Goal: Task Accomplishment & Management: Use online tool/utility

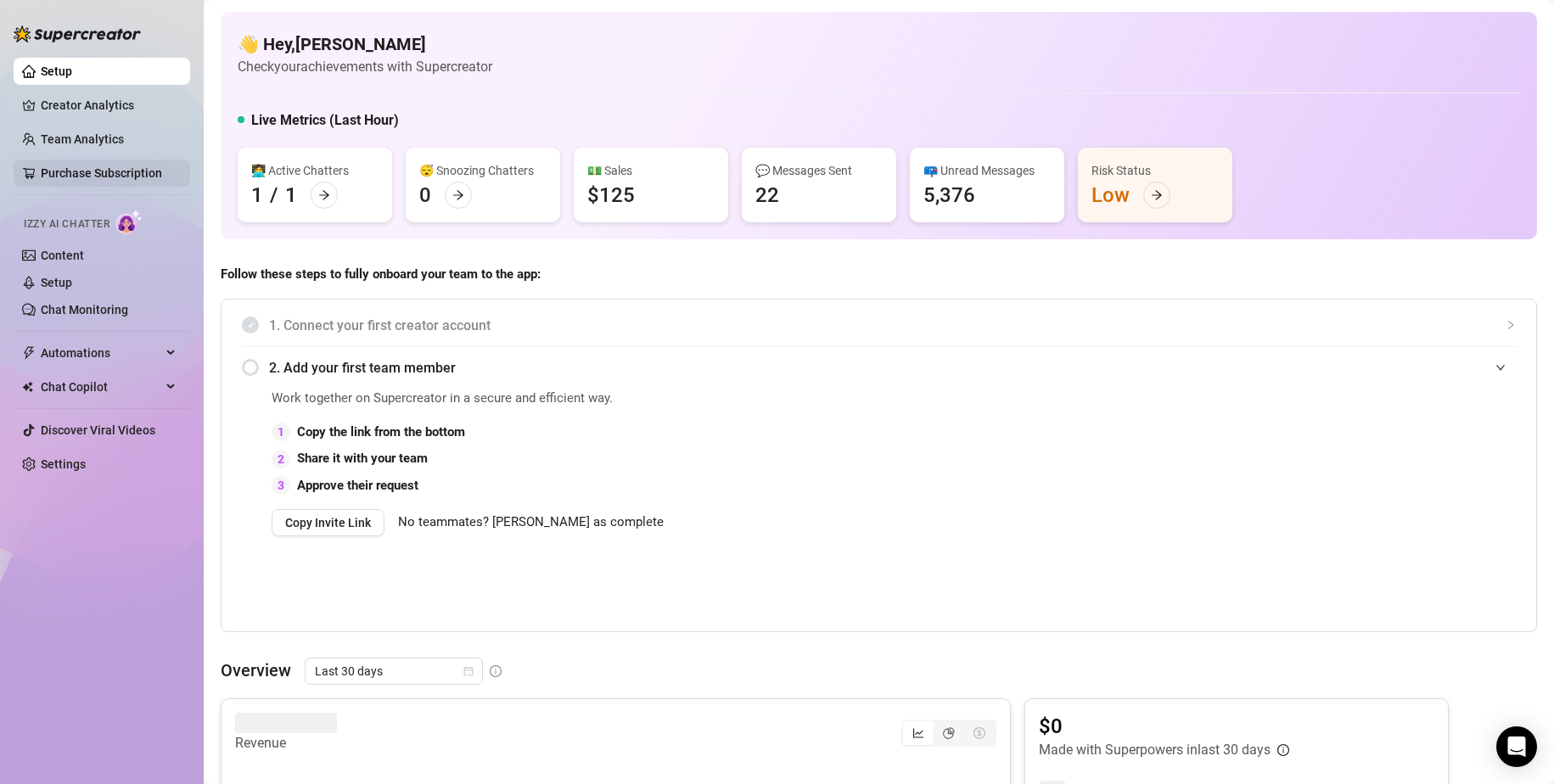
click at [88, 168] on link "Purchase Subscription" at bounding box center [101, 173] width 121 height 14
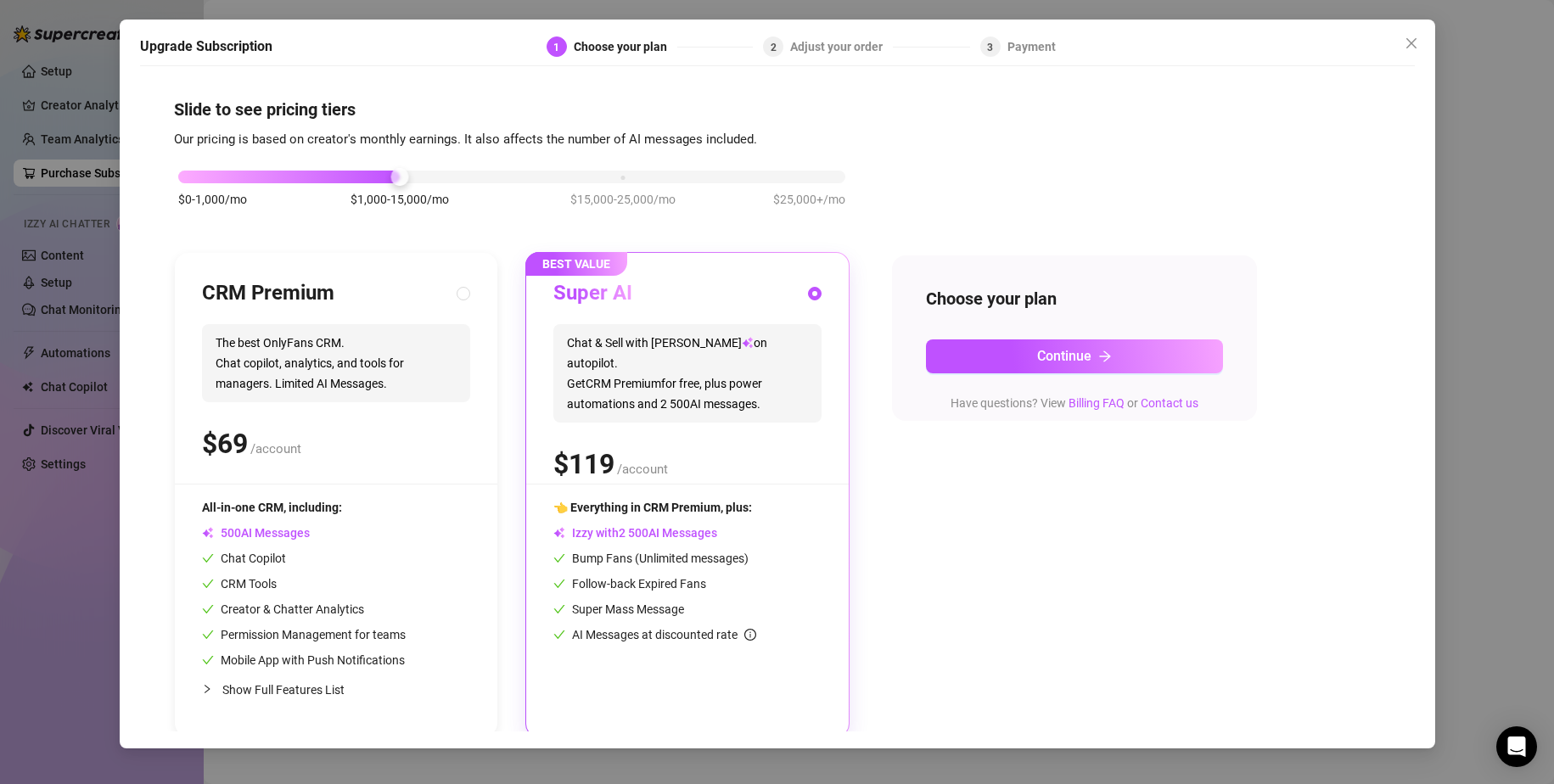
click at [330, 405] on div "CRM Premium The best OnlyFans CRM. Chat copilot, analytics, and tools for manag…" at bounding box center [336, 382] width 268 height 204
radio input "true"
radio input "false"
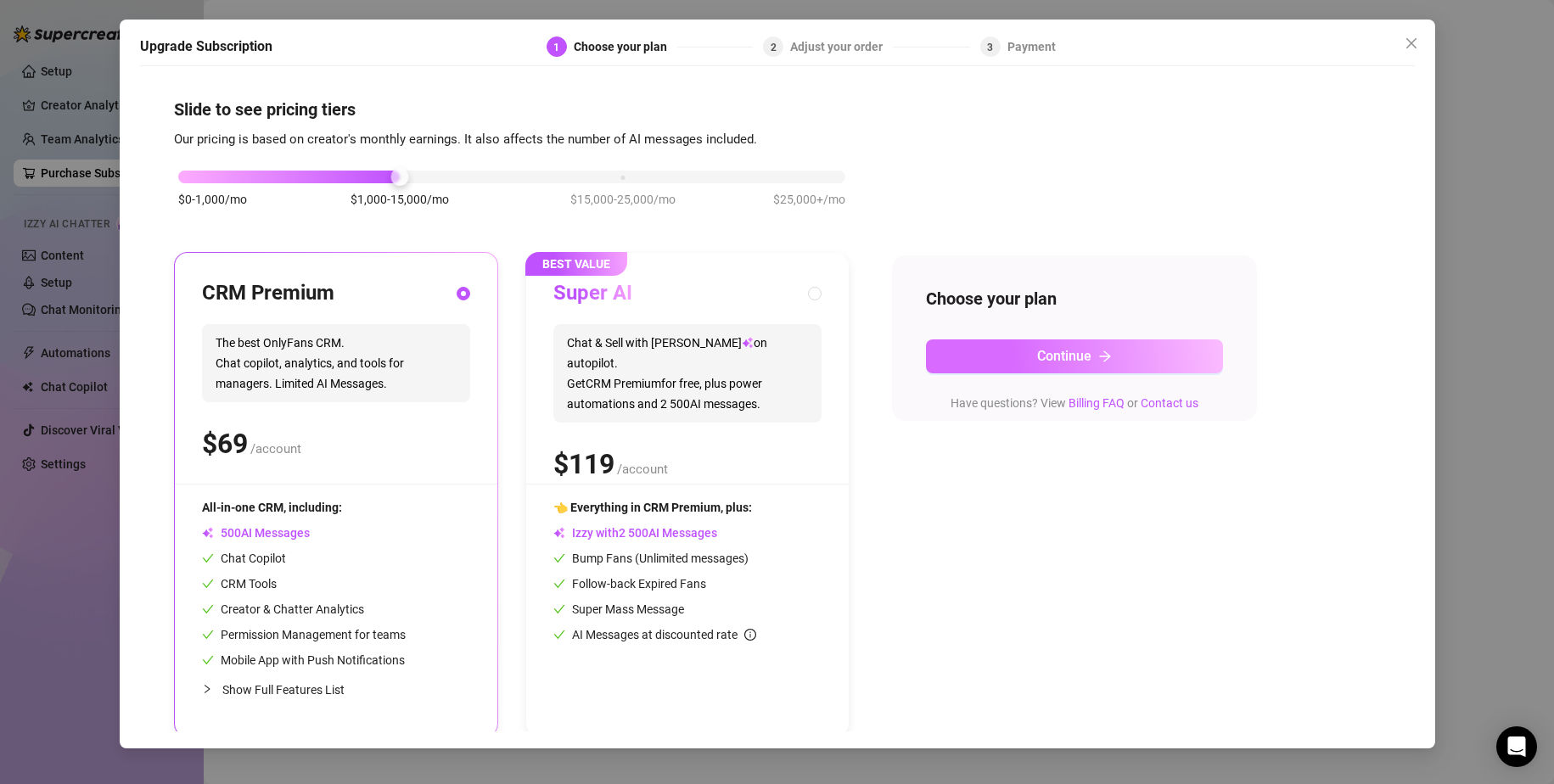
click at [1017, 361] on button "Continue" at bounding box center [1075, 356] width 297 height 34
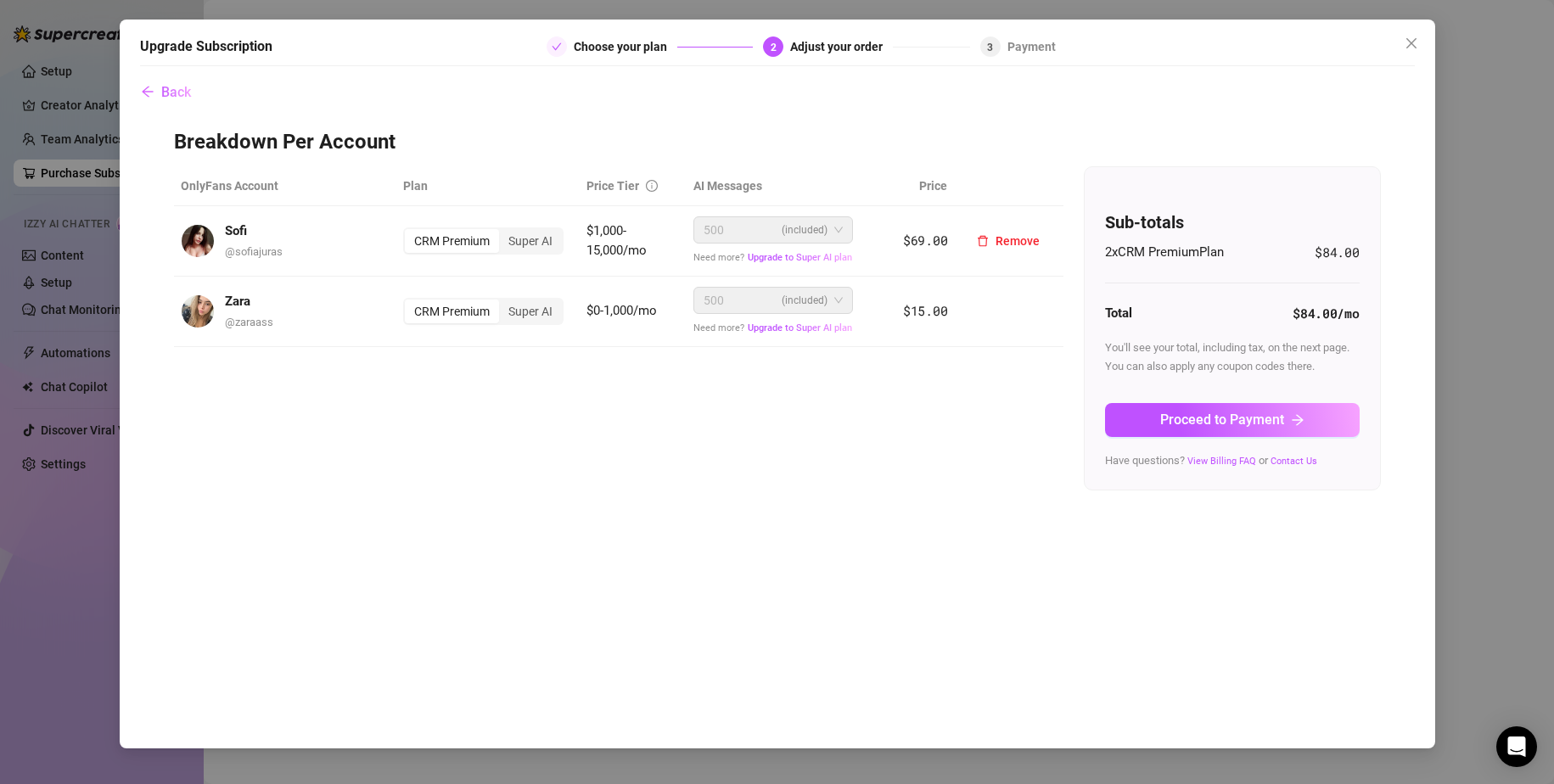
click at [465, 240] on div "CRM Premium" at bounding box center [451, 241] width 94 height 24
click at [409, 232] on input "CRM Premium" at bounding box center [409, 232] width 0 height 0
drag, startPoint x: 464, startPoint y: 238, endPoint x: 455, endPoint y: 243, distance: 10.3
click at [462, 238] on div "CRM Premium" at bounding box center [451, 241] width 94 height 24
click at [409, 232] on input "CRM Premium" at bounding box center [409, 232] width 0 height 0
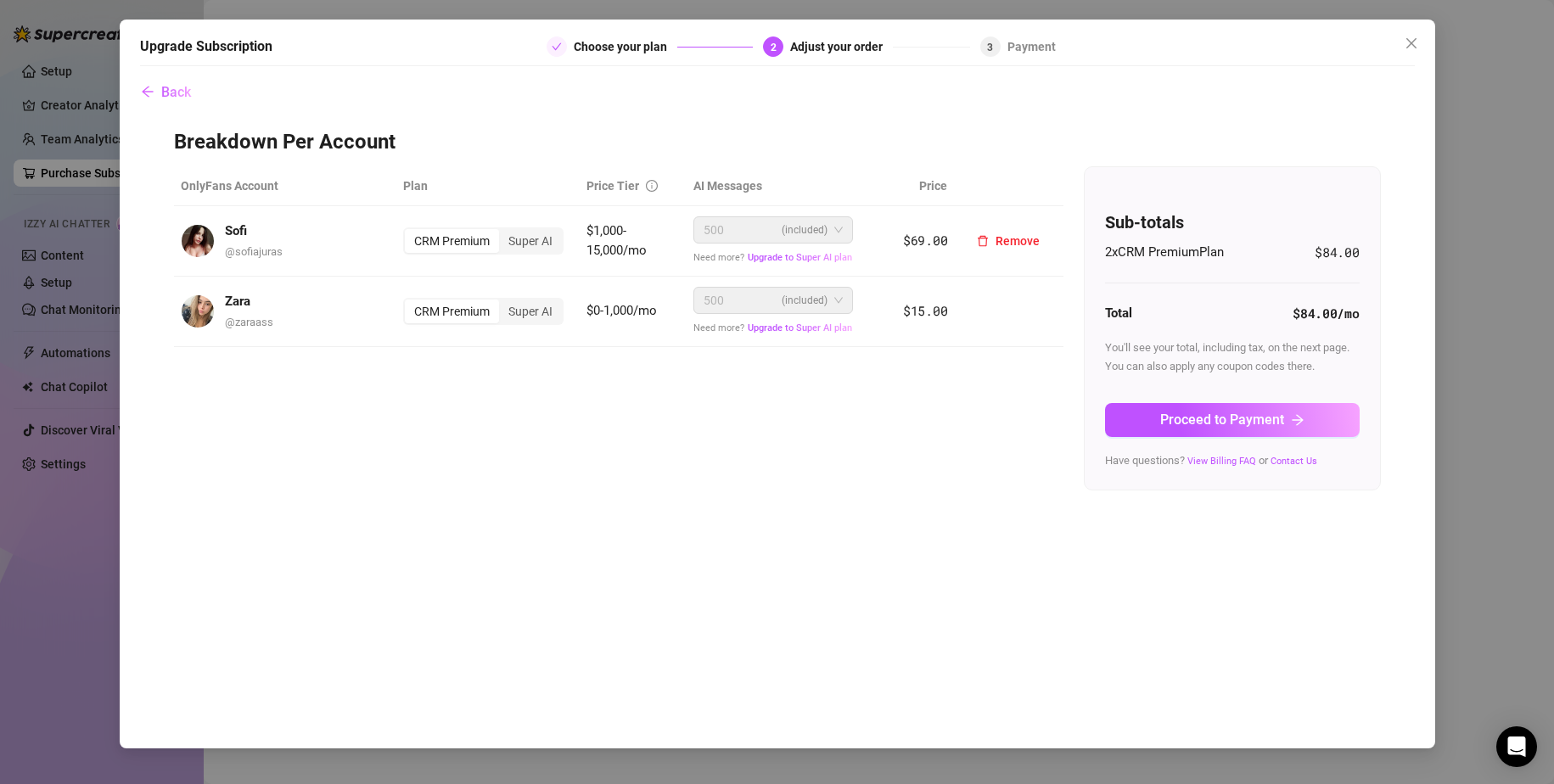
click at [453, 243] on div "CRM Premium" at bounding box center [451, 241] width 94 height 24
click at [409, 232] on input "CRM Premium" at bounding box center [409, 232] width 0 height 0
click at [451, 244] on div "CRM Premium" at bounding box center [451, 241] width 94 height 24
click at [409, 232] on input "CRM Premium" at bounding box center [409, 232] width 0 height 0
click at [451, 244] on div "CRM Premium" at bounding box center [451, 241] width 94 height 24
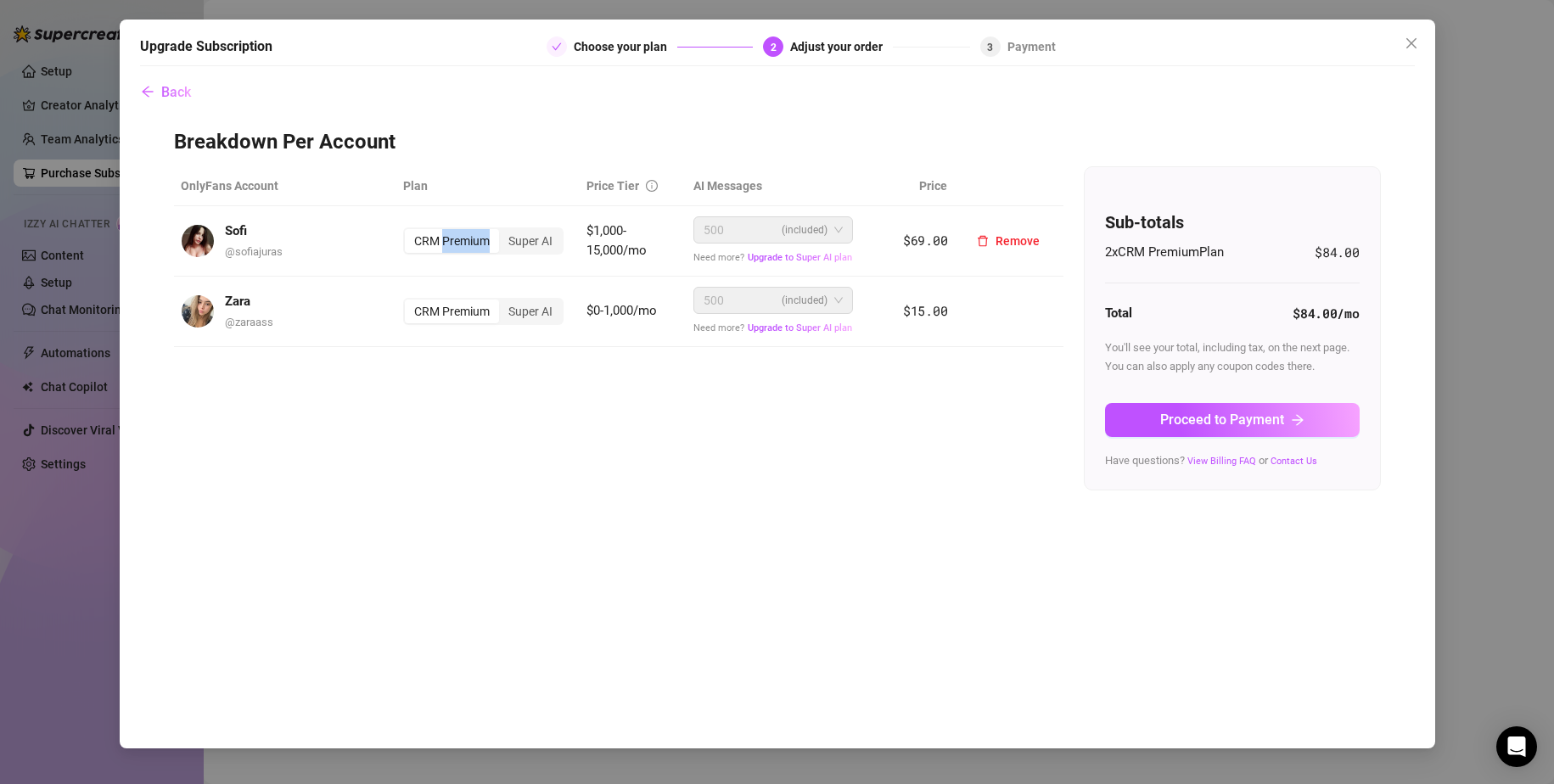
click at [409, 232] on input "CRM Premium" at bounding box center [409, 232] width 0 height 0
click at [517, 240] on div "Super AI" at bounding box center [530, 241] width 63 height 24
click at [503, 232] on input "Super AI" at bounding box center [503, 232] width 0 height 0
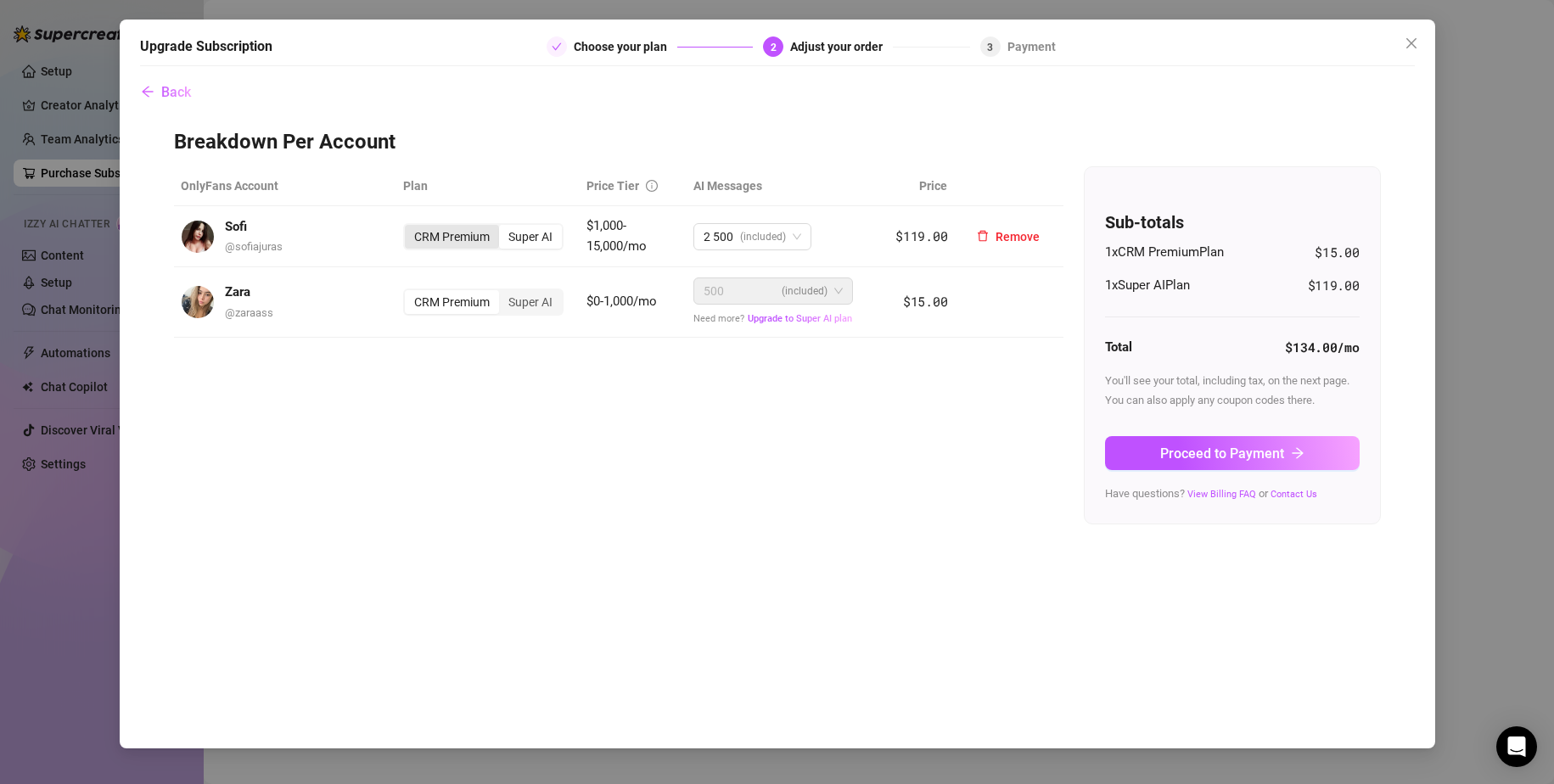
click at [451, 236] on div "CRM Premium" at bounding box center [451, 237] width 94 height 24
click at [409, 228] on input "CRM Premium" at bounding box center [409, 228] width 0 height 0
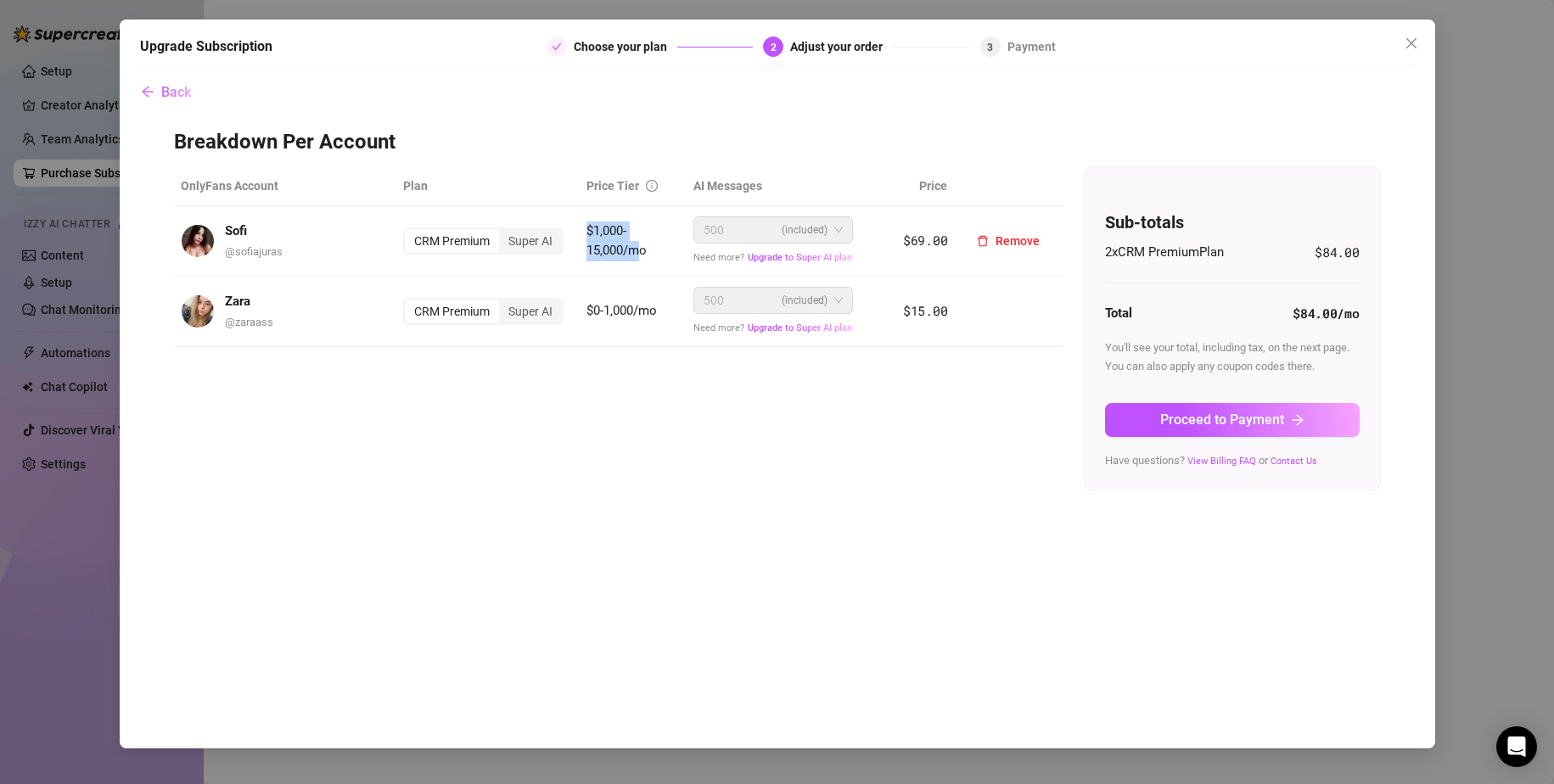
drag, startPoint x: 589, startPoint y: 228, endPoint x: 642, endPoint y: 244, distance: 55.4
click at [642, 244] on td "$1,000-15,000/mo" at bounding box center [633, 241] width 107 height 71
click at [614, 240] on td "$1,000-15,000/mo" at bounding box center [633, 241] width 107 height 71
drag, startPoint x: 583, startPoint y: 300, endPoint x: 646, endPoint y: 308, distance: 63.5
click at [646, 308] on td "$0-1,000/mo" at bounding box center [633, 312] width 107 height 71
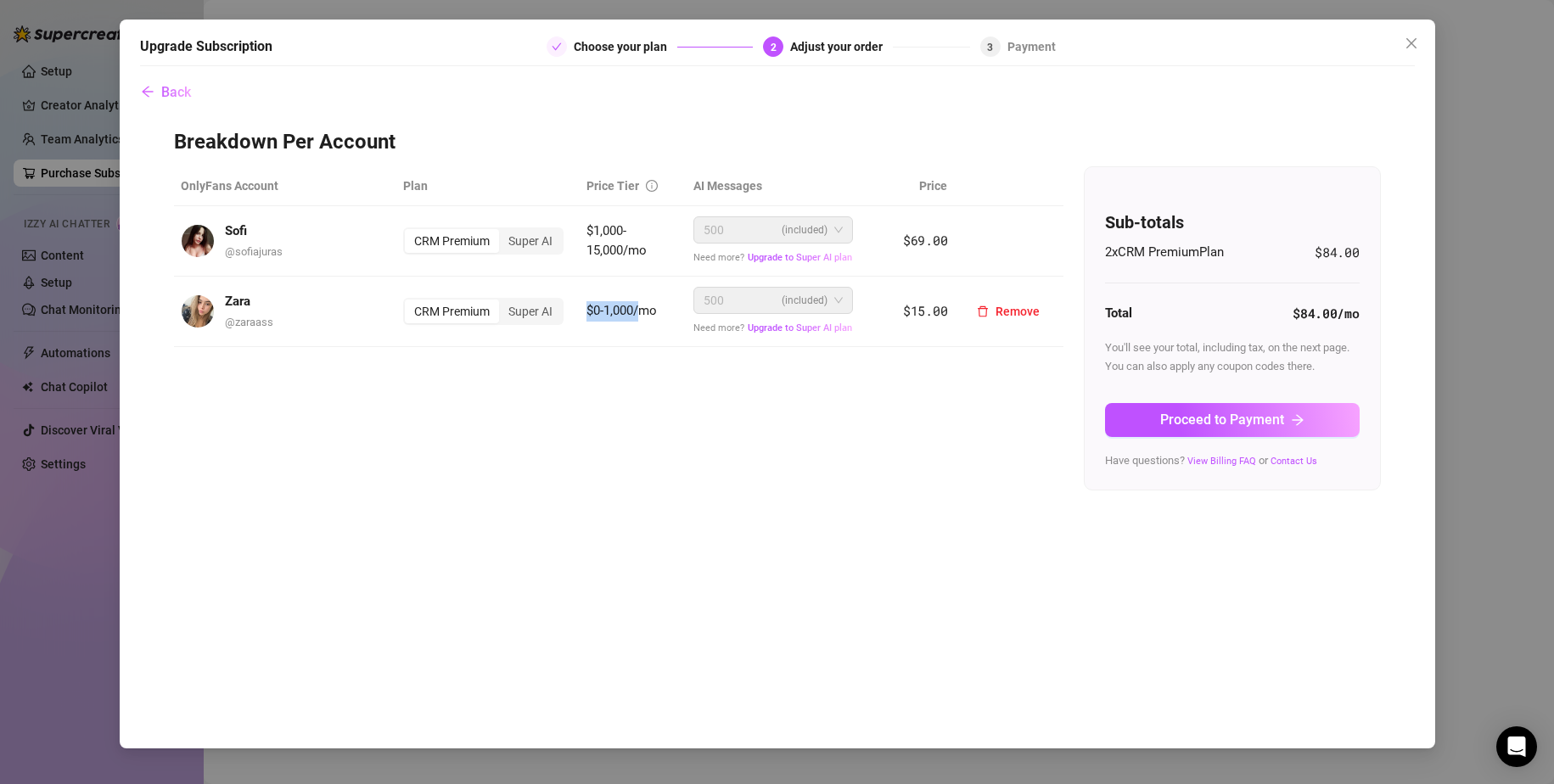
click at [609, 317] on span "$0-1,000/mo" at bounding box center [621, 311] width 71 height 15
drag, startPoint x: 901, startPoint y: 245, endPoint x: 936, endPoint y: 245, distance: 35.0
click at [936, 245] on td "$69.00" at bounding box center [909, 241] width 89 height 71
click at [926, 231] on td "$69.00" at bounding box center [909, 241] width 89 height 71
click at [1413, 44] on icon "close" at bounding box center [1411, 43] width 14 height 14
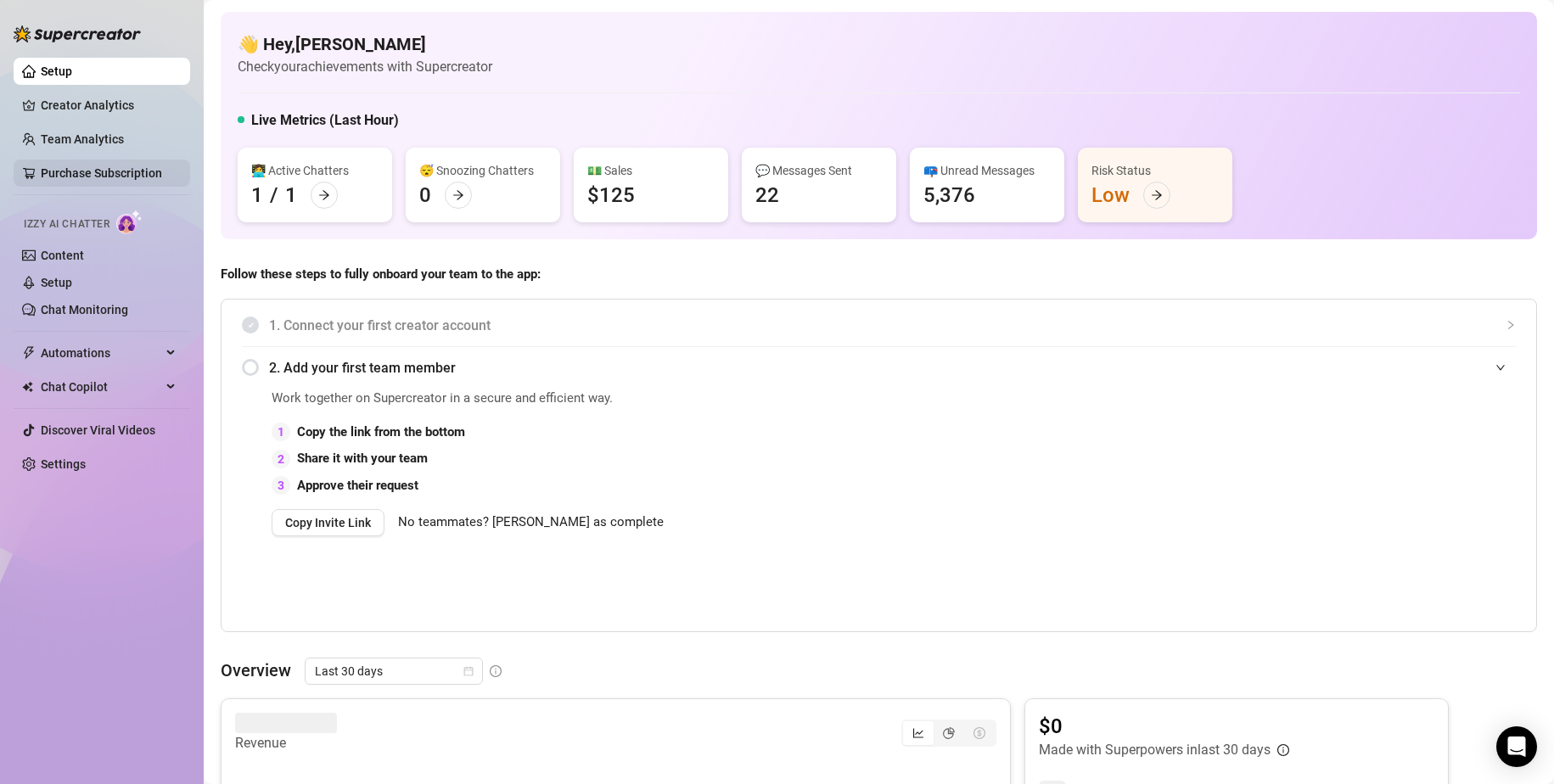
click at [87, 170] on link "Purchase Subscription" at bounding box center [101, 173] width 121 height 14
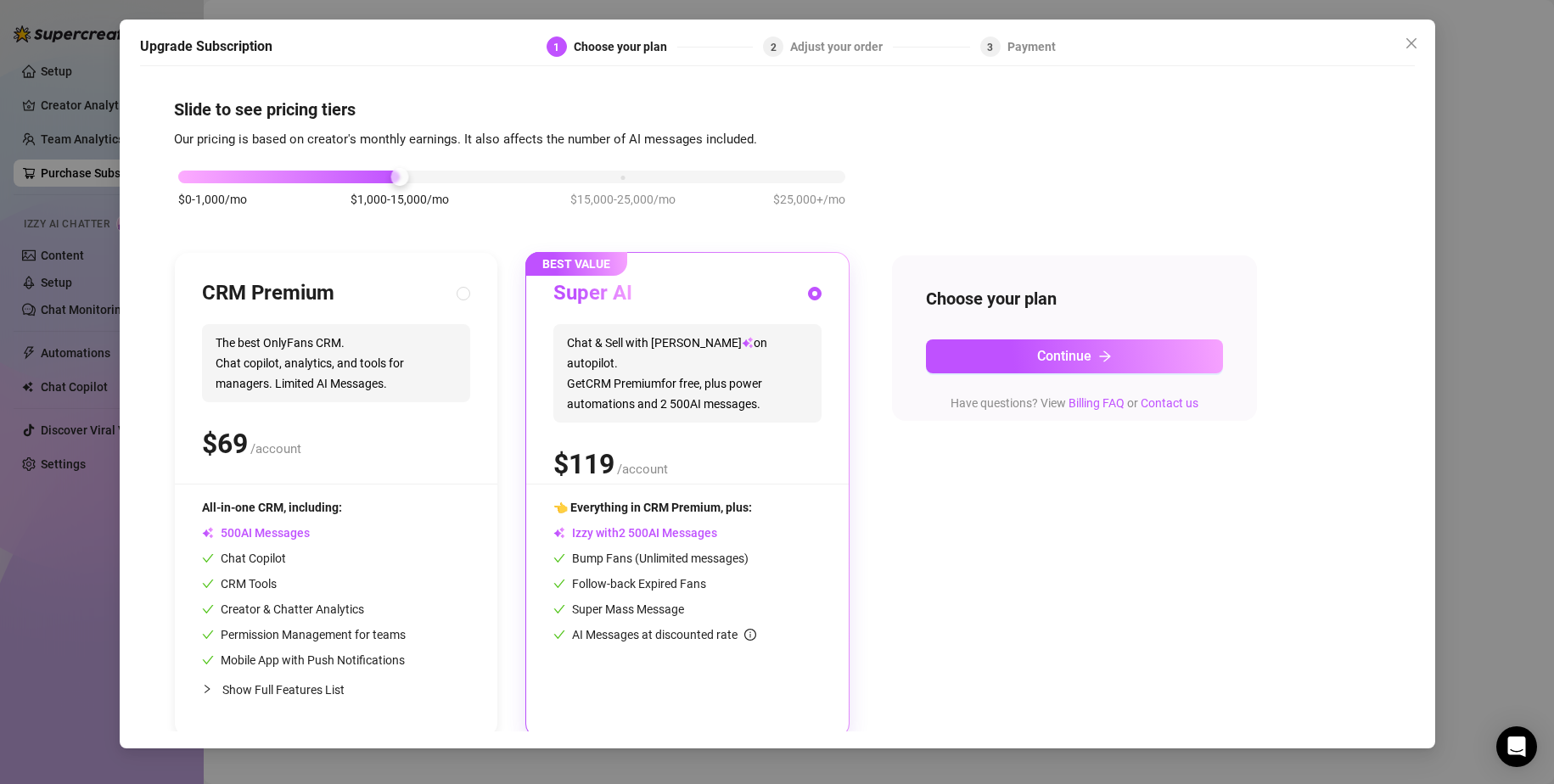
click at [398, 375] on span "The best OnlyFans CRM. Chat copilot, analytics, and tools for managers. Limited…" at bounding box center [336, 364] width 268 height 78
radio input "true"
radio input "false"
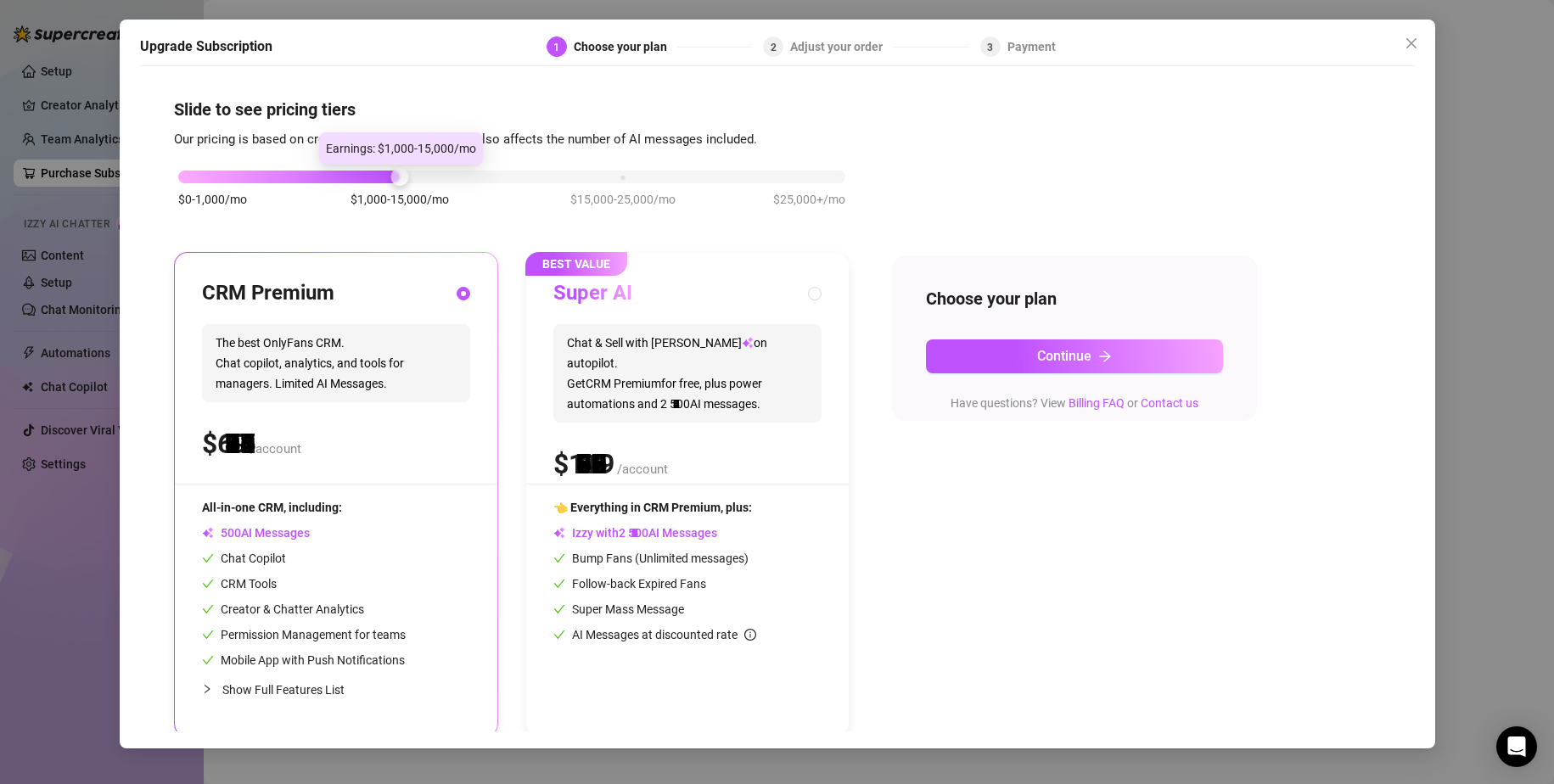
drag, startPoint x: 393, startPoint y: 175, endPoint x: 455, endPoint y: 206, distance: 69.3
click at [351, 184] on div "$0-1,000/mo $1,000-15,000/mo $15,000-25,000/mo $25,000+/mo" at bounding box center [511, 197] width 675 height 96
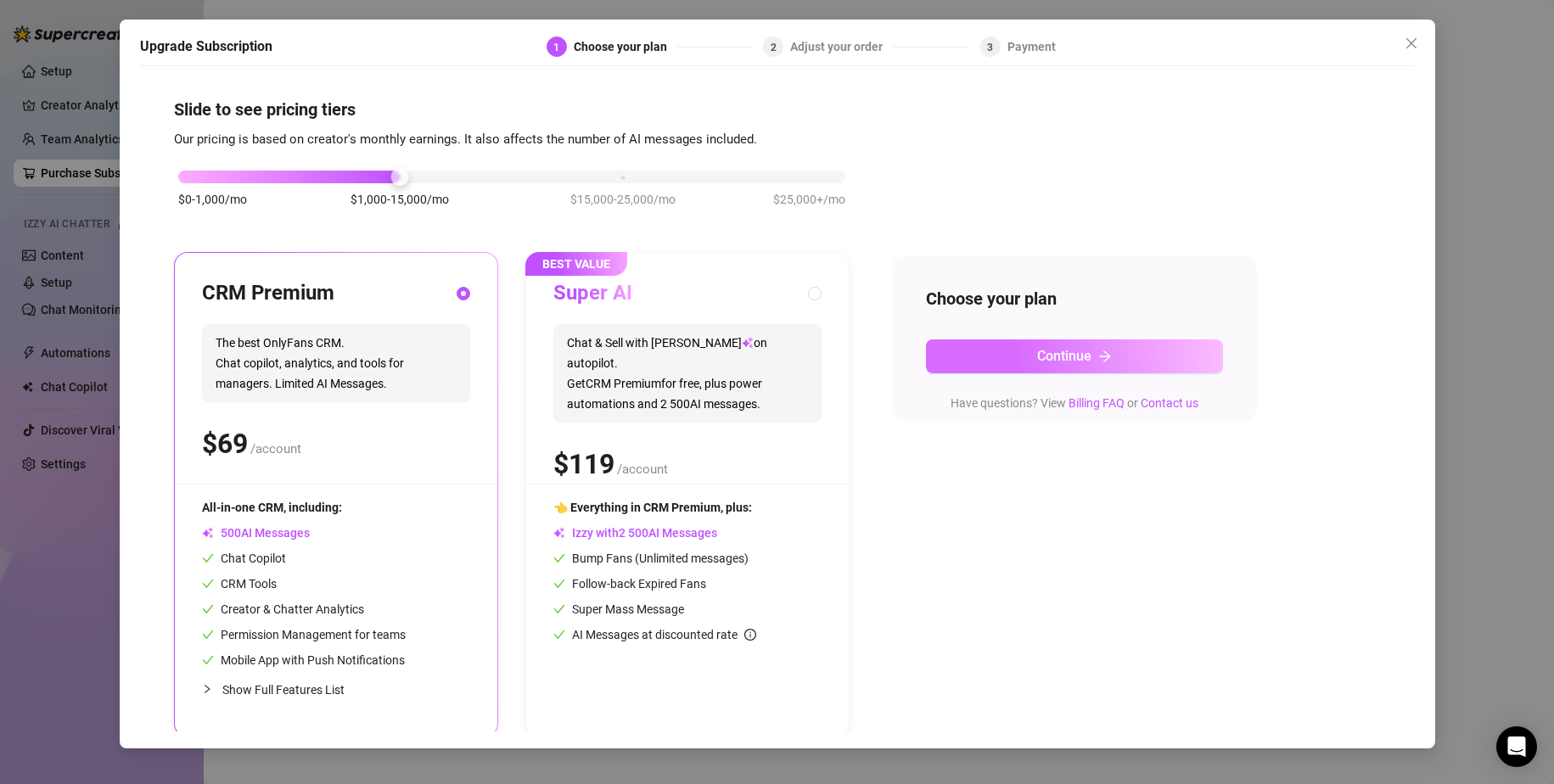
click at [1006, 351] on button "Continue" at bounding box center [1075, 356] width 297 height 34
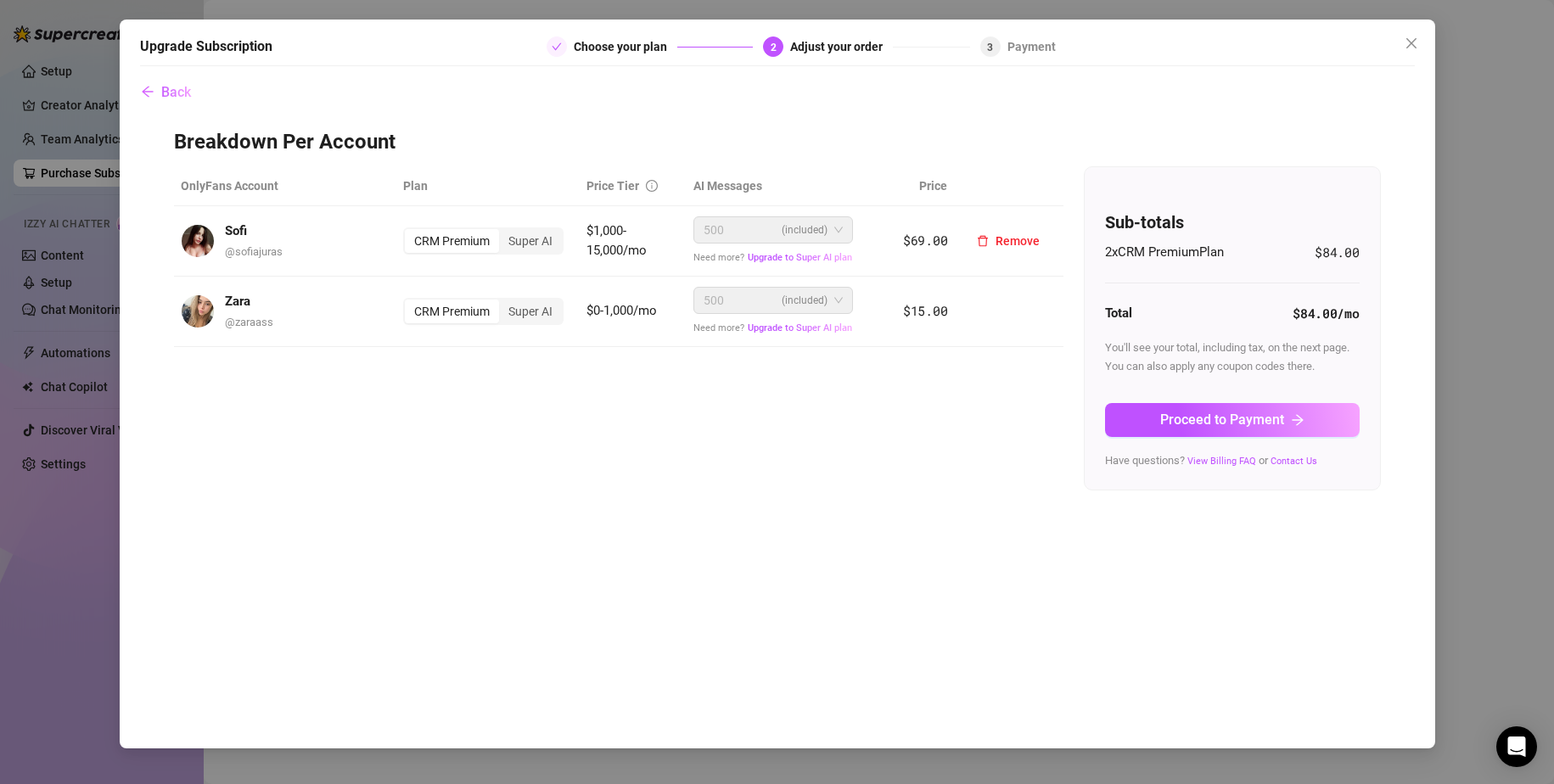
click at [743, 230] on div "500 (included)" at bounding box center [766, 230] width 124 height 25
click at [609, 309] on span "$0-1,000/mo" at bounding box center [621, 311] width 71 height 15
drag, startPoint x: 584, startPoint y: 228, endPoint x: 629, endPoint y: 246, distance: 48.5
click at [629, 246] on td "$1,000-15,000/mo" at bounding box center [633, 241] width 107 height 71
click at [626, 252] on span "$1,000-15,000/mo" at bounding box center [616, 241] width 60 height 36
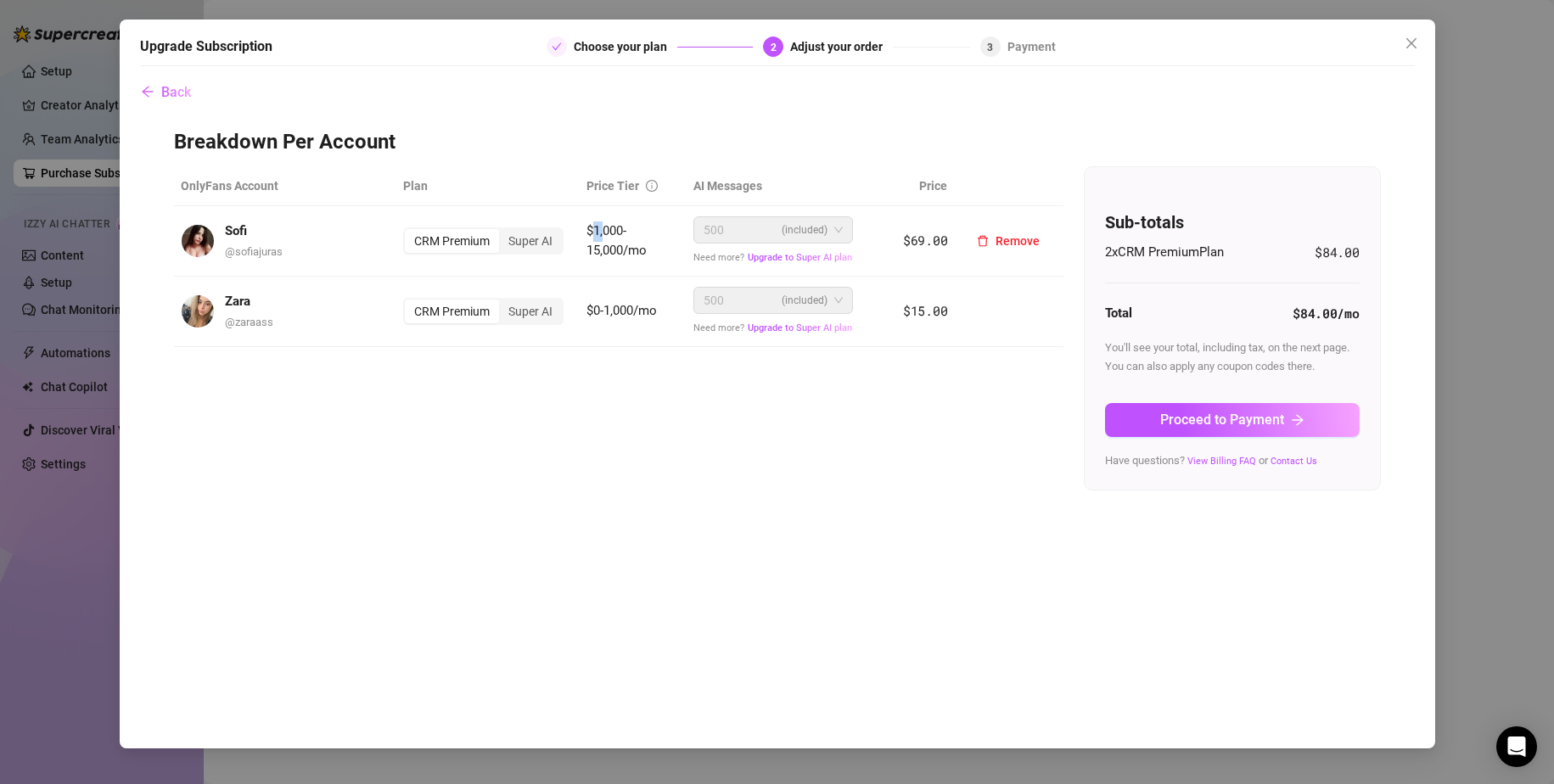
drag, startPoint x: 591, startPoint y: 233, endPoint x: 624, endPoint y: 234, distance: 33.0
click at [609, 237] on span "$1,000-15,000/mo" at bounding box center [616, 241] width 60 height 36
click at [1416, 40] on icon "close" at bounding box center [1411, 43] width 14 height 14
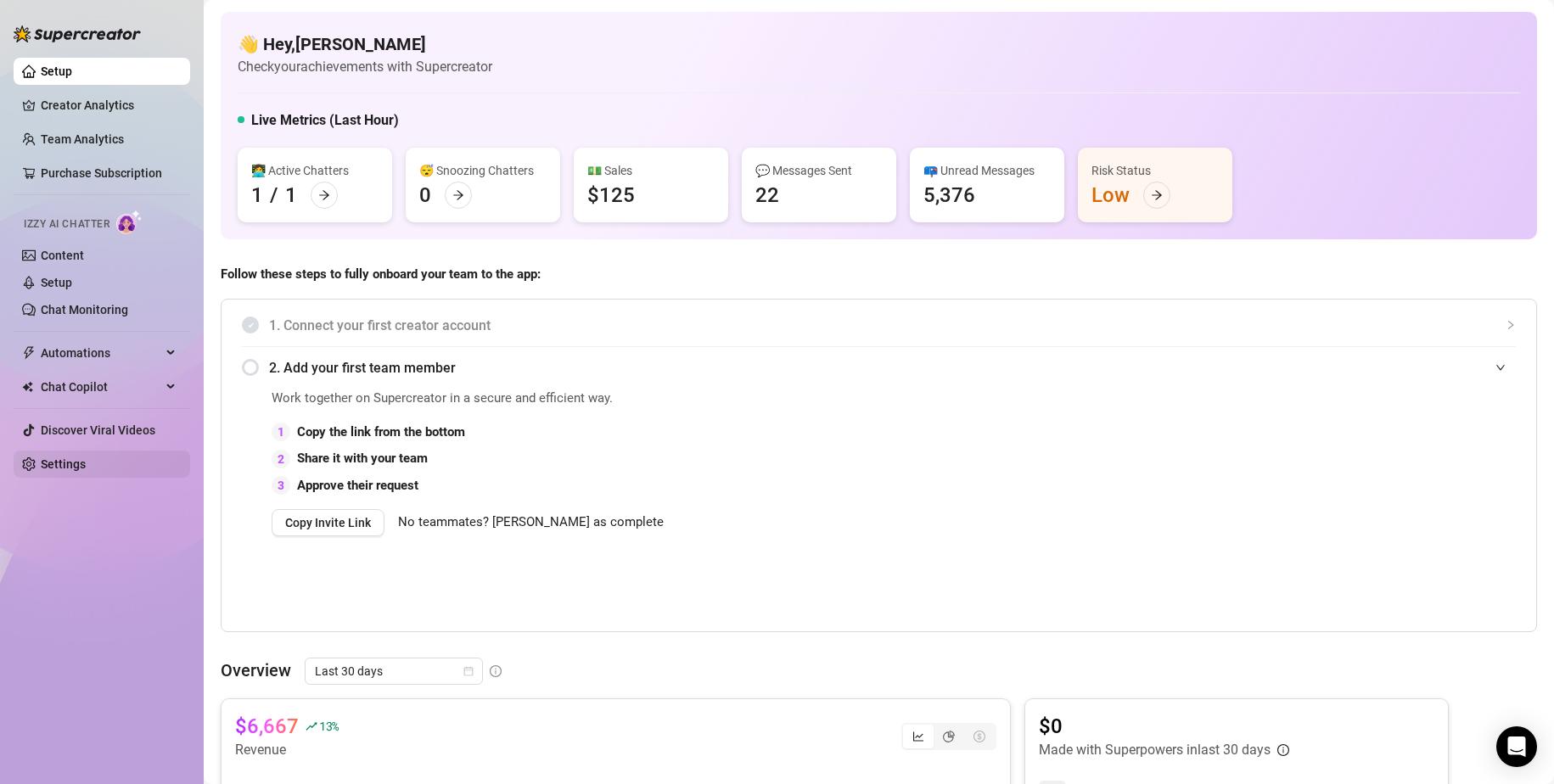
click at [77, 471] on link "Settings" at bounding box center [63, 464] width 45 height 14
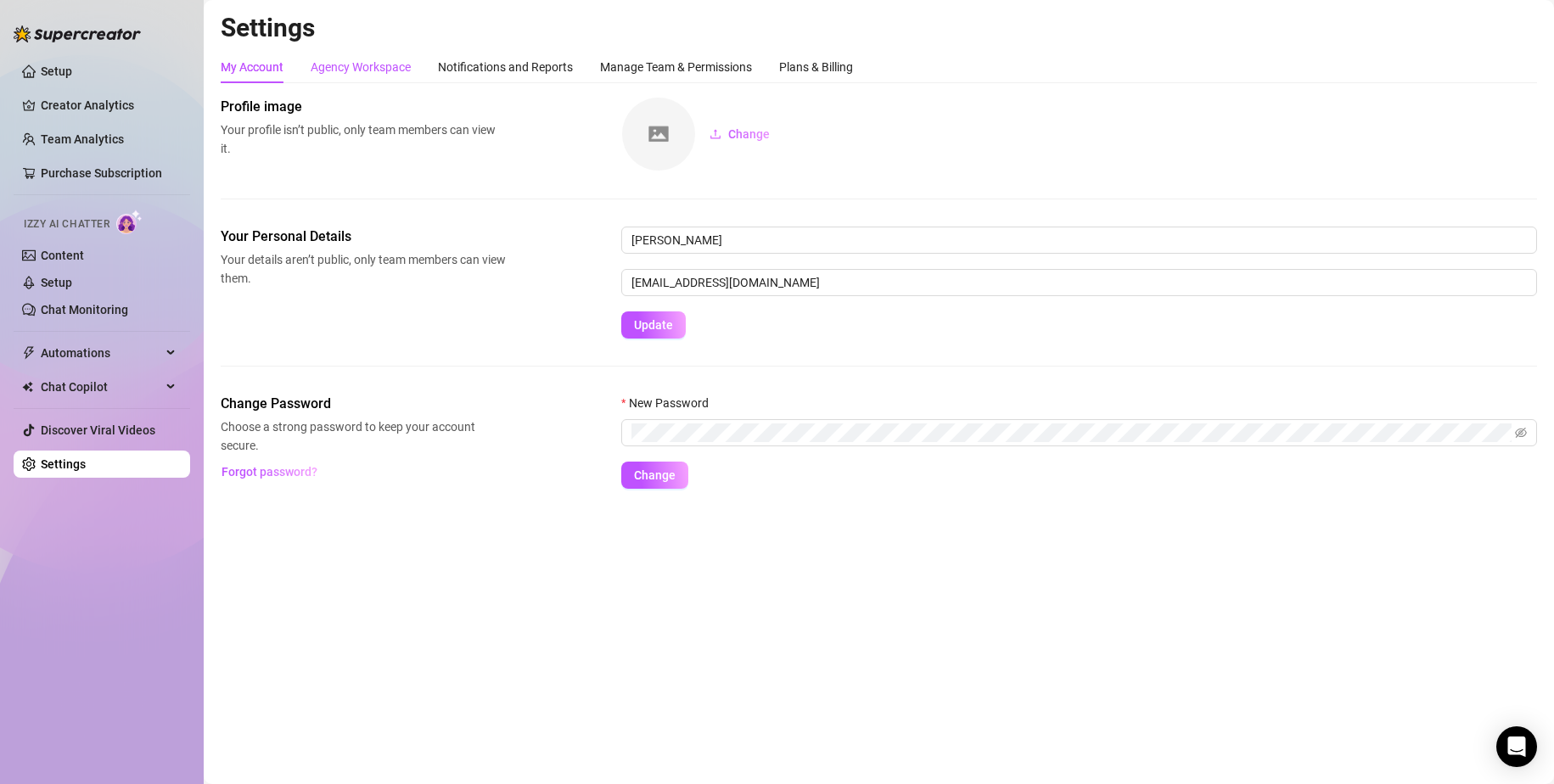
click at [387, 73] on div "Agency Workspace" at bounding box center [361, 67] width 100 height 19
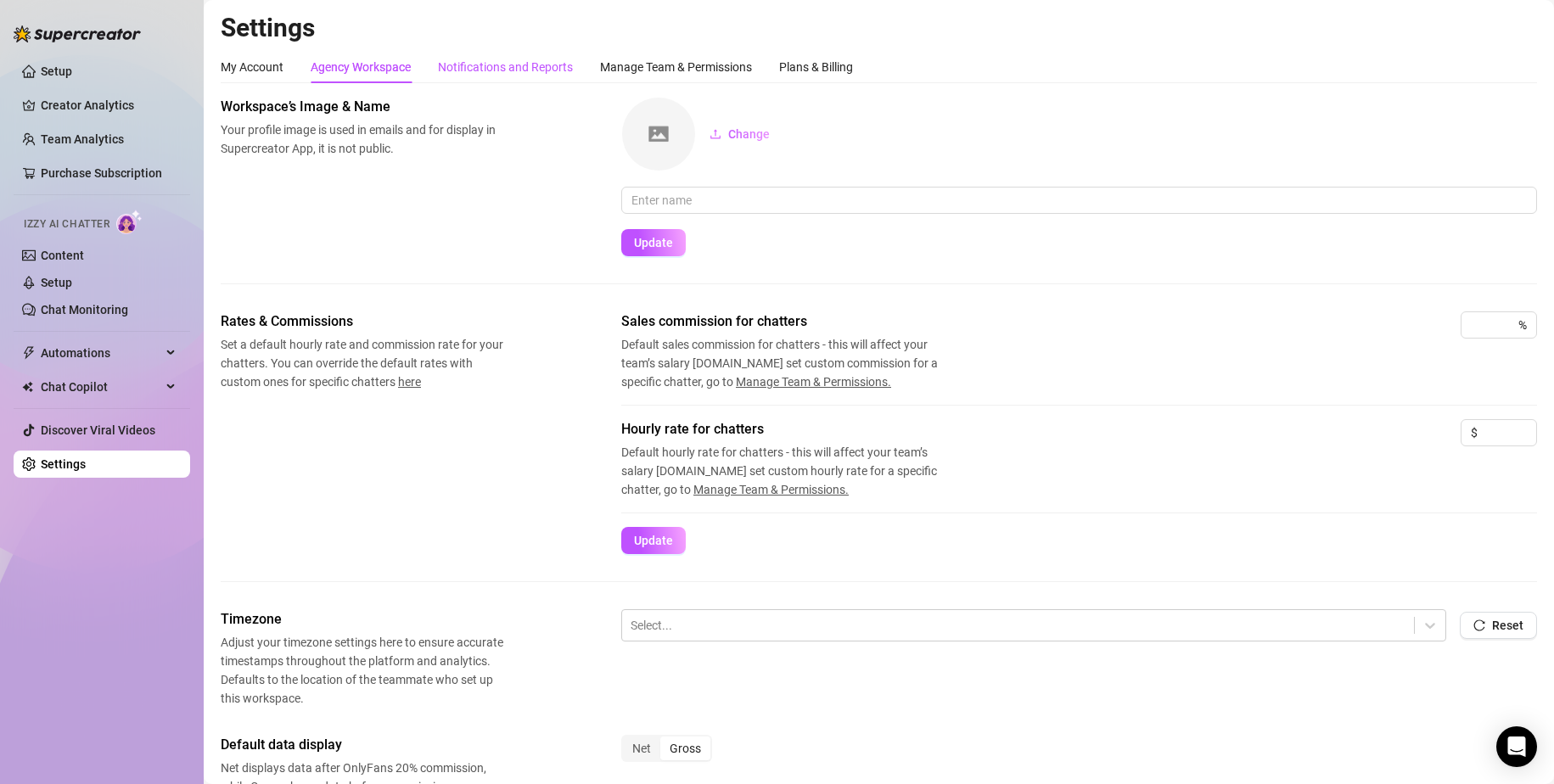
click at [473, 68] on div "Notifications and Reports" at bounding box center [505, 67] width 135 height 19
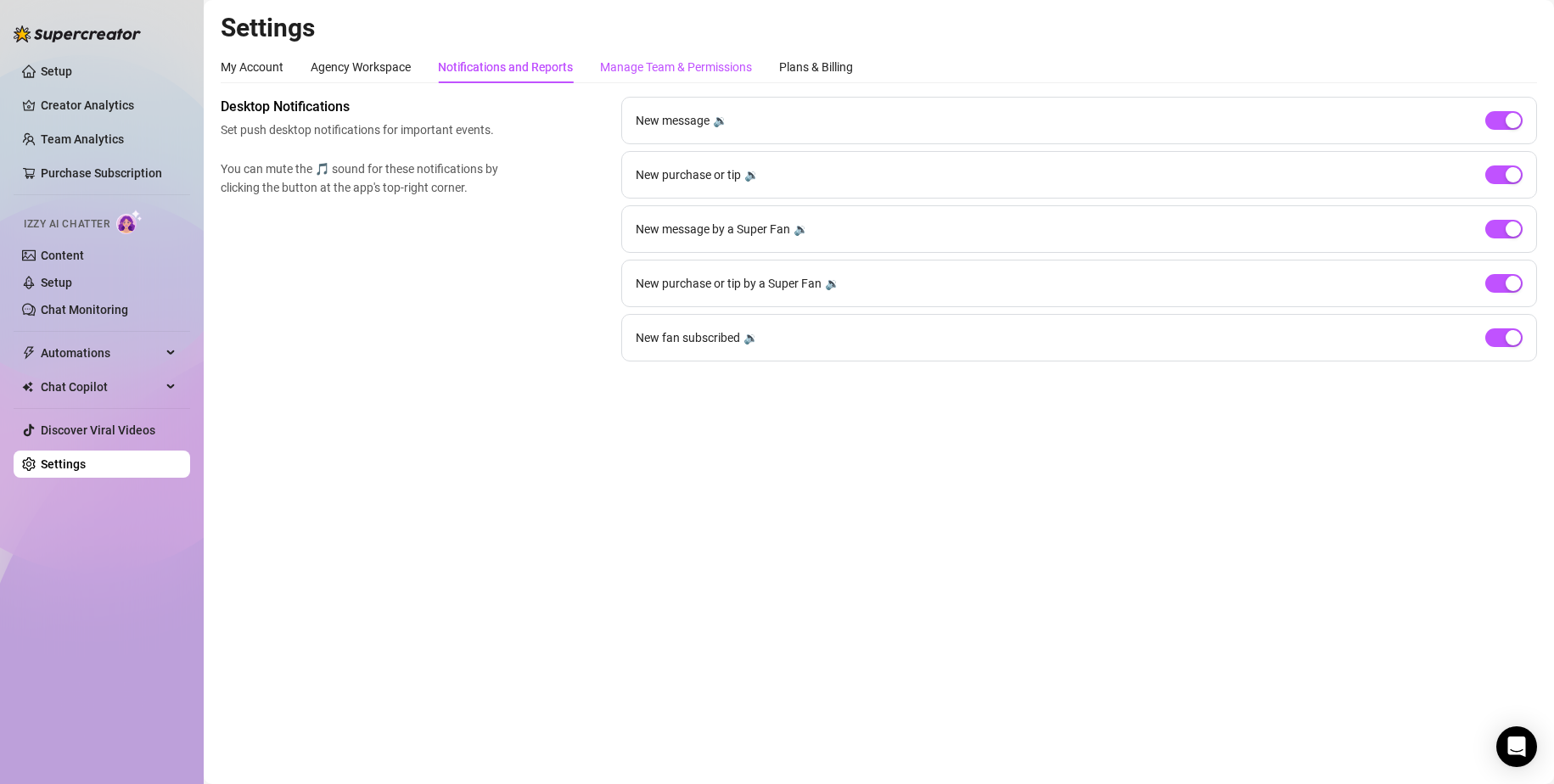
click at [622, 70] on div "Manage Team & Permissions" at bounding box center [675, 67] width 152 height 19
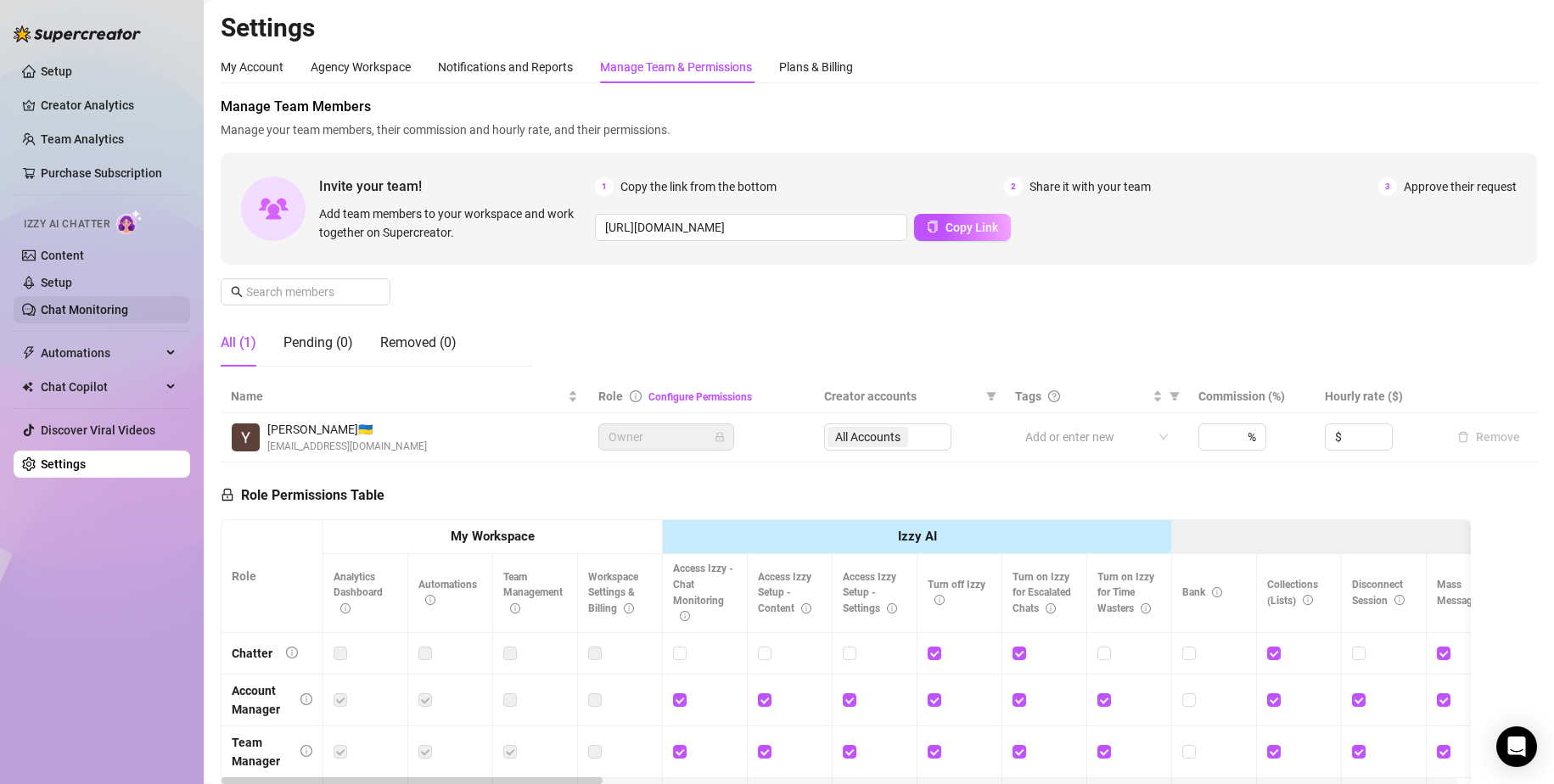
click at [109, 312] on link "Chat Monitoring" at bounding box center [84, 310] width 88 height 14
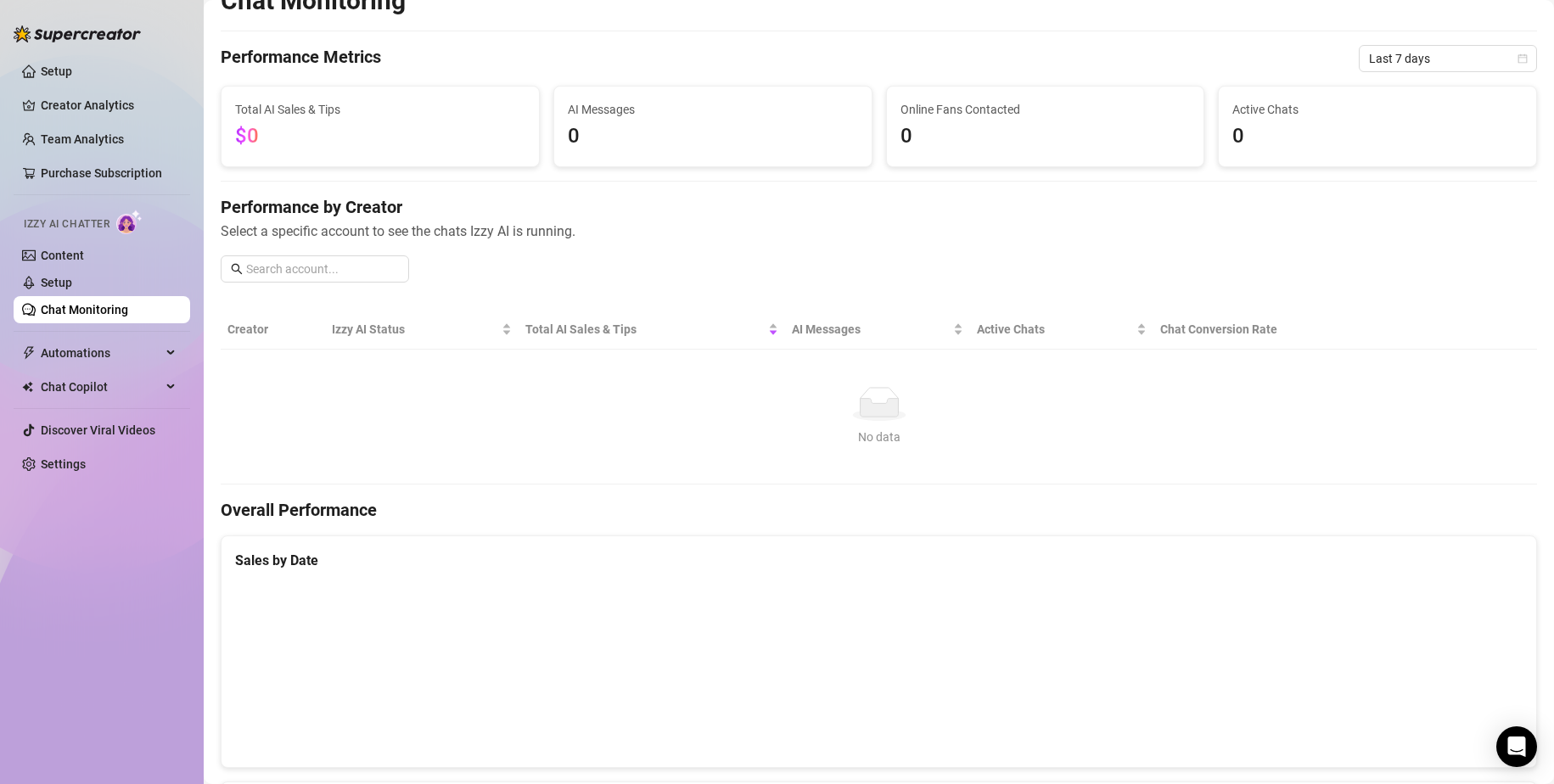
scroll to position [85, 0]
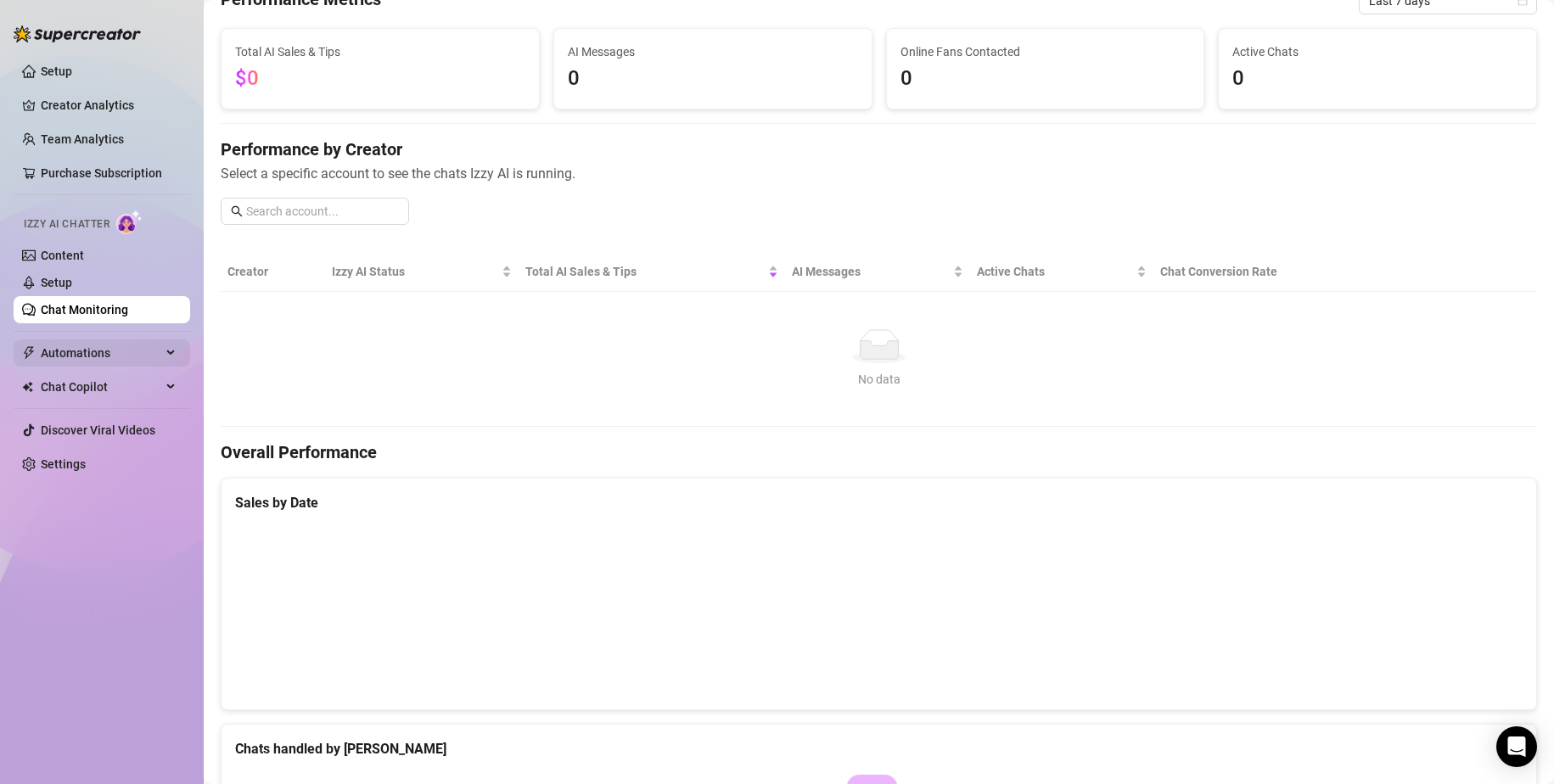
click at [115, 352] on span "Automations" at bounding box center [101, 353] width 121 height 27
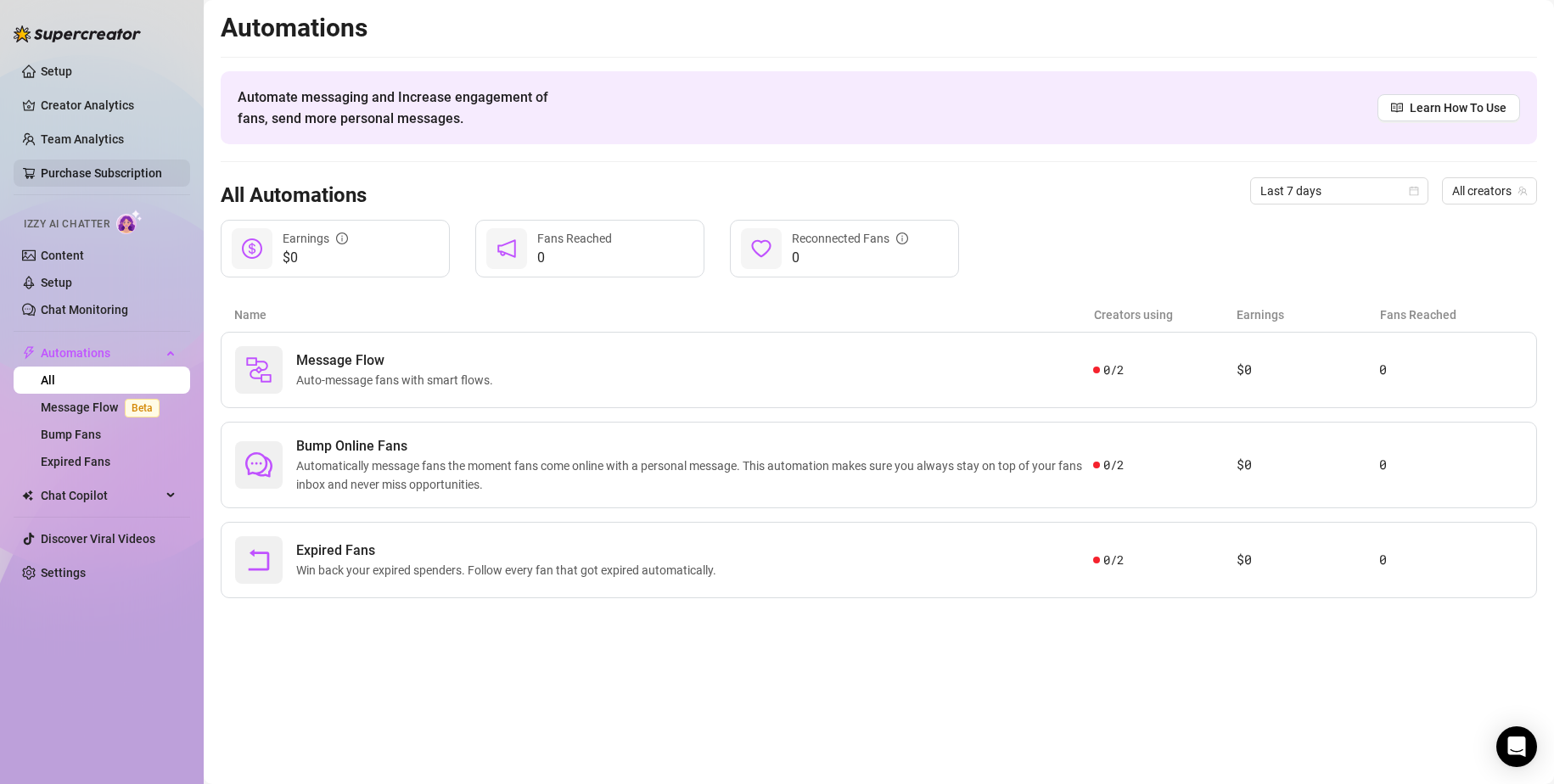
click at [97, 180] on link "Purchase Subscription" at bounding box center [101, 173] width 121 height 14
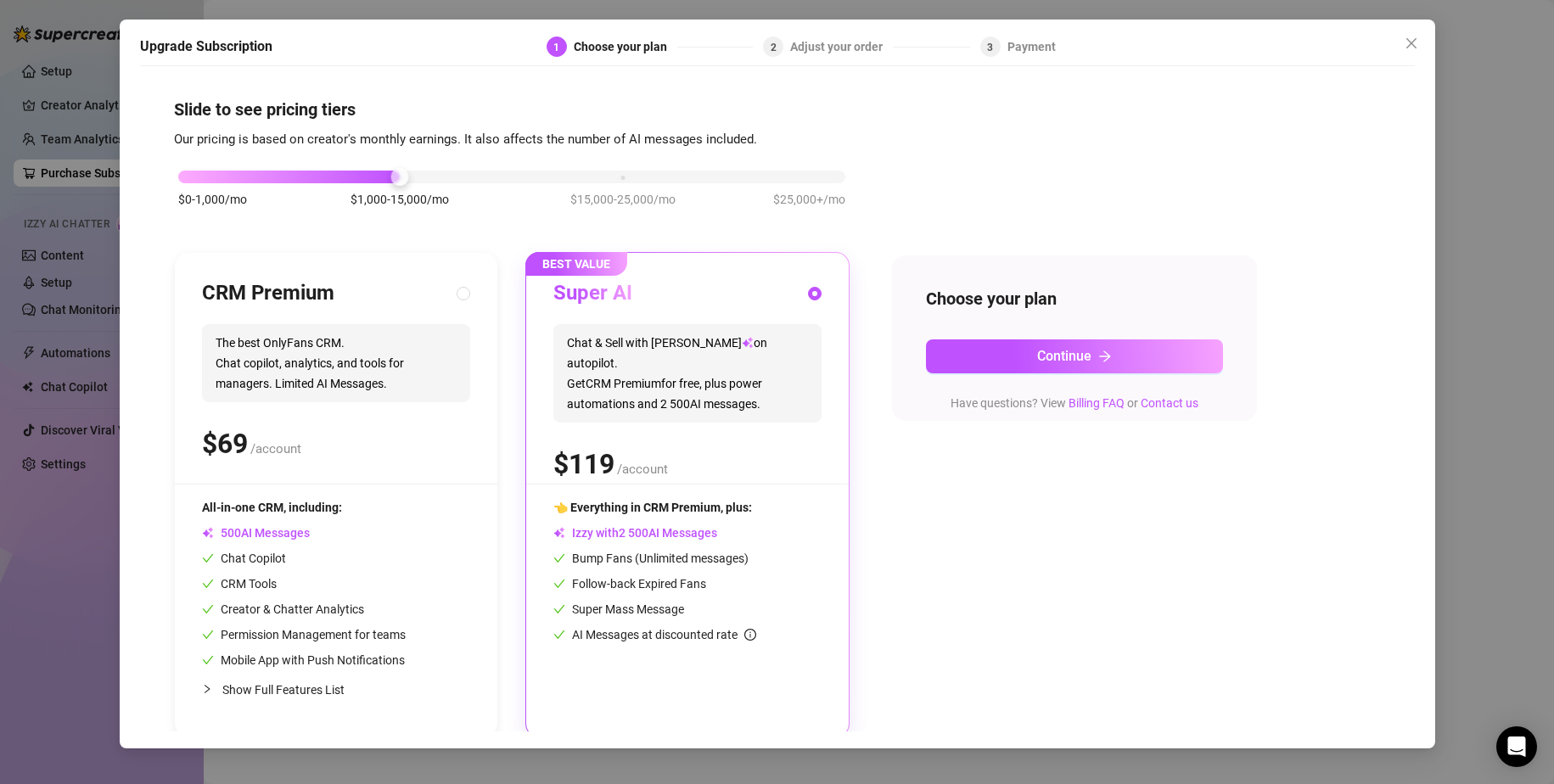
click at [50, 197] on div "Upgrade Subscription 1 Choose your plan 2 Adjust your order 3 Payment Slide to …" at bounding box center [777, 392] width 1554 height 784
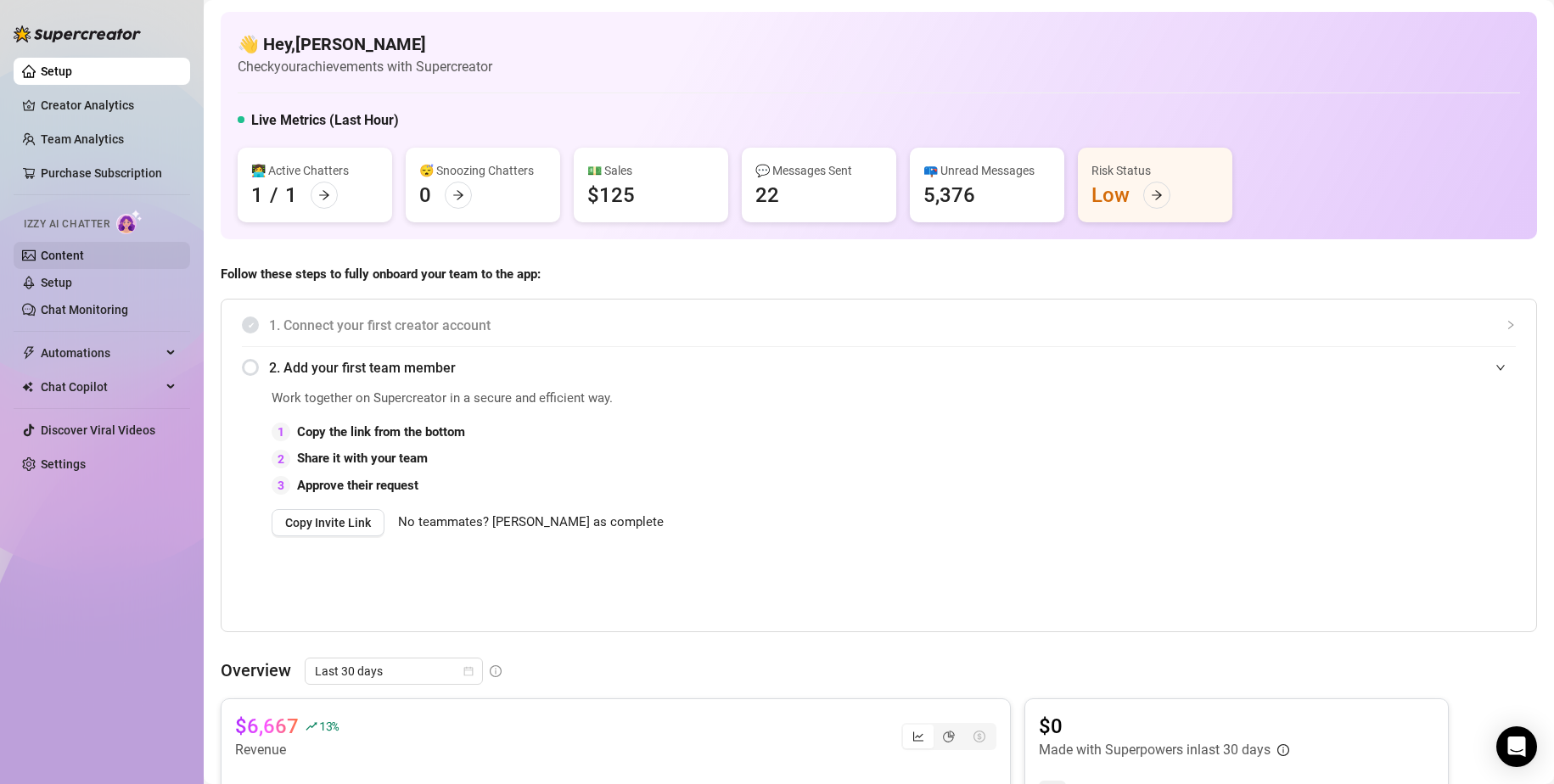
click at [84, 259] on link "Content" at bounding box center [62, 256] width 43 height 14
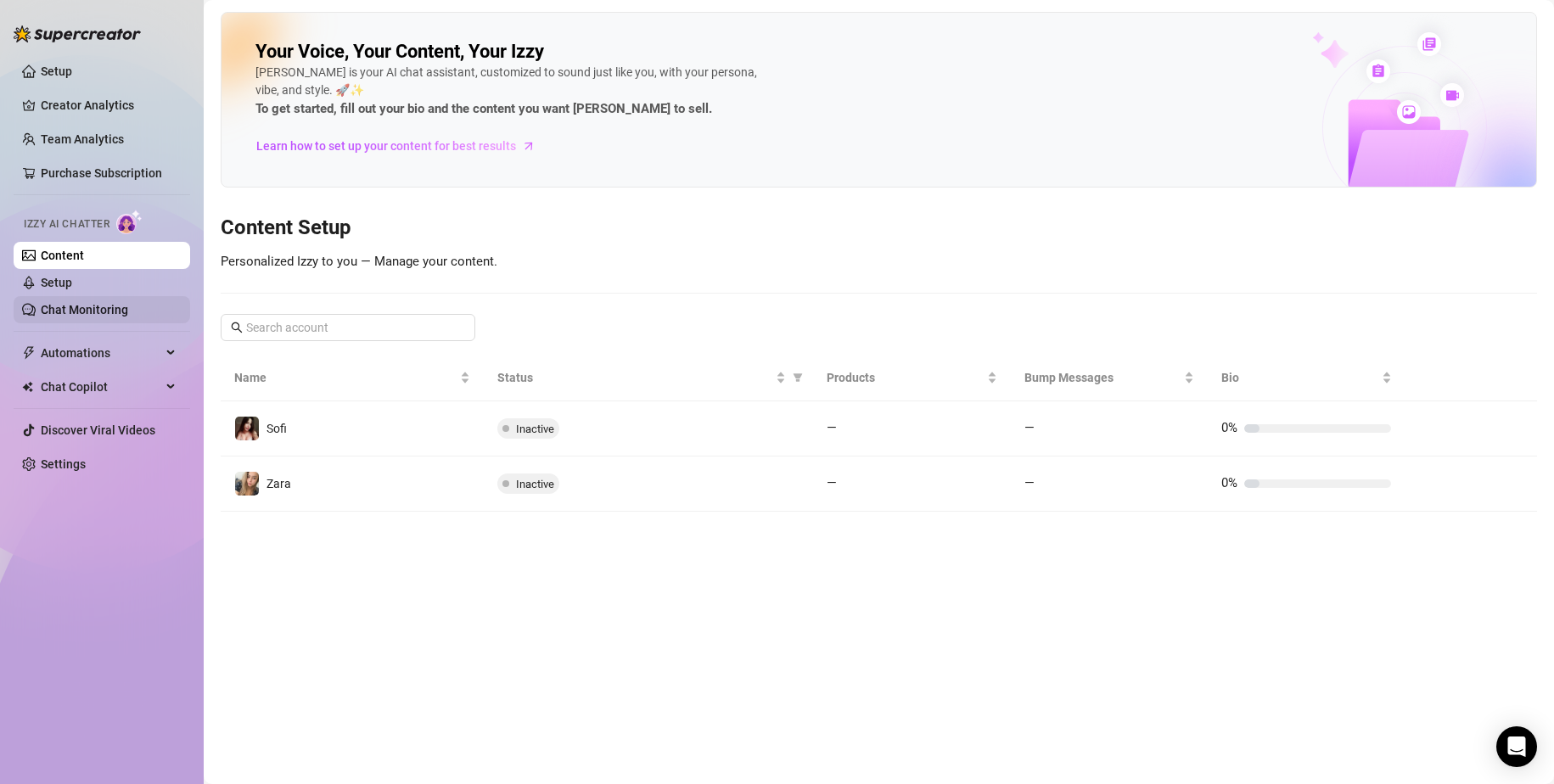
click at [81, 313] on link "Chat Monitoring" at bounding box center [84, 310] width 88 height 14
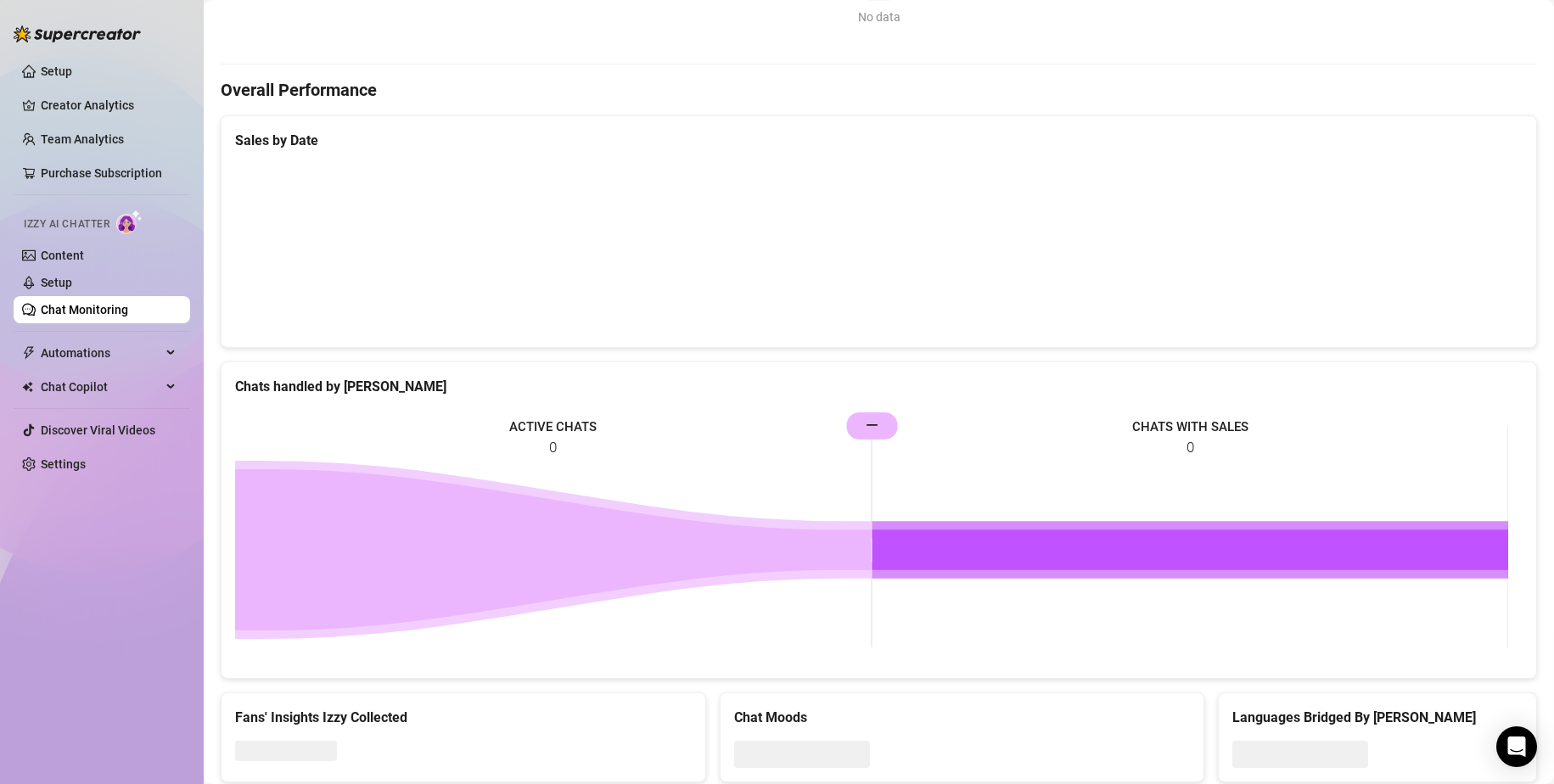
scroll to position [496, 0]
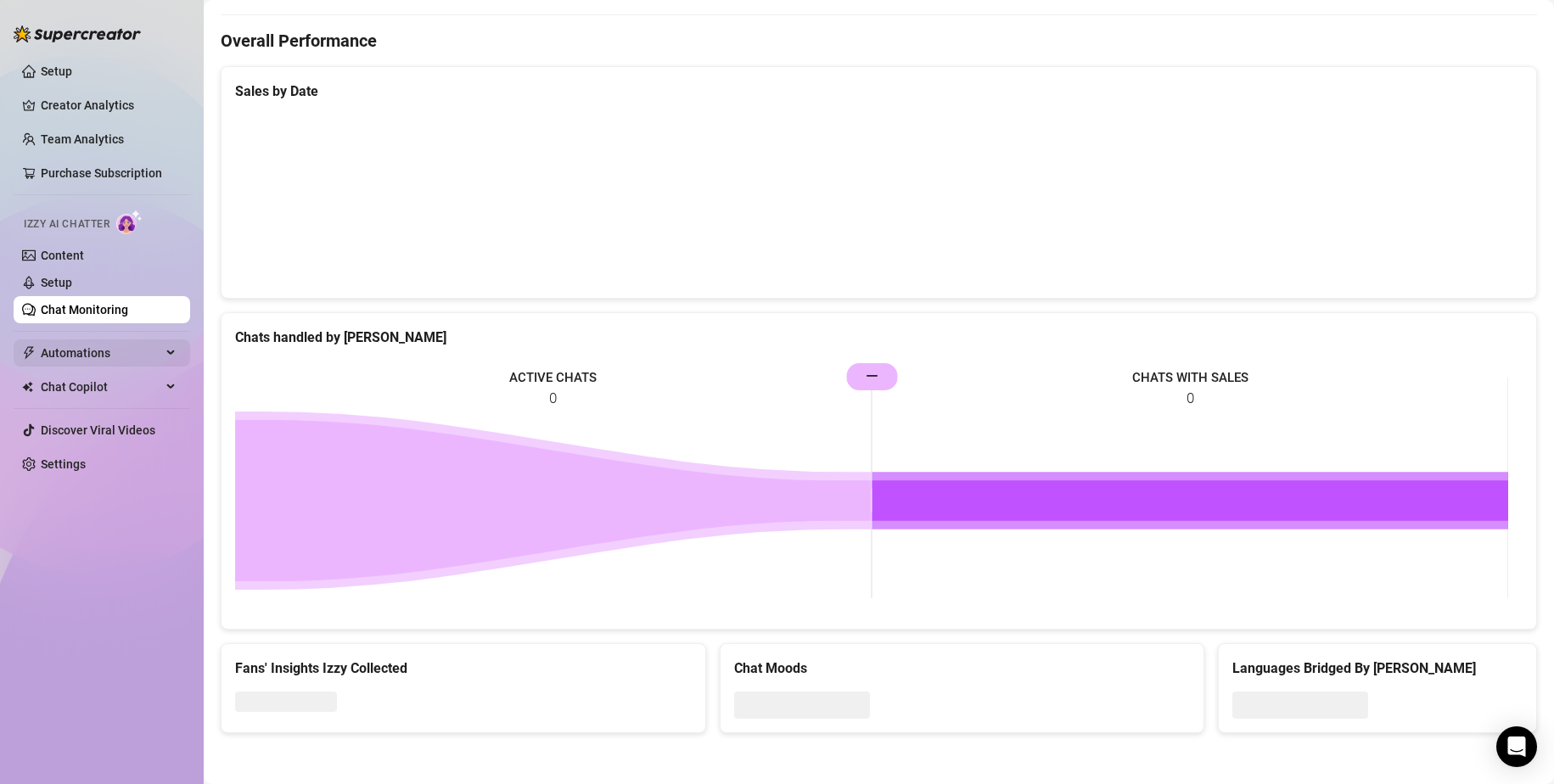
click at [130, 356] on span "Automations" at bounding box center [101, 353] width 121 height 27
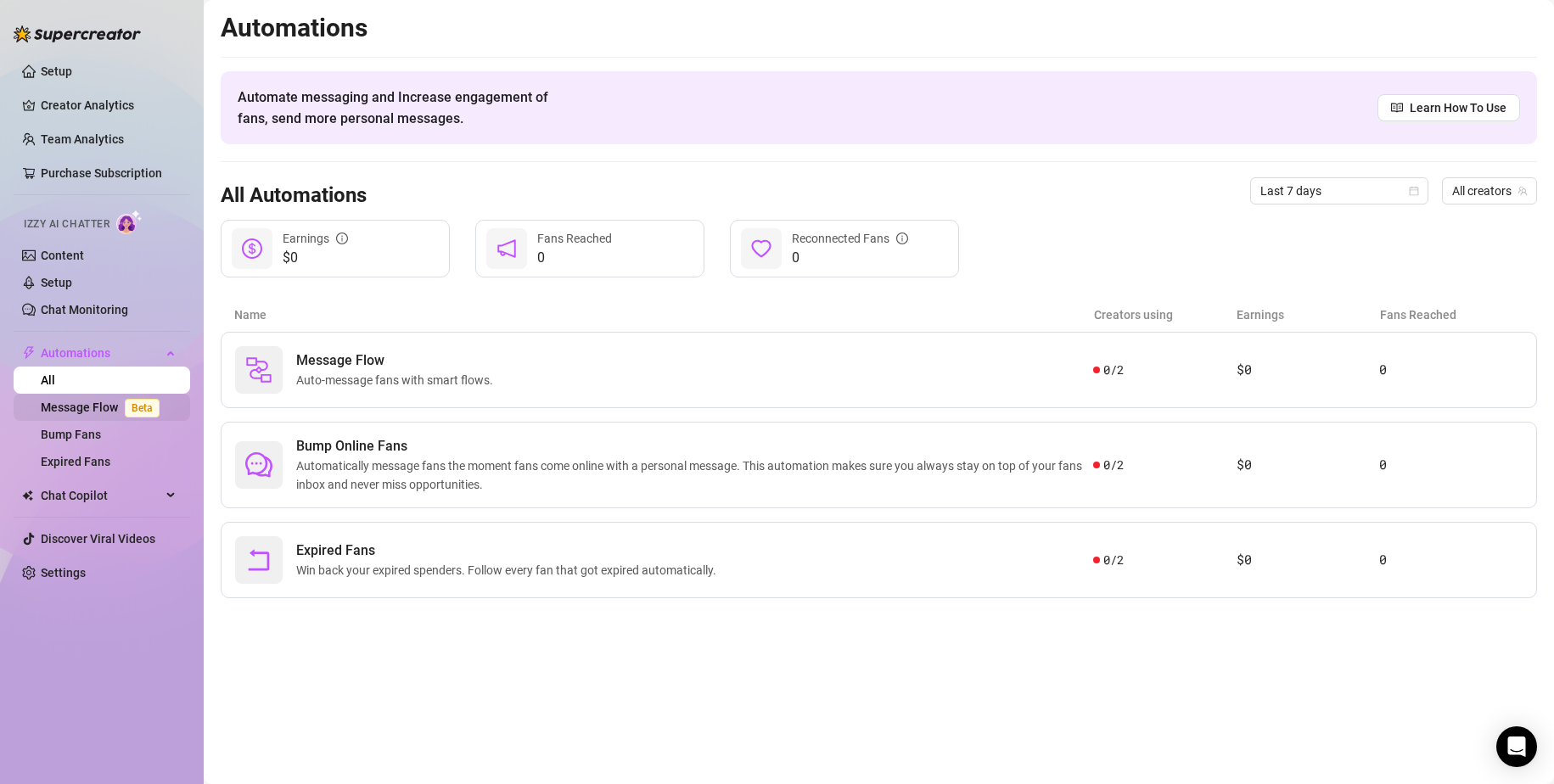
click at [77, 409] on link "Message Flow Beta" at bounding box center [104, 407] width 126 height 14
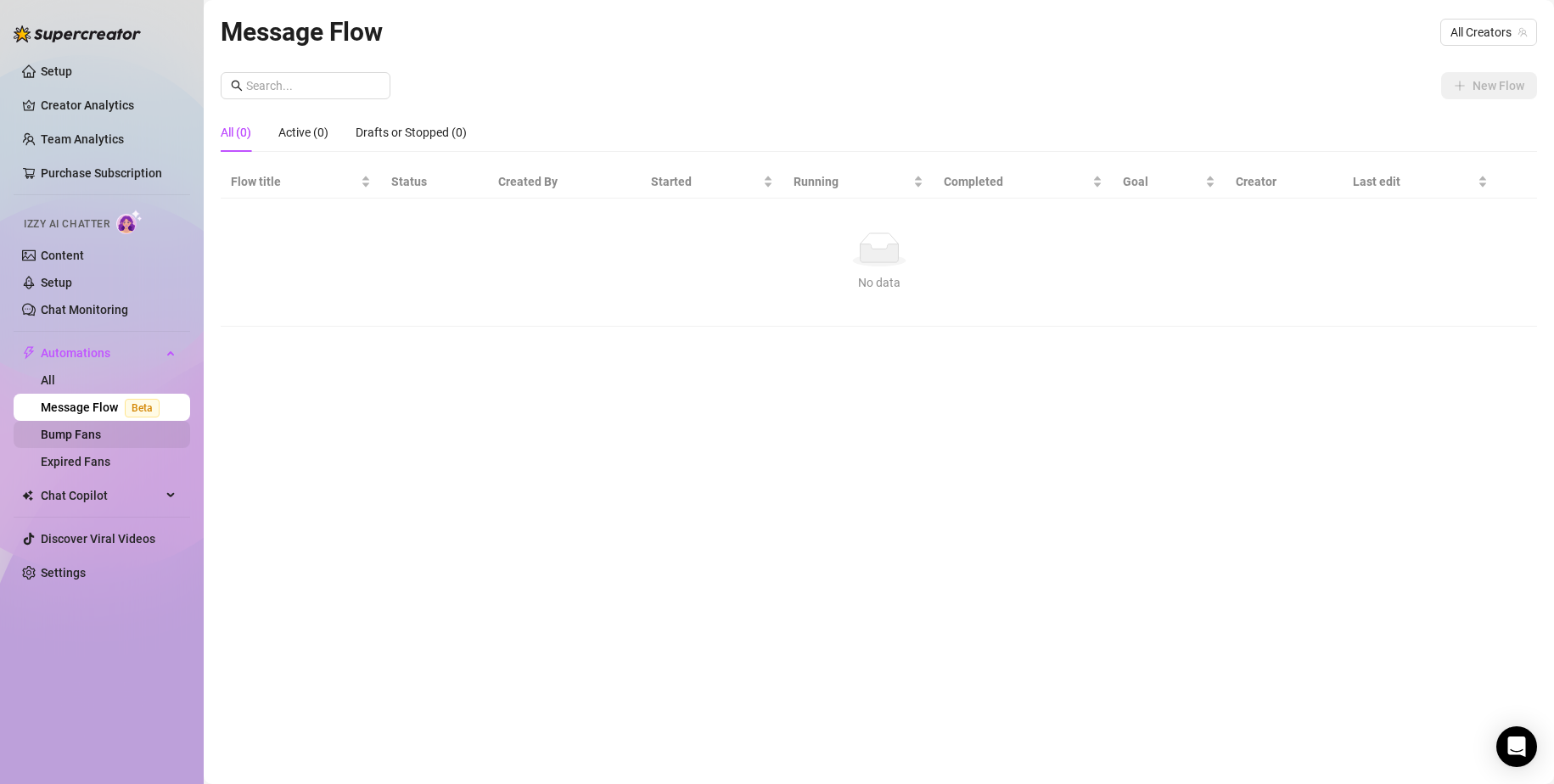
click at [79, 435] on link "Bump Fans" at bounding box center [71, 434] width 60 height 14
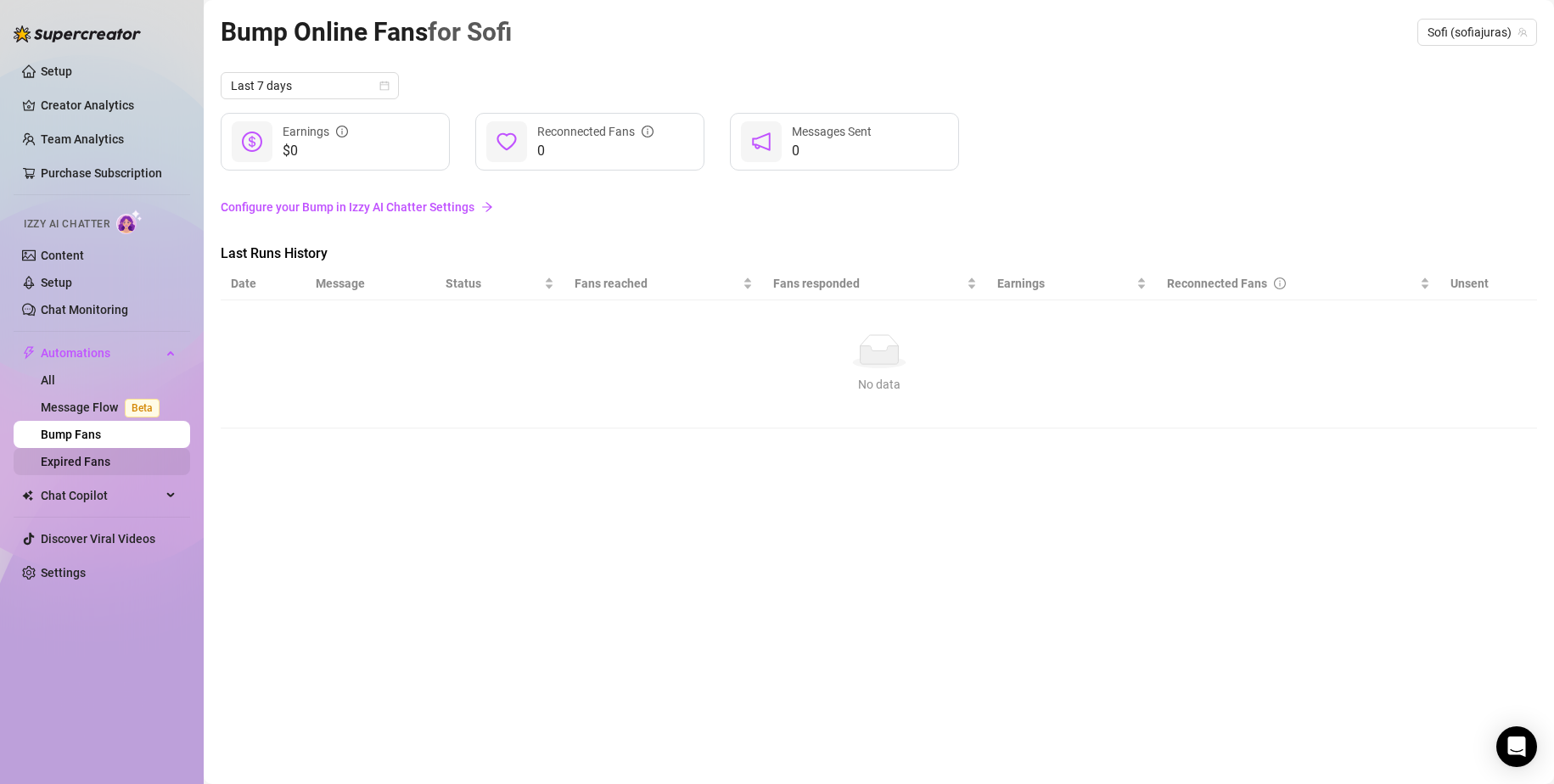
click at [87, 454] on link "Expired Fans" at bounding box center [76, 461] width 70 height 14
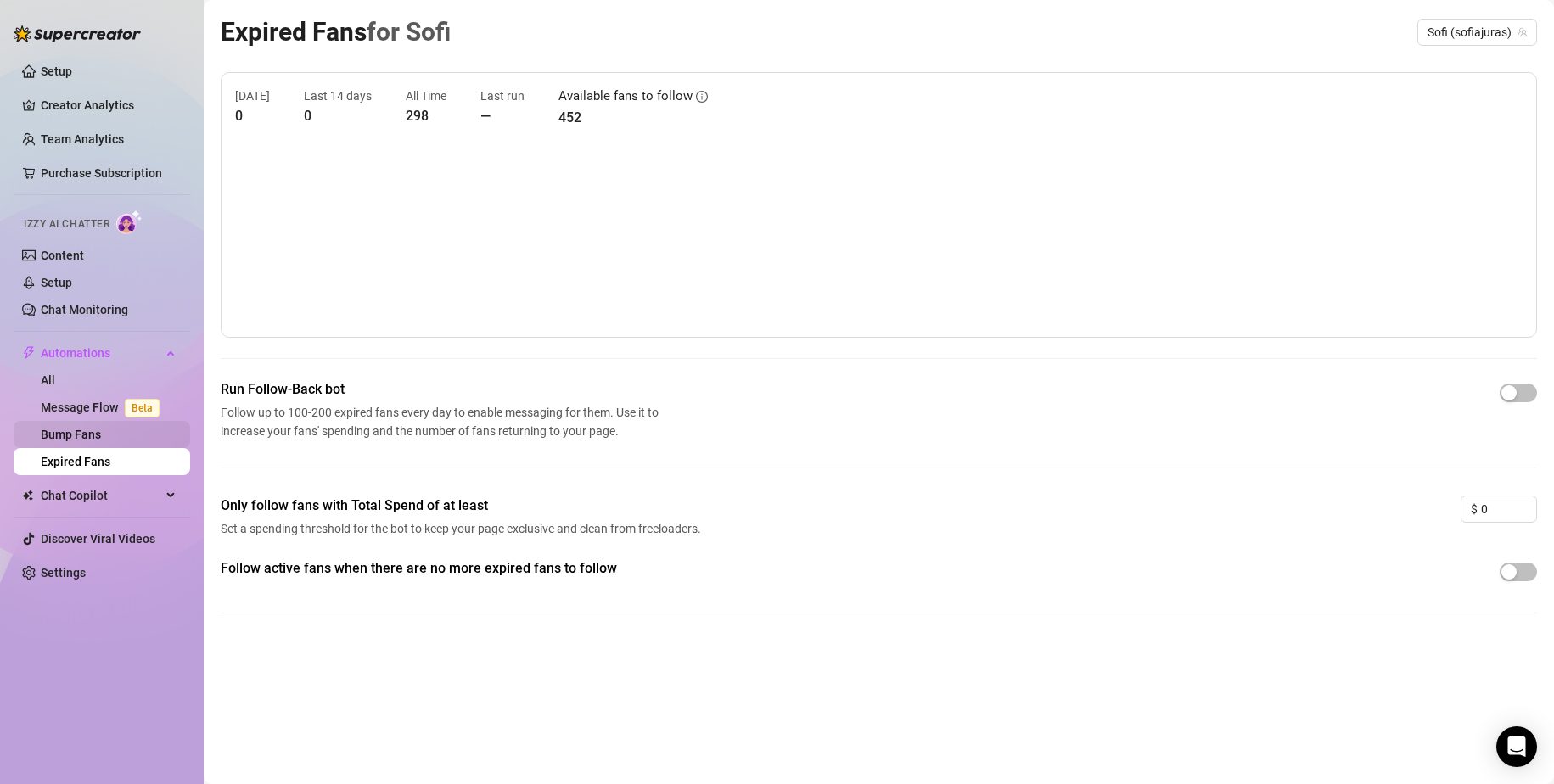
click at [96, 428] on link "Bump Fans" at bounding box center [71, 434] width 60 height 14
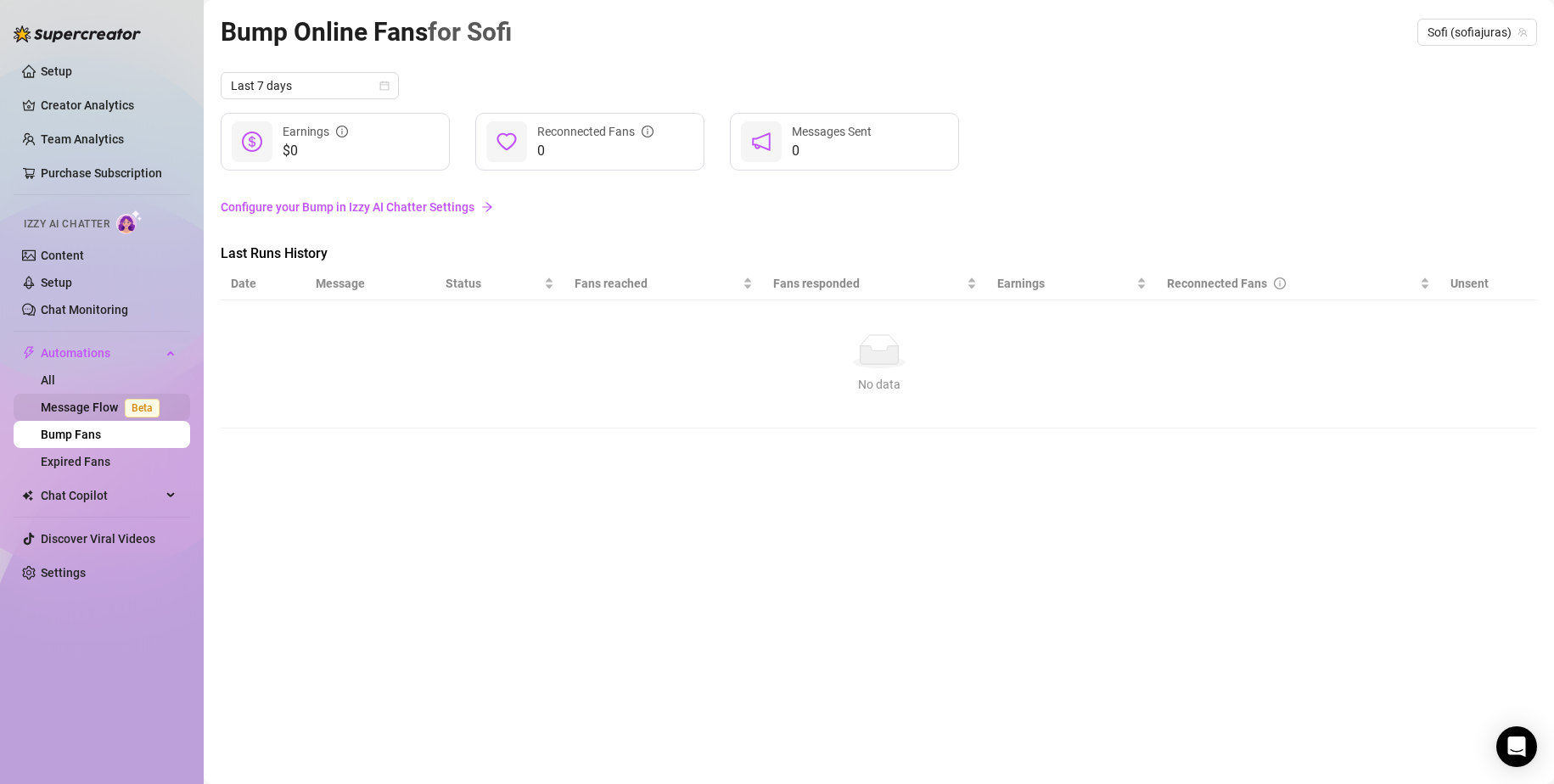
click at [84, 408] on link "Message Flow Beta" at bounding box center [104, 407] width 126 height 14
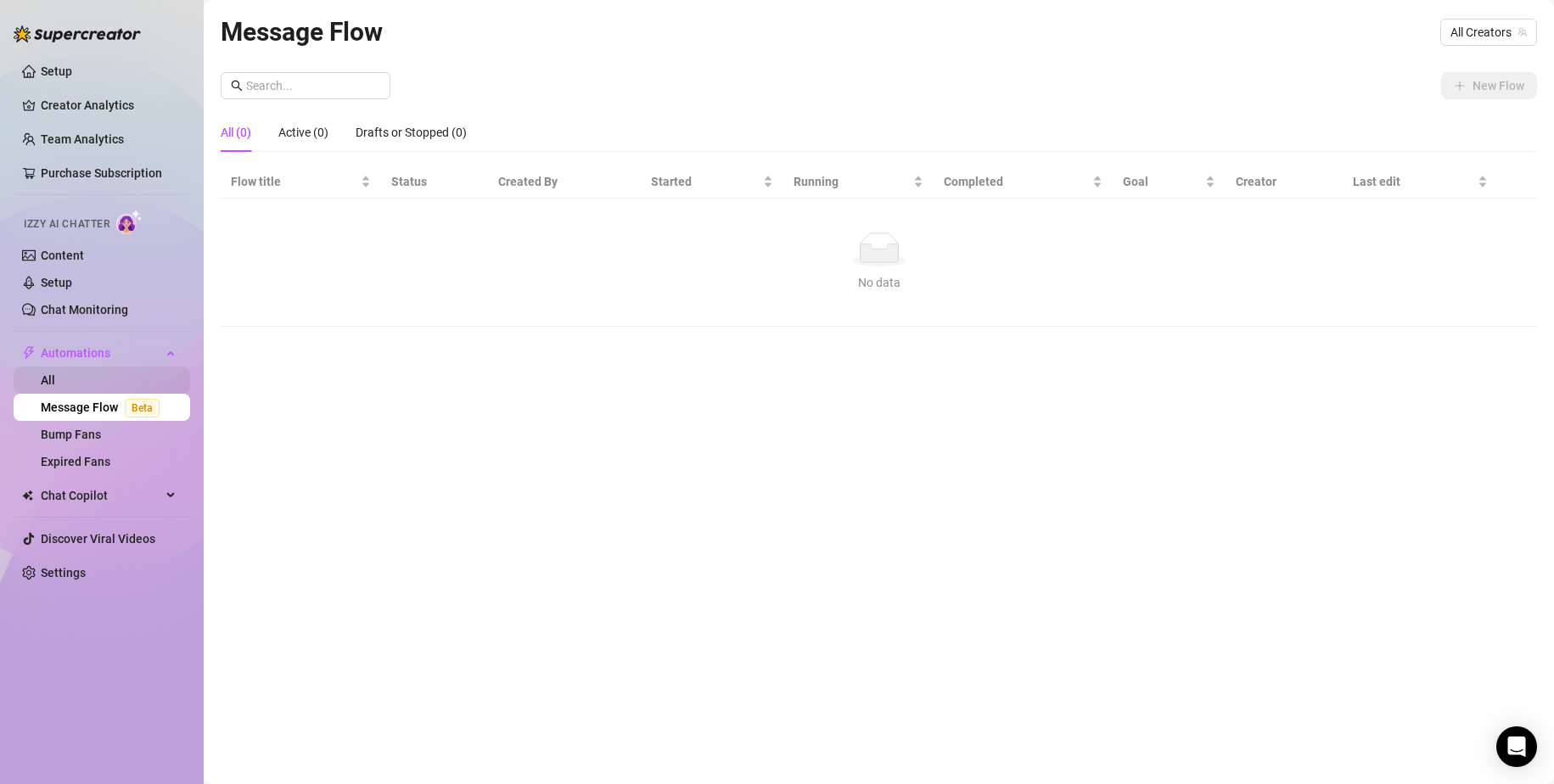
click at [55, 375] on link "All" at bounding box center [48, 380] width 14 height 14
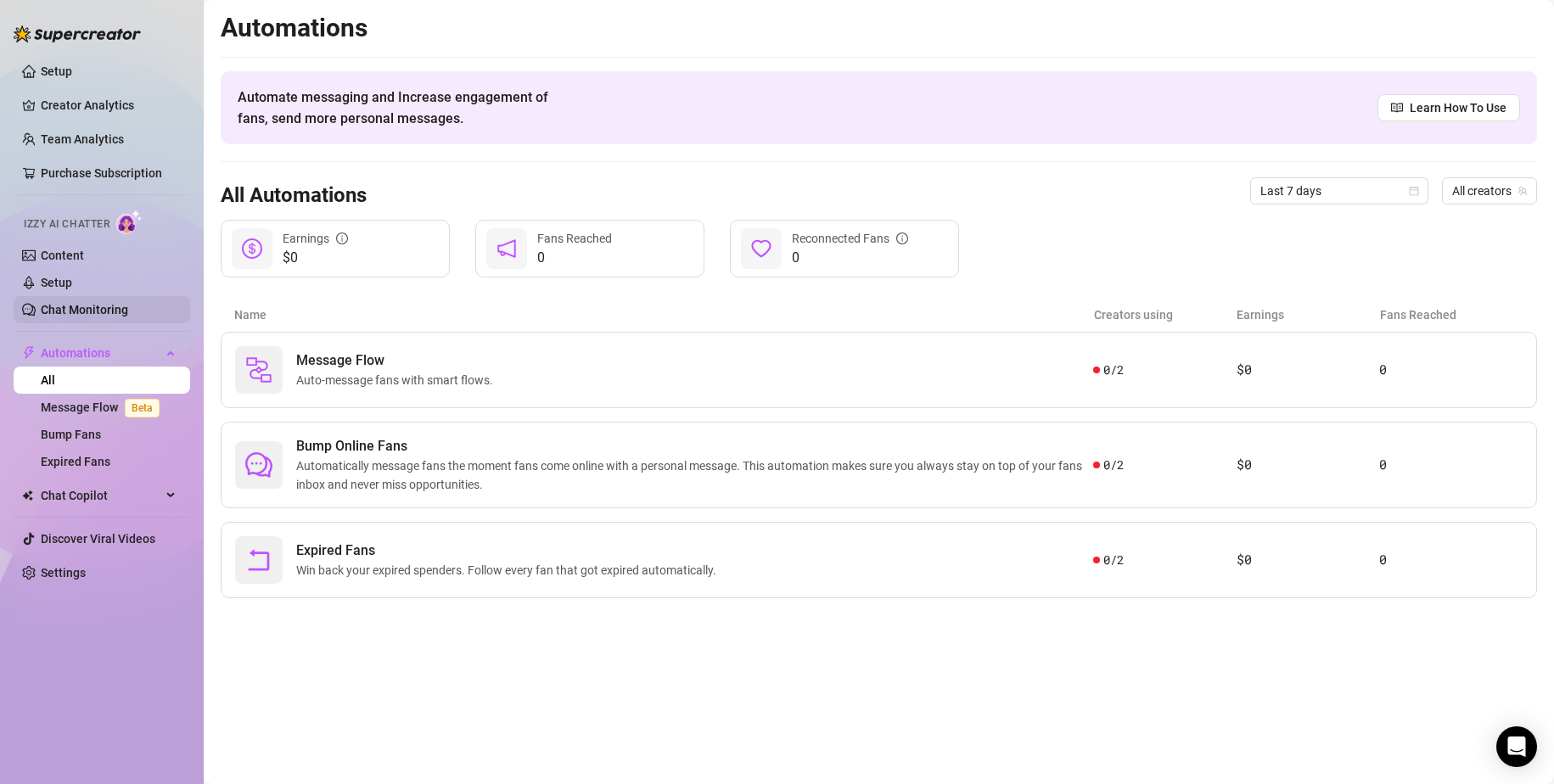
click at [112, 308] on link "Chat Monitoring" at bounding box center [84, 310] width 88 height 14
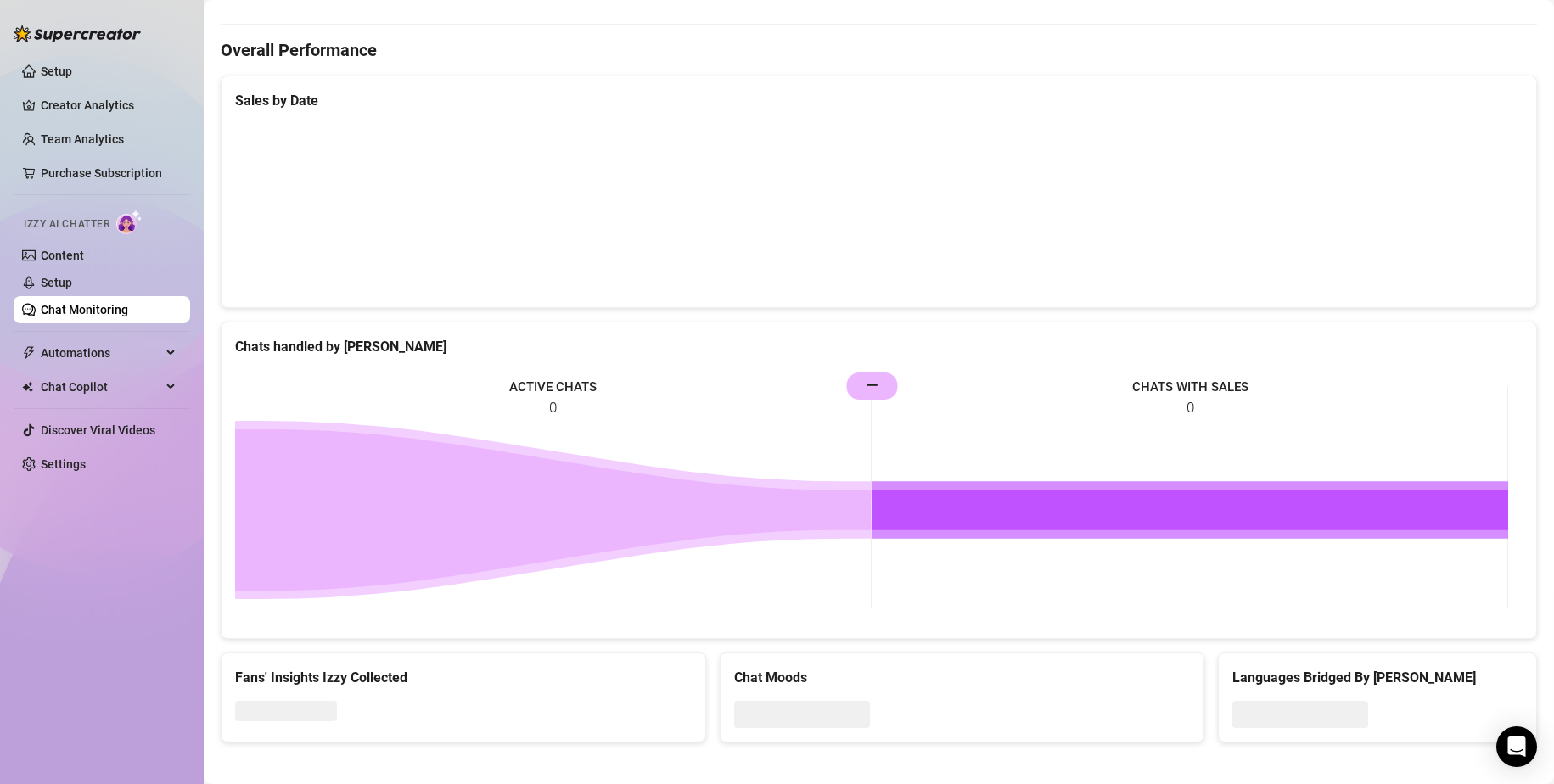
scroll to position [496, 0]
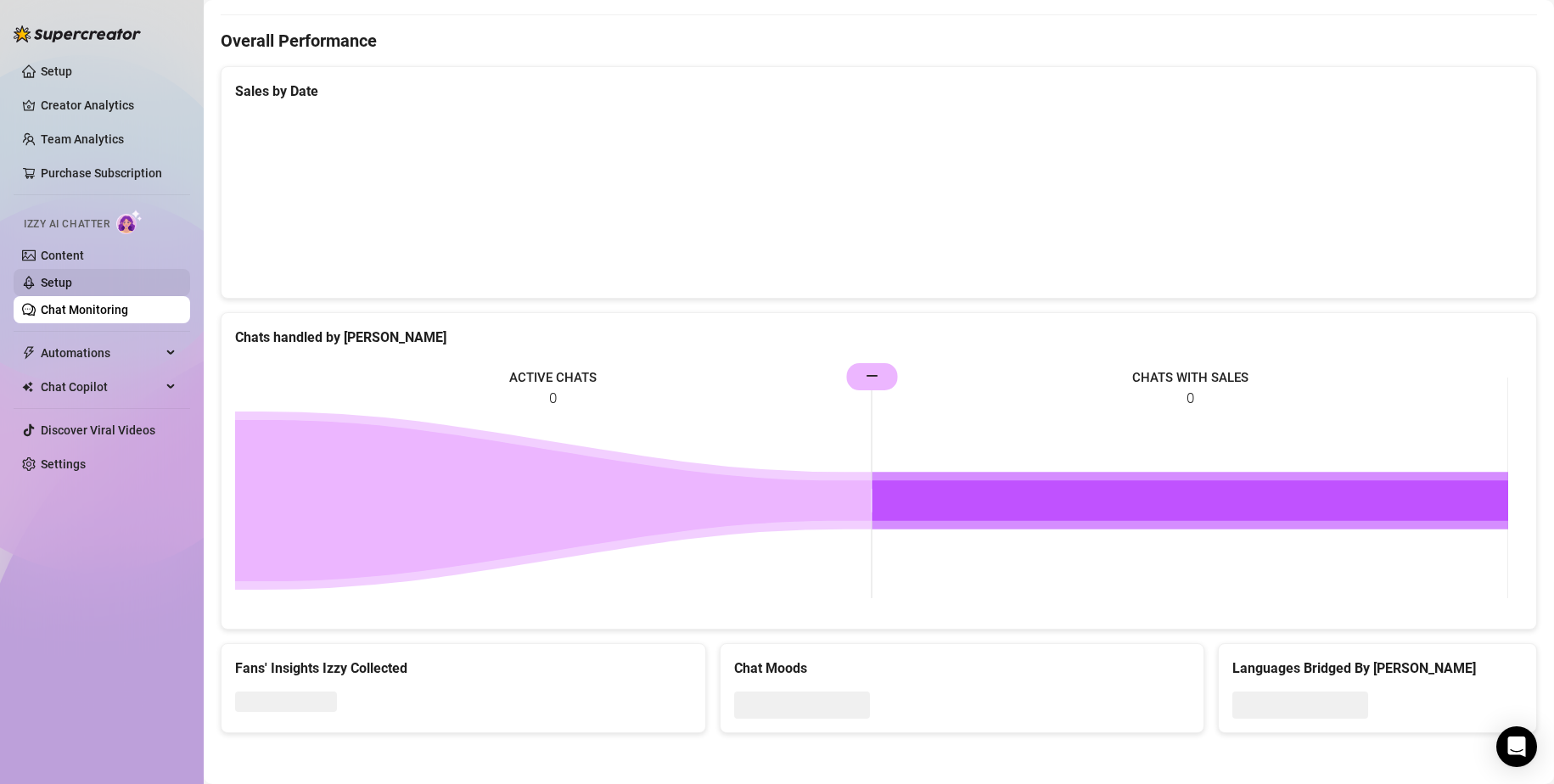
click at [71, 279] on link "Setup" at bounding box center [56, 283] width 31 height 14
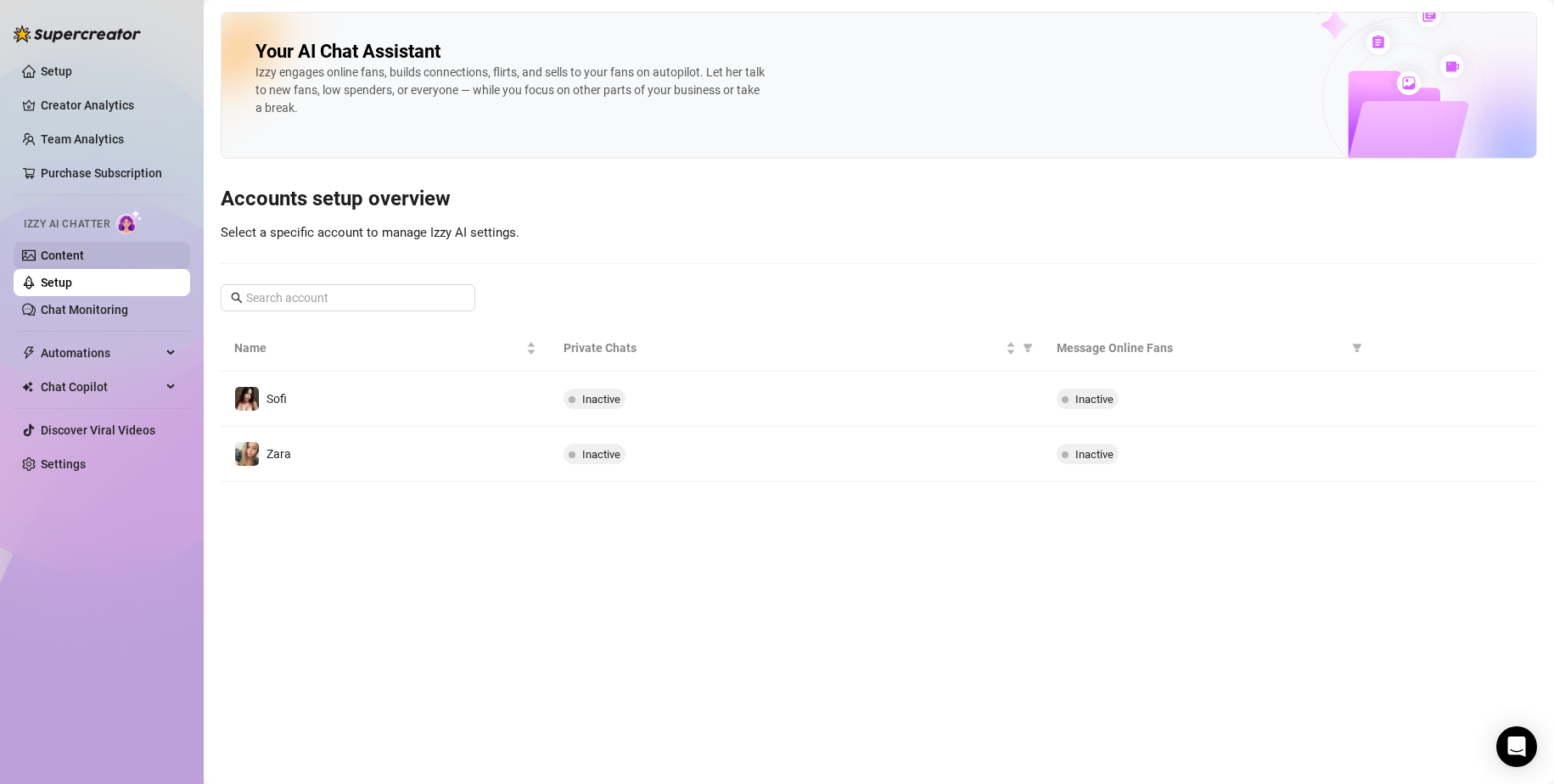
click at [72, 257] on link "Content" at bounding box center [62, 256] width 43 height 14
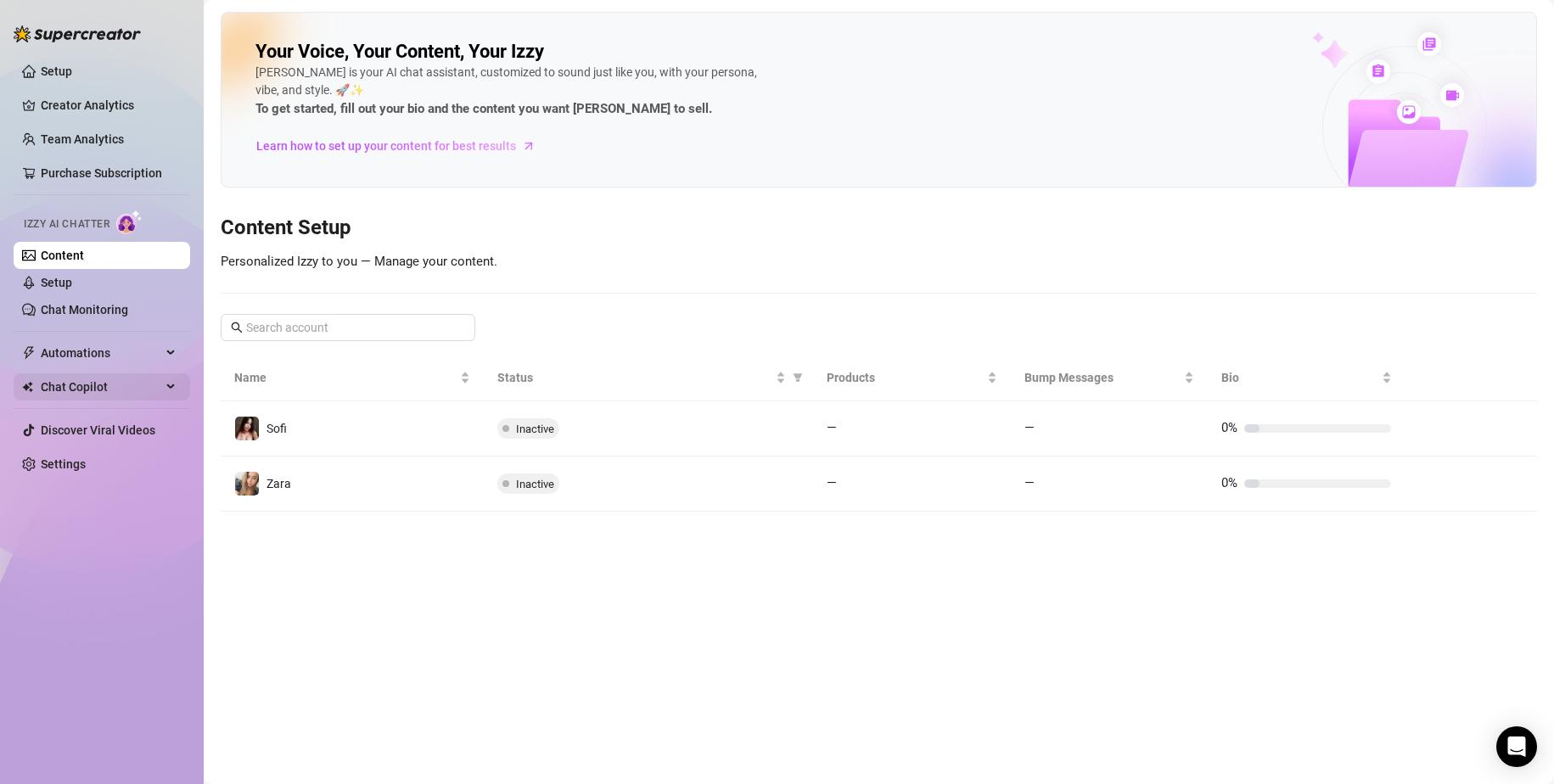
click at [84, 381] on span "Chat Copilot" at bounding box center [101, 386] width 121 height 27
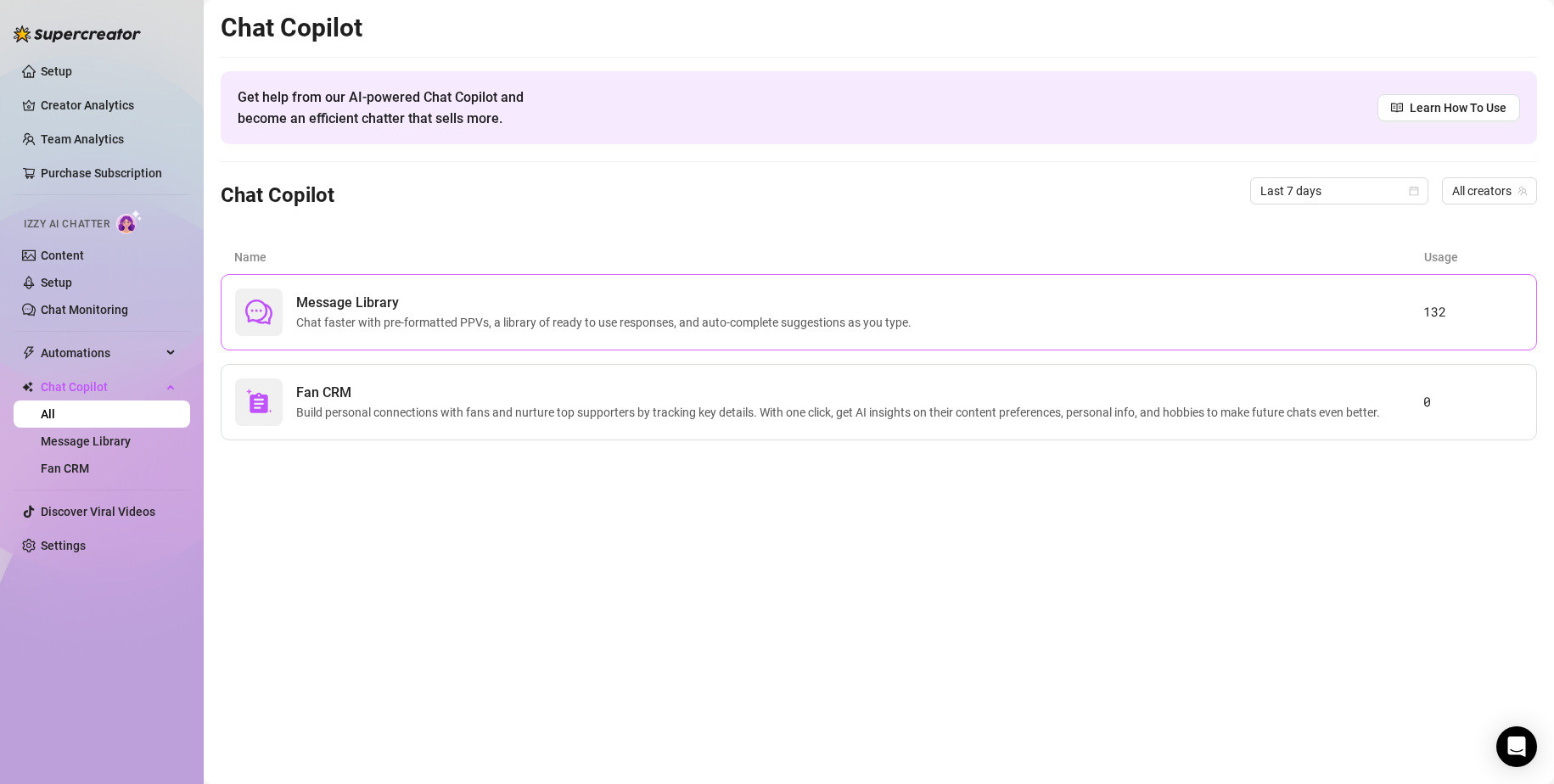
click at [318, 336] on div "Message Library Chat faster with pre-formatted PPVs, a library of ready to use …" at bounding box center [879, 313] width 1316 height 76
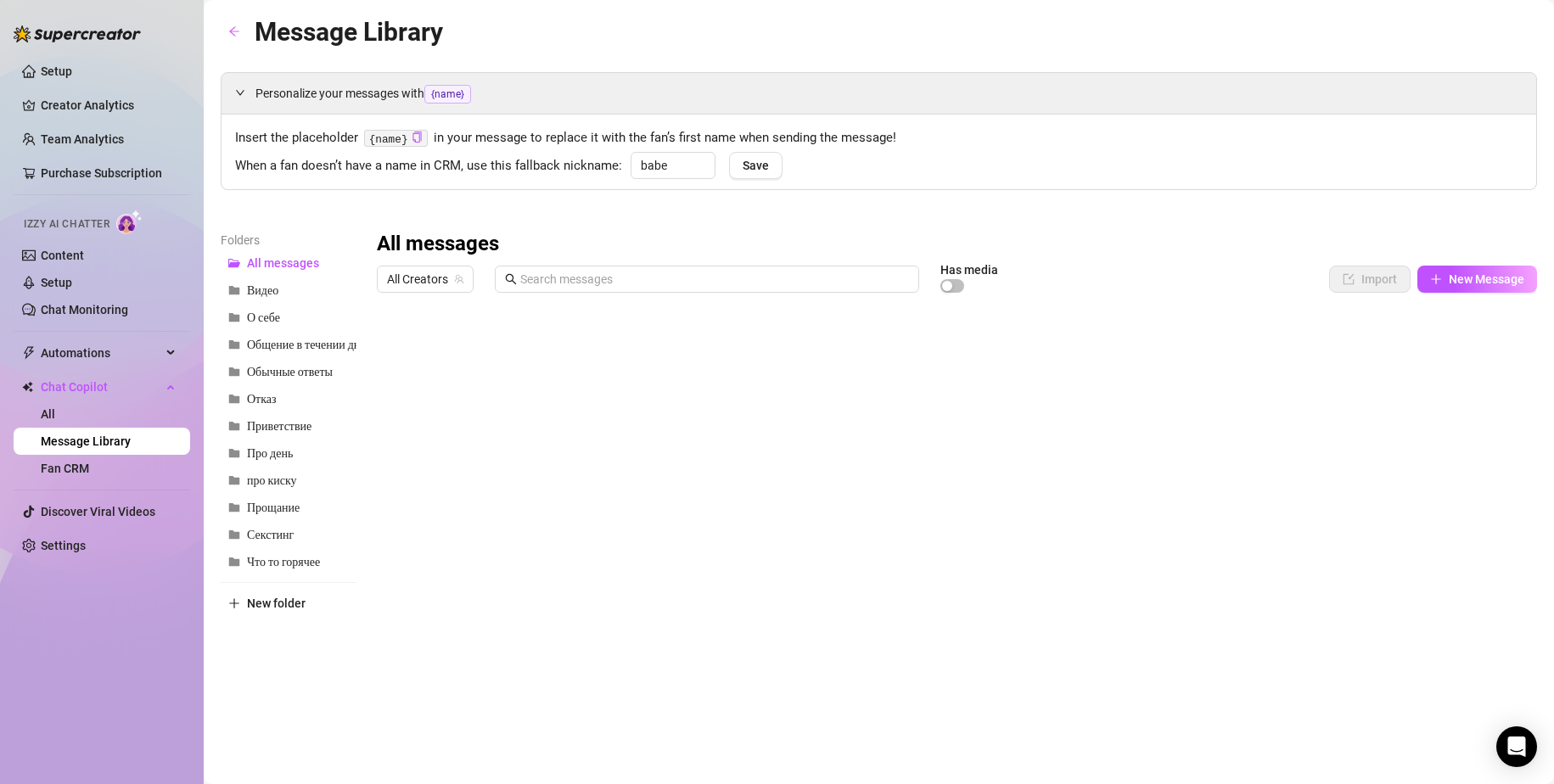
click at [722, 348] on div at bounding box center [956, 489] width 1160 height 378
click at [686, 347] on div at bounding box center [956, 489] width 1160 height 378
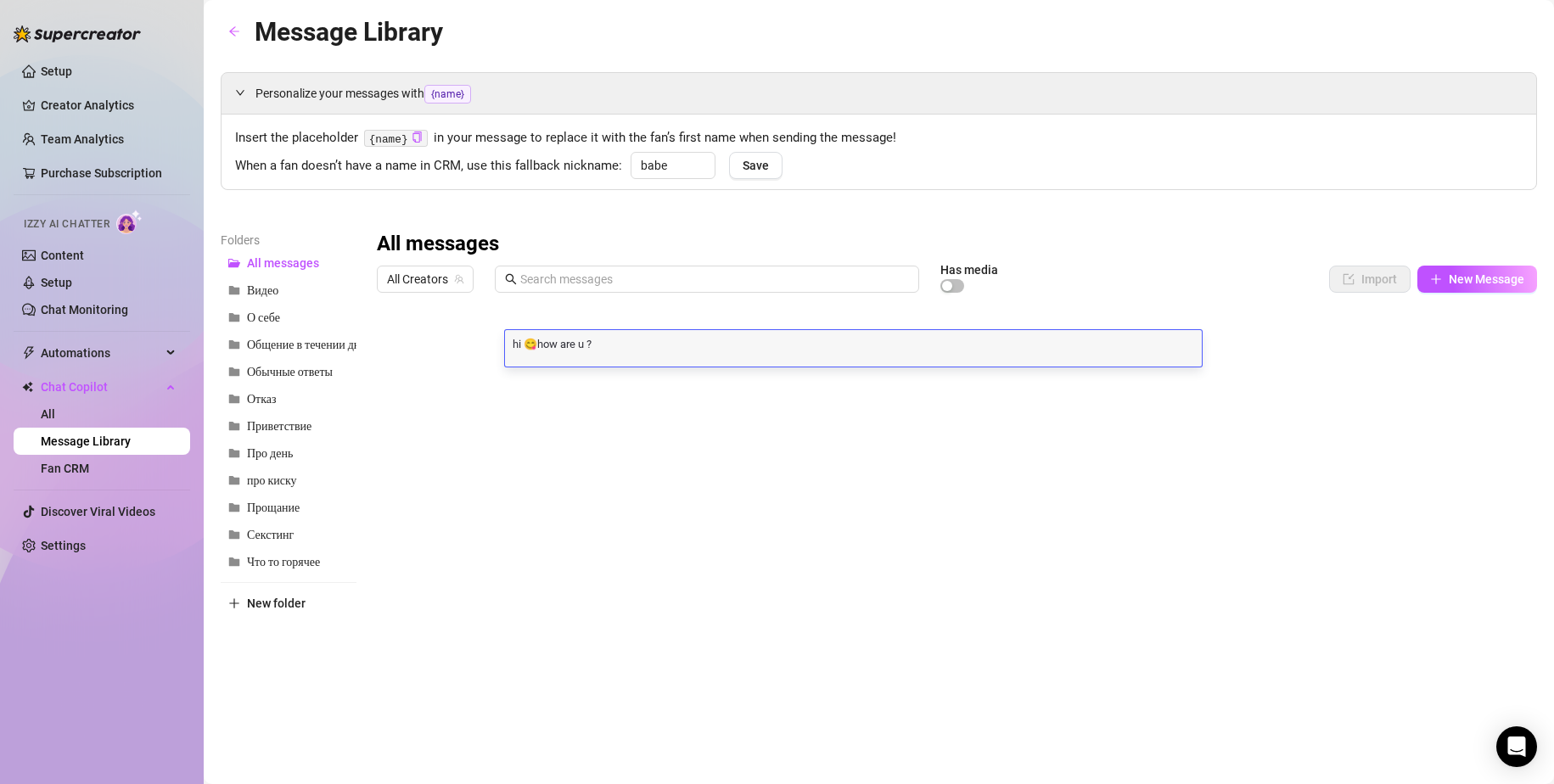
scroll to position [1, 0]
click at [685, 347] on textarea "hi 😋how are u ?" at bounding box center [853, 342] width 697 height 15
click at [282, 558] on span "Что то горячее" at bounding box center [284, 561] width 73 height 14
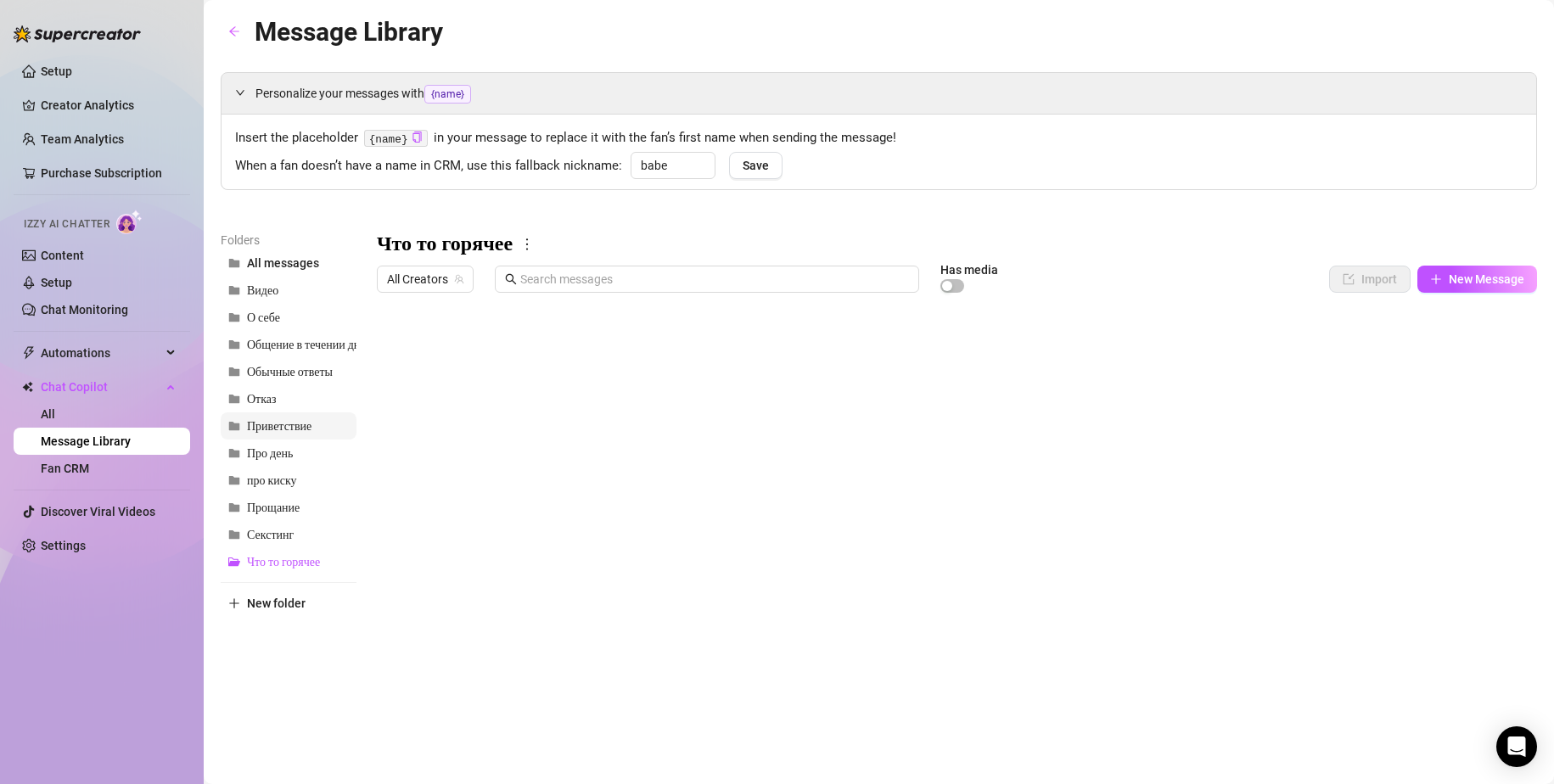
click at [279, 428] on span "Приветствие" at bounding box center [280, 426] width 65 height 14
click at [265, 299] on button "Видео" at bounding box center [289, 290] width 136 height 27
click at [572, 382] on div at bounding box center [956, 489] width 1160 height 378
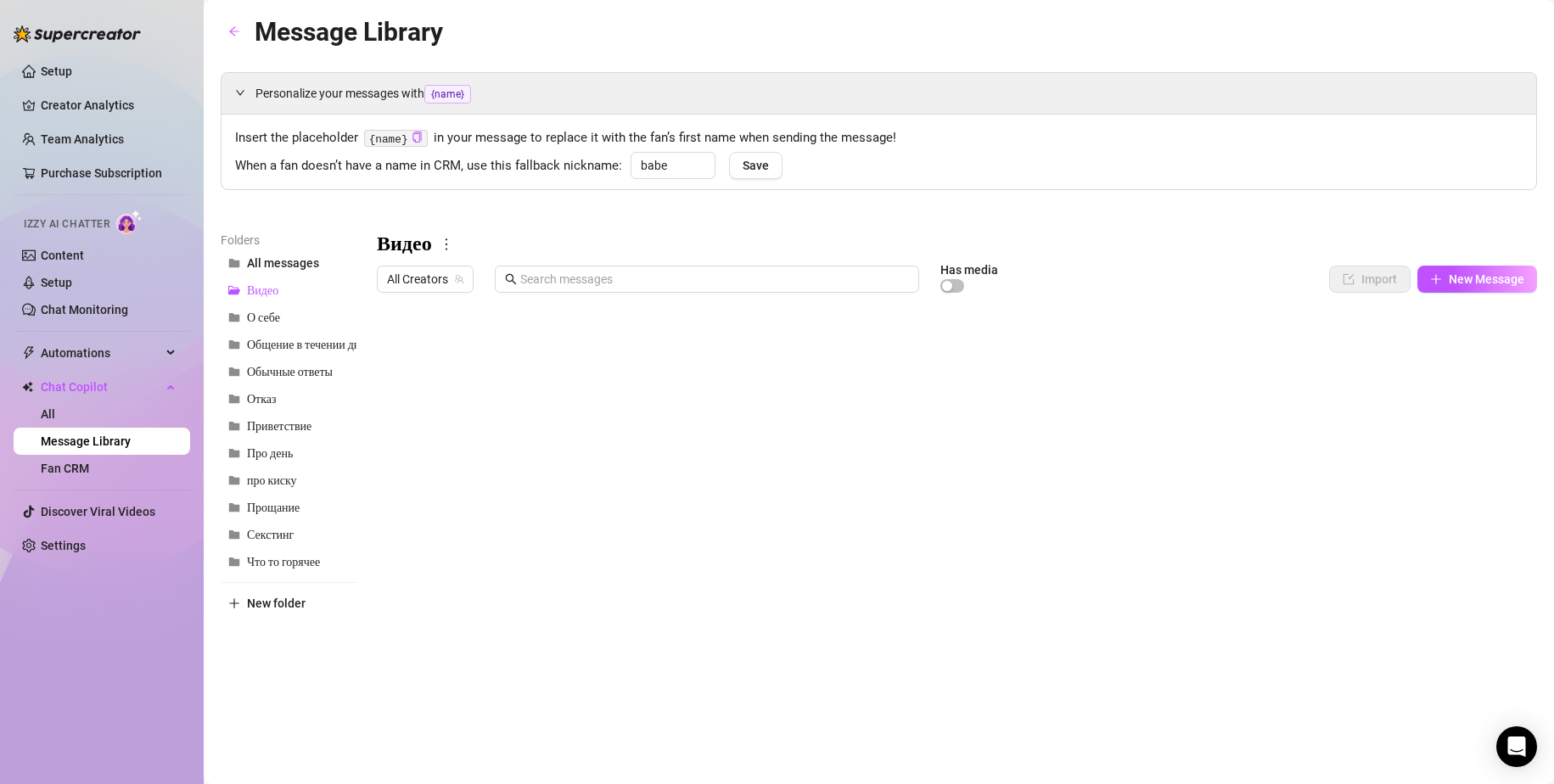
click at [572, 382] on div at bounding box center [956, 489] width 1160 height 378
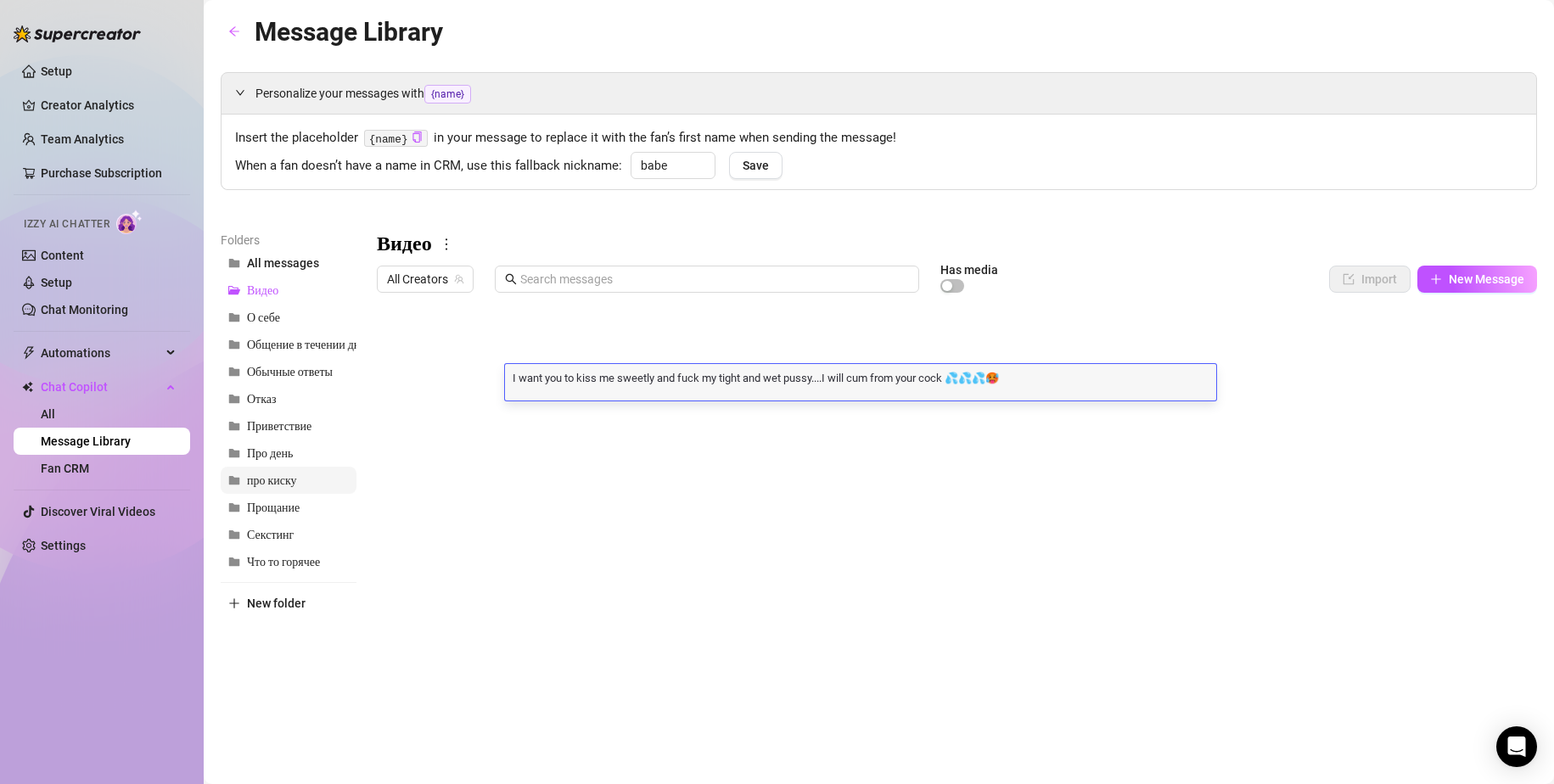
scroll to position [1, 0]
click at [277, 528] on span "Секстинг" at bounding box center [270, 534] width 47 height 14
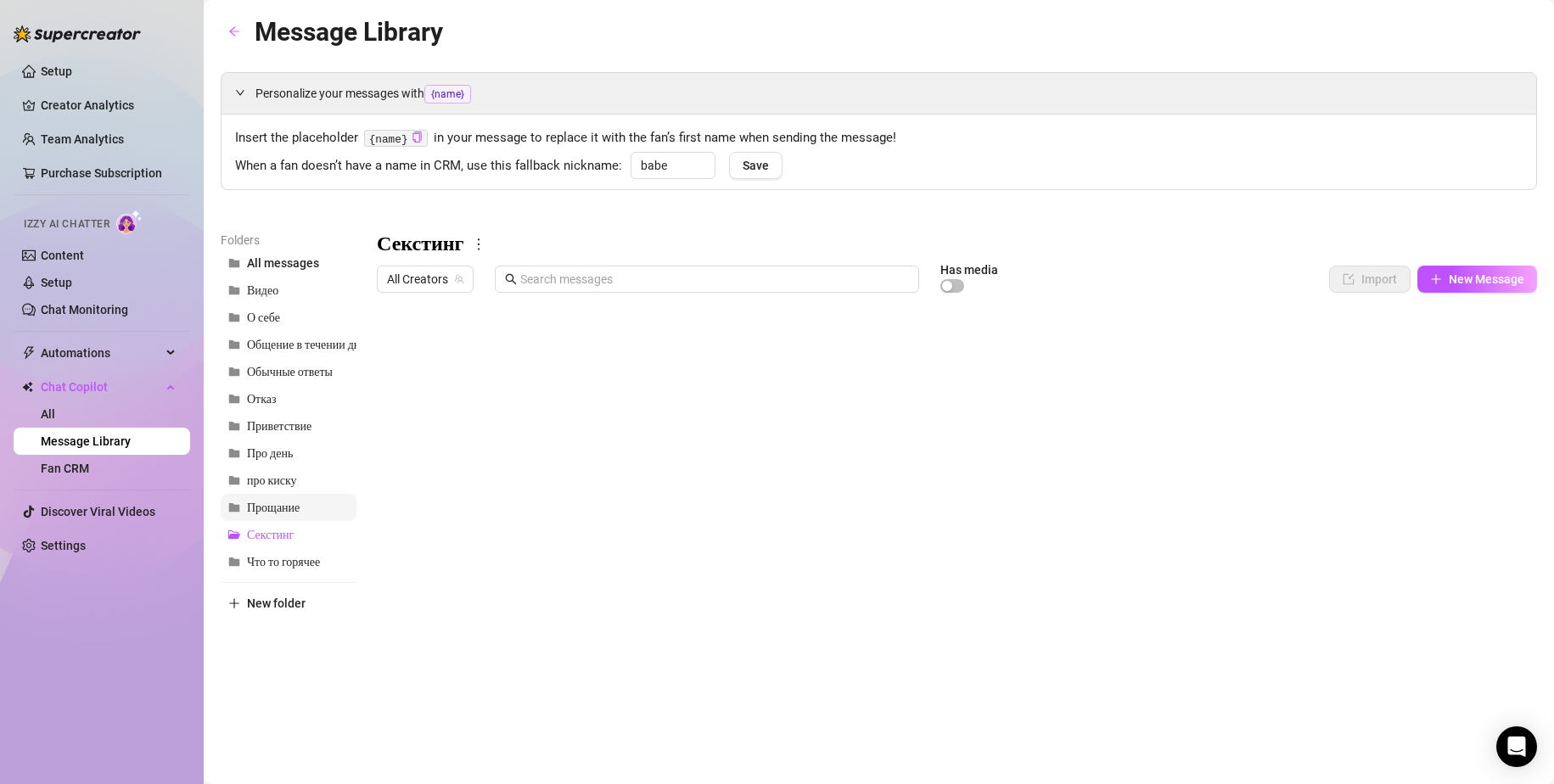
click at [278, 504] on span "Прощание" at bounding box center [274, 507] width 53 height 14
click at [273, 393] on span "Отказ" at bounding box center [262, 398] width 30 height 14
click at [560, 383] on div at bounding box center [956, 489] width 1160 height 378
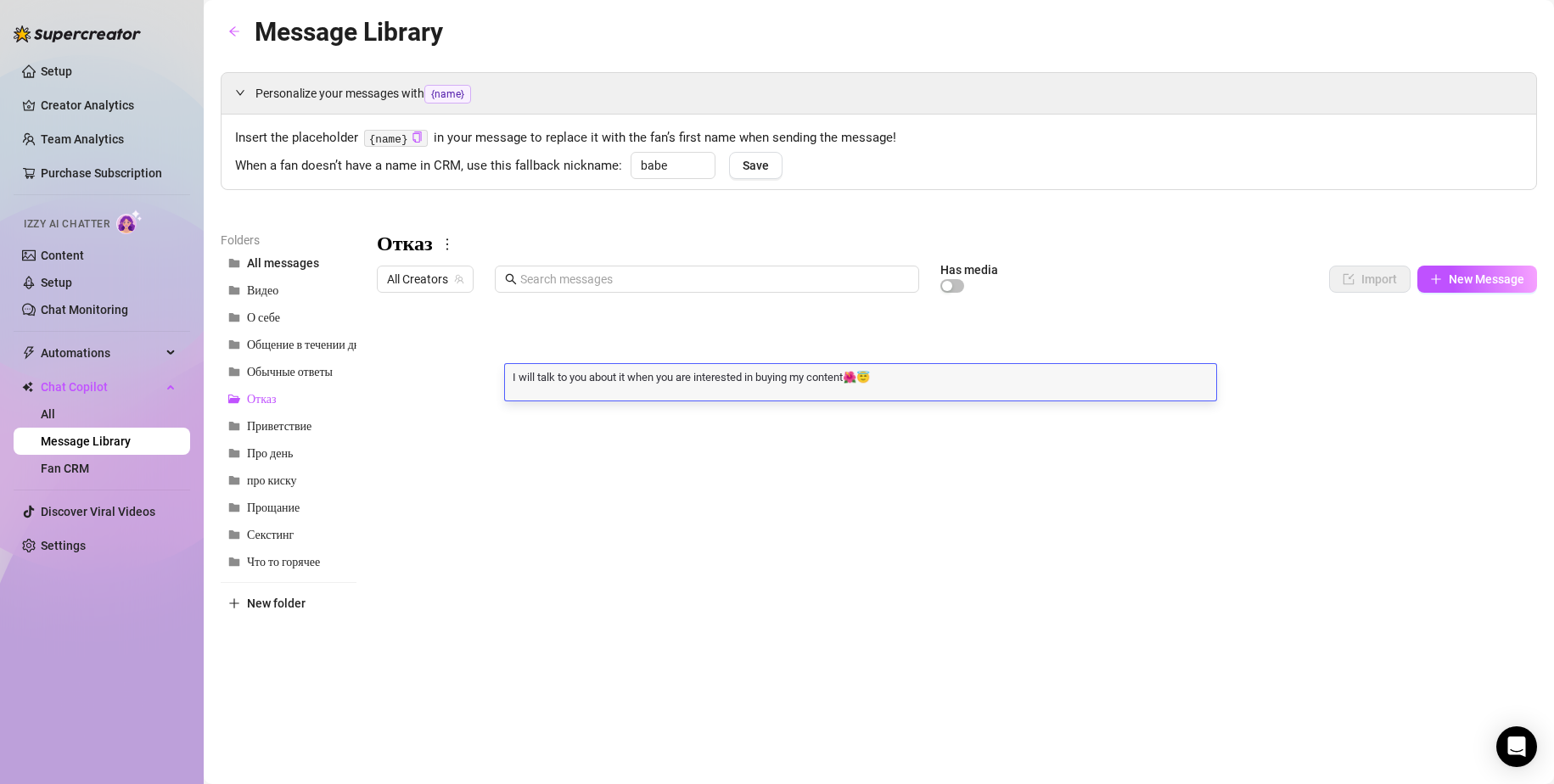
click at [560, 383] on textarea "I will talk to you about it when you are interested in buying my content🌺😇" at bounding box center [860, 376] width 711 height 15
click at [562, 418] on div at bounding box center [956, 489] width 1160 height 378
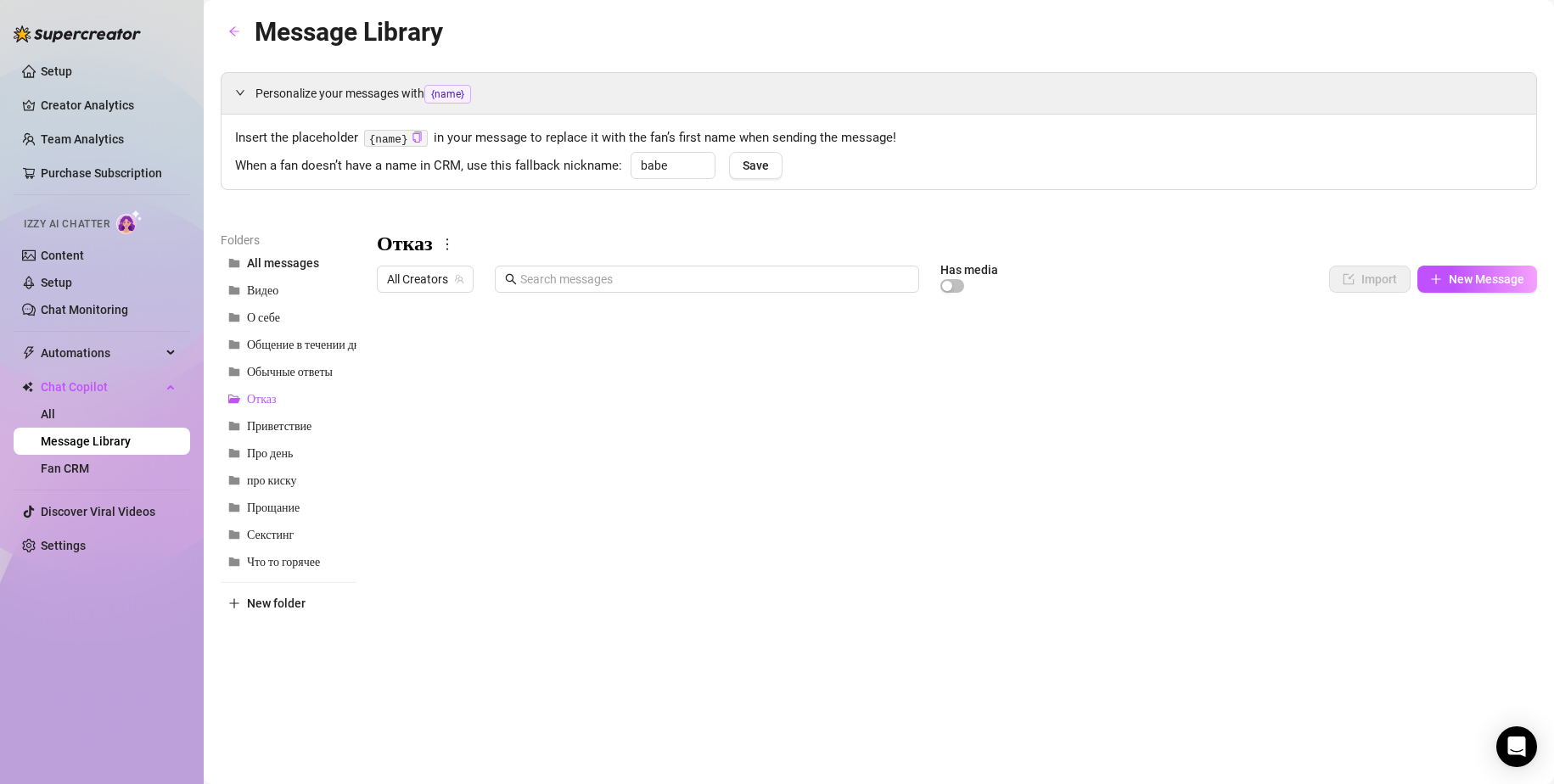
click at [547, 350] on div at bounding box center [956, 489] width 1160 height 378
click at [268, 293] on span "Видео" at bounding box center [263, 290] width 31 height 14
click at [724, 542] on div at bounding box center [956, 489] width 1160 height 378
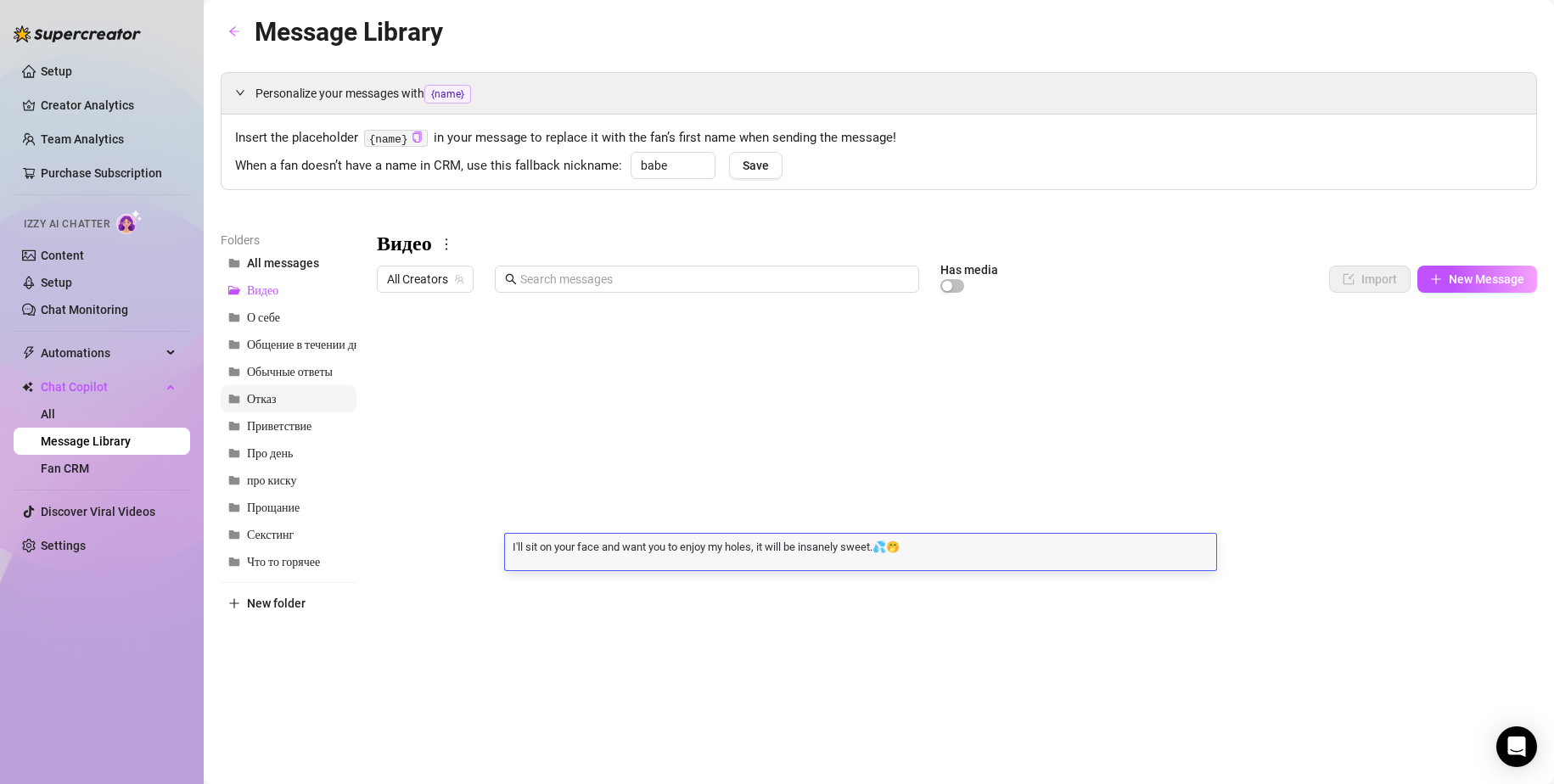
click at [282, 398] on button "Отказ" at bounding box center [289, 398] width 136 height 27
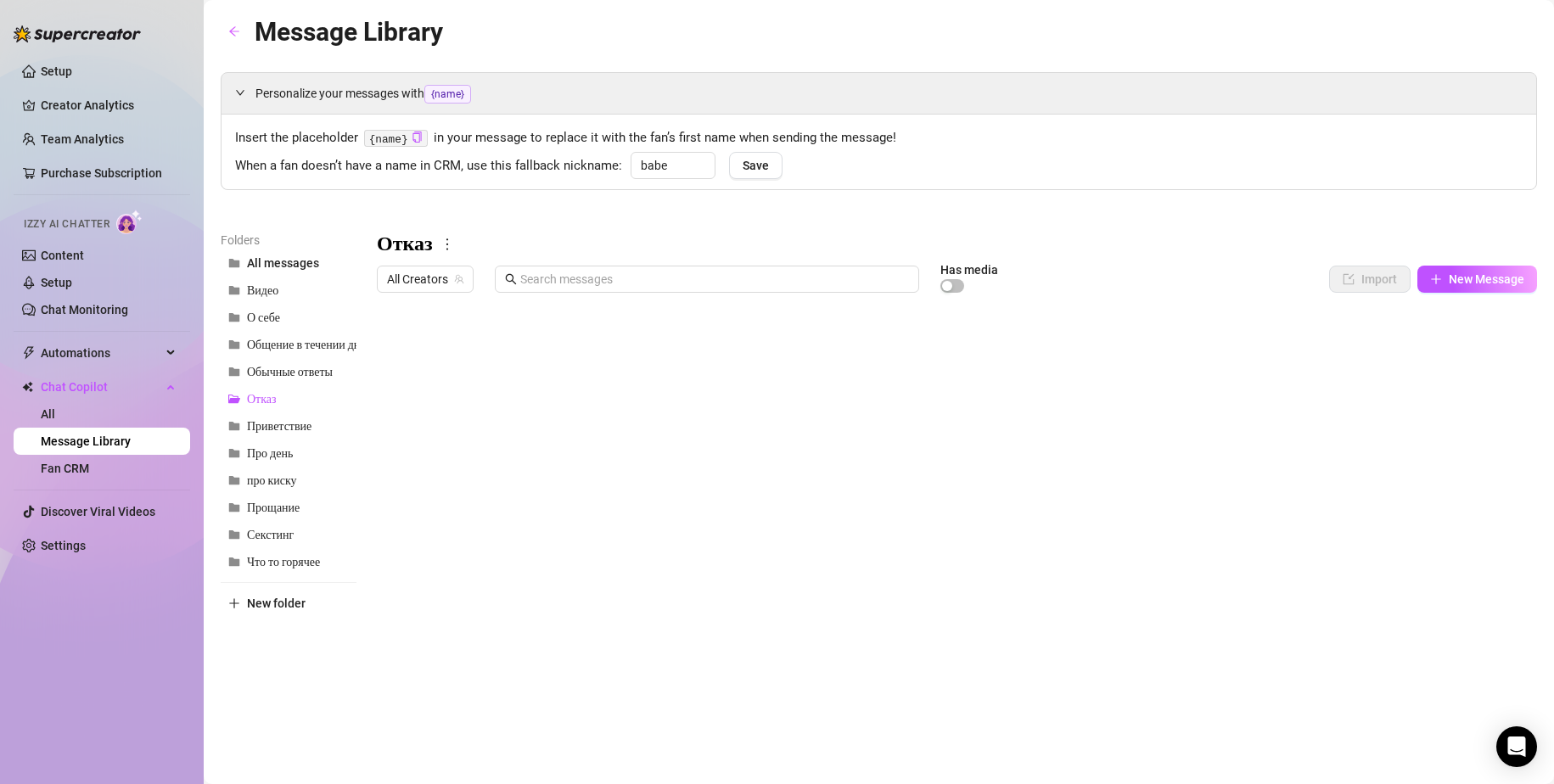
click at [701, 344] on div at bounding box center [956, 489] width 1160 height 378
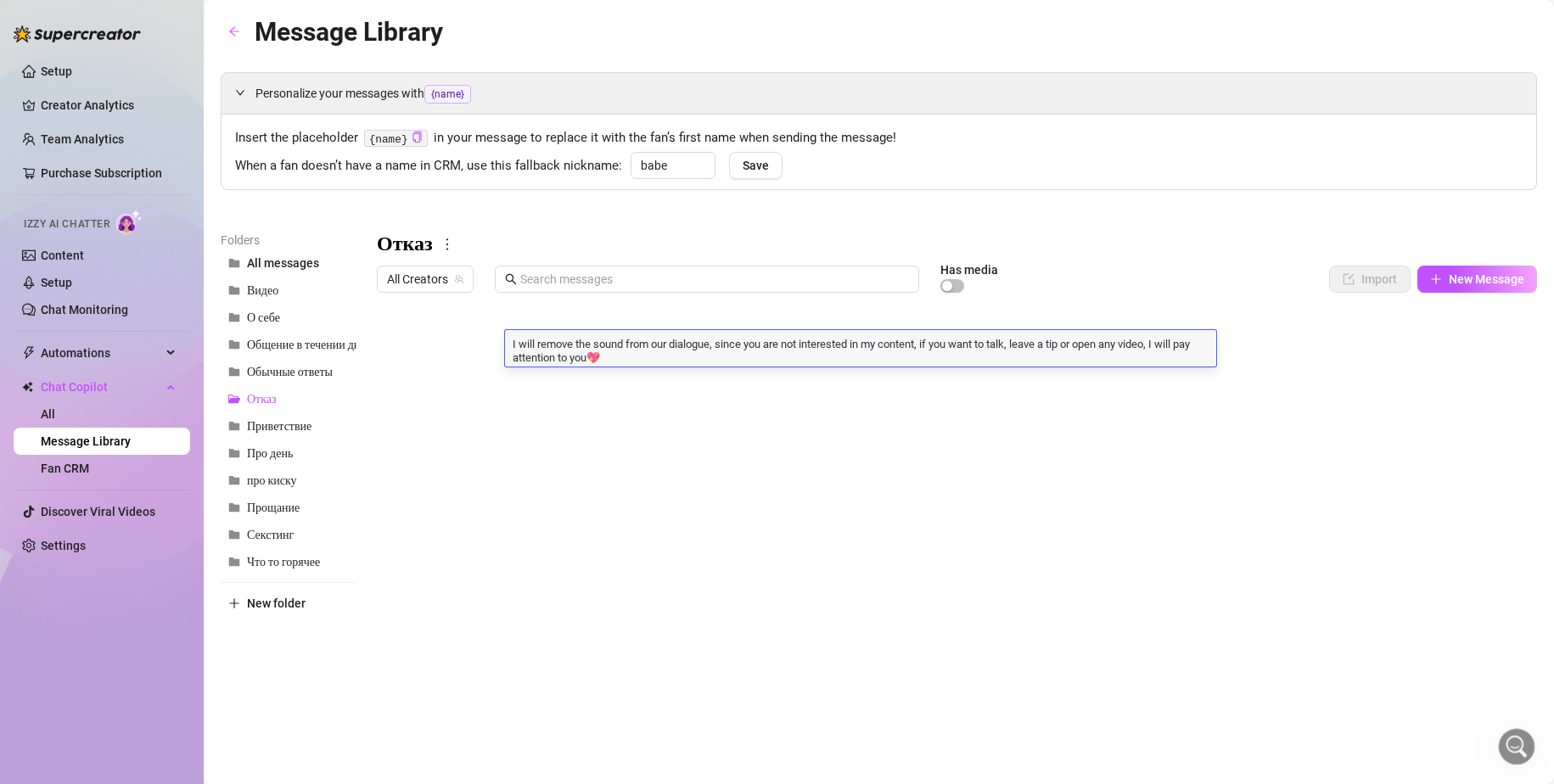
scroll to position [0, 0]
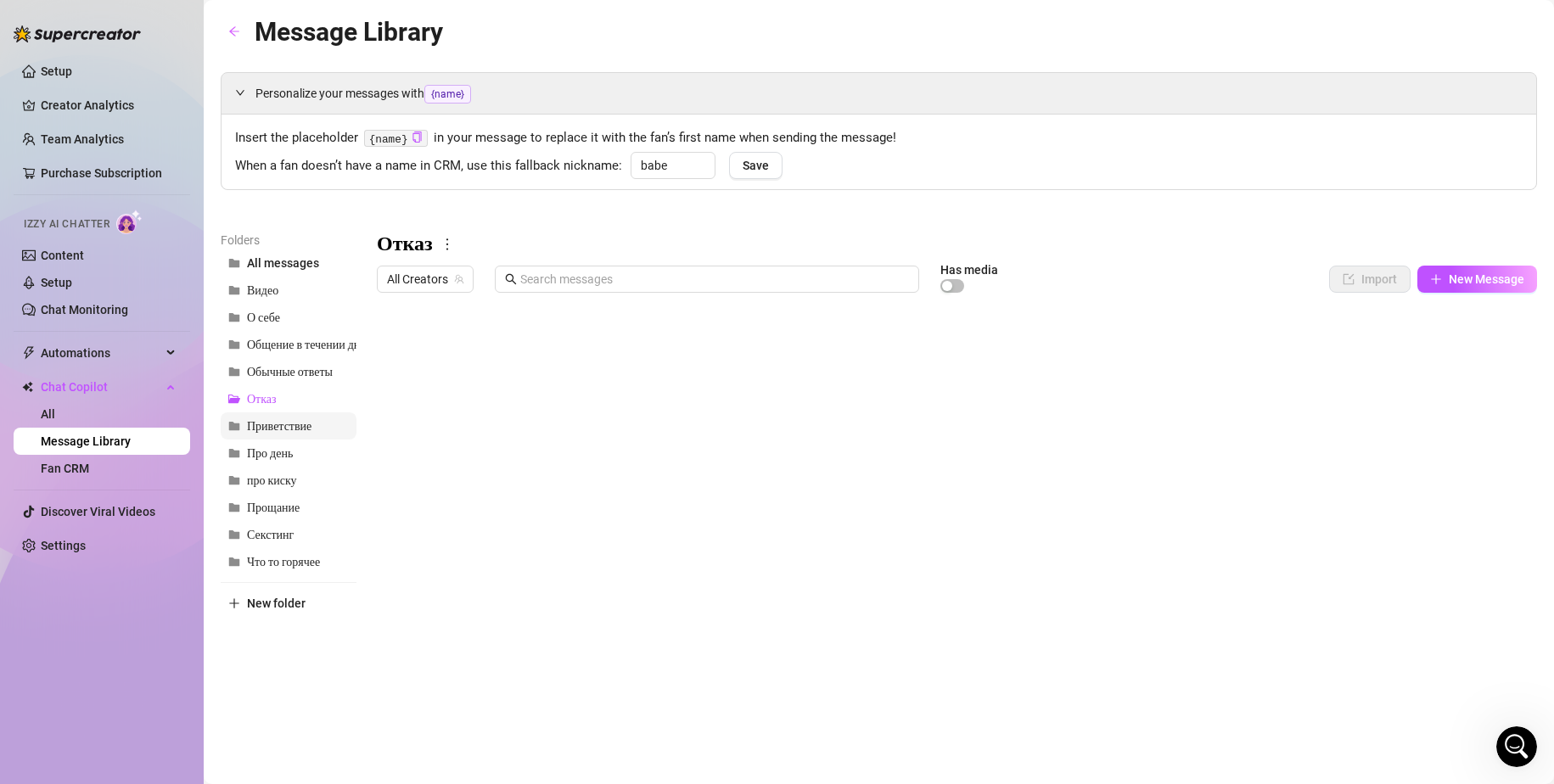
click at [290, 426] on span "Приветствие" at bounding box center [280, 426] width 65 height 14
click at [562, 572] on div at bounding box center [956, 489] width 1160 height 378
click at [691, 574] on div at bounding box center [956, 489] width 1160 height 378
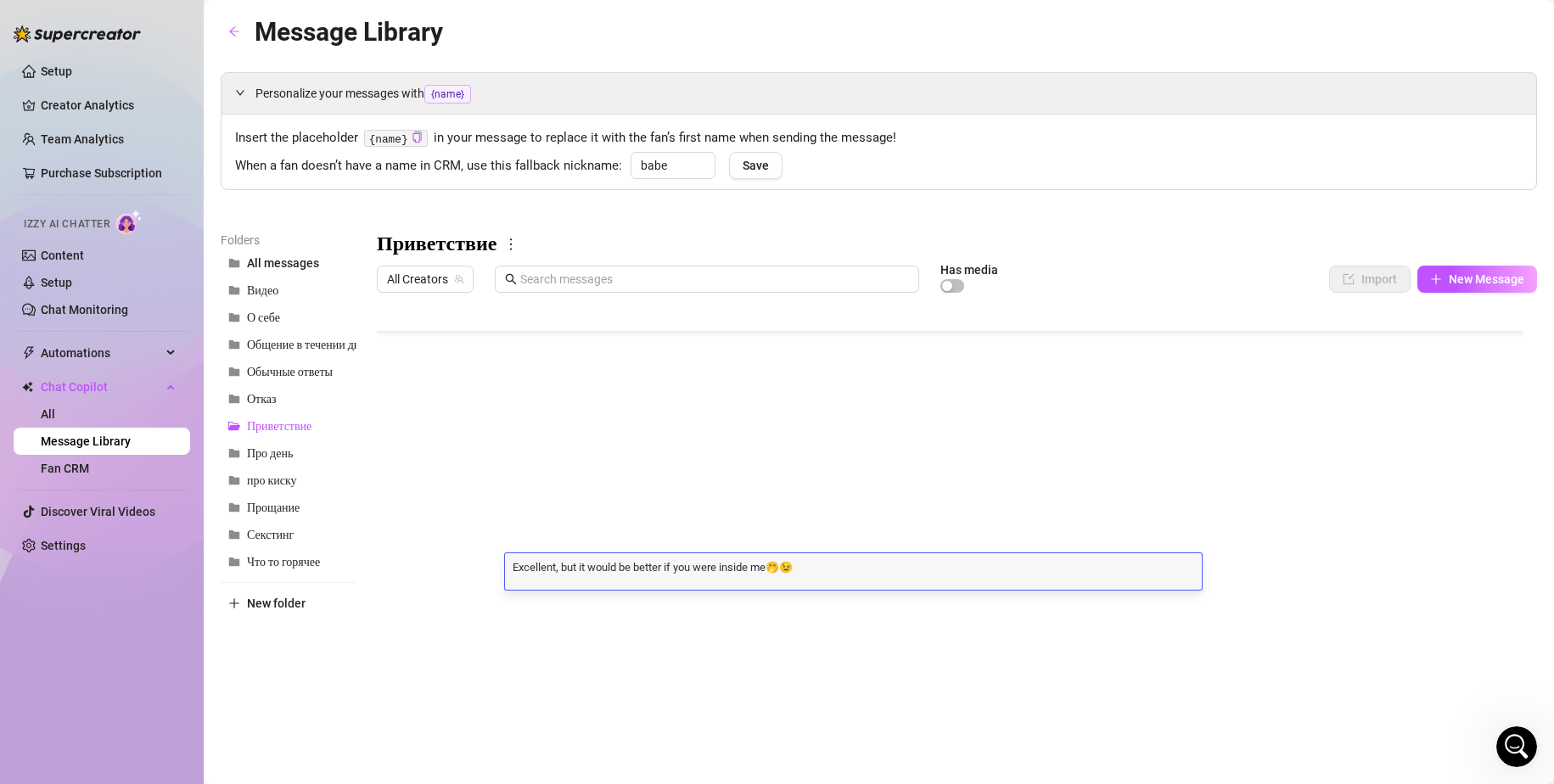
click at [691, 574] on div "Excellent, but it would be better if you were inside me🤭😉 Excellent, but it wou…" at bounding box center [853, 571] width 697 height 37
click at [689, 567] on textarea "Excellent, but it would be better if you were inside me🤭😉" at bounding box center [853, 566] width 697 height 15
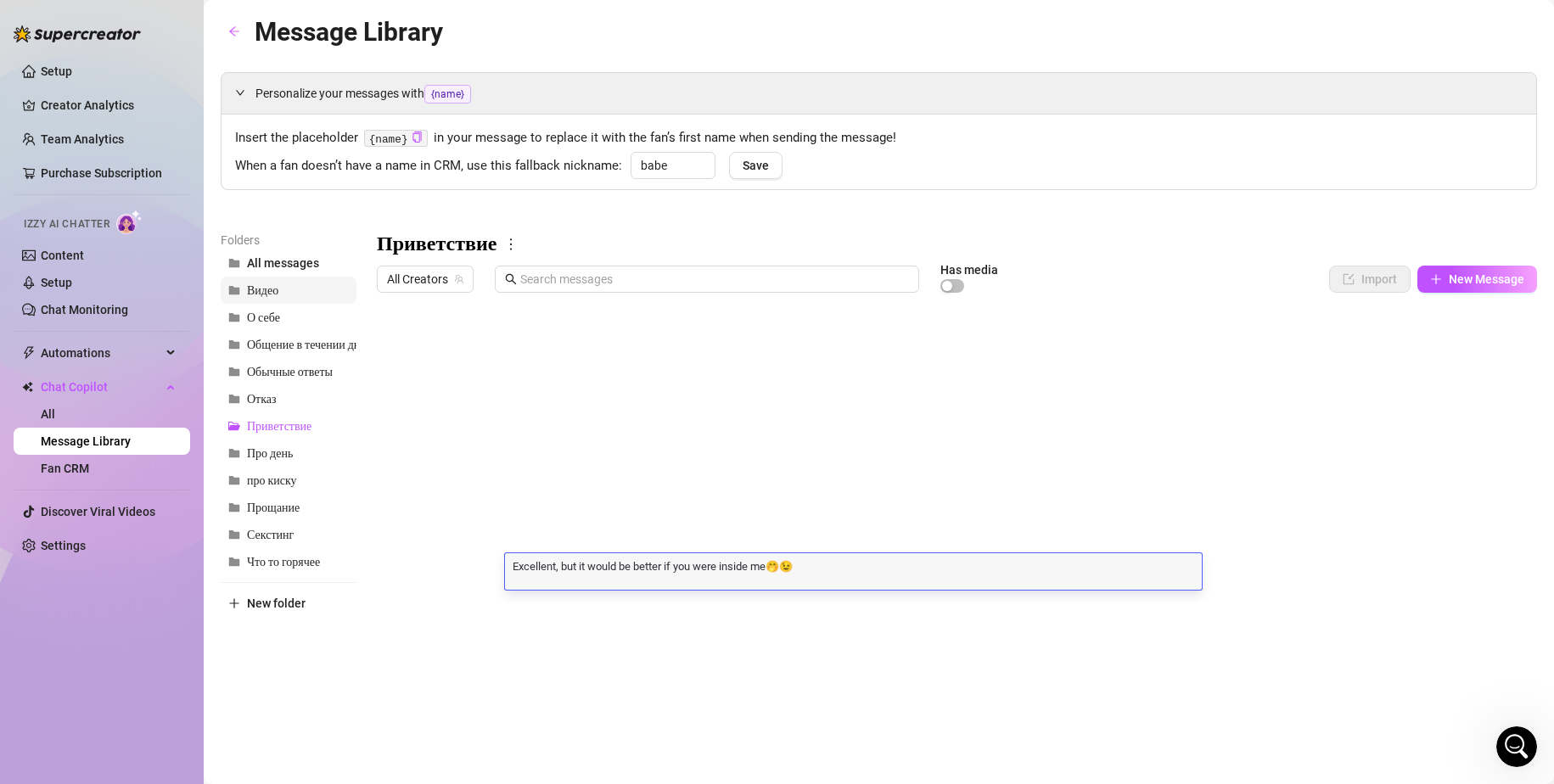
click at [280, 295] on button "Видео" at bounding box center [289, 290] width 136 height 27
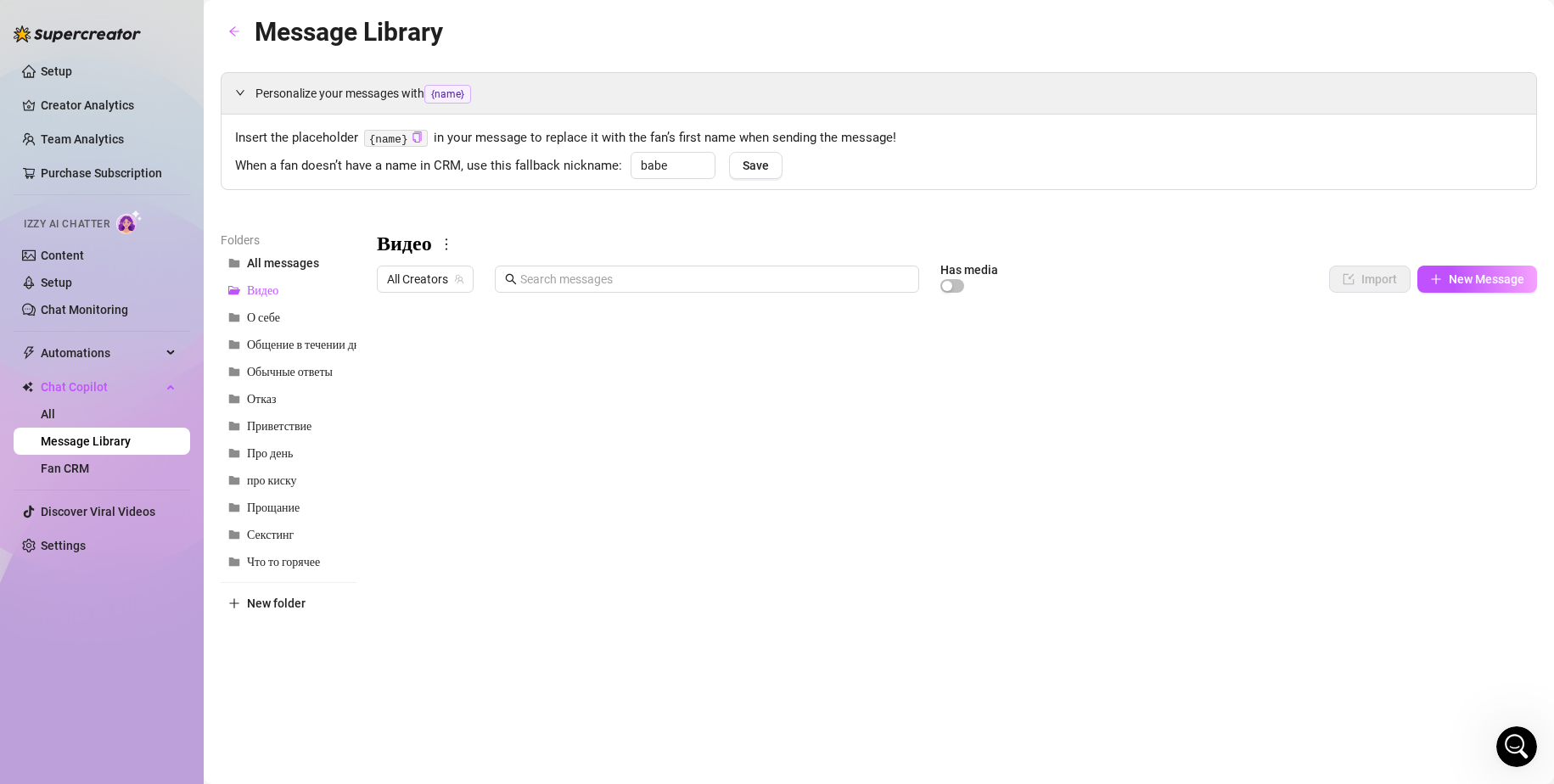
click at [447, 343] on div at bounding box center [956, 489] width 1160 height 378
click at [437, 361] on div "ответ на фото члена ответ на фото члена" at bounding box center [455, 348] width 105 height 37
click at [455, 338] on textarea "ответ на фото члена" at bounding box center [455, 342] width 105 height 15
click at [648, 351] on div at bounding box center [956, 489] width 1160 height 378
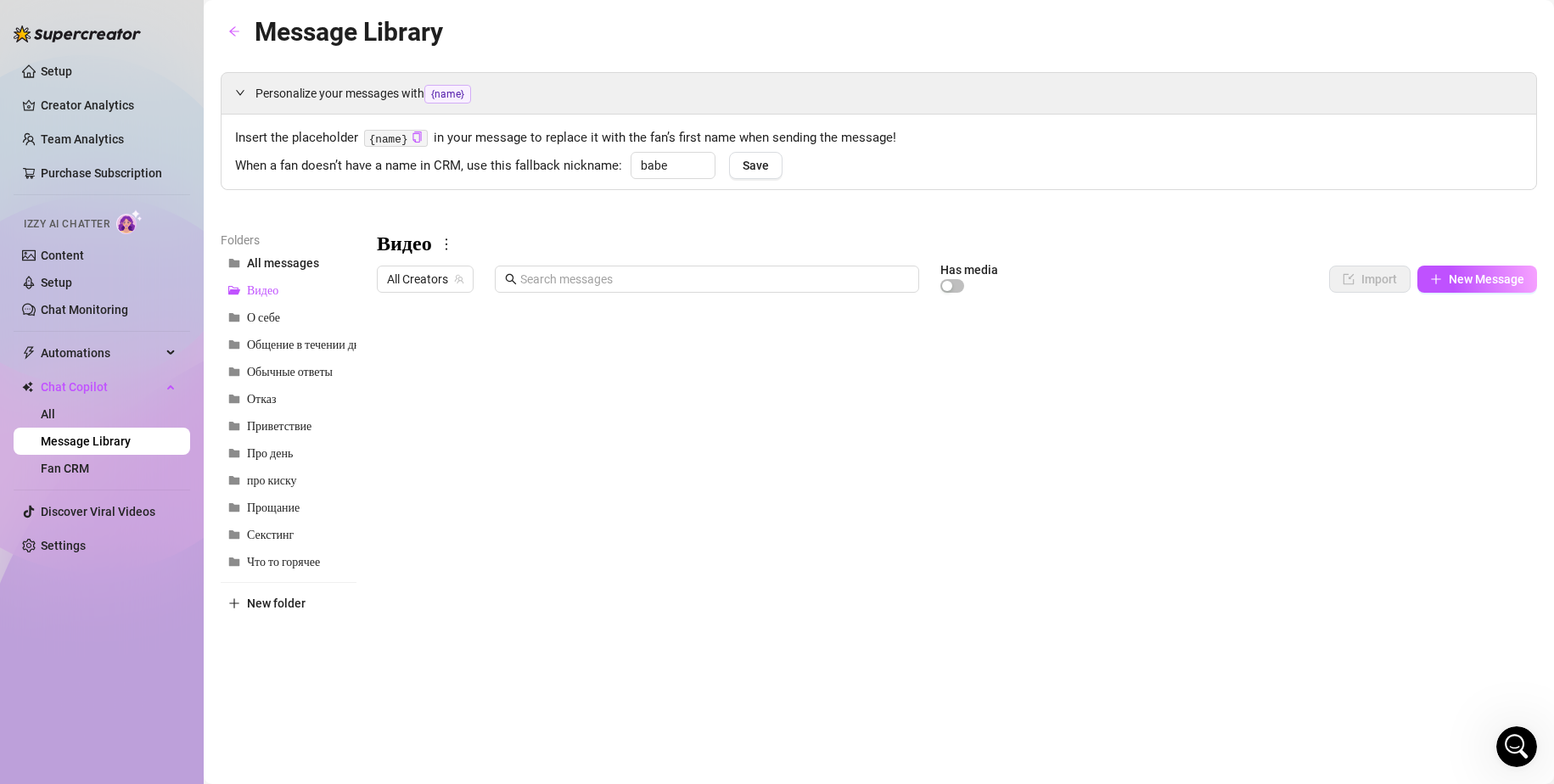
click at [631, 350] on div at bounding box center [956, 489] width 1160 height 378
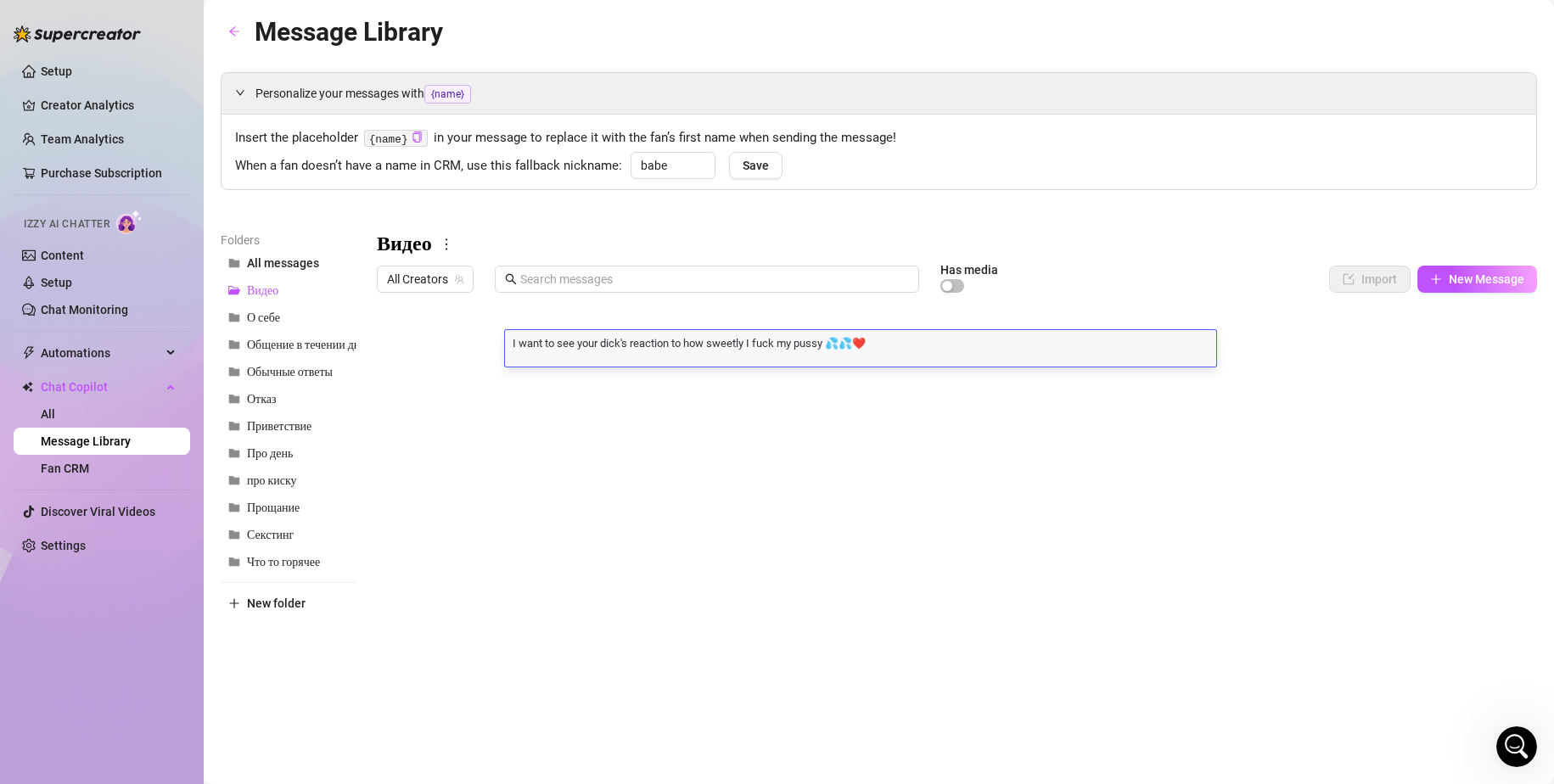
click at [1238, 351] on div at bounding box center [956, 489] width 1160 height 378
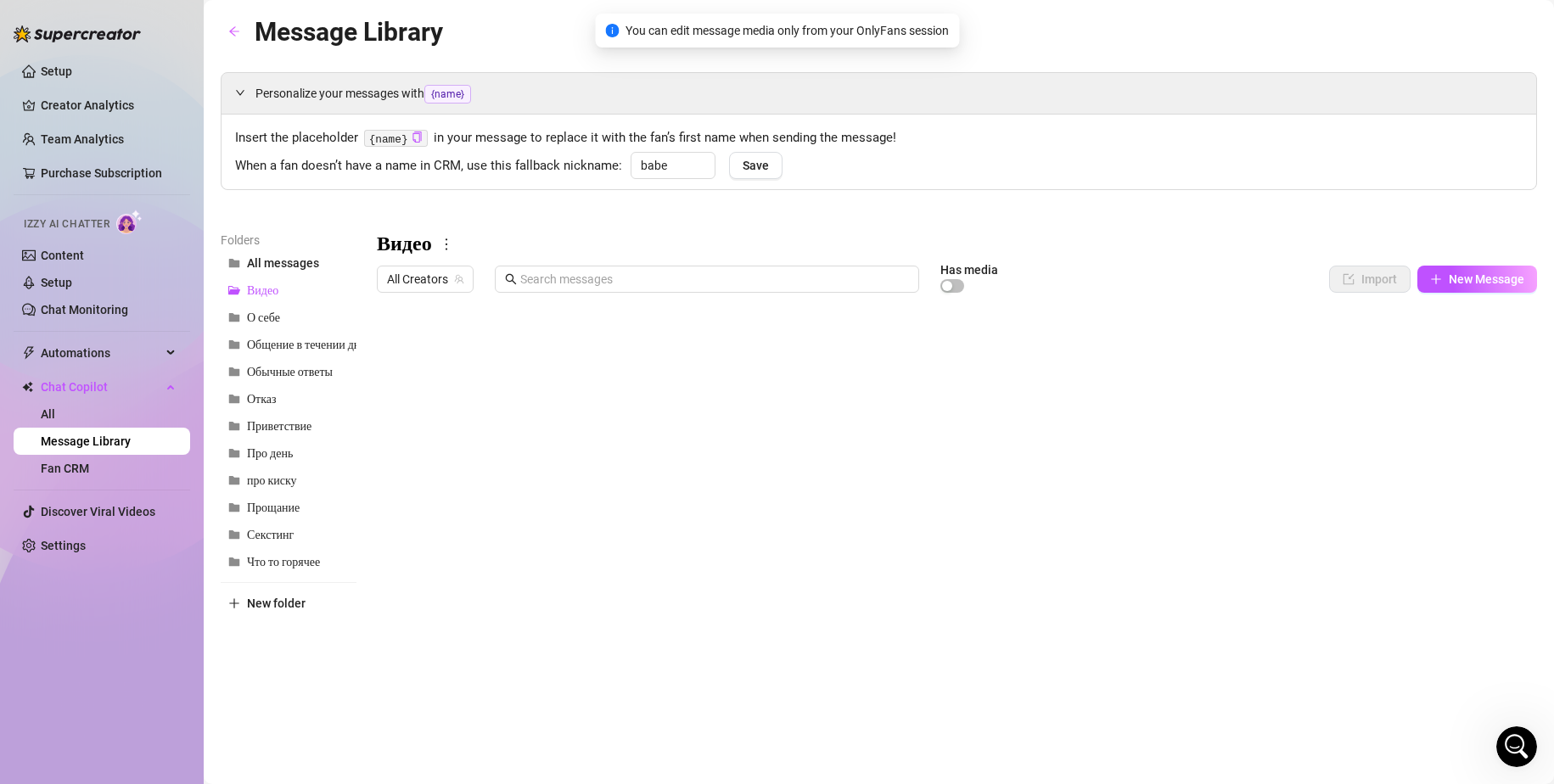
click at [1238, 349] on div at bounding box center [956, 489] width 1160 height 378
click at [1274, 319] on div at bounding box center [956, 489] width 1160 height 378
click at [1269, 316] on div at bounding box center [956, 489] width 1160 height 378
click at [1250, 262] on div "Видео All Creators Has media Import New Message Title Text Media $ AI Pricing A…" at bounding box center [956, 454] width 1160 height 448
click at [1192, 347] on div at bounding box center [956, 489] width 1160 height 378
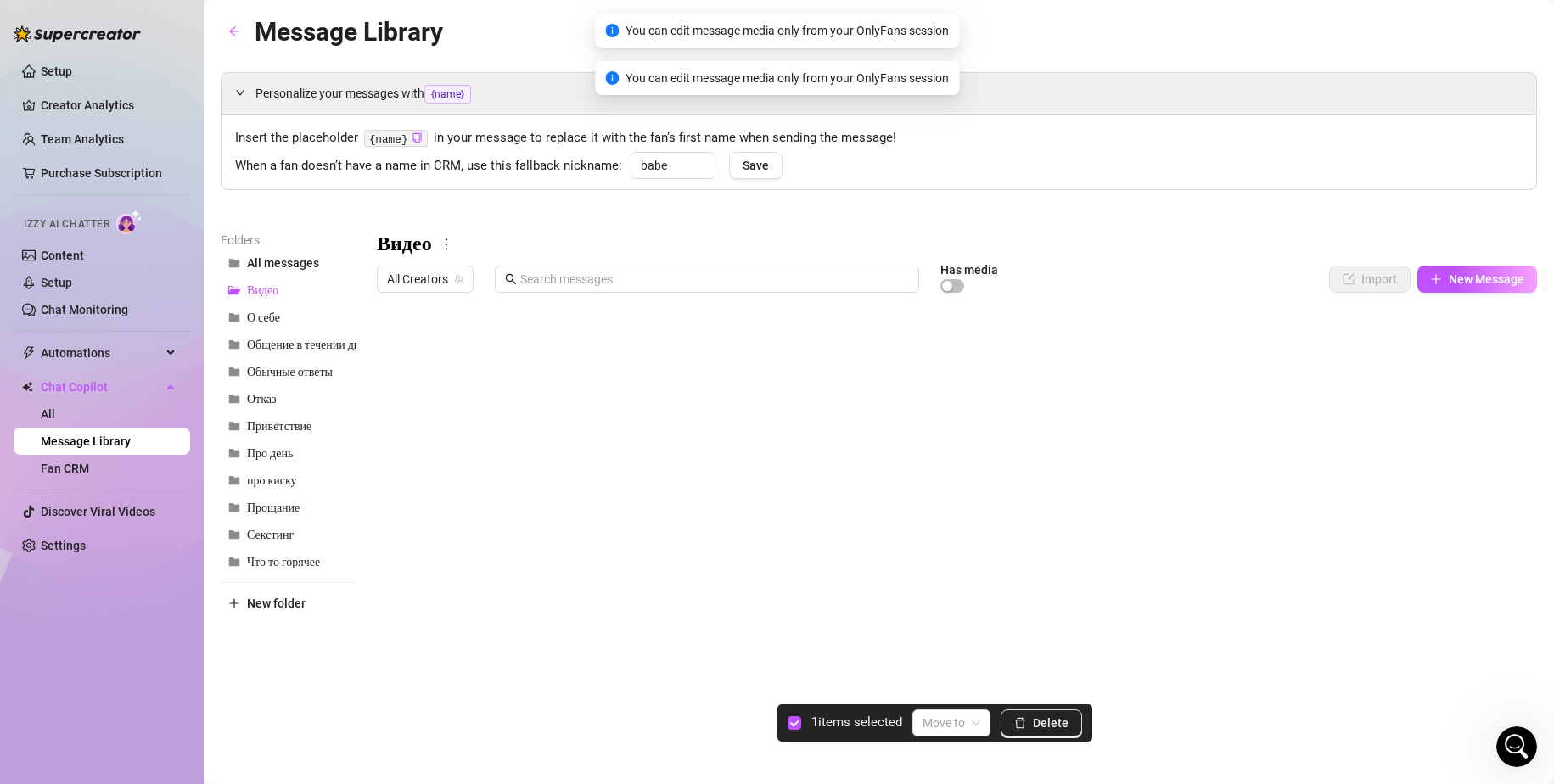
click at [391, 346] on div at bounding box center [956, 489] width 1160 height 378
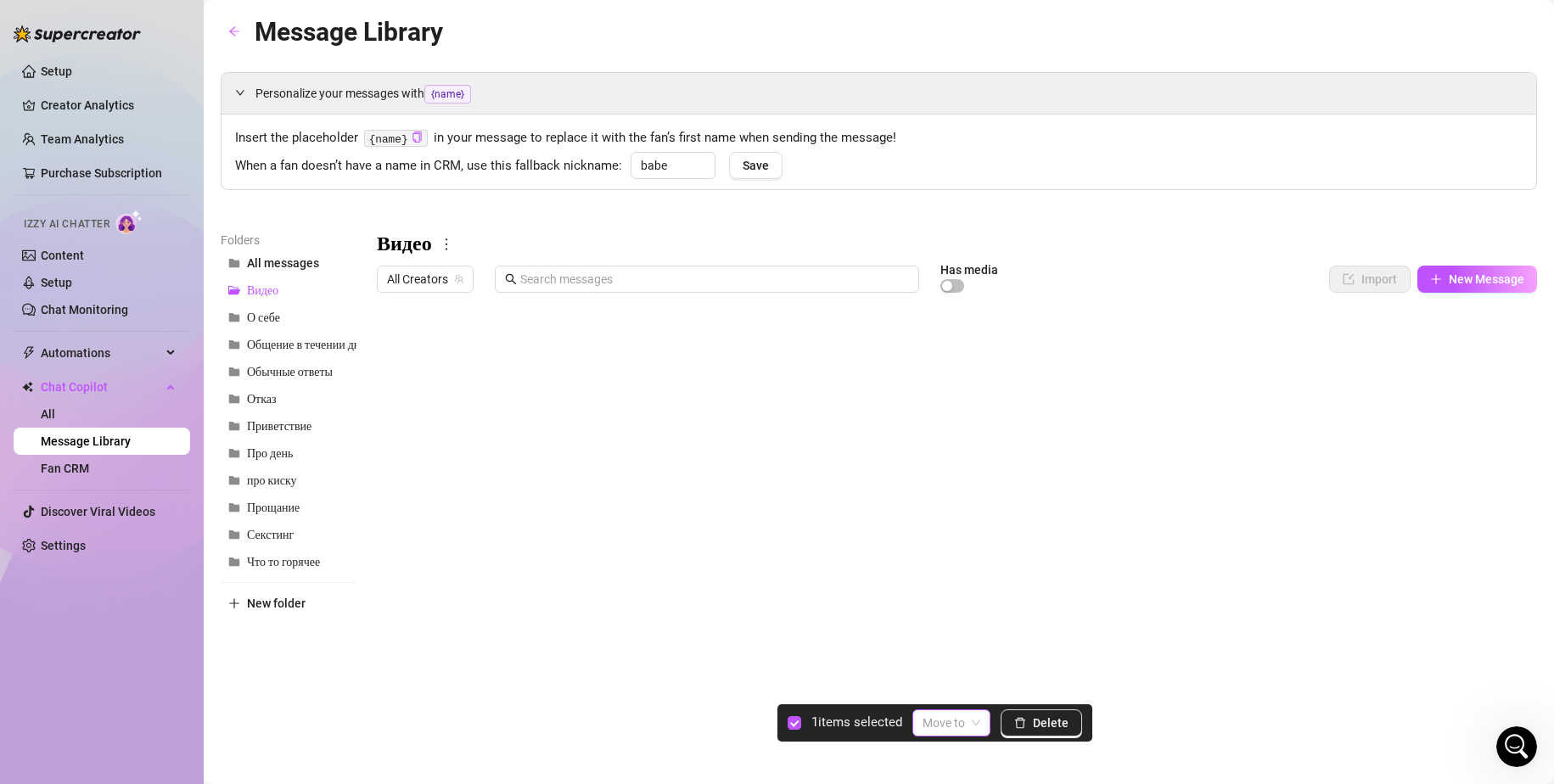
click at [968, 730] on span at bounding box center [952, 723] width 58 height 25
click at [882, 296] on div "All Creators Has media Import New Message" at bounding box center [956, 283] width 1160 height 36
click at [285, 427] on span "Приветствие" at bounding box center [280, 426] width 65 height 14
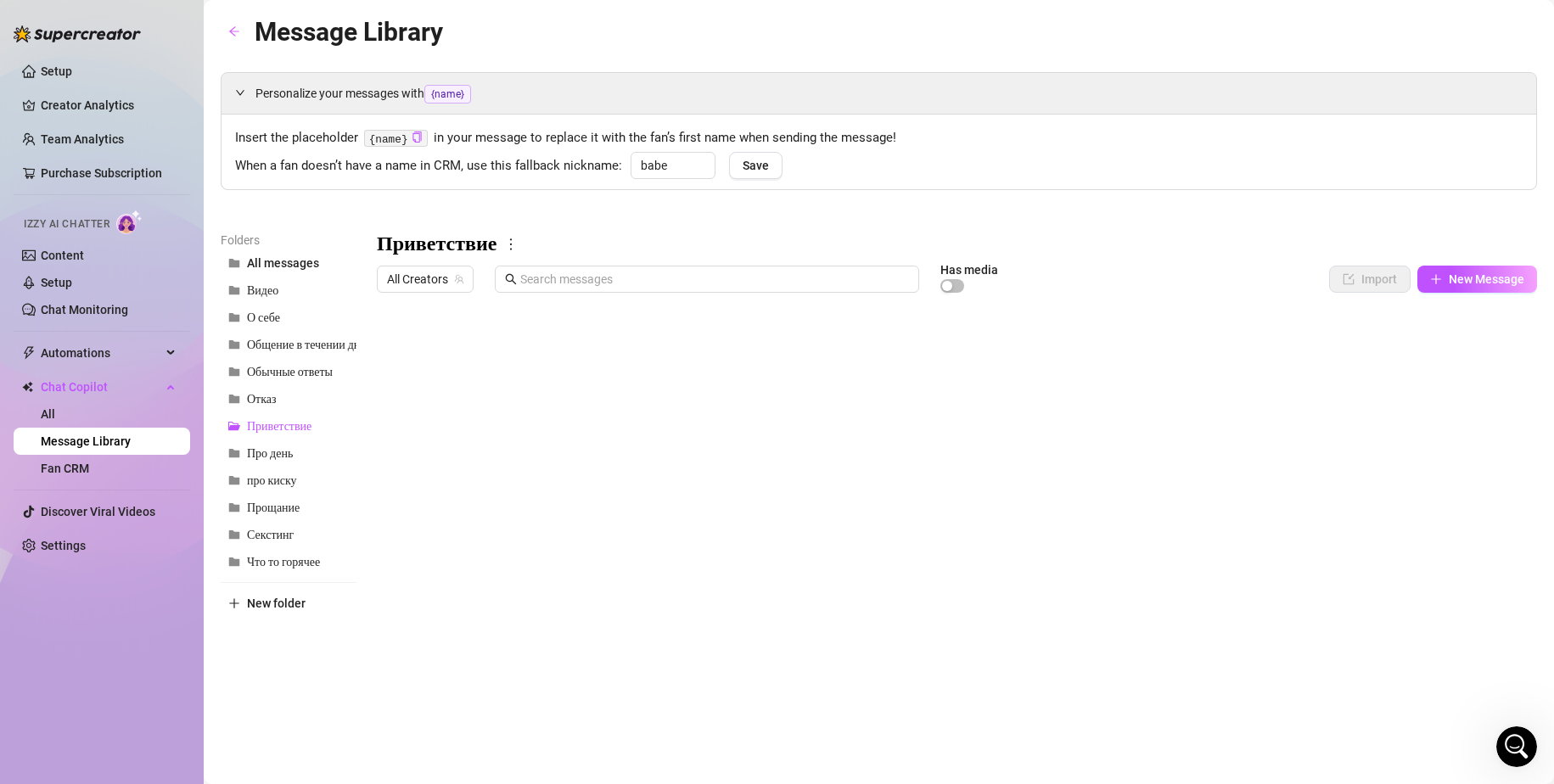
click at [574, 413] on div at bounding box center [956, 489] width 1160 height 378
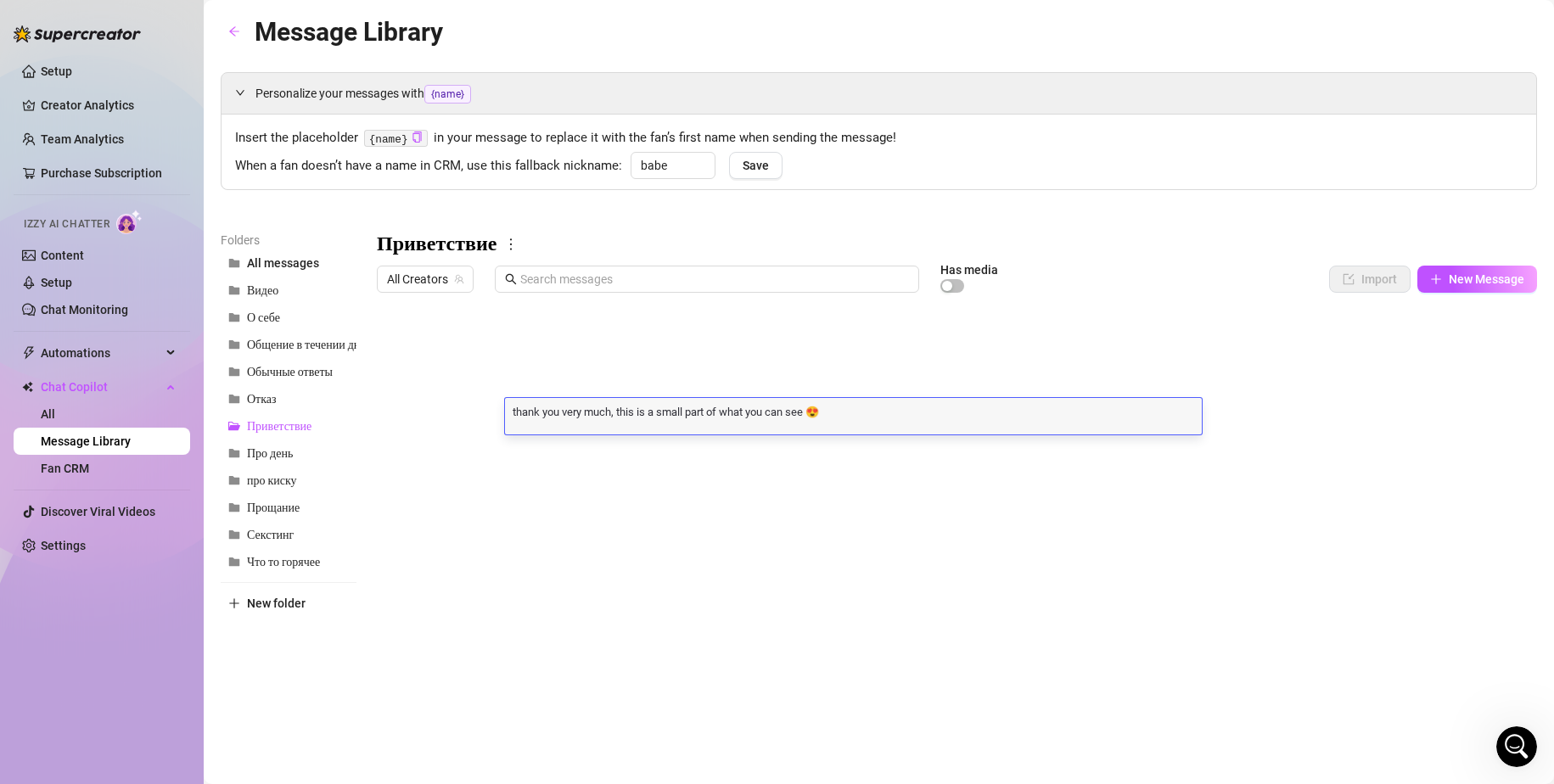
scroll to position [1, 0]
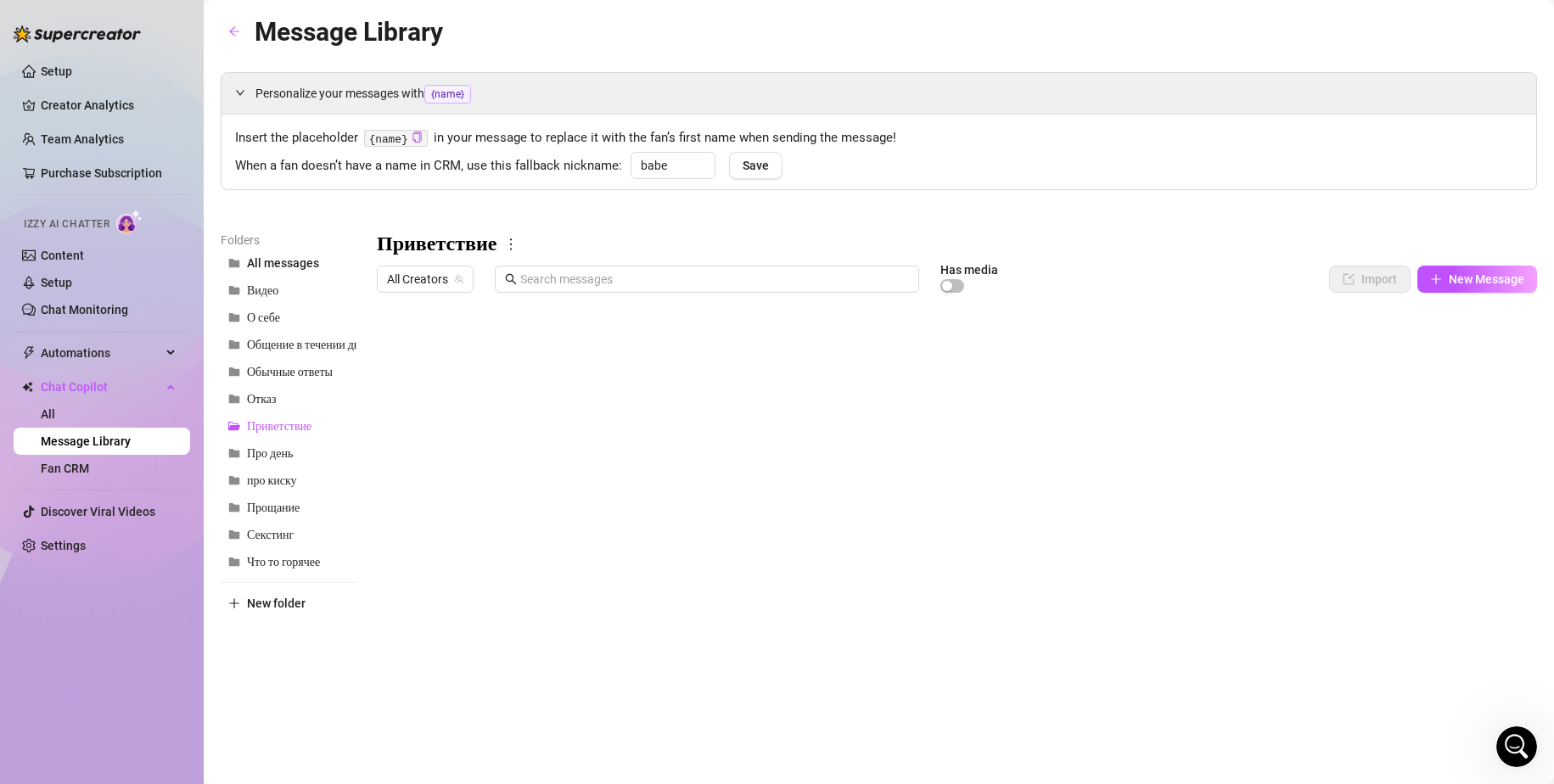
click at [570, 548] on div at bounding box center [956, 489] width 1160 height 378
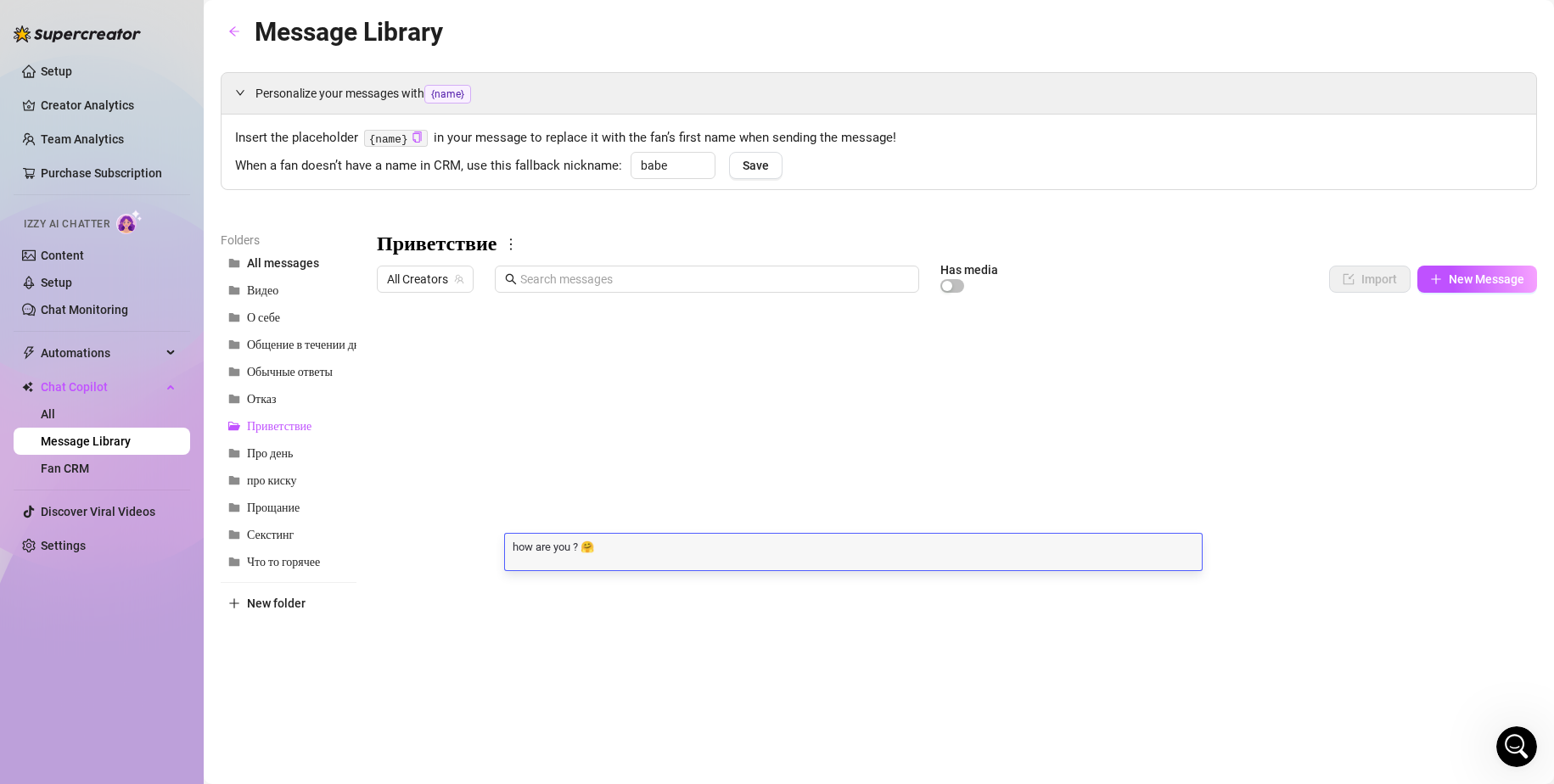
click at [647, 555] on div "how are you ? 🤗 how are you ? 🤗" at bounding box center [853, 551] width 697 height 37
click at [746, 617] on div at bounding box center [956, 489] width 1160 height 378
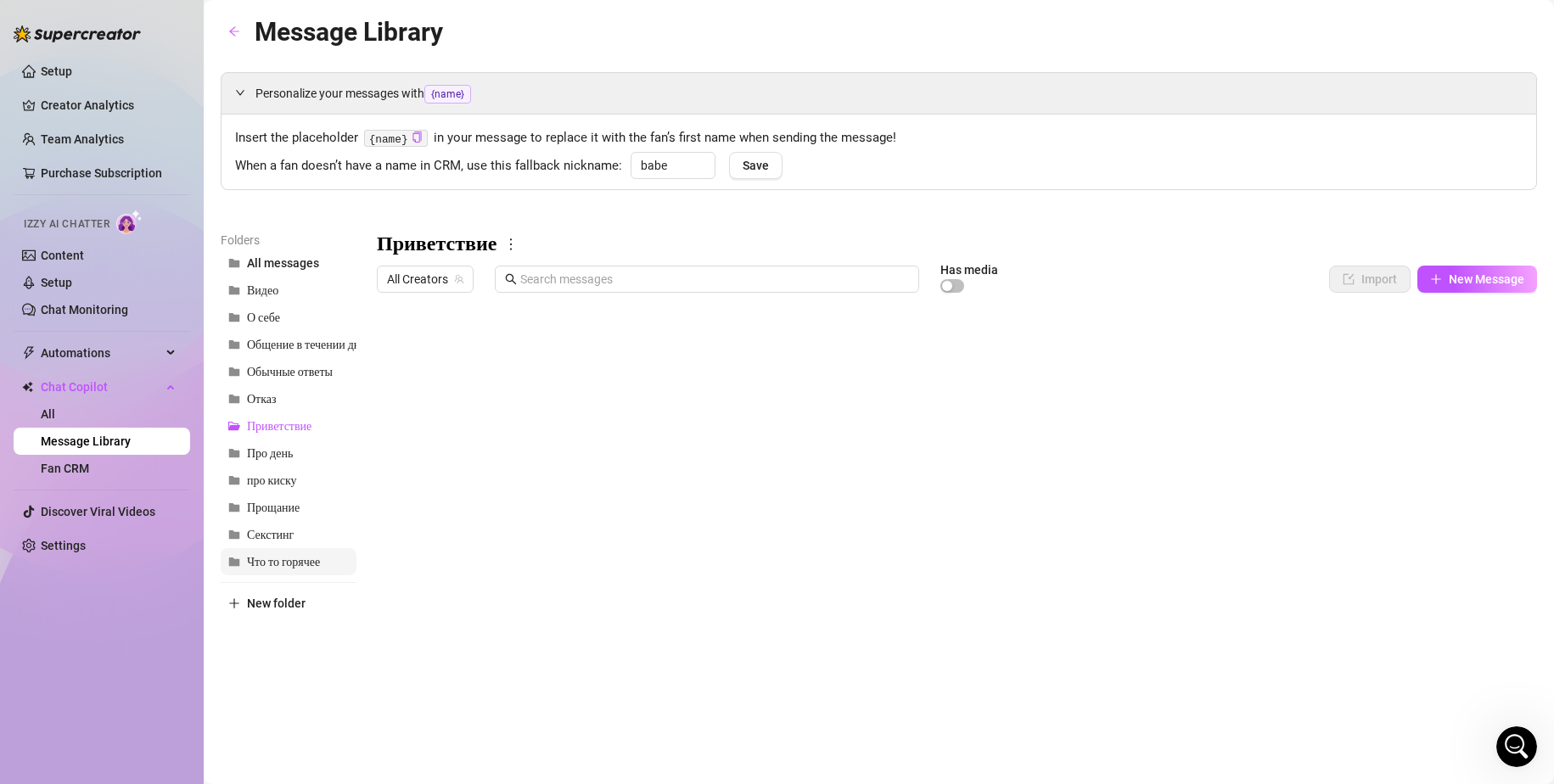
click at [294, 561] on span "Что то горячее" at bounding box center [284, 561] width 73 height 14
click at [594, 421] on div at bounding box center [956, 489] width 1160 height 378
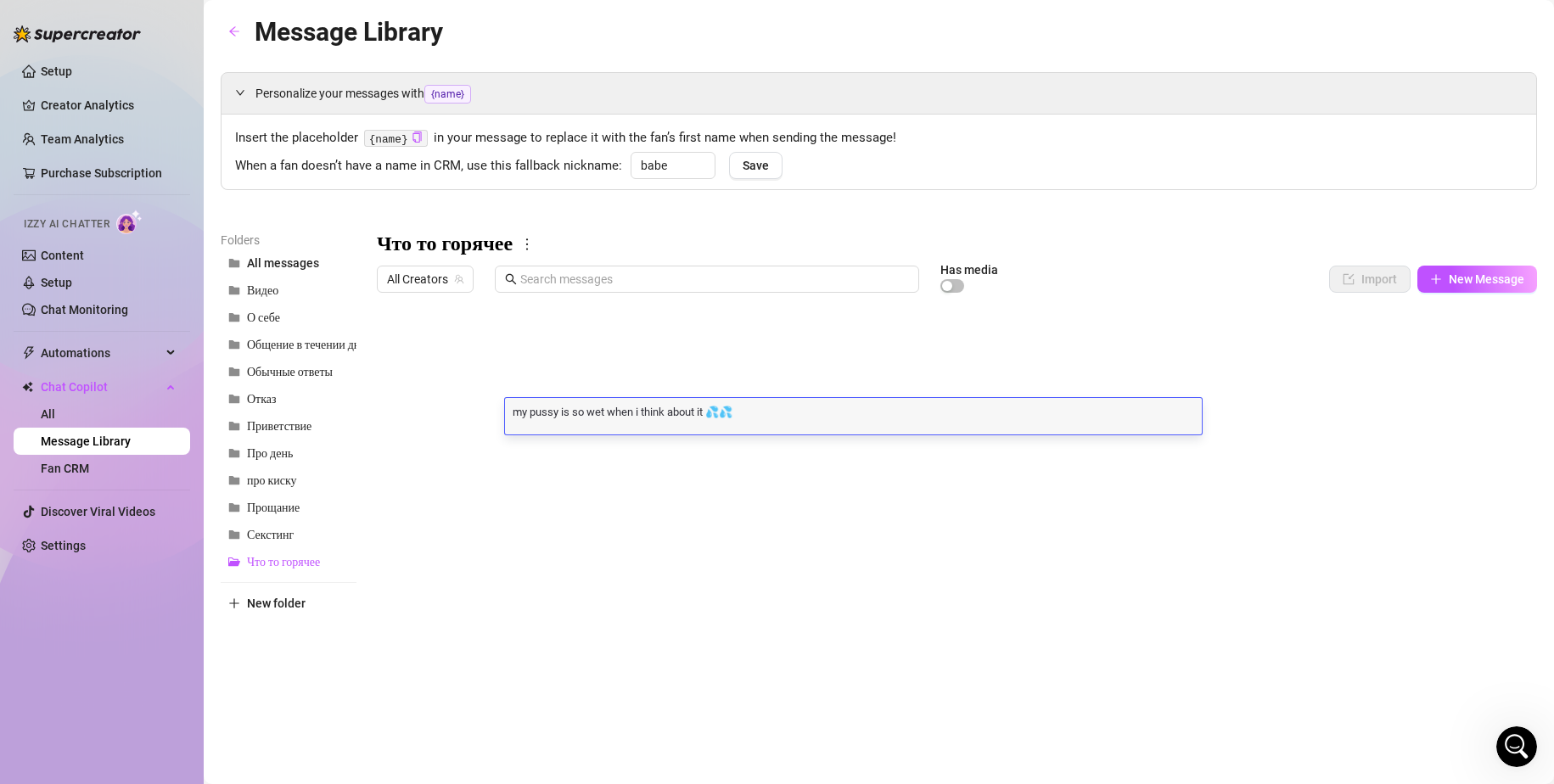
scroll to position [1, 0]
click at [680, 540] on div at bounding box center [956, 489] width 1160 height 378
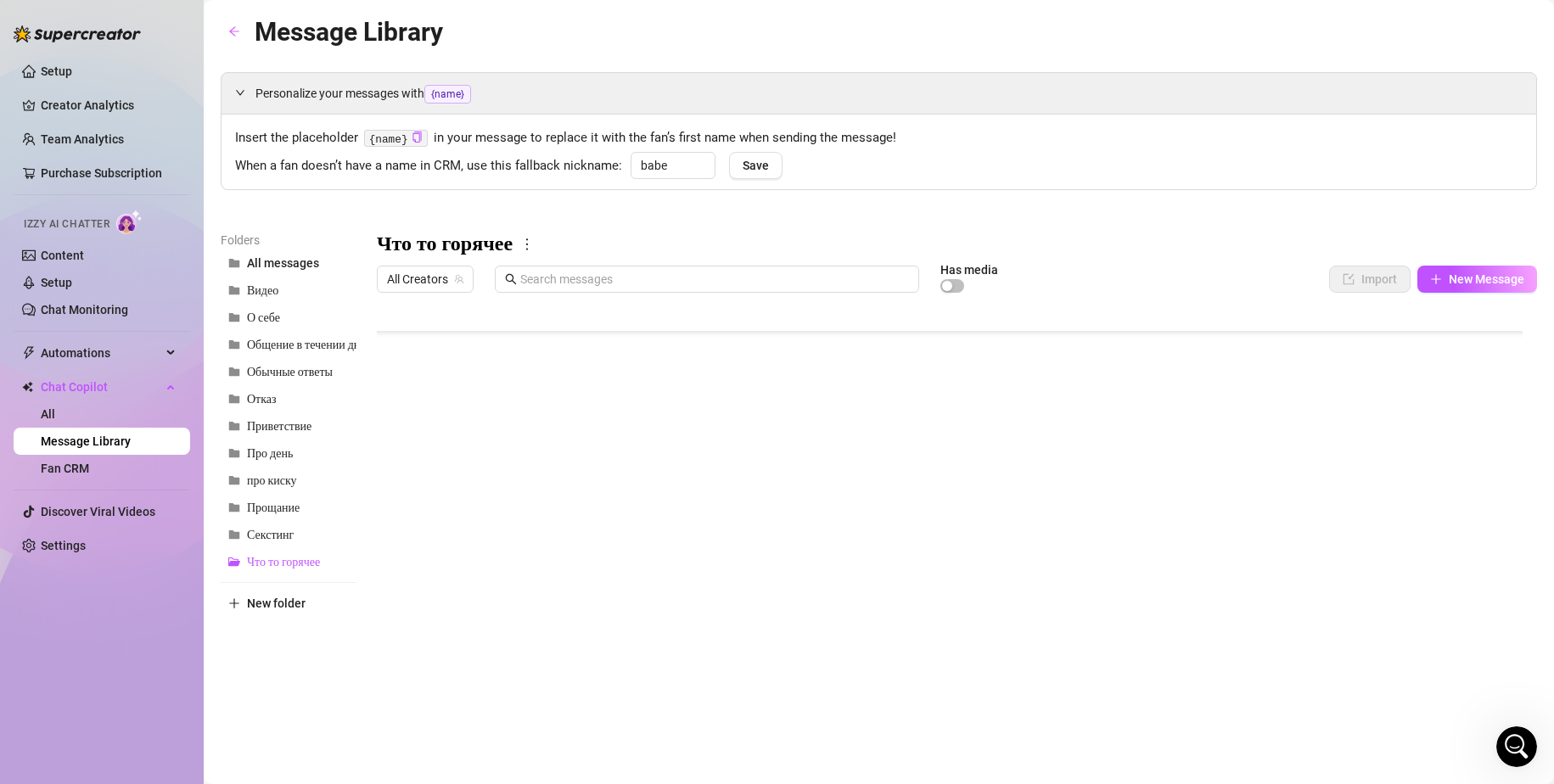
scroll to position [255, 0]
click at [612, 533] on div at bounding box center [956, 489] width 1160 height 378
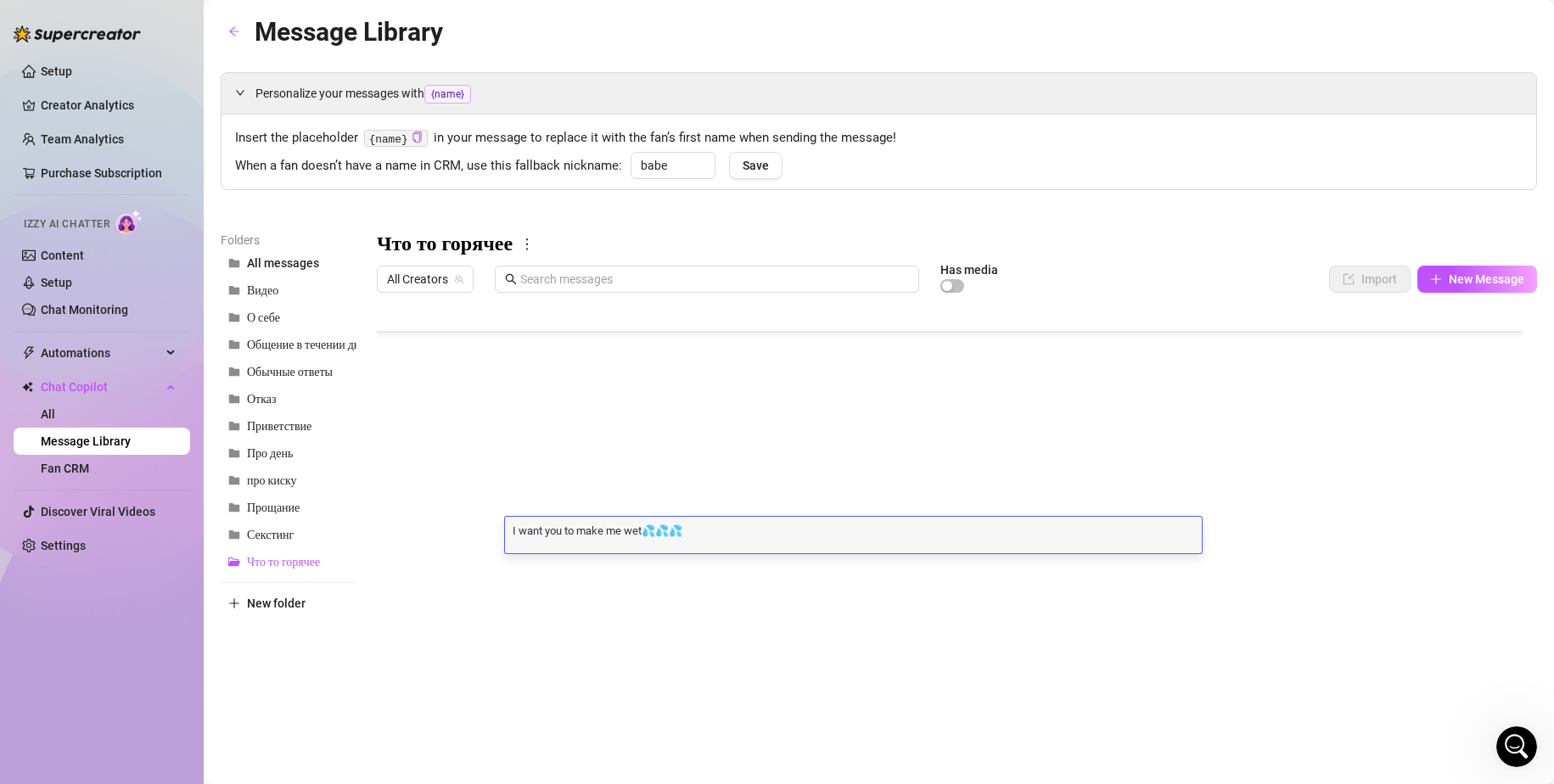
scroll to position [1, 0]
click at [270, 296] on span "Видео" at bounding box center [263, 290] width 31 height 14
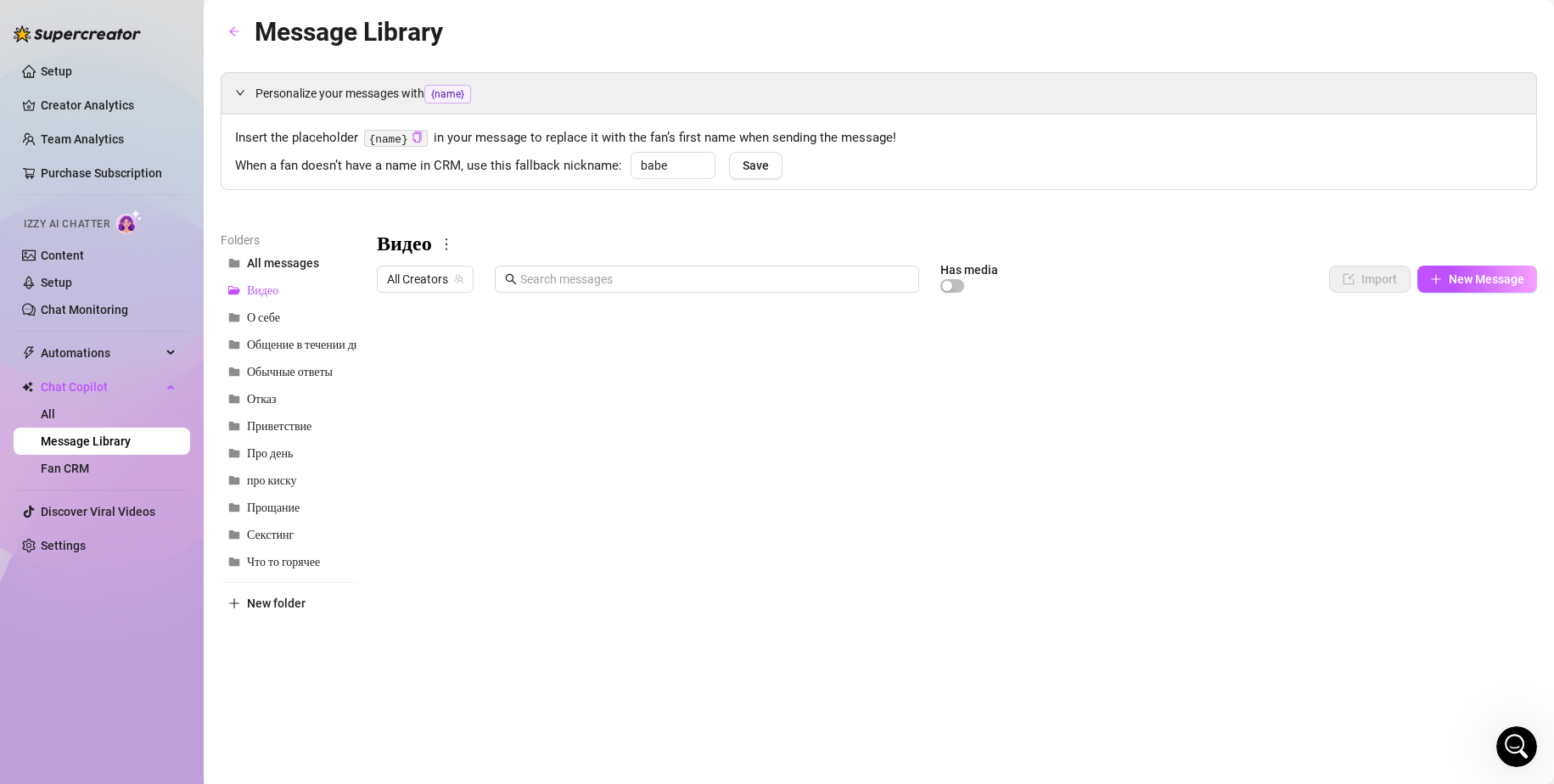
click at [743, 383] on div at bounding box center [956, 489] width 1160 height 378
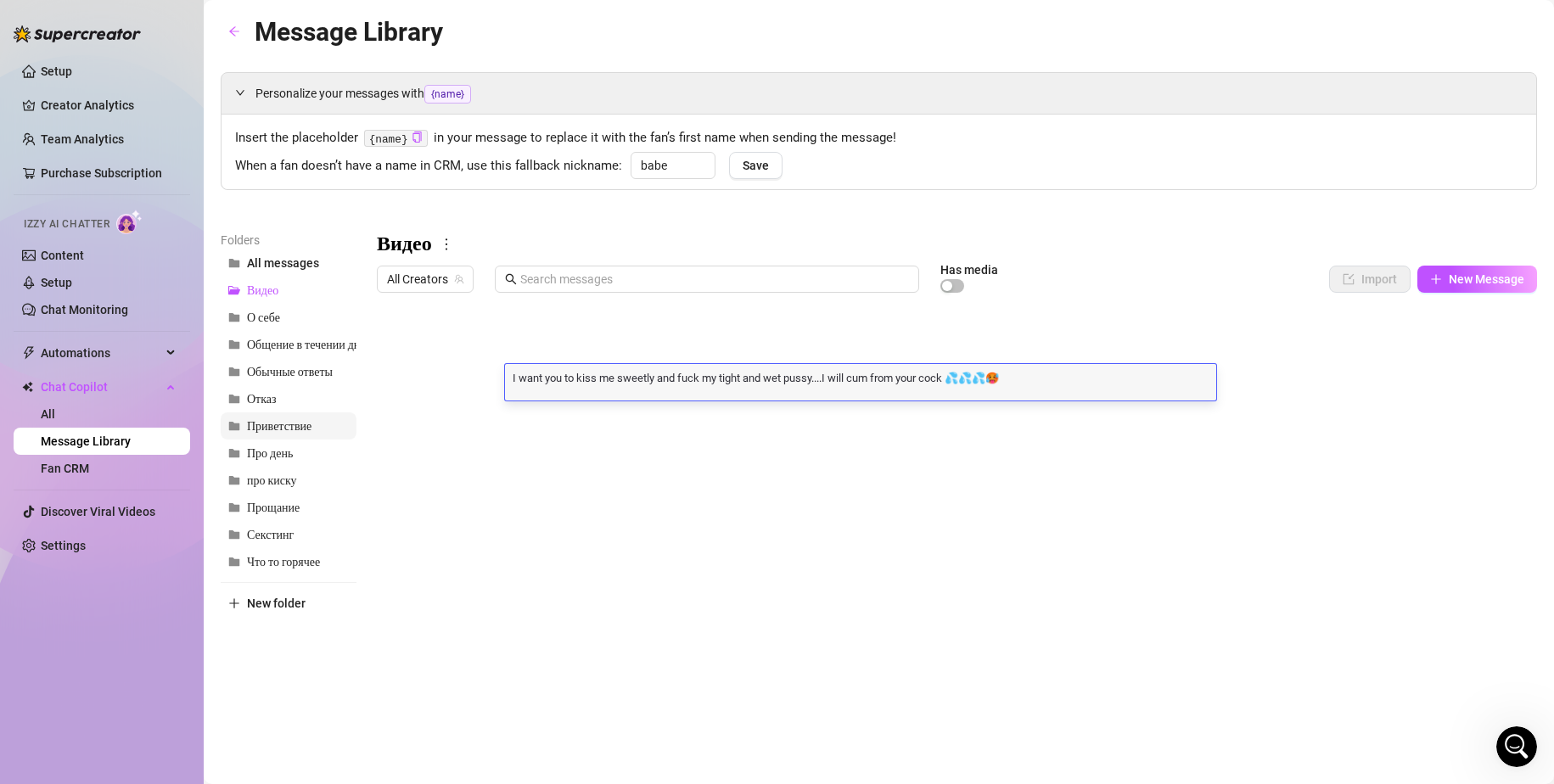
scroll to position [1, 0]
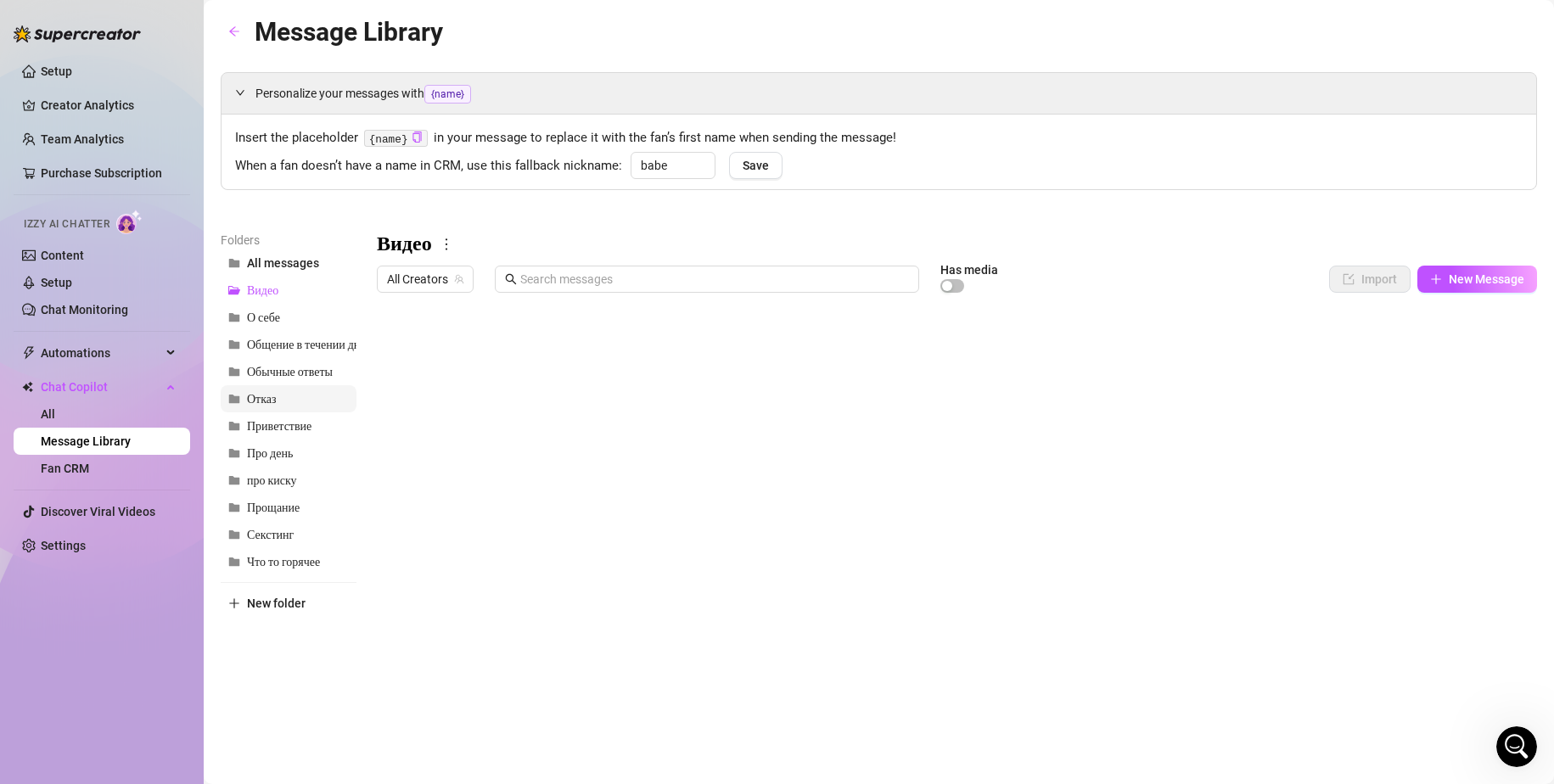
click at [270, 392] on span "Отказ" at bounding box center [262, 398] width 30 height 14
click at [290, 364] on span "Обычные ответы" at bounding box center [290, 371] width 86 height 14
click at [243, 391] on button "Отказ" at bounding box center [289, 398] width 136 height 27
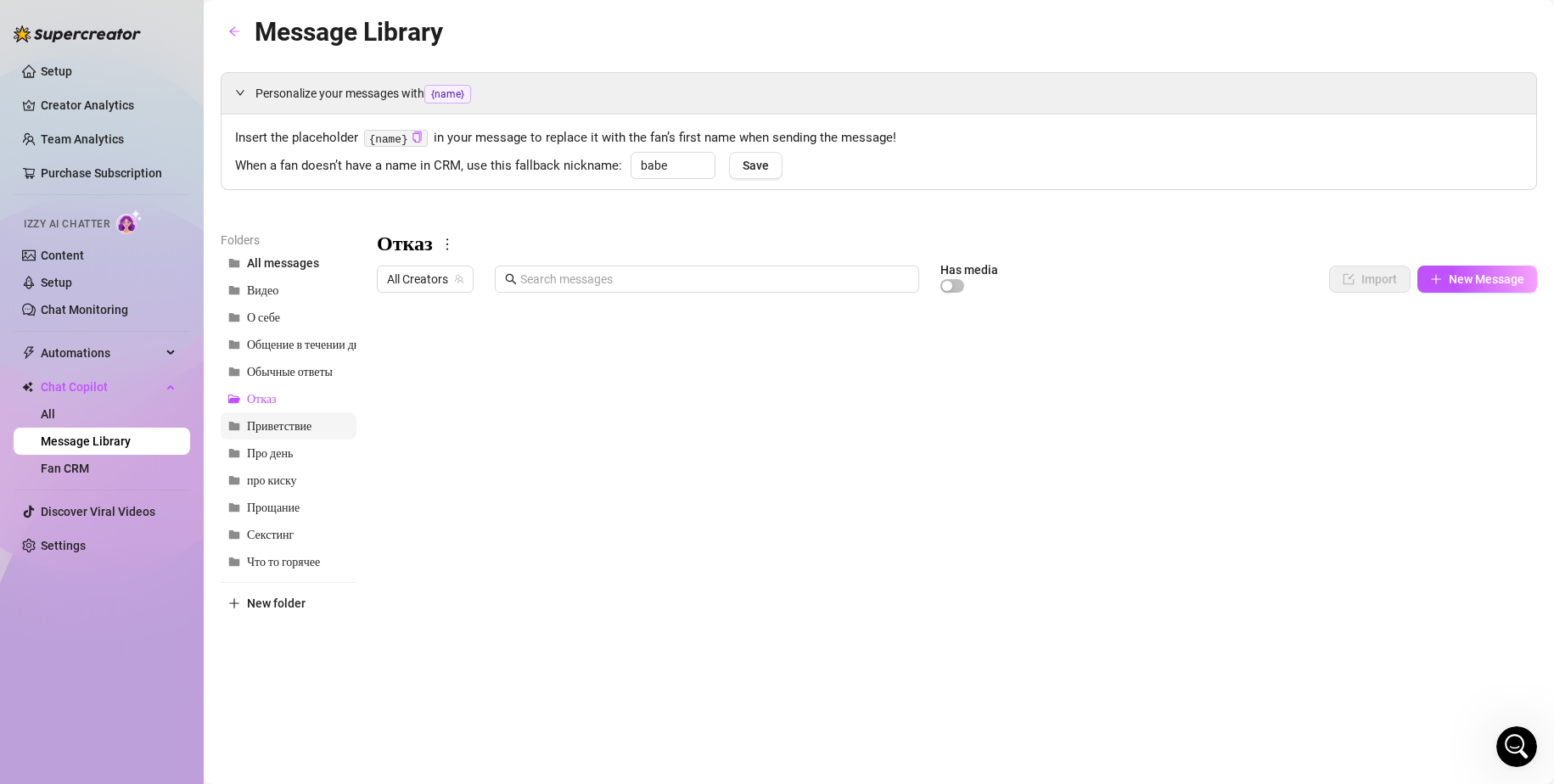
click at [278, 427] on span "Приветствие" at bounding box center [280, 426] width 65 height 14
click at [575, 351] on div at bounding box center [956, 489] width 1160 height 378
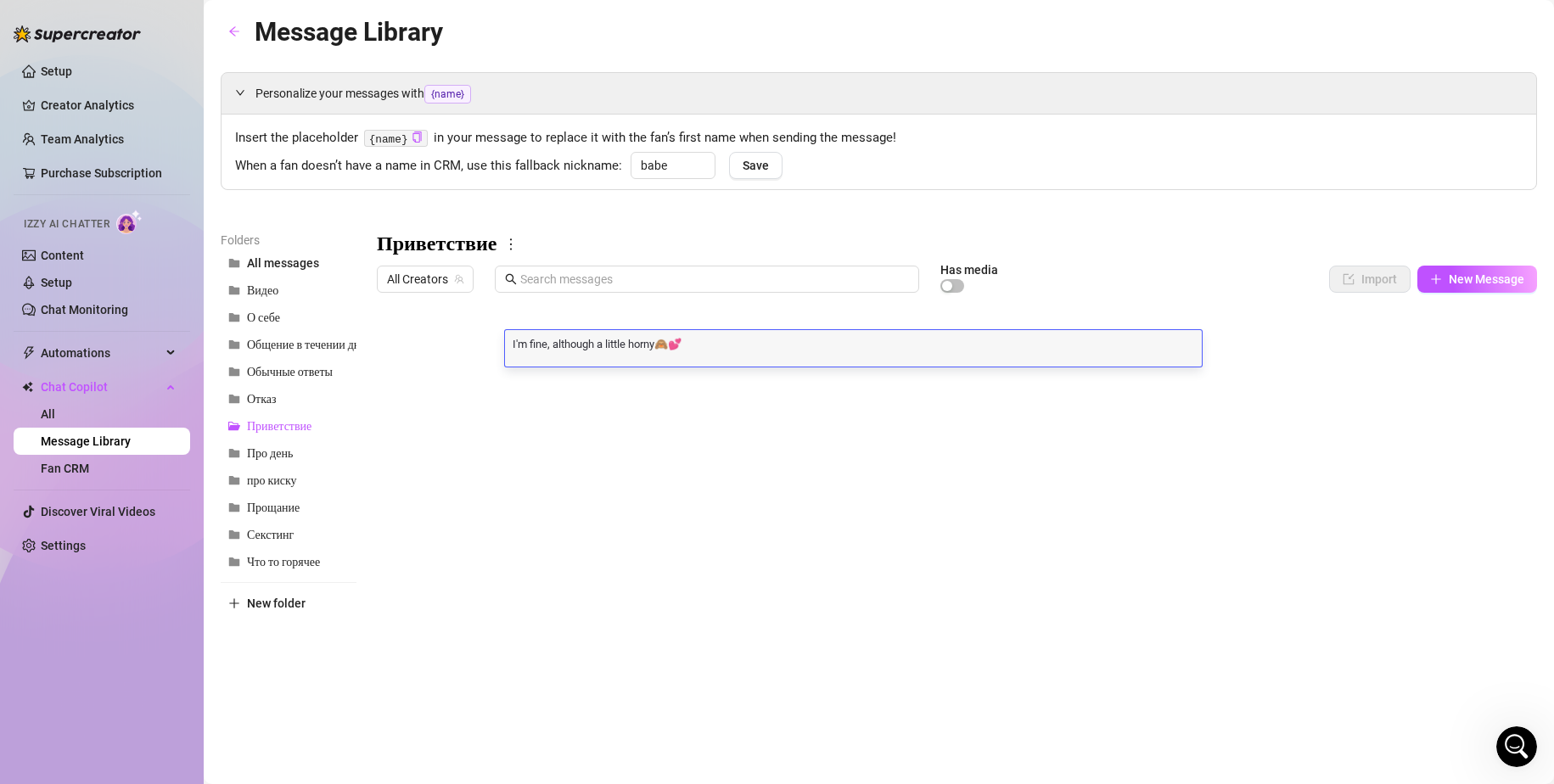
scroll to position [1, 0]
click at [573, 338] on textarea "I'm fine, although a little horny🙈💕" at bounding box center [853, 342] width 697 height 15
click at [573, 337] on textarea "I'm fine, although a little horny🙈💕" at bounding box center [853, 342] width 697 height 15
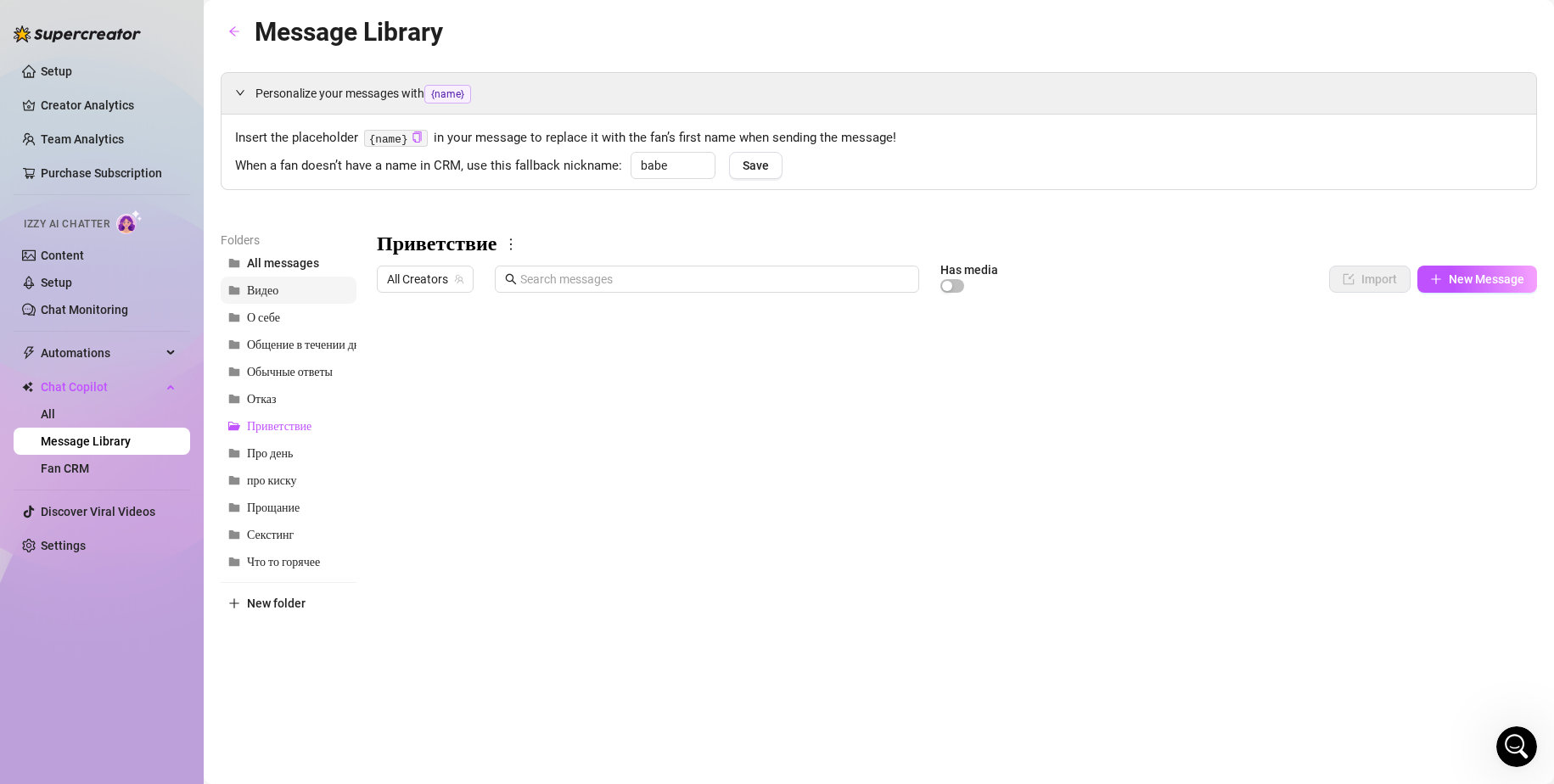
click at [265, 296] on span "Видео" at bounding box center [263, 290] width 31 height 14
click at [650, 353] on div at bounding box center [956, 489] width 1160 height 378
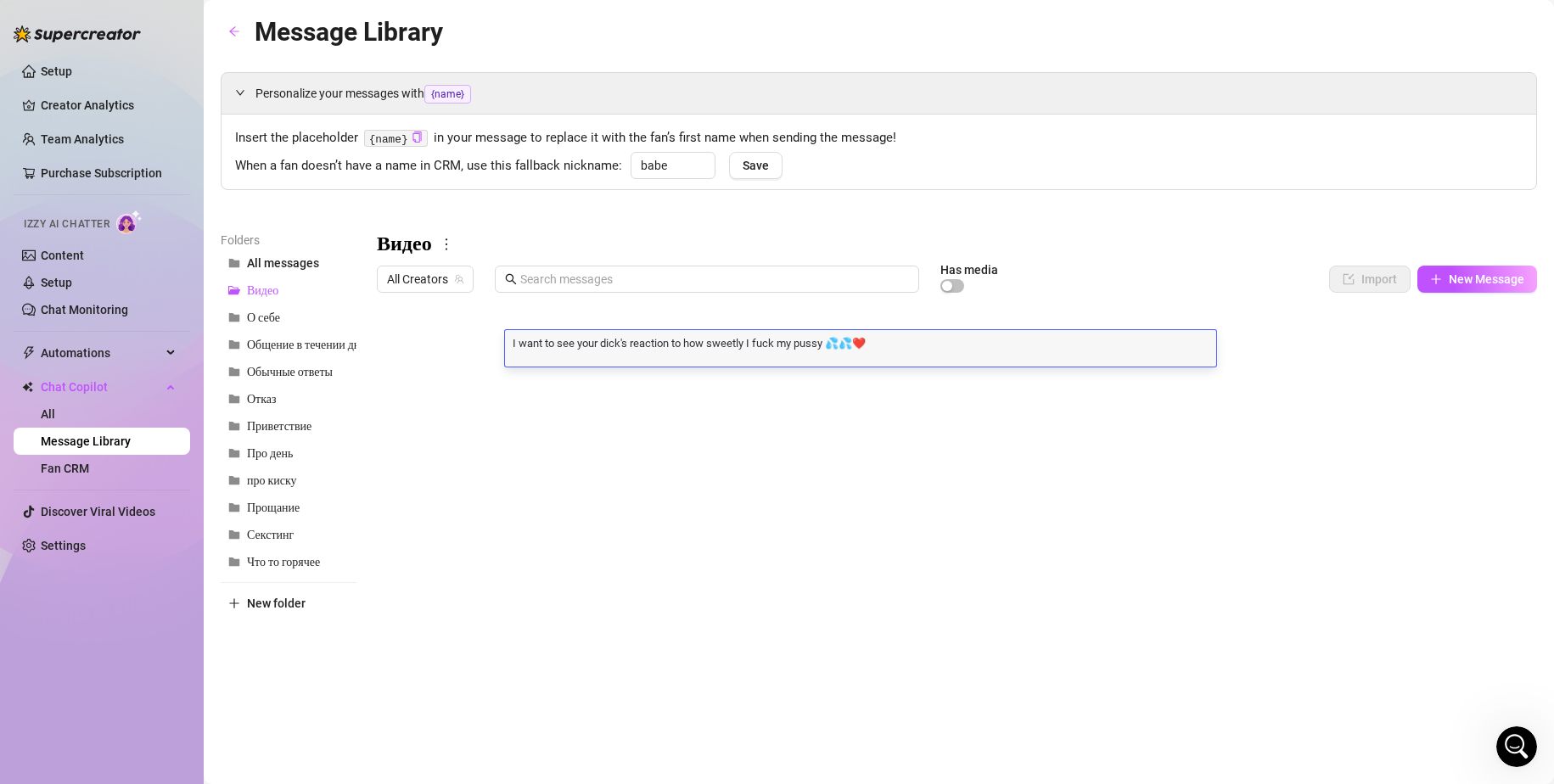
click at [650, 353] on div "I want to see your dick's reaction to how sweetly I fuck my pussy 💦💦❤️ I want t…" at bounding box center [860, 348] width 711 height 37
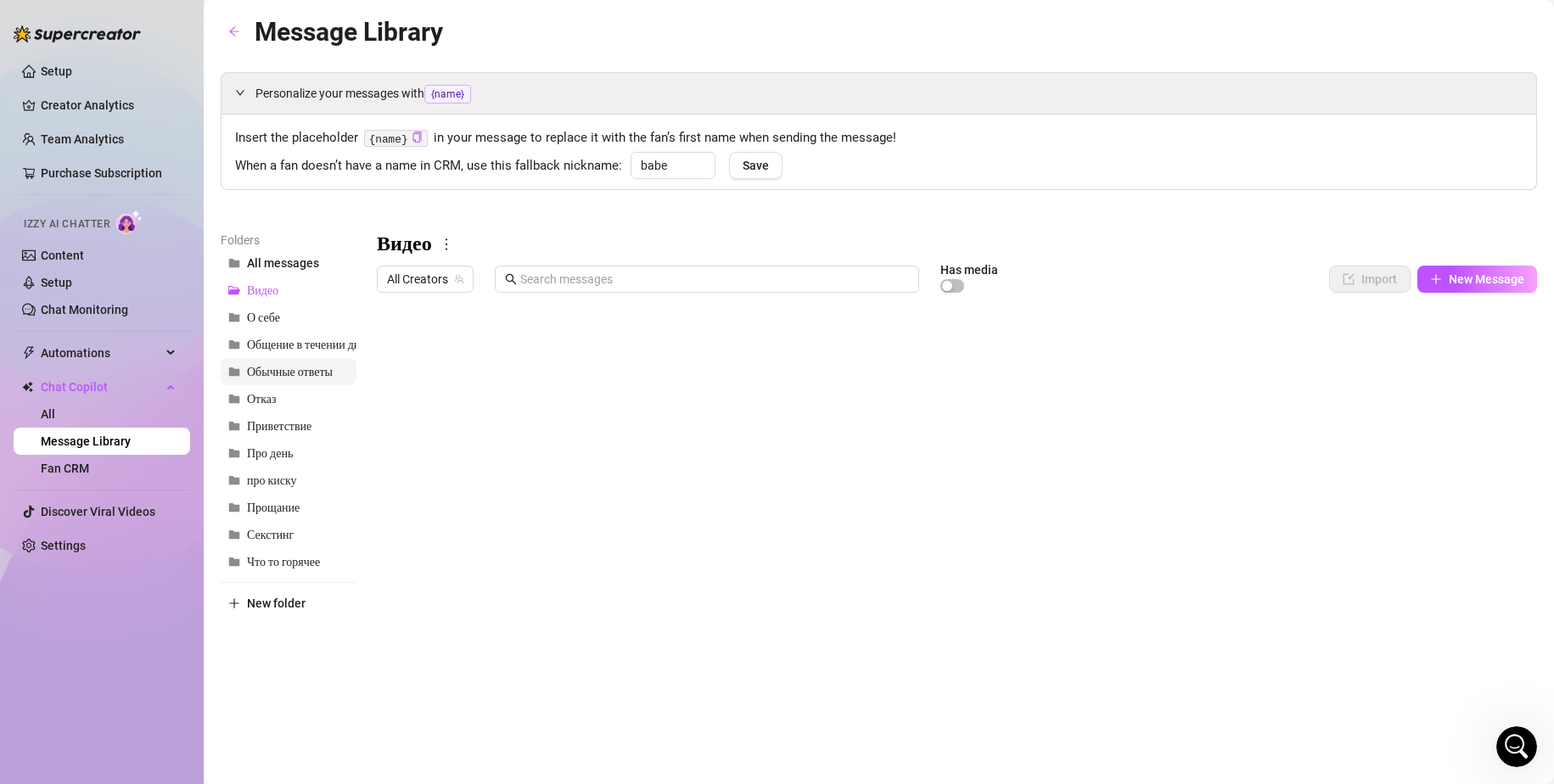
click at [276, 369] on span "Обычные ответы" at bounding box center [290, 371] width 86 height 14
click at [575, 417] on div at bounding box center [956, 489] width 1160 height 378
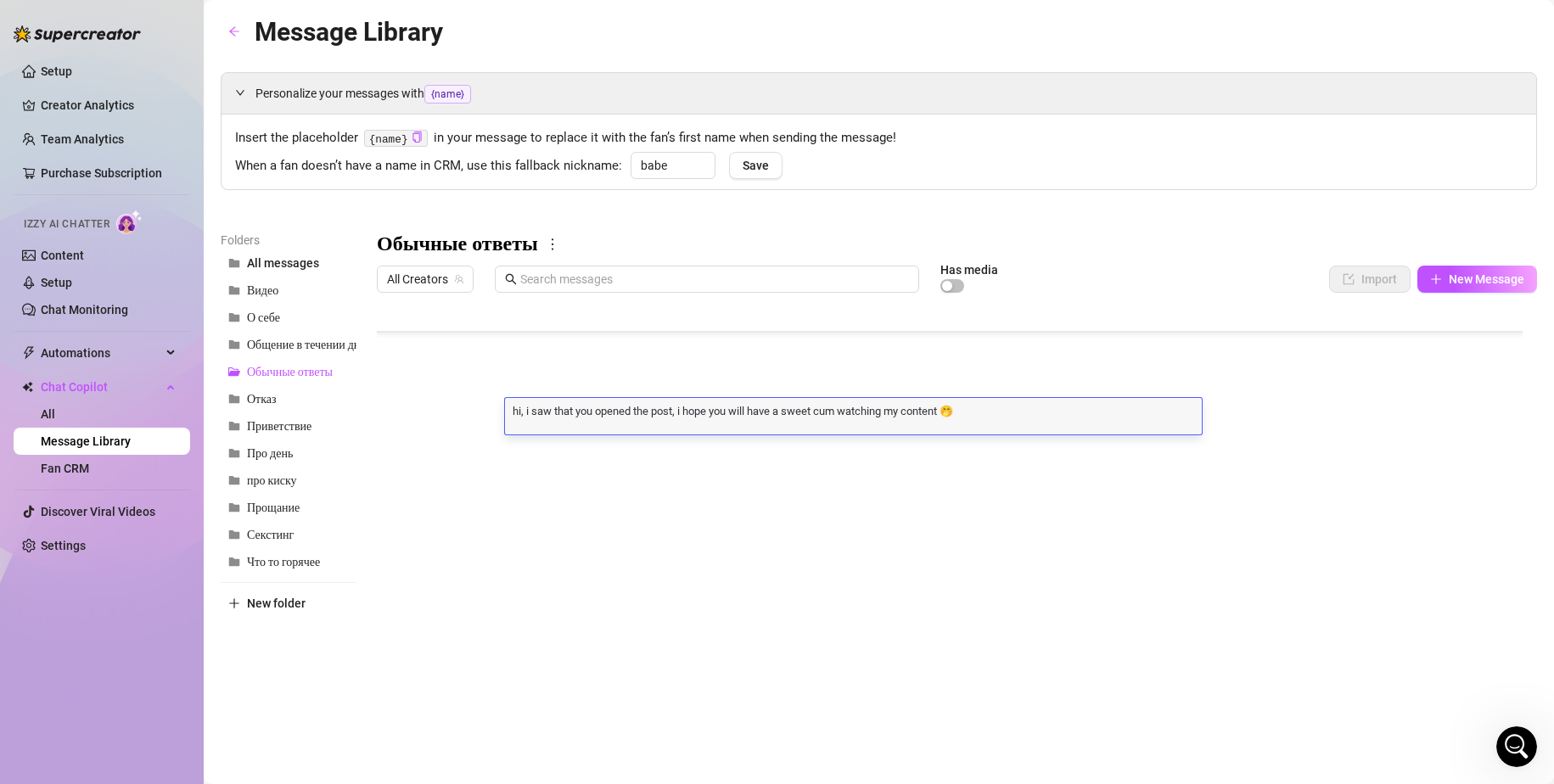
click at [612, 493] on div at bounding box center [956, 489] width 1160 height 378
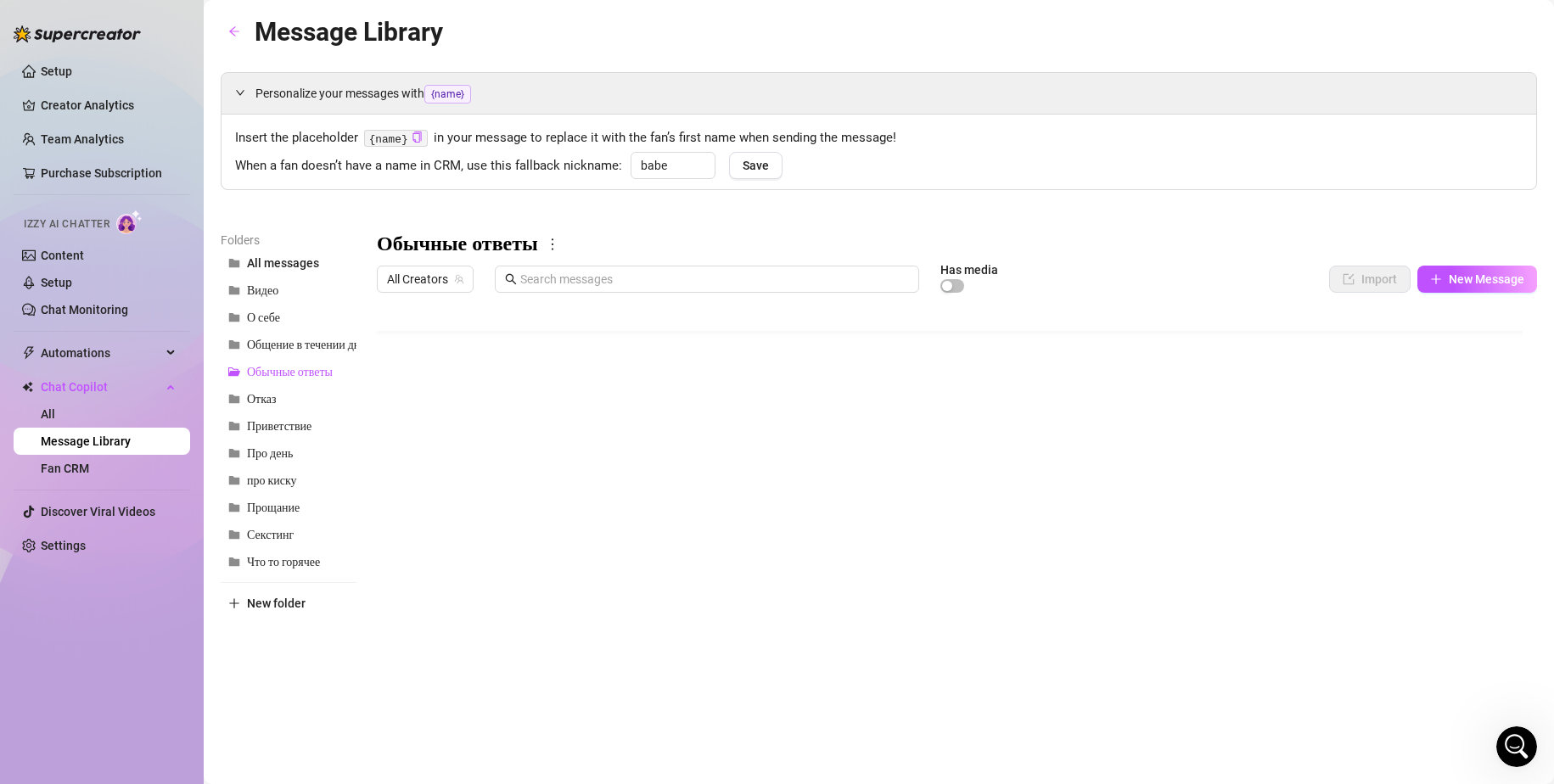
scroll to position [0, 0]
click at [288, 427] on span "Приветствие" at bounding box center [280, 426] width 65 height 14
click at [589, 351] on div at bounding box center [956, 489] width 1160 height 378
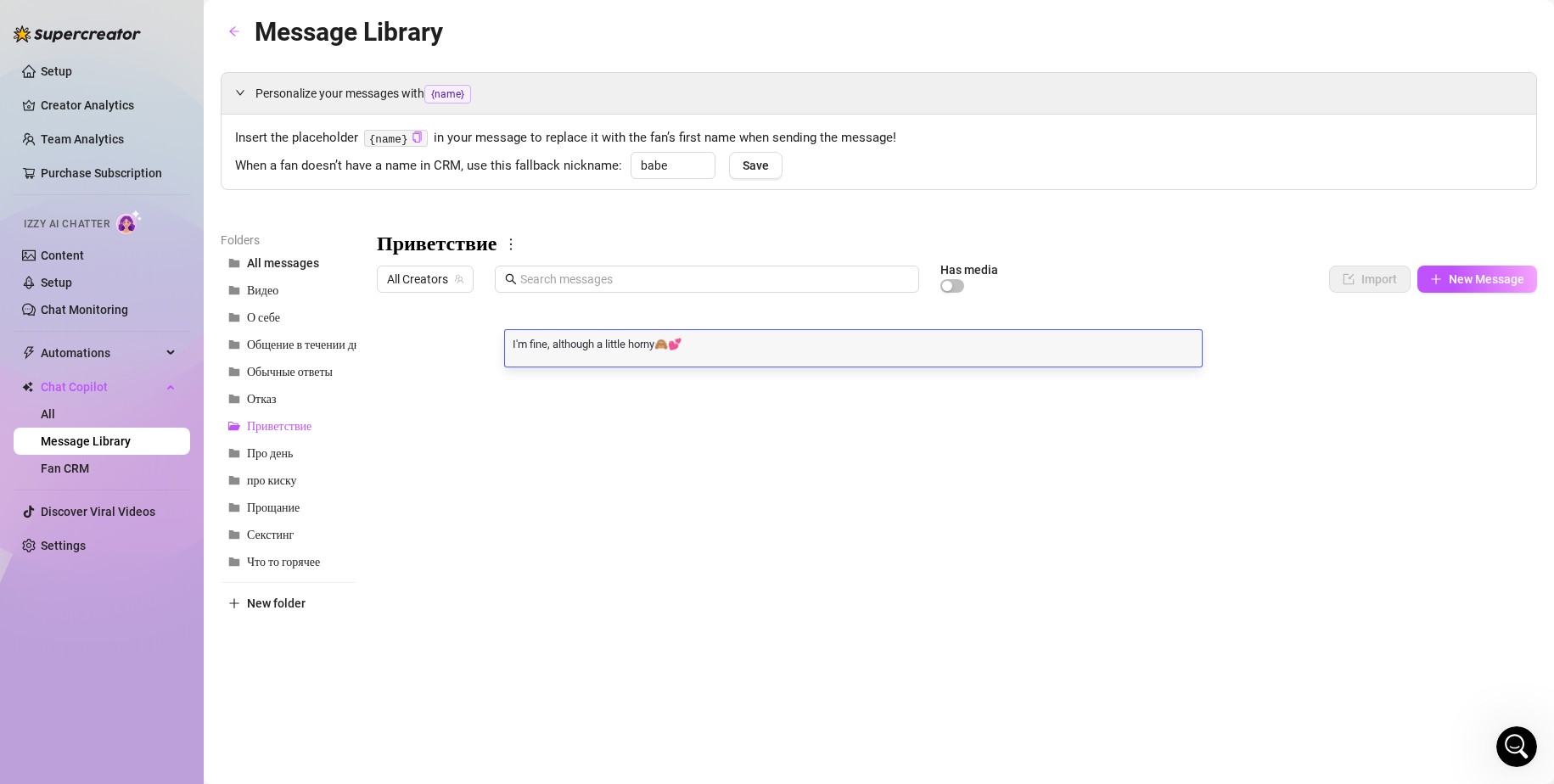
click at [589, 351] on div "I'm fine, although a little horny🙈💕 I'm fine, although a little horny🙈💕" at bounding box center [853, 348] width 697 height 37
click at [595, 341] on textarea "I'm fine, although a little horny🙈💕" at bounding box center [853, 342] width 697 height 15
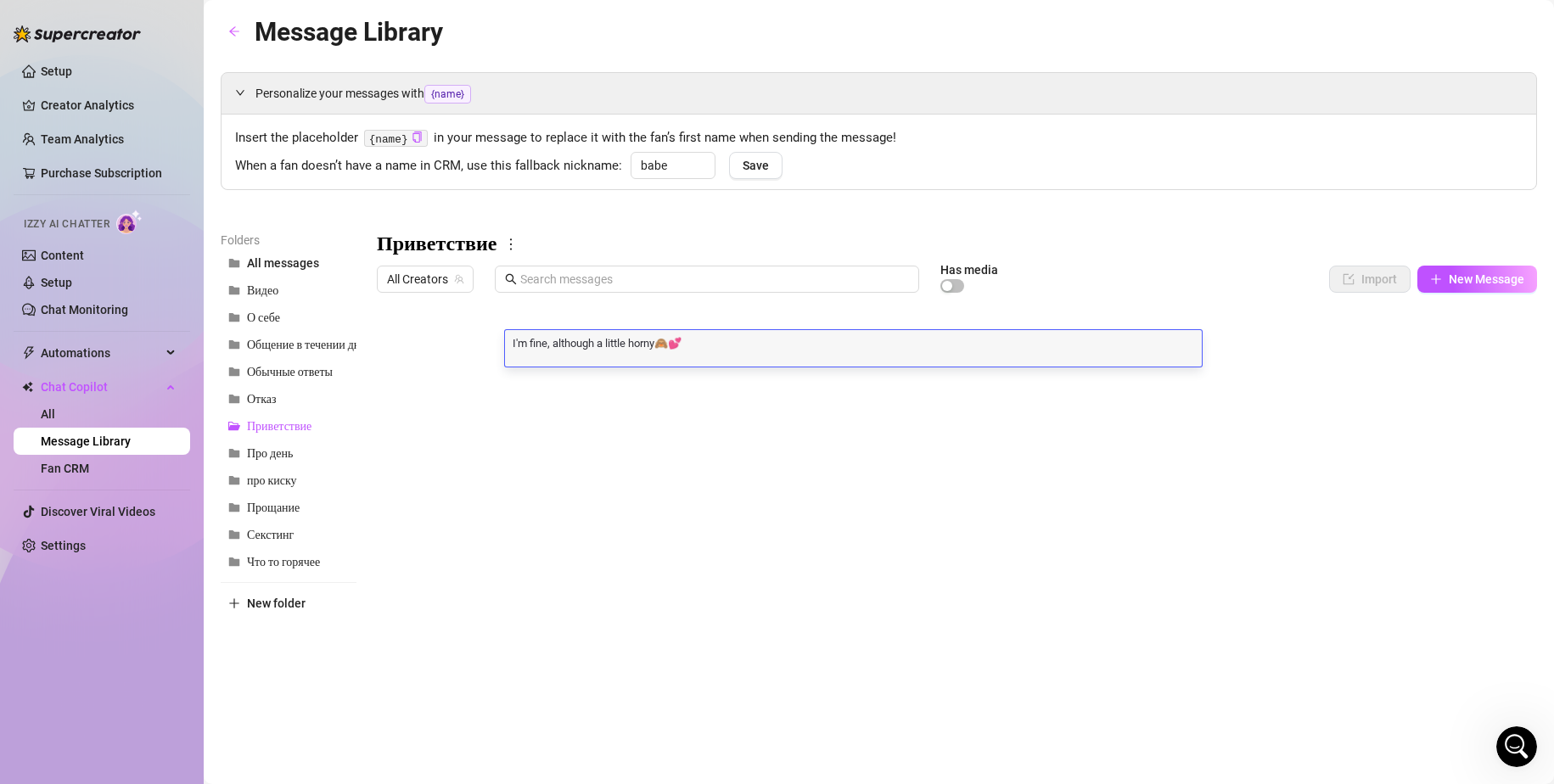
click at [595, 341] on textarea "I'm fine, although a little horny🙈💕" at bounding box center [853, 342] width 697 height 15
click at [289, 556] on span "Что то горячее" at bounding box center [284, 561] width 73 height 14
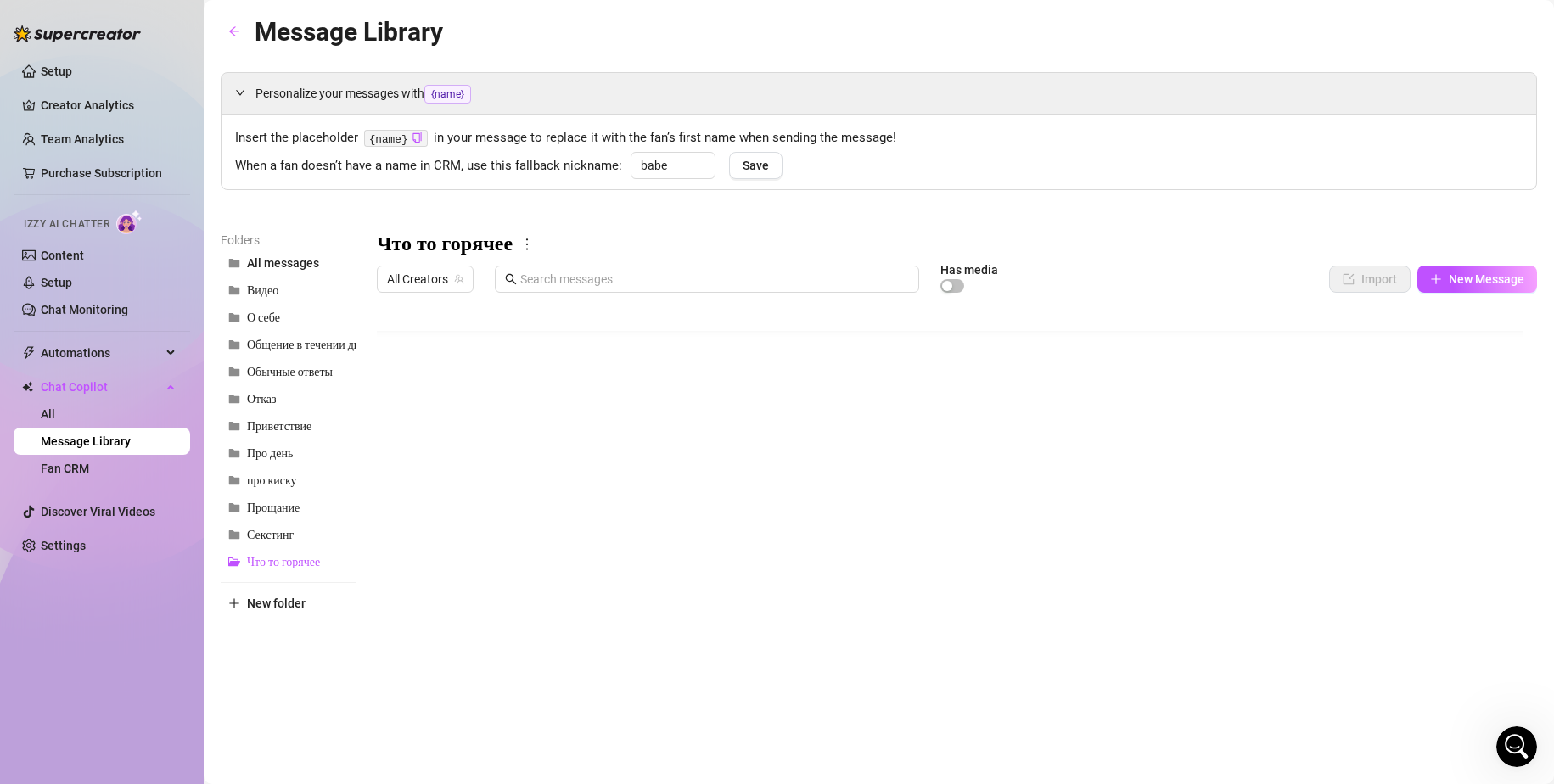
scroll to position [255, 0]
click at [582, 536] on div at bounding box center [956, 489] width 1160 height 378
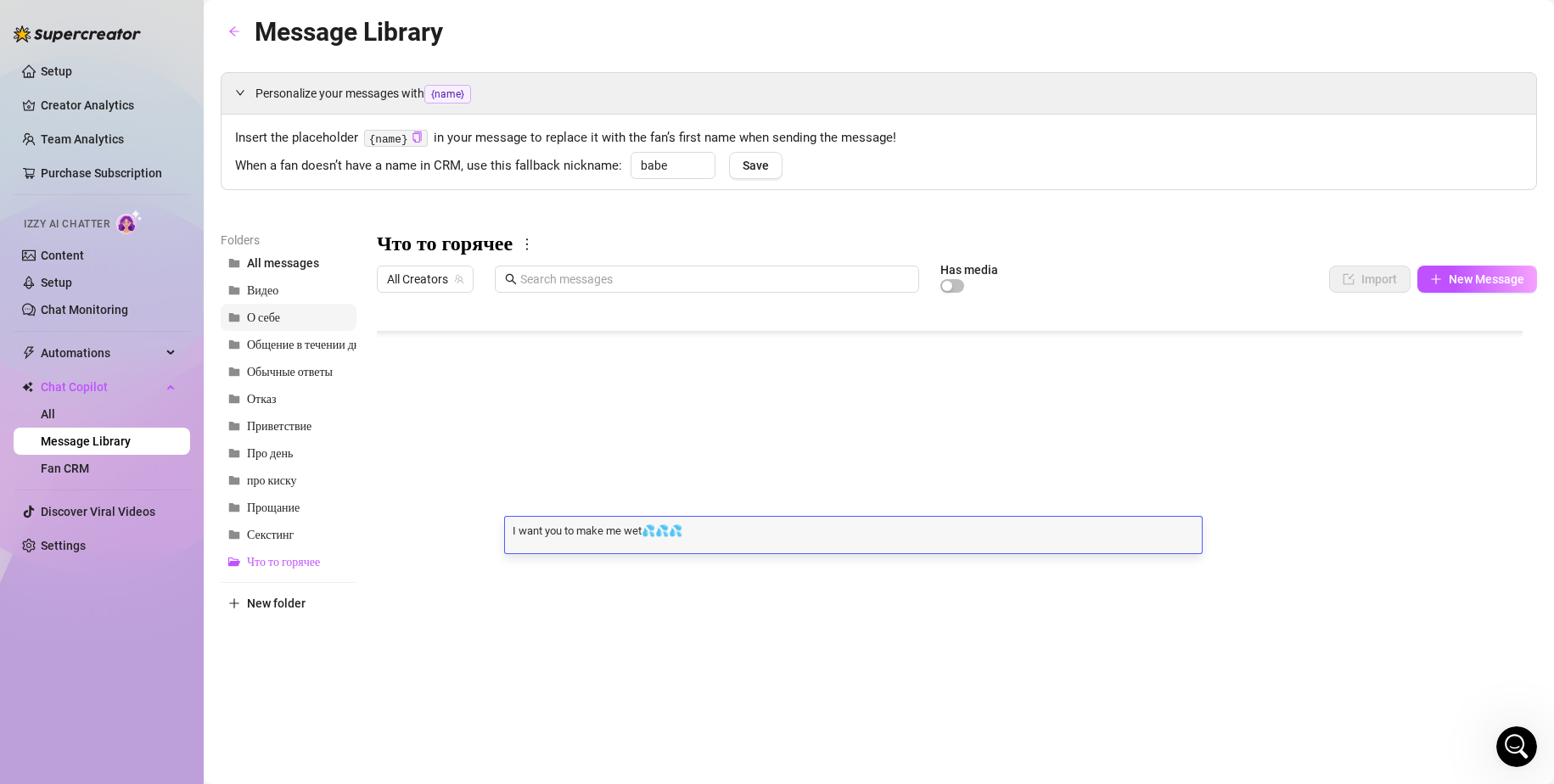
scroll to position [1, 0]
click at [269, 295] on span "Видео" at bounding box center [263, 290] width 31 height 14
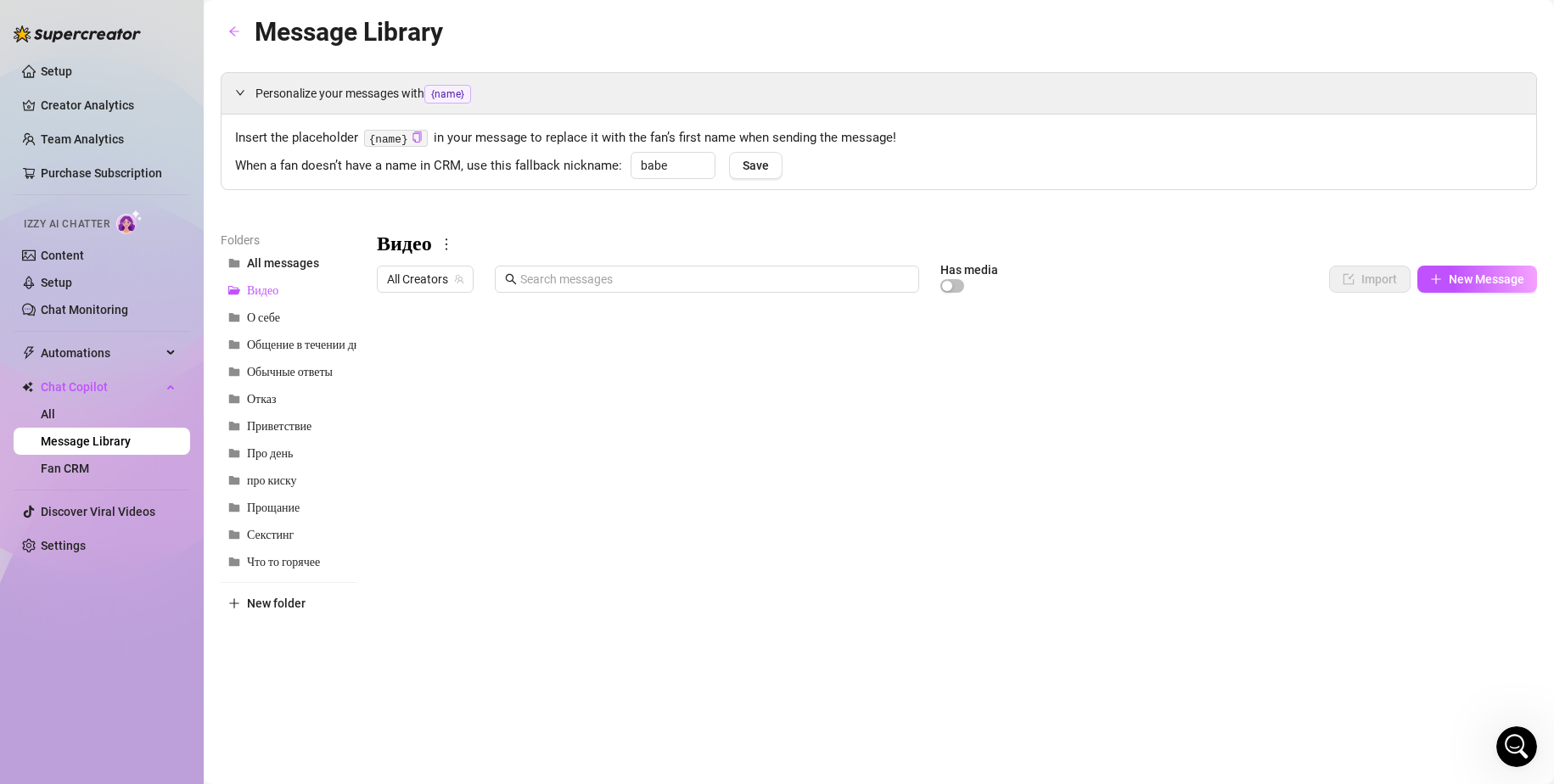
scroll to position [0, 0]
click at [723, 551] on div at bounding box center [956, 489] width 1160 height 378
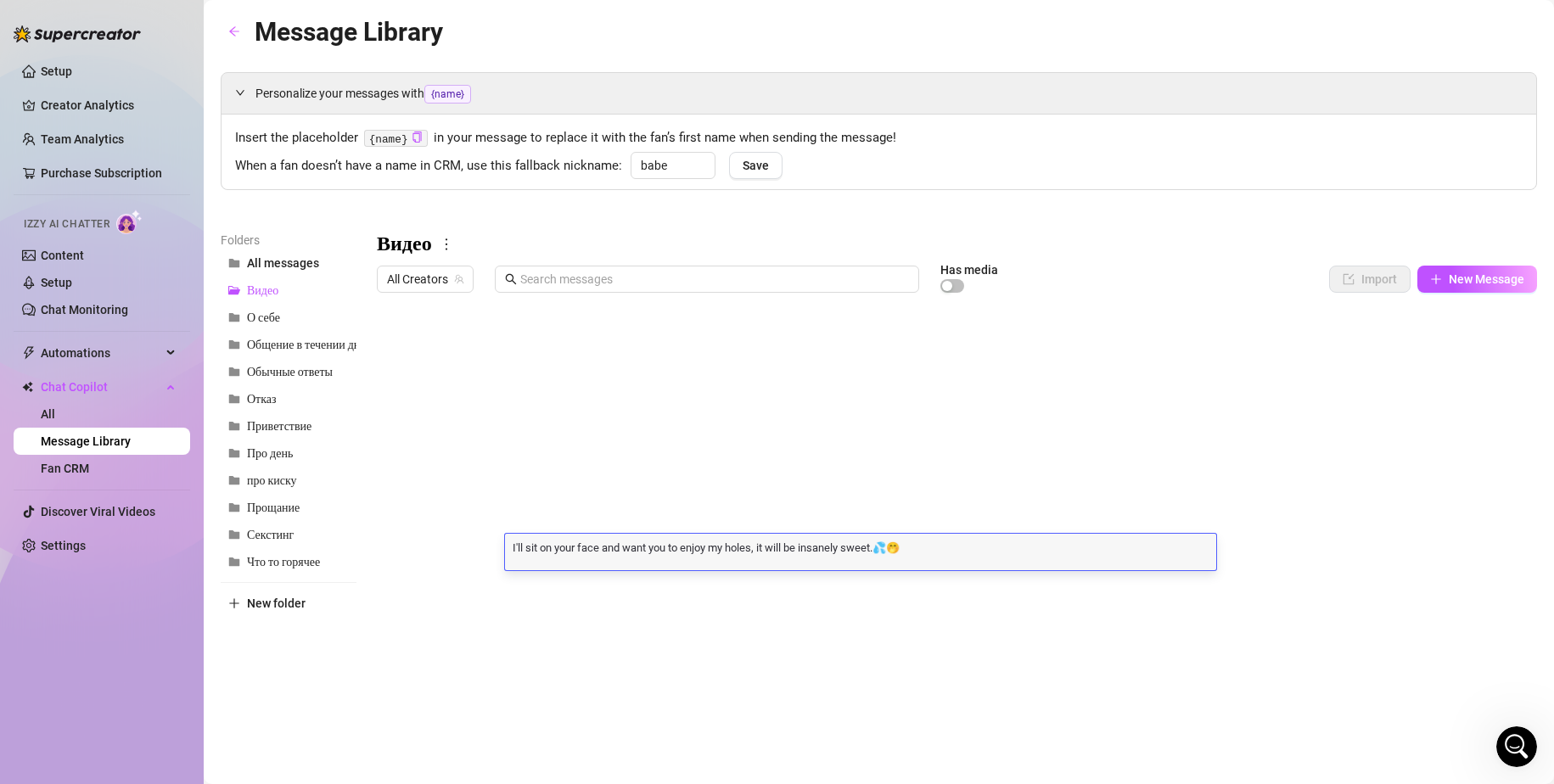
scroll to position [1, 0]
click at [720, 418] on div at bounding box center [956, 489] width 1160 height 378
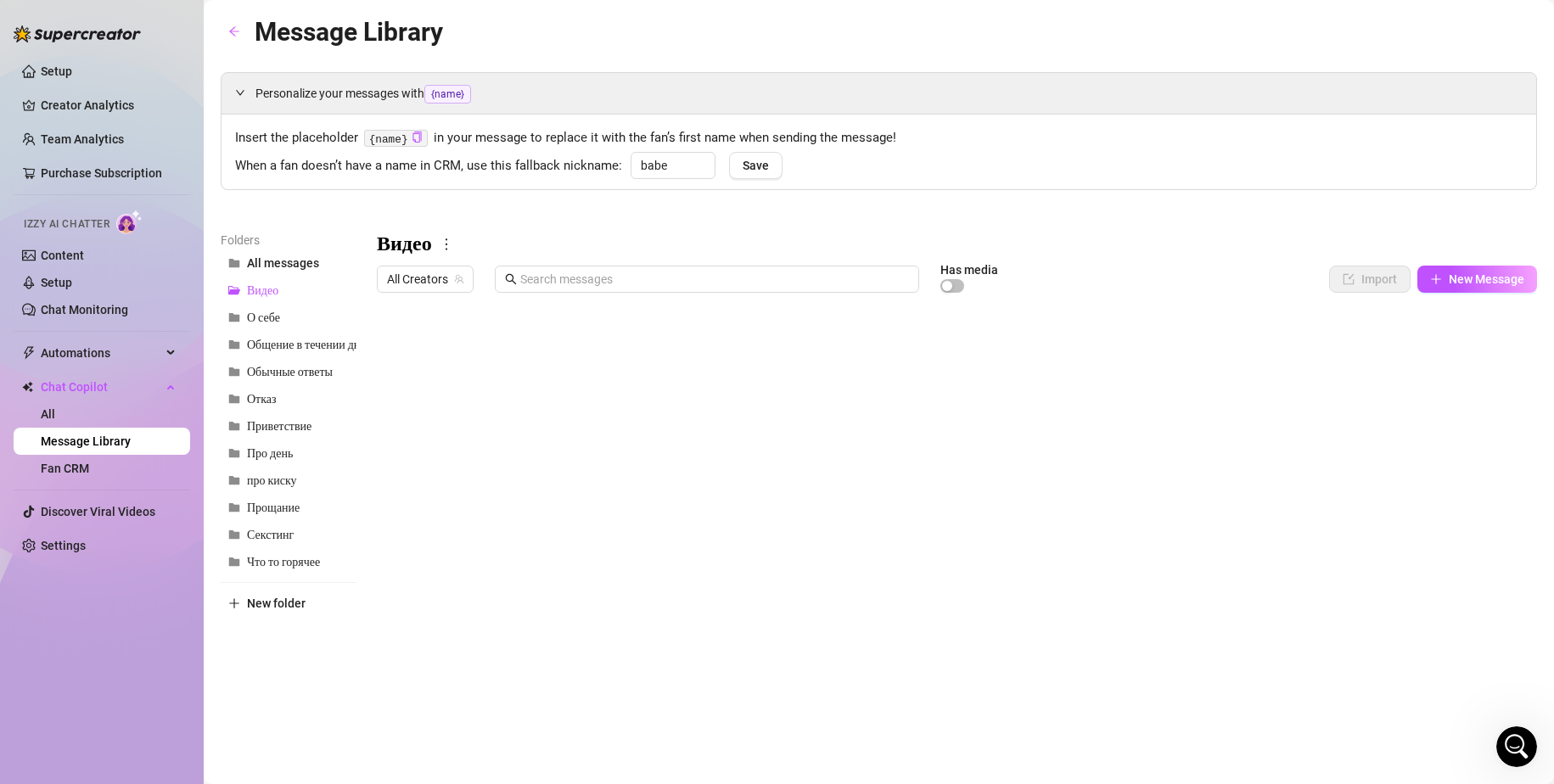
click at [720, 418] on div at bounding box center [956, 489] width 1160 height 378
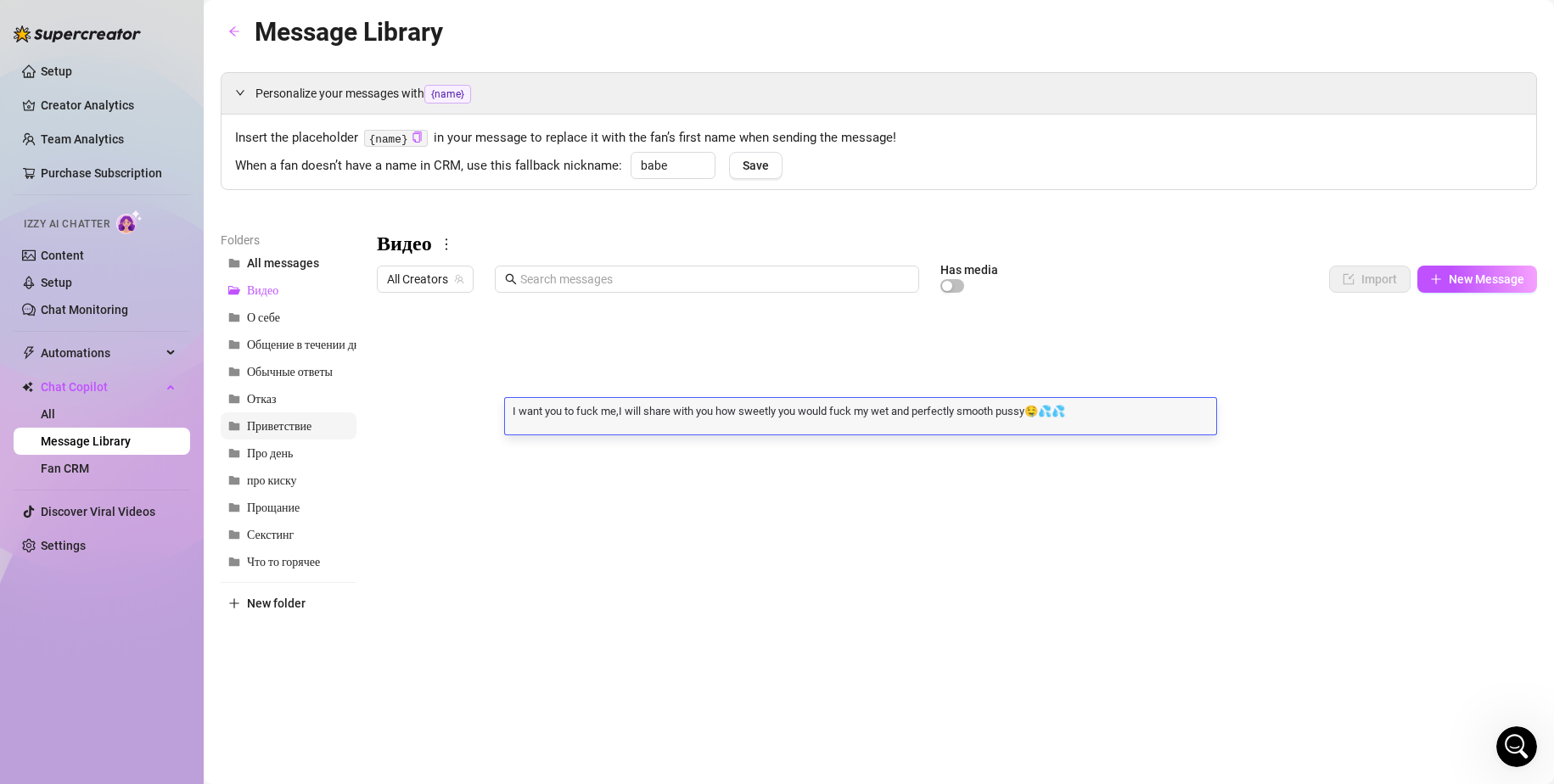
click at [272, 429] on span "Приветствие" at bounding box center [280, 426] width 65 height 14
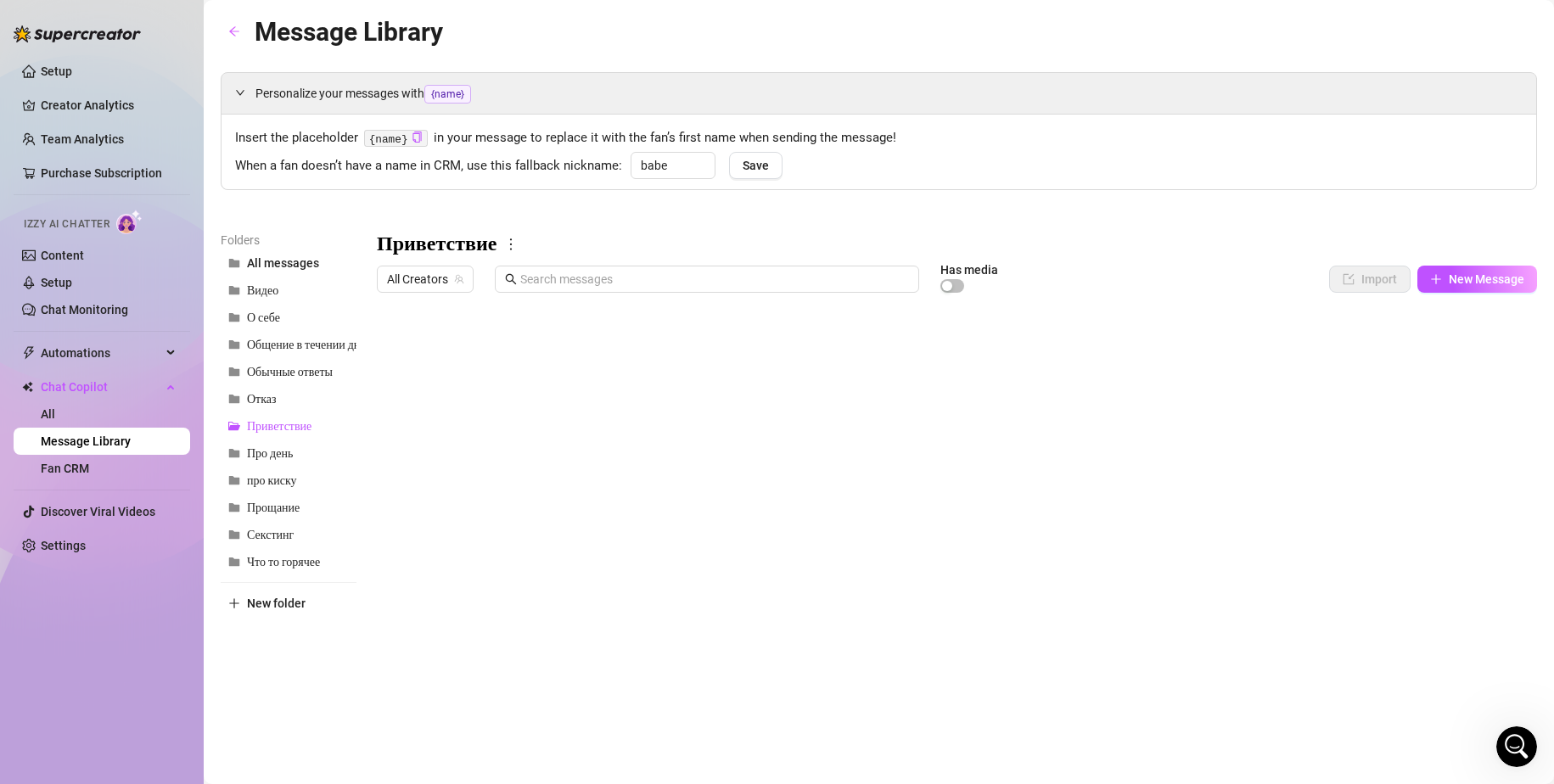
click at [577, 351] on div at bounding box center [956, 489] width 1160 height 378
click at [566, 590] on div at bounding box center [956, 489] width 1160 height 378
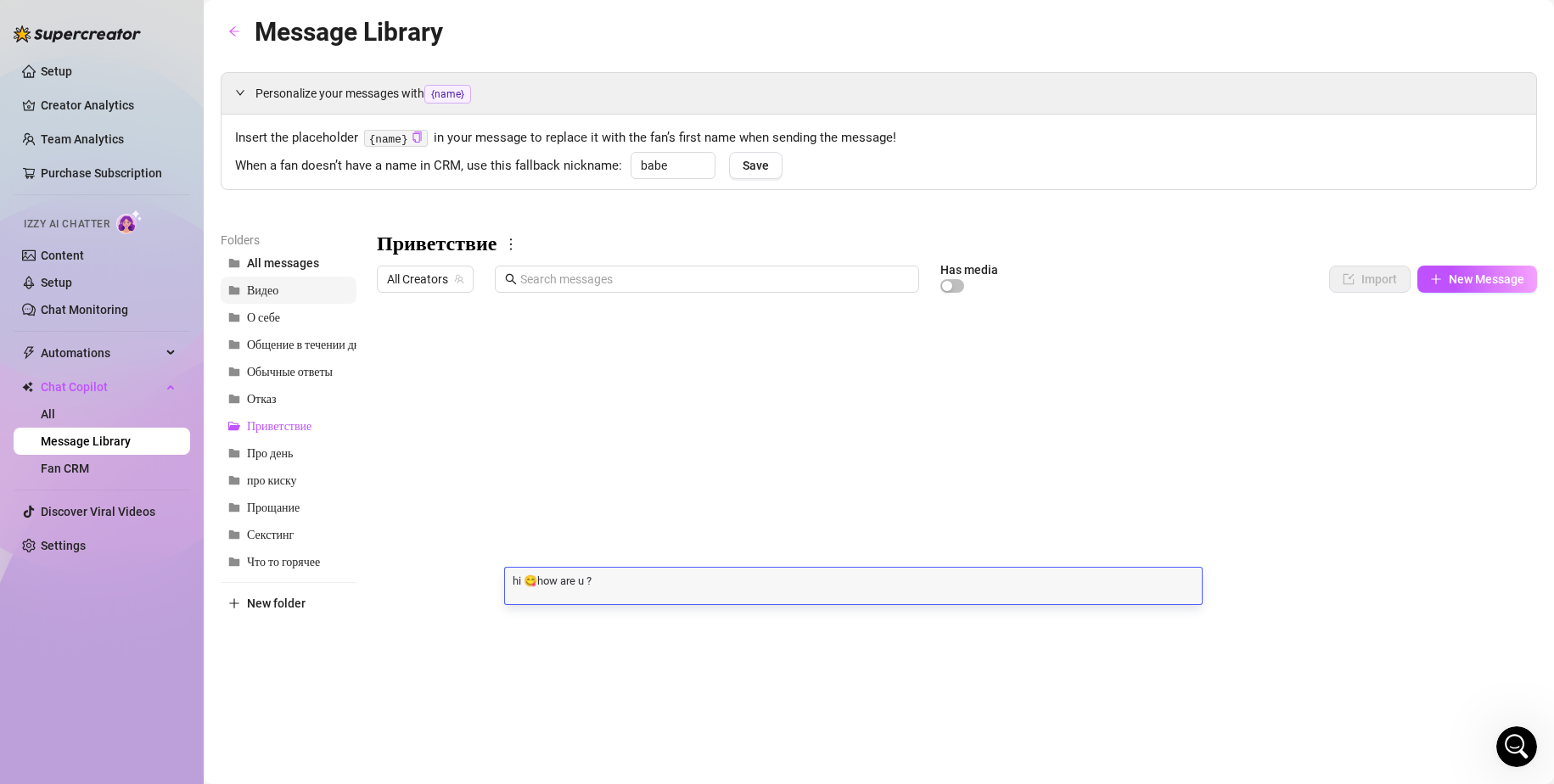
click at [263, 293] on span "Видео" at bounding box center [263, 290] width 31 height 14
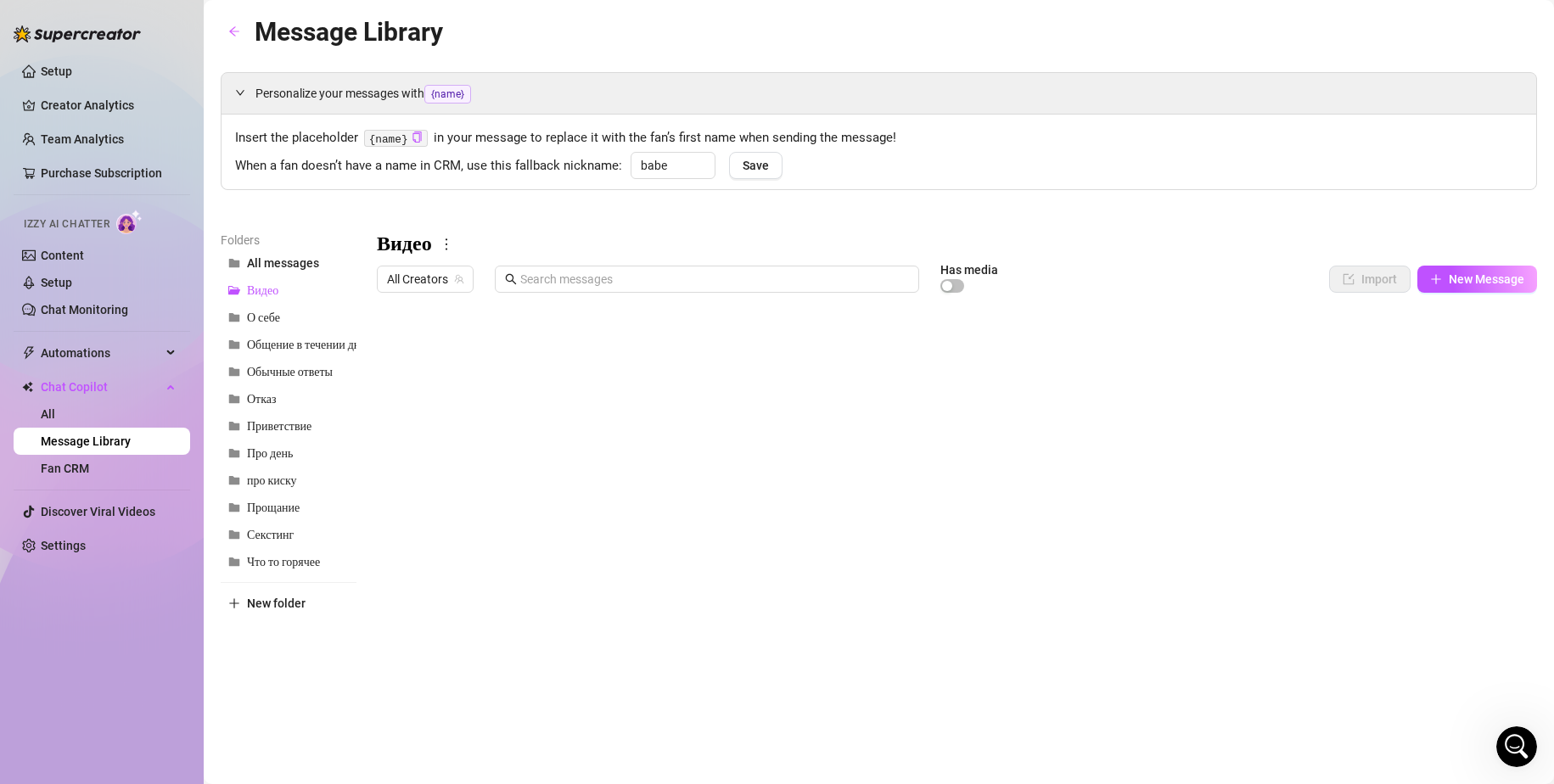
click at [770, 392] on div at bounding box center [956, 489] width 1160 height 378
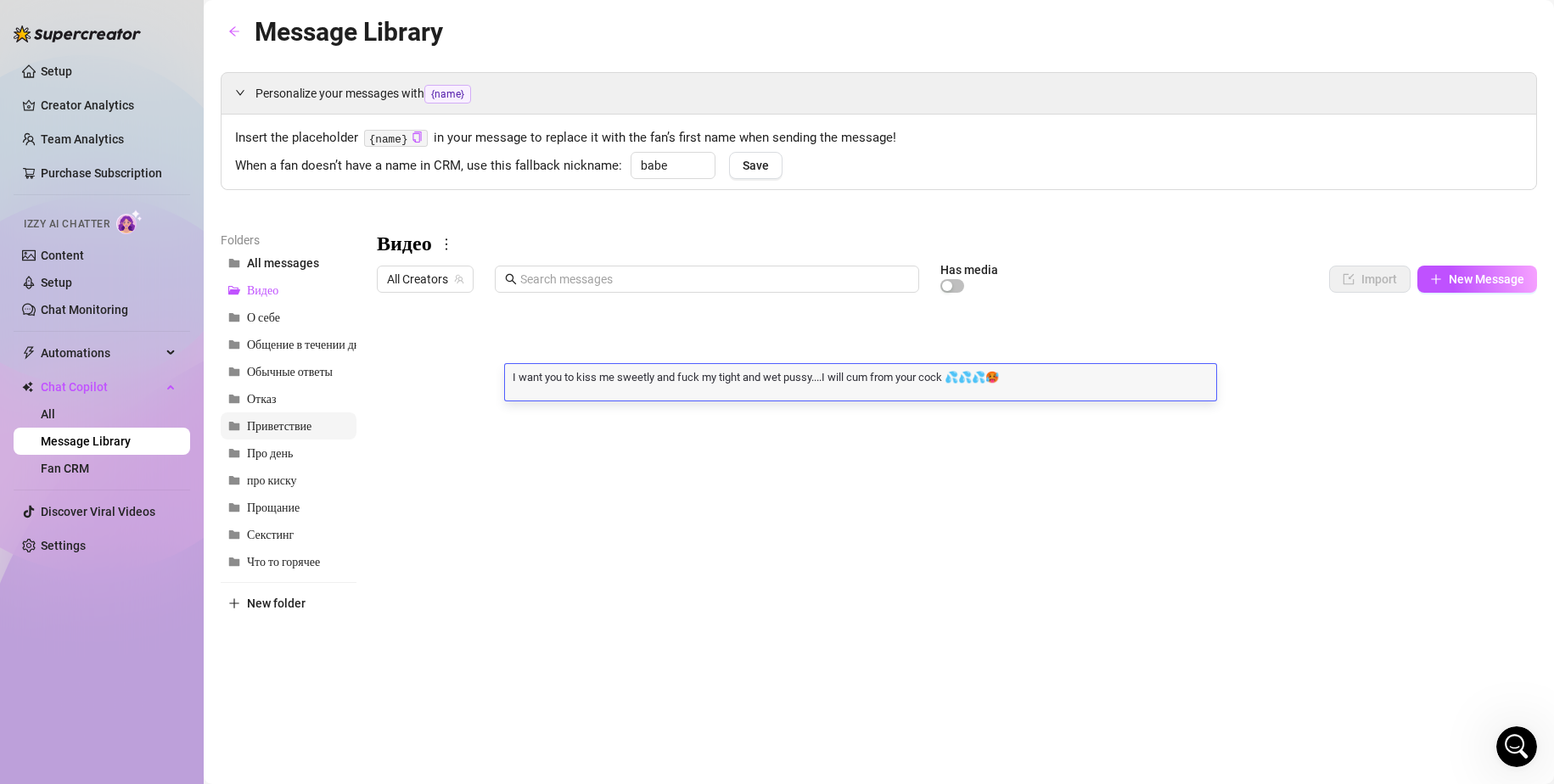
click at [272, 428] on span "Приветствие" at bounding box center [280, 426] width 65 height 14
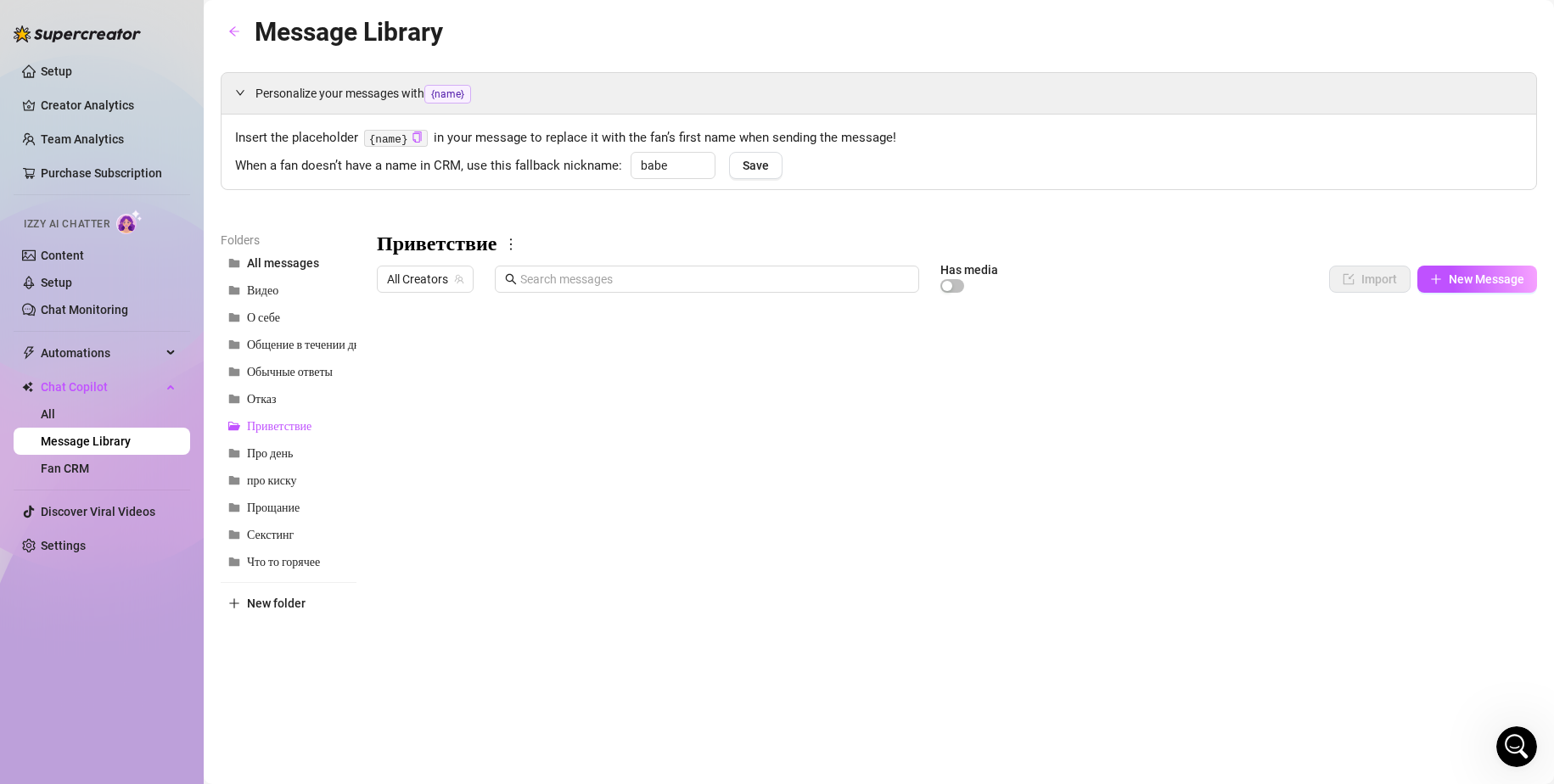
click at [563, 353] on div at bounding box center [956, 489] width 1160 height 378
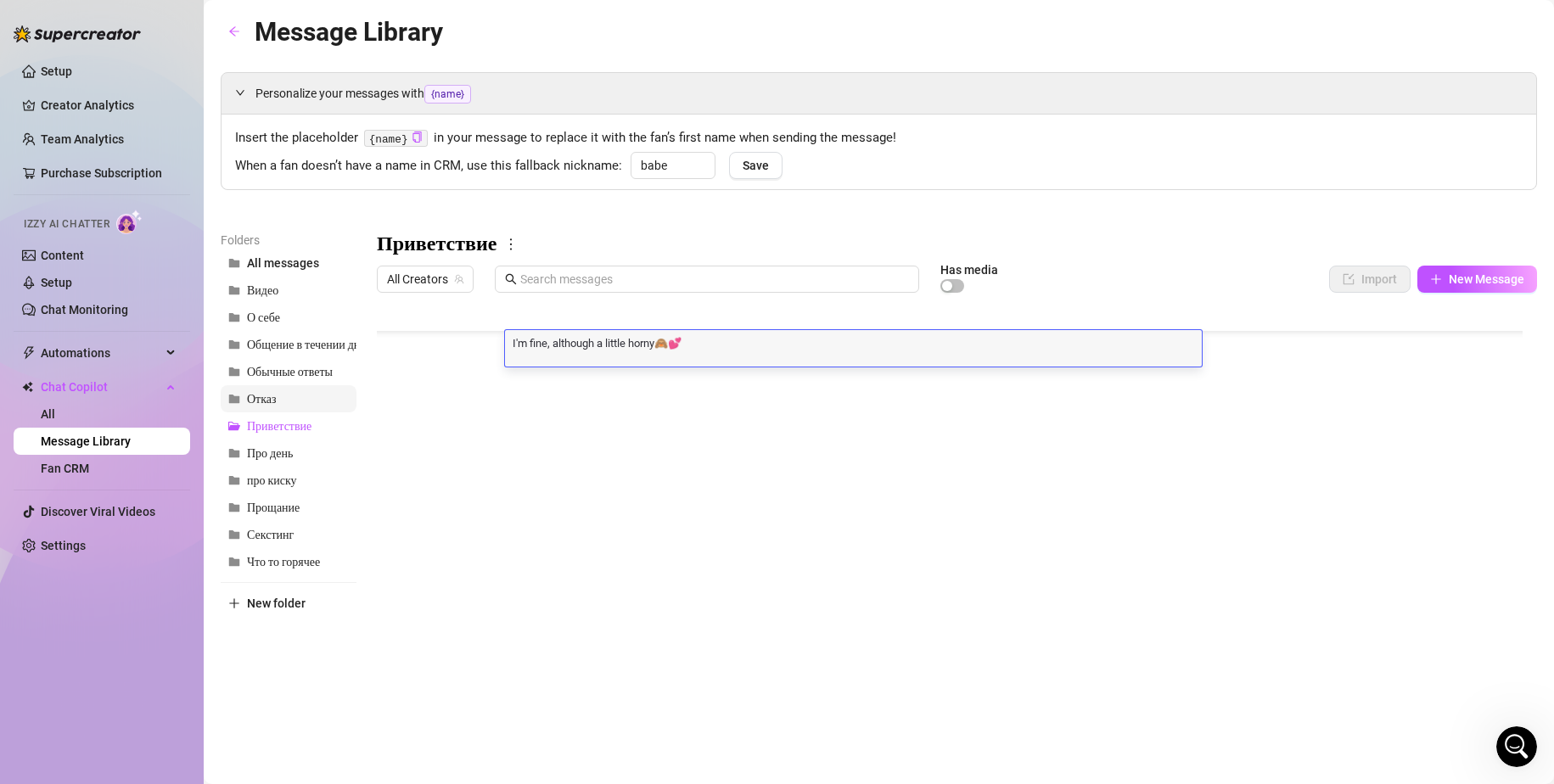
click at [265, 403] on span "Отказ" at bounding box center [262, 398] width 30 height 14
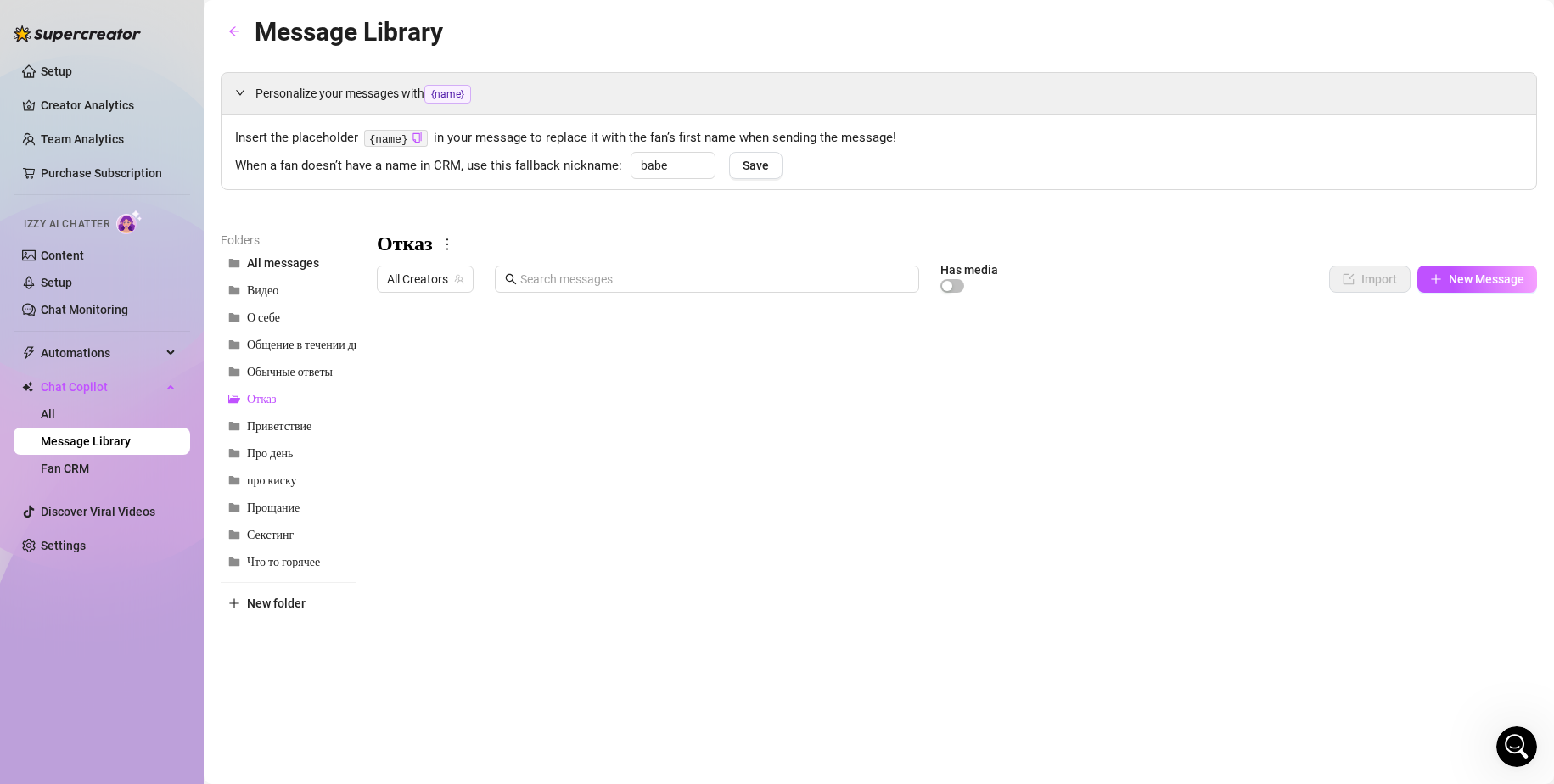
click at [604, 386] on div at bounding box center [956, 489] width 1160 height 378
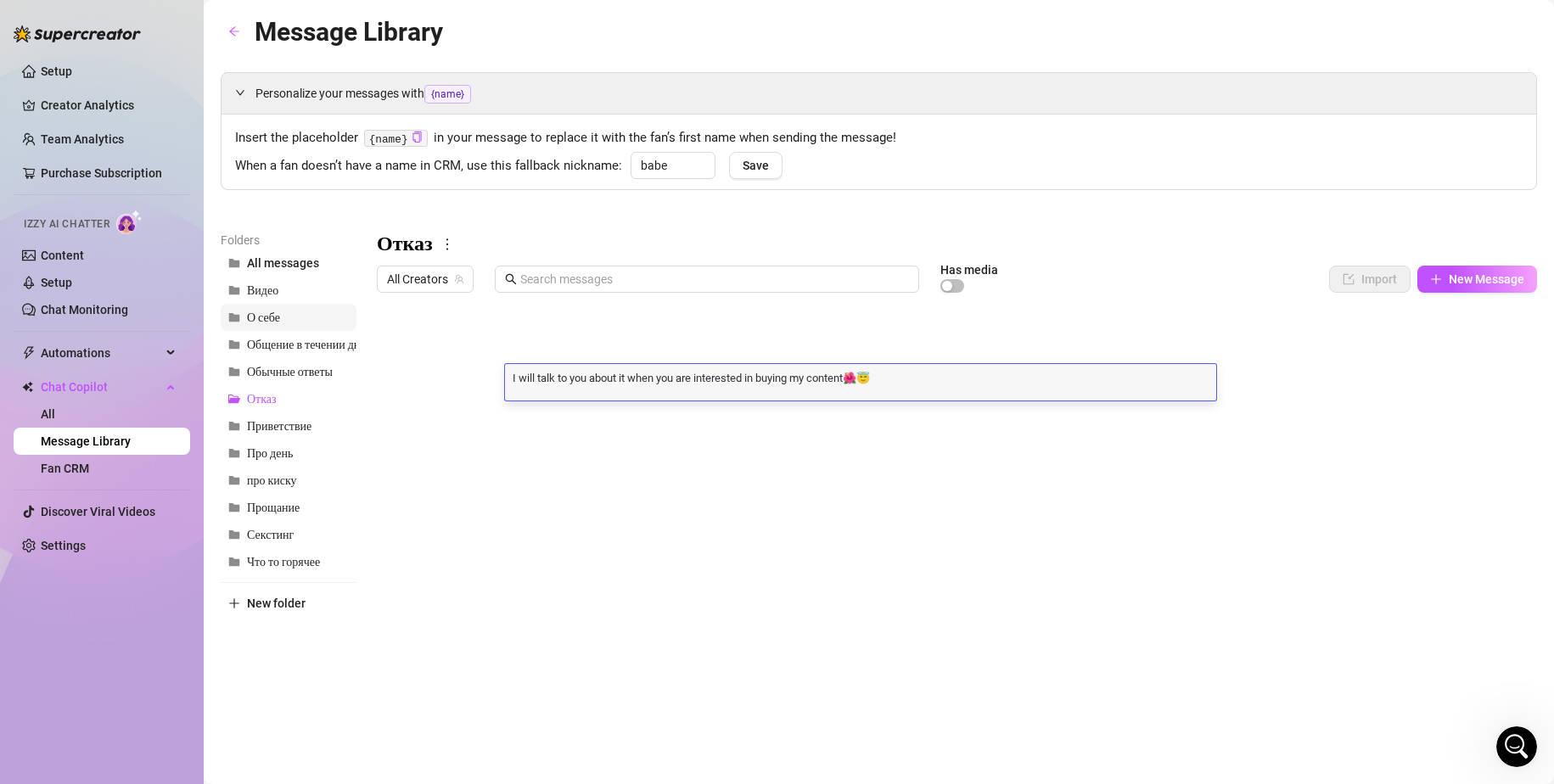
scroll to position [1, 0]
click at [264, 296] on span "Видео" at bounding box center [263, 290] width 31 height 14
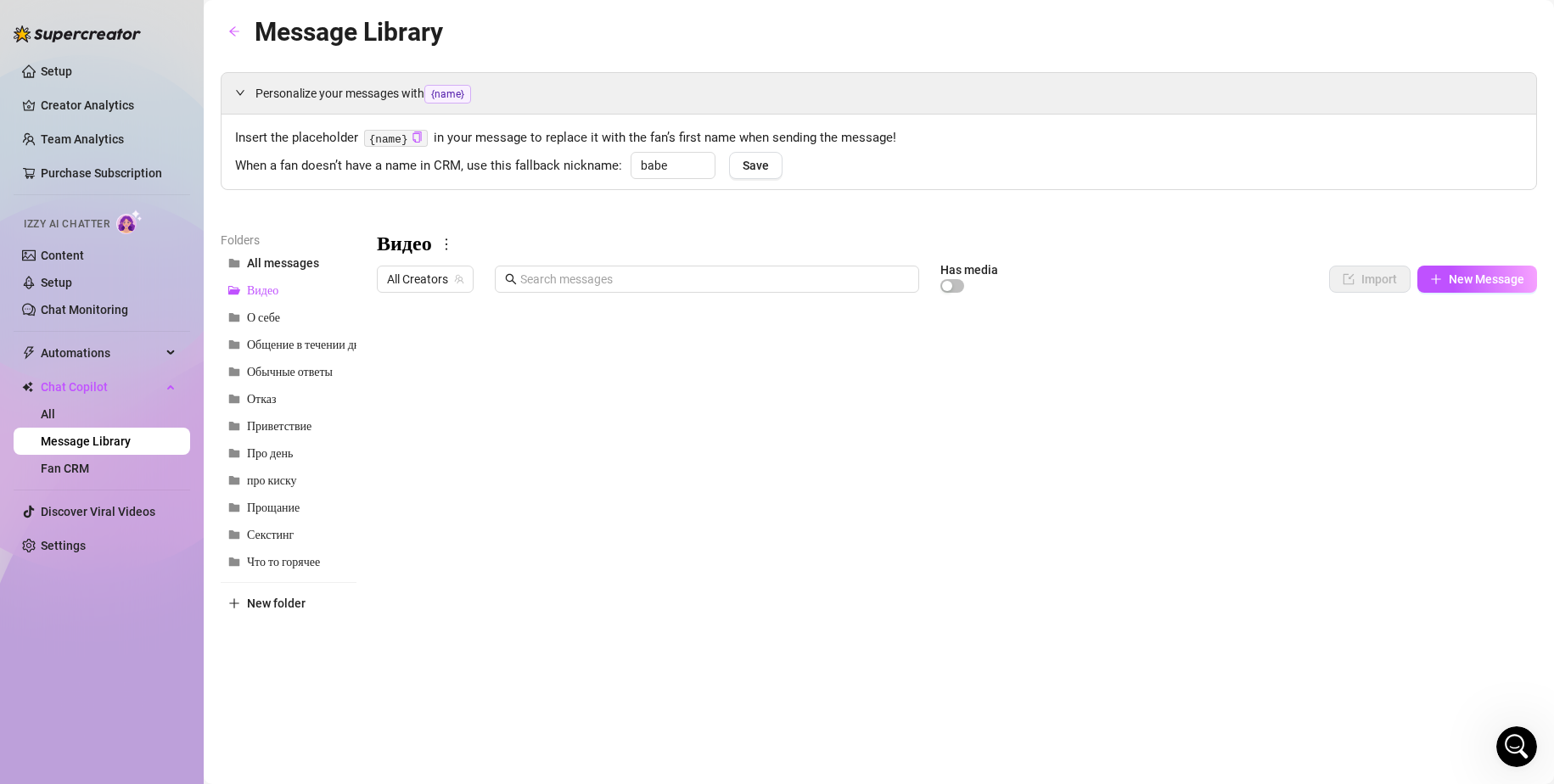
click at [581, 386] on div at bounding box center [956, 489] width 1160 height 378
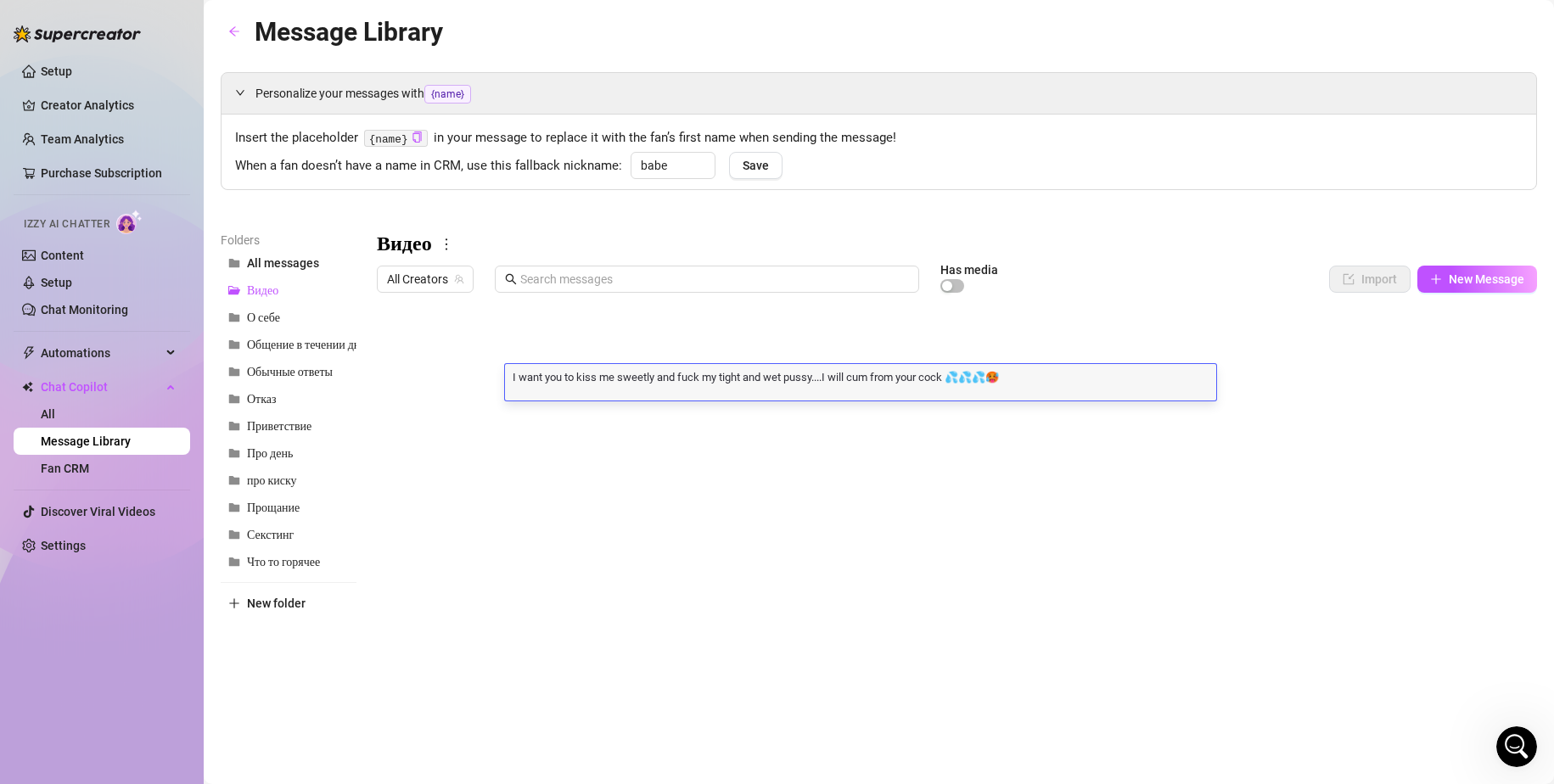
click at [708, 767] on main "Message Library Personalize your messages with {name} Insert the placeholder {n…" at bounding box center [879, 392] width 1350 height 784
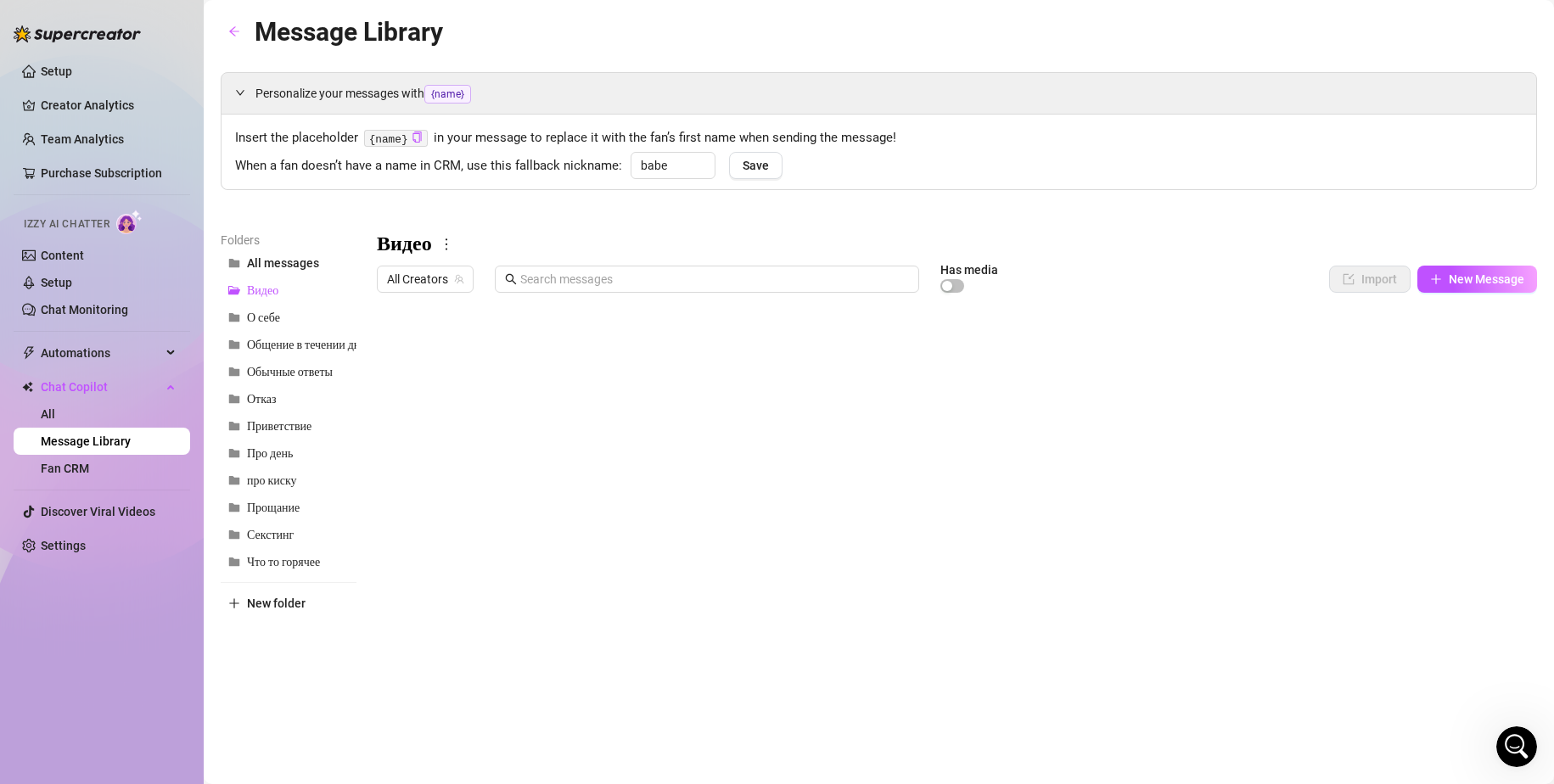
drag, startPoint x: 284, startPoint y: 429, endPoint x: 415, endPoint y: 424, distance: 131.1
click at [284, 429] on span "Приветствие" at bounding box center [280, 426] width 65 height 14
click at [581, 351] on div at bounding box center [956, 489] width 1160 height 378
click at [548, 547] on div at bounding box center [956, 489] width 1160 height 378
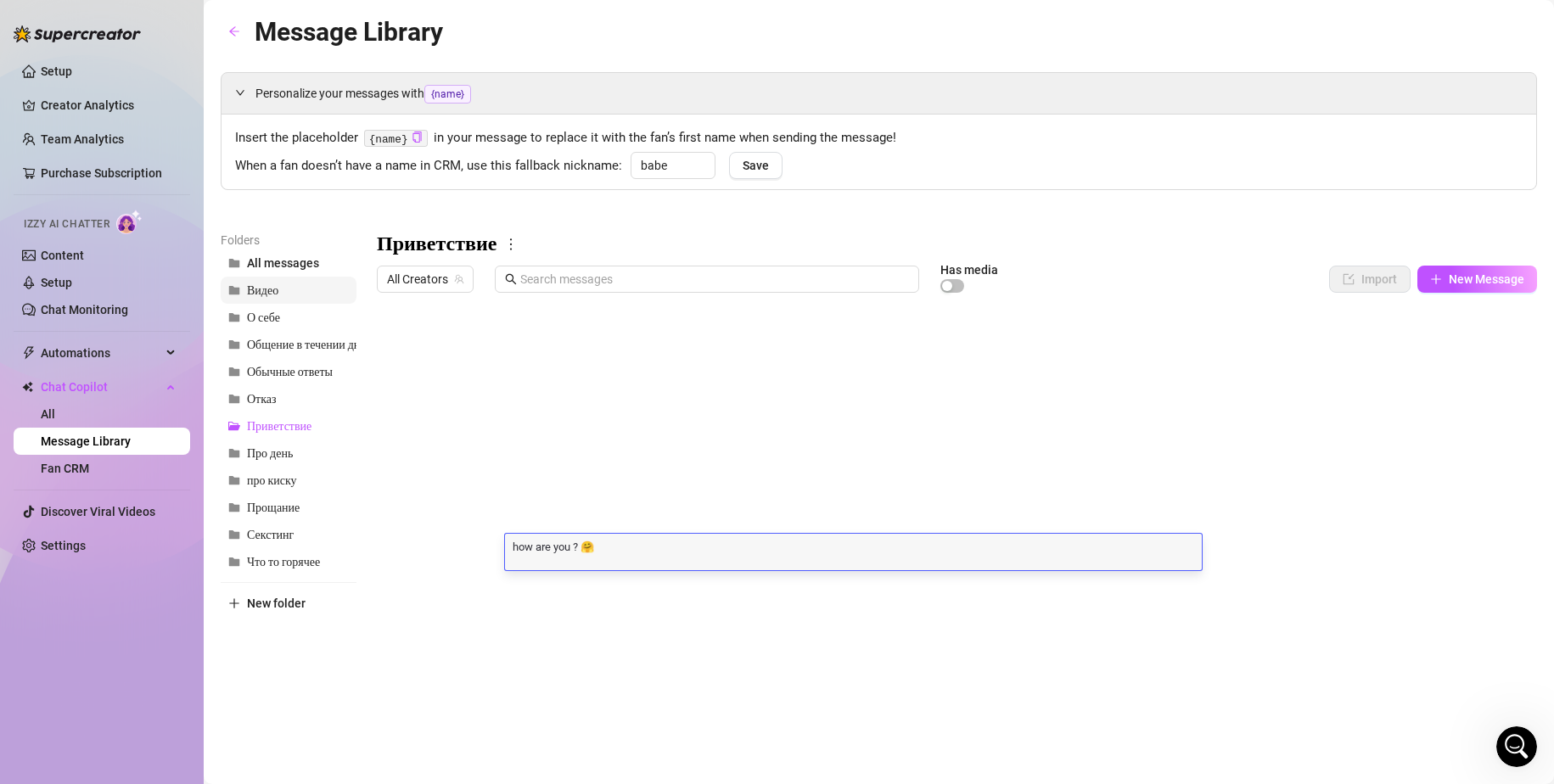
click at [260, 295] on span "Видео" at bounding box center [263, 290] width 31 height 14
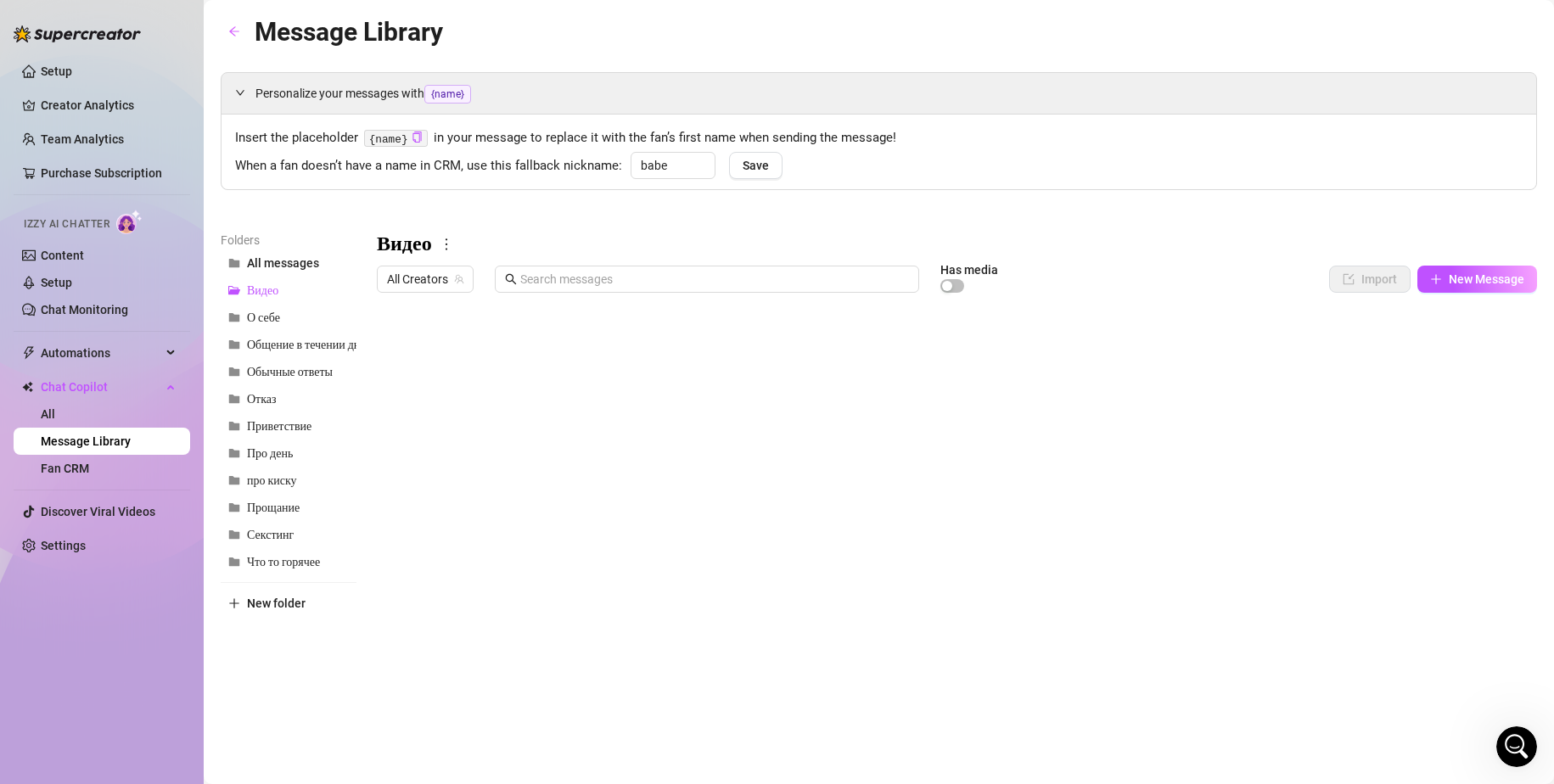
click at [654, 380] on div at bounding box center [956, 489] width 1160 height 378
click at [655, 419] on div at bounding box center [956, 489] width 1160 height 378
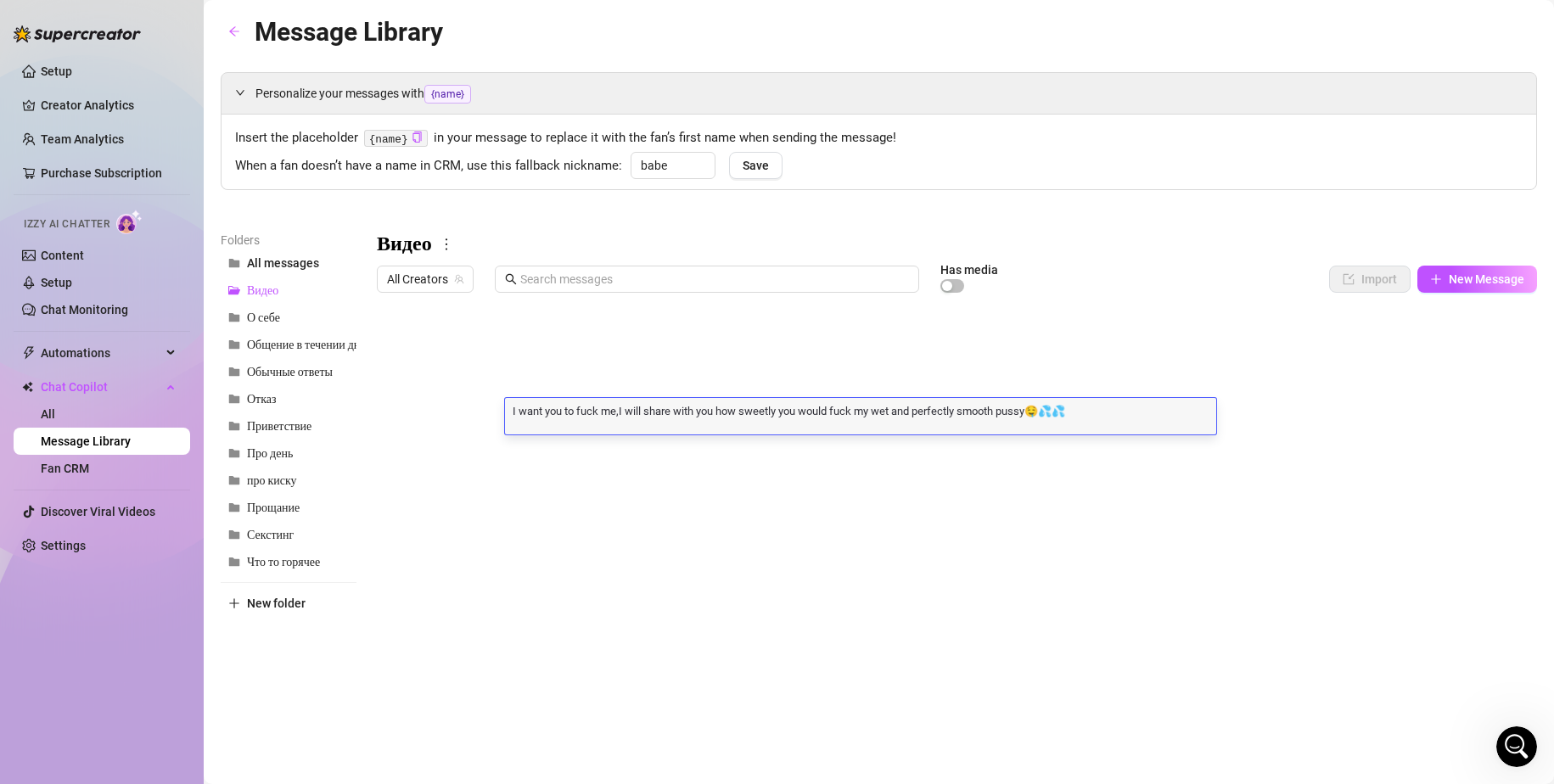
click at [625, 375] on div at bounding box center [956, 489] width 1160 height 378
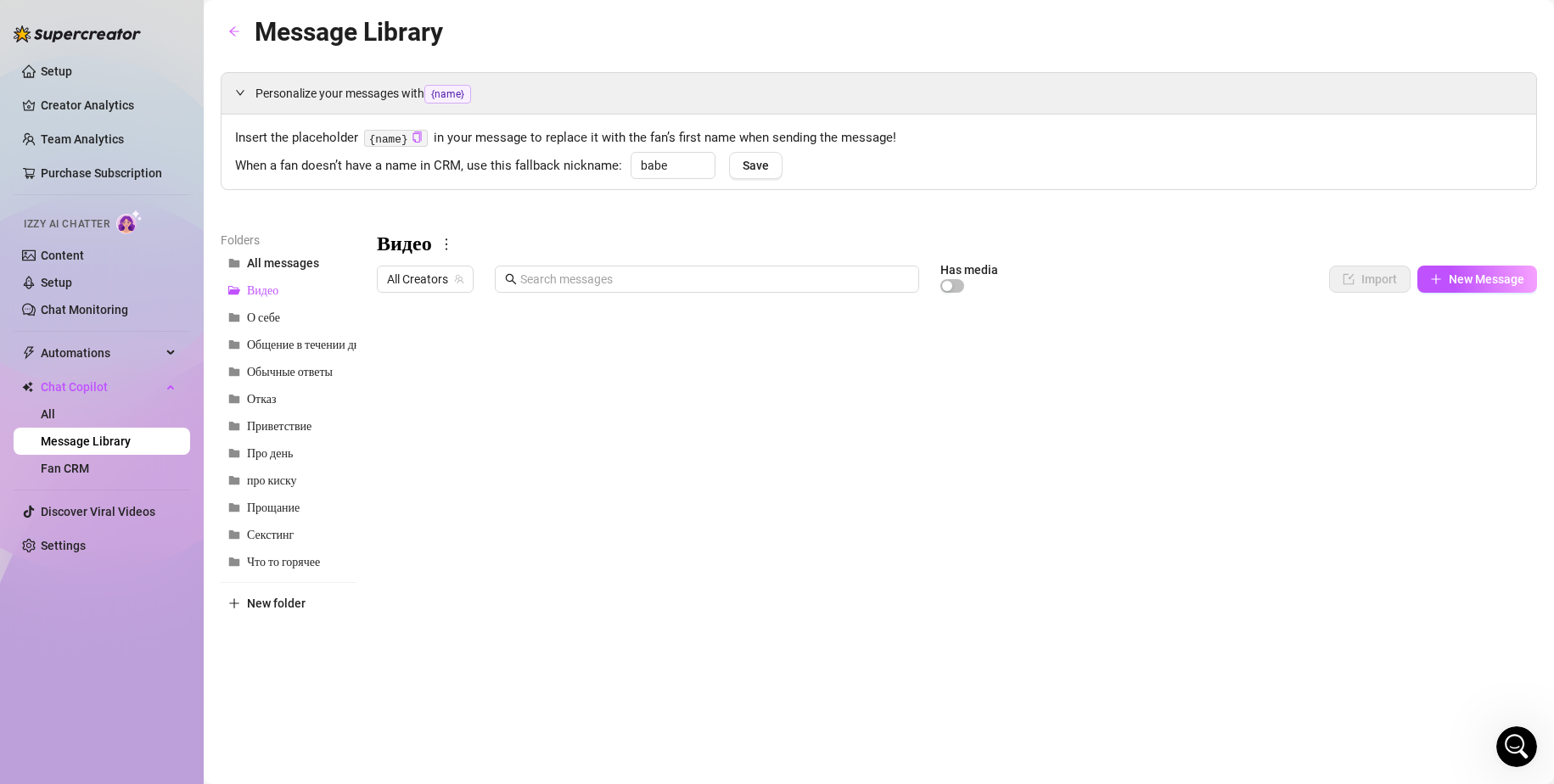
click at [625, 375] on div at bounding box center [956, 489] width 1160 height 378
click at [856, 410] on div at bounding box center [956, 489] width 1160 height 378
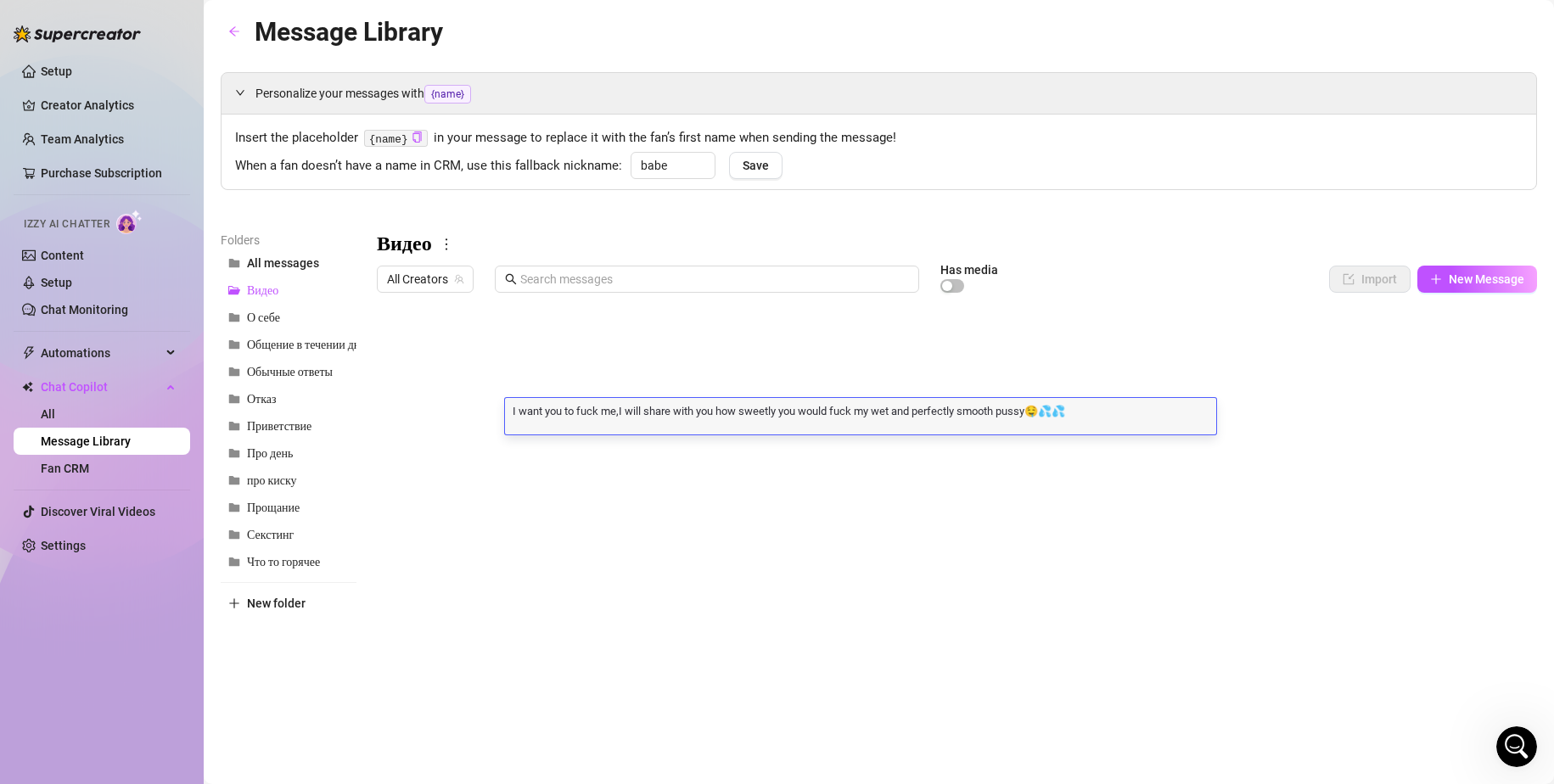
click at [715, 411] on textarea "I want you to fuck me,I will share with you how sweetly you would fuck my wet a…" at bounding box center [860, 410] width 711 height 15
click at [266, 400] on span "Отказ" at bounding box center [262, 398] width 30 height 14
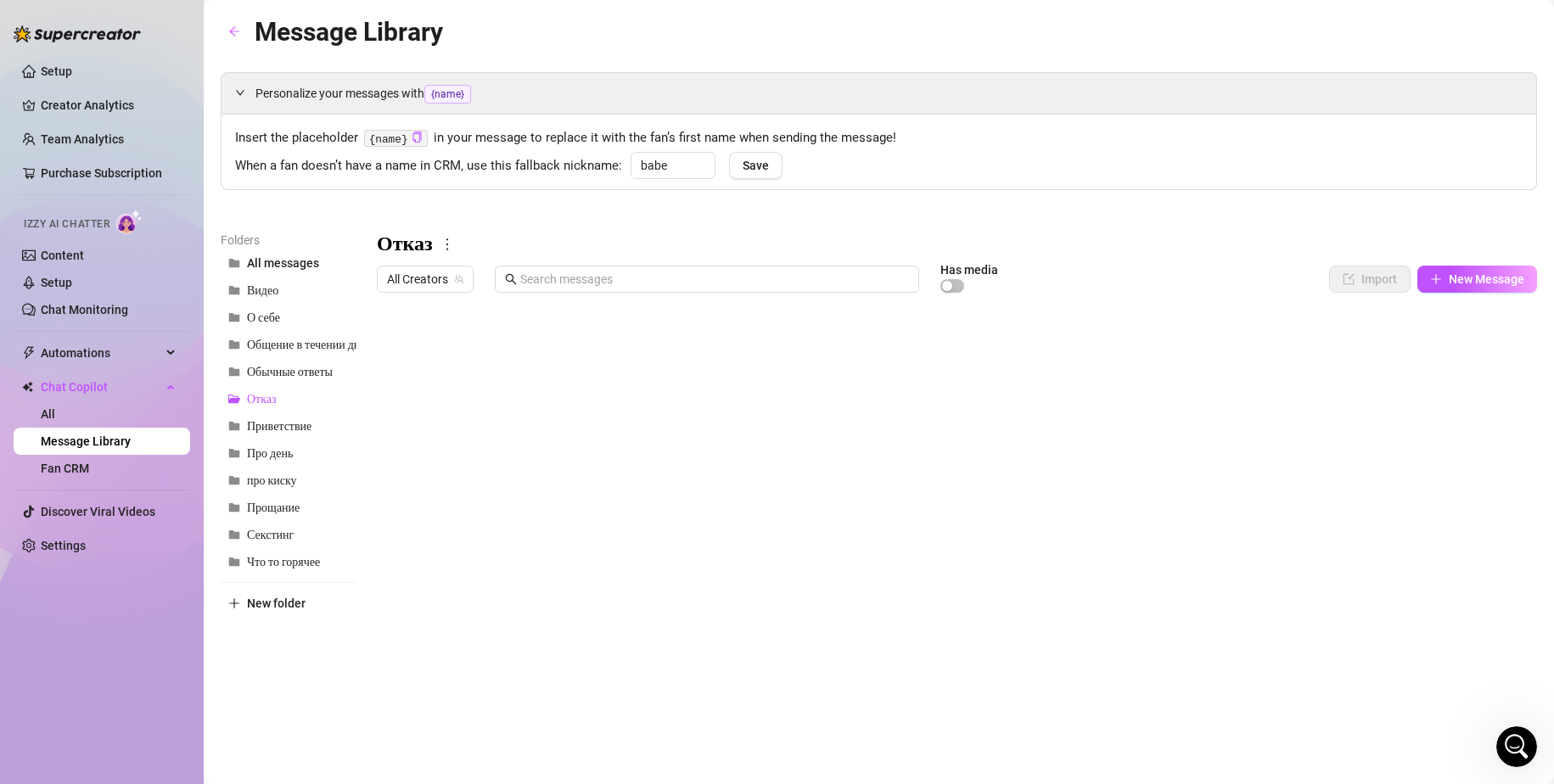
click at [606, 386] on div at bounding box center [956, 489] width 1160 height 378
click at [602, 382] on div at bounding box center [956, 489] width 1160 height 378
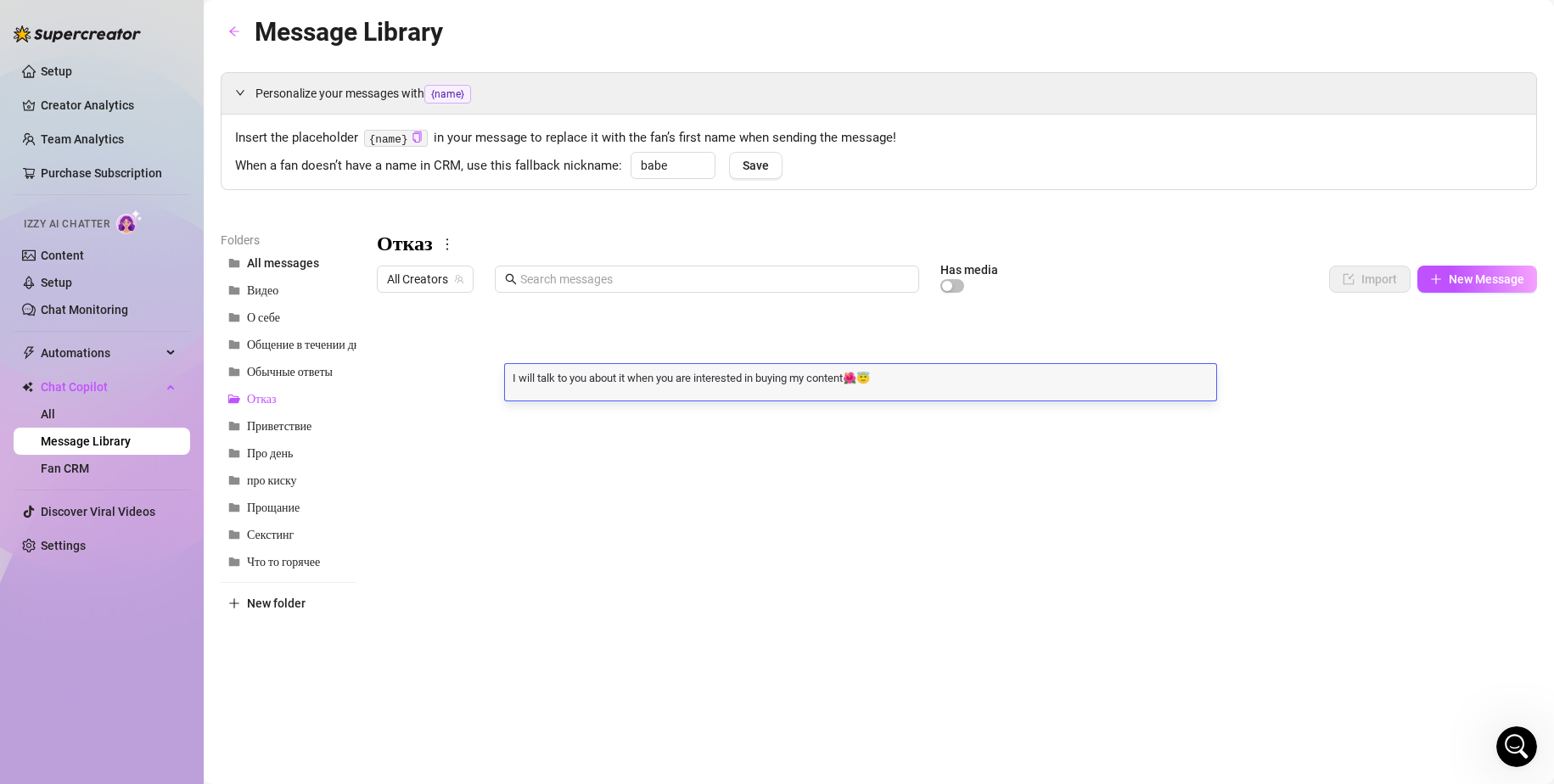
click at [602, 382] on textarea "I will talk to you about it when you are interested in buying my content🌺😇" at bounding box center [860, 376] width 711 height 15
drag, startPoint x: 279, startPoint y: 429, endPoint x: 310, endPoint y: 429, distance: 31.0
click at [279, 429] on span "Приветствие" at bounding box center [280, 426] width 65 height 14
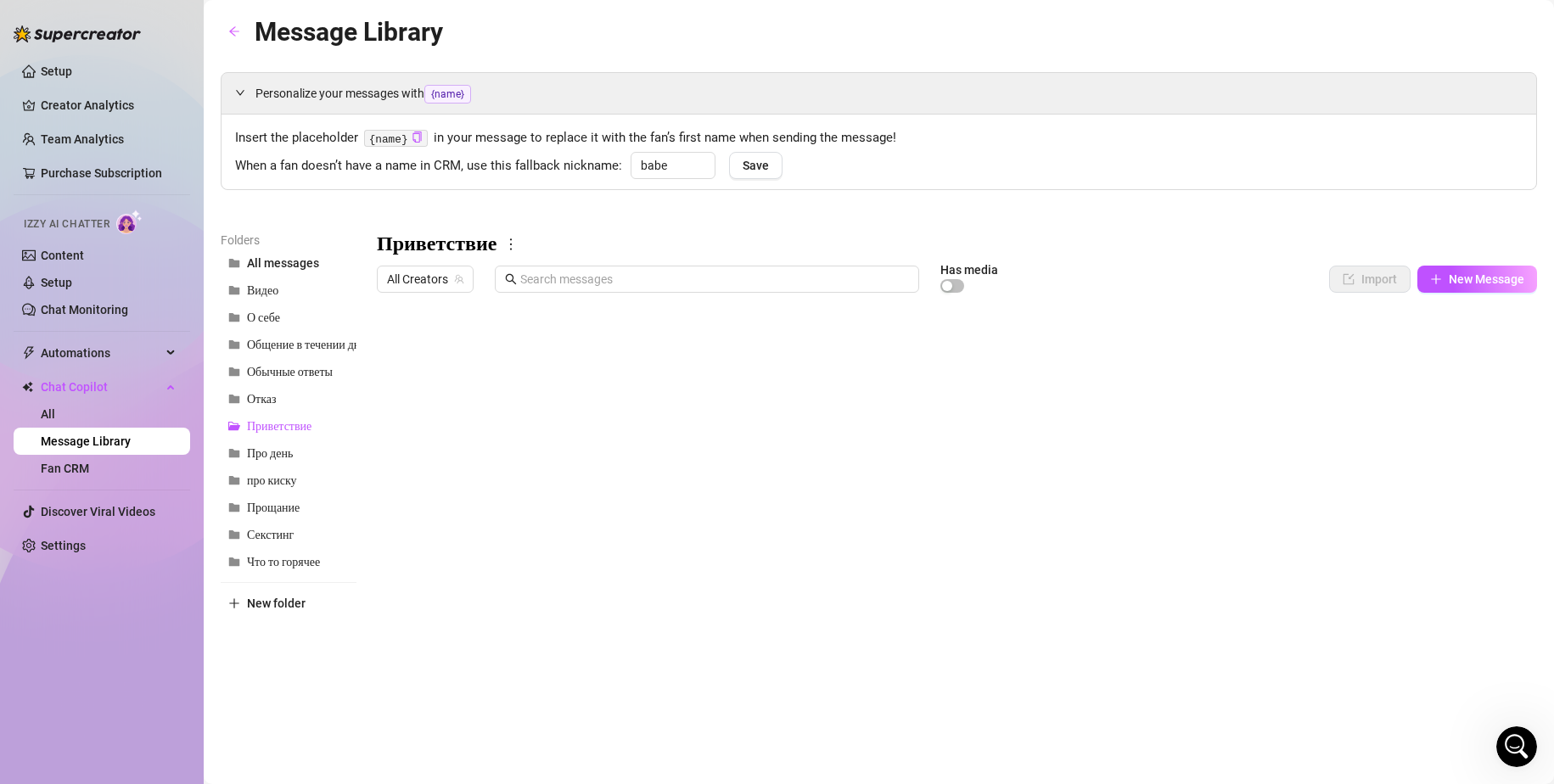
scroll to position [82, 0]
click at [562, 437] on div at bounding box center [956, 489] width 1160 height 378
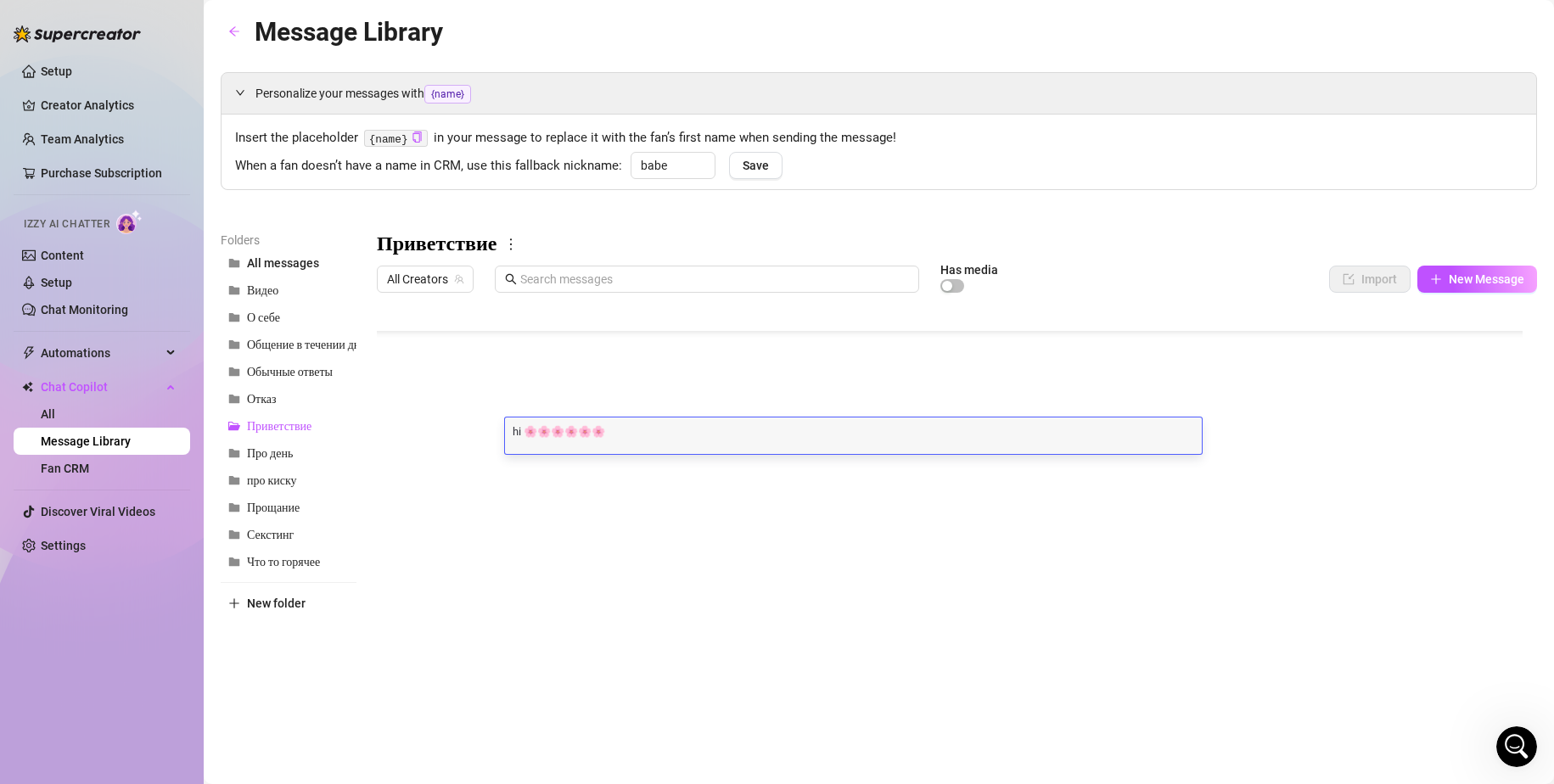
scroll to position [1, 0]
click at [577, 505] on div at bounding box center [956, 489] width 1160 height 378
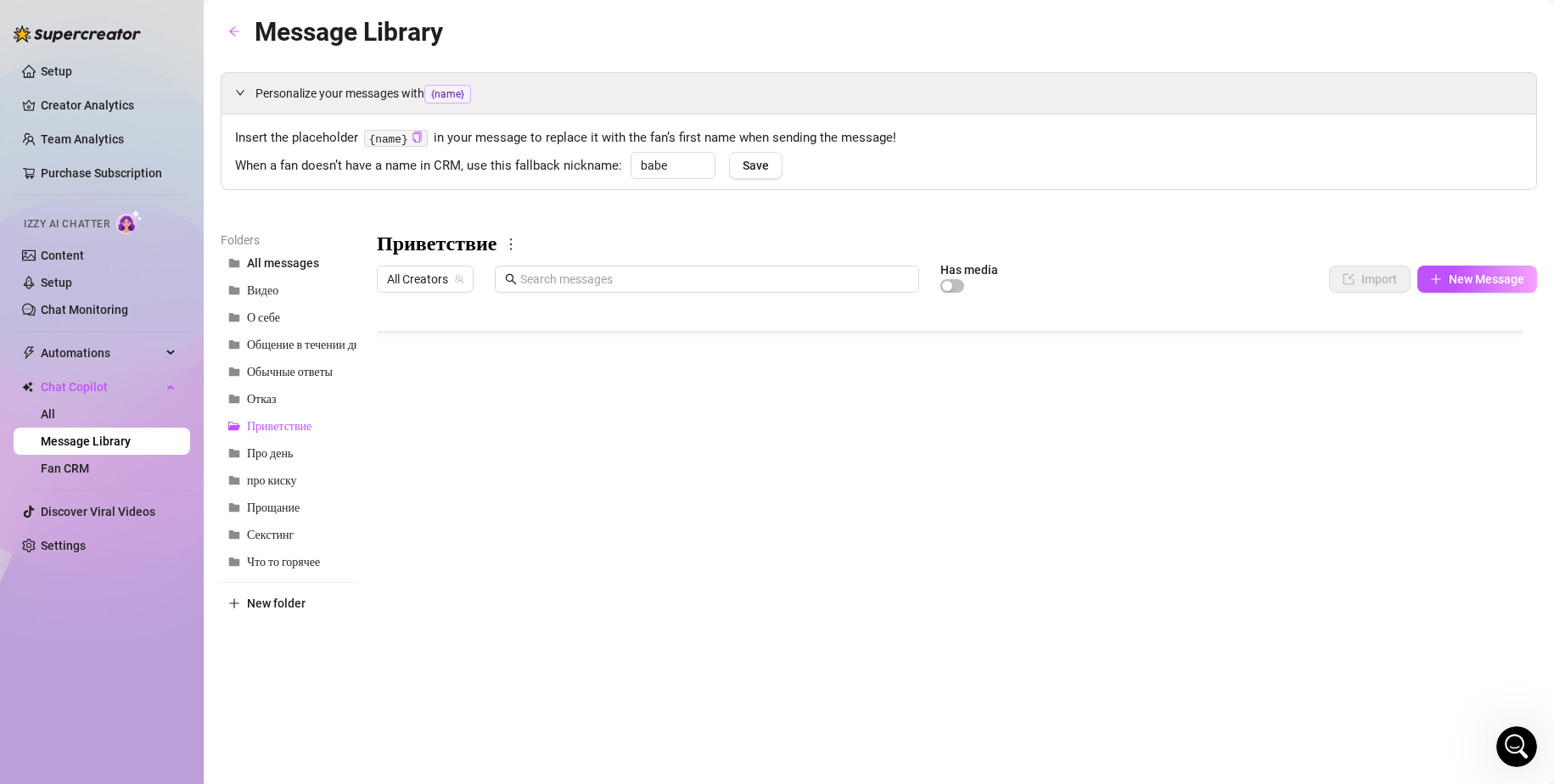
click at [577, 505] on div at bounding box center [956, 489] width 1160 height 378
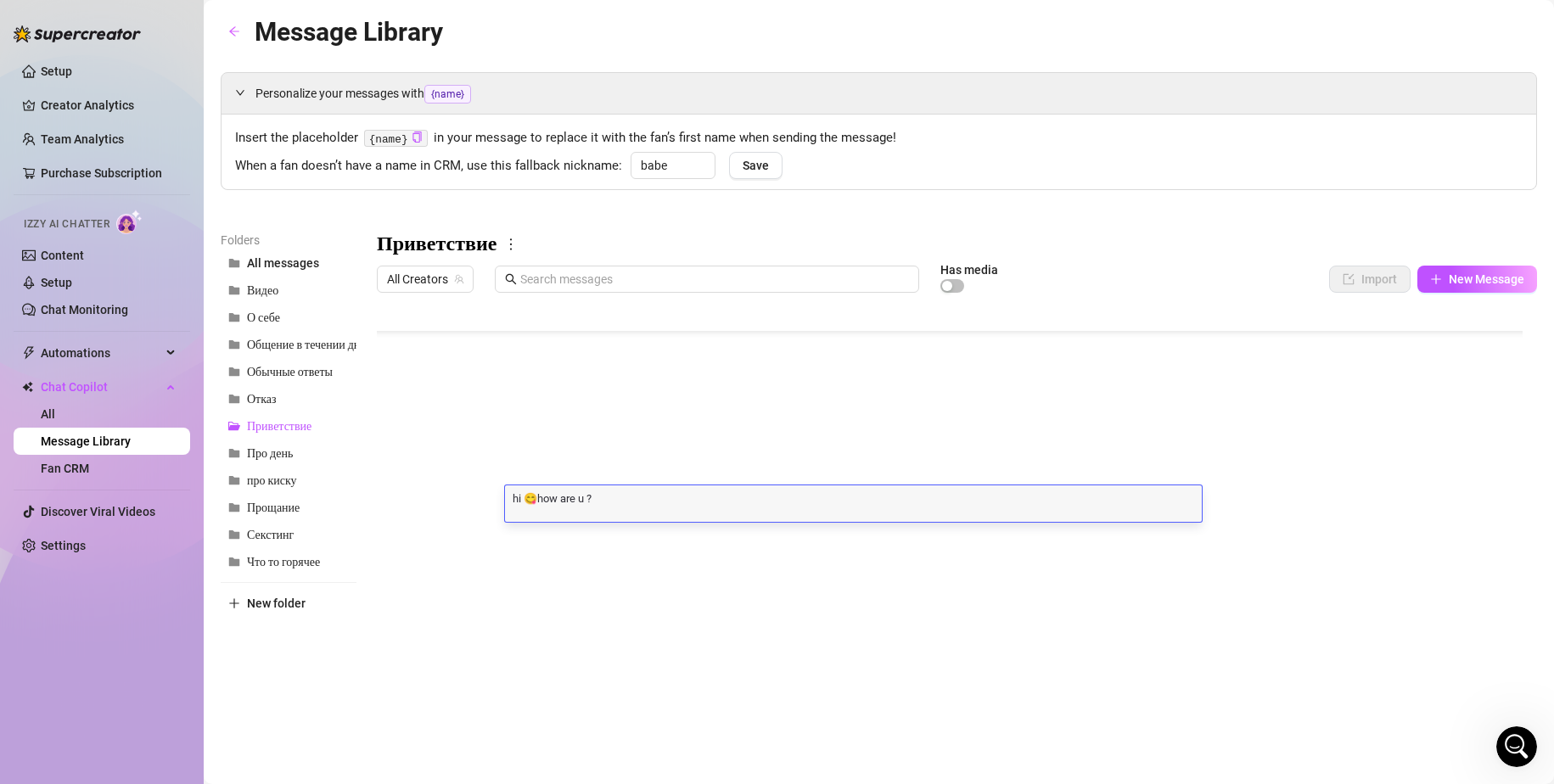
click at [598, 498] on textarea "hi 😋how are u ?" at bounding box center [853, 498] width 697 height 15
drag, startPoint x: 602, startPoint y: 498, endPoint x: 538, endPoint y: 499, distance: 64.0
click at [538, 499] on textarea "hi 😋how are u ?" at bounding box center [853, 498] width 697 height 15
click at [584, 343] on div at bounding box center [956, 489] width 1160 height 378
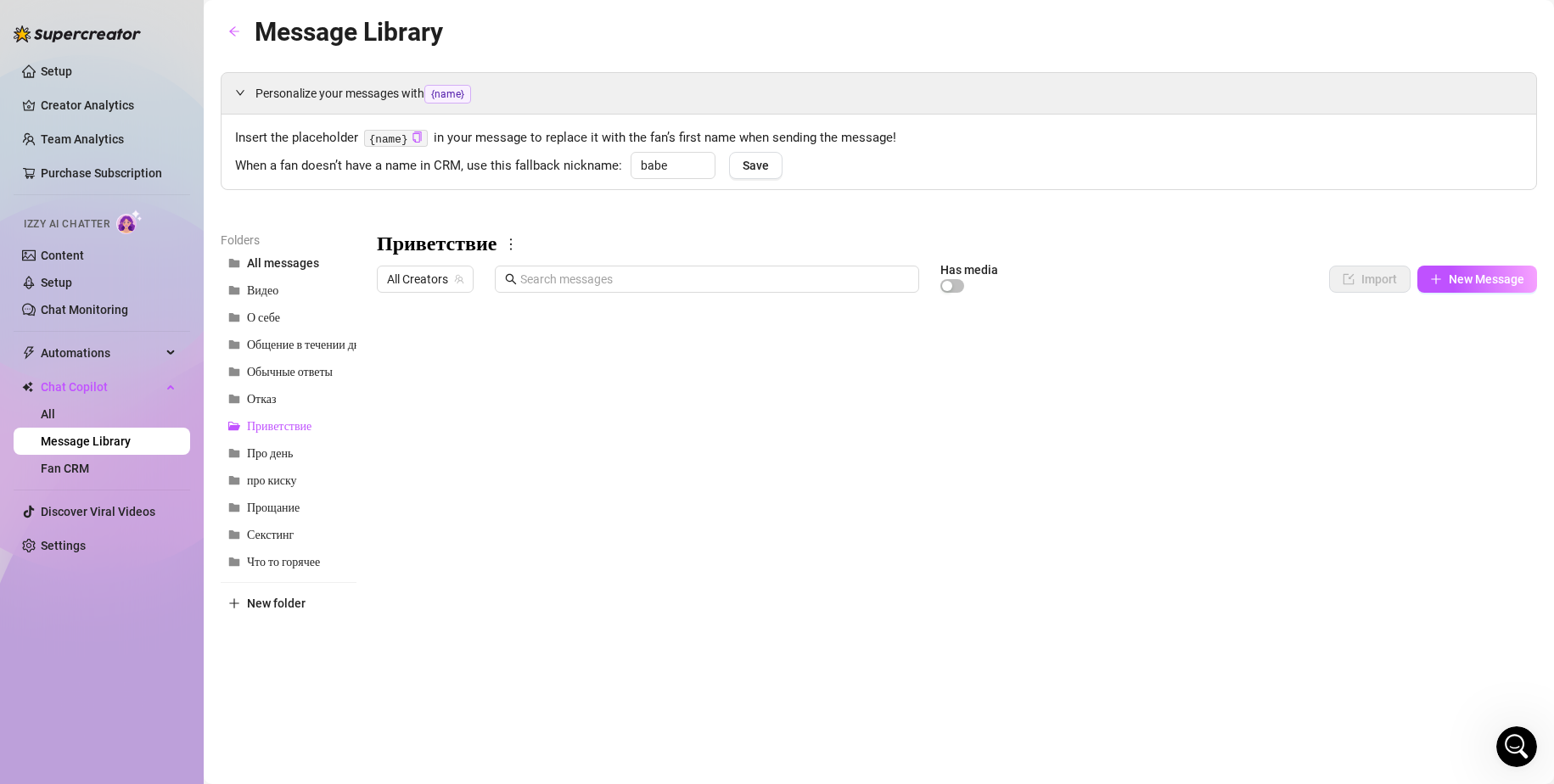
click at [584, 343] on div at bounding box center [956, 489] width 1160 height 378
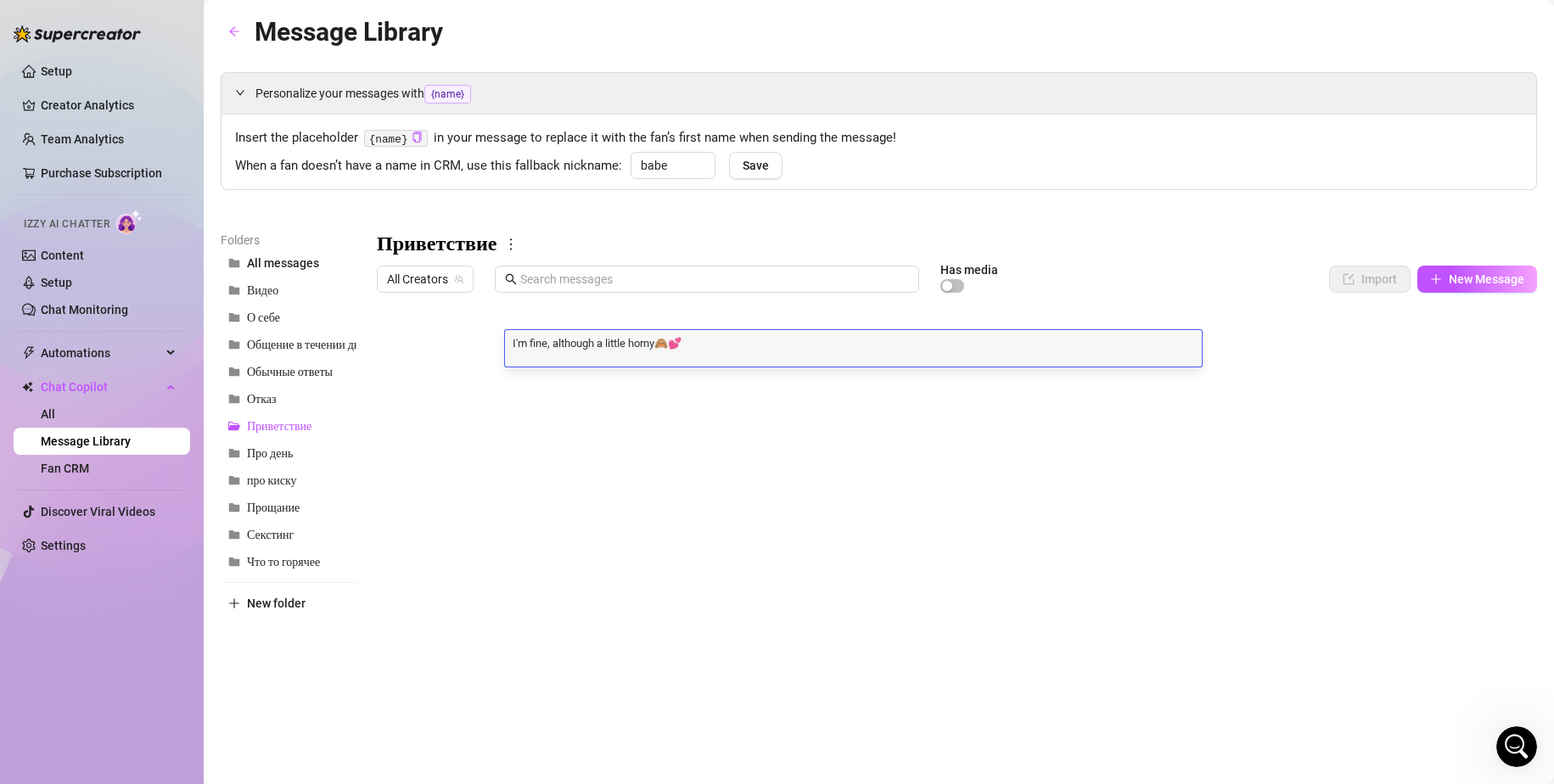
click at [603, 384] on div at bounding box center [956, 489] width 1160 height 378
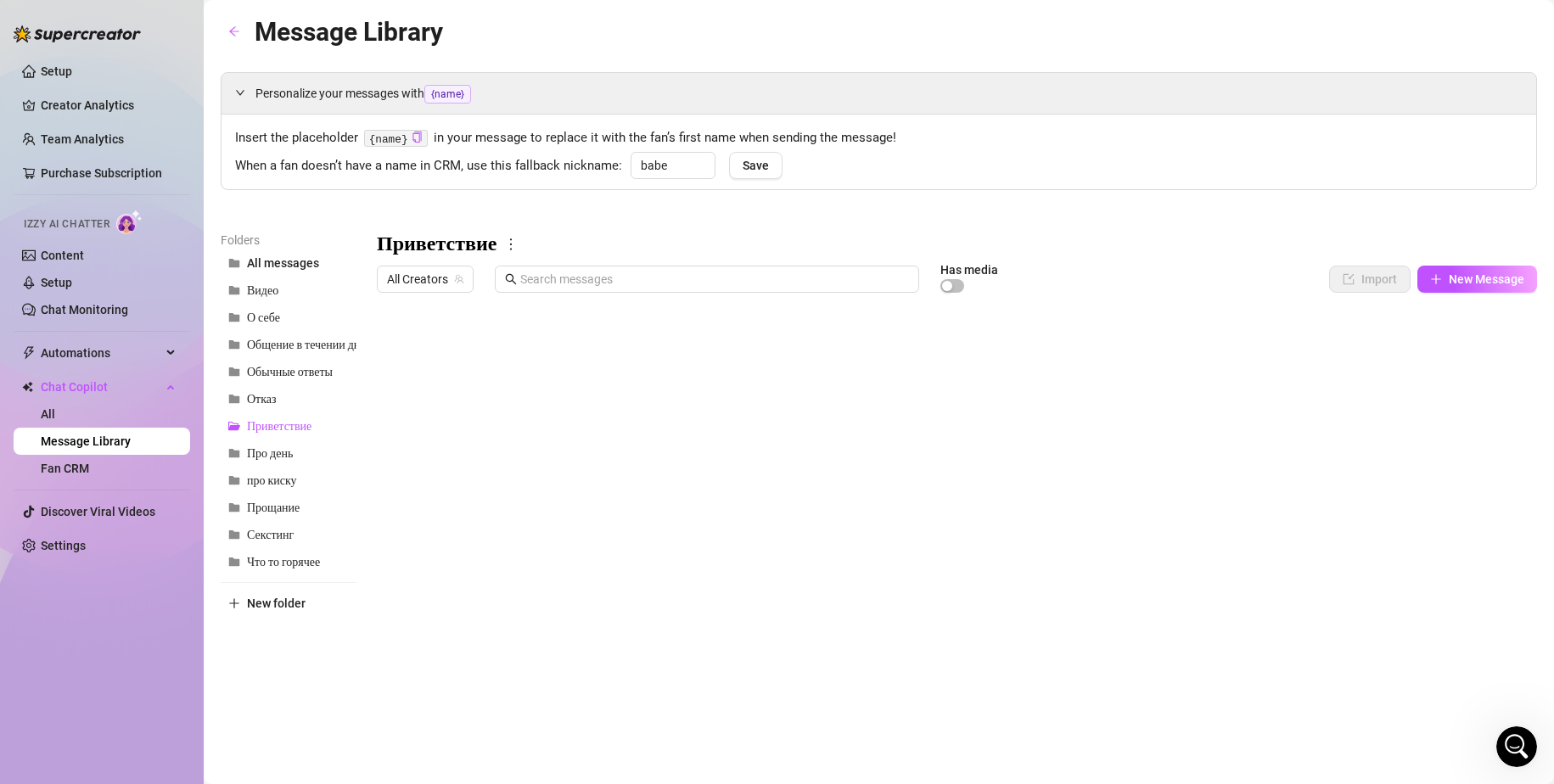
click at [603, 384] on div at bounding box center [956, 489] width 1160 height 378
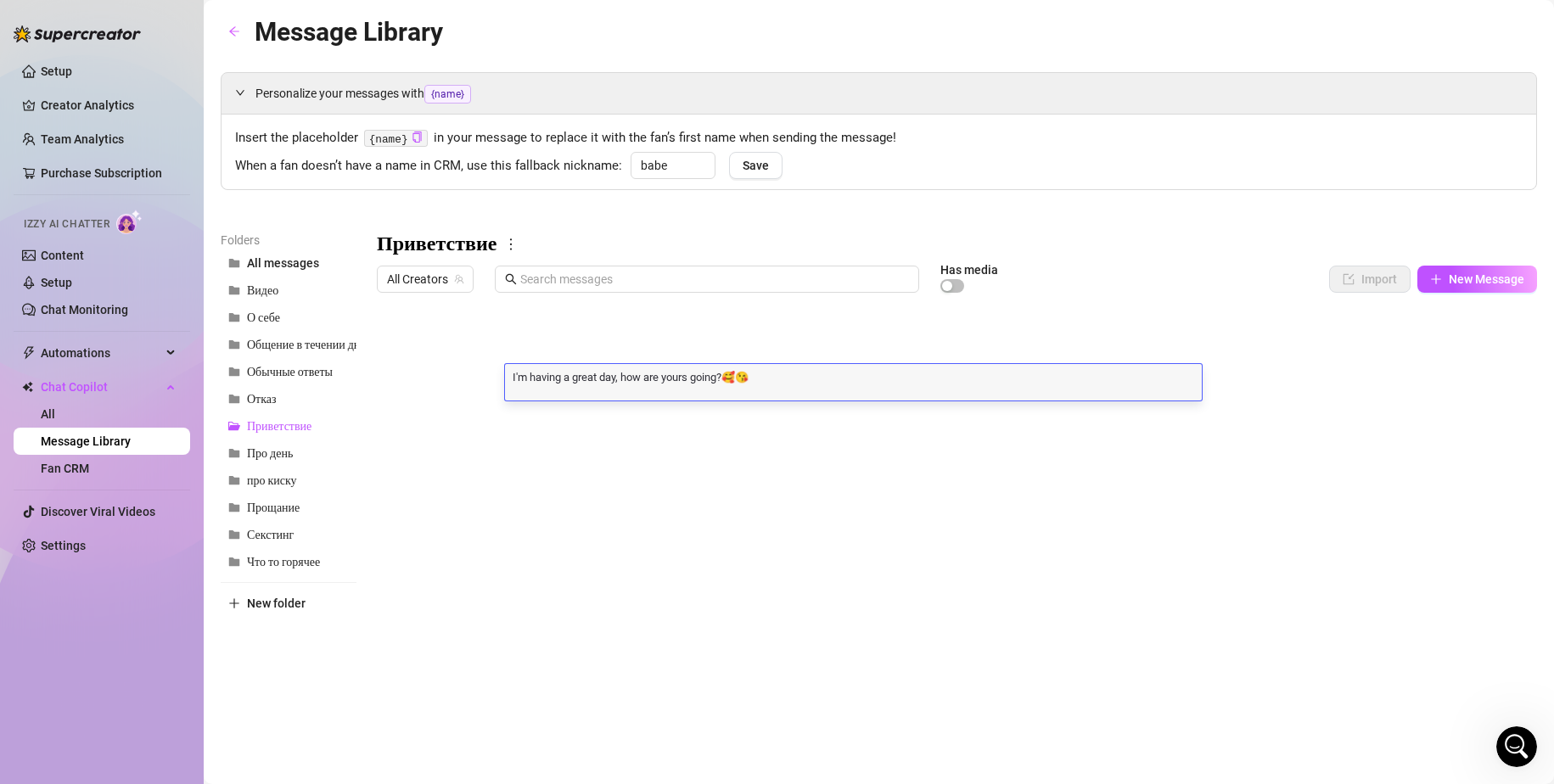
click at [618, 421] on div at bounding box center [956, 489] width 1160 height 378
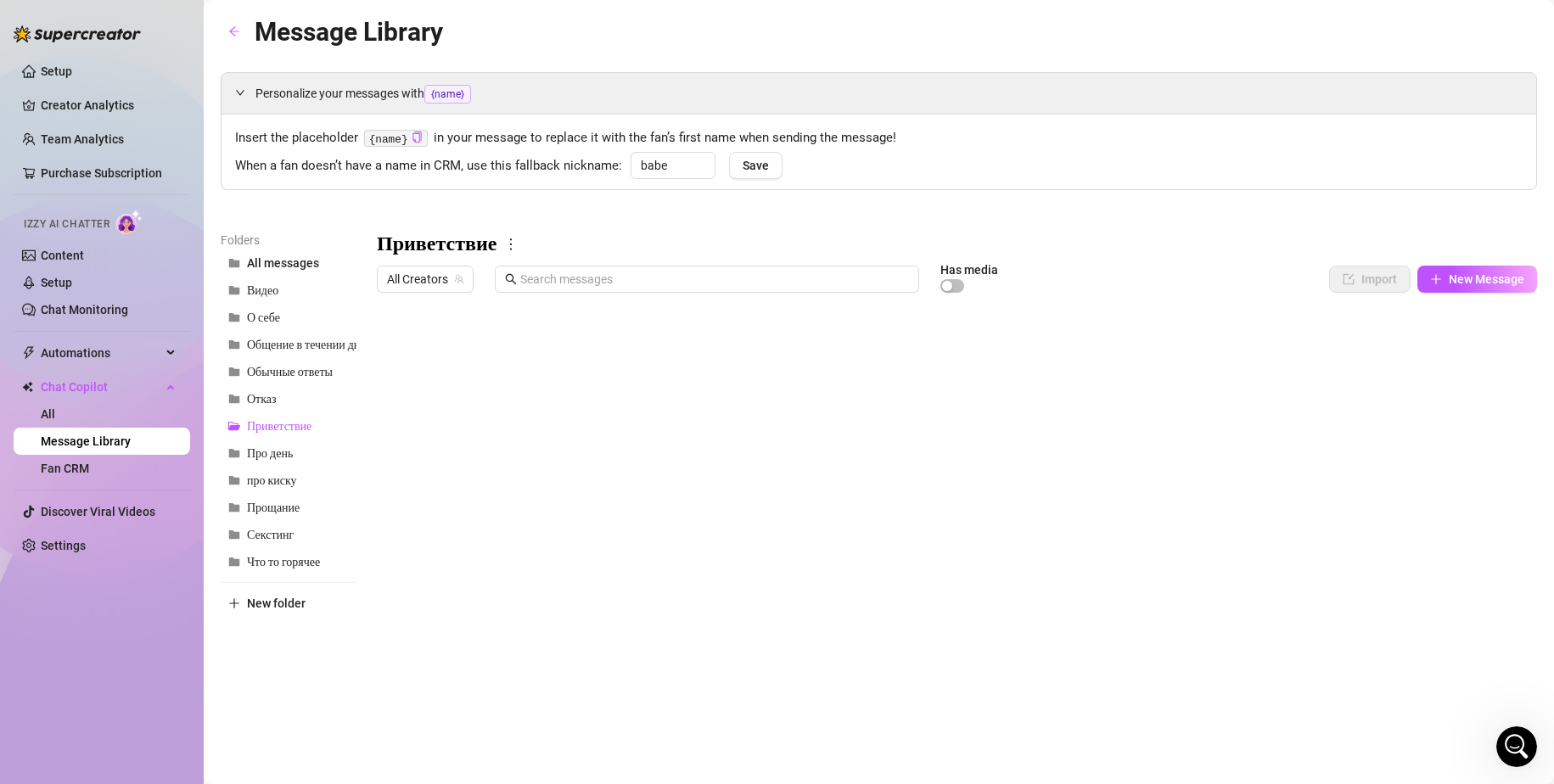
click at [626, 415] on div at bounding box center [956, 489] width 1160 height 378
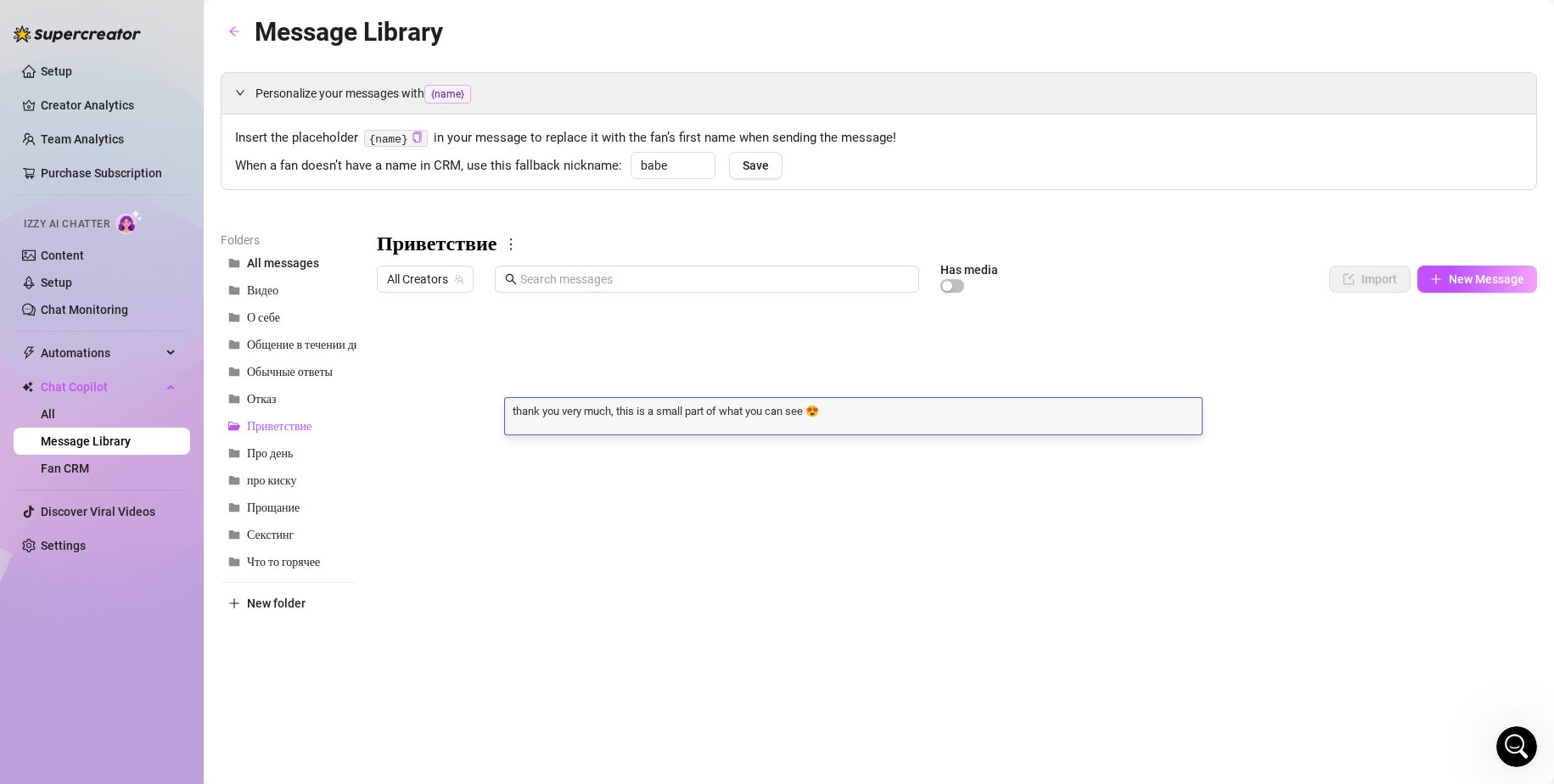
click at [626, 415] on textarea "thank you very much, this is a small part of what you can see 😍" at bounding box center [853, 410] width 697 height 15
click at [636, 411] on textarea "thank you very much, this is a small part of what you can see 😍" at bounding box center [853, 410] width 697 height 15
click at [585, 406] on textarea "thank you very much, this is a small part of what you can see 😍" at bounding box center [853, 410] width 697 height 15
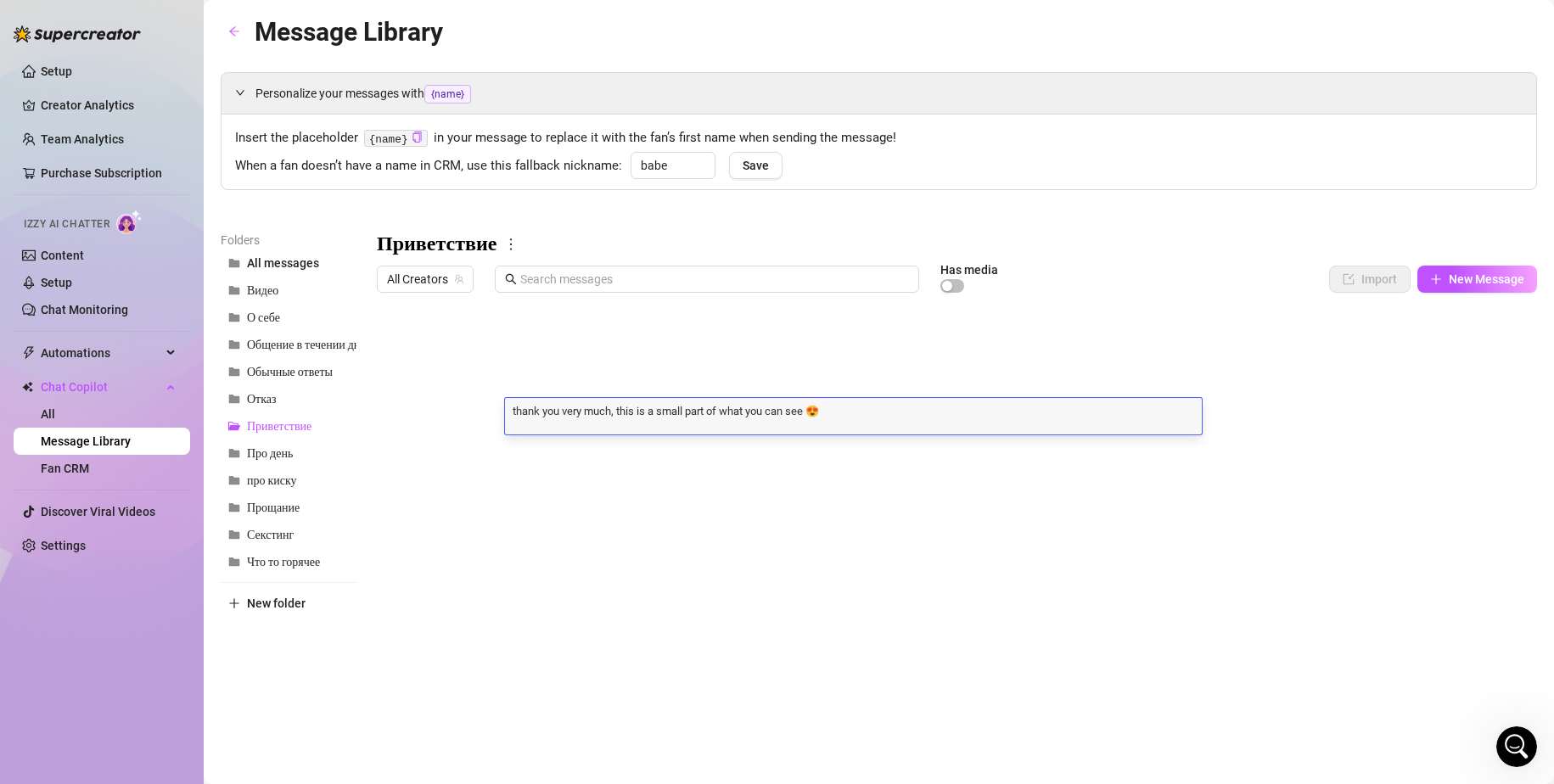
click at [585, 406] on textarea "thank you very much, this is a small part of what you can see 😍" at bounding box center [853, 410] width 697 height 15
drag, startPoint x: 263, startPoint y: 397, endPoint x: 370, endPoint y: 401, distance: 107.1
click at [263, 397] on span "Отказ" at bounding box center [262, 398] width 30 height 14
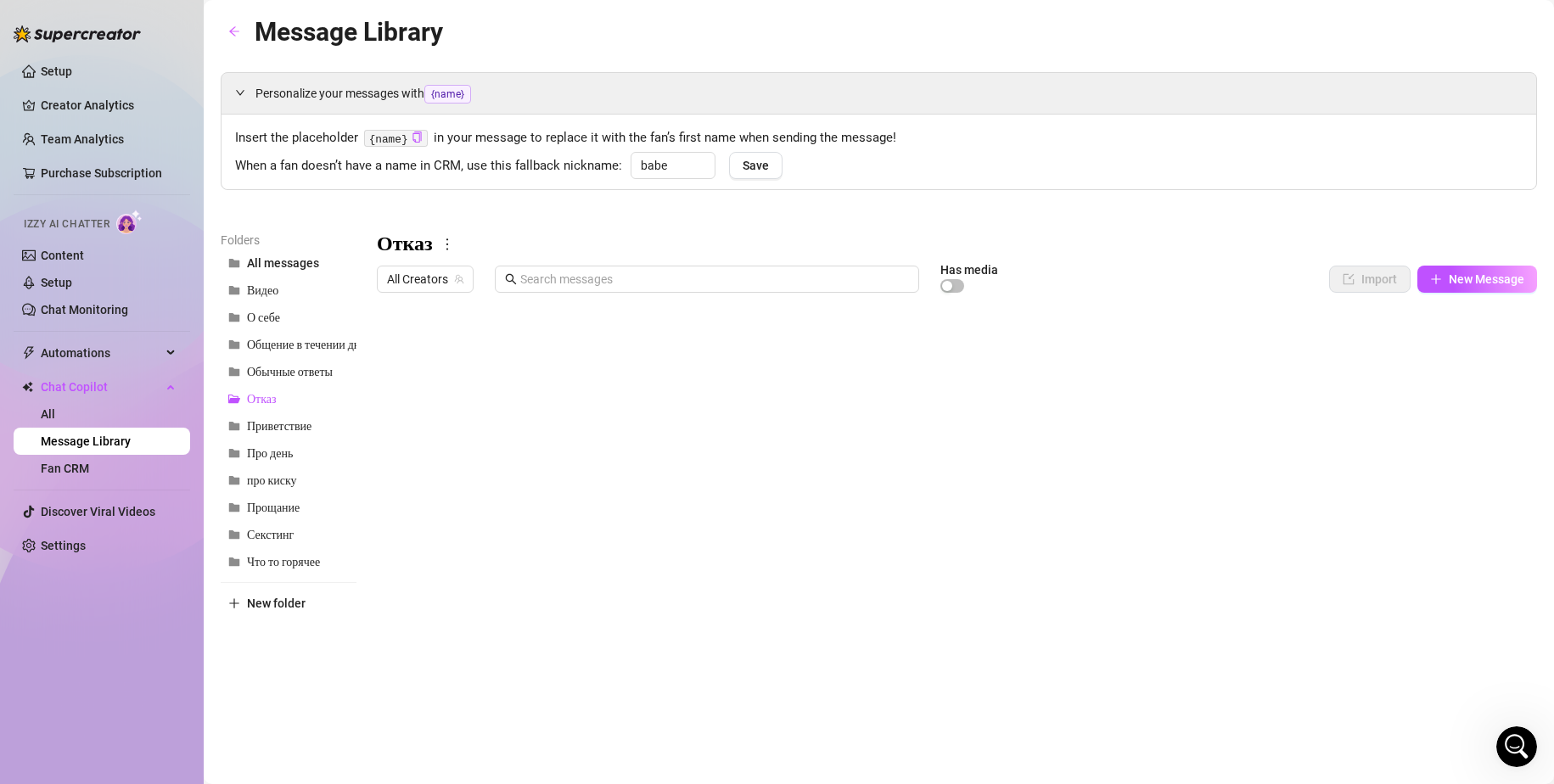
click at [771, 376] on div at bounding box center [956, 489] width 1160 height 378
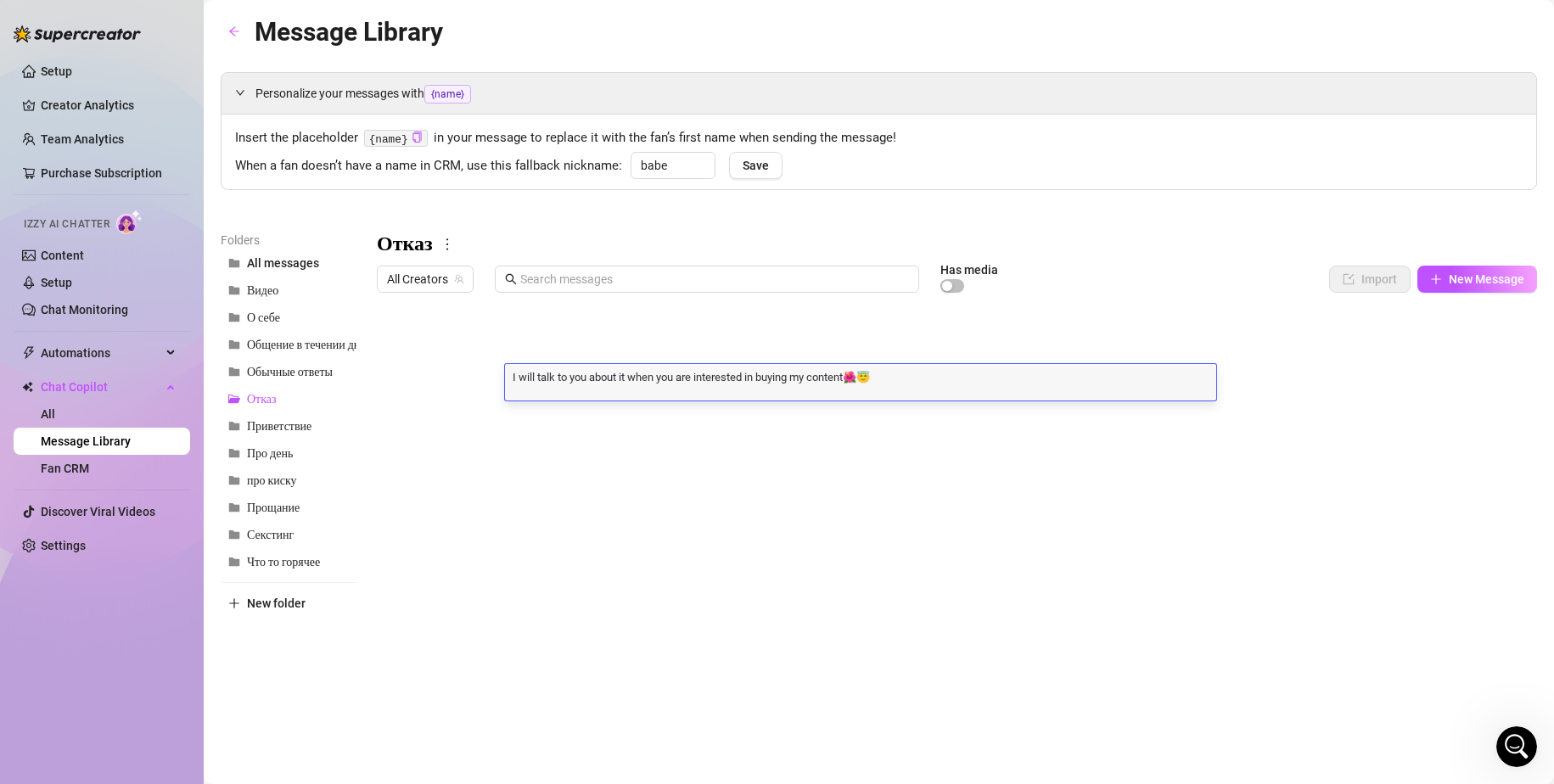
click at [585, 420] on div at bounding box center [956, 489] width 1160 height 378
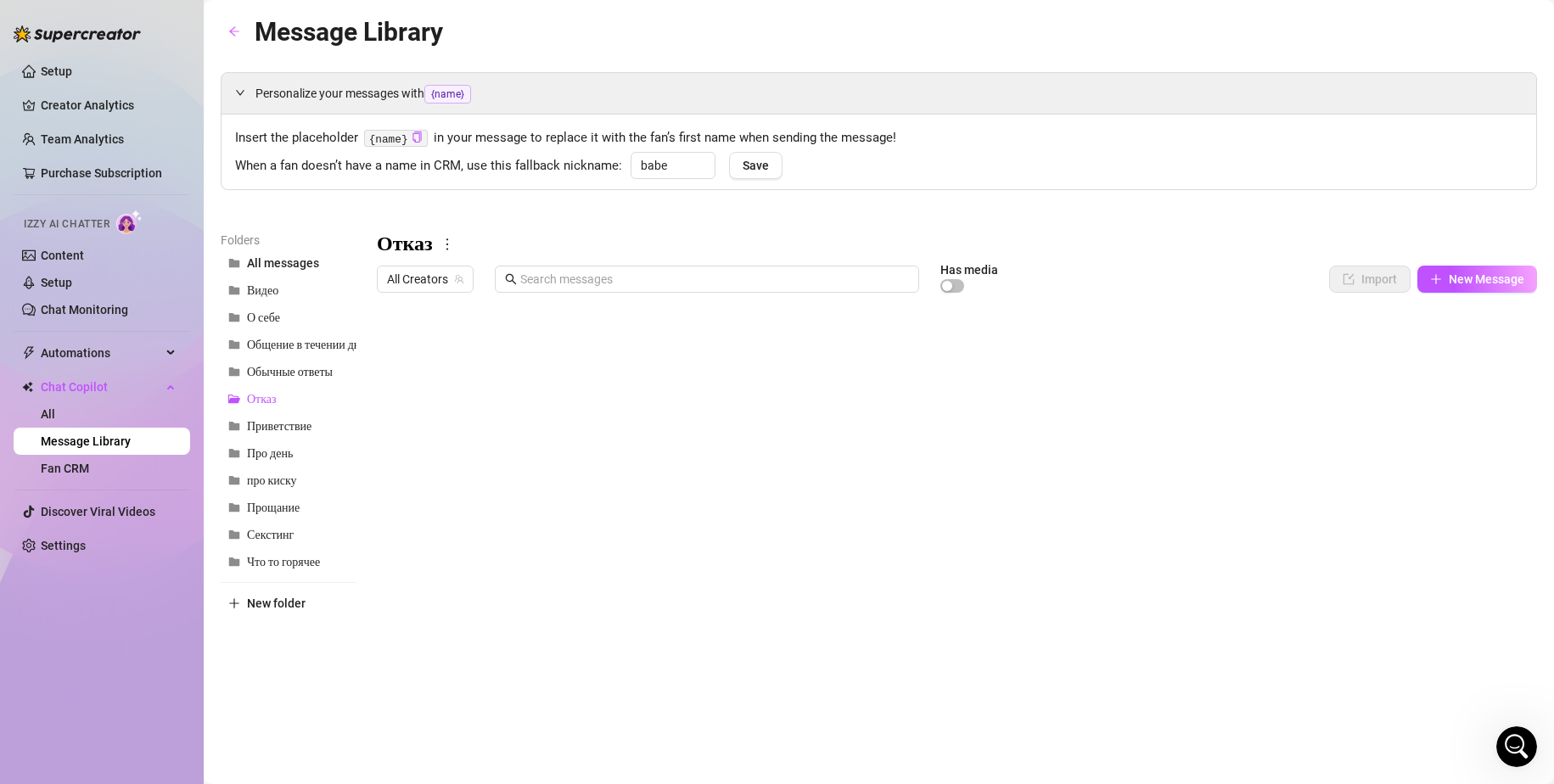
click at [585, 420] on div at bounding box center [956, 489] width 1160 height 378
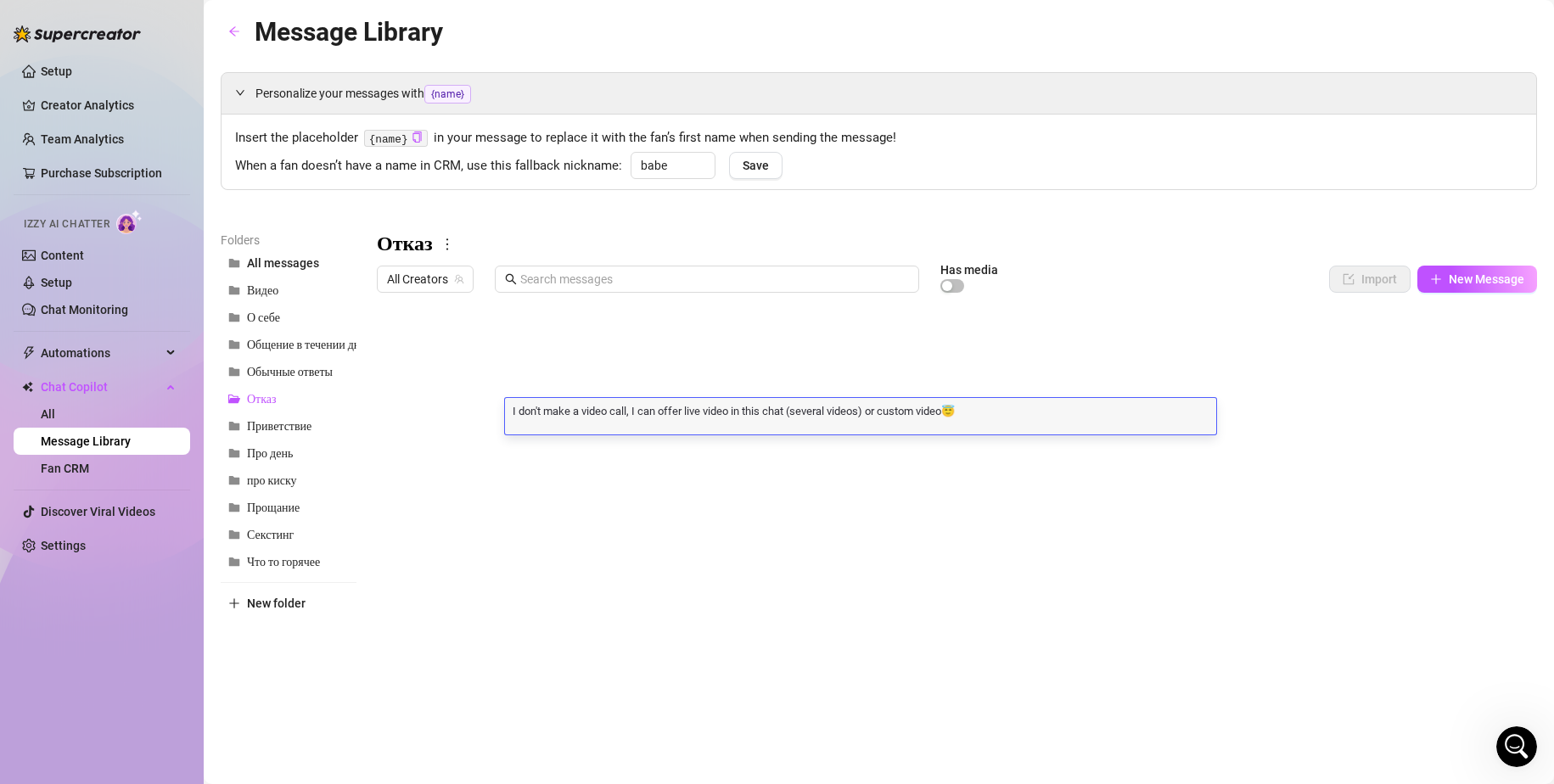
click at [667, 339] on div at bounding box center [956, 489] width 1160 height 378
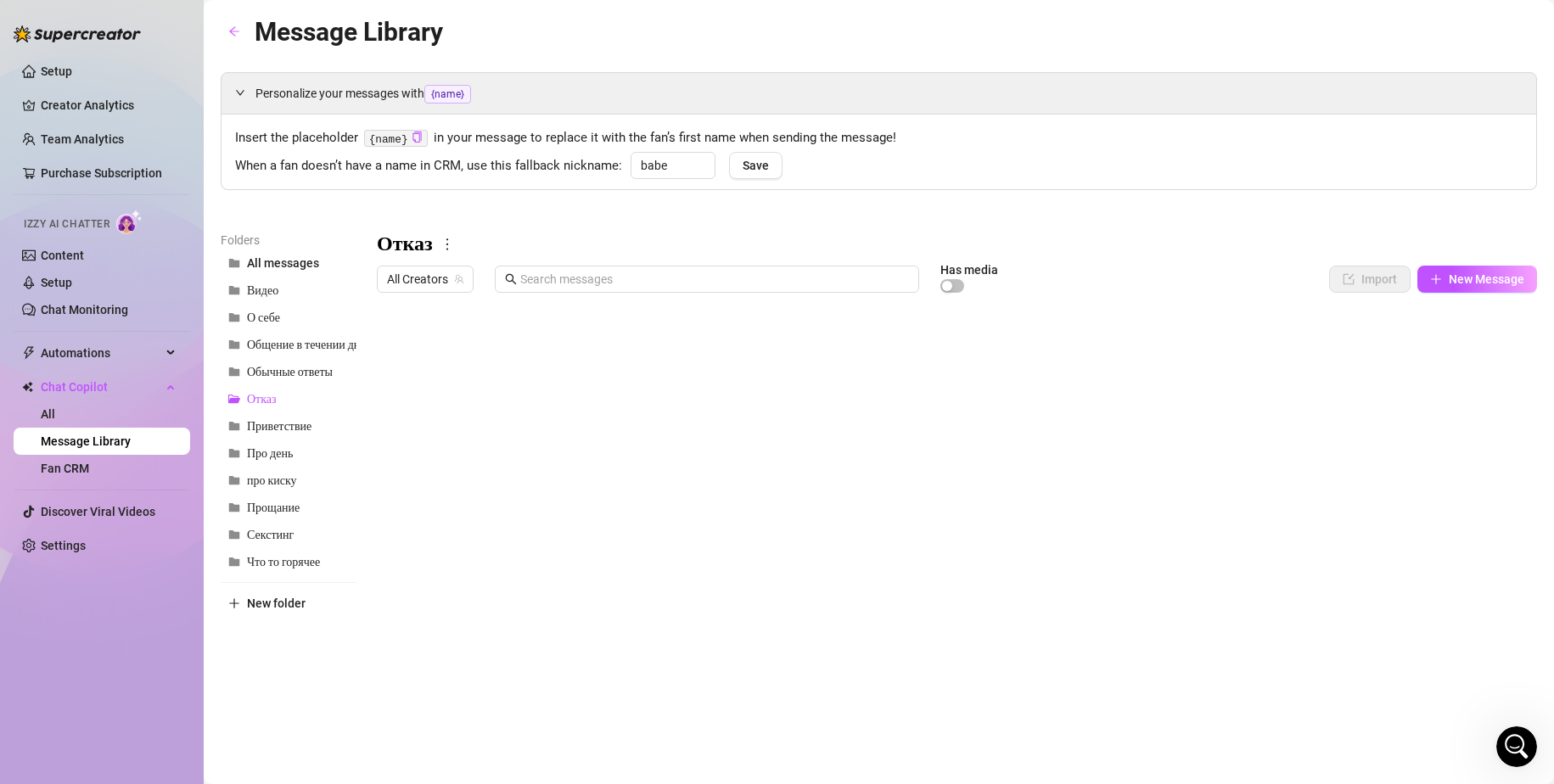
click at [668, 335] on div at bounding box center [956, 489] width 1160 height 378
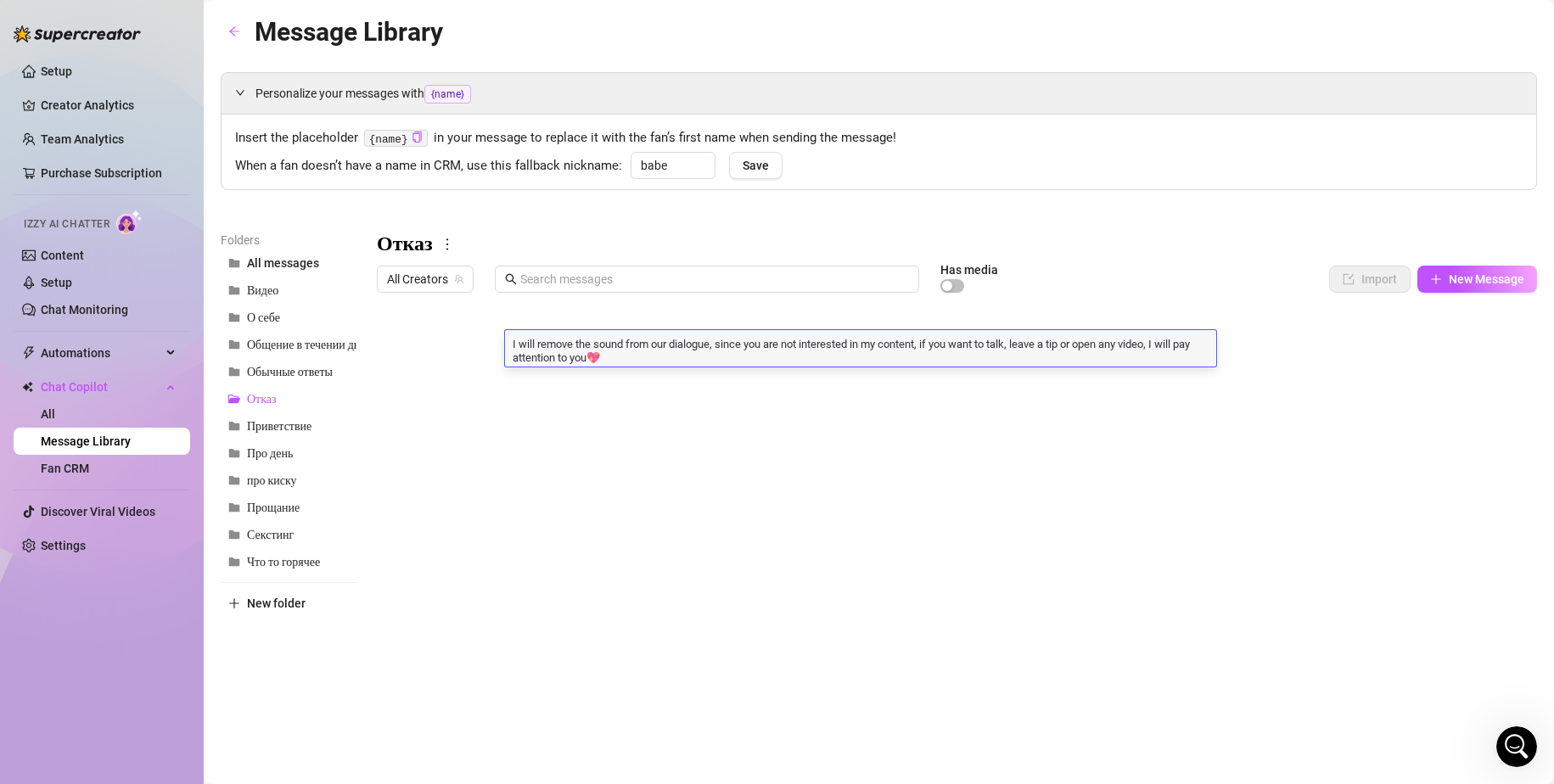
click at [666, 335] on textarea "I will remove the sound from our dialogue, since you are not interested in my c…" at bounding box center [860, 349] width 711 height 29
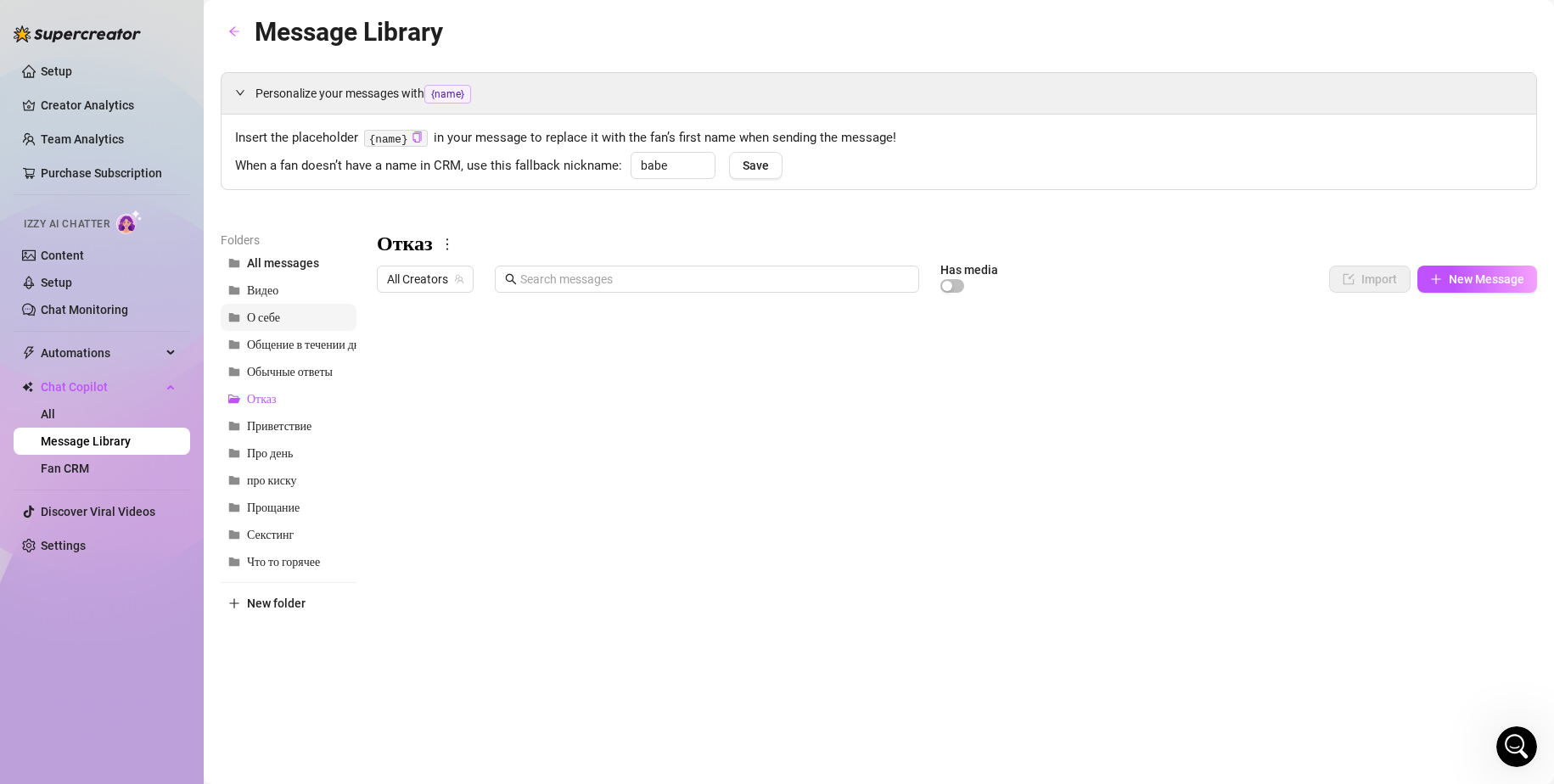
click at [275, 323] on span "О себе" at bounding box center [263, 318] width 33 height 14
click at [569, 348] on div at bounding box center [956, 489] width 1160 height 378
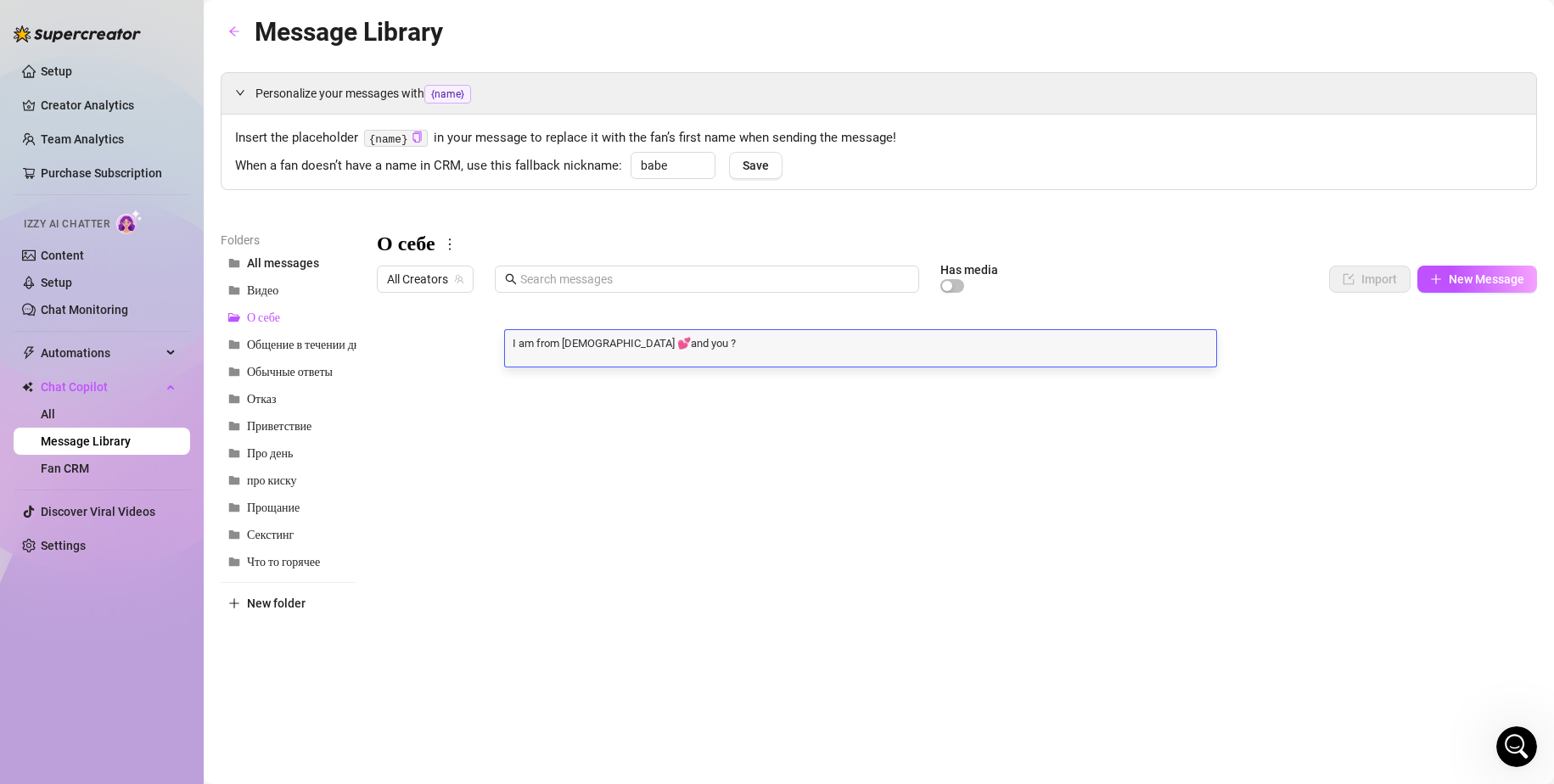
click at [592, 381] on div at bounding box center [956, 489] width 1160 height 378
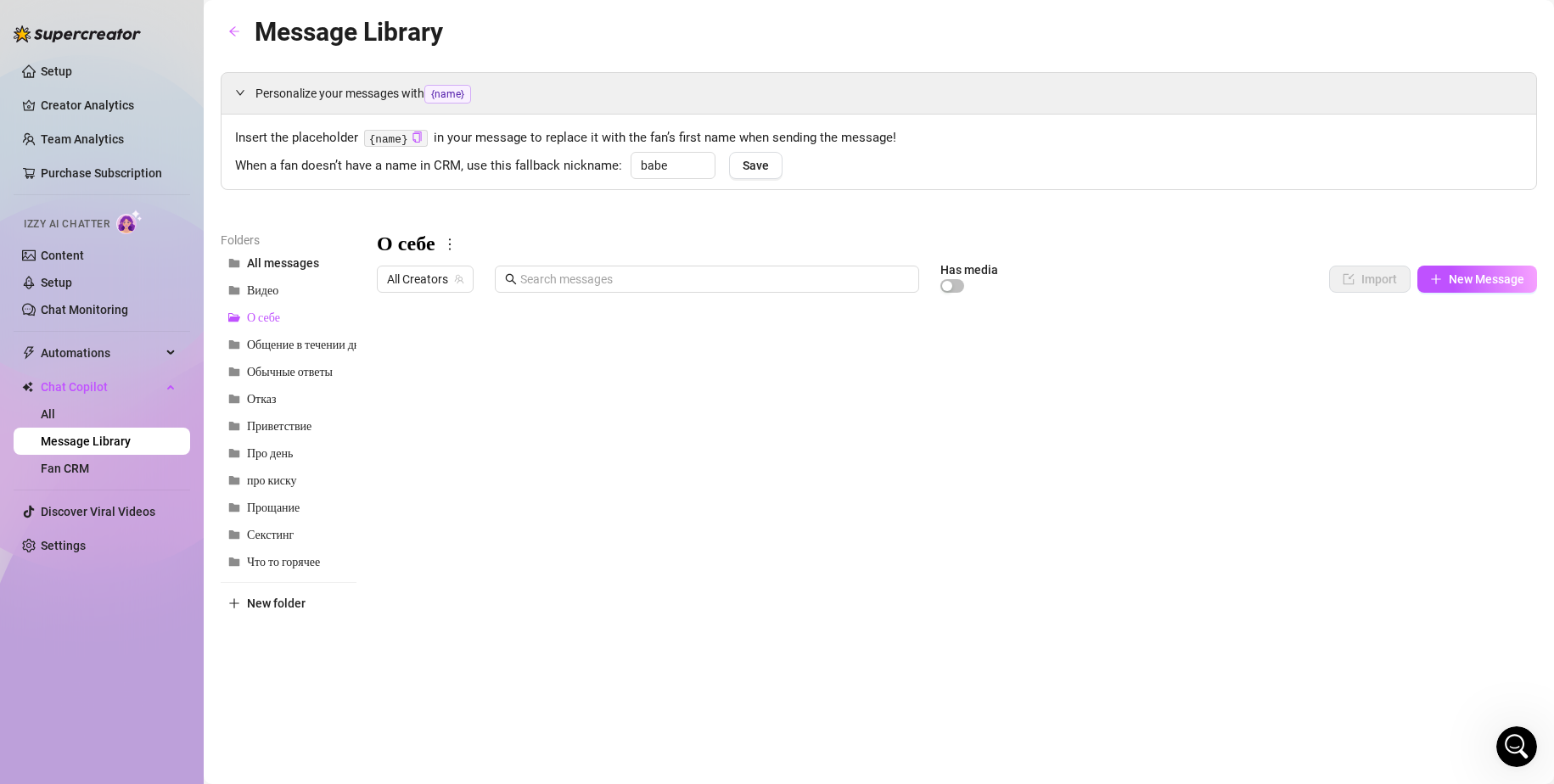
click at [592, 381] on div at bounding box center [956, 489] width 1160 height 378
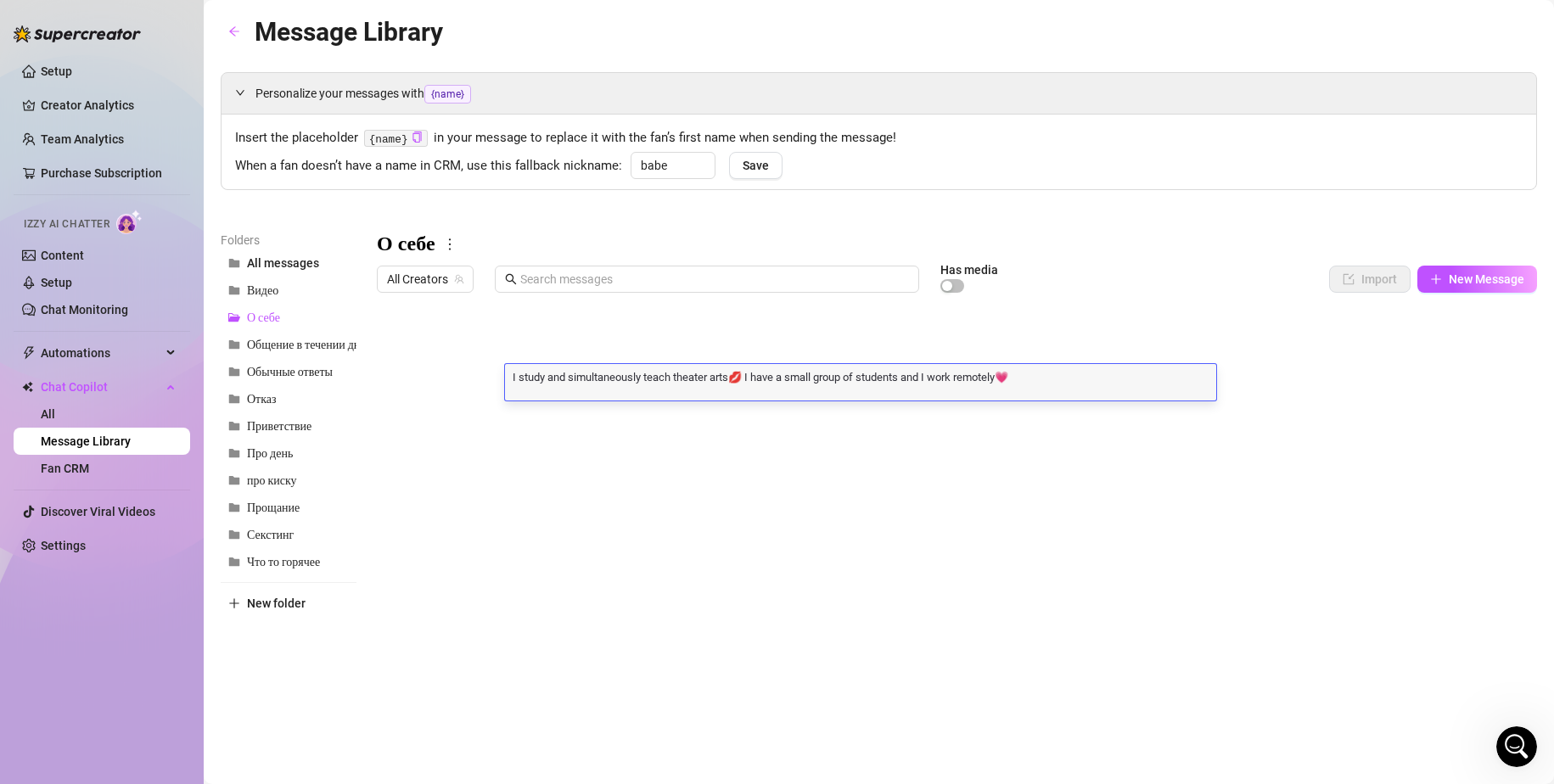
click at [626, 414] on div at bounding box center [956, 489] width 1160 height 378
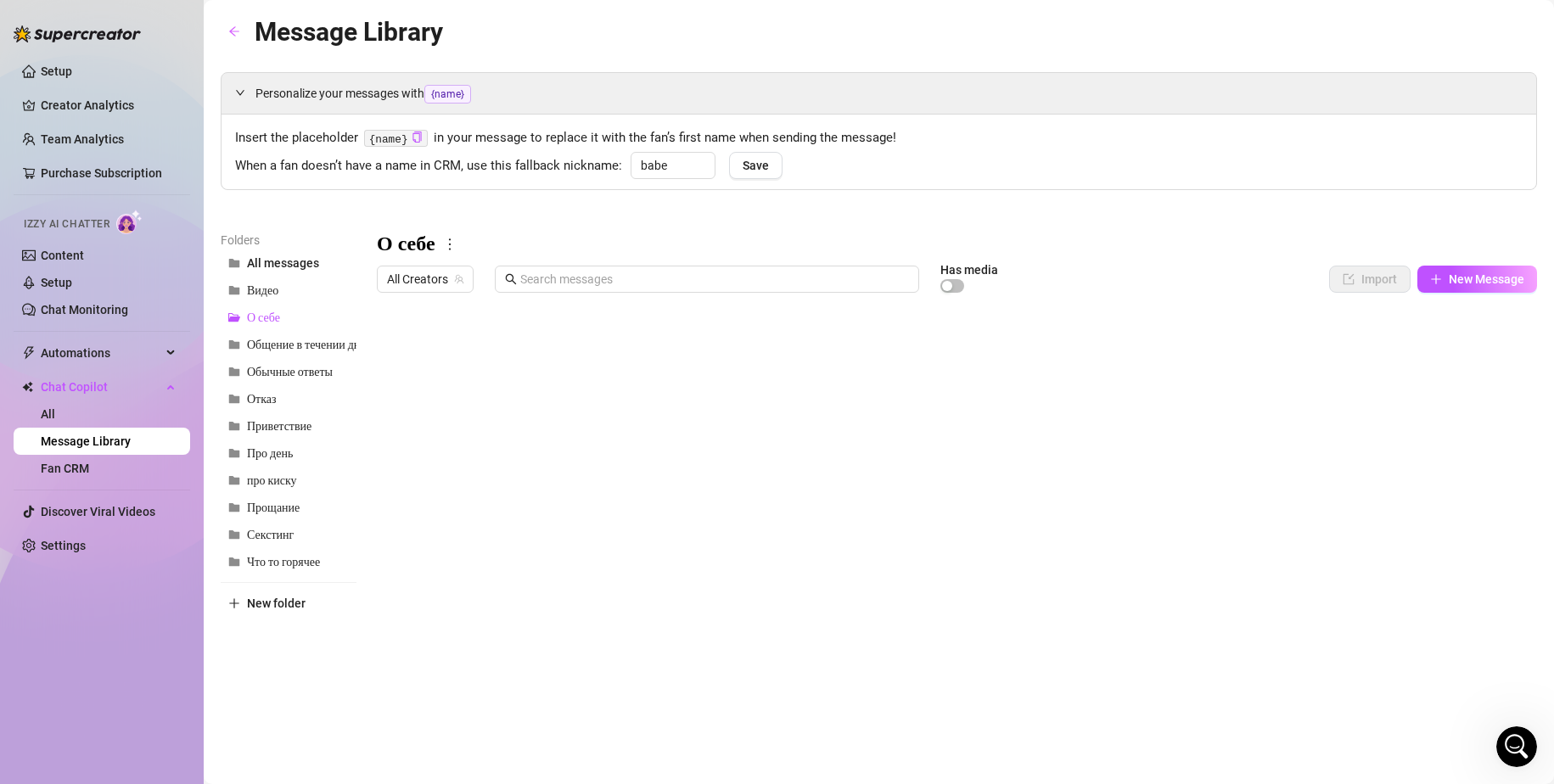
click at [626, 414] on div at bounding box center [956, 489] width 1160 height 378
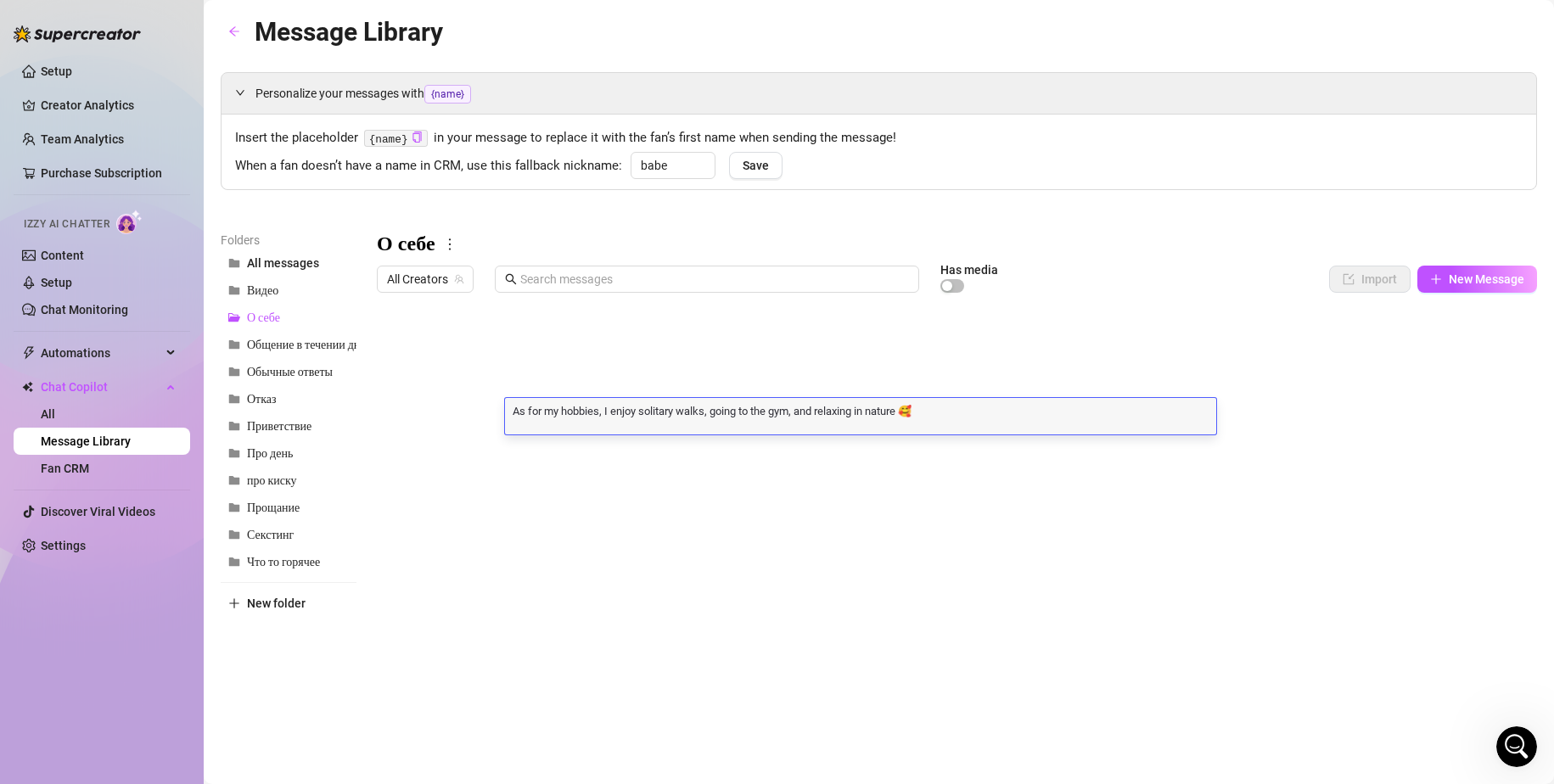
click at [557, 453] on div at bounding box center [956, 489] width 1160 height 378
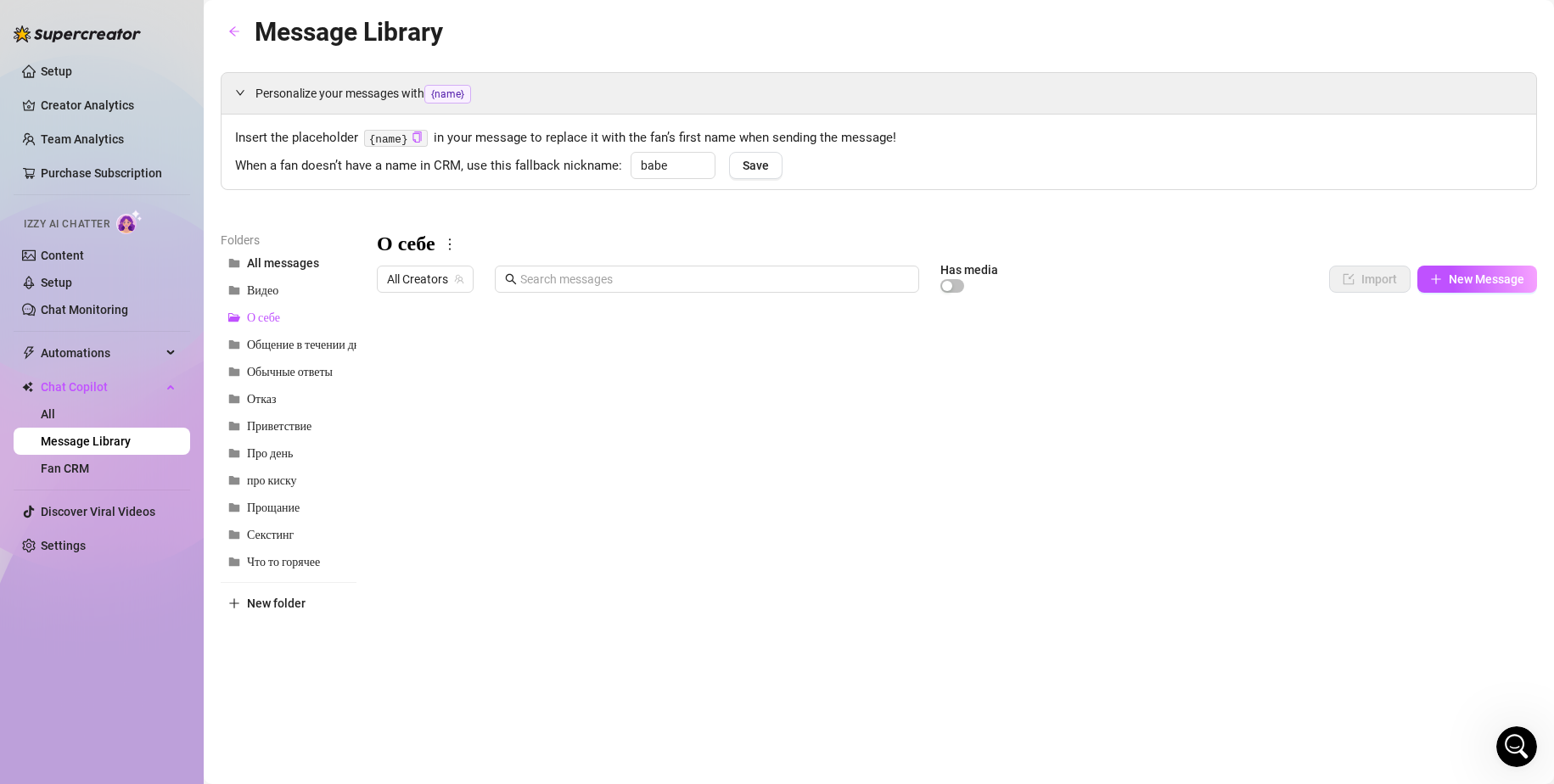
click at [557, 453] on div at bounding box center [956, 489] width 1160 height 378
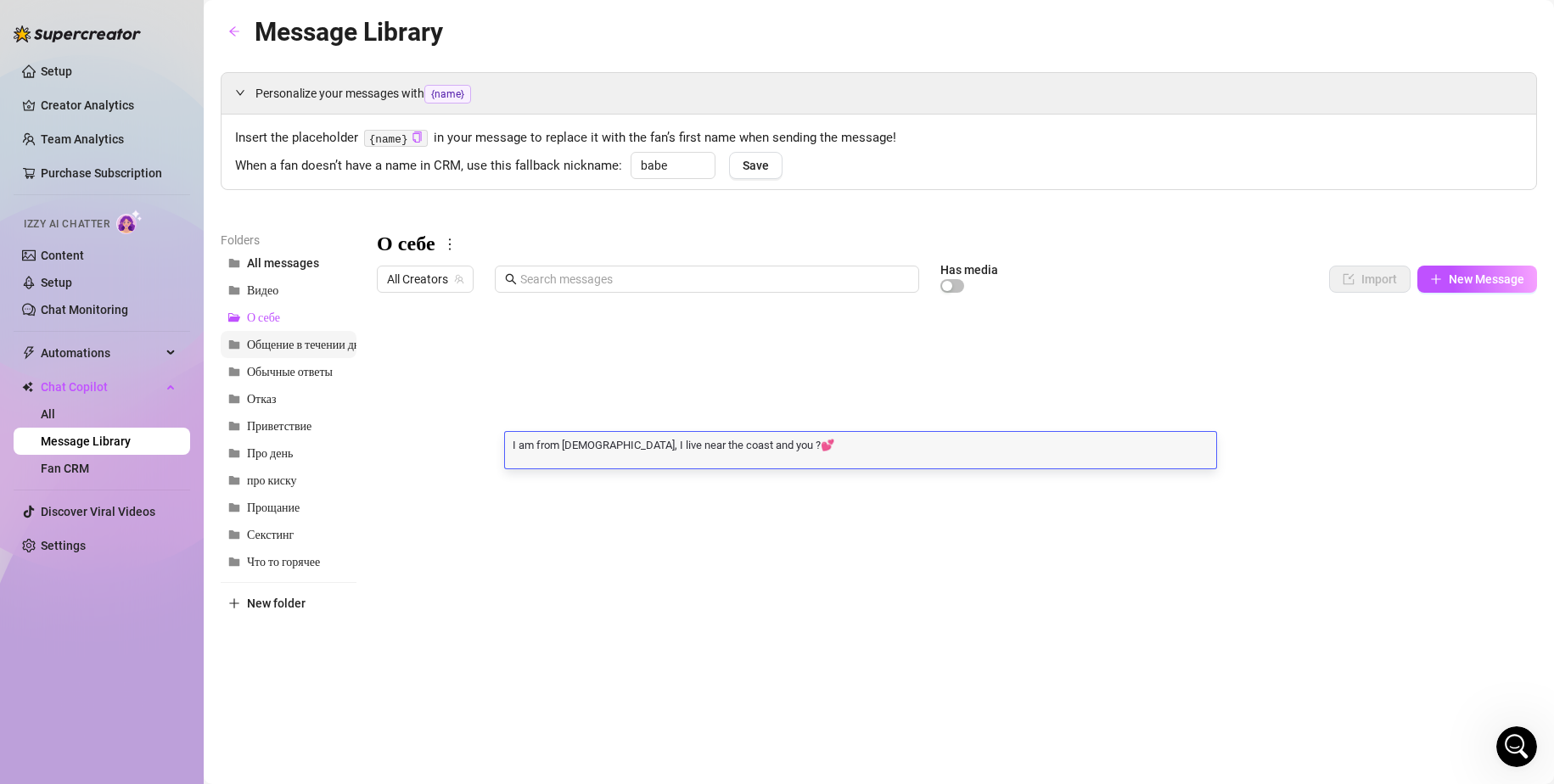
click at [285, 347] on span "Общение в течении дня" at bounding box center [307, 344] width 119 height 14
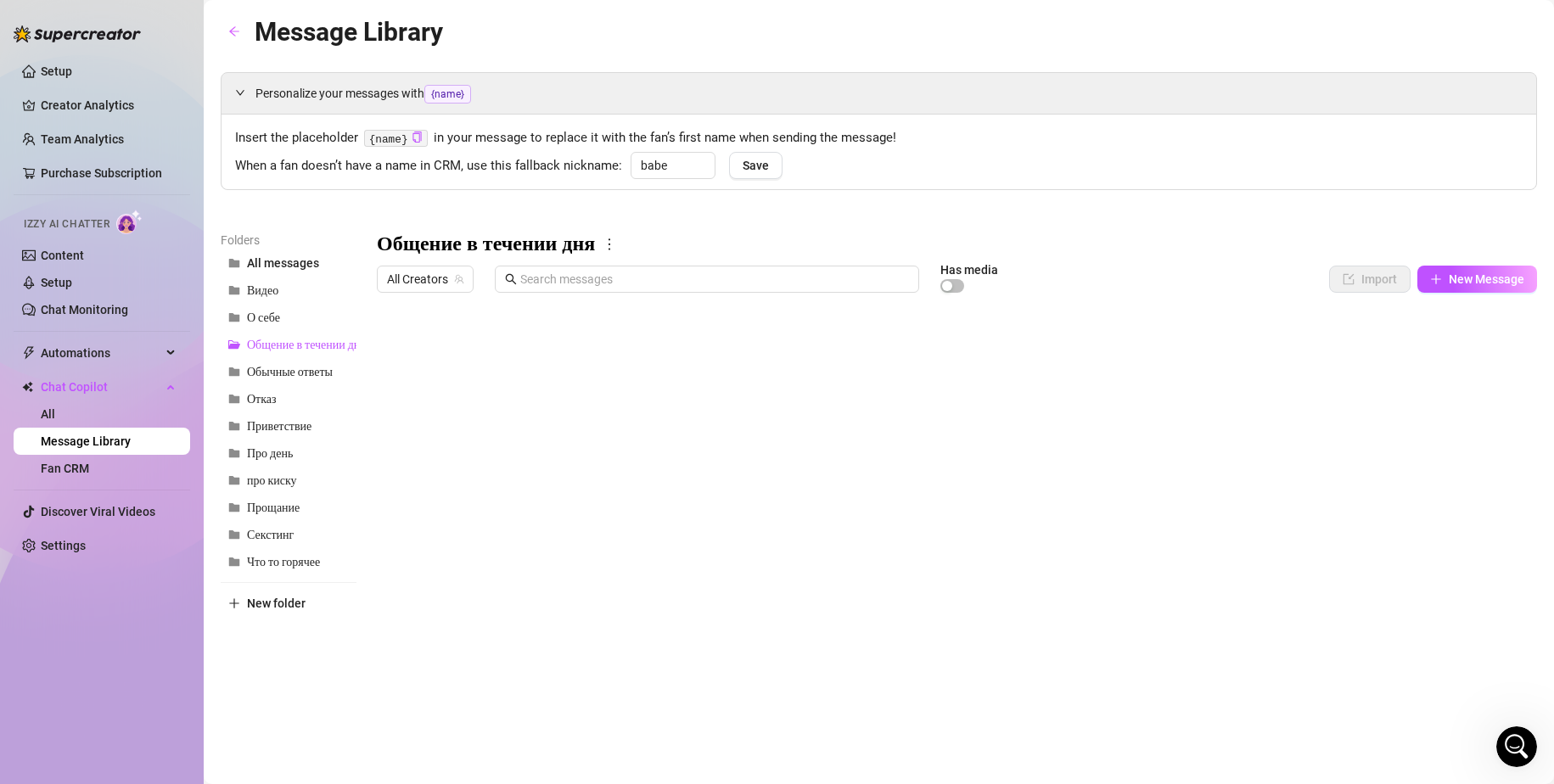
click at [561, 350] on div at bounding box center [956, 489] width 1160 height 378
click at [1267, 165] on div "When a fan doesn’t have a name in CRM, use this fallback nickname: babe Save" at bounding box center [879, 164] width 1287 height 25
click at [280, 370] on span "Обычные ответы" at bounding box center [290, 371] width 86 height 14
click at [278, 349] on span "Общение в течении дня" at bounding box center [307, 344] width 119 height 14
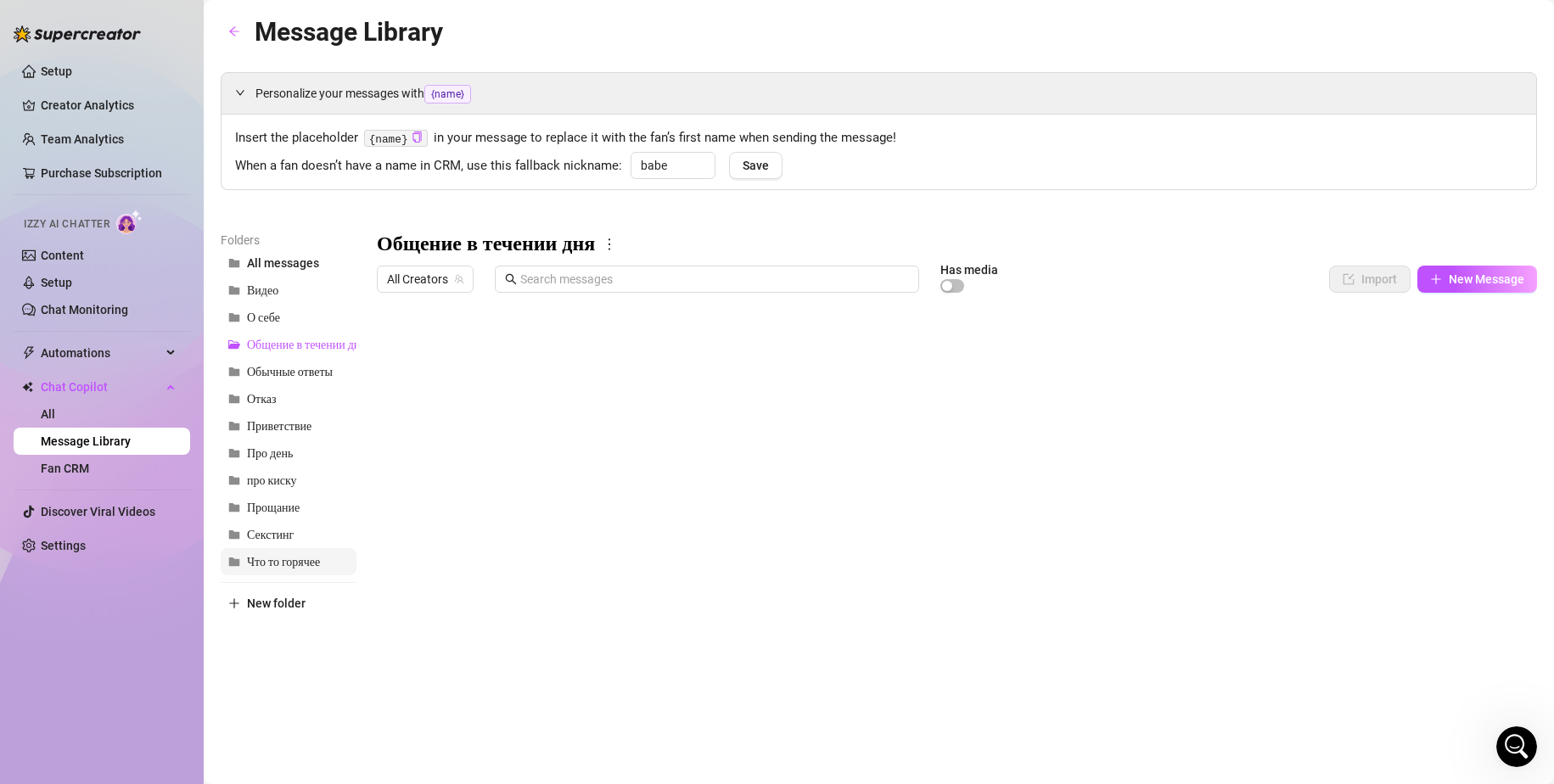
click at [293, 555] on span "Что то горячее" at bounding box center [284, 561] width 73 height 14
click at [574, 346] on div at bounding box center [956, 489] width 1160 height 378
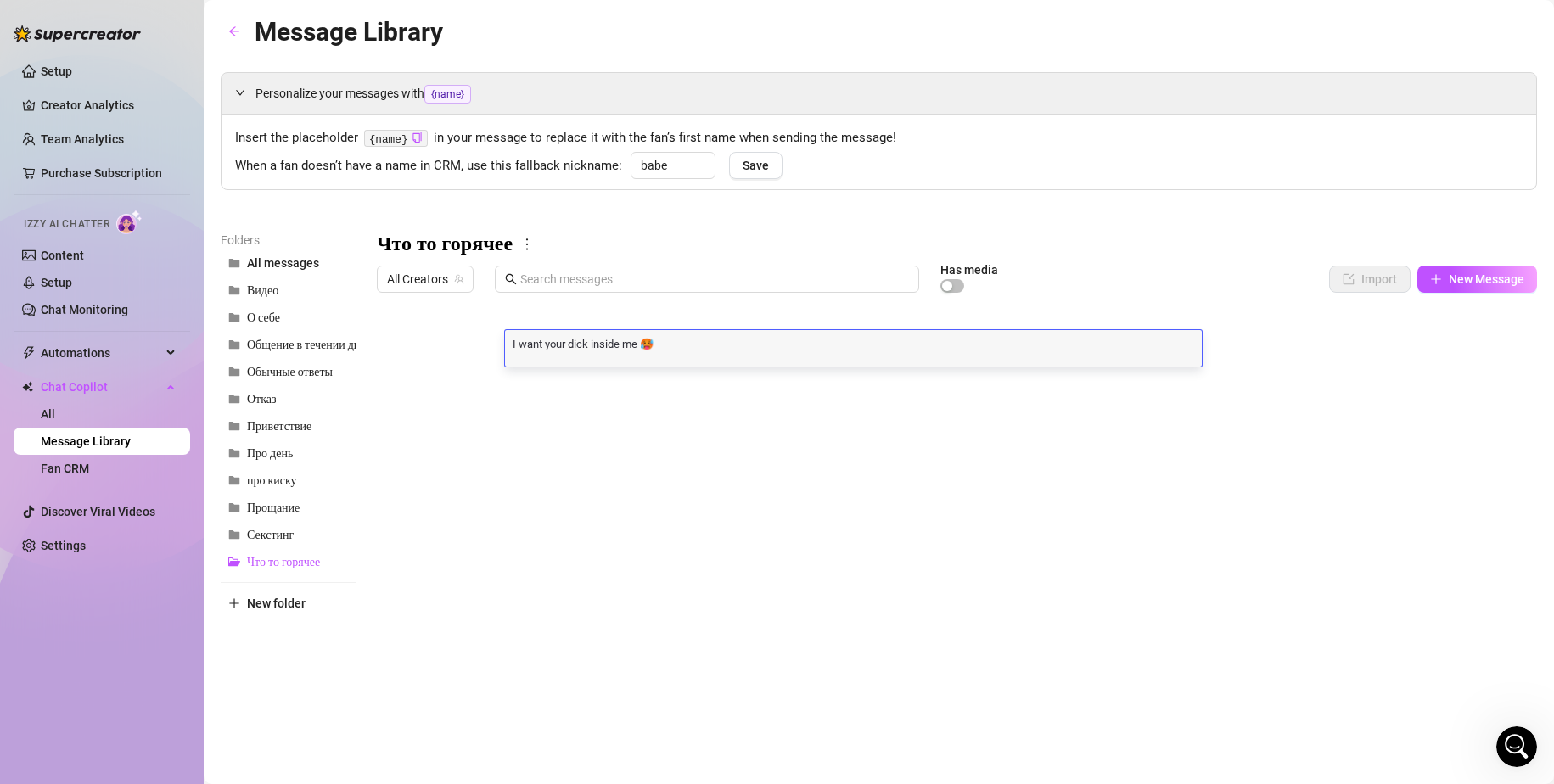
click at [574, 346] on textarea "I want your dick inside me 🥵" at bounding box center [853, 342] width 697 height 15
click at [557, 380] on div at bounding box center [956, 489] width 1160 height 378
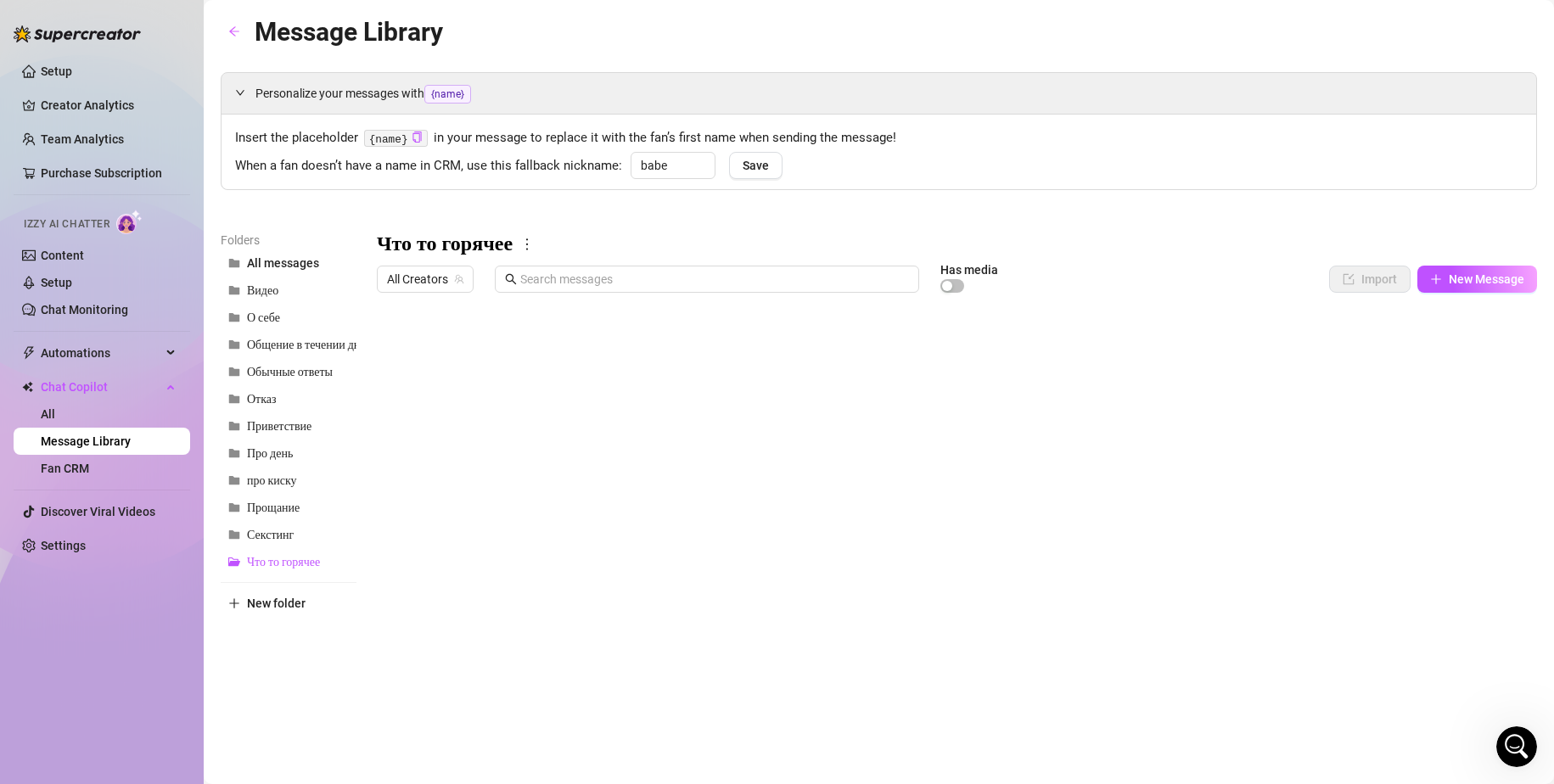
click at [557, 380] on div at bounding box center [956, 489] width 1160 height 378
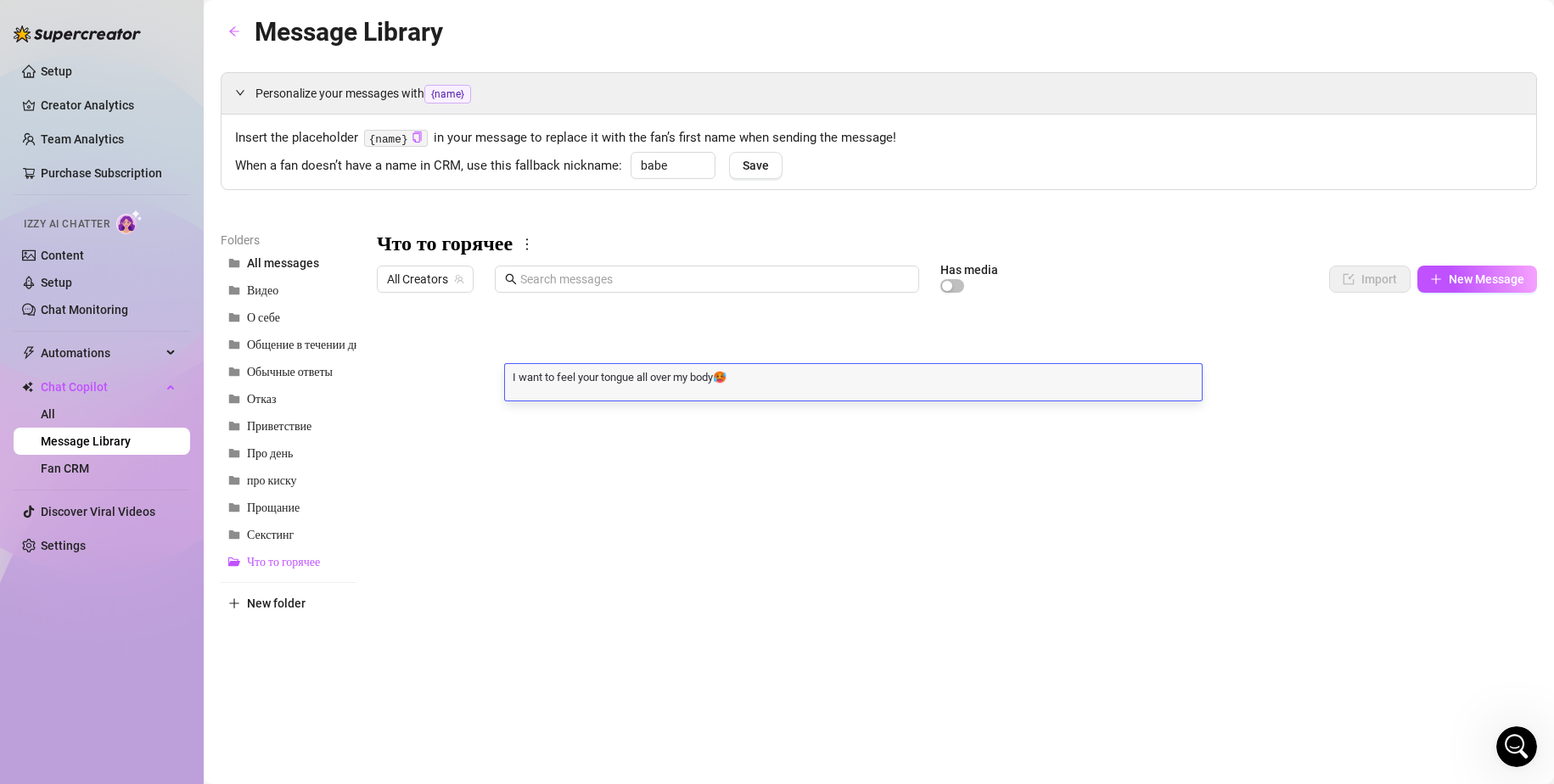
click at [454, 376] on div at bounding box center [956, 489] width 1160 height 378
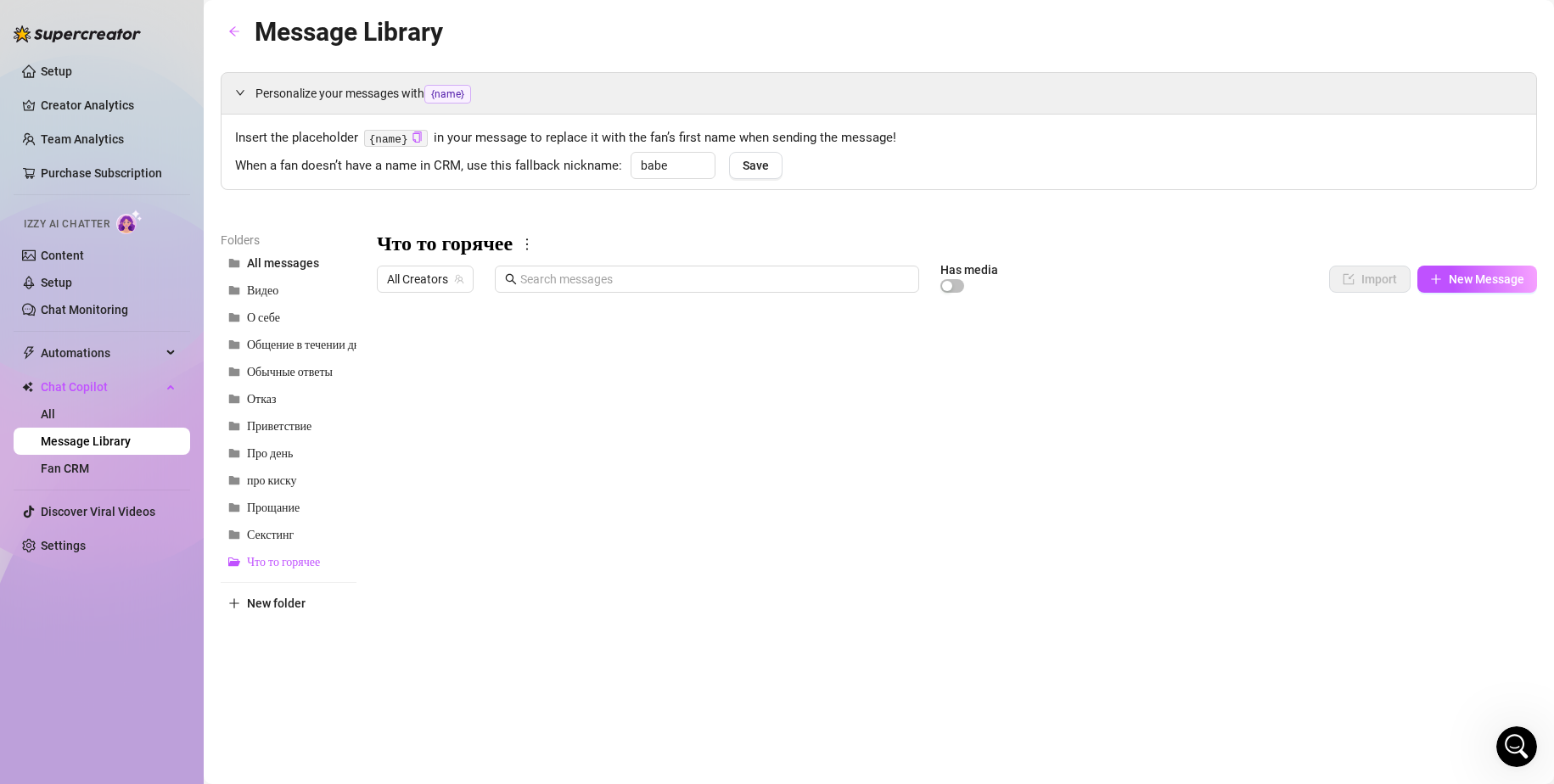
click at [454, 376] on div at bounding box center [956, 489] width 1160 height 378
click at [451, 415] on div at bounding box center [956, 489] width 1160 height 378
click at [611, 409] on div at bounding box center [956, 489] width 1160 height 378
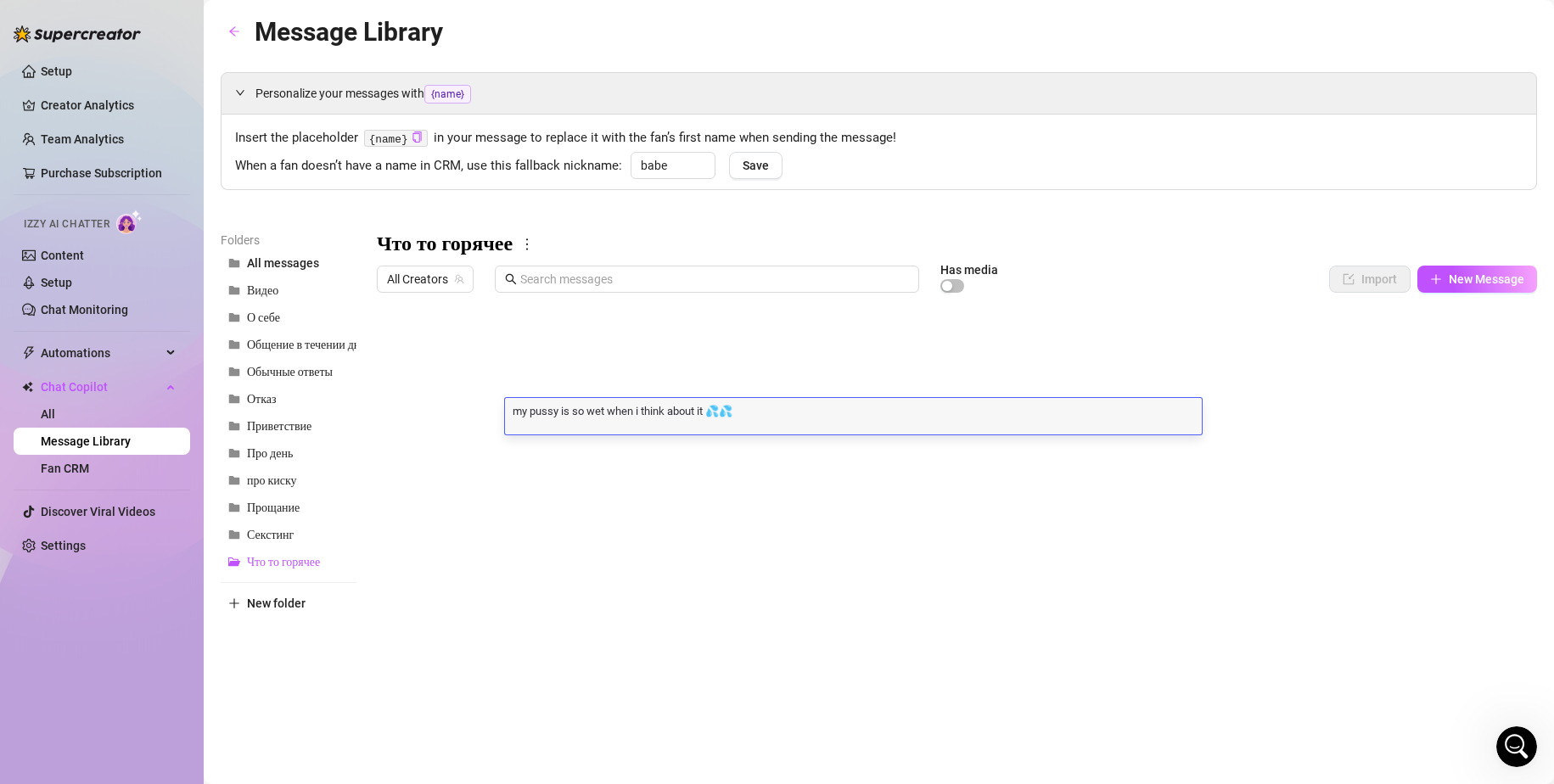
click at [461, 448] on div at bounding box center [956, 489] width 1160 height 378
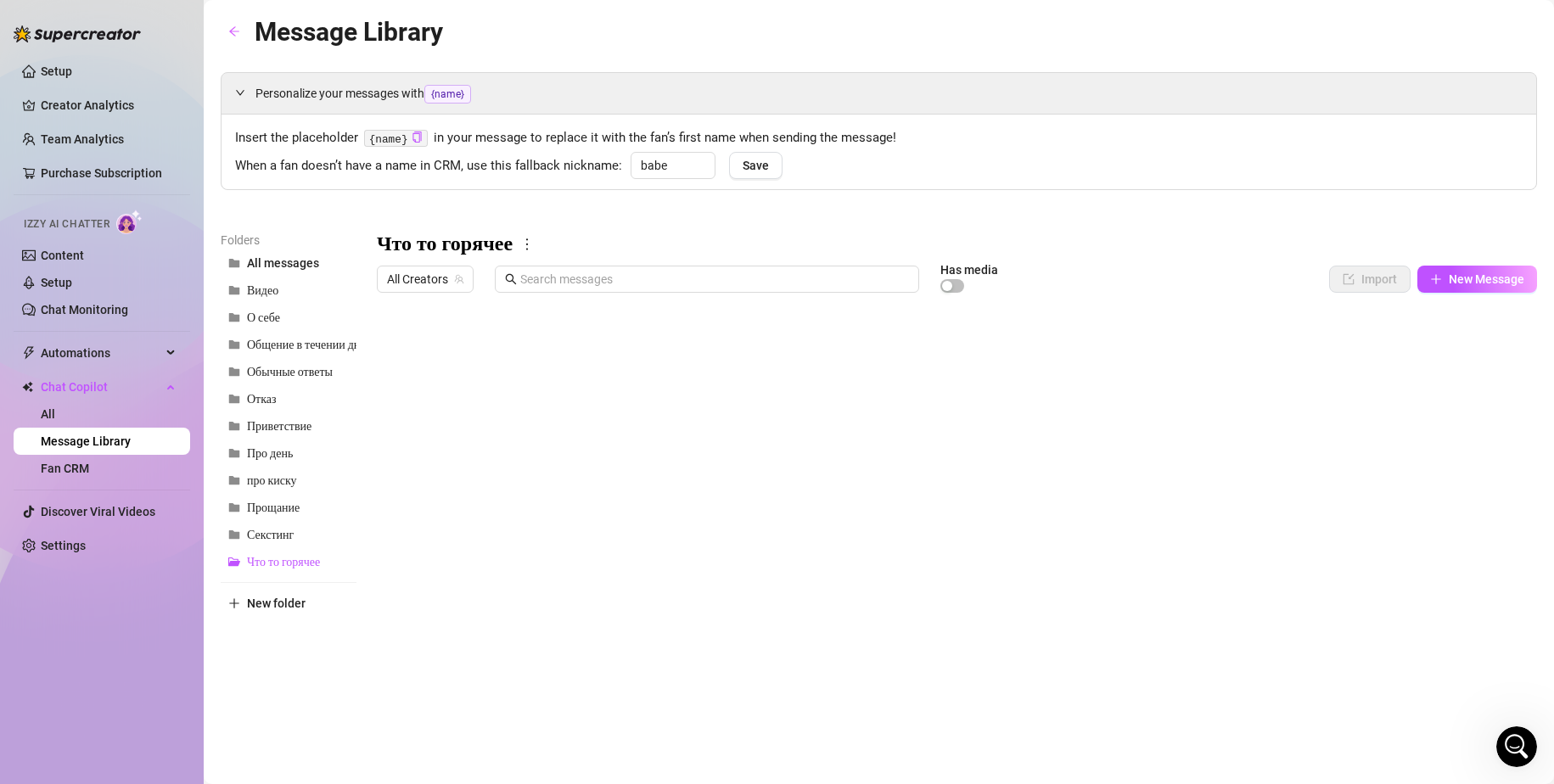
click at [461, 448] on div at bounding box center [956, 489] width 1160 height 378
click at [610, 450] on div at bounding box center [956, 489] width 1160 height 378
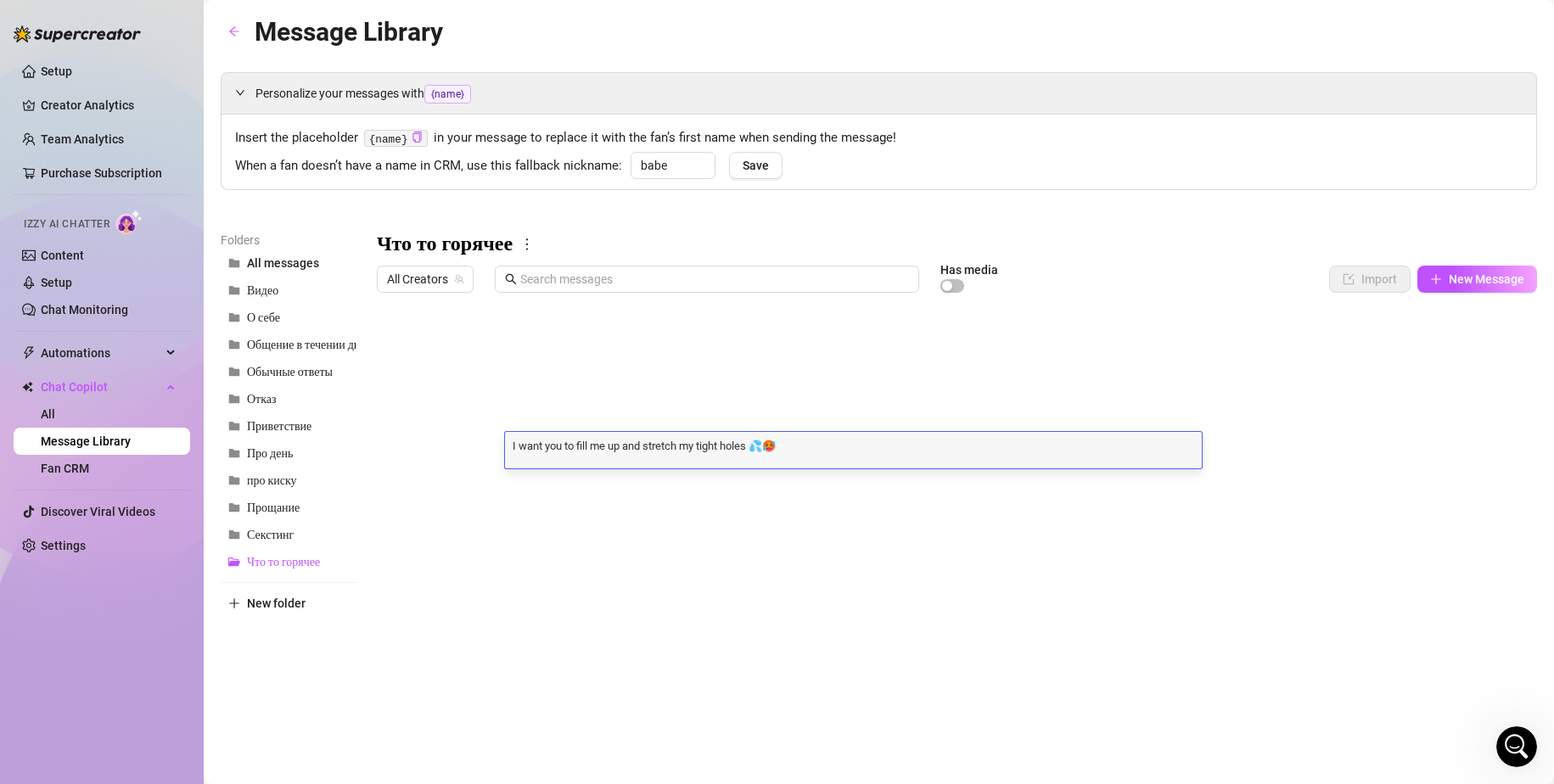
scroll to position [1, 0]
click at [551, 486] on div at bounding box center [956, 489] width 1160 height 378
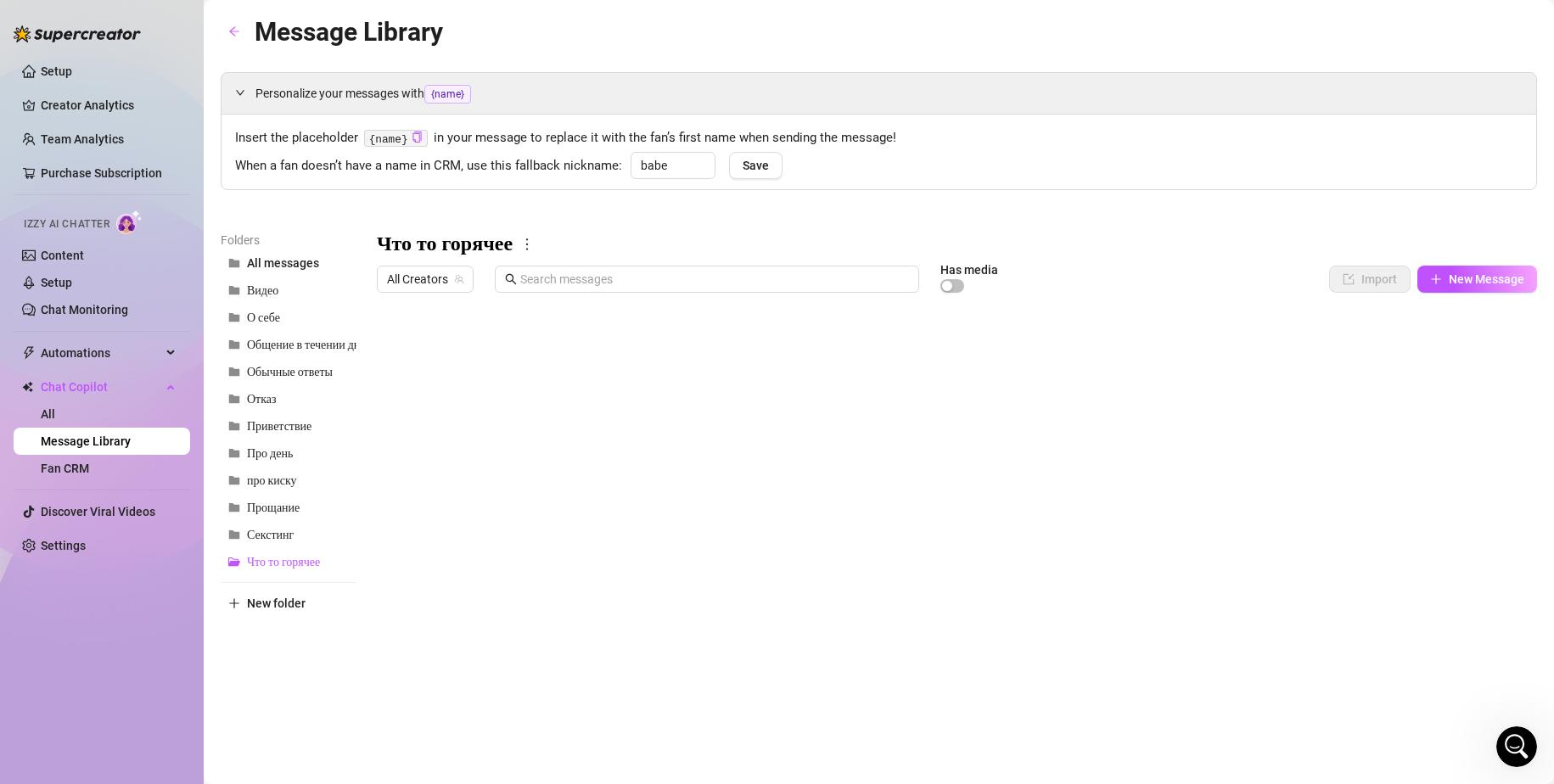
click at [551, 486] on div at bounding box center [956, 489] width 1160 height 378
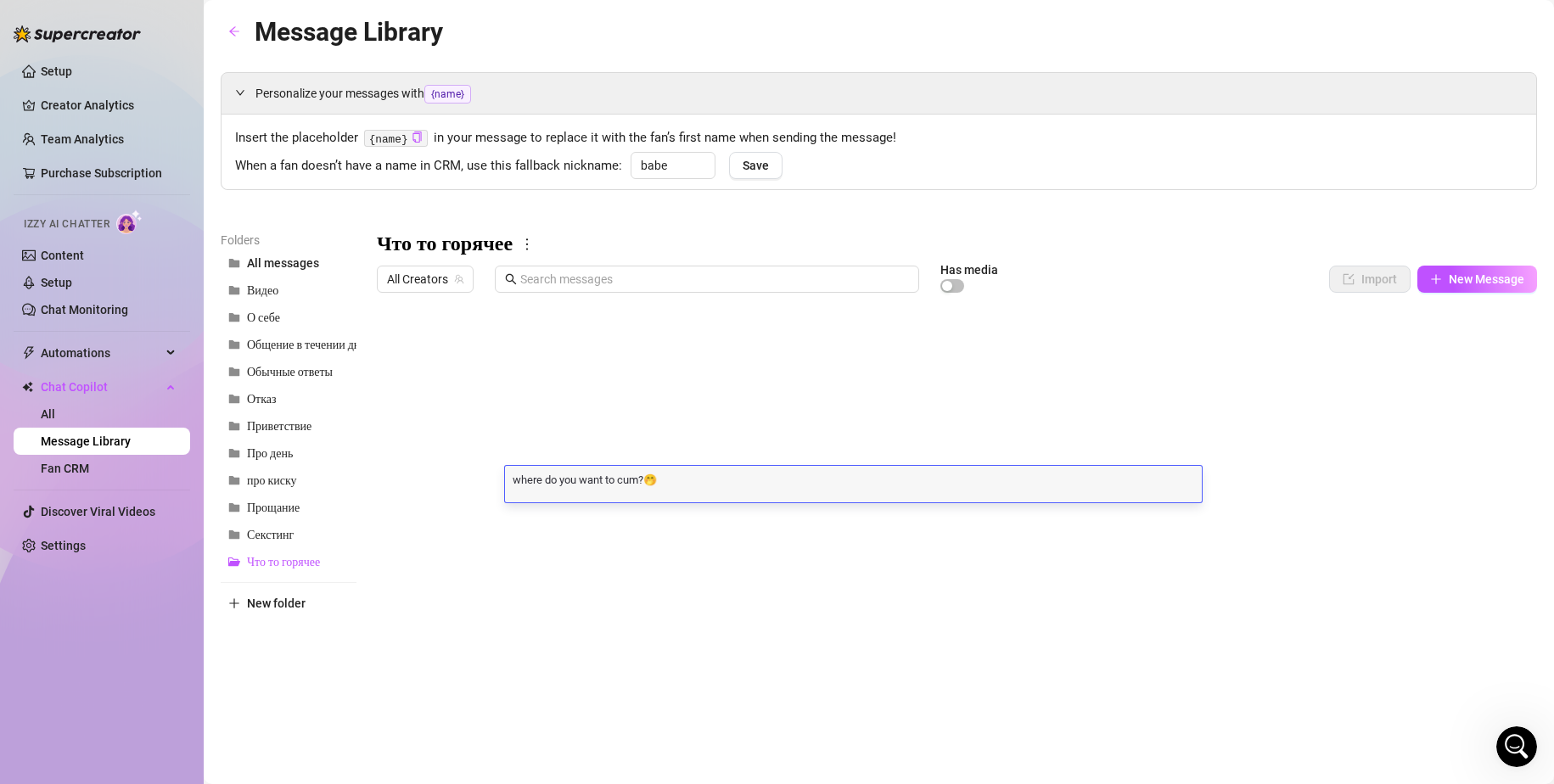
click at [447, 481] on div at bounding box center [956, 489] width 1160 height 378
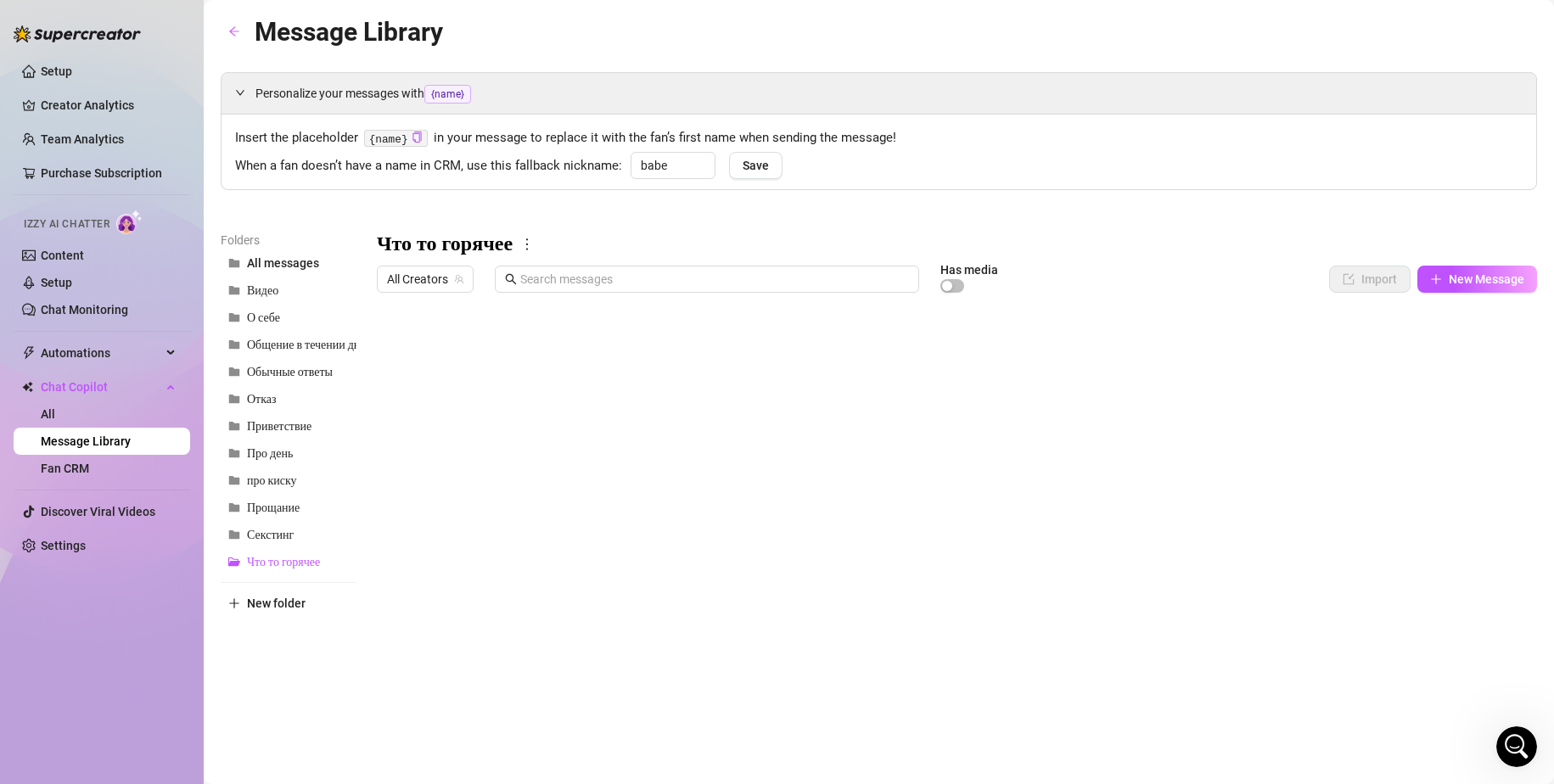
click at [447, 481] on div at bounding box center [956, 489] width 1160 height 378
click at [570, 435] on div at bounding box center [956, 489] width 1160 height 378
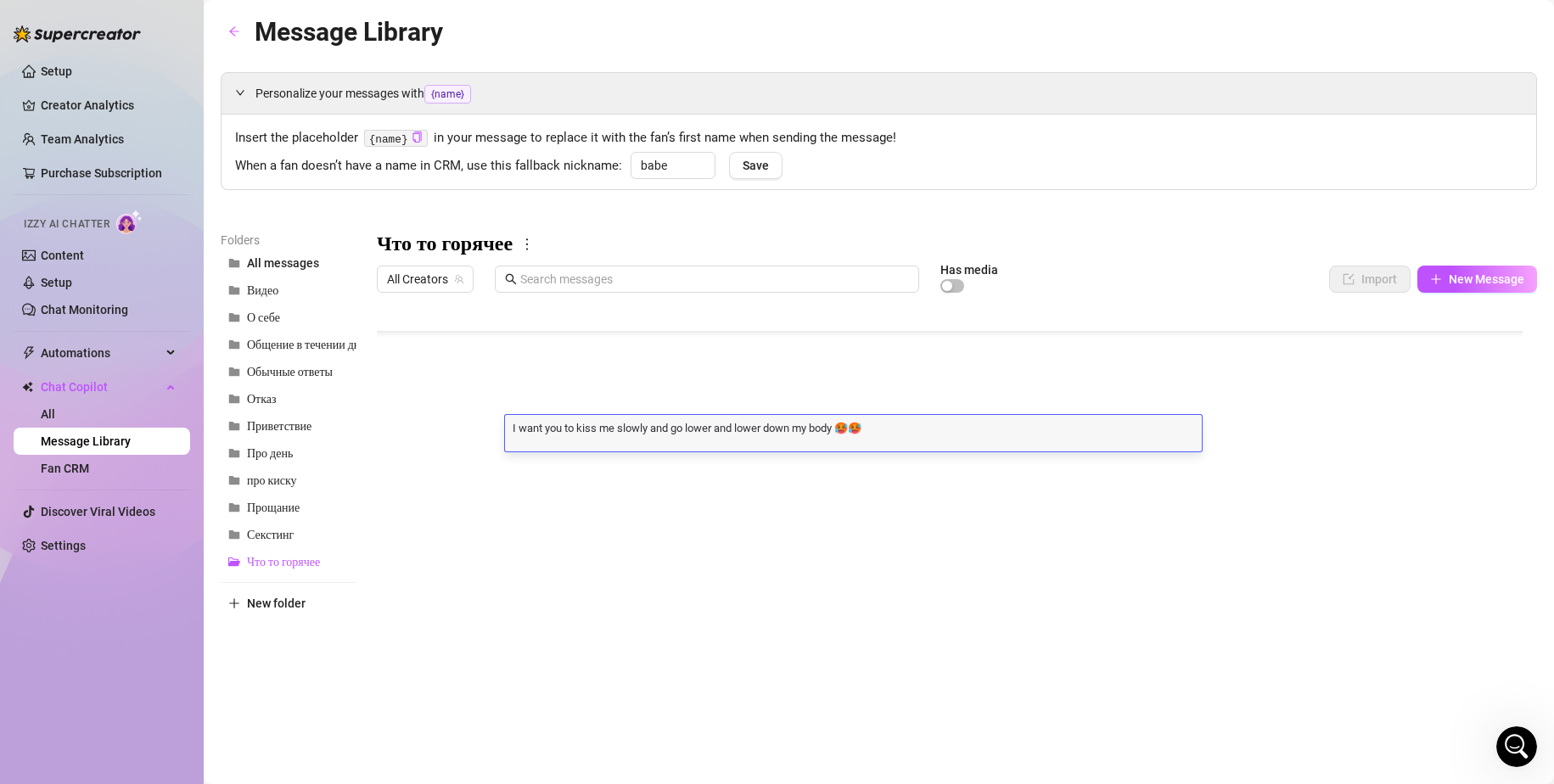
click at [578, 427] on textarea "I want you to kiss me slowly and go lower and lower down my body 🥵🥵" at bounding box center [853, 427] width 697 height 15
click at [441, 433] on div at bounding box center [956, 489] width 1160 height 378
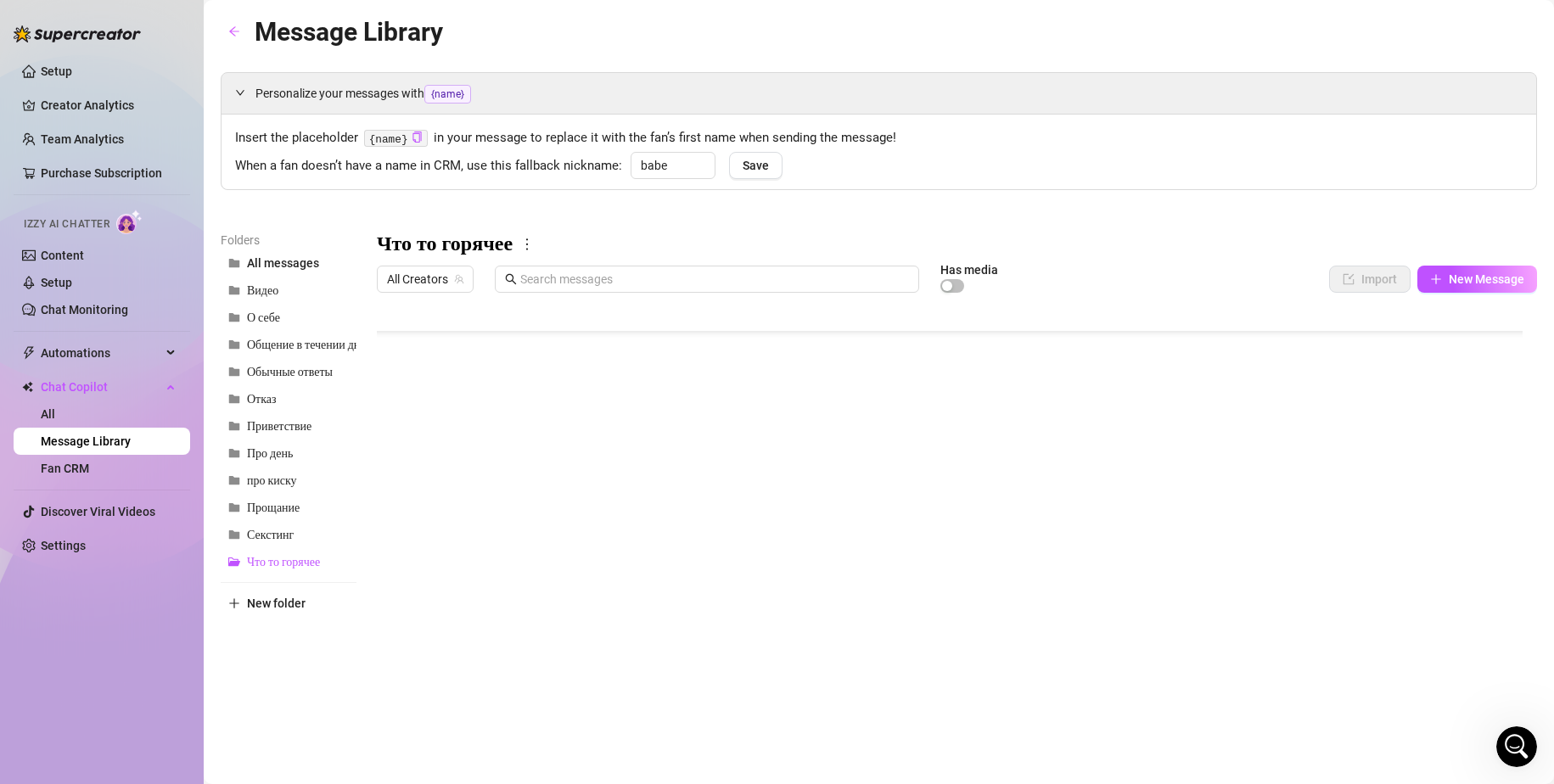
click at [441, 433] on div at bounding box center [956, 489] width 1160 height 378
click at [555, 467] on div at bounding box center [956, 489] width 1160 height 378
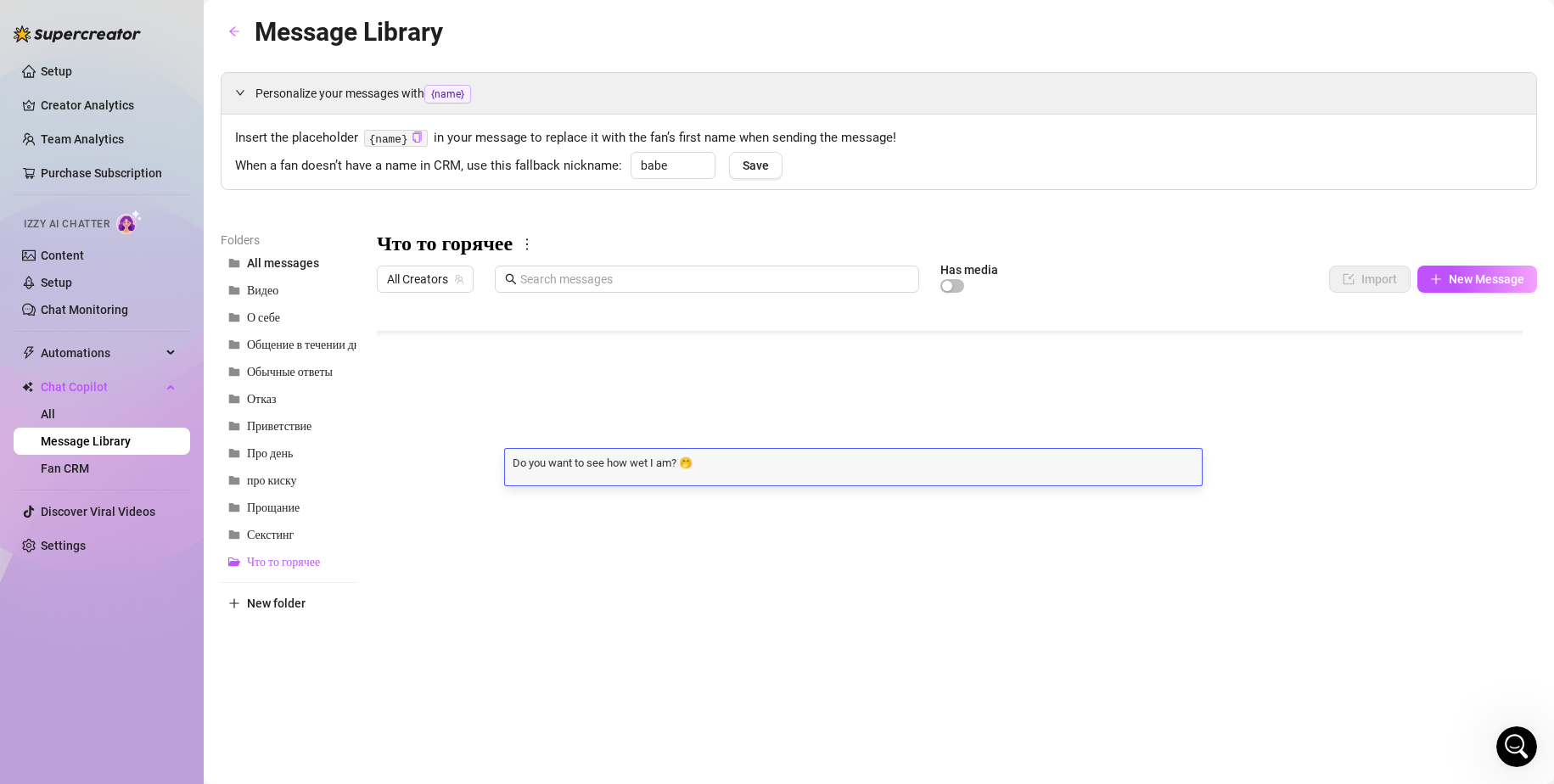
scroll to position [1, 0]
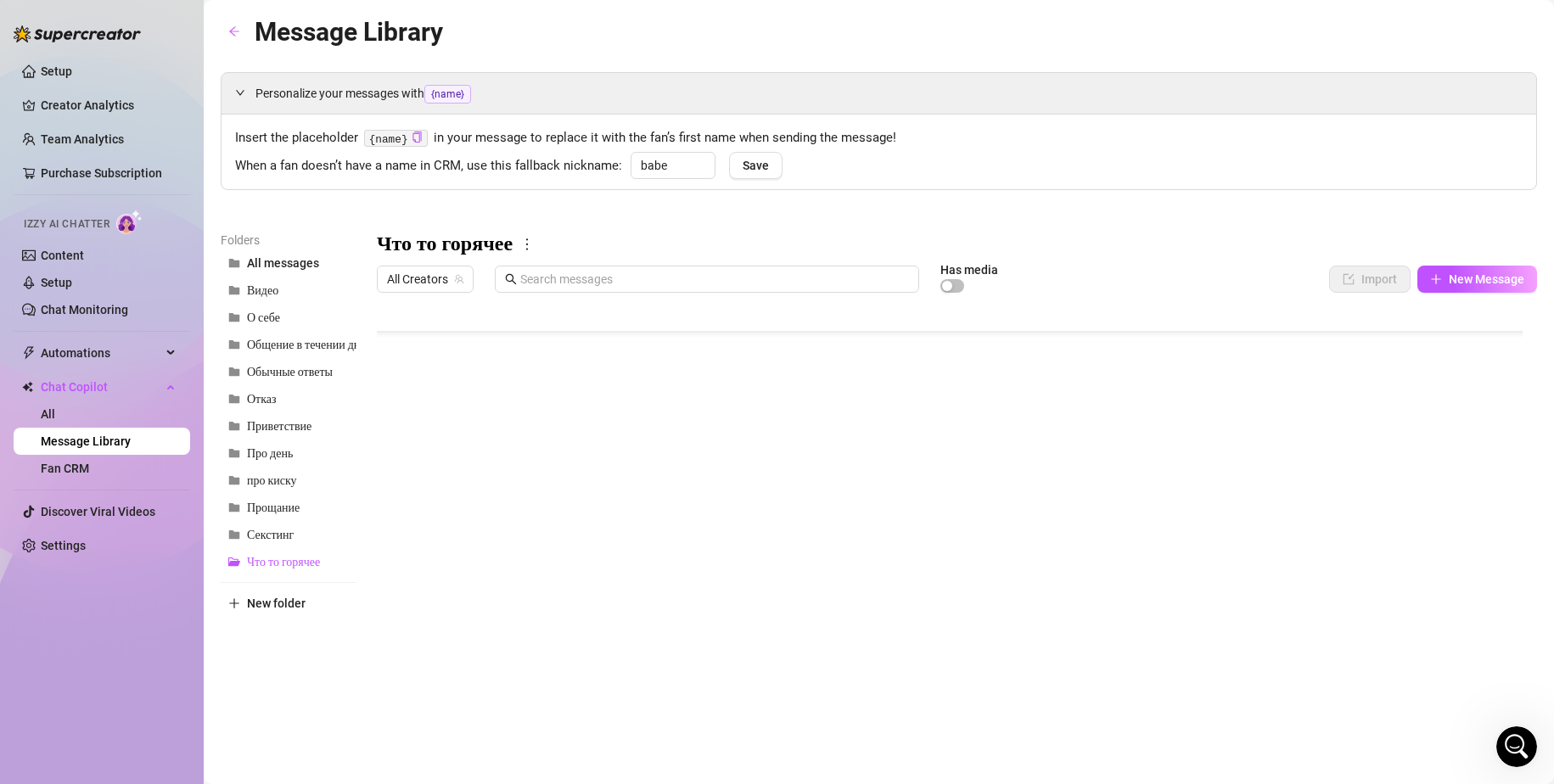
click at [422, 465] on div at bounding box center [956, 489] width 1160 height 378
click at [585, 496] on div at bounding box center [956, 489] width 1160 height 378
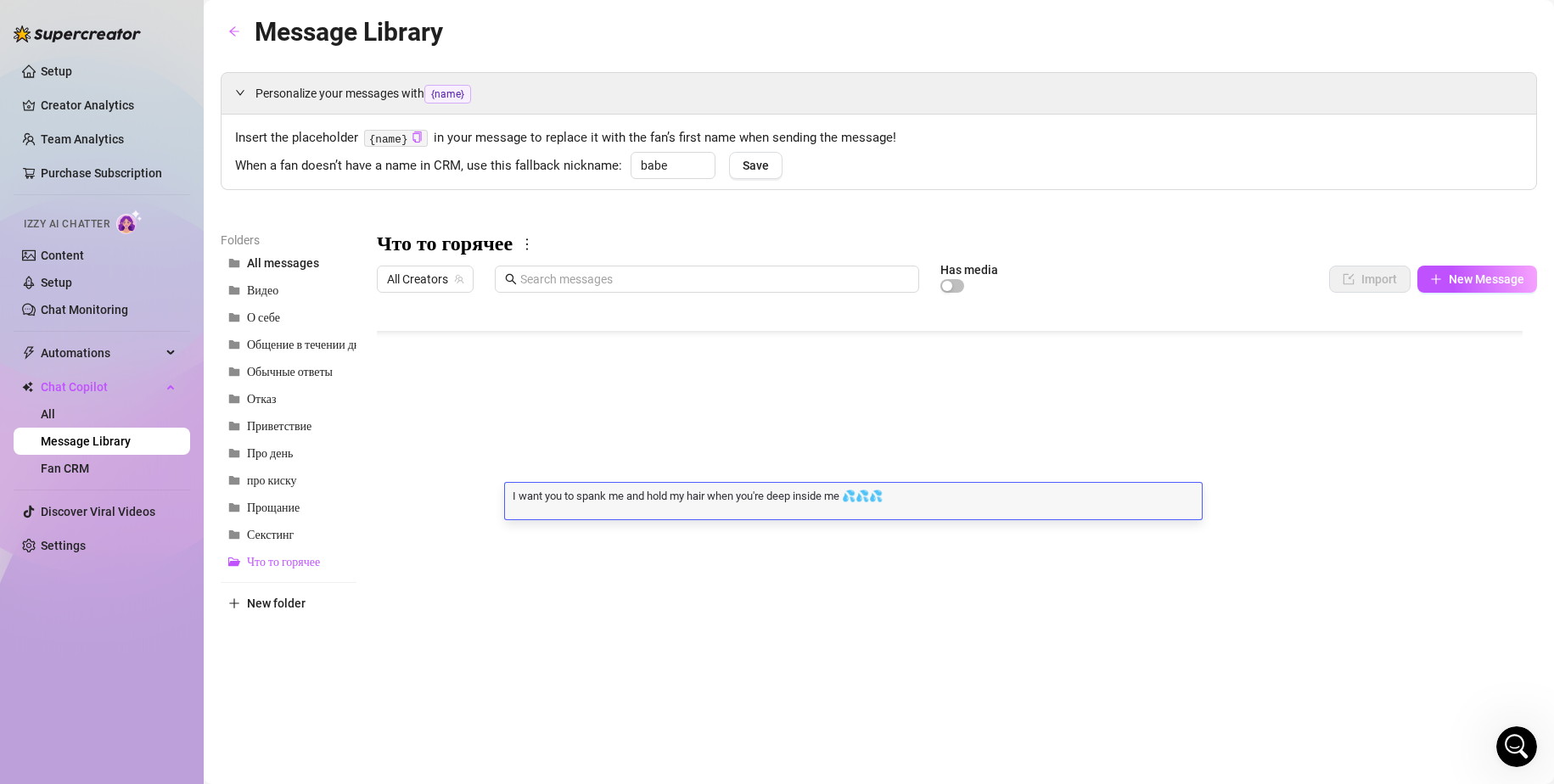
click at [451, 497] on div at bounding box center [956, 489] width 1160 height 378
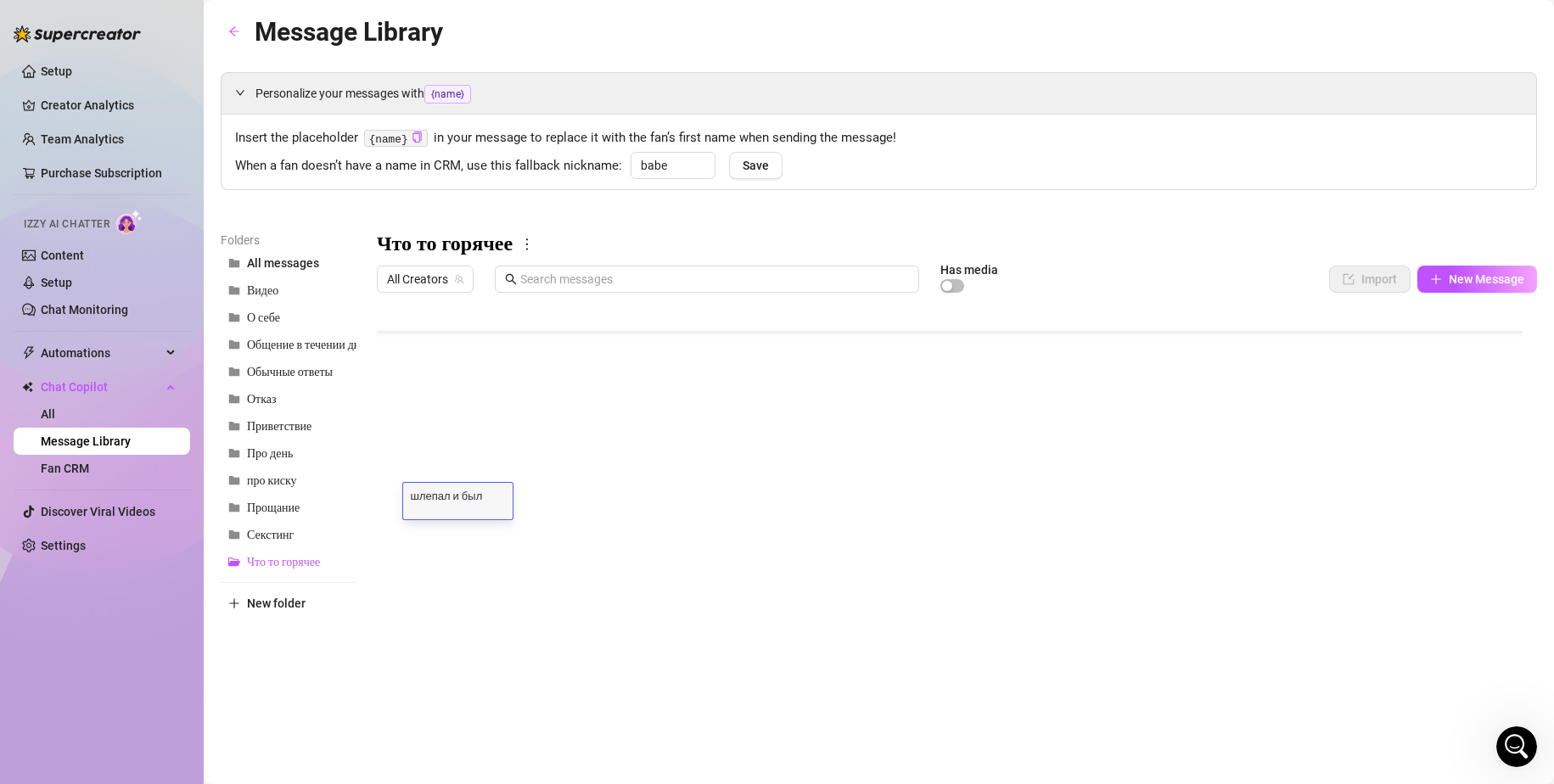
click at [612, 527] on div at bounding box center [956, 489] width 1160 height 378
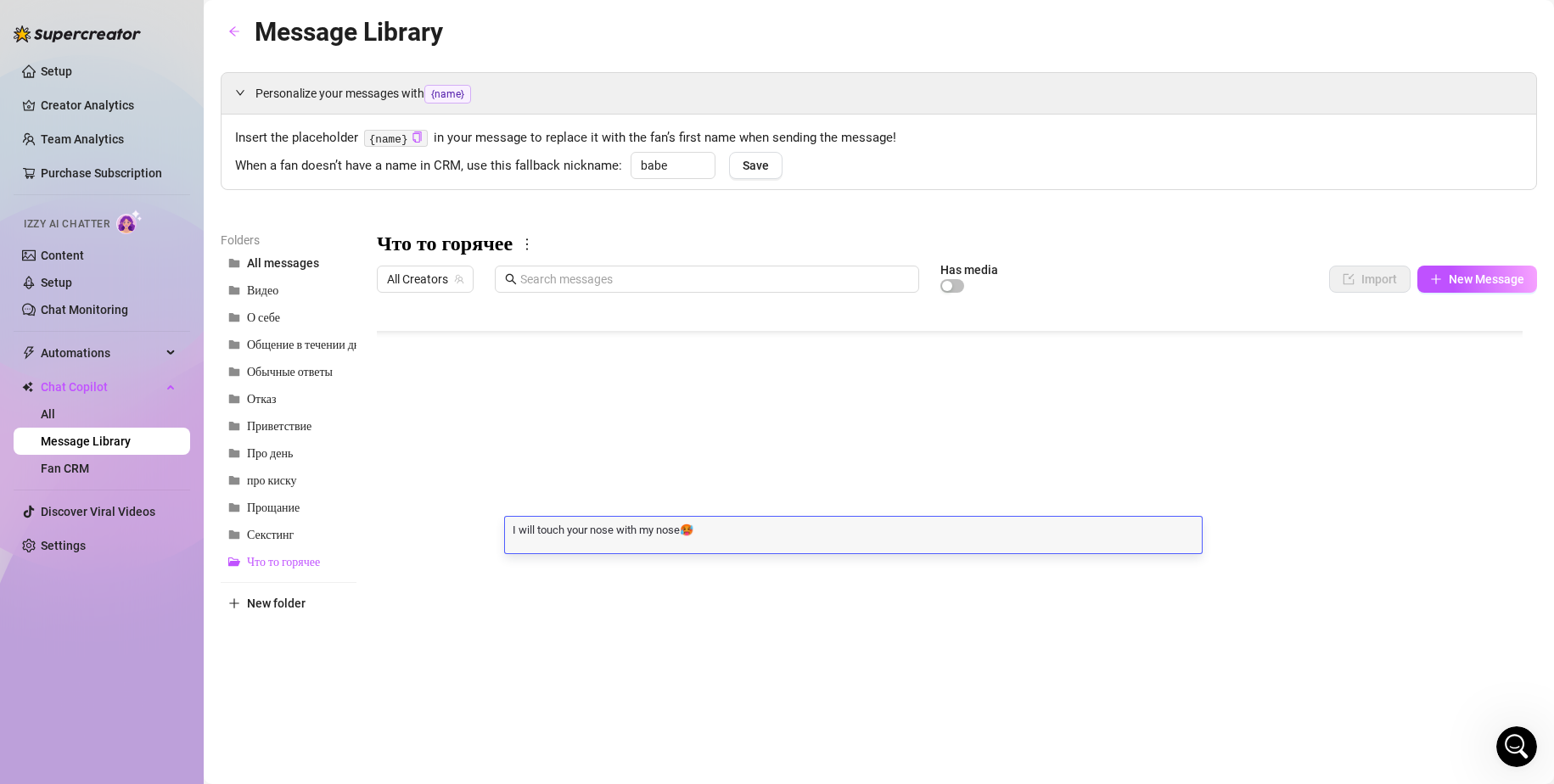
click at [461, 529] on div at bounding box center [956, 489] width 1160 height 378
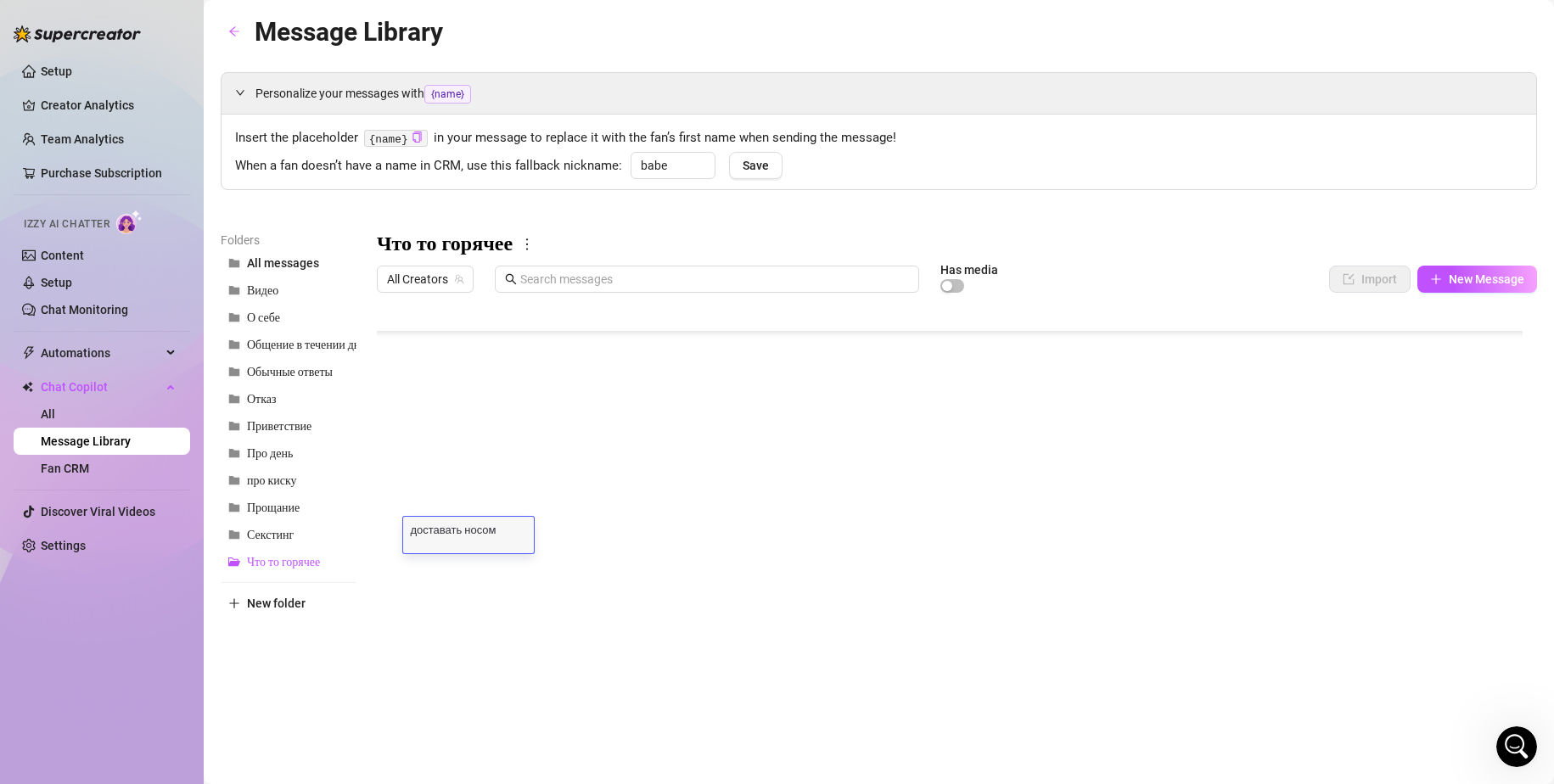
click at [579, 399] on div at bounding box center [956, 489] width 1160 height 378
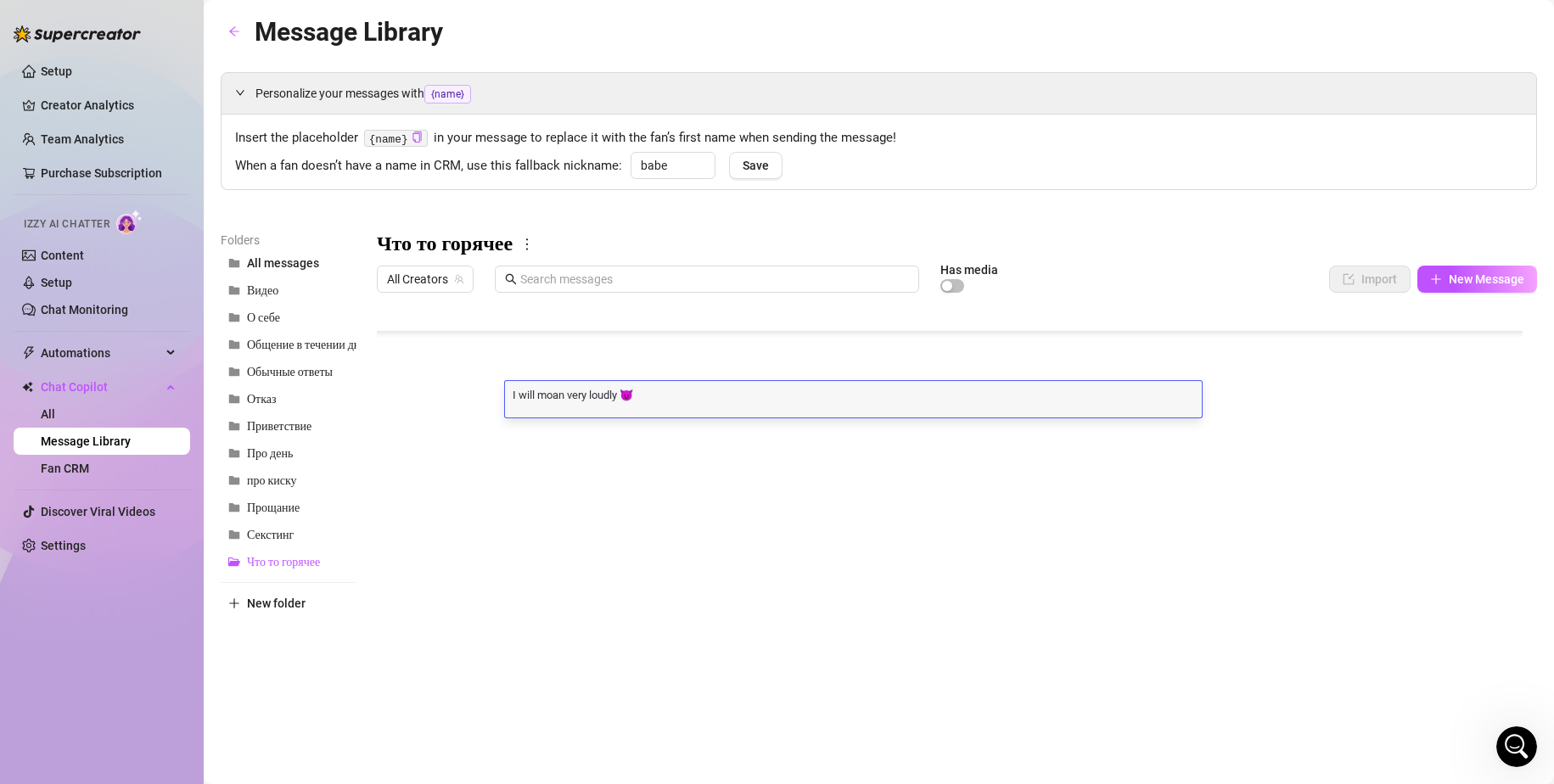
click at [438, 399] on div at bounding box center [956, 489] width 1160 height 378
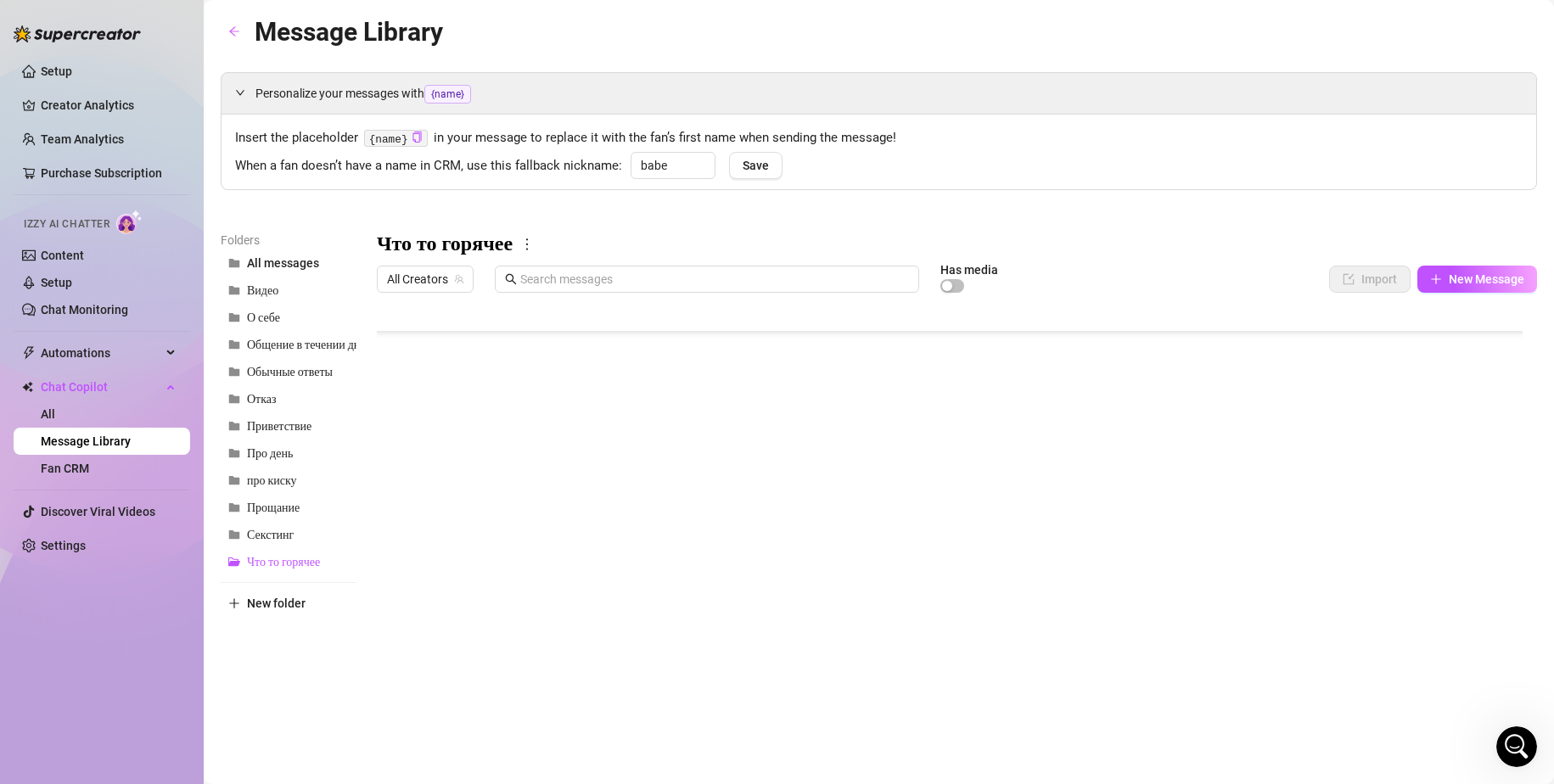
click at [555, 436] on div at bounding box center [956, 489] width 1160 height 378
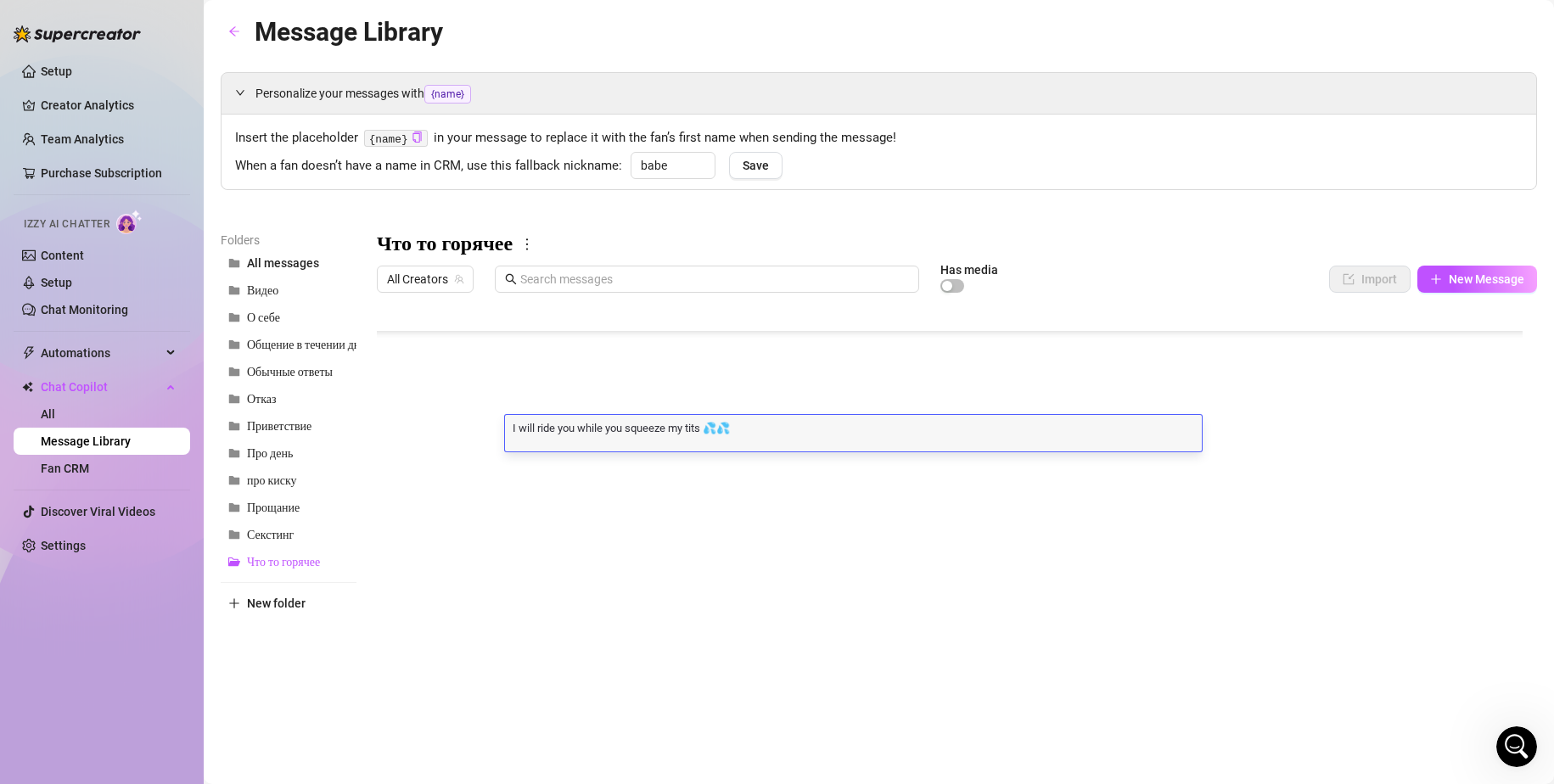
click at [449, 429] on div at bounding box center [956, 489] width 1160 height 378
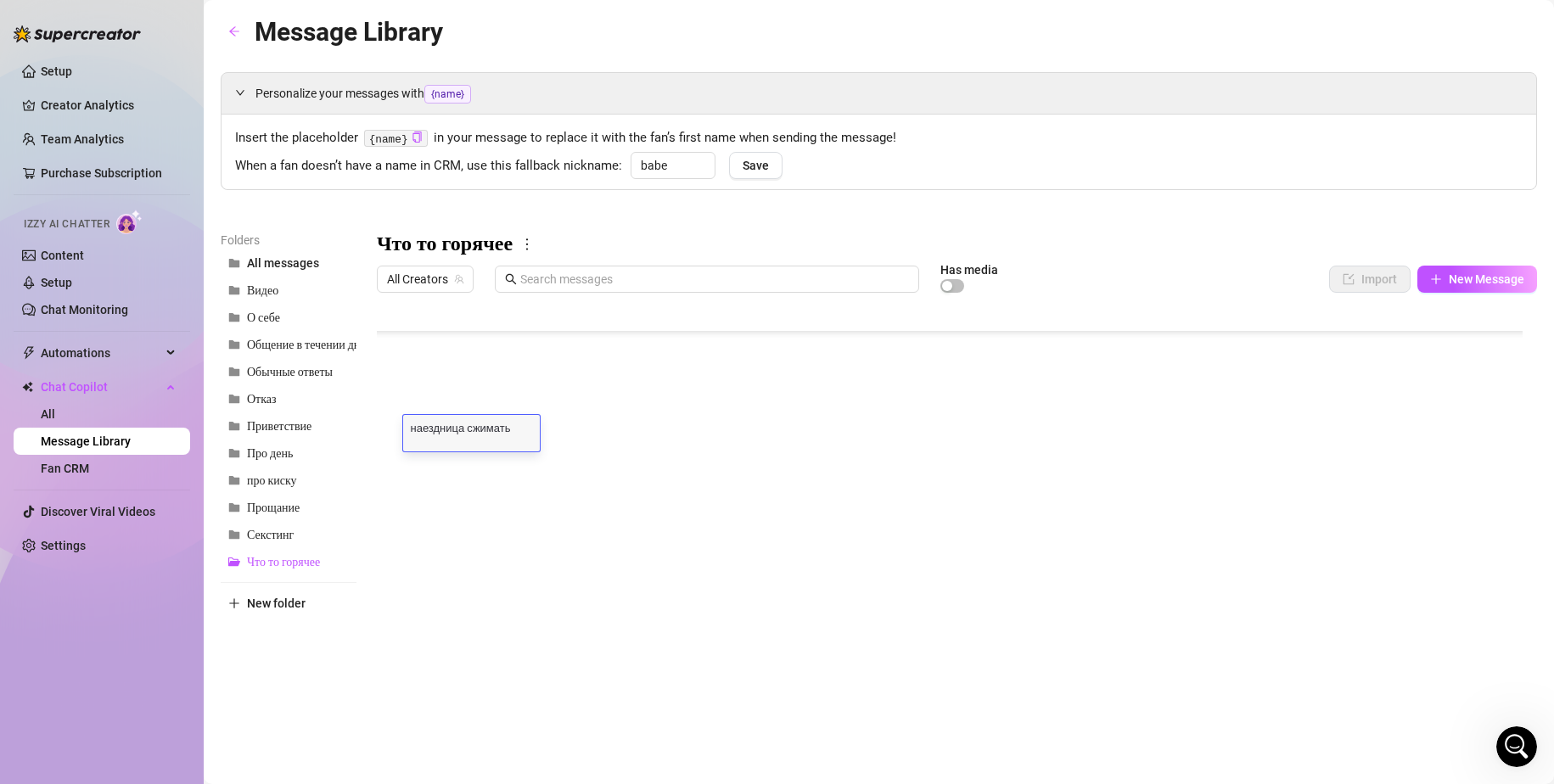
click at [282, 200] on div "Personalize your messages with {name} Insert the placeholder {name} in your mes…" at bounding box center [879, 375] width 1316 height 606
click at [546, 464] on div at bounding box center [956, 489] width 1160 height 378
click at [470, 448] on div at bounding box center [956, 489] width 1160 height 378
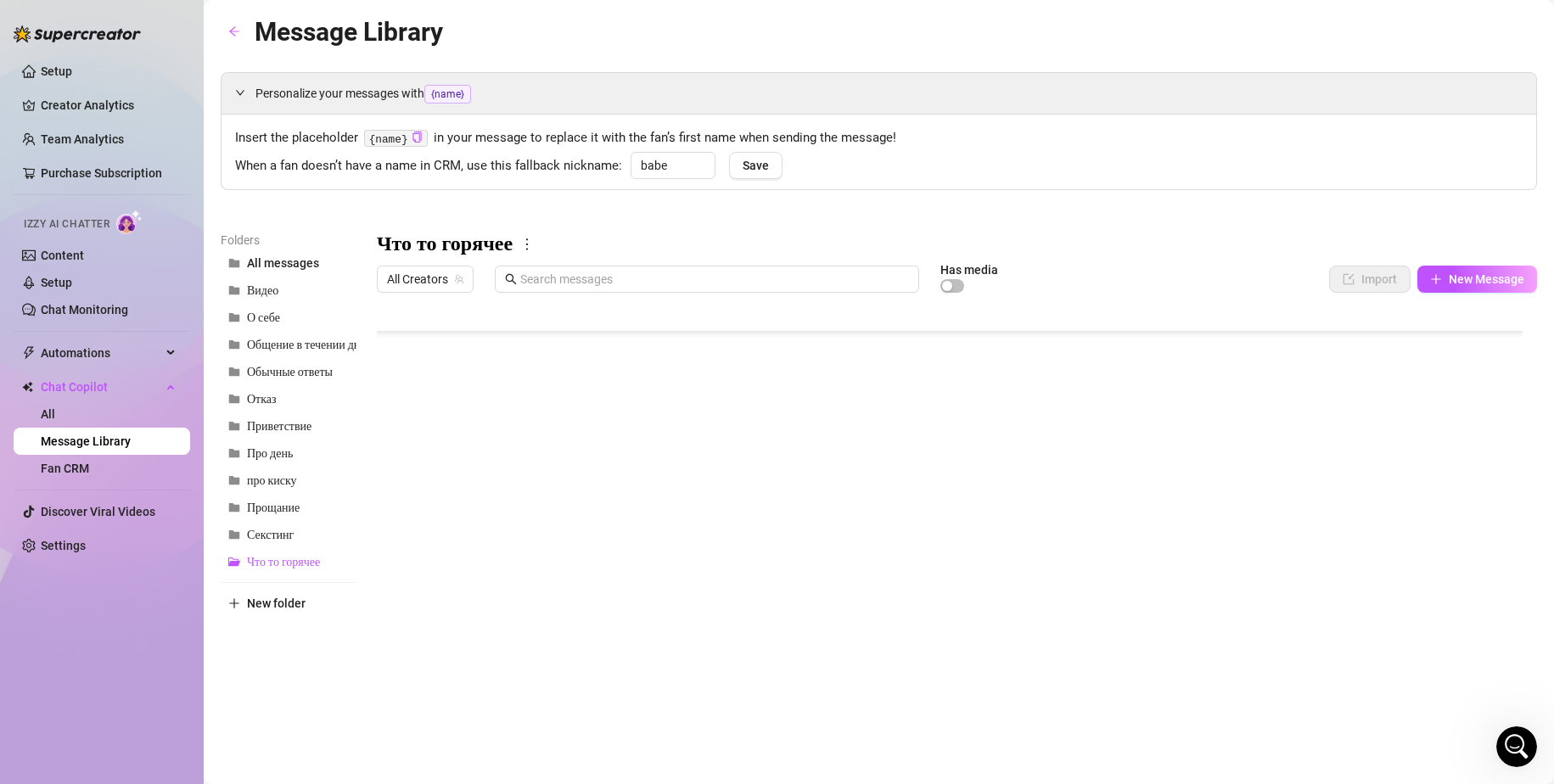
click at [427, 464] on div at bounding box center [956, 489] width 1160 height 378
click at [664, 491] on div at bounding box center [956, 489] width 1160 height 378
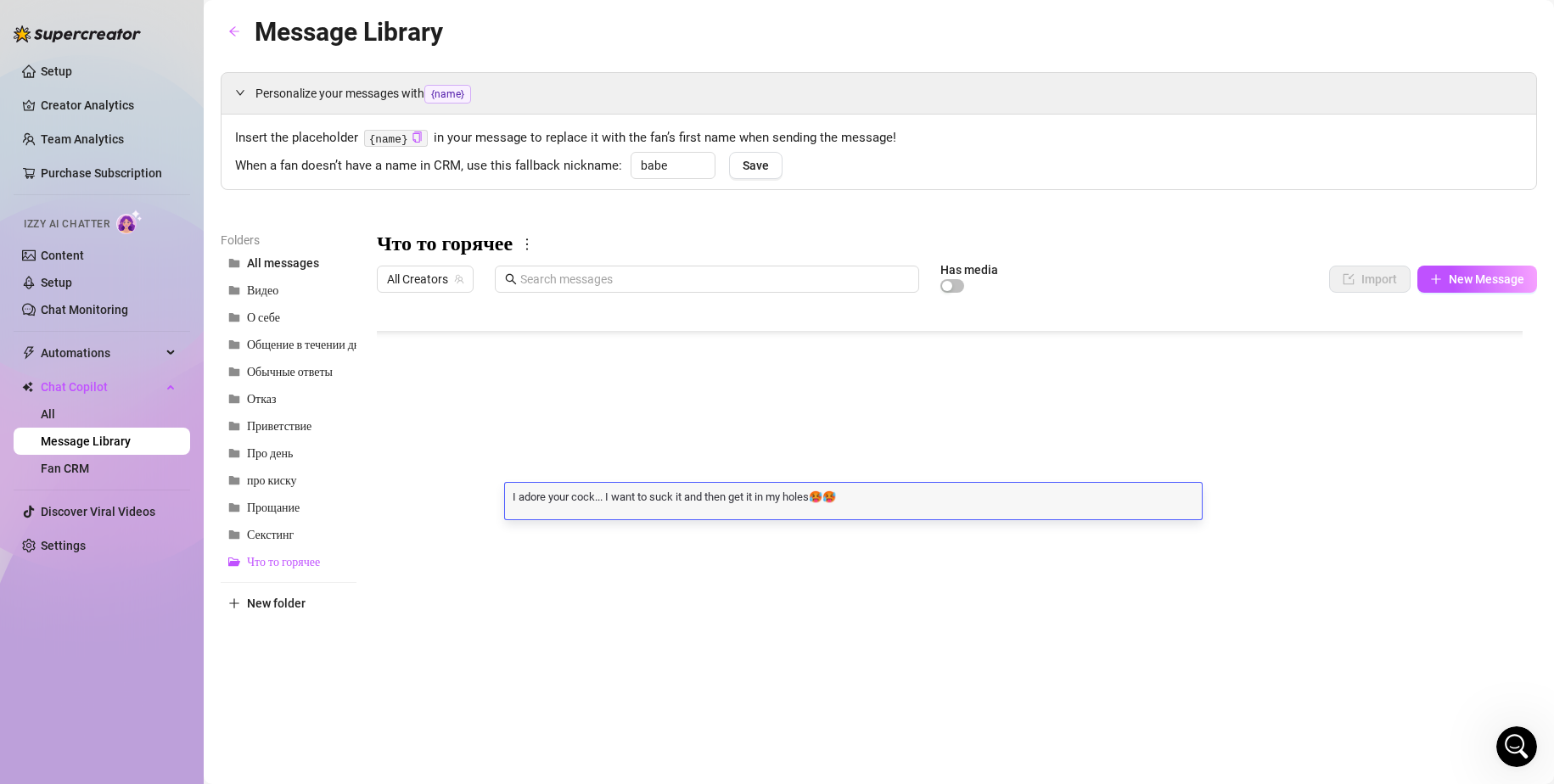
scroll to position [1, 0]
click at [417, 492] on div at bounding box center [956, 489] width 1160 height 378
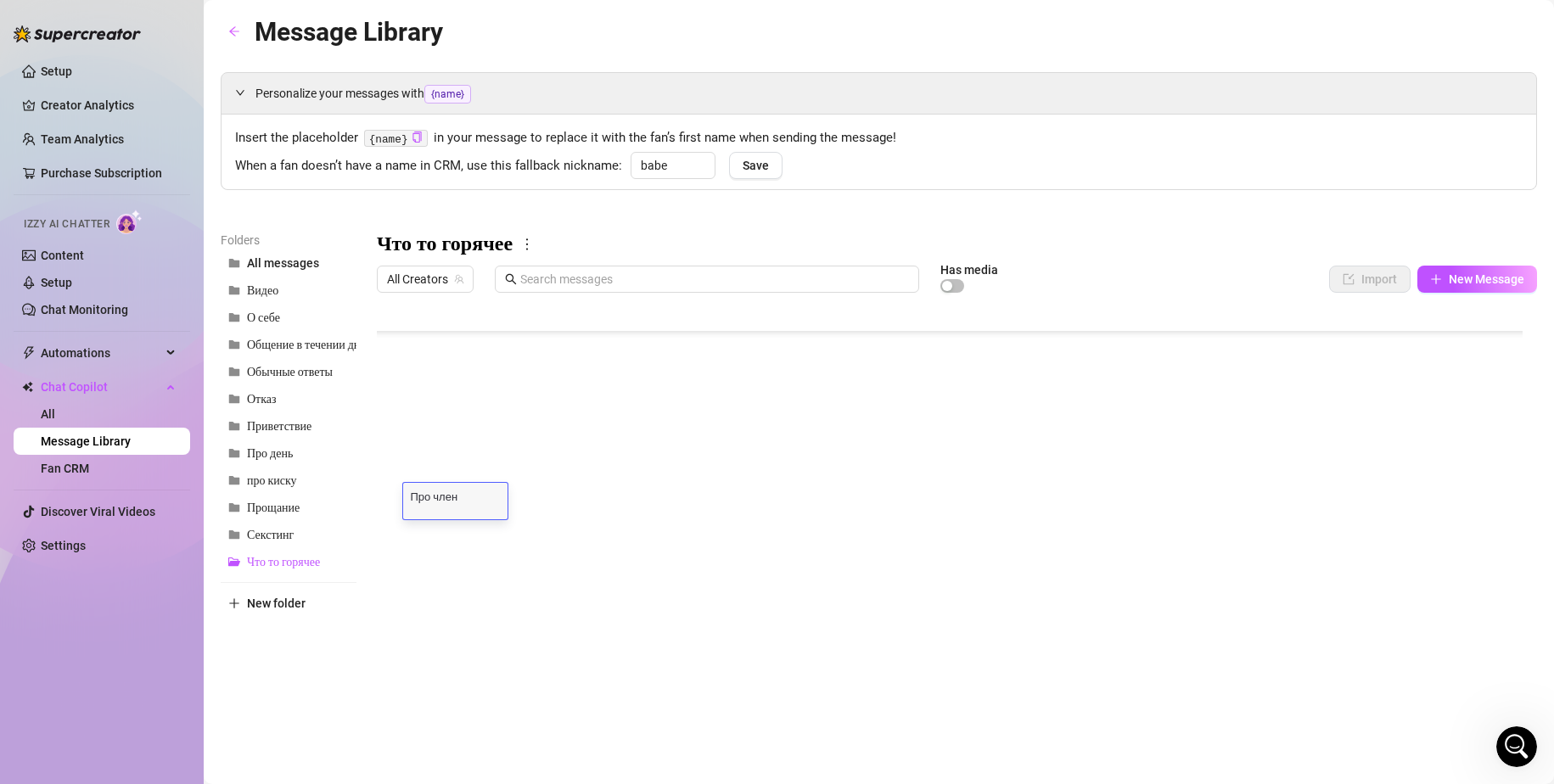
scroll to position [0, 0]
click at [632, 438] on div at bounding box center [956, 489] width 1160 height 378
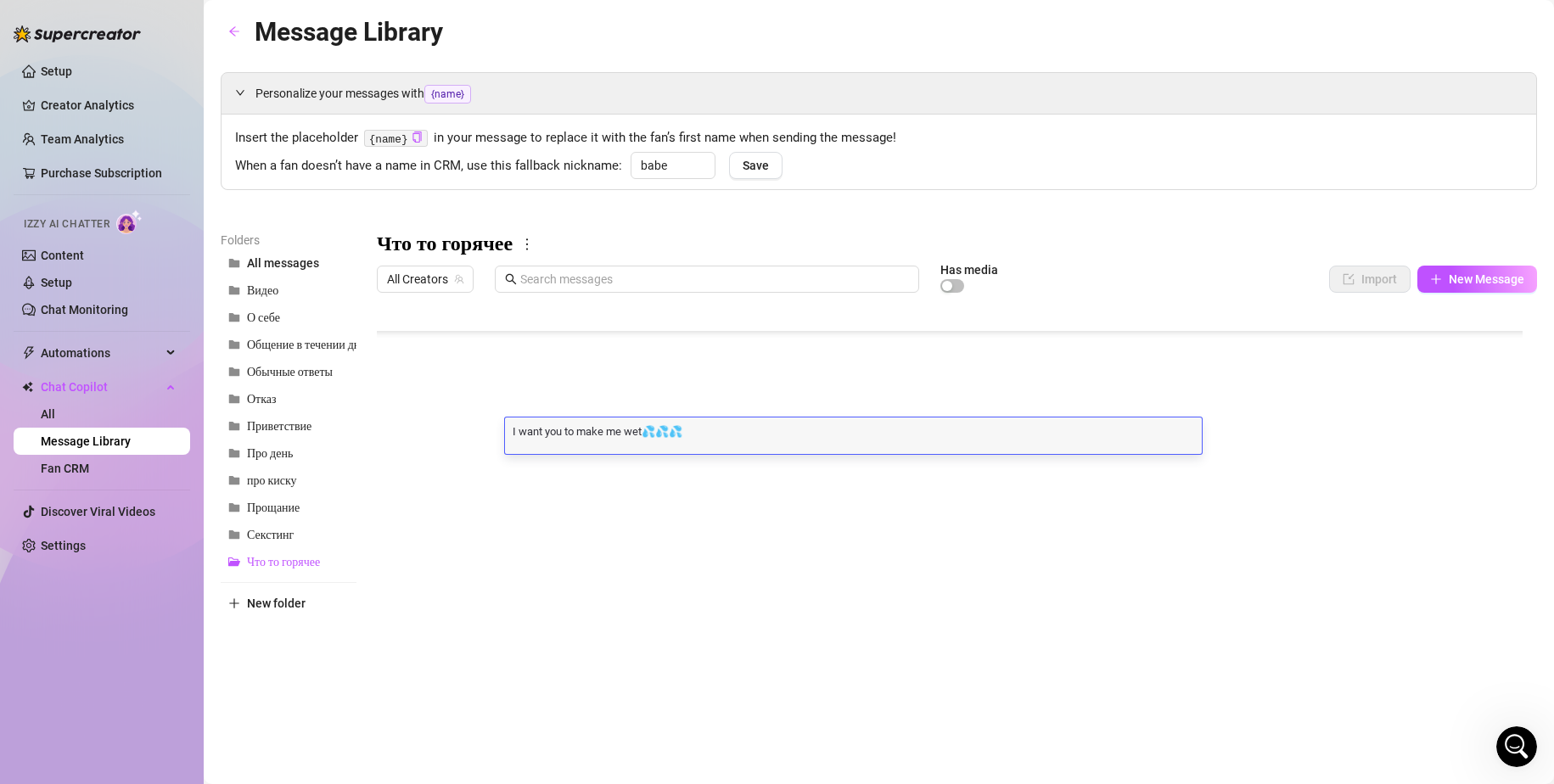
click at [446, 425] on div at bounding box center [956, 489] width 1160 height 378
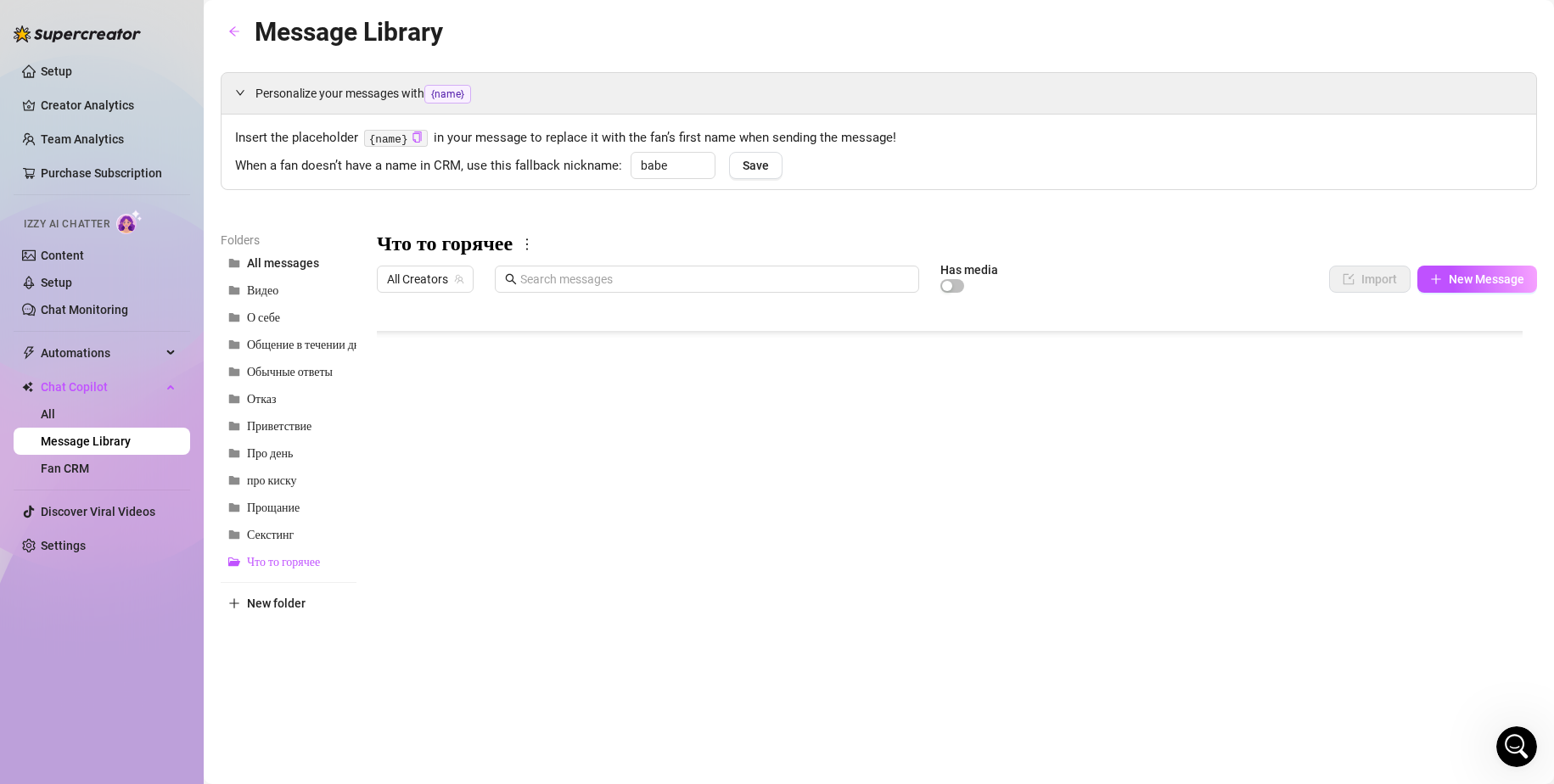
click at [446, 425] on div at bounding box center [956, 489] width 1160 height 378
click at [672, 480] on div at bounding box center [956, 489] width 1160 height 378
click at [468, 475] on div at bounding box center [956, 489] width 1160 height 378
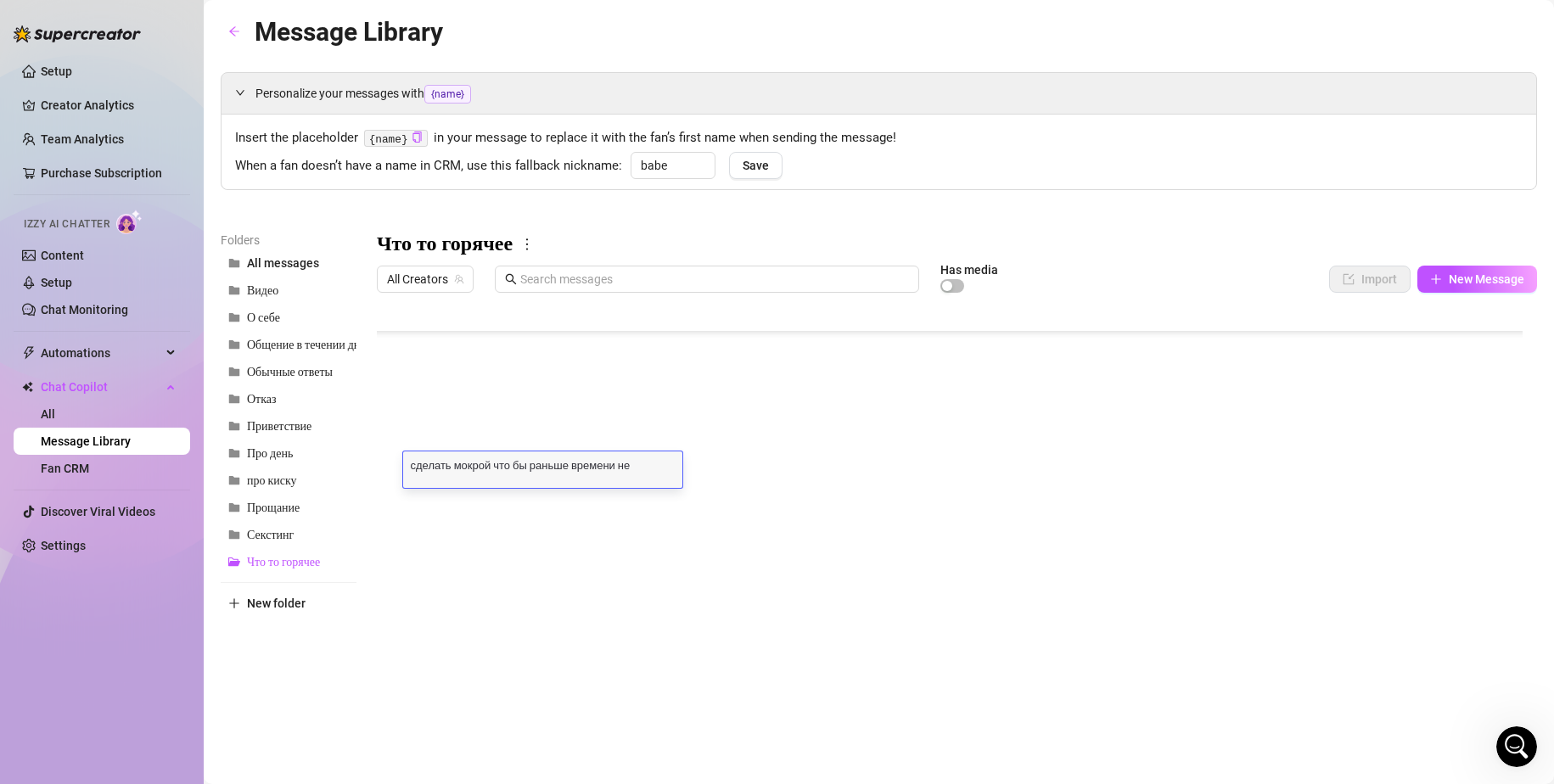
click at [537, 505] on div at bounding box center [956, 489] width 1160 height 378
click at [573, 504] on div at bounding box center [956, 489] width 1160 height 378
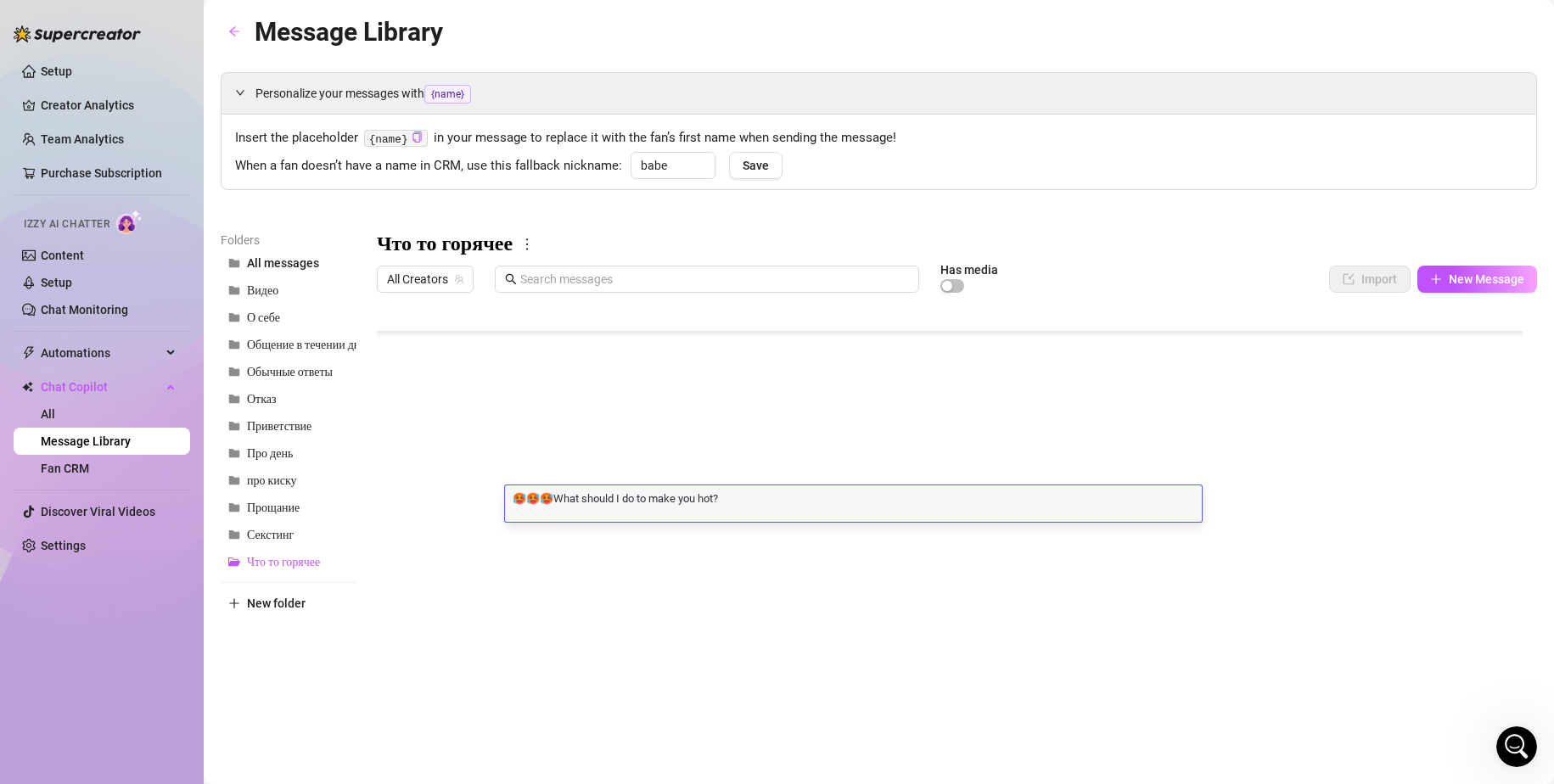
click at [573, 504] on textarea "🥵🥵🥵What should I do to make you hot?" at bounding box center [853, 498] width 697 height 15
click at [437, 503] on div at bounding box center [956, 489] width 1160 height 378
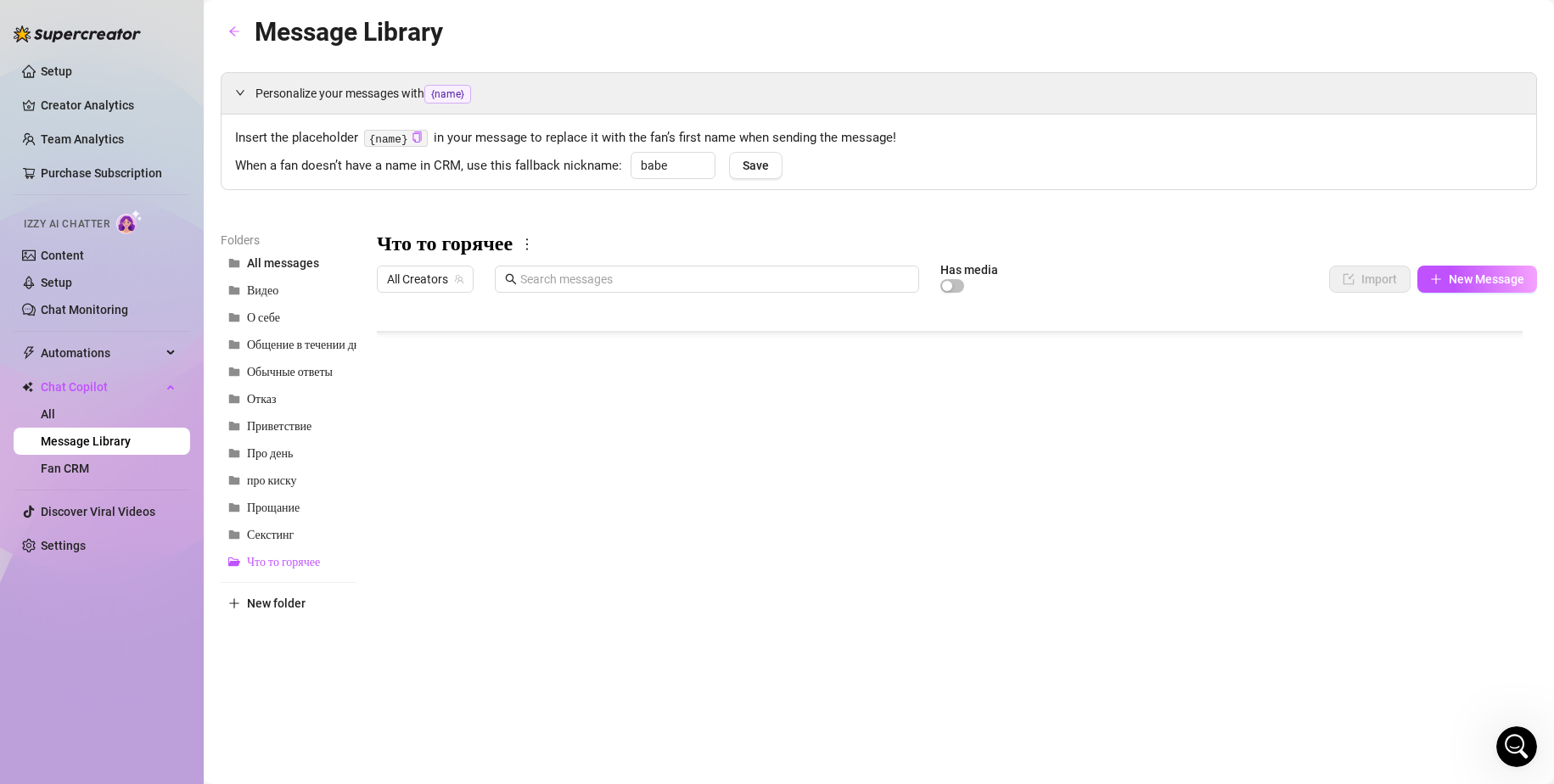
click at [437, 503] on div at bounding box center [956, 489] width 1160 height 378
click at [591, 540] on div at bounding box center [956, 489] width 1160 height 378
click at [452, 534] on div at bounding box center [956, 489] width 1160 height 378
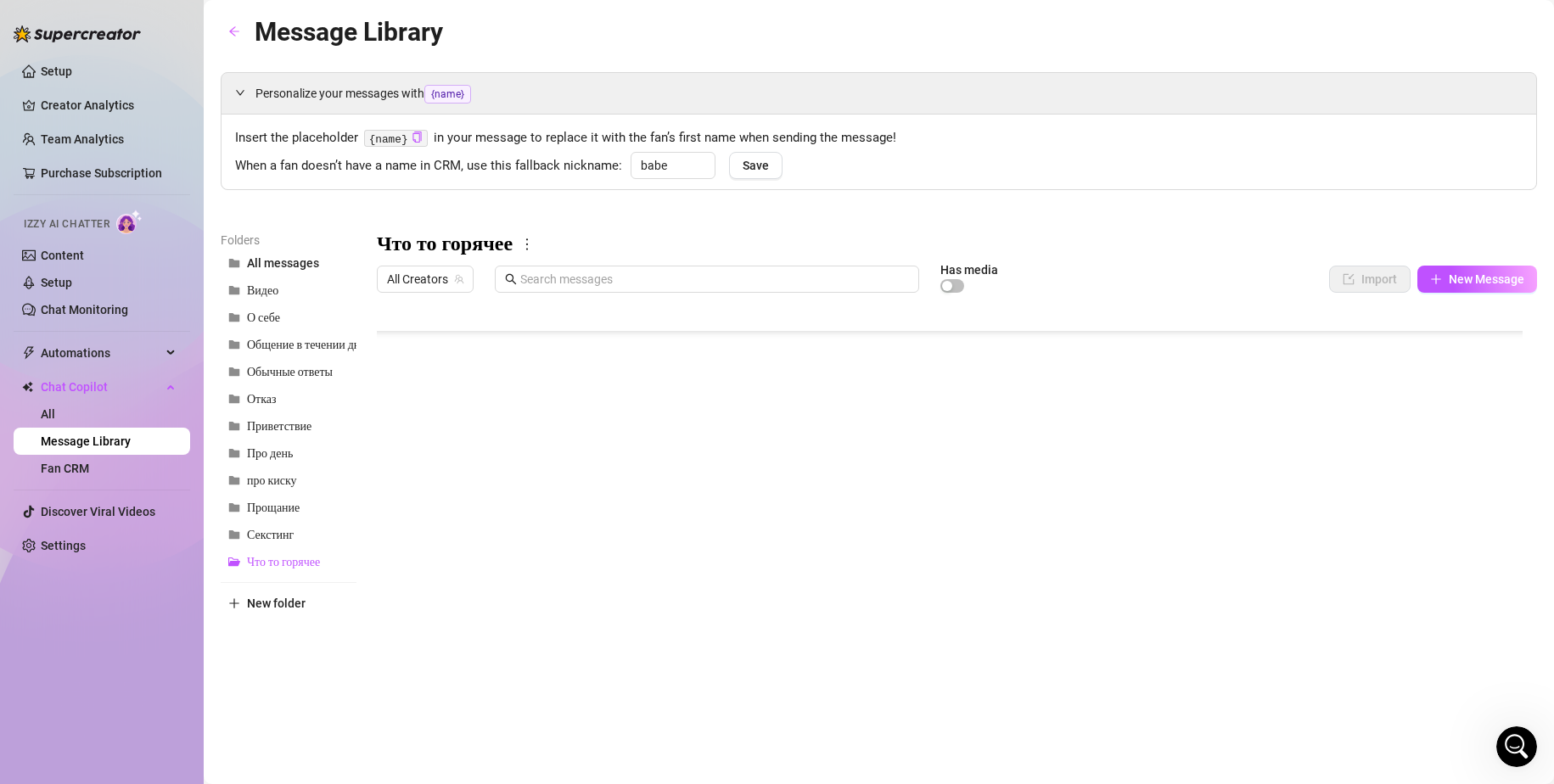
click at [546, 566] on div at bounding box center [956, 489] width 1160 height 378
click at [450, 566] on div at bounding box center [956, 489] width 1160 height 378
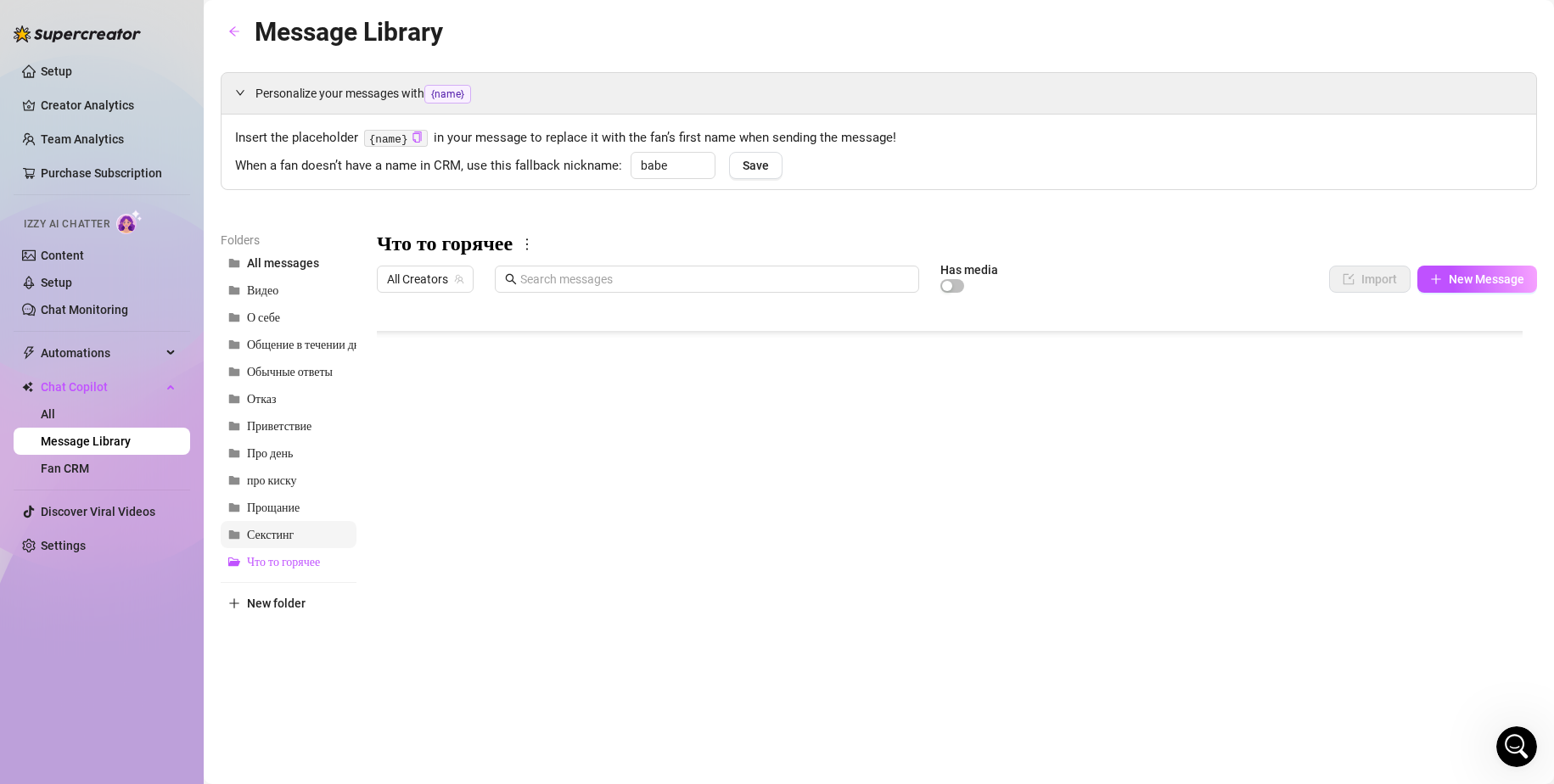
click at [292, 531] on span "Секстинг" at bounding box center [270, 534] width 47 height 14
click at [555, 346] on div at bounding box center [956, 489] width 1160 height 378
click at [462, 355] on div at bounding box center [956, 489] width 1160 height 378
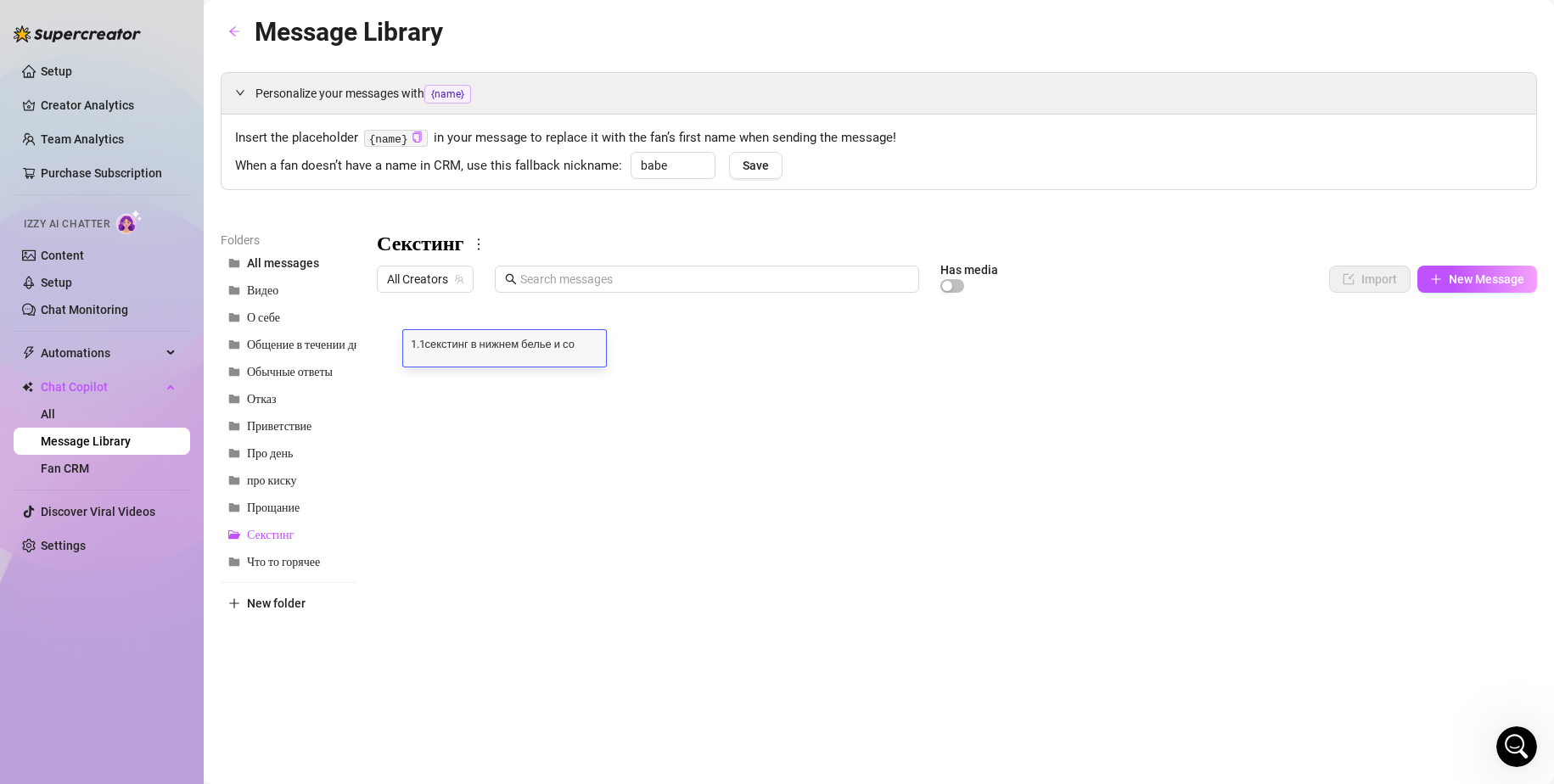
scroll to position [1, 0]
click at [675, 351] on div at bounding box center [956, 489] width 1160 height 378
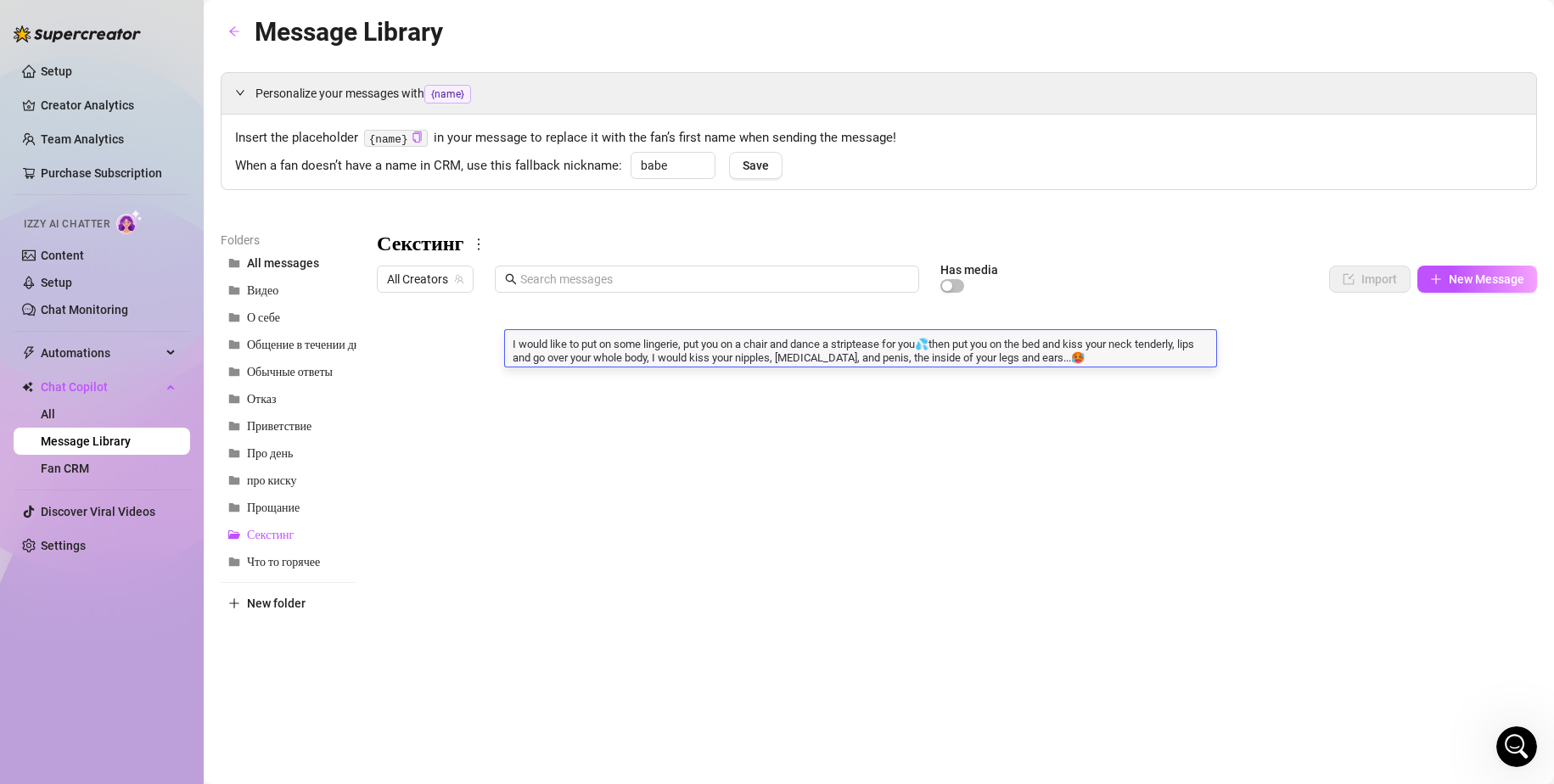
click at [576, 369] on div at bounding box center [956, 489] width 1160 height 378
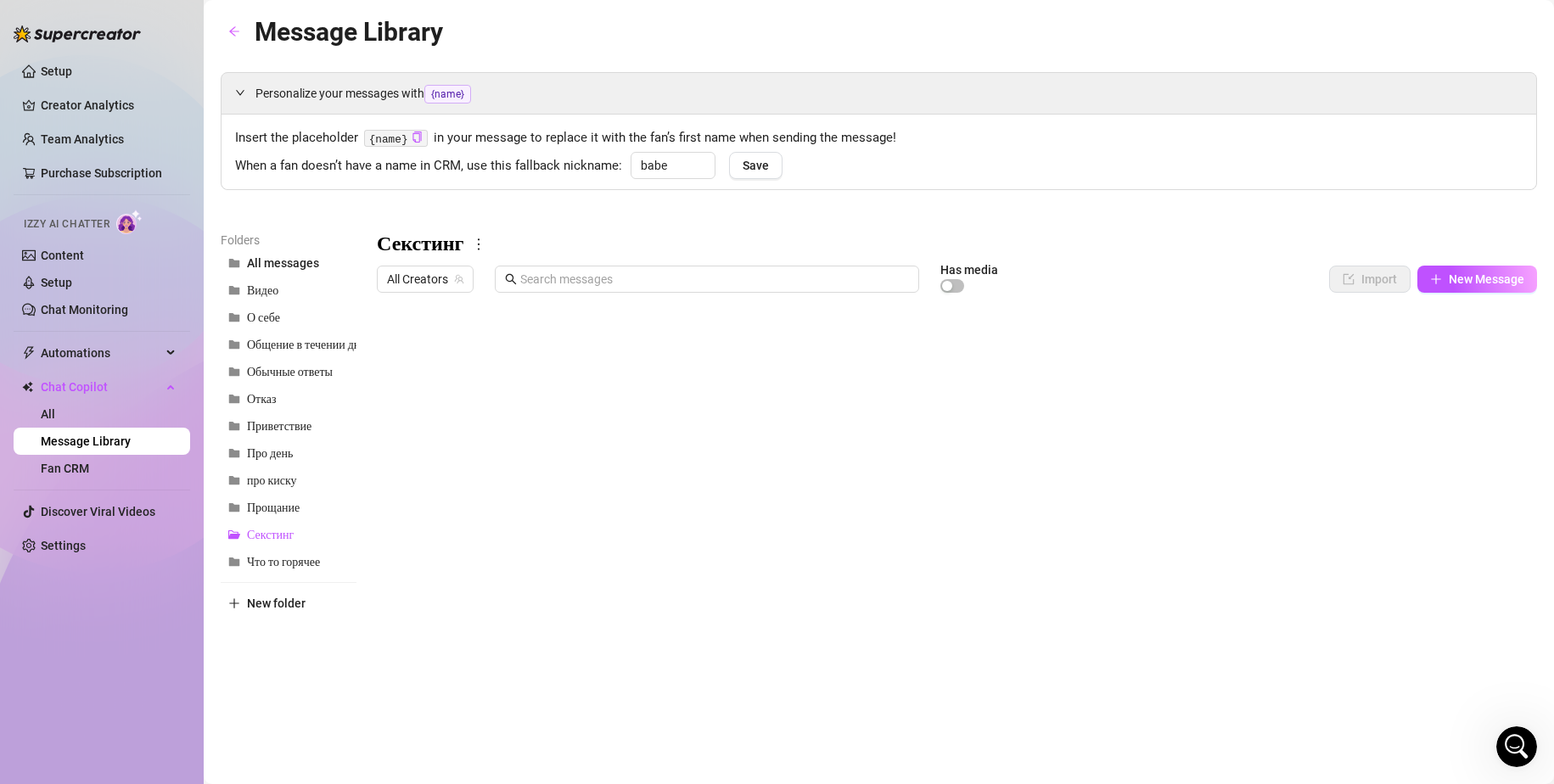
click at [581, 372] on div at bounding box center [956, 489] width 1160 height 378
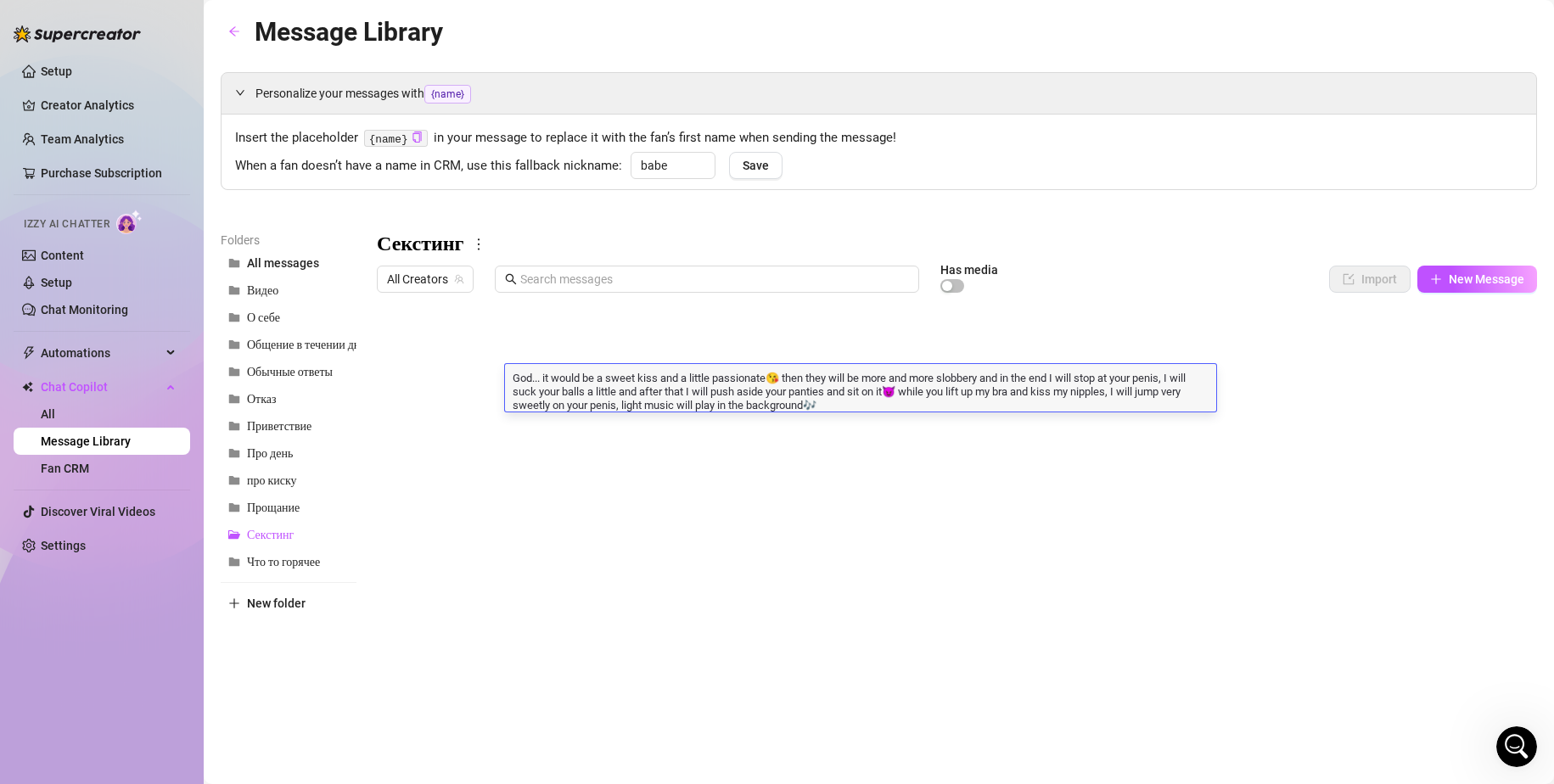
click at [581, 372] on textarea "God... it would be a sweet kiss and a little passionate😘 then they will be more…" at bounding box center [860, 390] width 711 height 42
click at [599, 380] on textarea "God... it would be a sweet kiss and a little passionate😘 then they will be more…" at bounding box center [860, 390] width 711 height 42
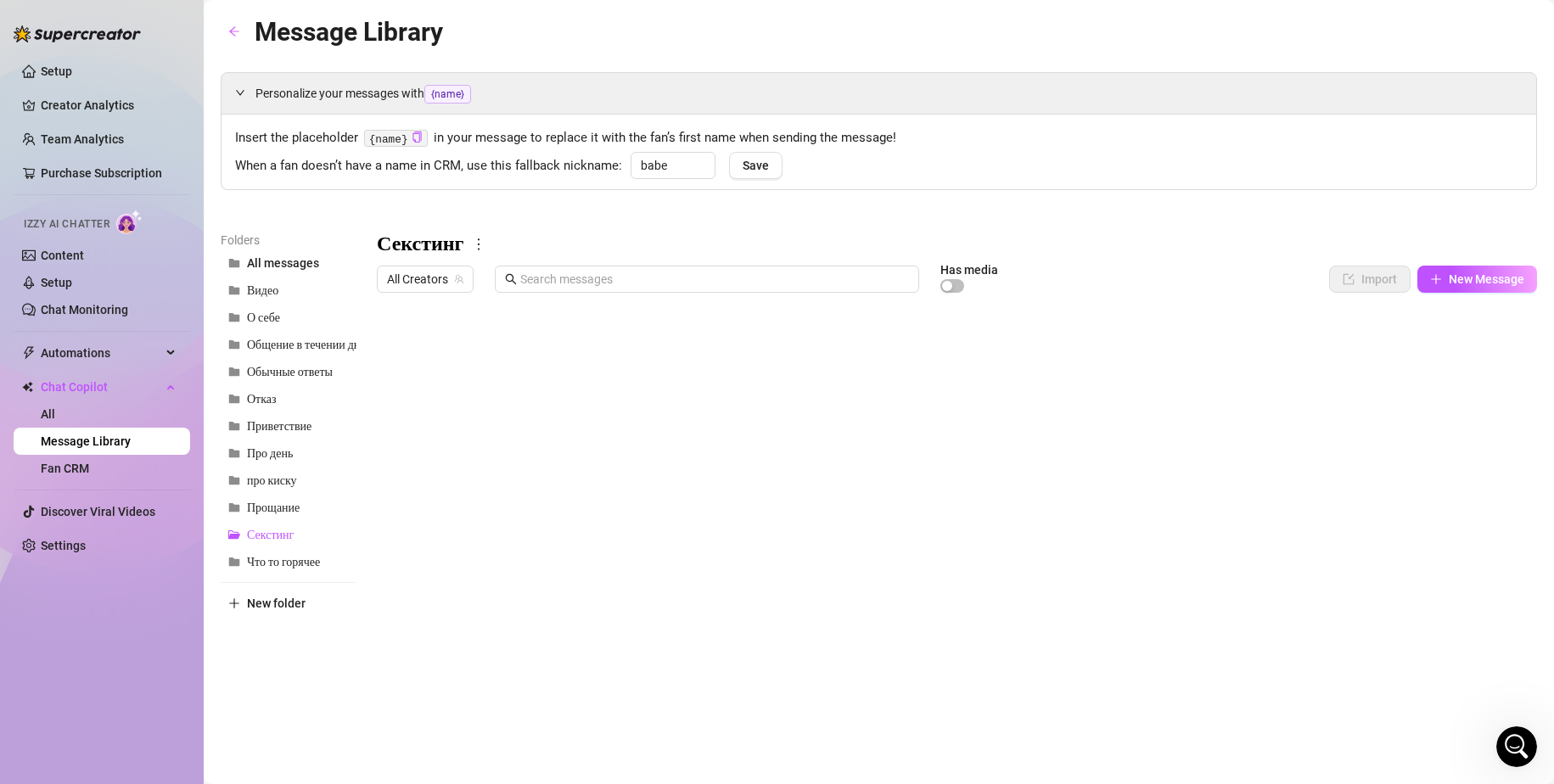
click at [746, 433] on div at bounding box center [956, 489] width 1160 height 378
click at [734, 419] on div at bounding box center [956, 489] width 1160 height 378
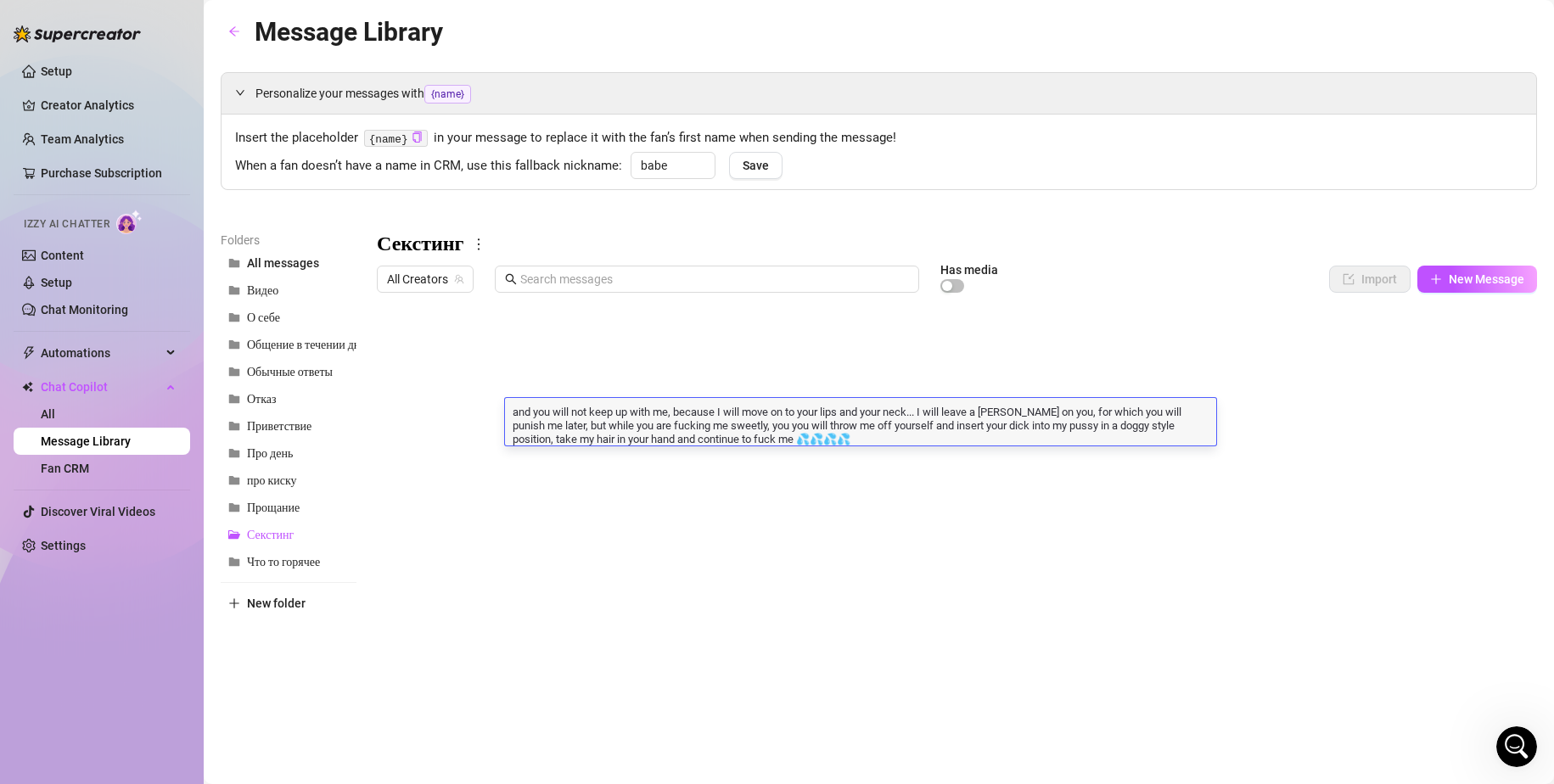
drag, startPoint x: 551, startPoint y: 460, endPoint x: 529, endPoint y: 459, distance: 22.0
click at [551, 460] on div at bounding box center [956, 489] width 1160 height 378
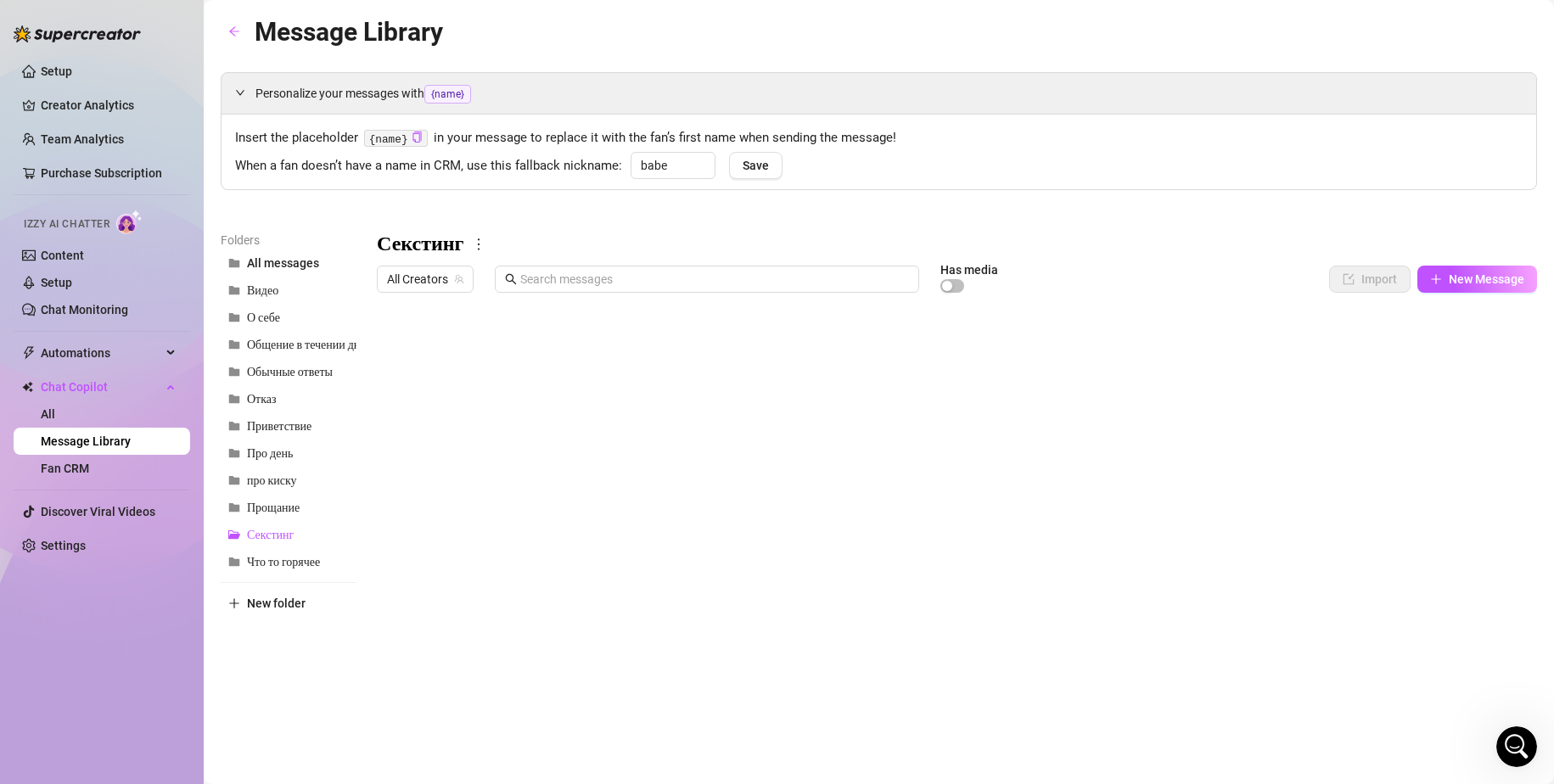
click at [465, 450] on div at bounding box center [956, 489] width 1160 height 378
click at [655, 450] on div at bounding box center [956, 489] width 1160 height 378
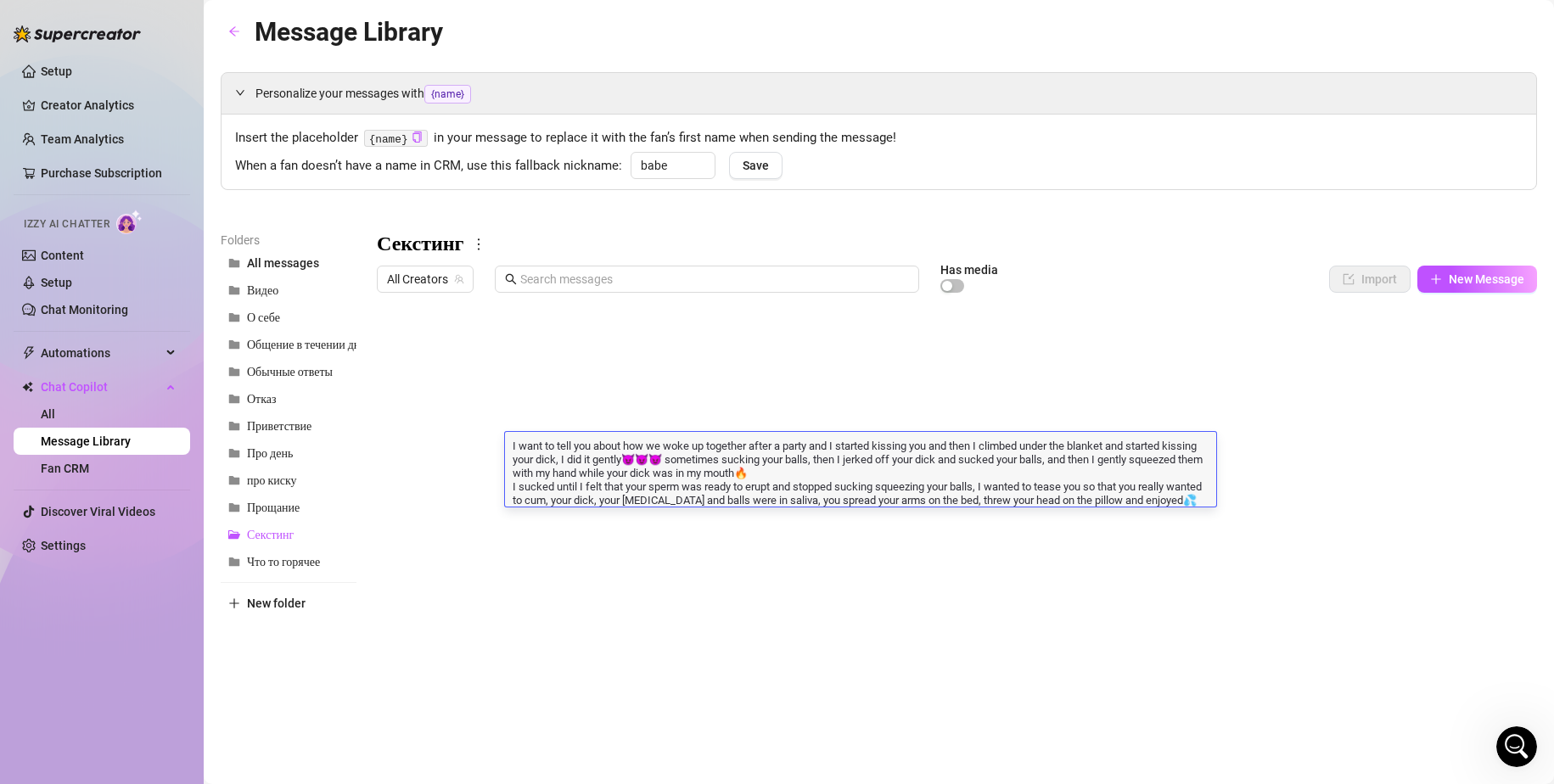
click at [511, 536] on div at bounding box center [956, 489] width 1160 height 378
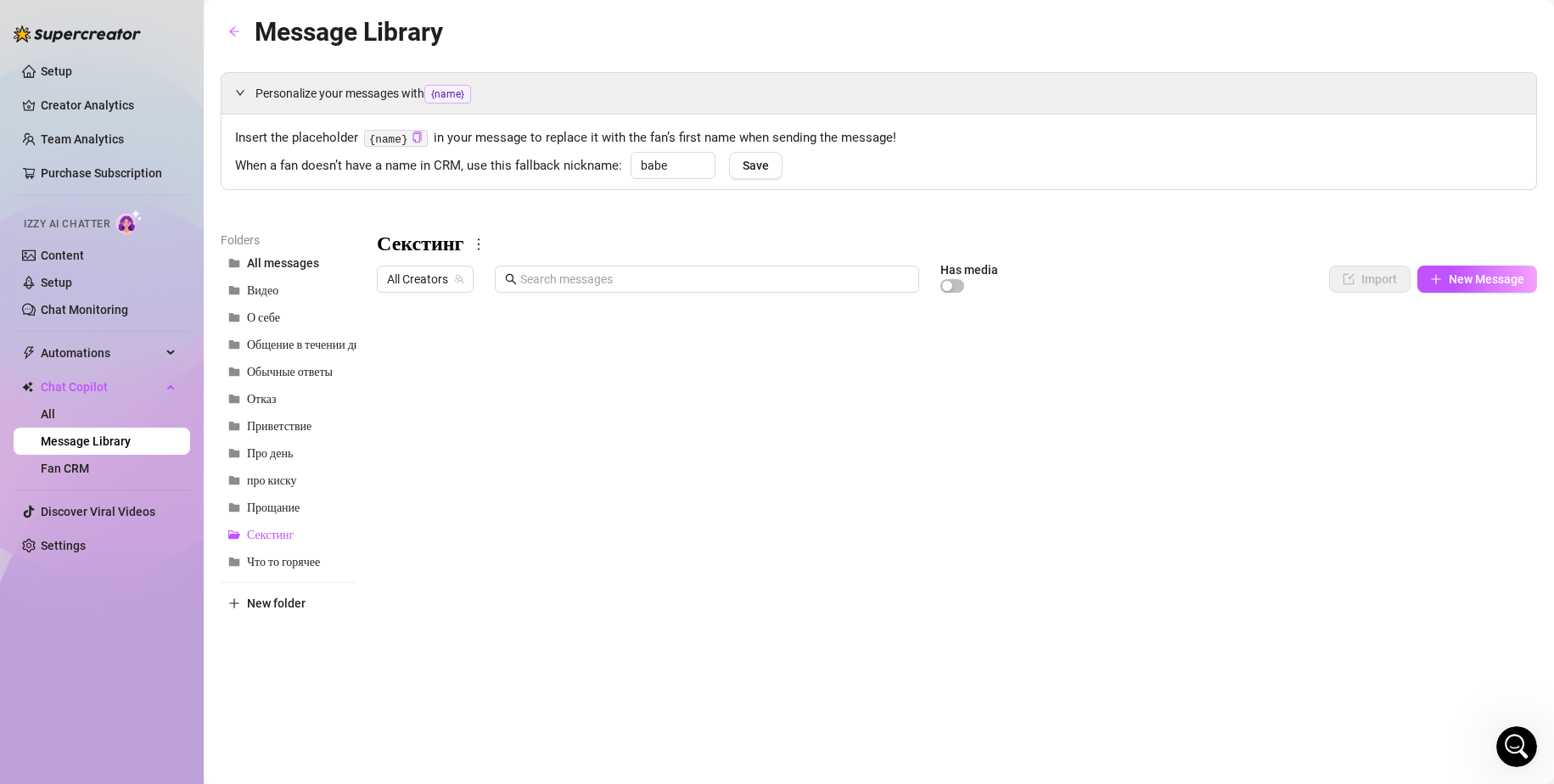
click at [556, 482] on div at bounding box center [956, 489] width 1160 height 378
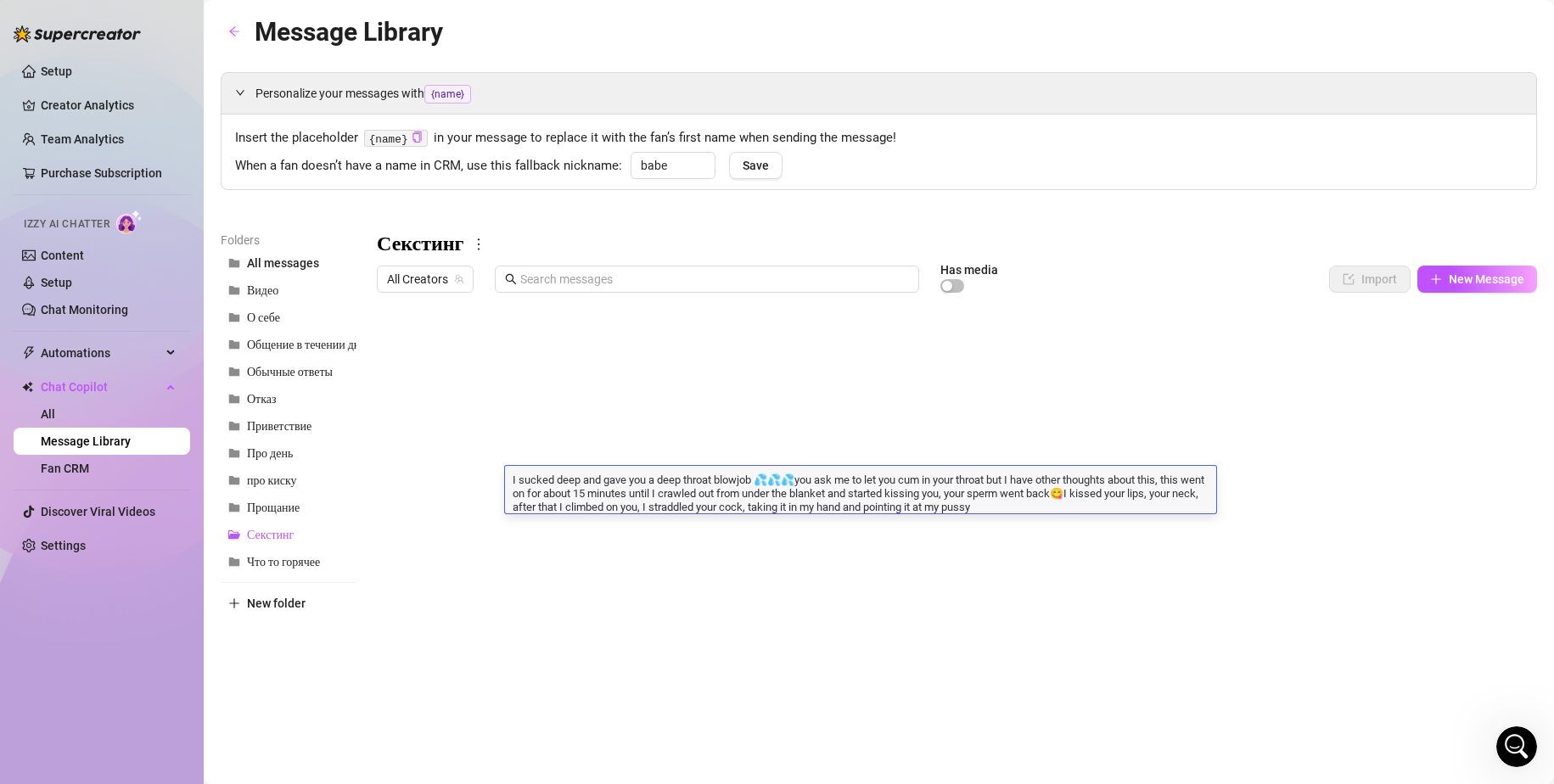
click at [617, 523] on div at bounding box center [956, 489] width 1160 height 378
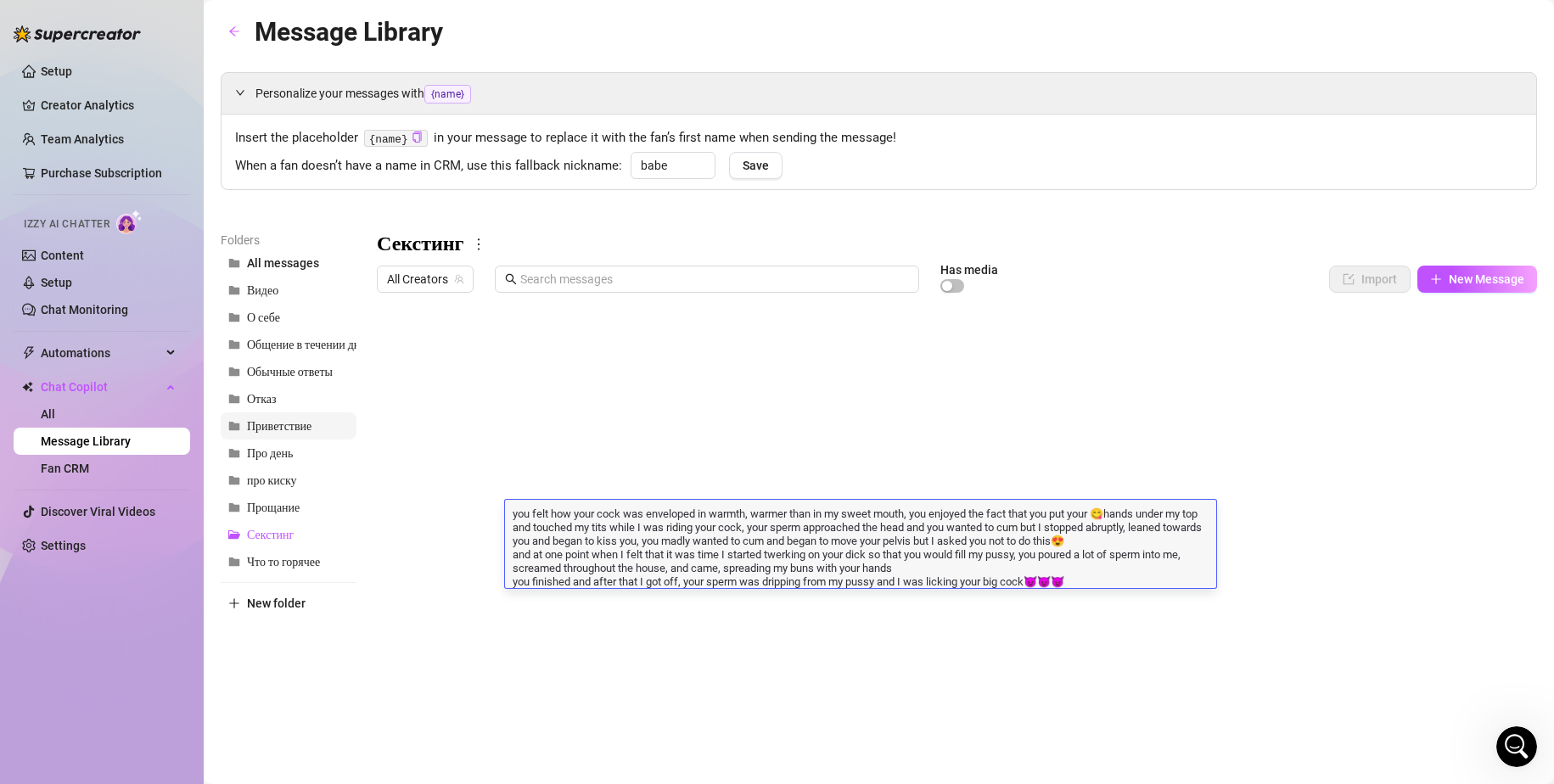
click at [285, 427] on span "Приветствие" at bounding box center [280, 426] width 65 height 14
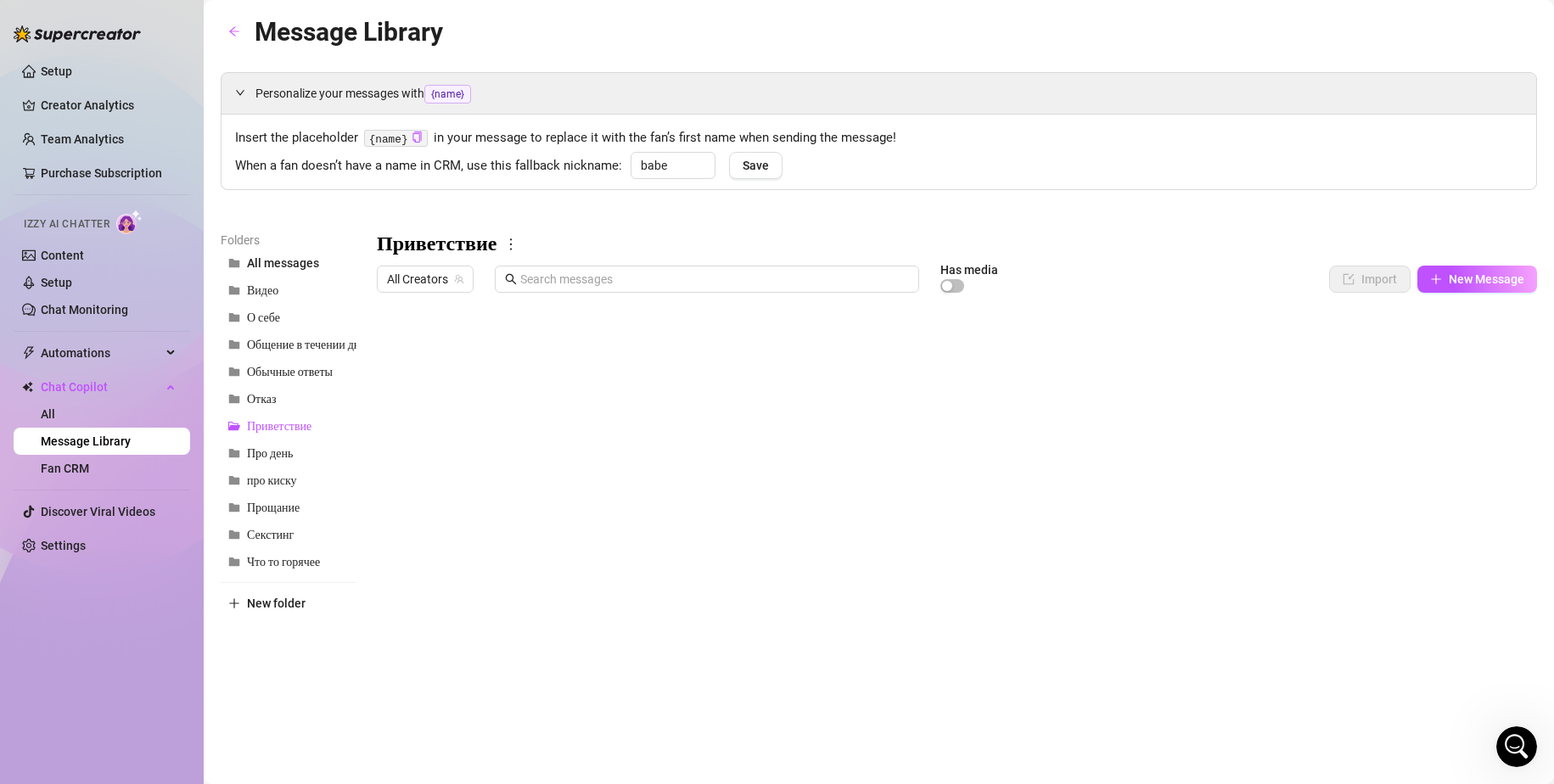
click at [1447, 319] on div at bounding box center [956, 489] width 1160 height 378
click at [1255, 259] on div "Приветствие All Creators Has media Import New Message Title Text Media $ AI Pri…" at bounding box center [956, 454] width 1160 height 448
click at [574, 237] on div "Приветствие" at bounding box center [956, 245] width 1160 height 27
click at [436, 274] on span "All Creators" at bounding box center [425, 279] width 76 height 25
click at [446, 366] on div "Zara ( zaraass )" at bounding box center [448, 369] width 116 height 20
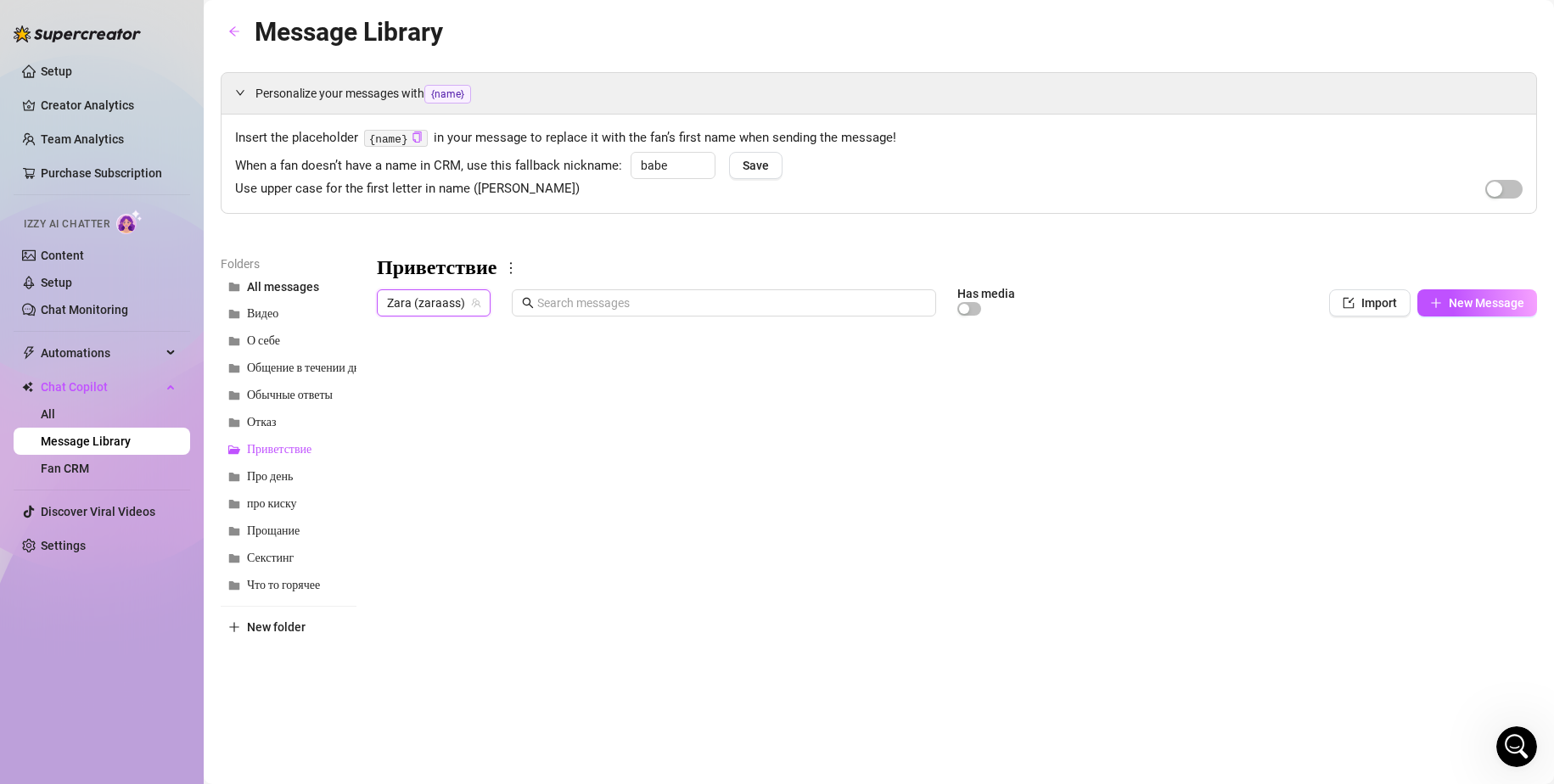
click at [897, 236] on div "Personalize your messages with {name} Insert the placeholder {name} in your mes…" at bounding box center [879, 387] width 1316 height 630
click at [619, 376] on div at bounding box center [956, 513] width 1160 height 378
click at [570, 370] on div at bounding box center [956, 513] width 1160 height 378
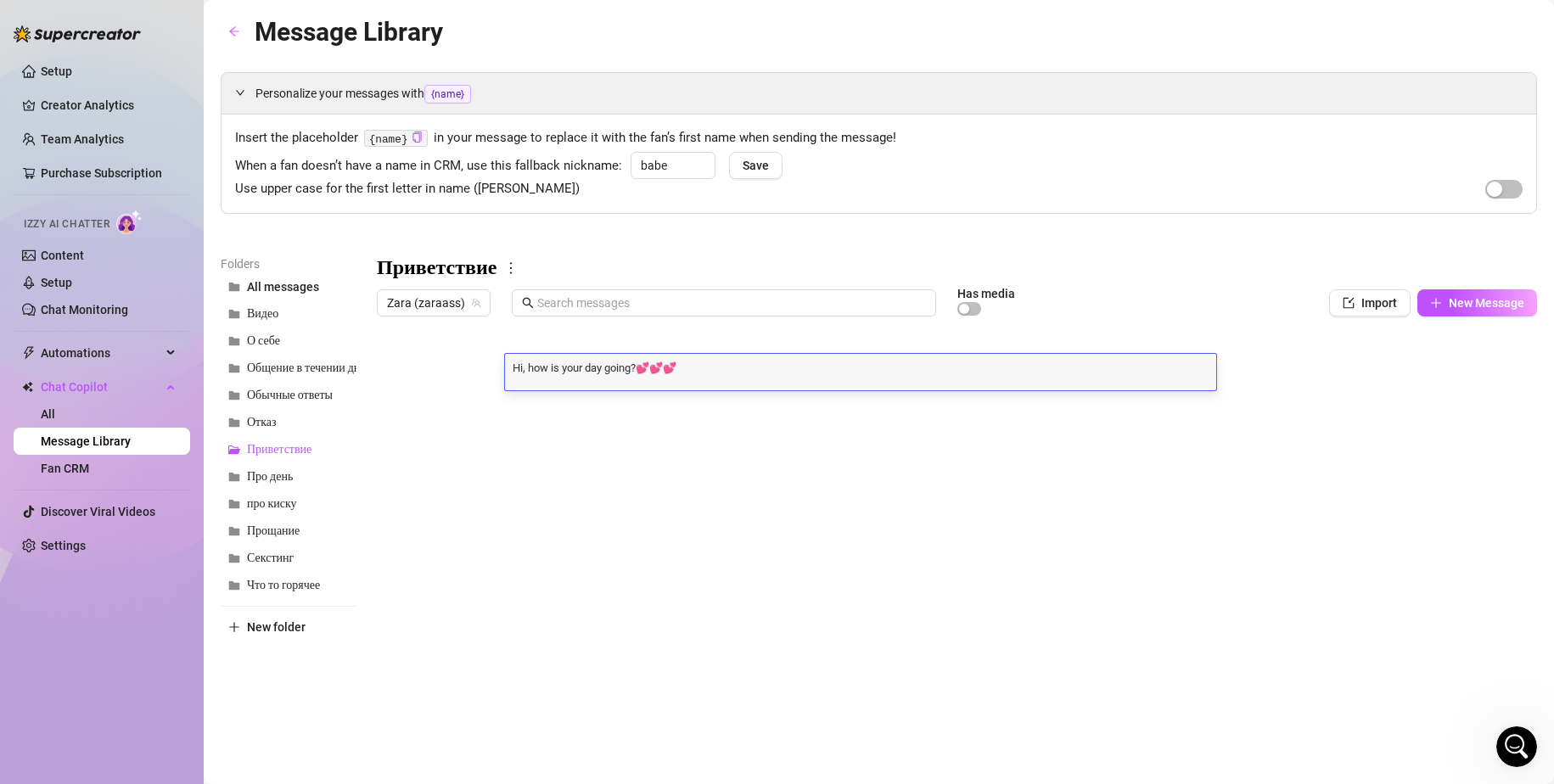
click at [570, 370] on textarea "Hi, how is your day going?💕💕💕" at bounding box center [860, 366] width 711 height 15
drag, startPoint x: 1246, startPoint y: 114, endPoint x: 1241, endPoint y: 122, distance: 9.4
click at [1246, 114] on div "Personalize your messages with {name}" at bounding box center [879, 93] width 1314 height 41
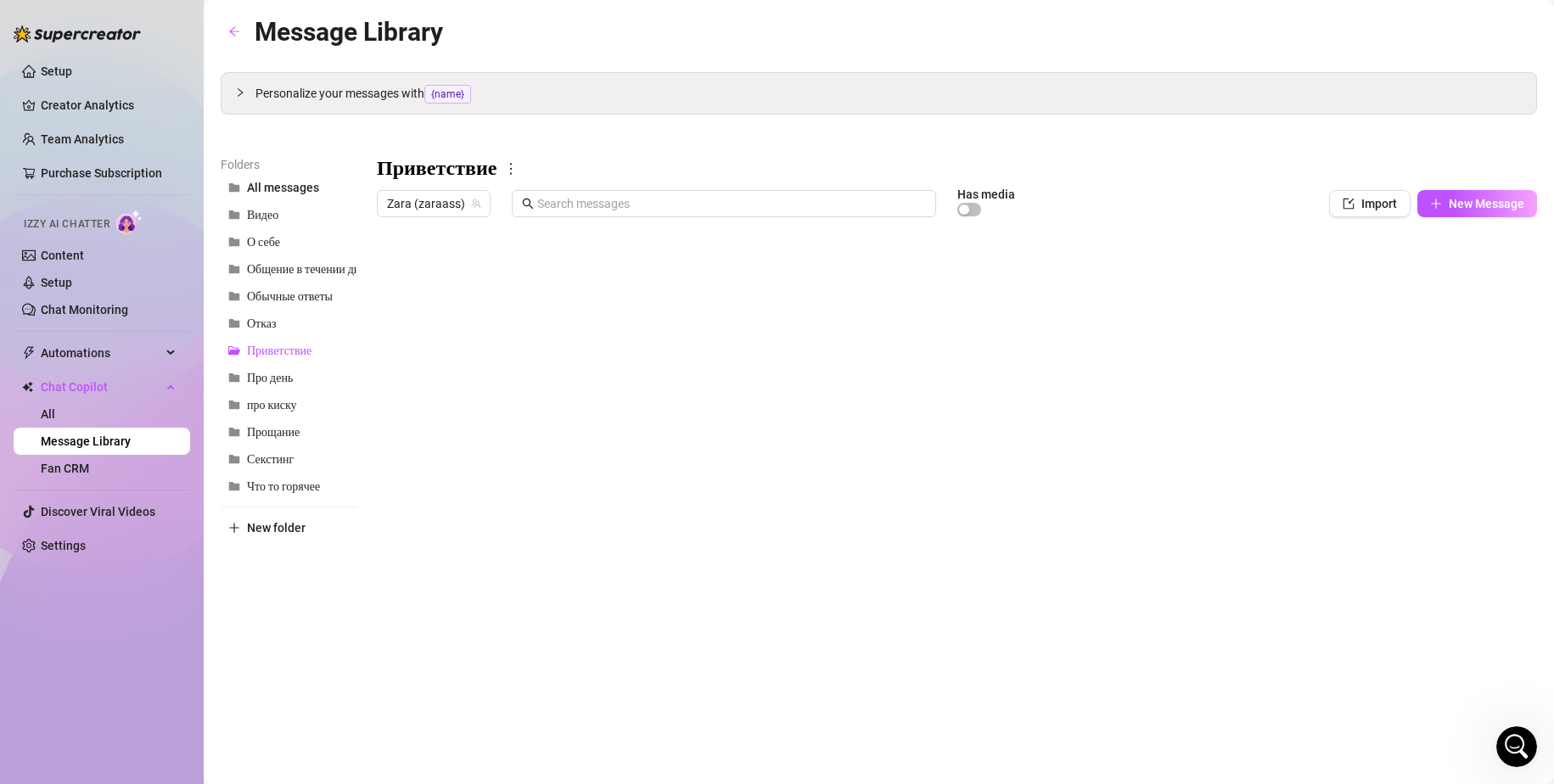
click at [620, 51] on div "Message Library" at bounding box center [879, 31] width 1316 height 40
click at [286, 244] on button "О себе" at bounding box center [289, 242] width 136 height 27
click at [674, 274] on div at bounding box center [956, 414] width 1160 height 378
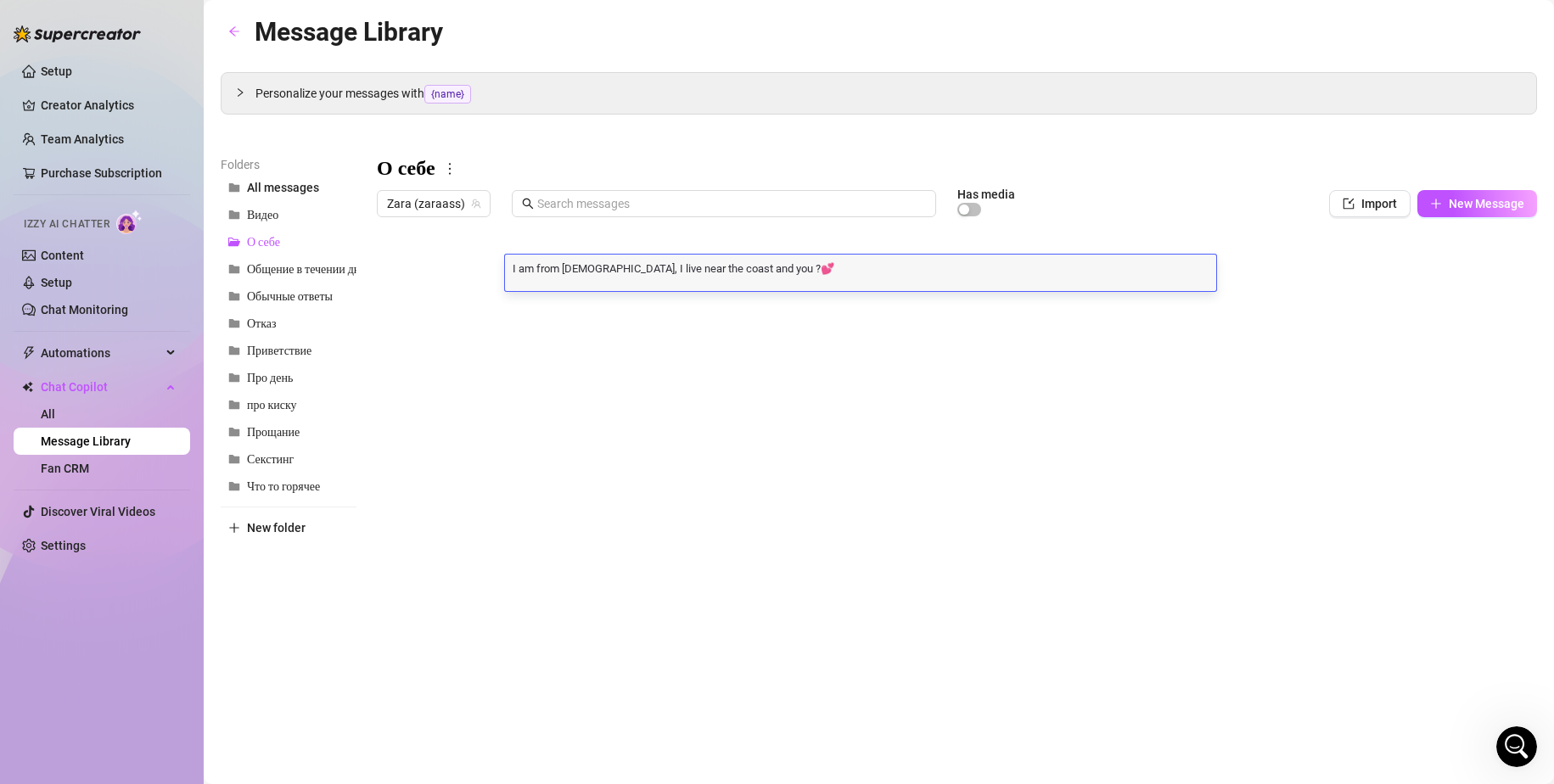
scroll to position [1, 0]
click at [674, 274] on textarea "I am from [DEMOGRAPHIC_DATA], I live near the coast and you ?💕" at bounding box center [860, 268] width 711 height 15
click at [690, 268] on textarea "I am from [DEMOGRAPHIC_DATA], I live near the coast and you ?💕" at bounding box center [860, 268] width 711 height 15
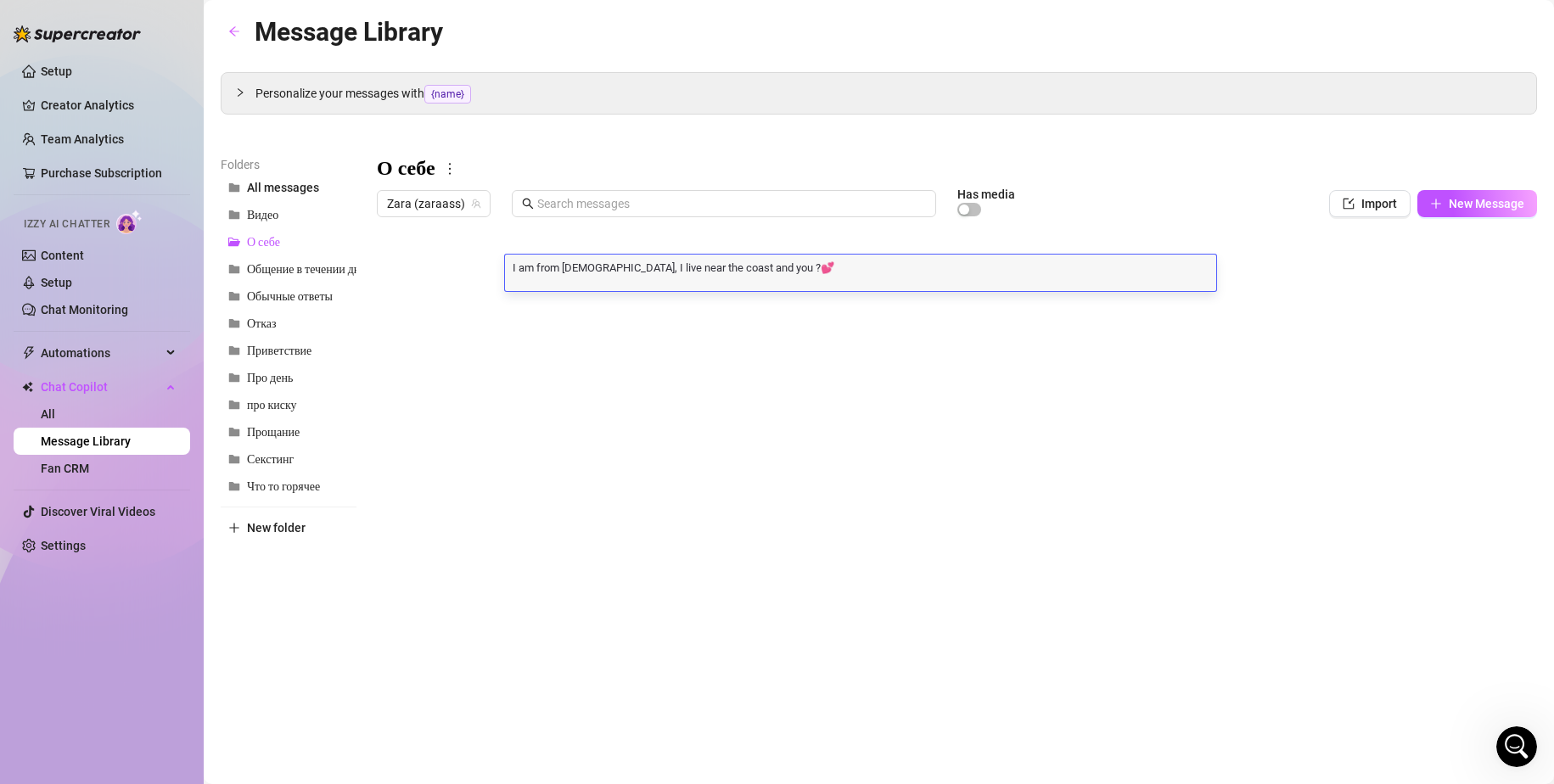
click at [421, 275] on div at bounding box center [956, 414] width 1160 height 378
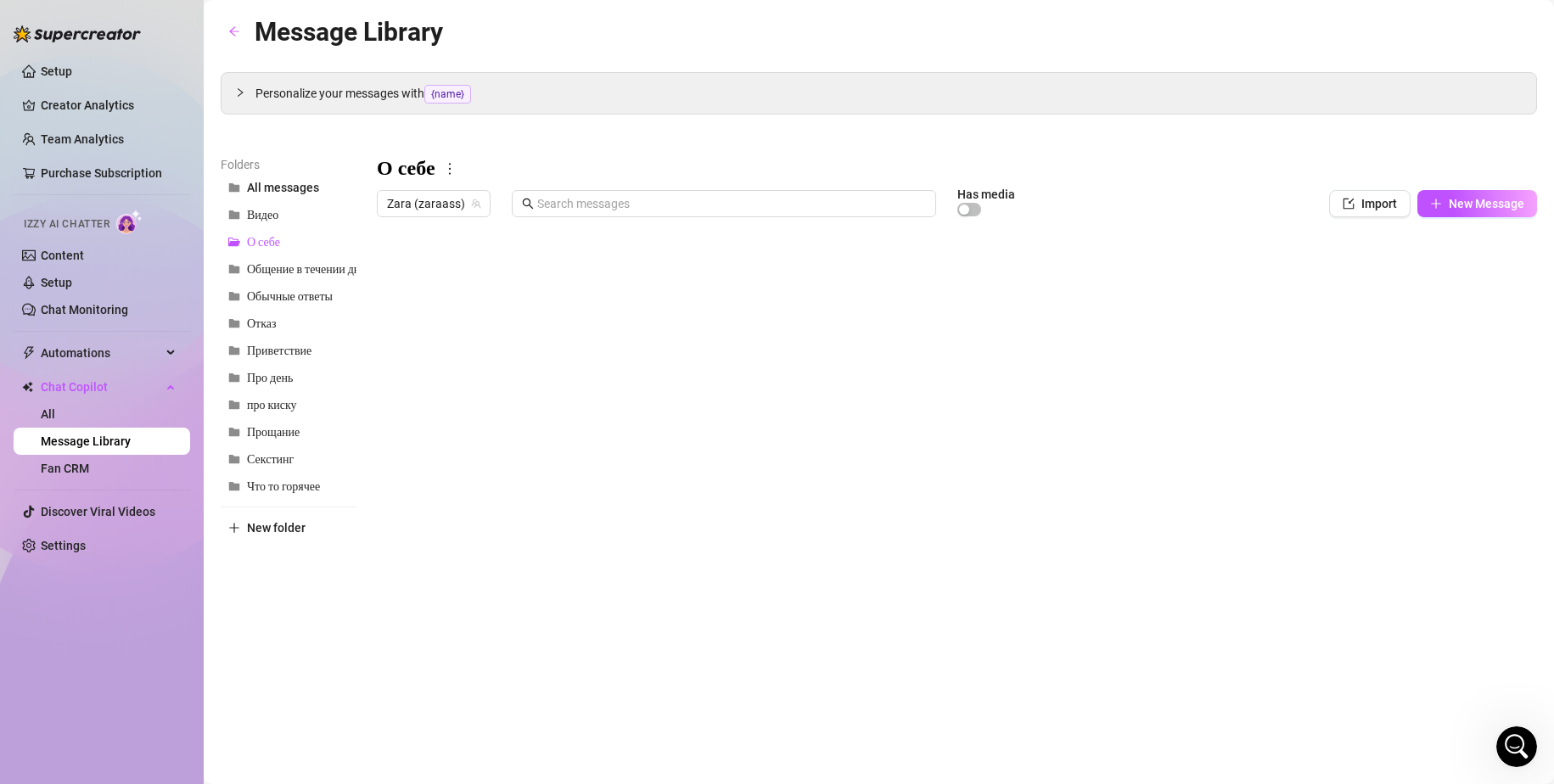
click at [421, 275] on div at bounding box center [956, 414] width 1160 height 378
click at [446, 307] on div at bounding box center [956, 414] width 1160 height 378
click at [570, 306] on div at bounding box center [956, 414] width 1160 height 378
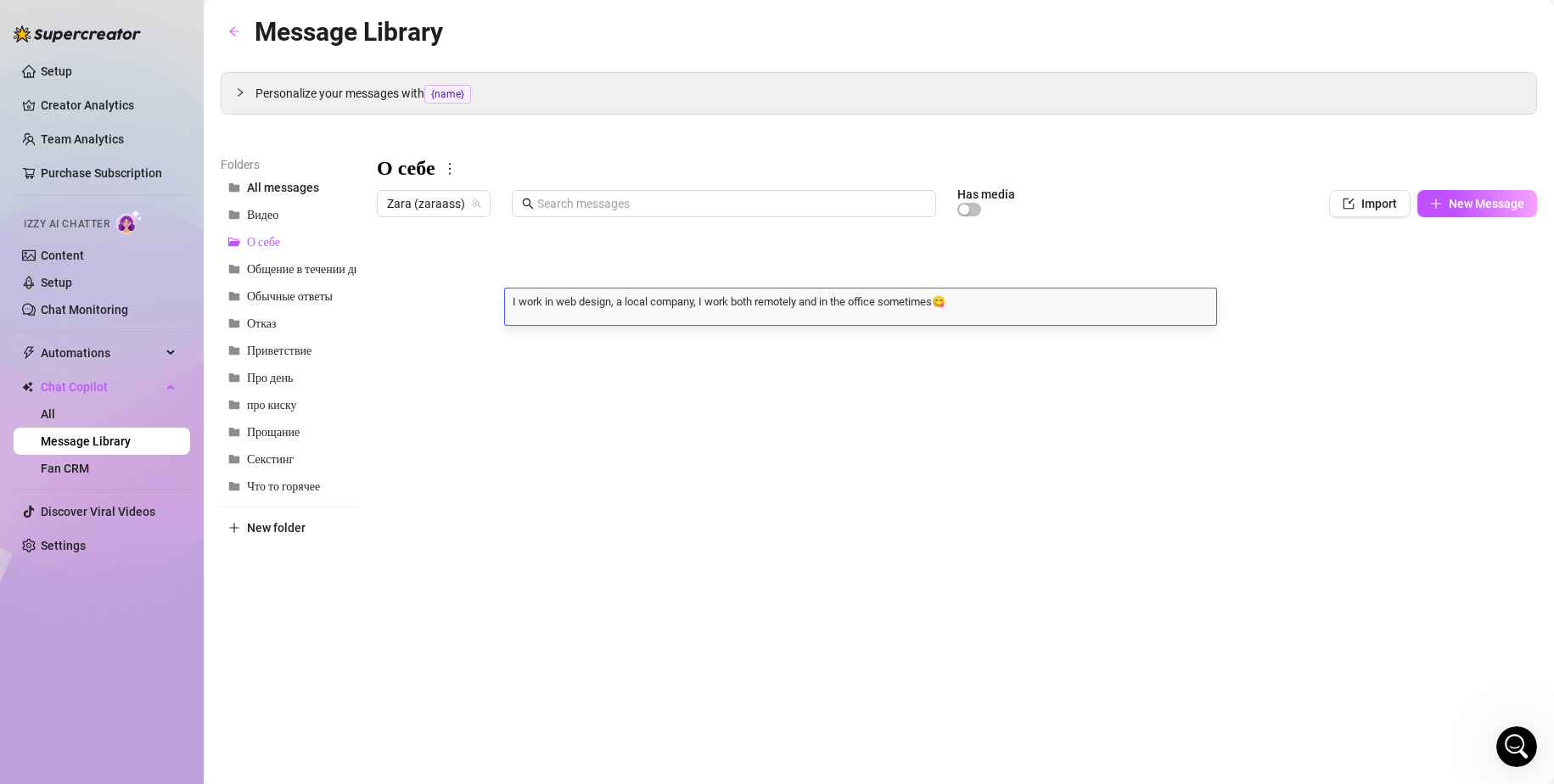
click at [566, 338] on div at bounding box center [956, 414] width 1160 height 378
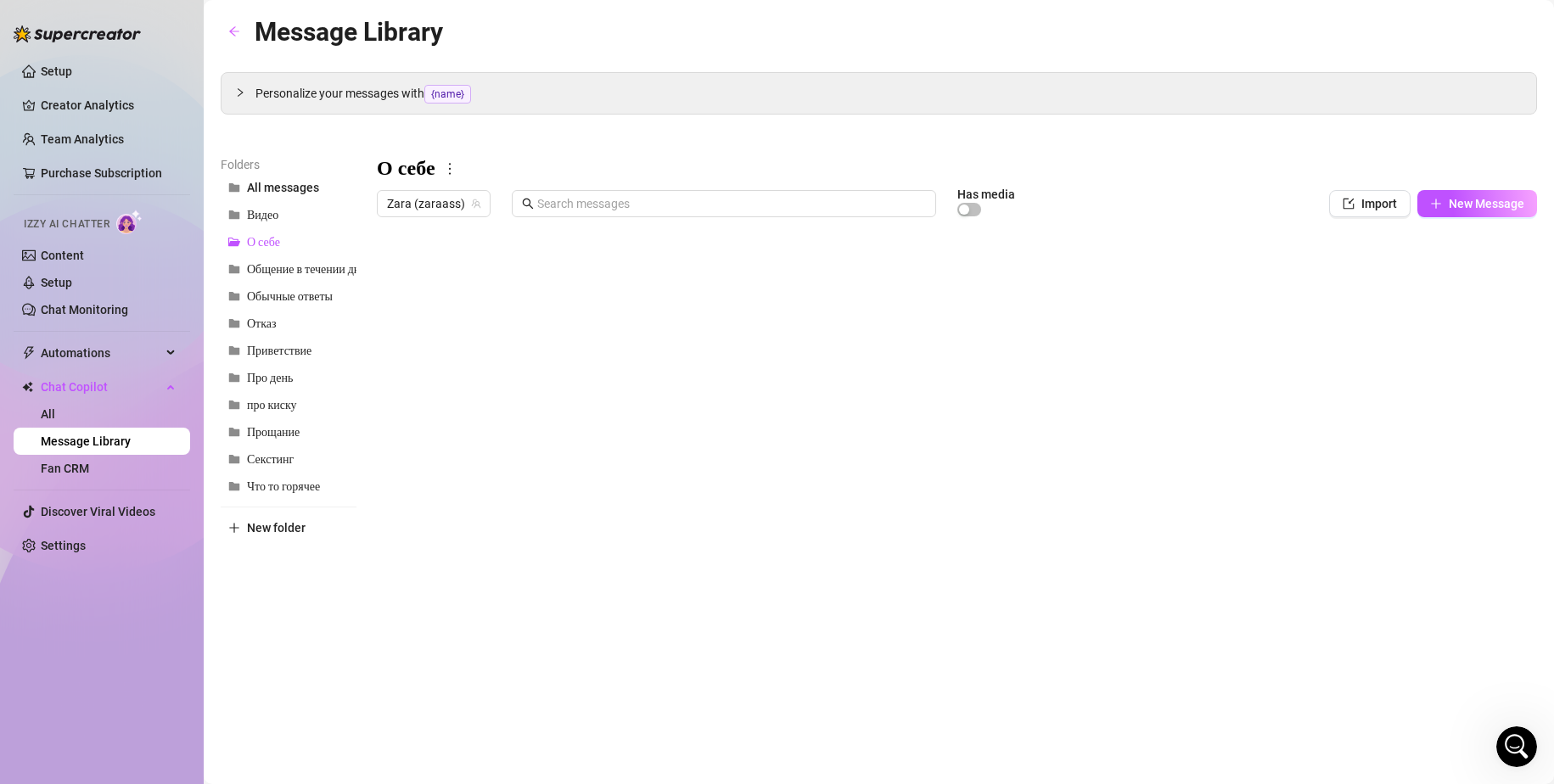
click at [566, 338] on div at bounding box center [956, 414] width 1160 height 378
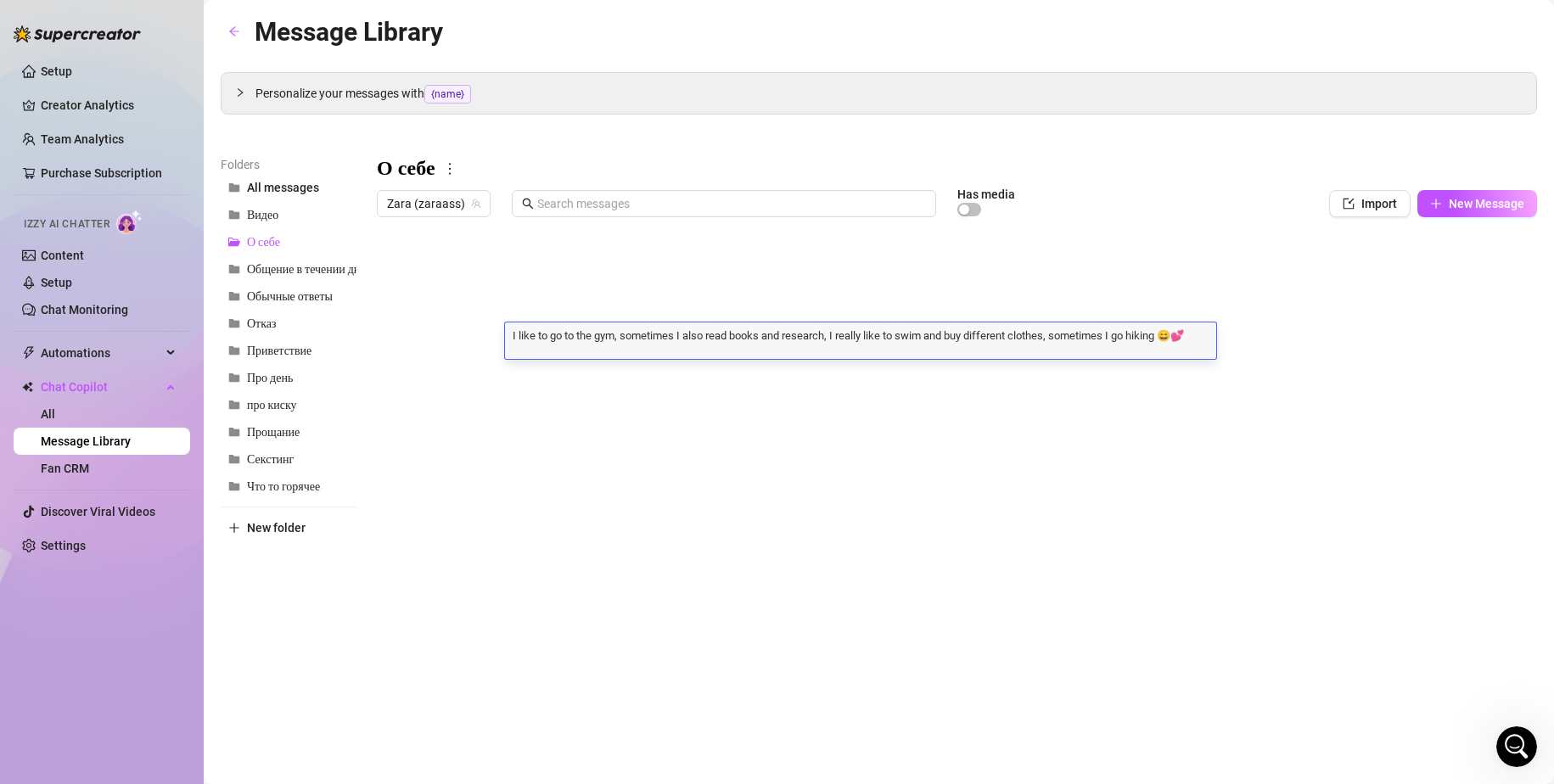
click at [421, 341] on div at bounding box center [956, 414] width 1160 height 378
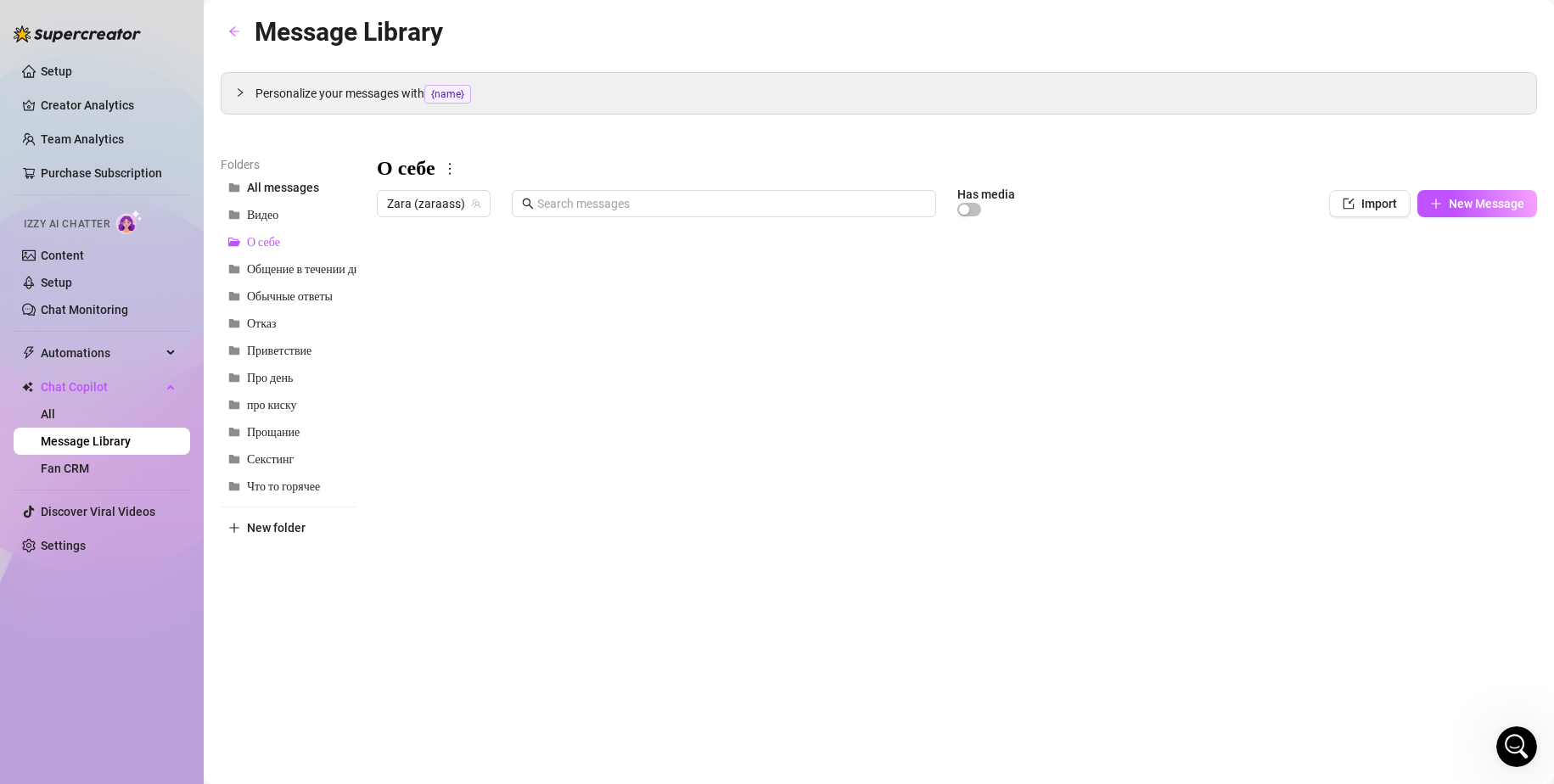
click at [421, 341] on div at bounding box center [956, 414] width 1160 height 378
click at [291, 272] on span "Общение в течении дня" at bounding box center [307, 269] width 119 height 14
click at [270, 324] on span "Отказ" at bounding box center [262, 324] width 30 height 14
click at [437, 272] on div at bounding box center [956, 414] width 1160 height 378
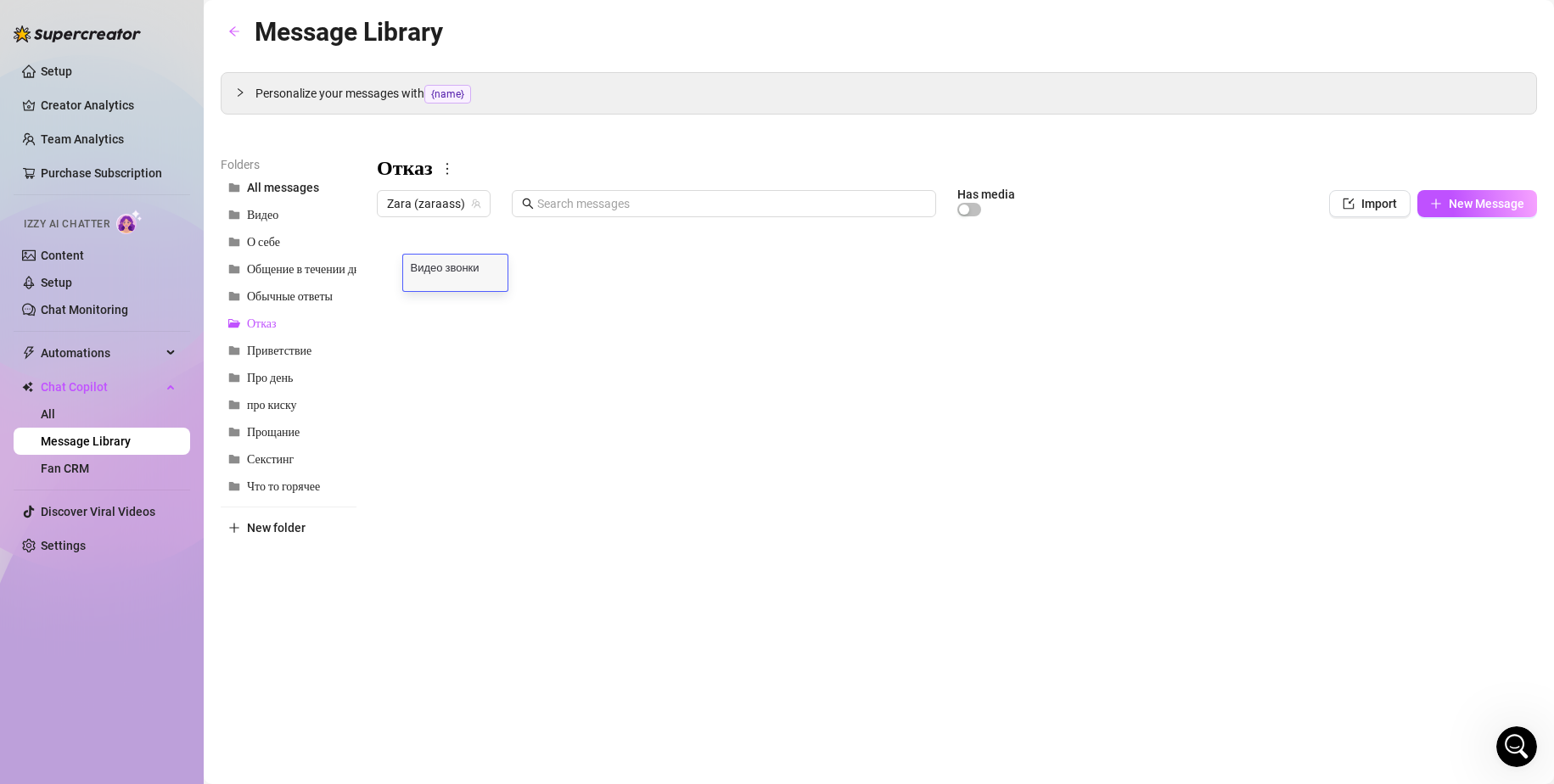
click at [637, 272] on div at bounding box center [956, 414] width 1160 height 378
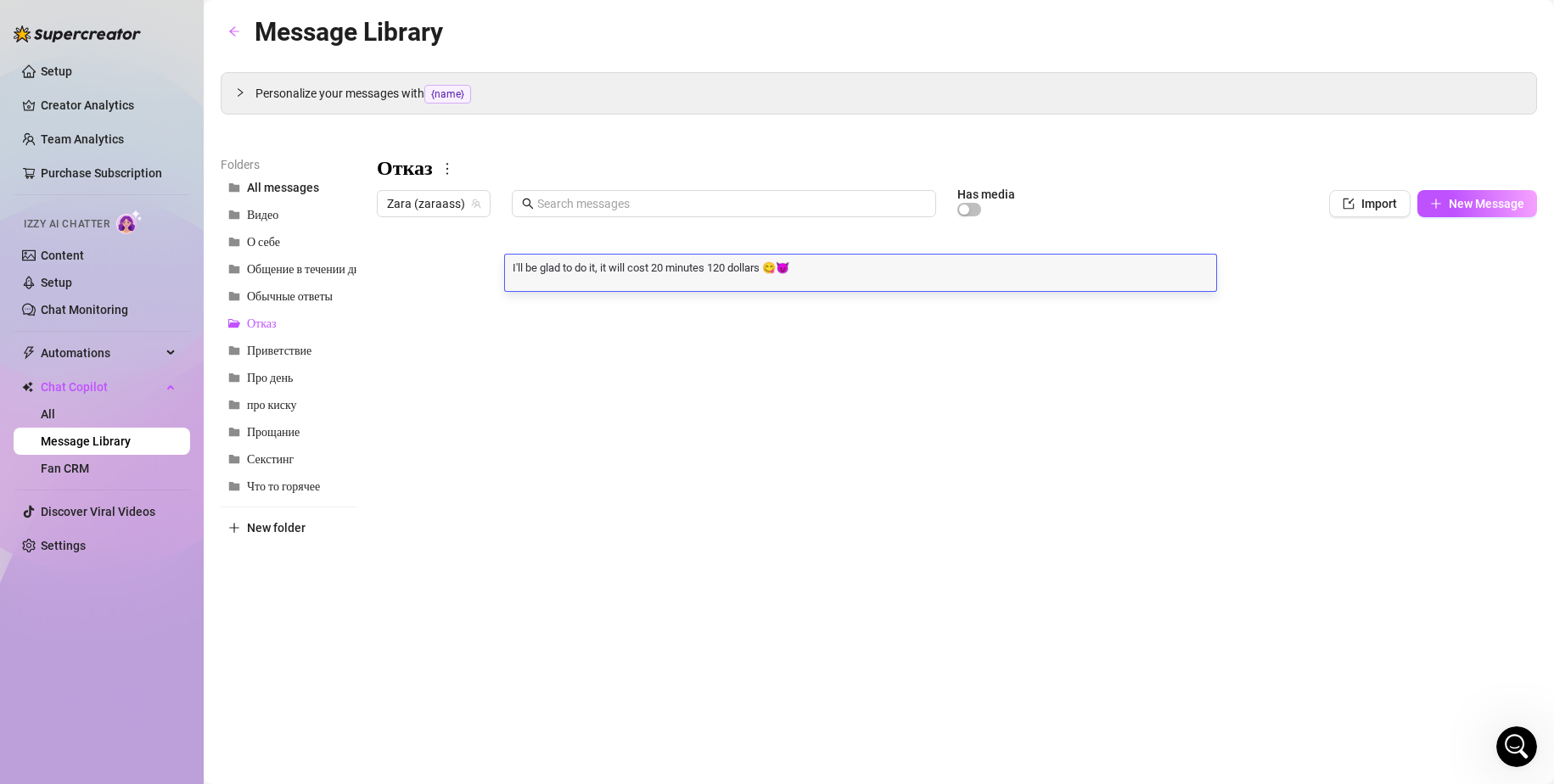
click at [567, 306] on div at bounding box center [956, 414] width 1160 height 378
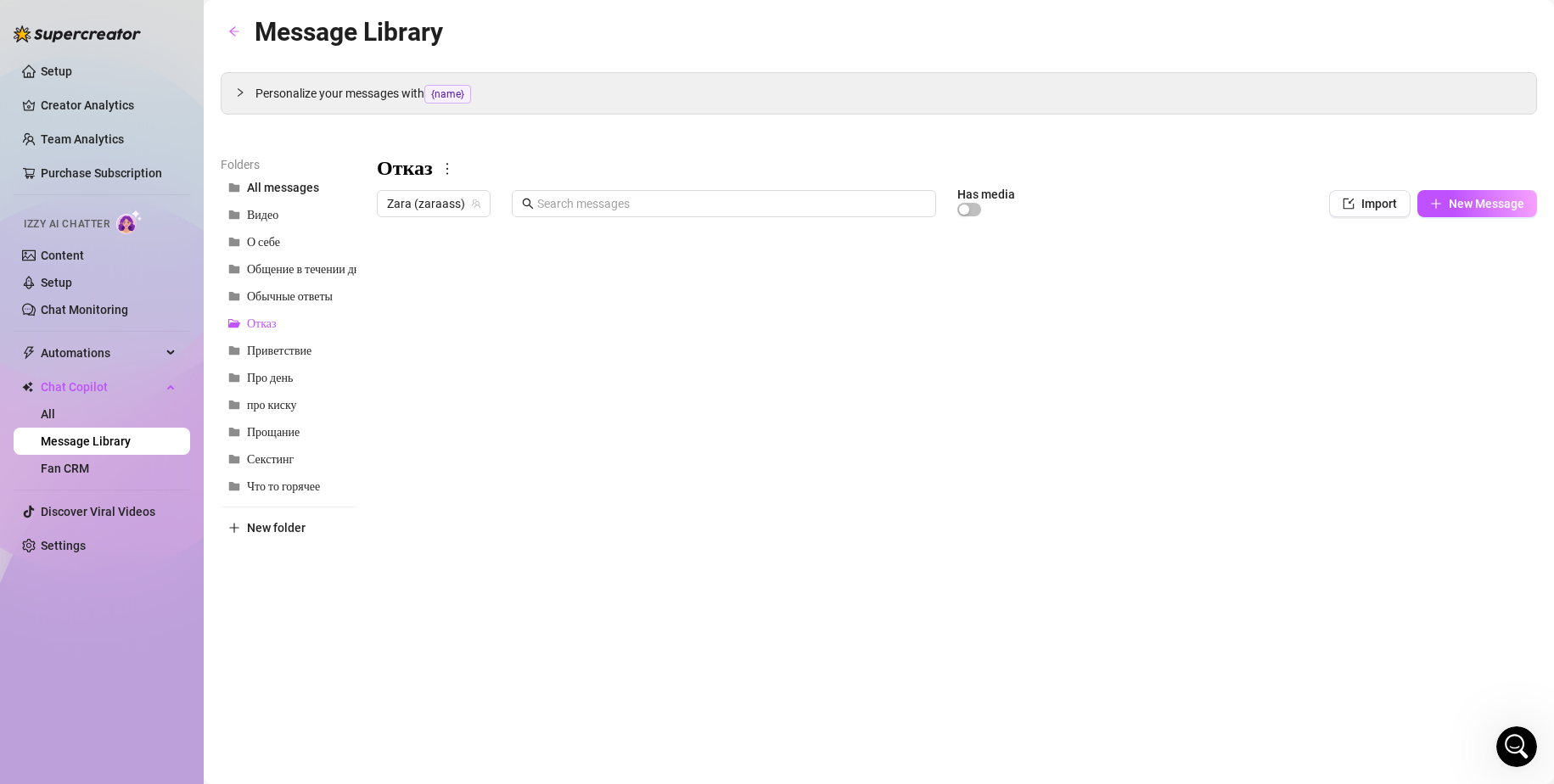
click at [567, 306] on div at bounding box center [956, 414] width 1160 height 378
click at [1266, 151] on div "Personalize your messages with {name} Insert the placeholder {name} in your mes…" at bounding box center [879, 337] width 1316 height 531
click at [440, 306] on div at bounding box center [956, 414] width 1160 height 378
click at [564, 307] on div at bounding box center [956, 414] width 1160 height 378
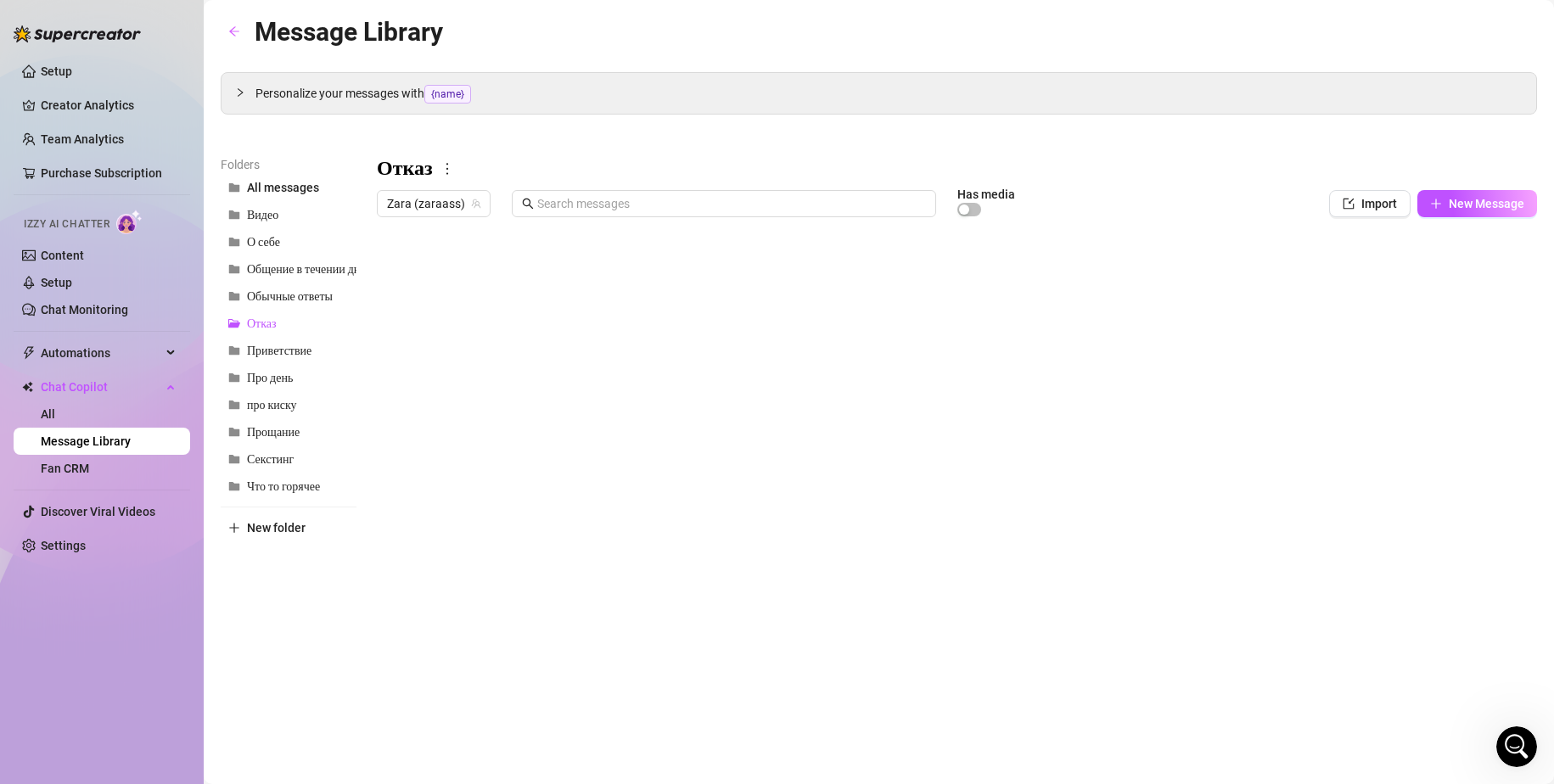
click at [462, 307] on div at bounding box center [956, 414] width 1160 height 378
click at [462, 302] on div at bounding box center [956, 414] width 1160 height 378
click at [462, 302] on textarea "Перед мутом" at bounding box center [455, 302] width 105 height 15
click at [458, 337] on div at bounding box center [956, 414] width 1160 height 378
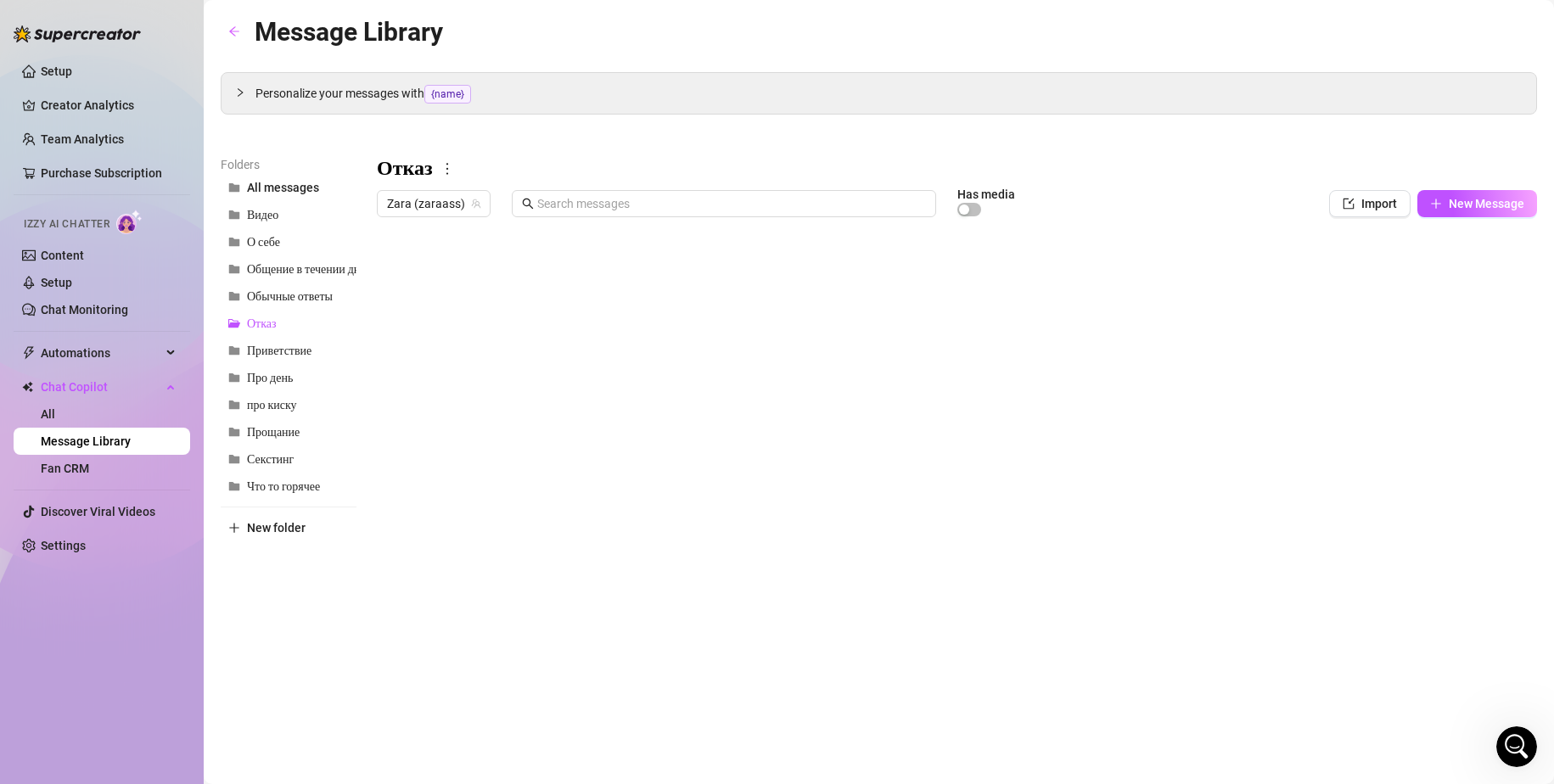
click at [458, 337] on div at bounding box center [956, 414] width 1160 height 378
click at [660, 342] on div at bounding box center [956, 414] width 1160 height 378
click at [658, 341] on div at bounding box center [956, 414] width 1160 height 378
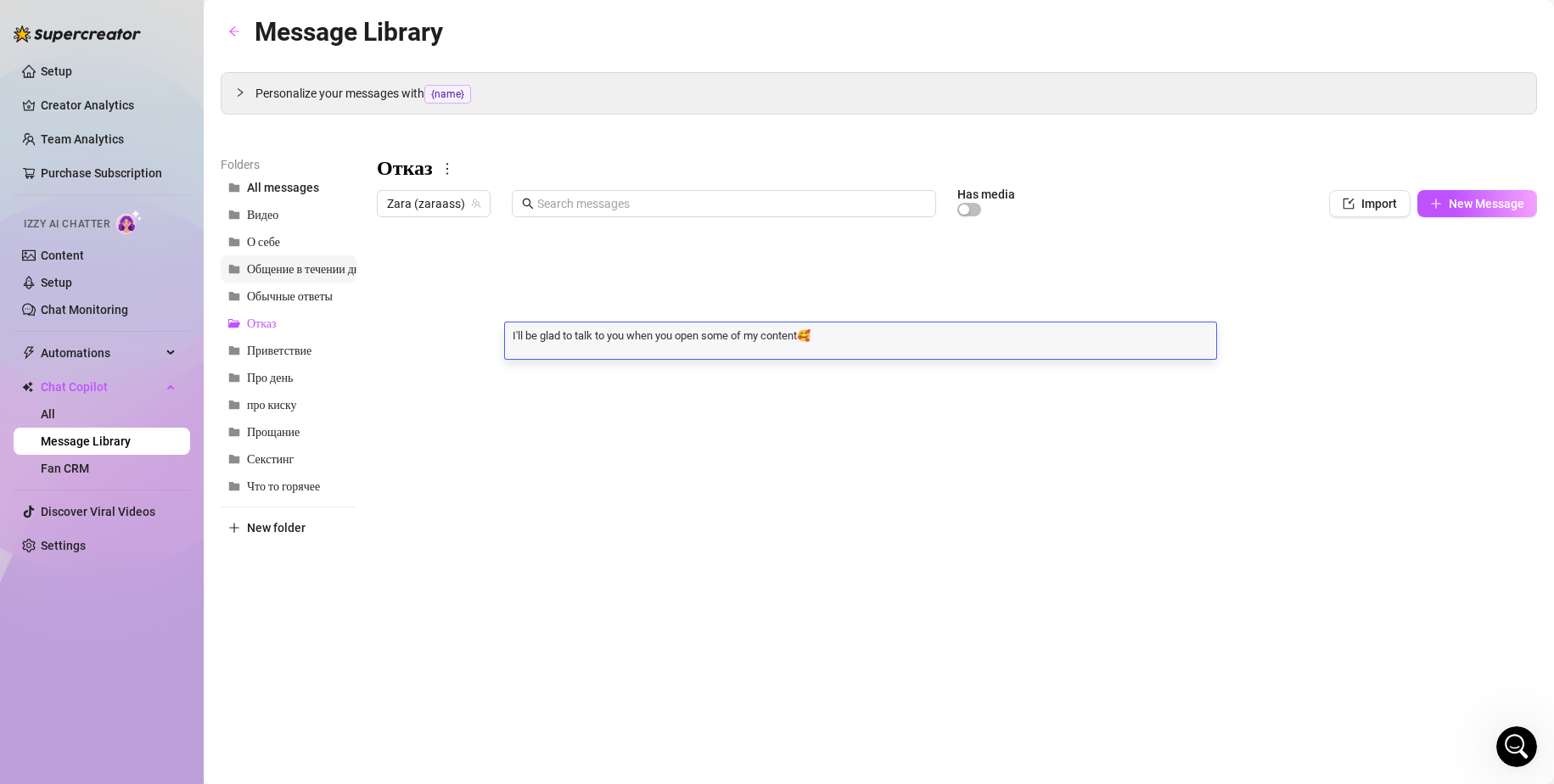
click at [291, 278] on button "Общение в течении дня" at bounding box center [289, 269] width 136 height 27
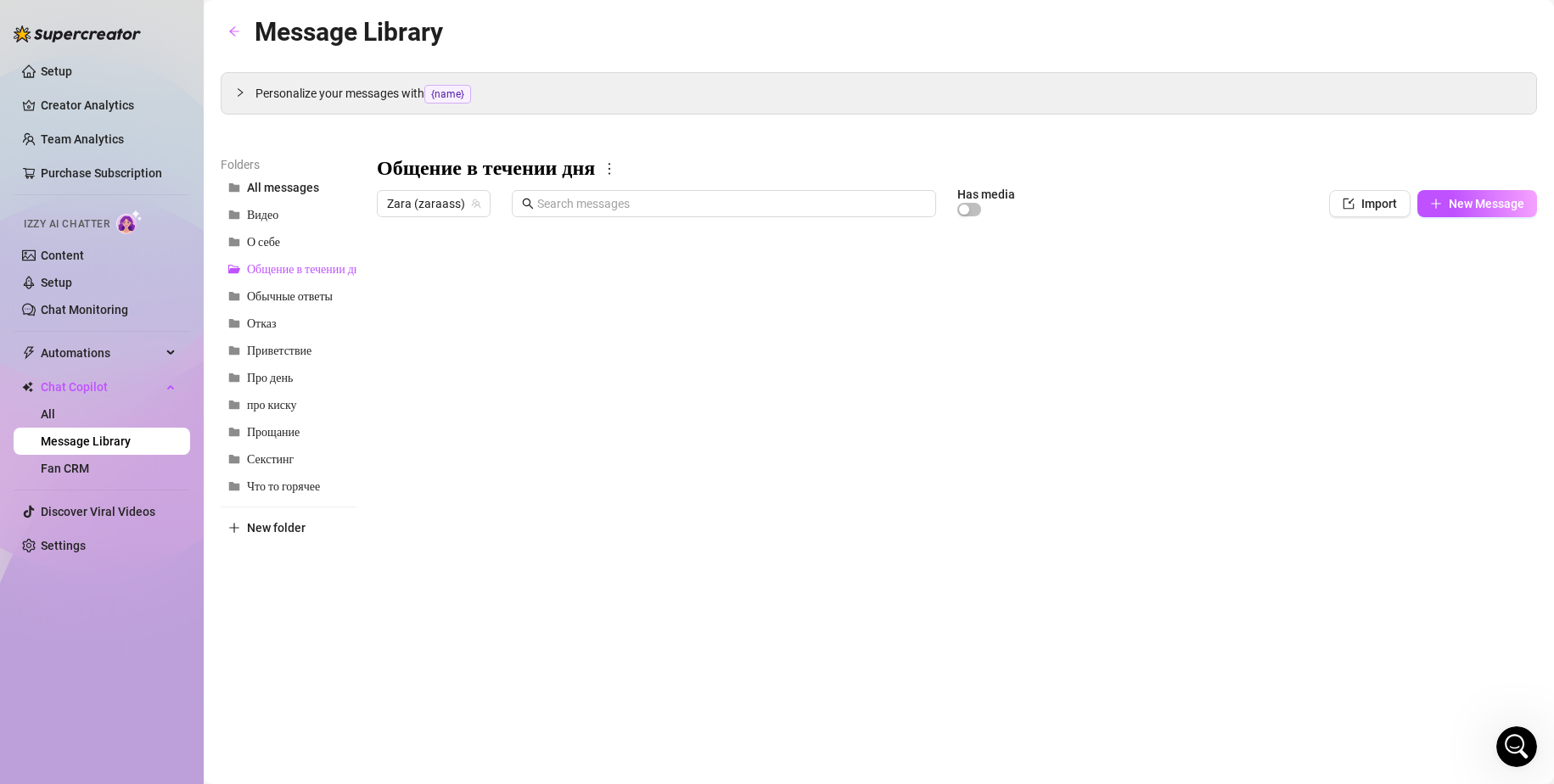
click at [574, 268] on div at bounding box center [956, 414] width 1160 height 378
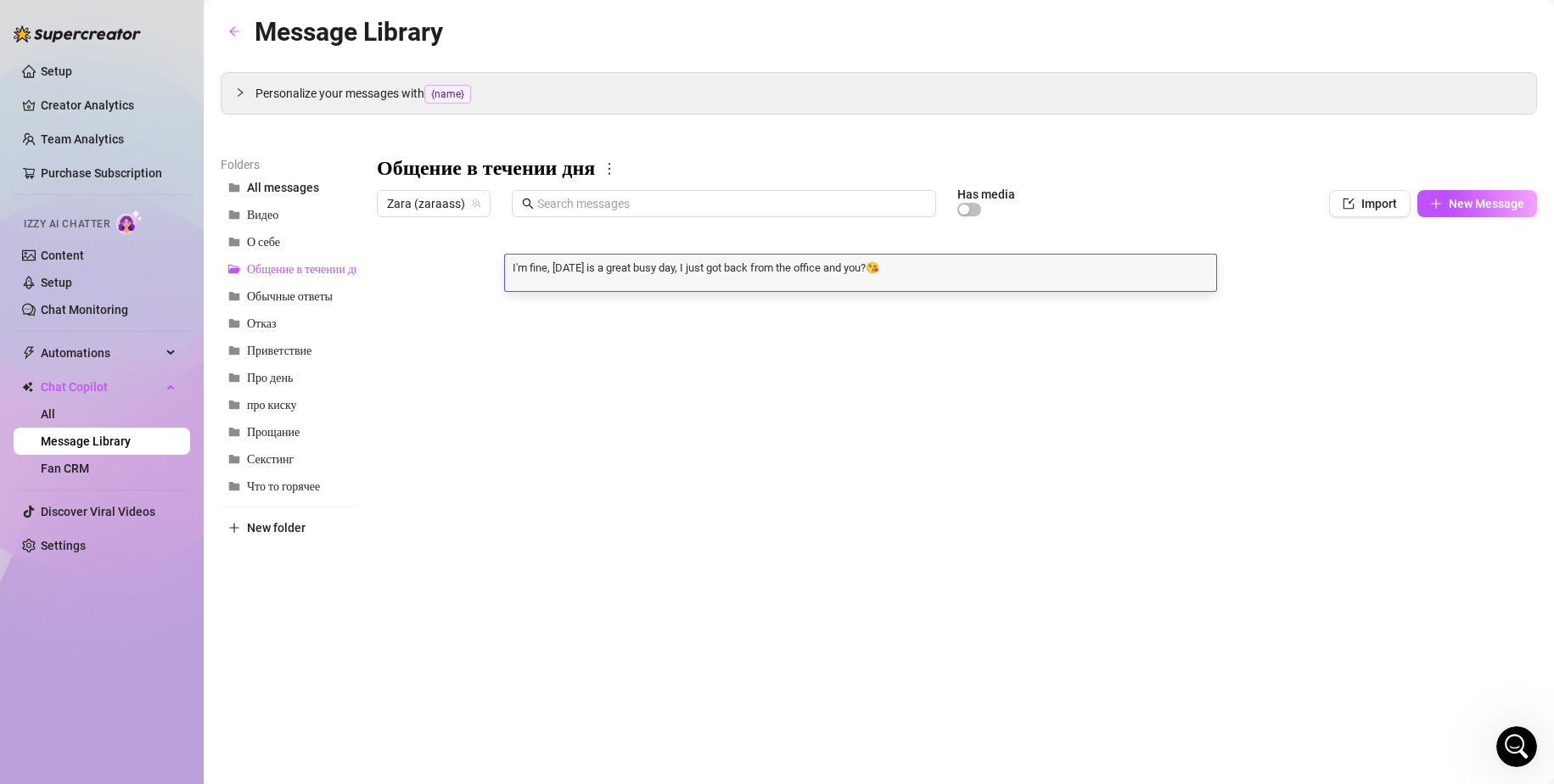
click at [688, 117] on div "Personalize your messages with {name} Insert the placeholder {name} in your mes…" at bounding box center [879, 337] width 1316 height 531
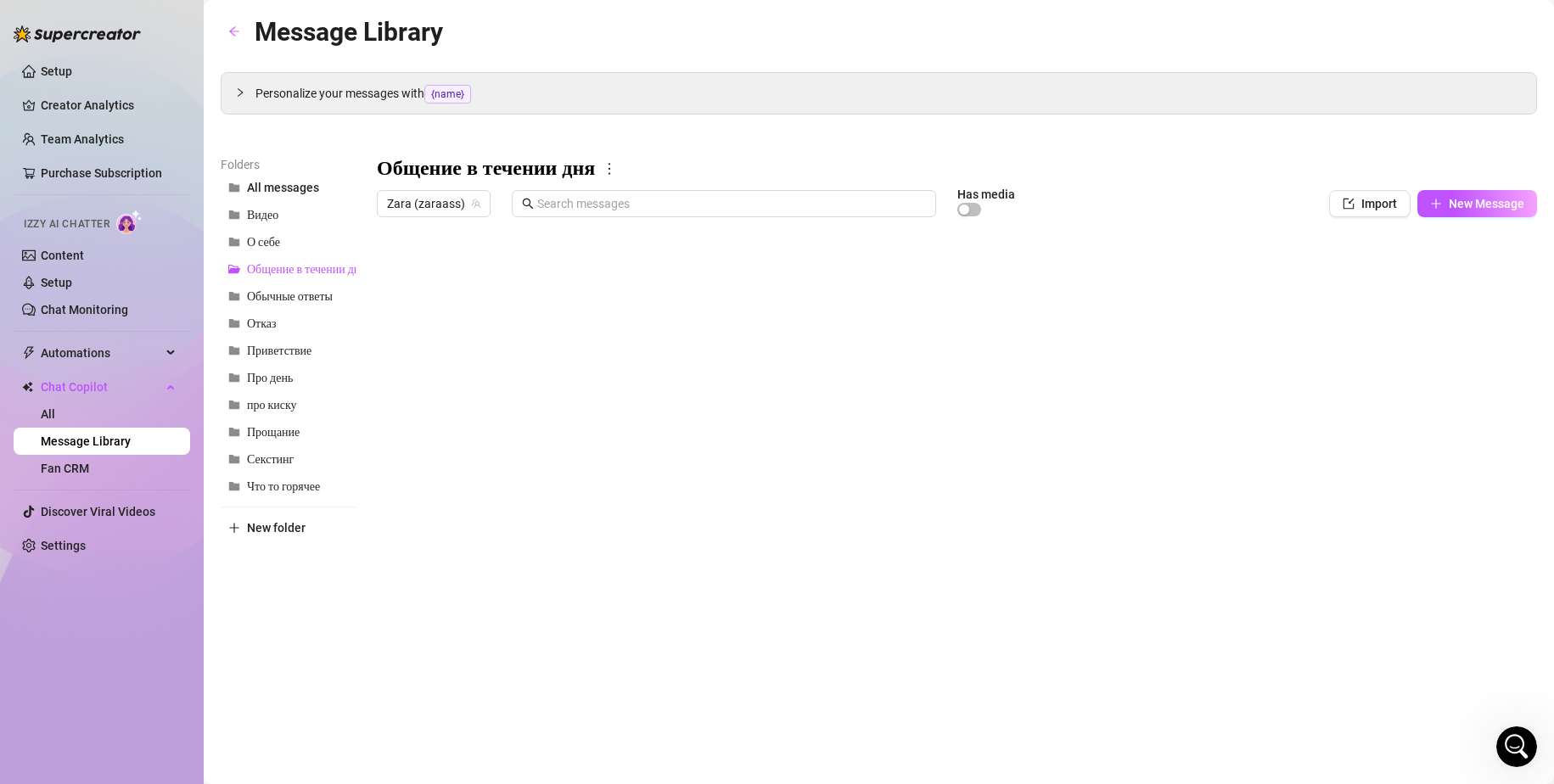
click at [598, 261] on div at bounding box center [956, 414] width 1160 height 378
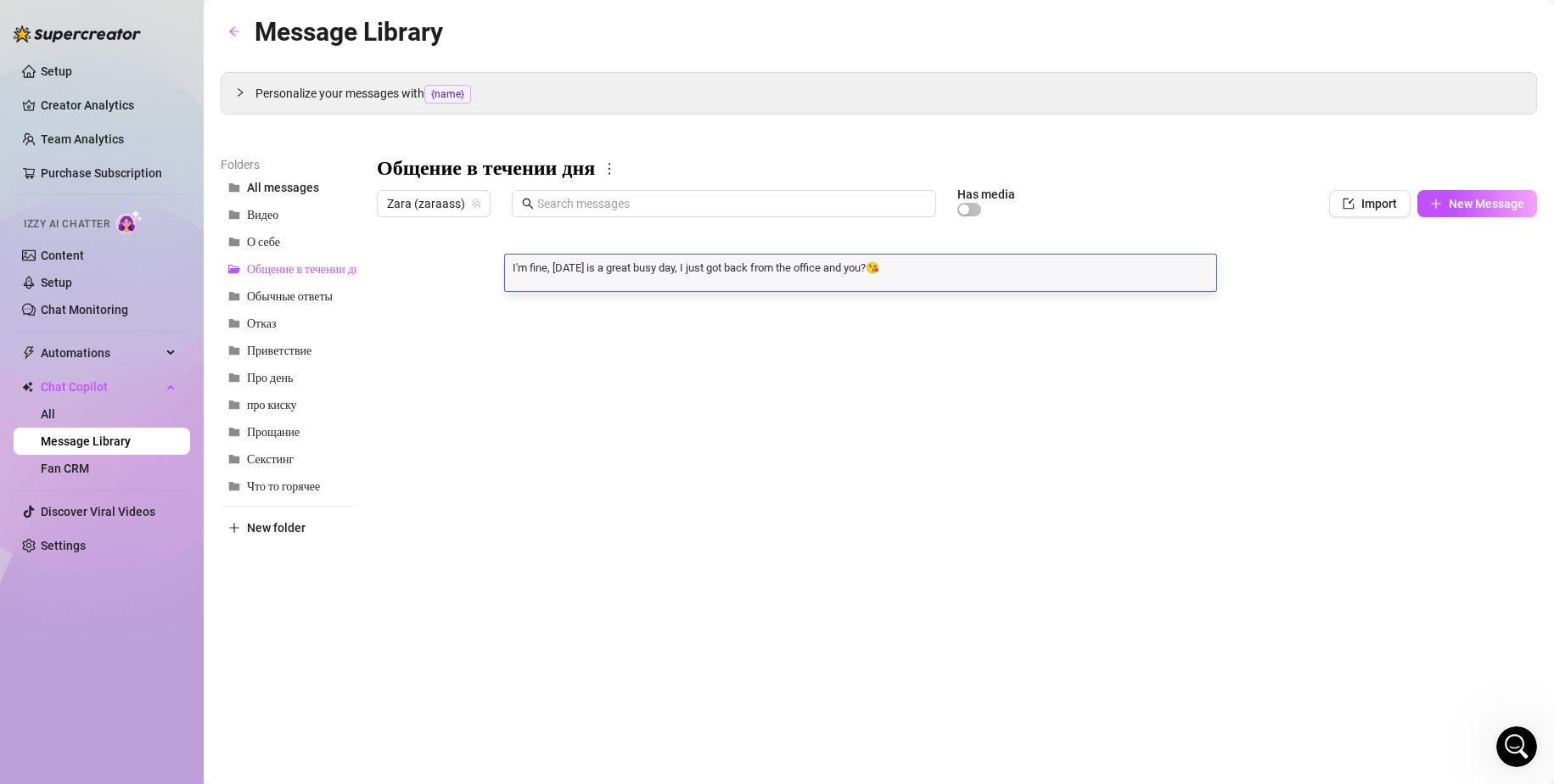
click at [598, 268] on textarea "I'm fine, [DATE] is a great busy day, I just got back from the office and you?😘" at bounding box center [860, 268] width 711 height 15
click at [224, 612] on div "Message Library Personalize your messages with {name} Insert the placeholder {n…" at bounding box center [879, 372] width 1316 height 721
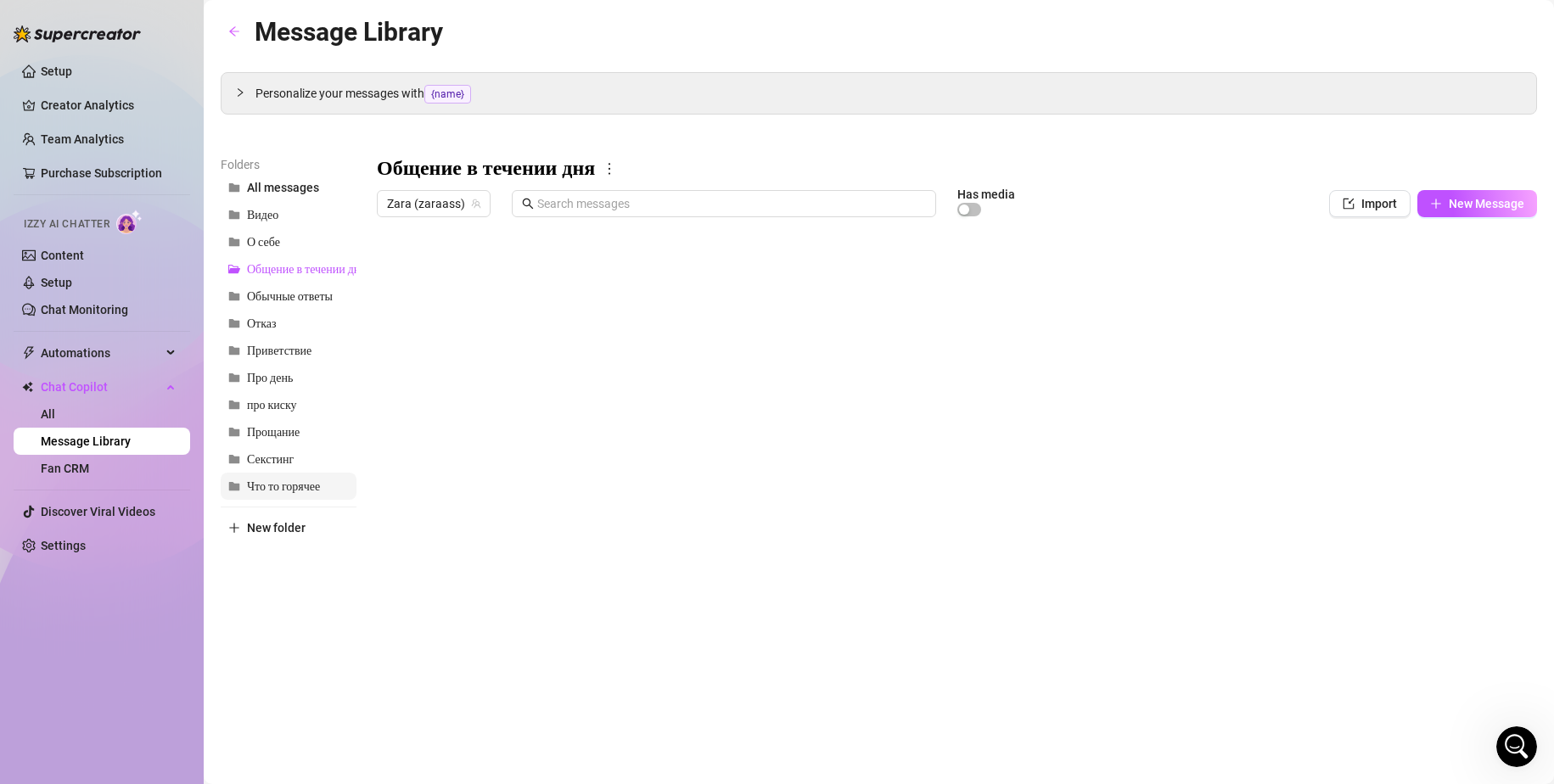
click at [285, 496] on button "Что то горячее" at bounding box center [289, 486] width 136 height 27
click at [610, 277] on div at bounding box center [956, 414] width 1160 height 378
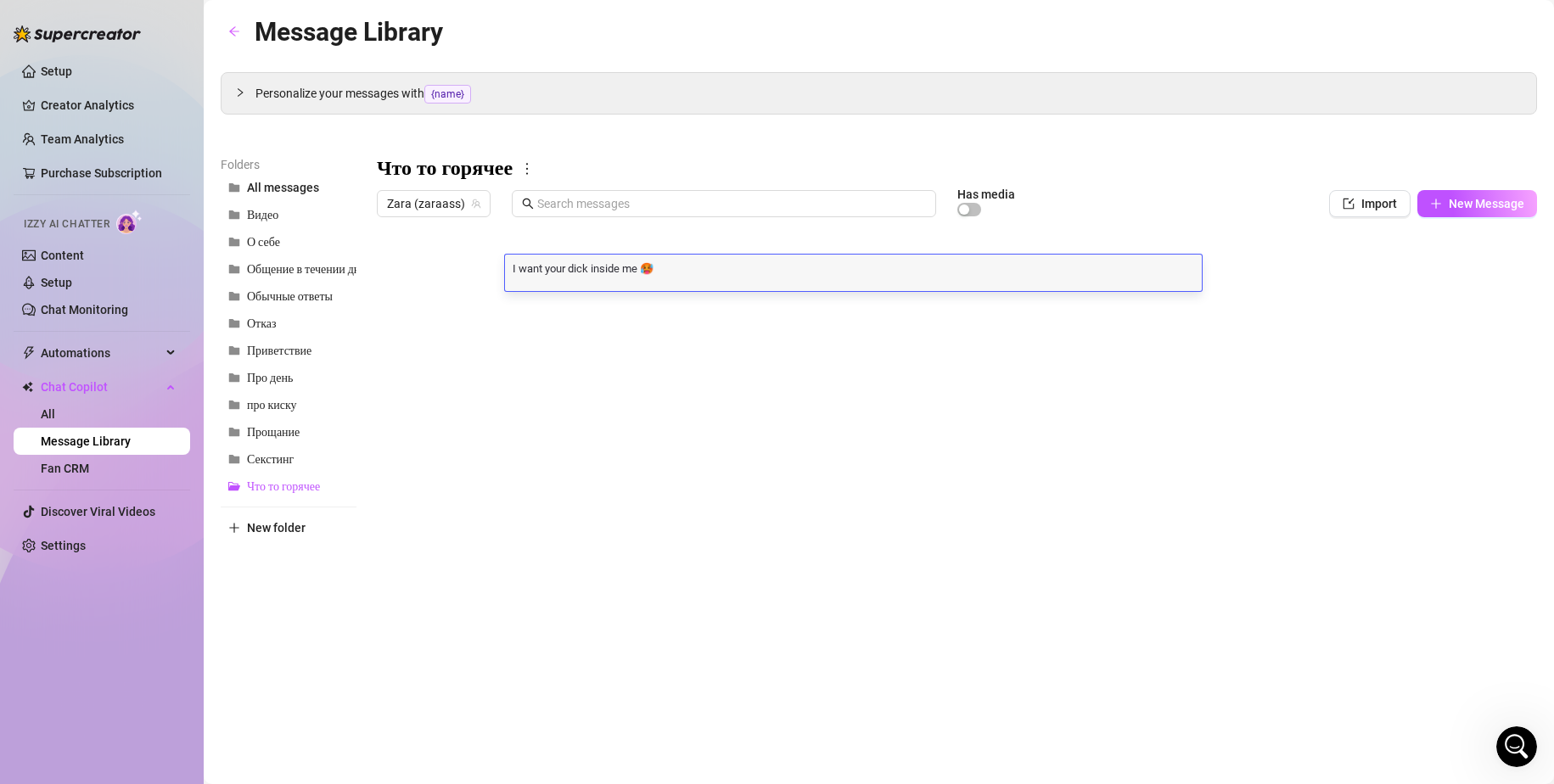
scroll to position [0, 0]
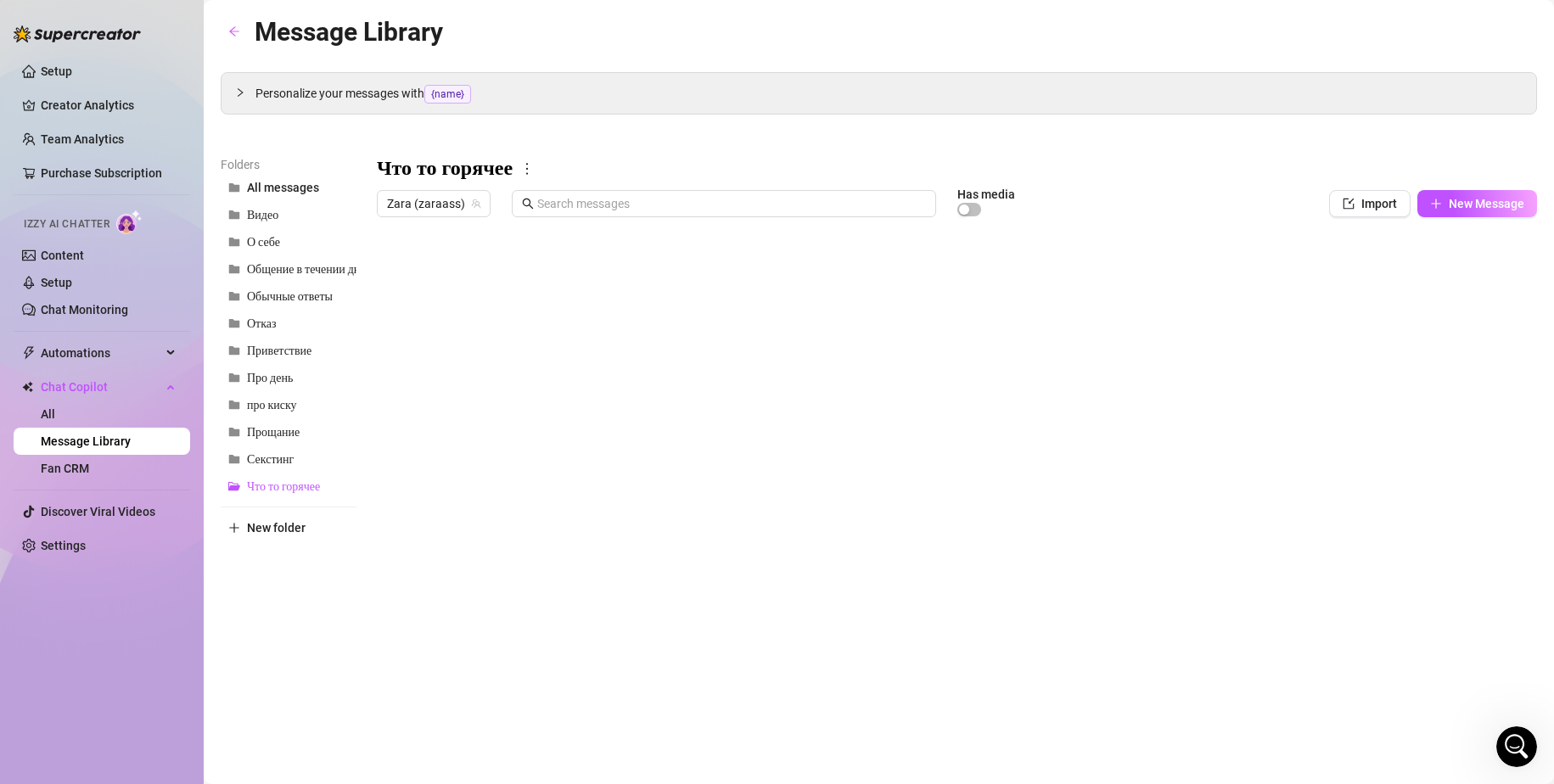
click at [460, 283] on div at bounding box center [956, 414] width 1160 height 378
click at [563, 315] on div at bounding box center [956, 414] width 1160 height 378
click at [562, 314] on div at bounding box center [956, 414] width 1160 height 378
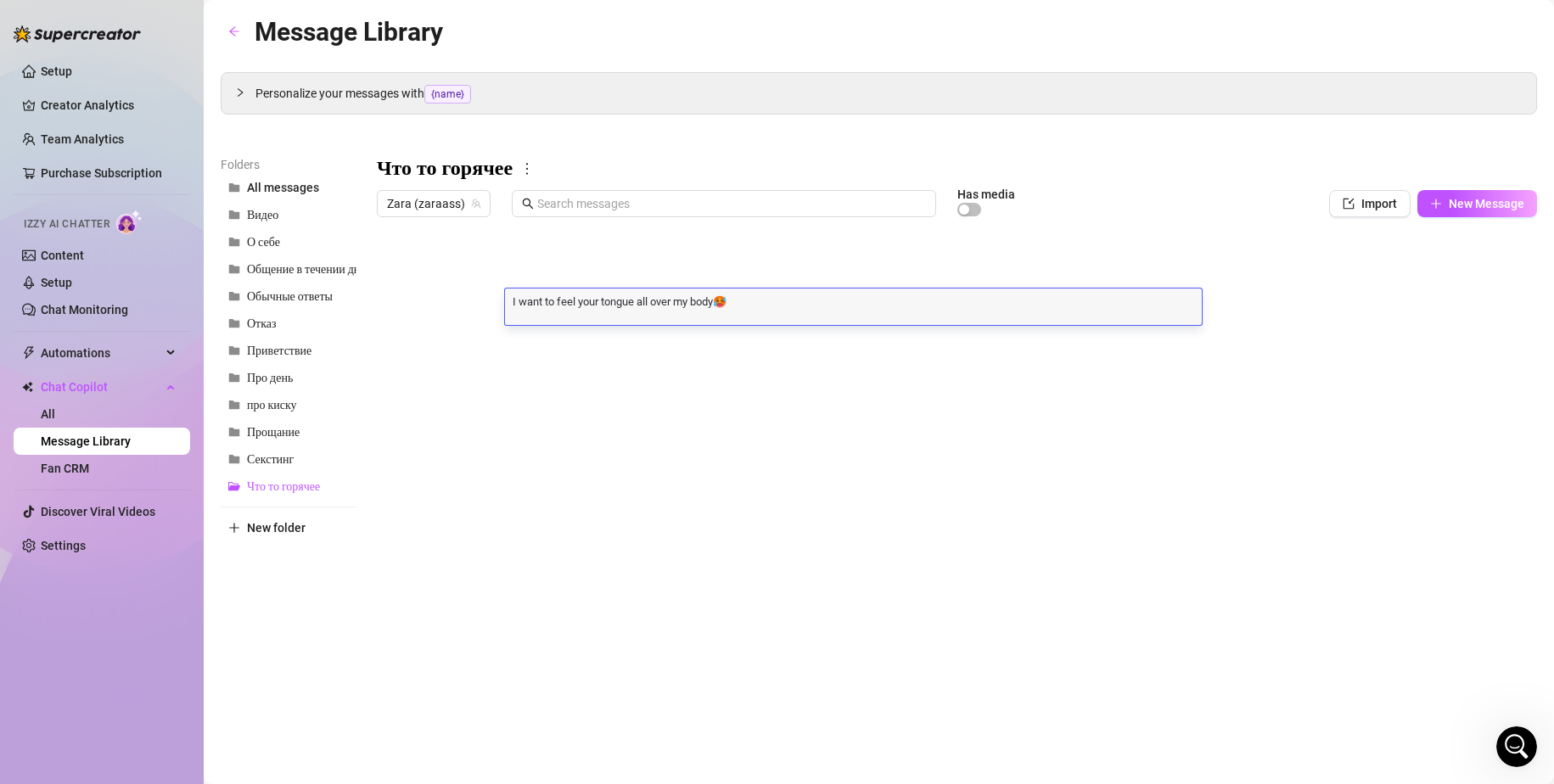
click at [421, 308] on div at bounding box center [956, 414] width 1160 height 378
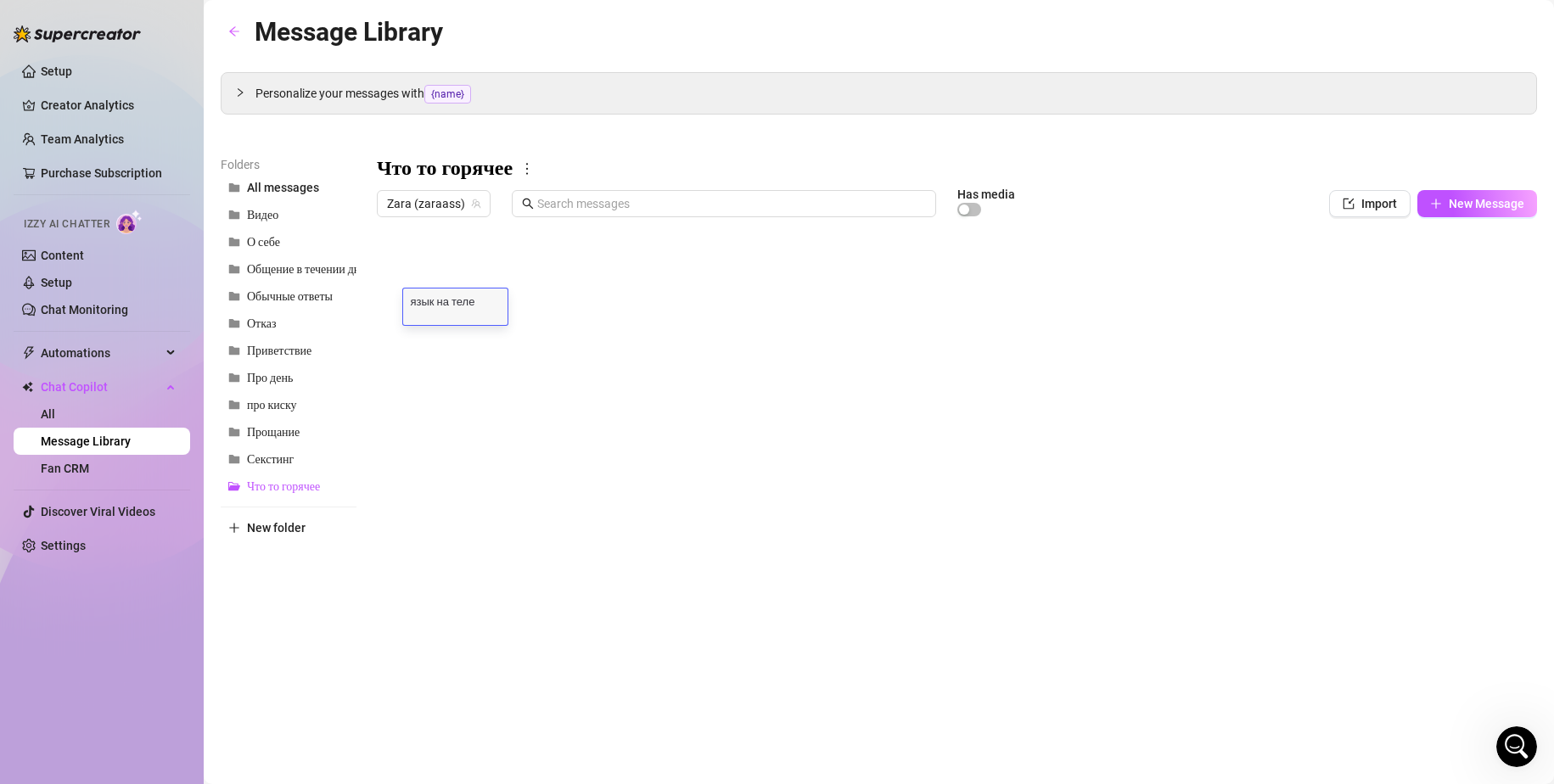
click at [657, 341] on div at bounding box center [956, 414] width 1160 height 378
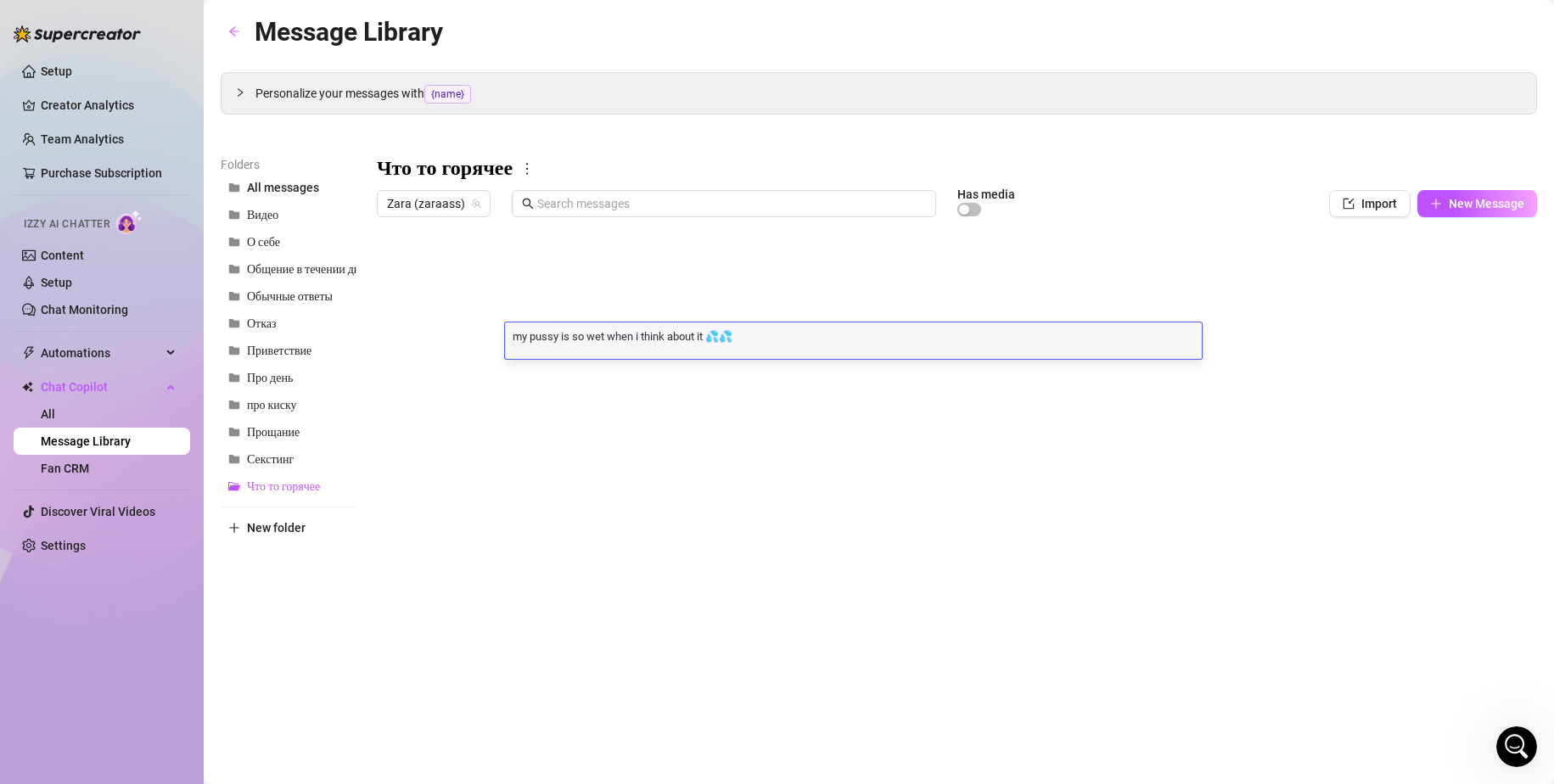
scroll to position [0, 0]
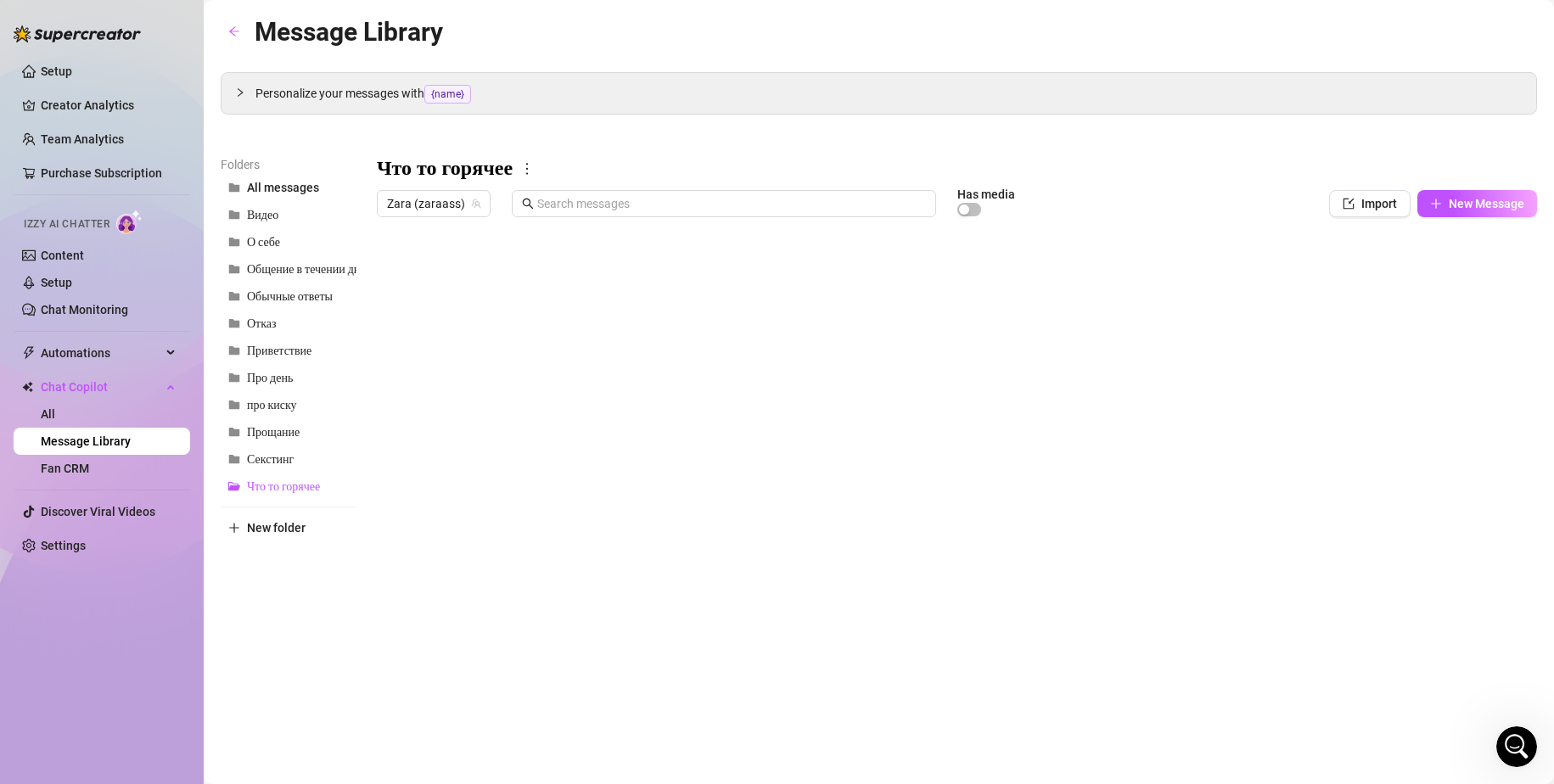
click at [457, 332] on div at bounding box center [956, 414] width 1160 height 378
click at [557, 372] on div at bounding box center [956, 414] width 1160 height 378
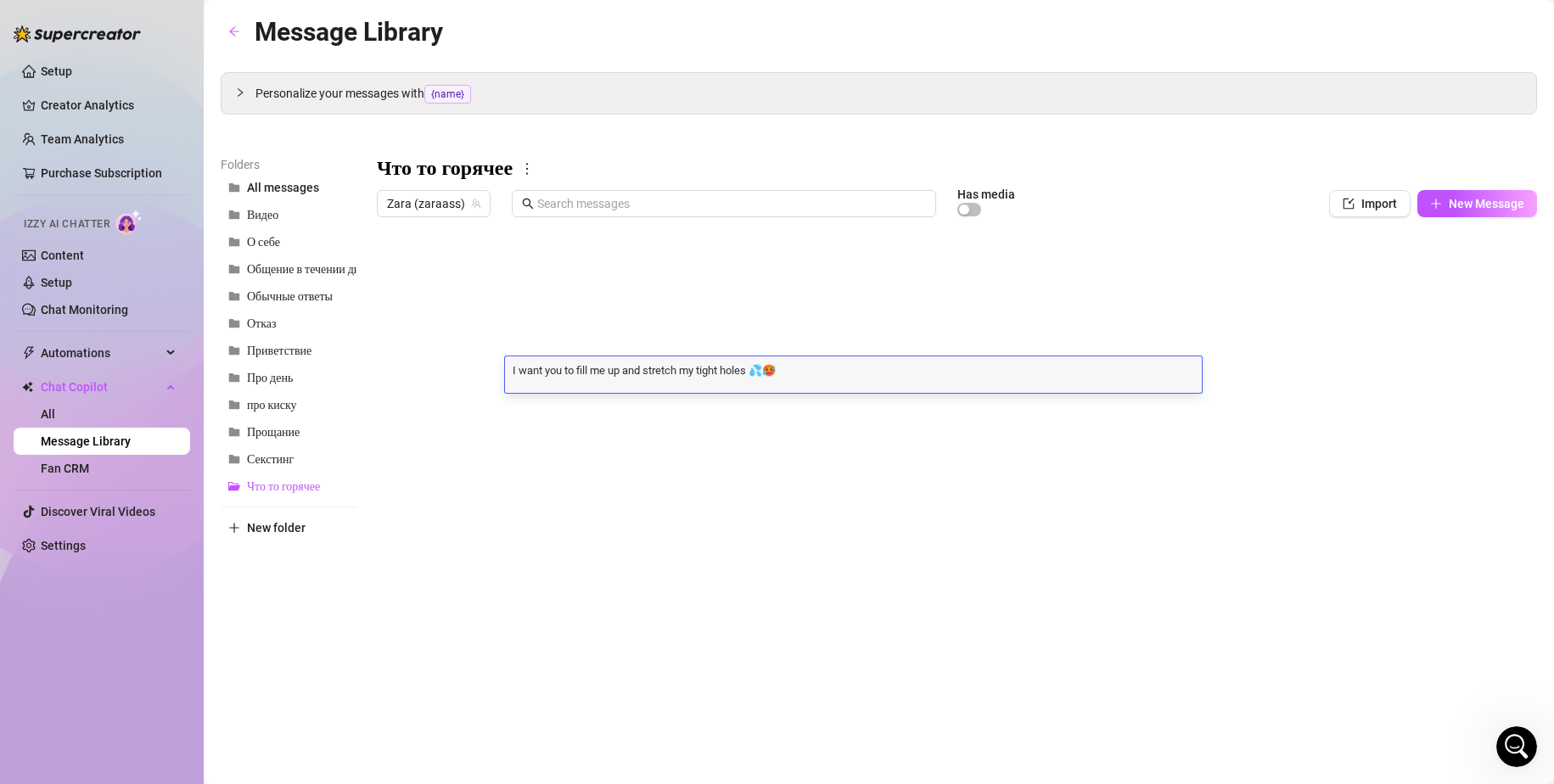
click at [455, 363] on div at bounding box center [956, 414] width 1160 height 378
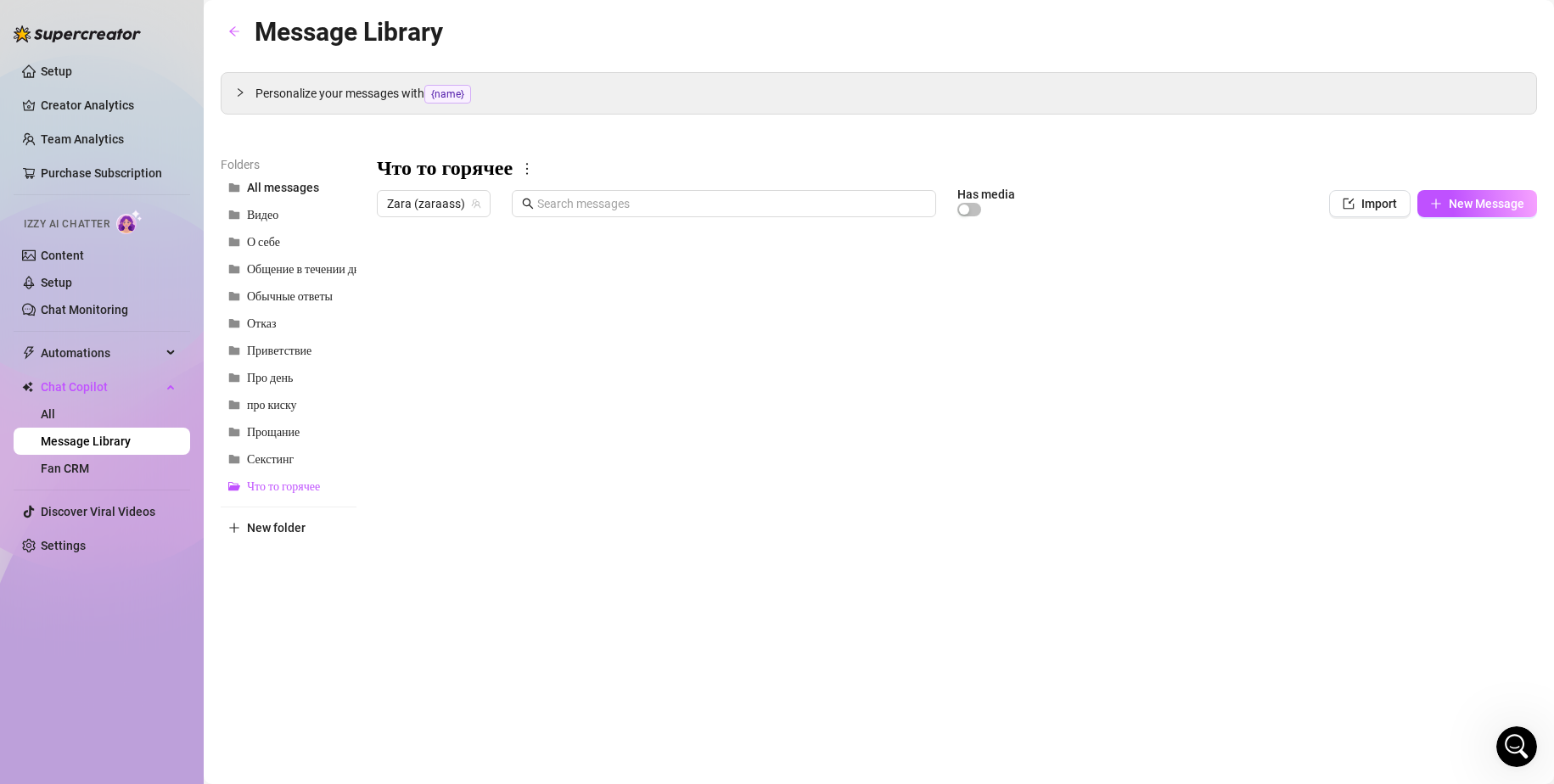
click at [455, 363] on div at bounding box center [956, 414] width 1160 height 378
click at [588, 408] on div at bounding box center [956, 414] width 1160 height 378
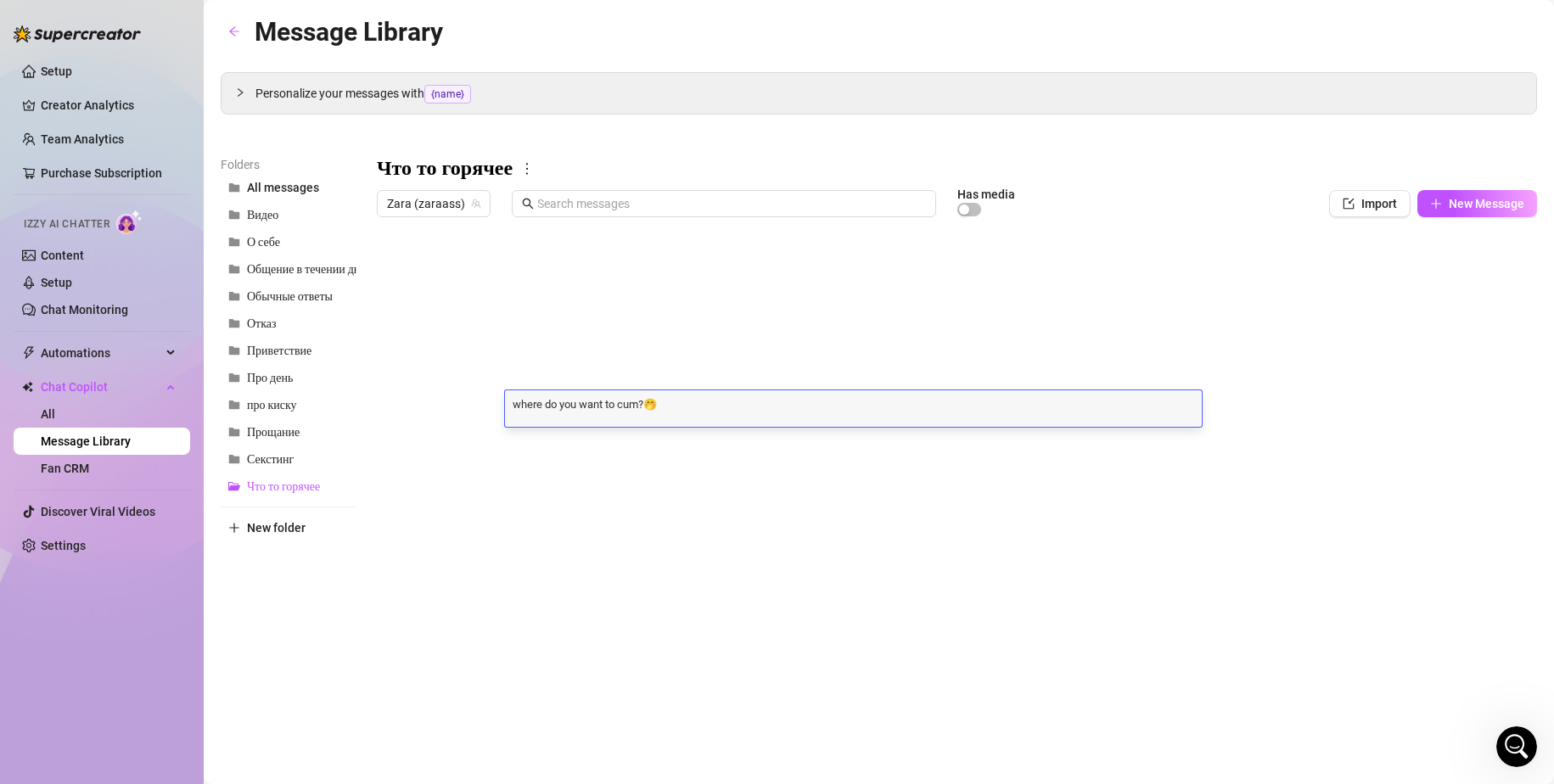
click at [458, 412] on div at bounding box center [956, 414] width 1160 height 378
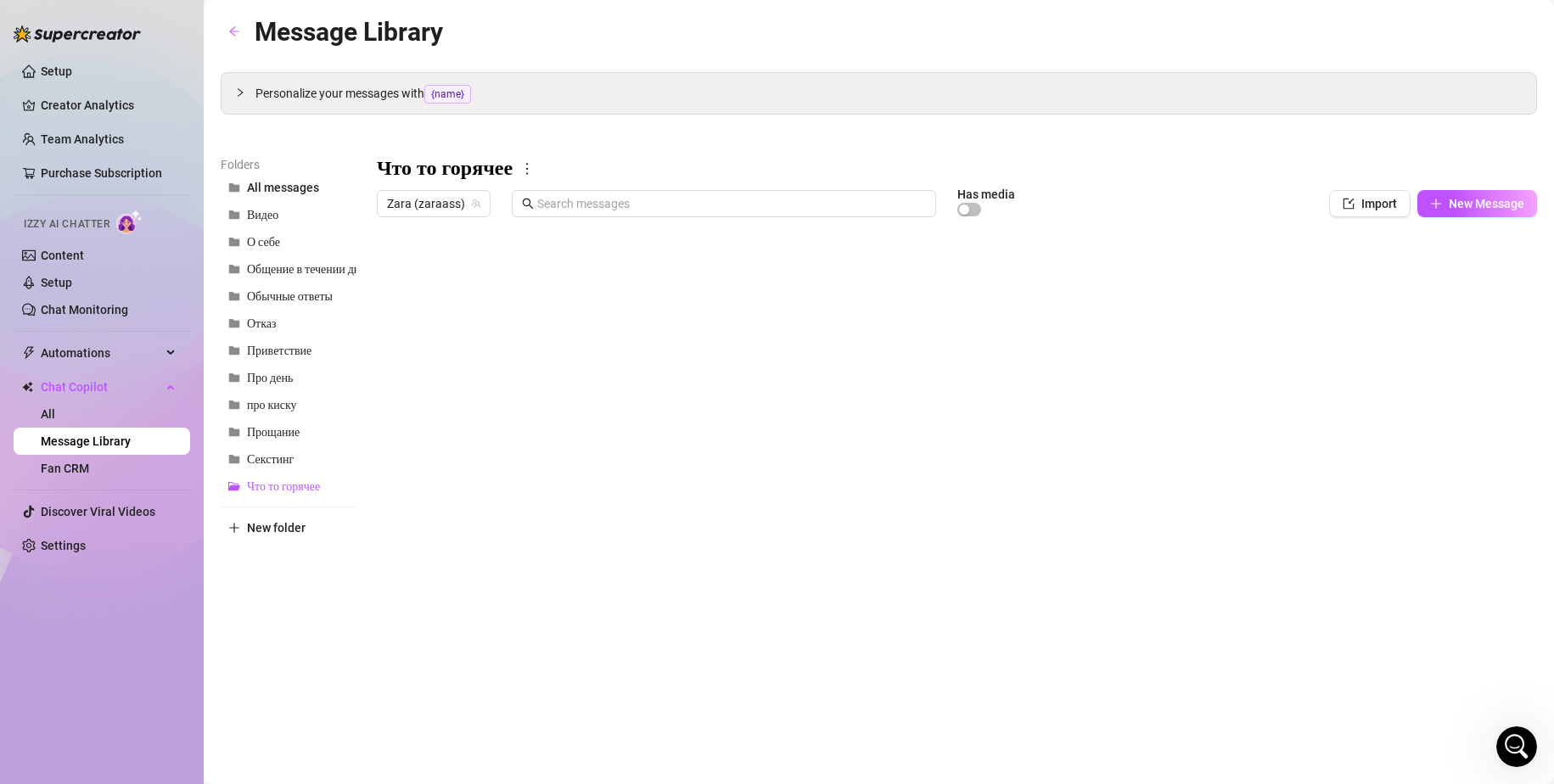
click at [458, 412] on div at bounding box center [956, 414] width 1160 height 378
click at [589, 433] on div at bounding box center [956, 414] width 1160 height 378
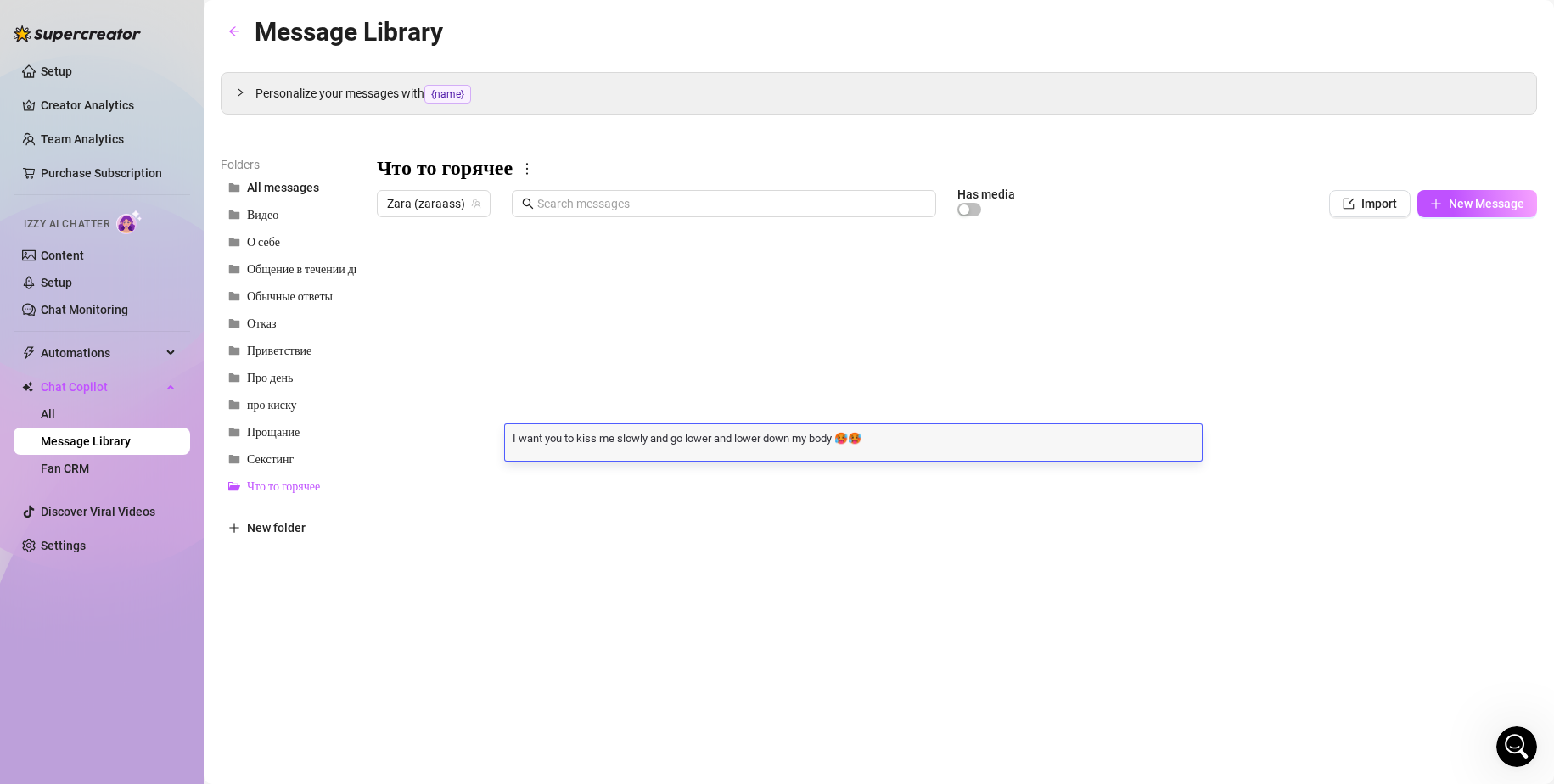
click at [438, 439] on div at bounding box center [956, 414] width 1160 height 378
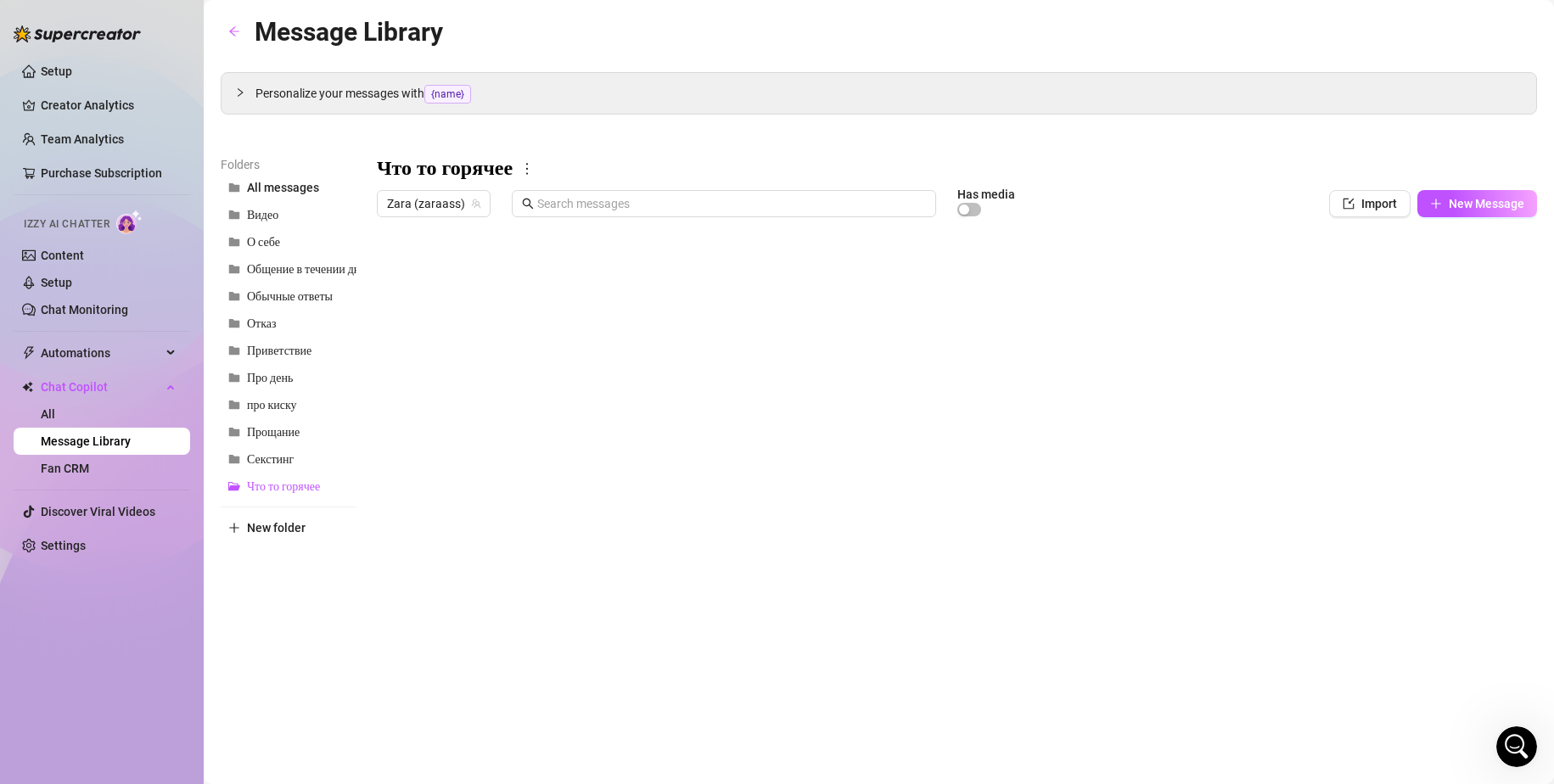
click at [438, 439] on div at bounding box center [956, 414] width 1160 height 378
click at [609, 396] on div at bounding box center [956, 414] width 1160 height 378
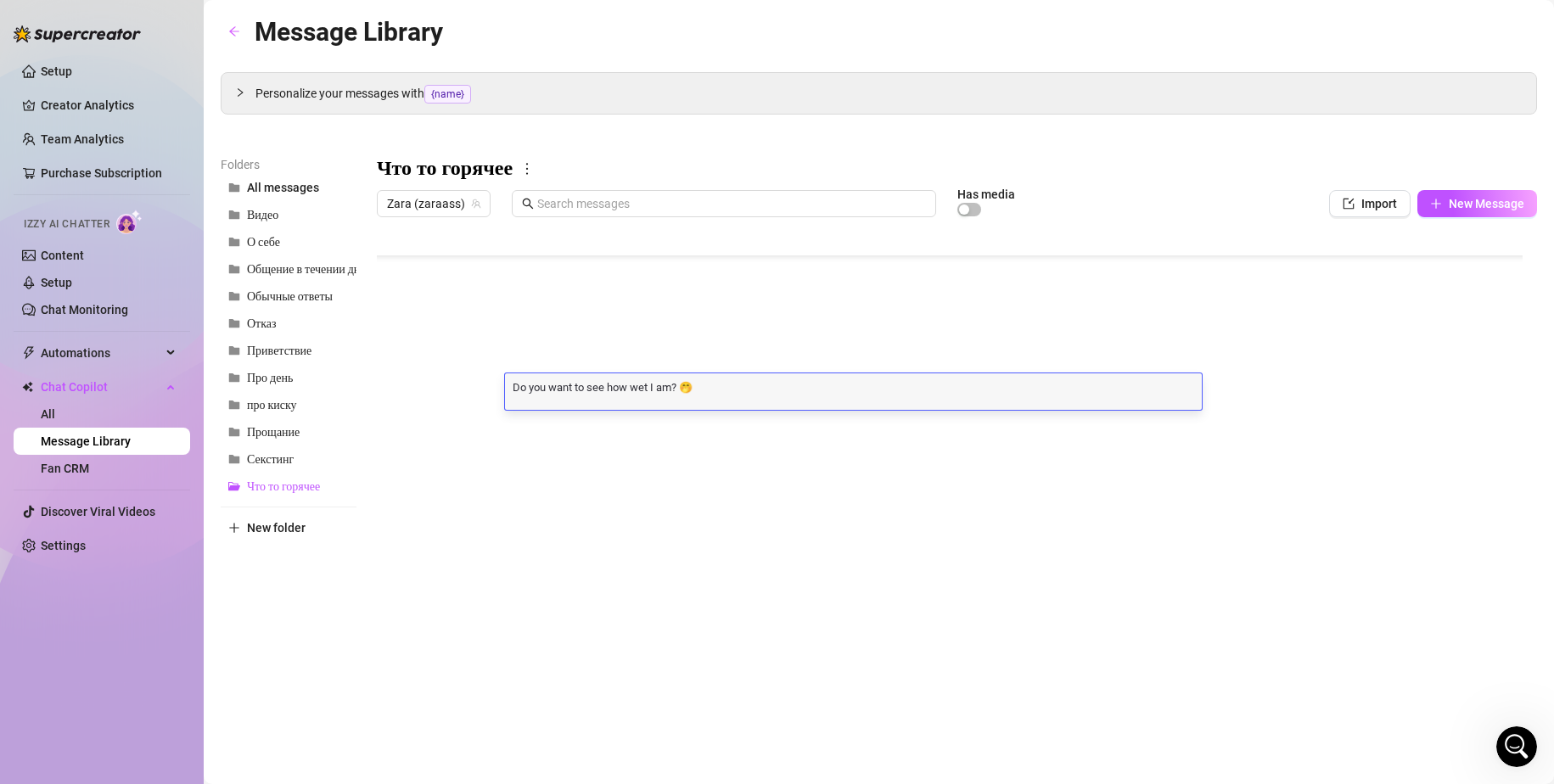
click at [457, 370] on div at bounding box center [956, 414] width 1160 height 378
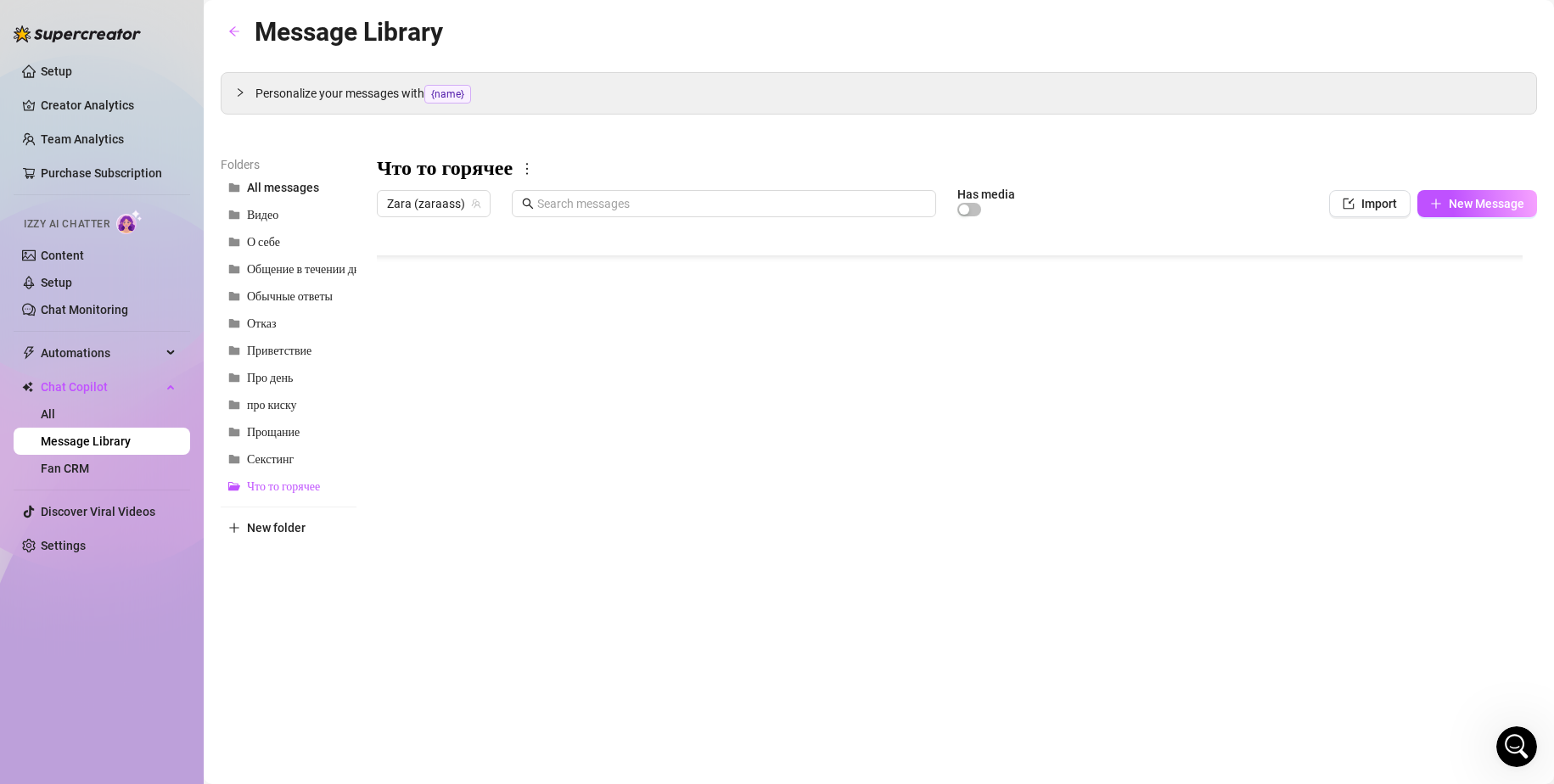
click at [443, 386] on div at bounding box center [956, 414] width 1160 height 378
click at [563, 419] on div at bounding box center [956, 414] width 1160 height 378
click at [436, 421] on div at bounding box center [956, 414] width 1160 height 378
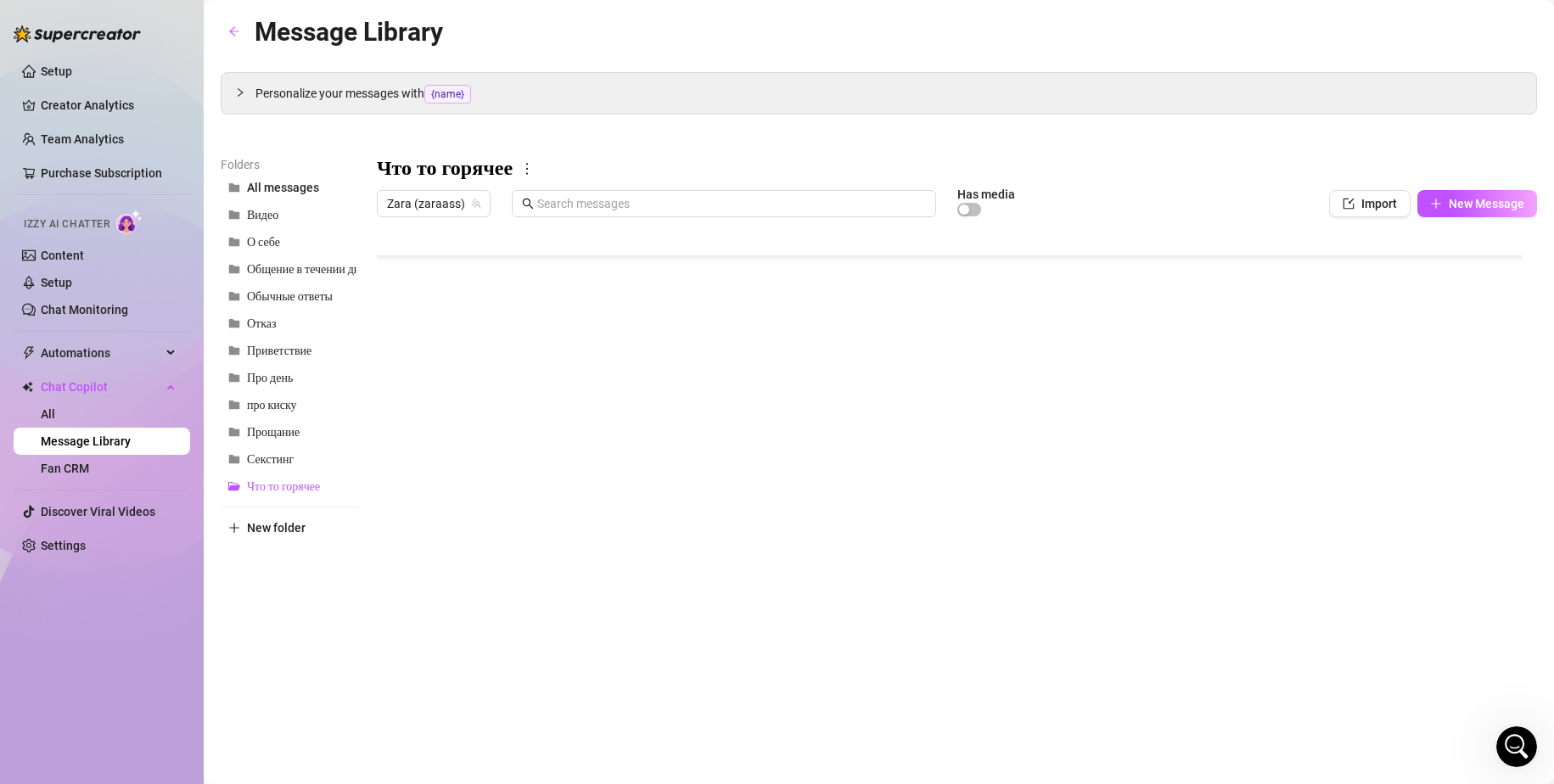
click at [436, 421] on div at bounding box center [956, 414] width 1160 height 378
click at [658, 462] on div at bounding box center [956, 414] width 1160 height 378
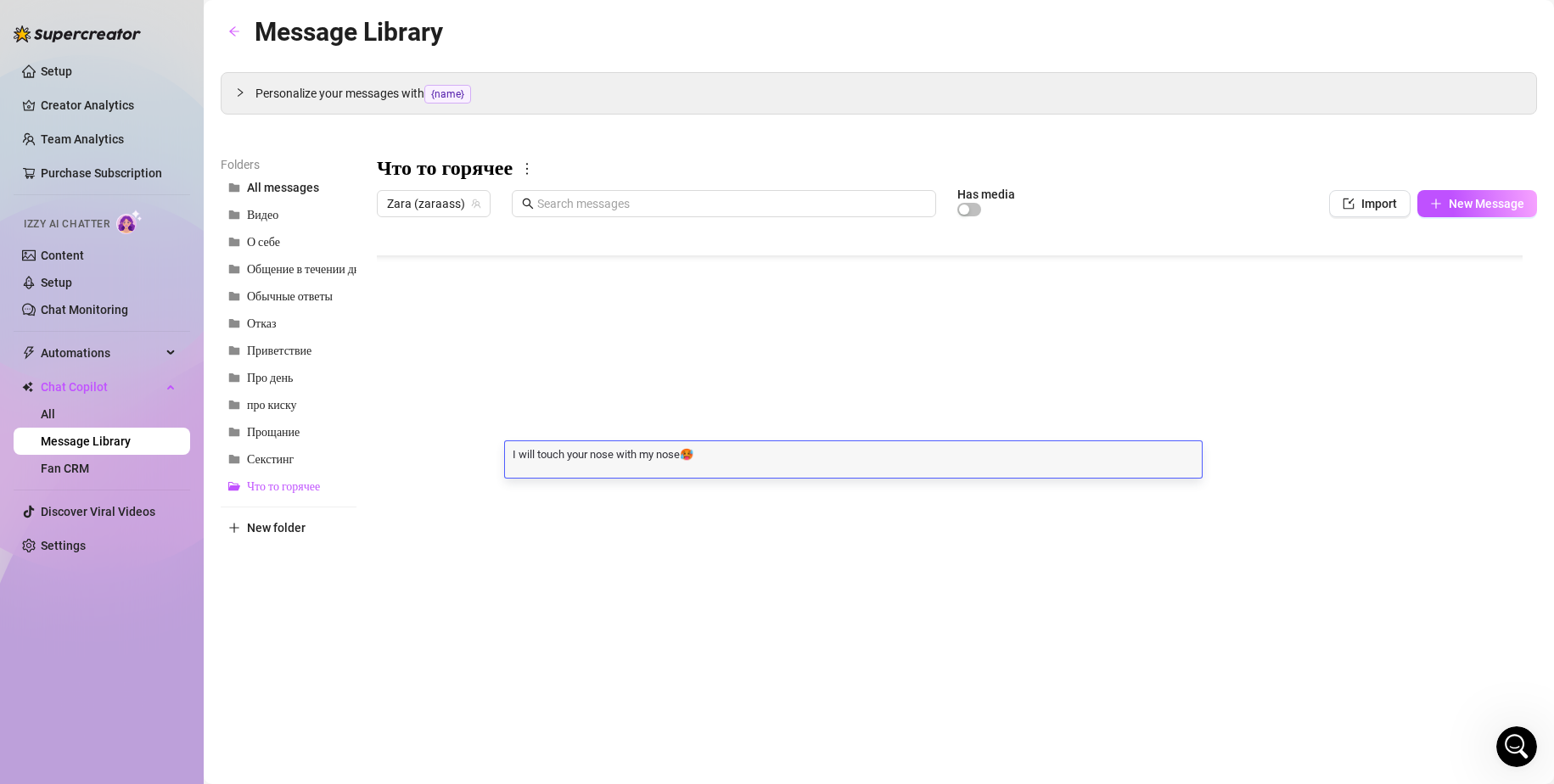
click at [453, 449] on div at bounding box center [956, 414] width 1160 height 378
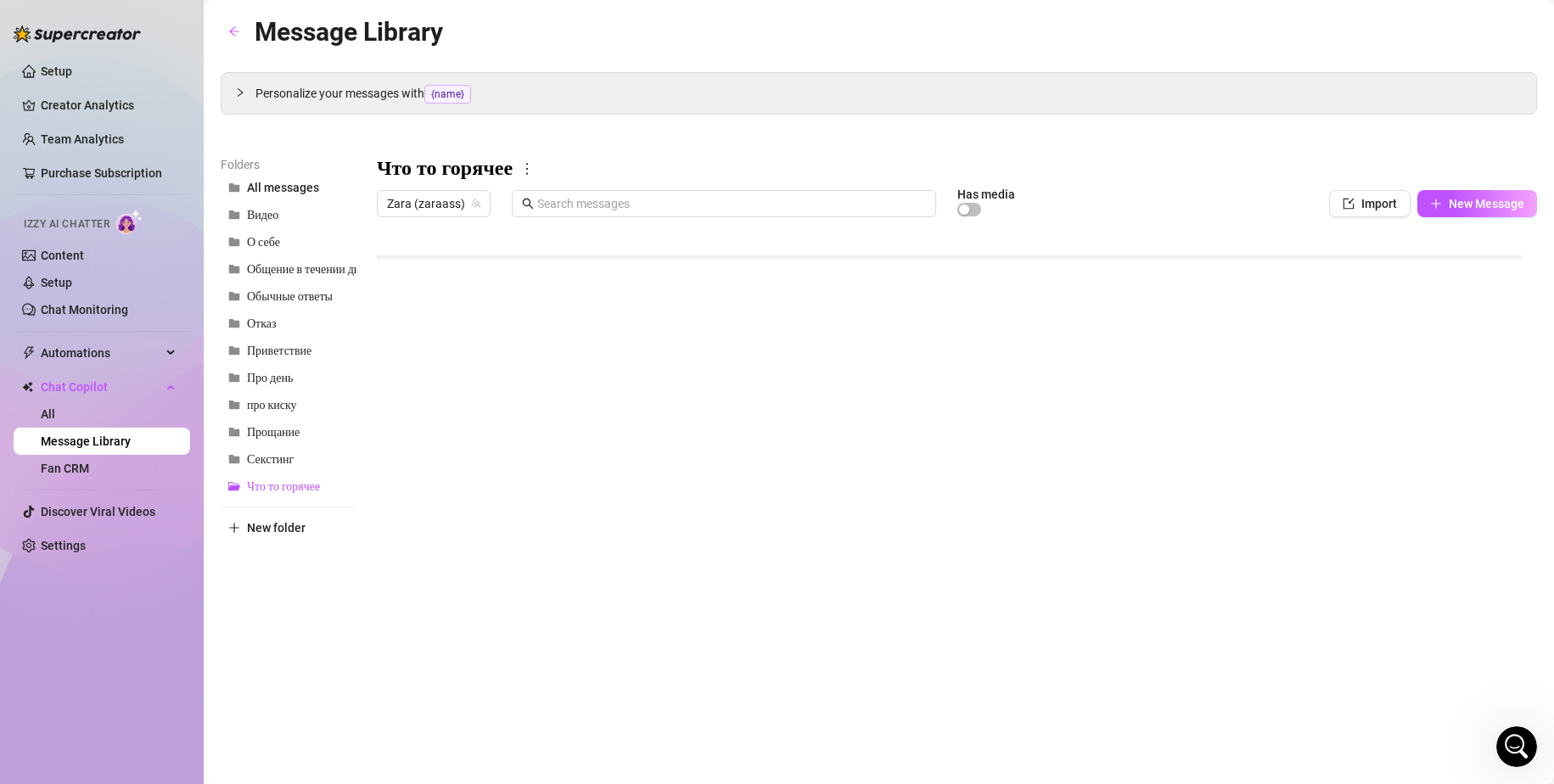
click at [453, 449] on div at bounding box center [956, 414] width 1160 height 378
click at [556, 492] on div at bounding box center [956, 414] width 1160 height 378
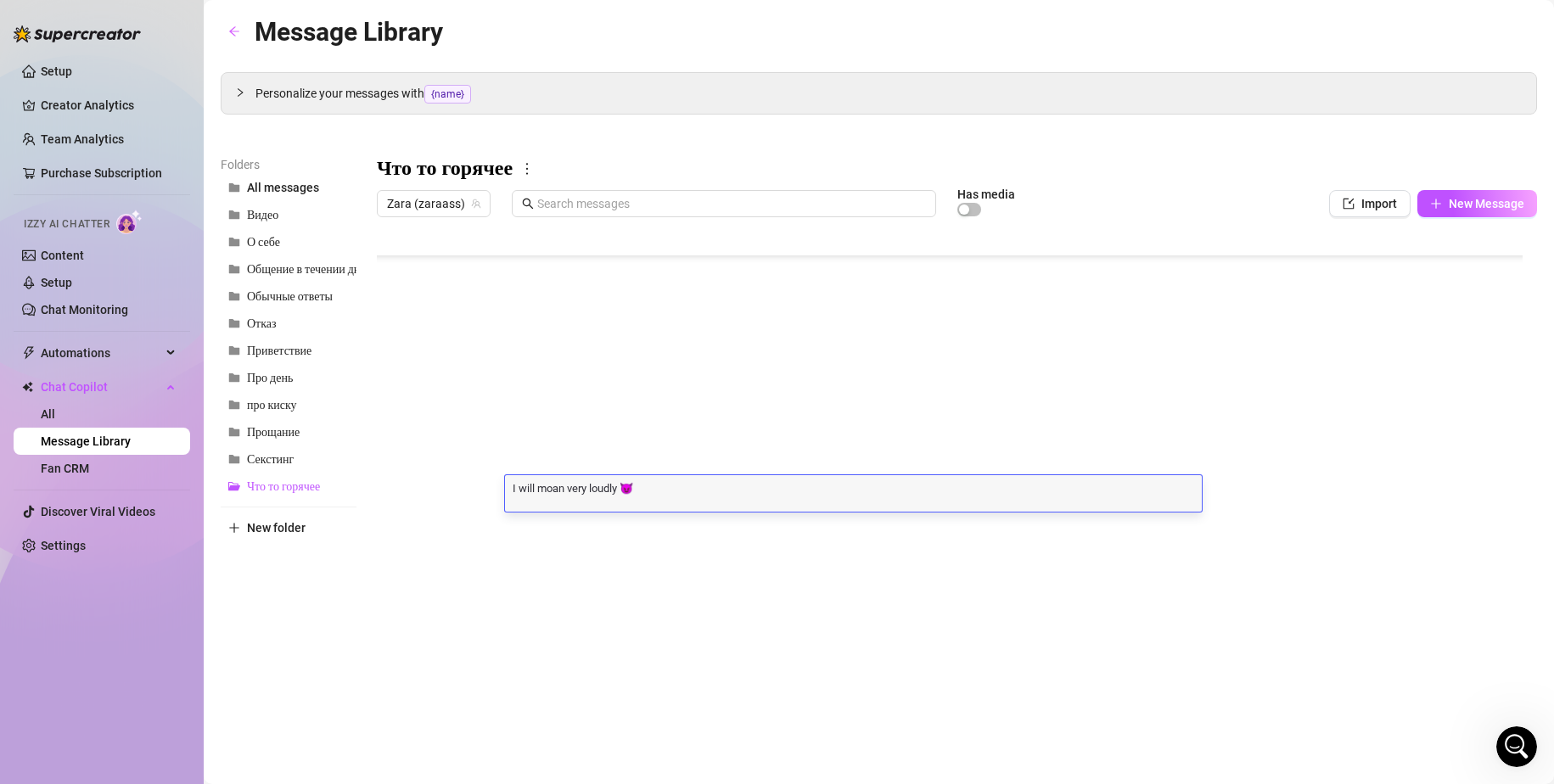
click at [464, 364] on div at bounding box center [956, 414] width 1160 height 378
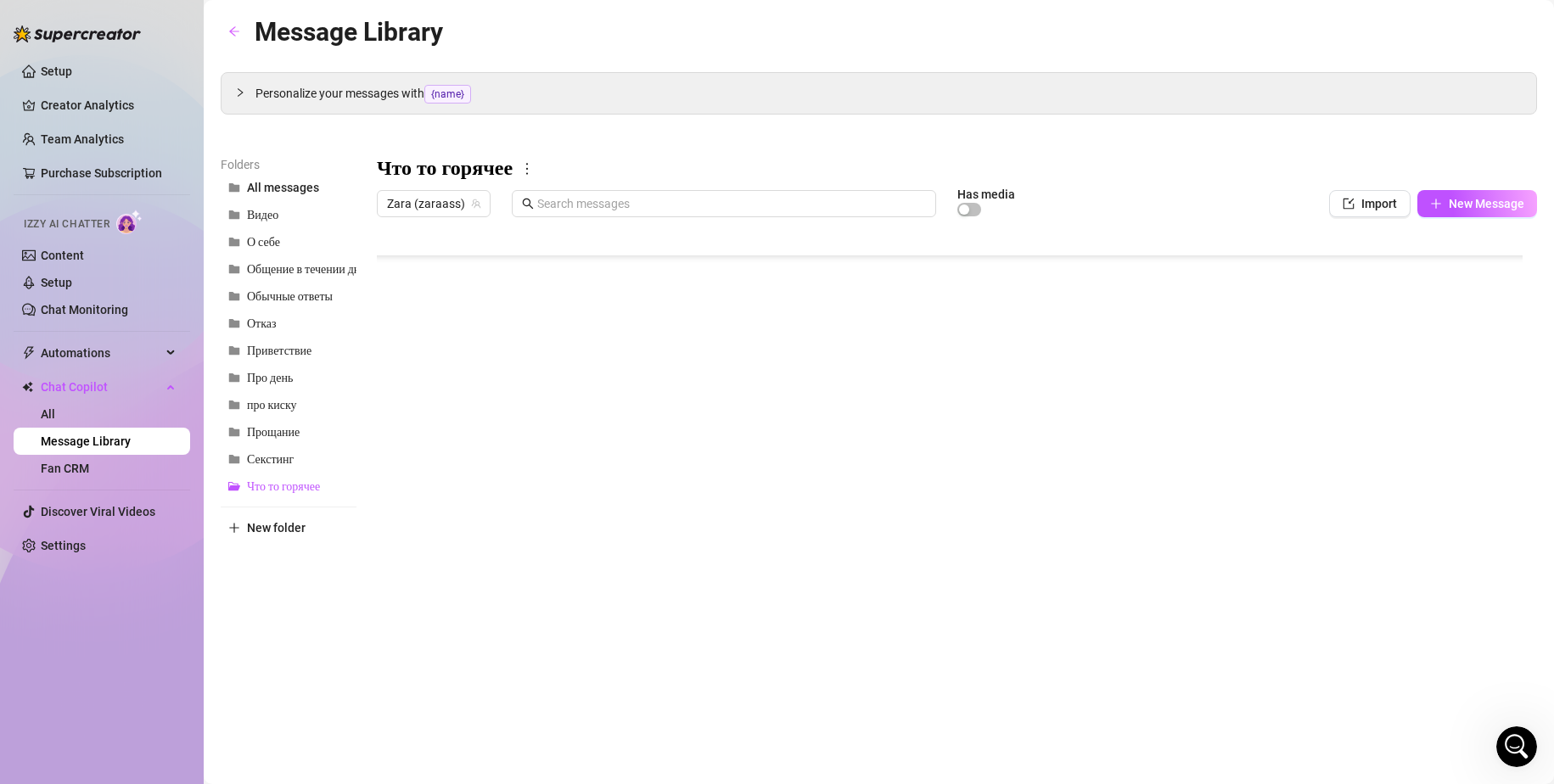
click at [464, 364] on div at bounding box center [956, 414] width 1160 height 378
click at [574, 396] on div at bounding box center [956, 414] width 1160 height 378
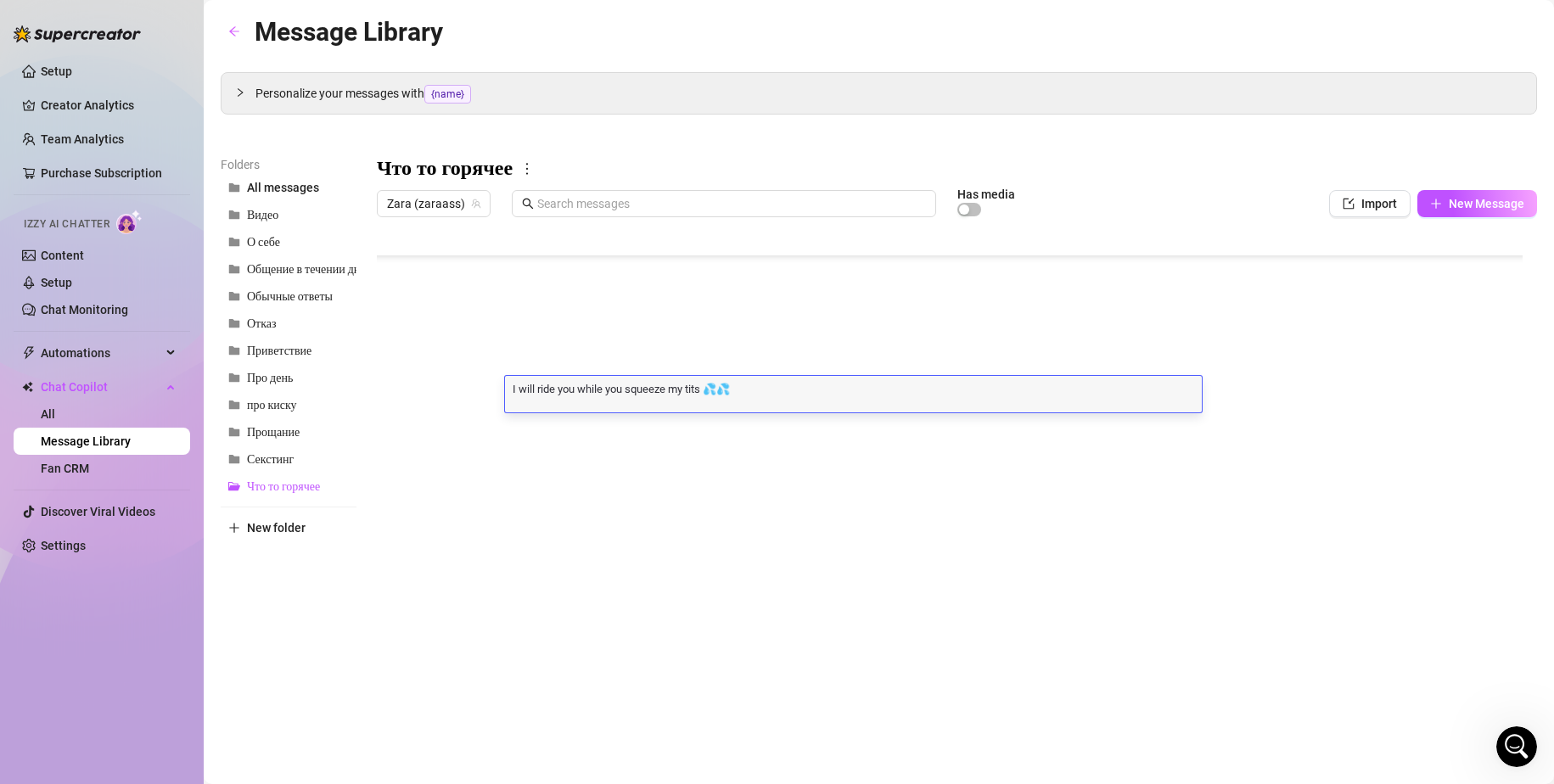
click at [427, 387] on div at bounding box center [956, 414] width 1160 height 378
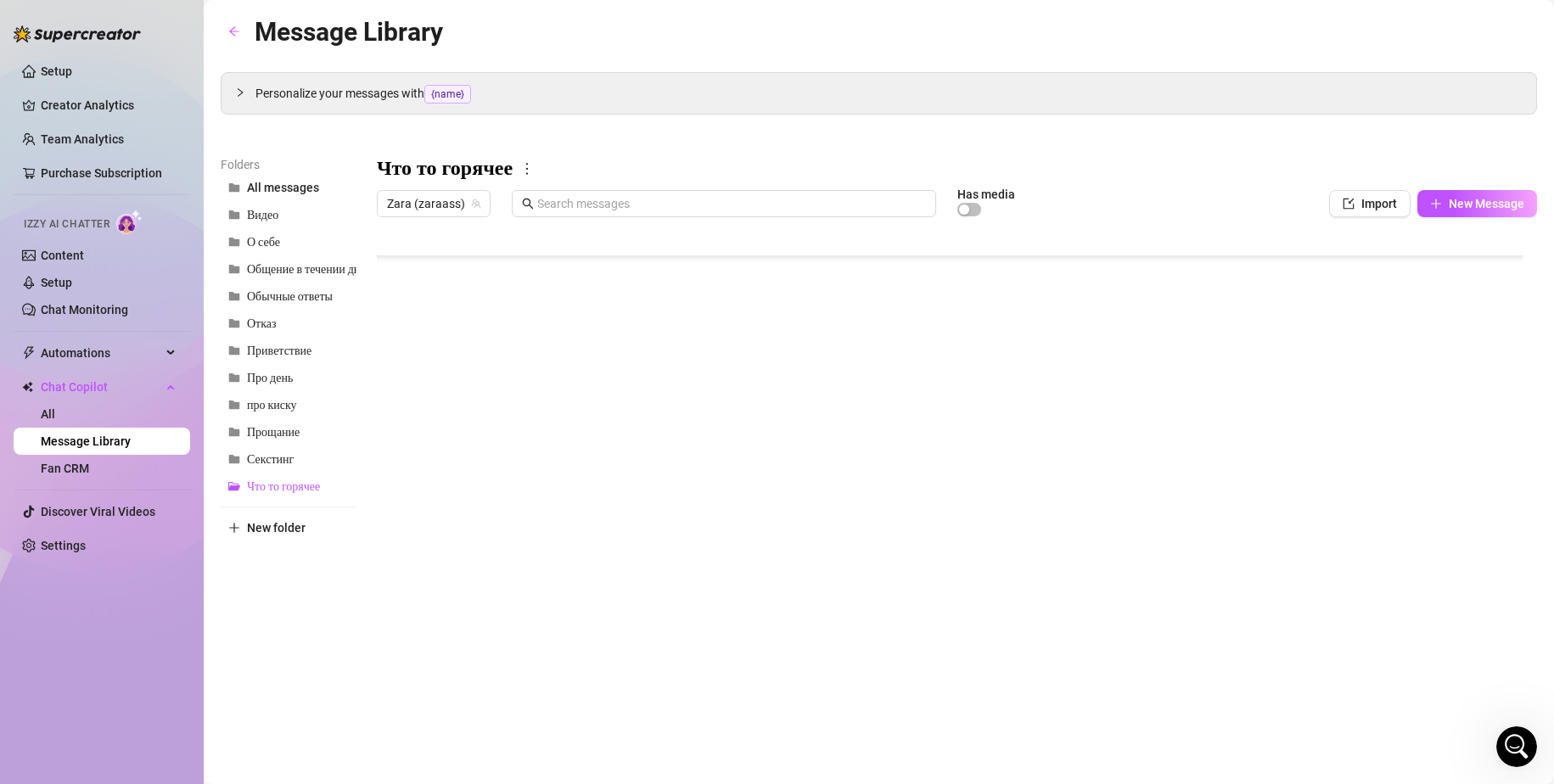
click at [427, 387] on div at bounding box center [956, 414] width 1160 height 378
click at [568, 426] on div at bounding box center [956, 414] width 1160 height 378
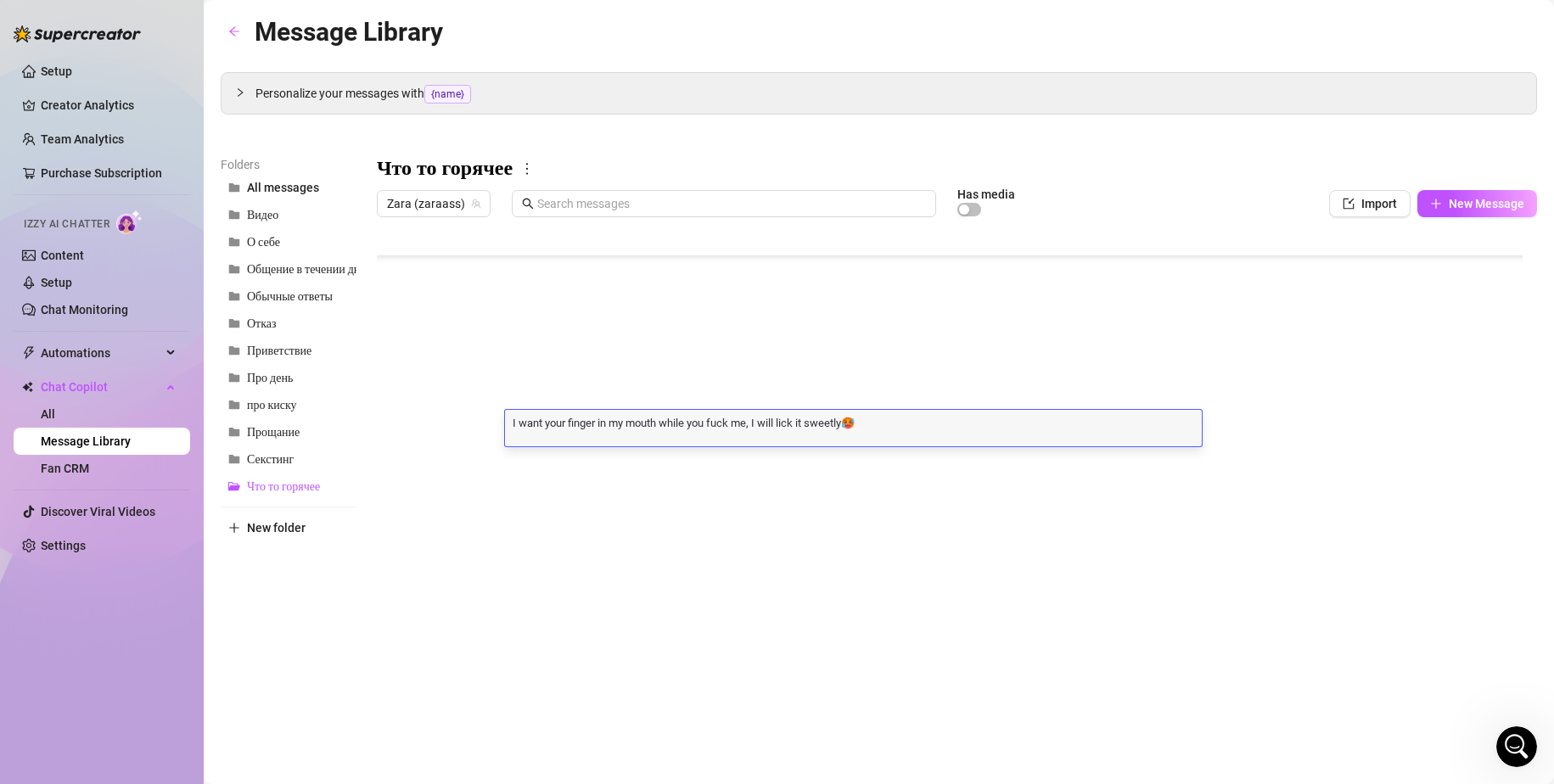
click at [438, 431] on div at bounding box center [956, 414] width 1160 height 378
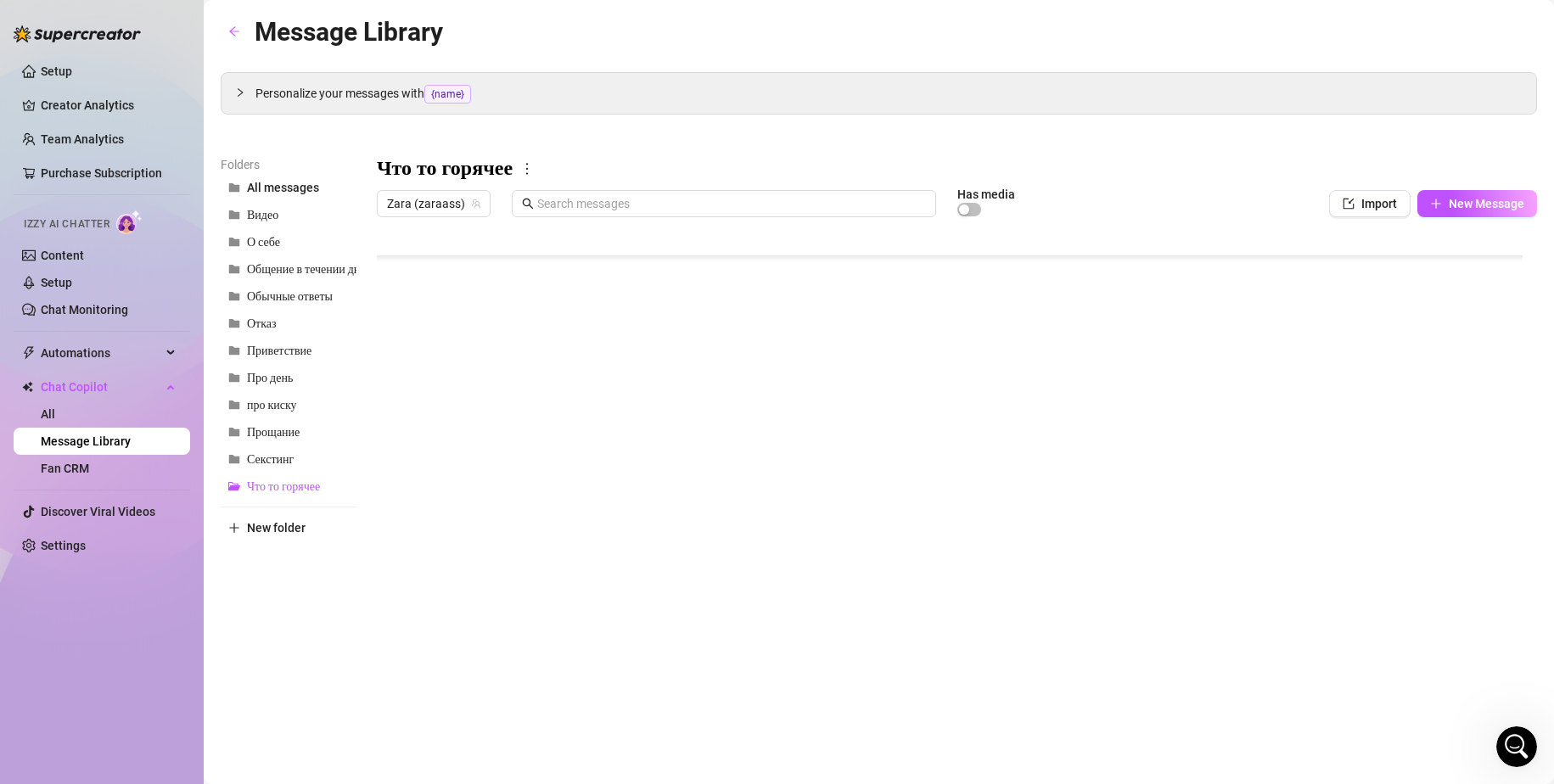
click at [438, 431] on div at bounding box center [956, 414] width 1160 height 378
click at [655, 466] on div at bounding box center [956, 414] width 1160 height 378
click at [444, 460] on div at bounding box center [956, 414] width 1160 height 378
click at [444, 460] on div at bounding box center [956, 414] width 1160 height 378
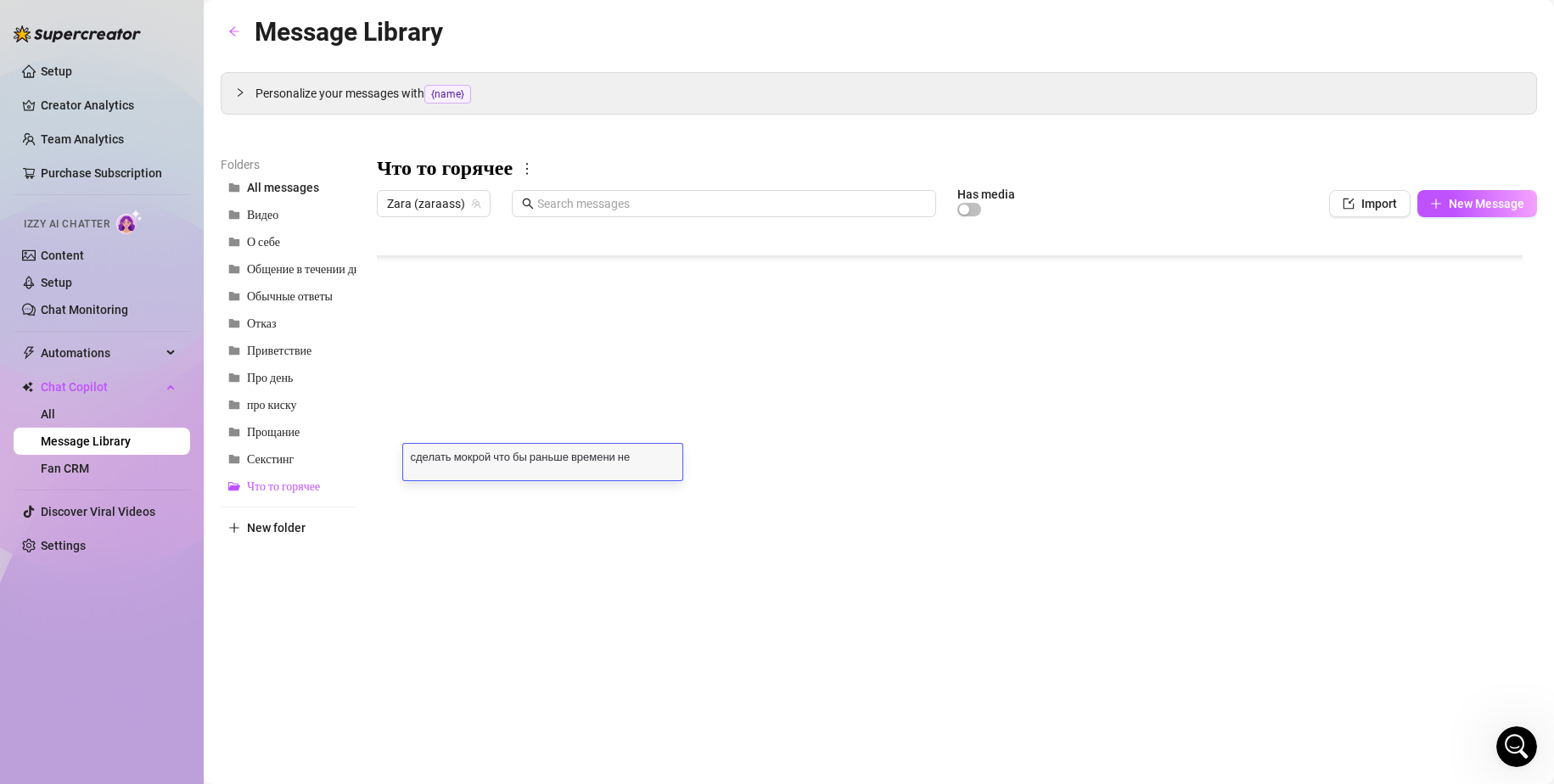
click at [583, 501] on div at bounding box center [956, 414] width 1160 height 378
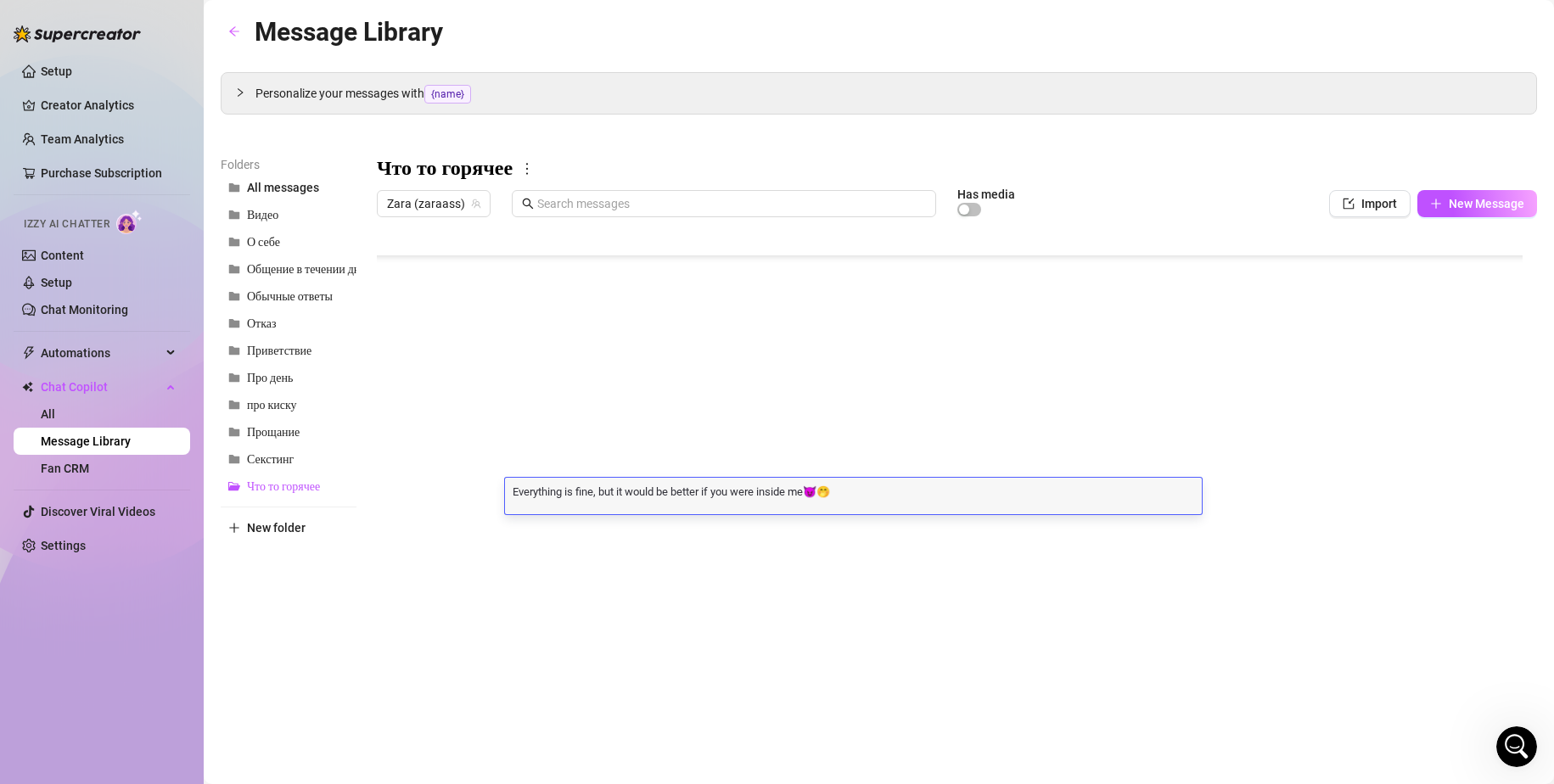
click at [583, 501] on div "Everything is fine, but it would be better if you were inside me😈🤭 Everything i…" at bounding box center [853, 495] width 697 height 37
click at [577, 496] on textarea "Everything is fine, but it would be better if you were inside me😈🤭" at bounding box center [853, 490] width 697 height 15
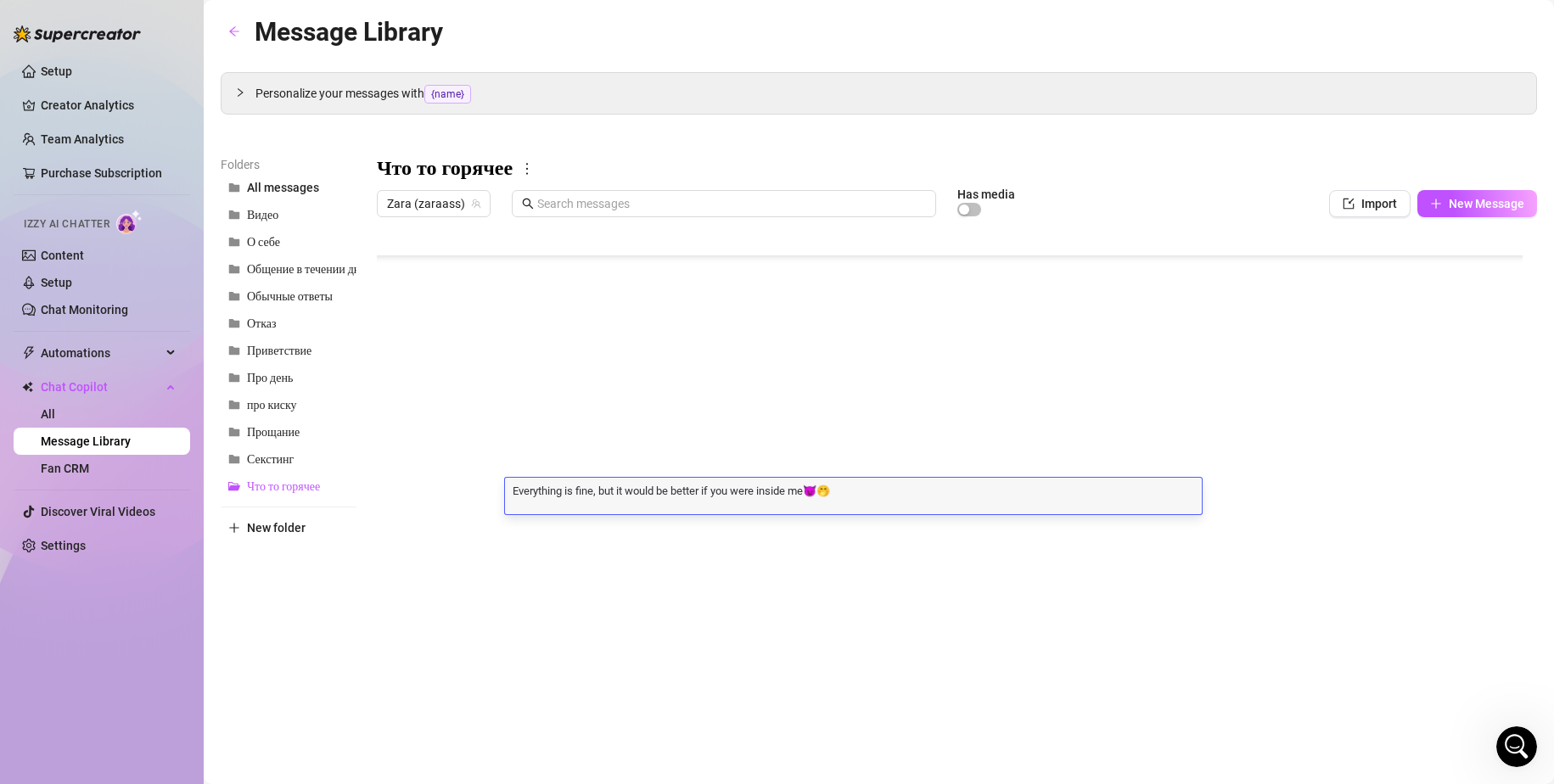
click at [577, 496] on textarea "Everything is fine, but it would be better if you were inside me😈🤭" at bounding box center [853, 490] width 697 height 15
click at [449, 493] on div at bounding box center [956, 414] width 1160 height 378
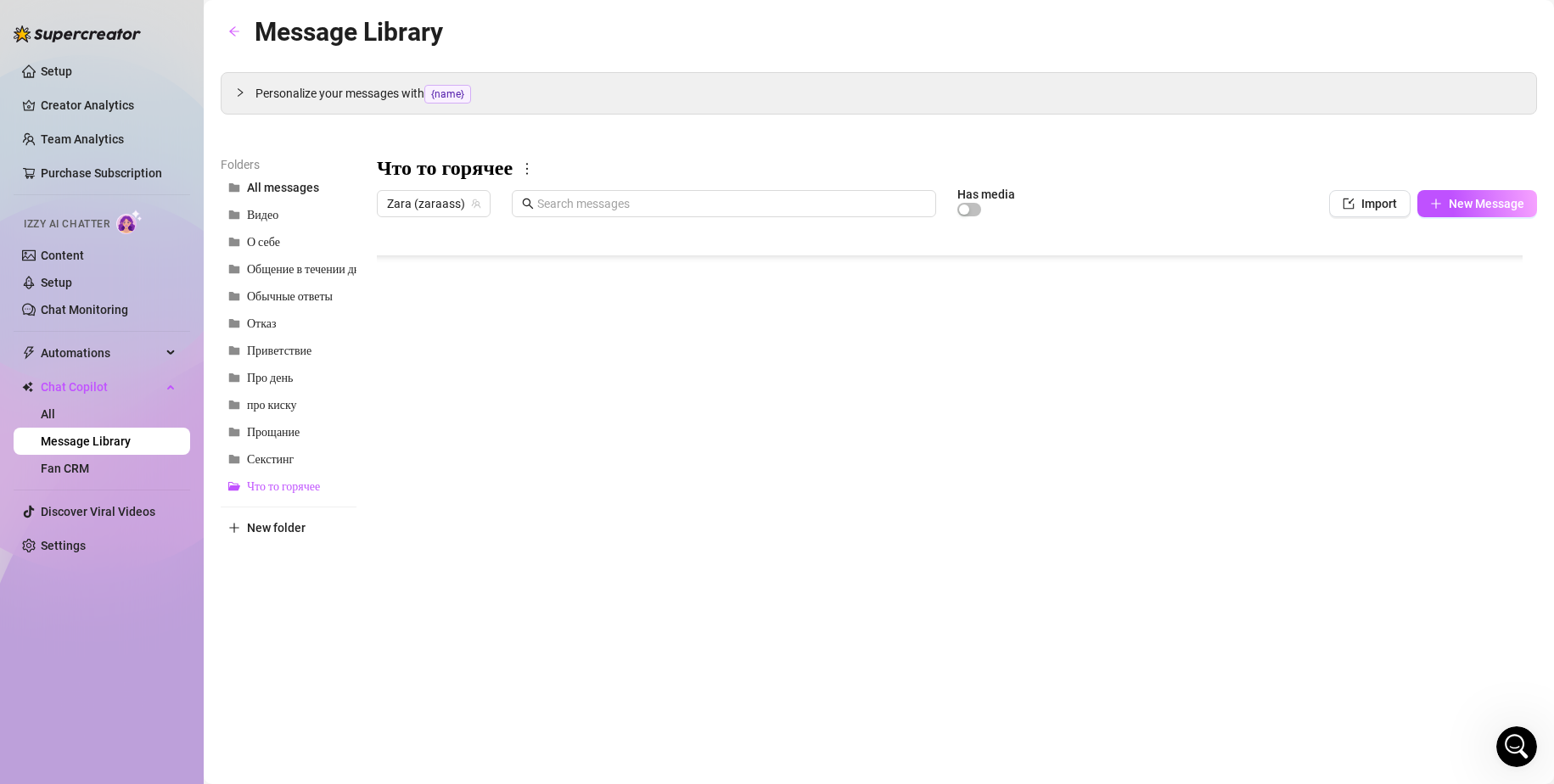
click at [449, 493] on div at bounding box center [956, 414] width 1160 height 378
click at [537, 715] on div "Message Library Personalize your messages with {name} Insert the placeholder {n…" at bounding box center [879, 372] width 1316 height 721
click at [279, 461] on span "Секстинг" at bounding box center [270, 459] width 47 height 14
click at [575, 264] on div at bounding box center [956, 414] width 1160 height 378
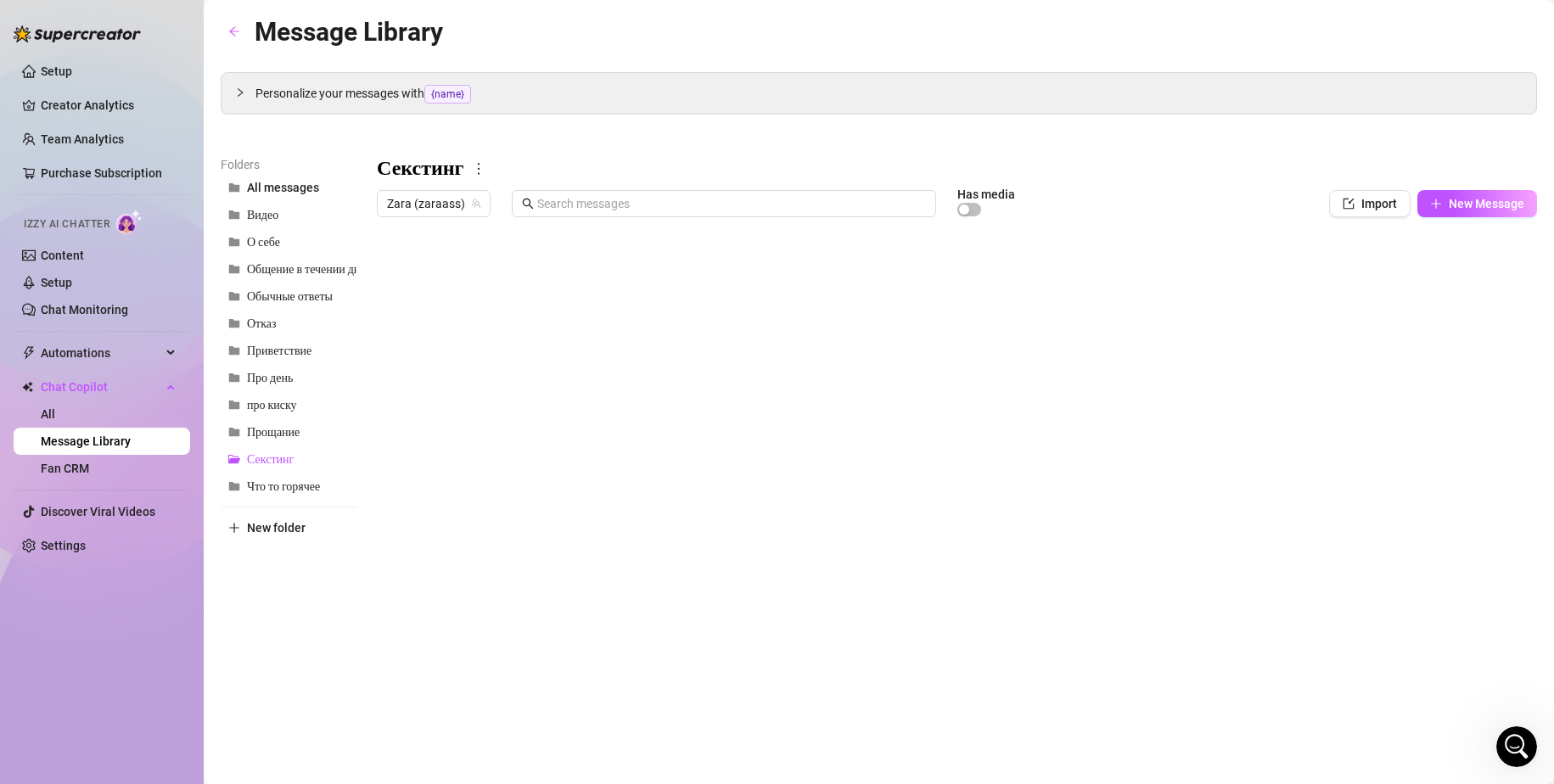
click at [453, 264] on div at bounding box center [956, 414] width 1160 height 378
click at [706, 276] on div at bounding box center [956, 414] width 1160 height 378
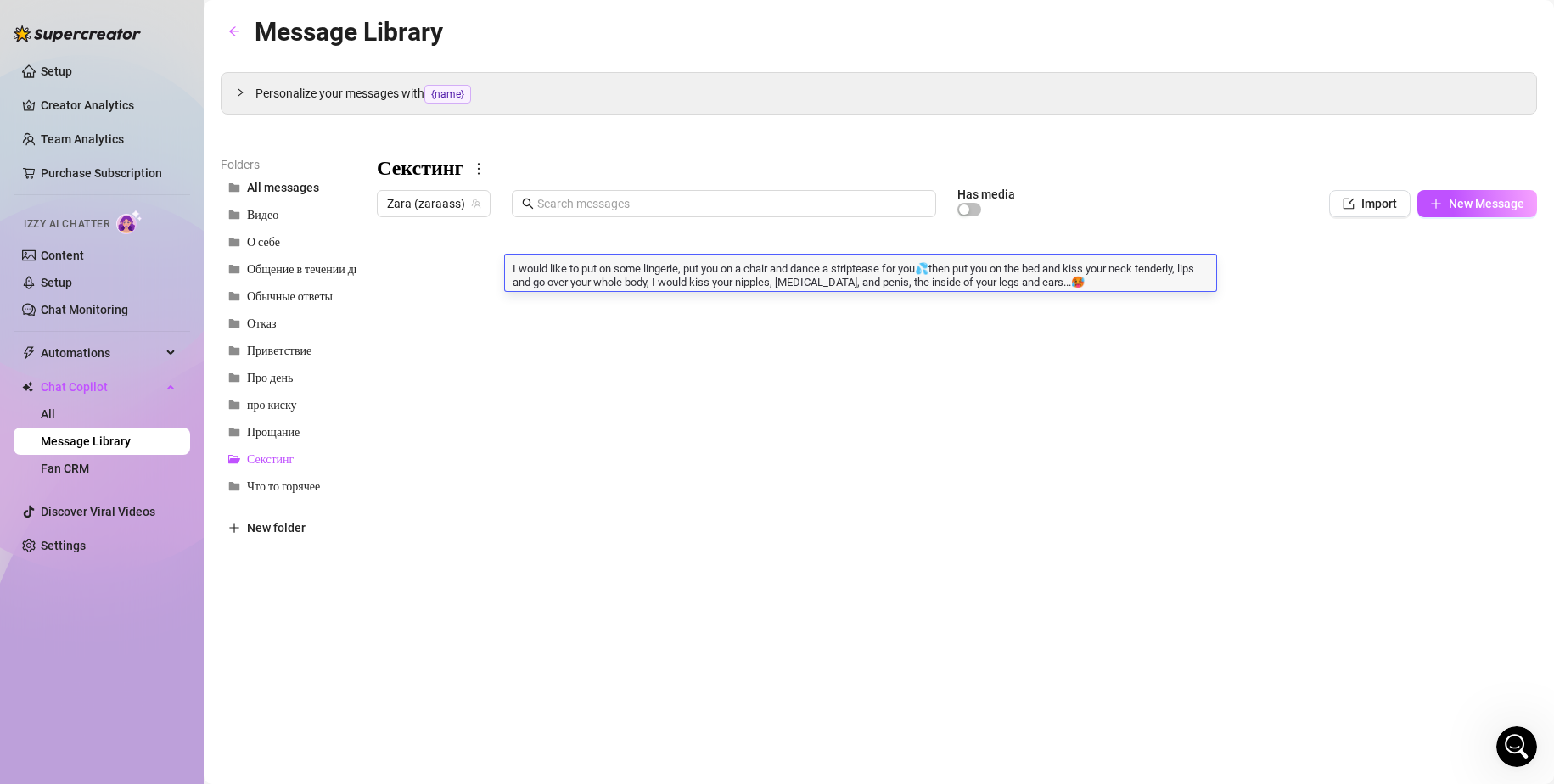
click at [562, 300] on div at bounding box center [956, 414] width 1160 height 378
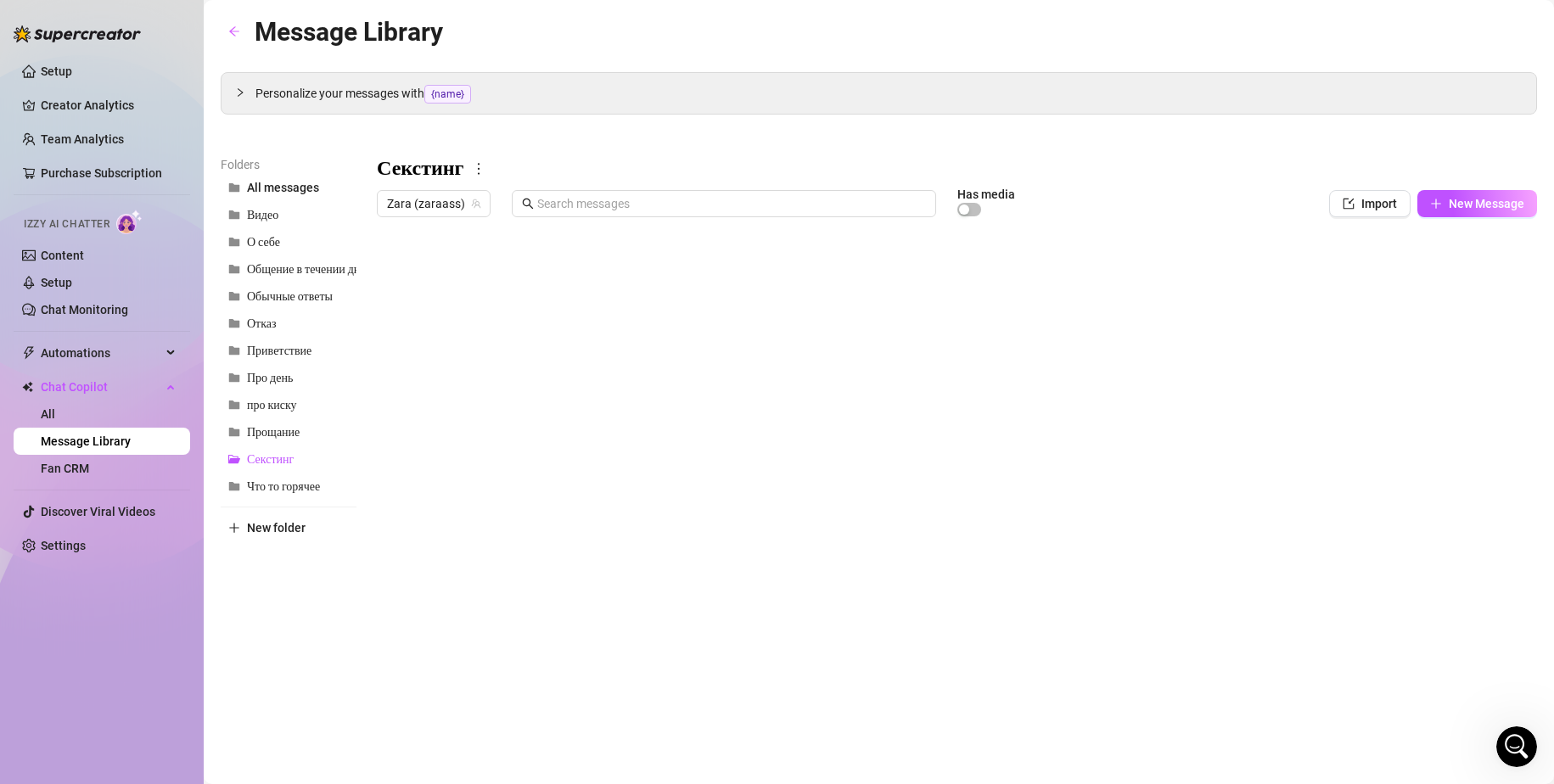
click at [562, 300] on div at bounding box center [956, 414] width 1160 height 378
click at [643, 353] on div at bounding box center [956, 414] width 1160 height 378
click at [643, 353] on div at bounding box center [956, 414] width 1160 height 378
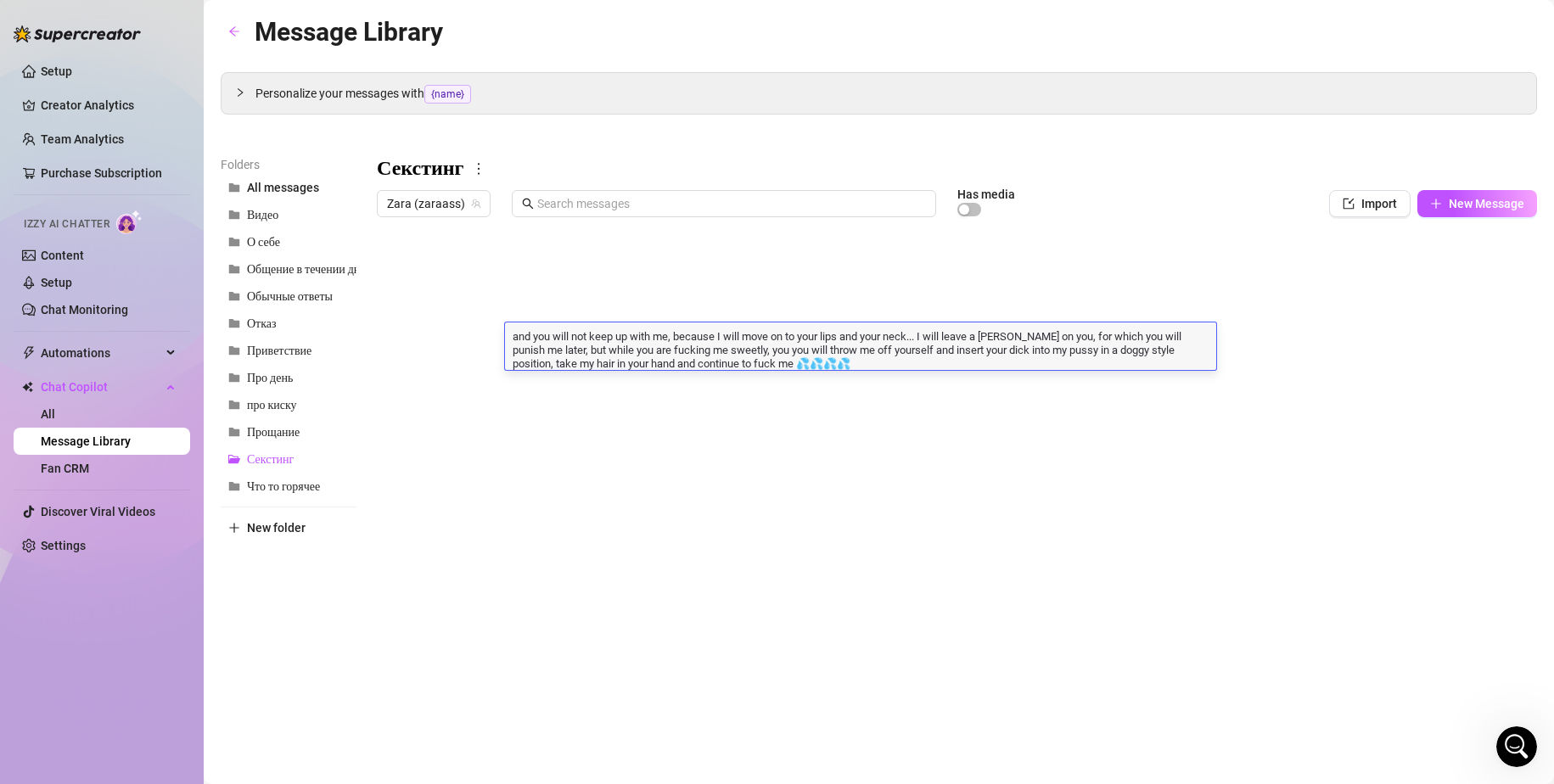
click at [720, 385] on div at bounding box center [956, 414] width 1160 height 378
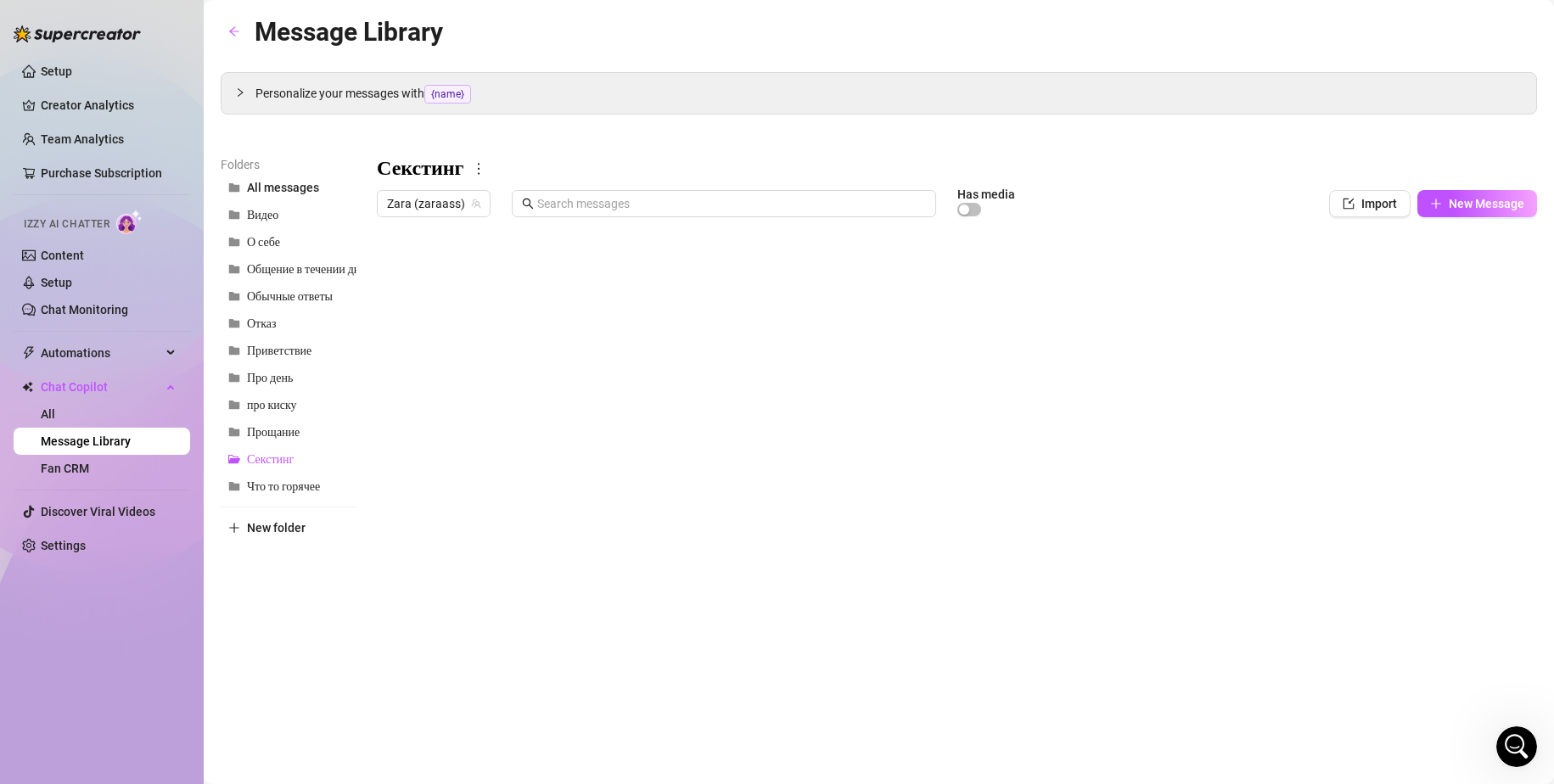
click at [720, 385] on div at bounding box center [956, 414] width 1160 height 378
click at [453, 370] on div at bounding box center [956, 414] width 1160 height 378
click at [652, 414] on div at bounding box center [956, 414] width 1160 height 378
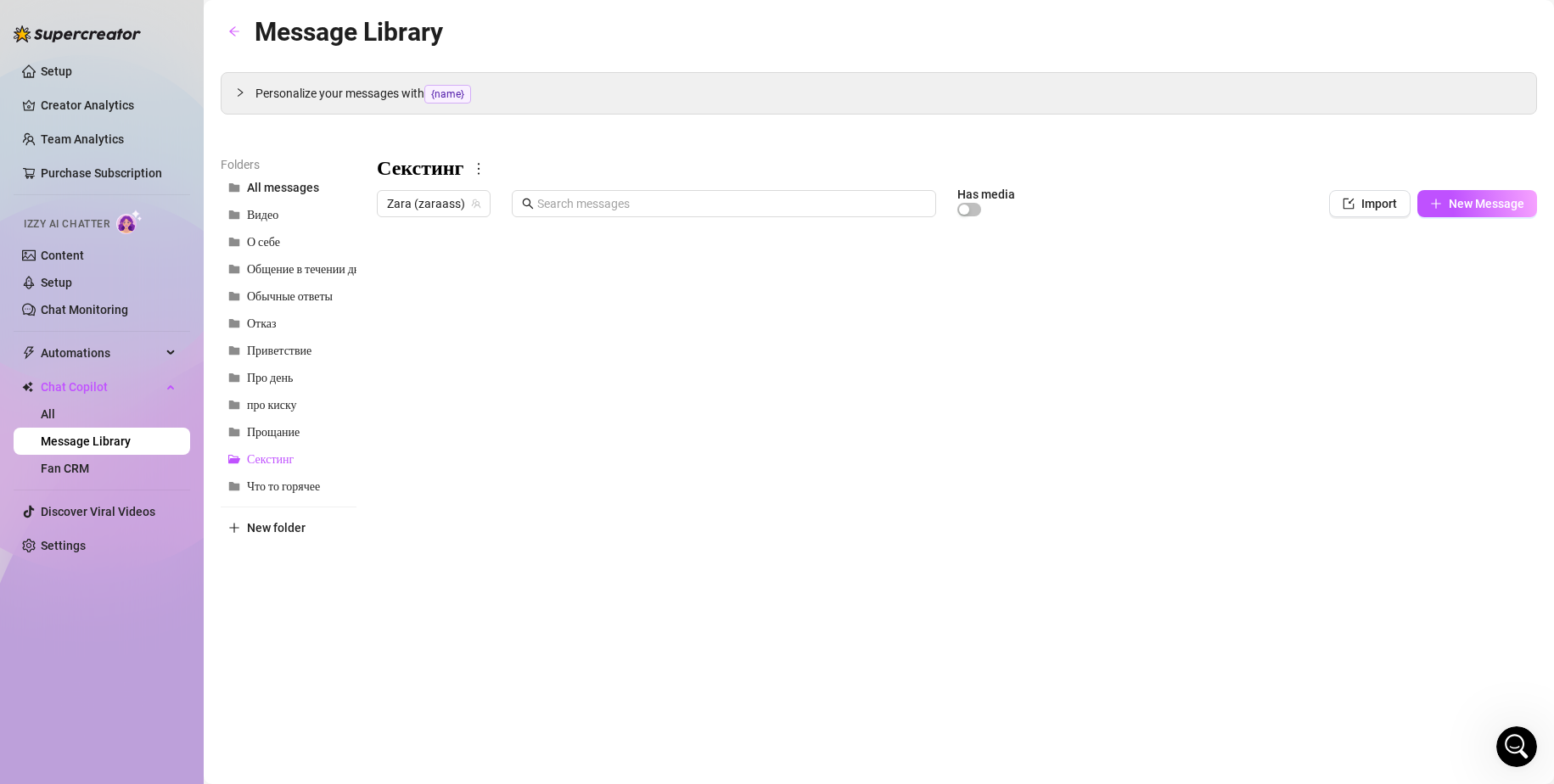
click at [652, 414] on div at bounding box center [956, 414] width 1160 height 378
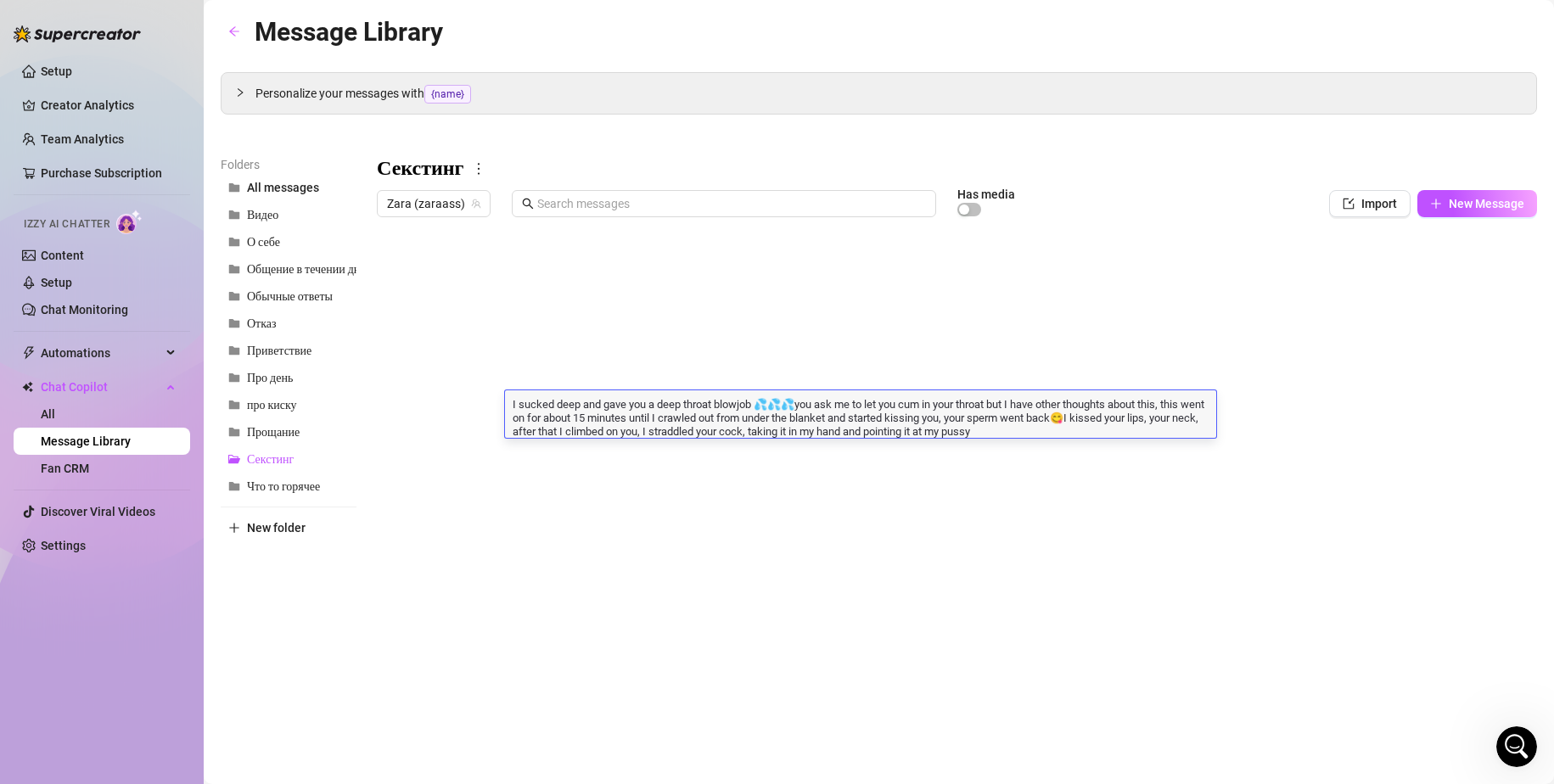
click at [750, 454] on div at bounding box center [956, 414] width 1160 height 378
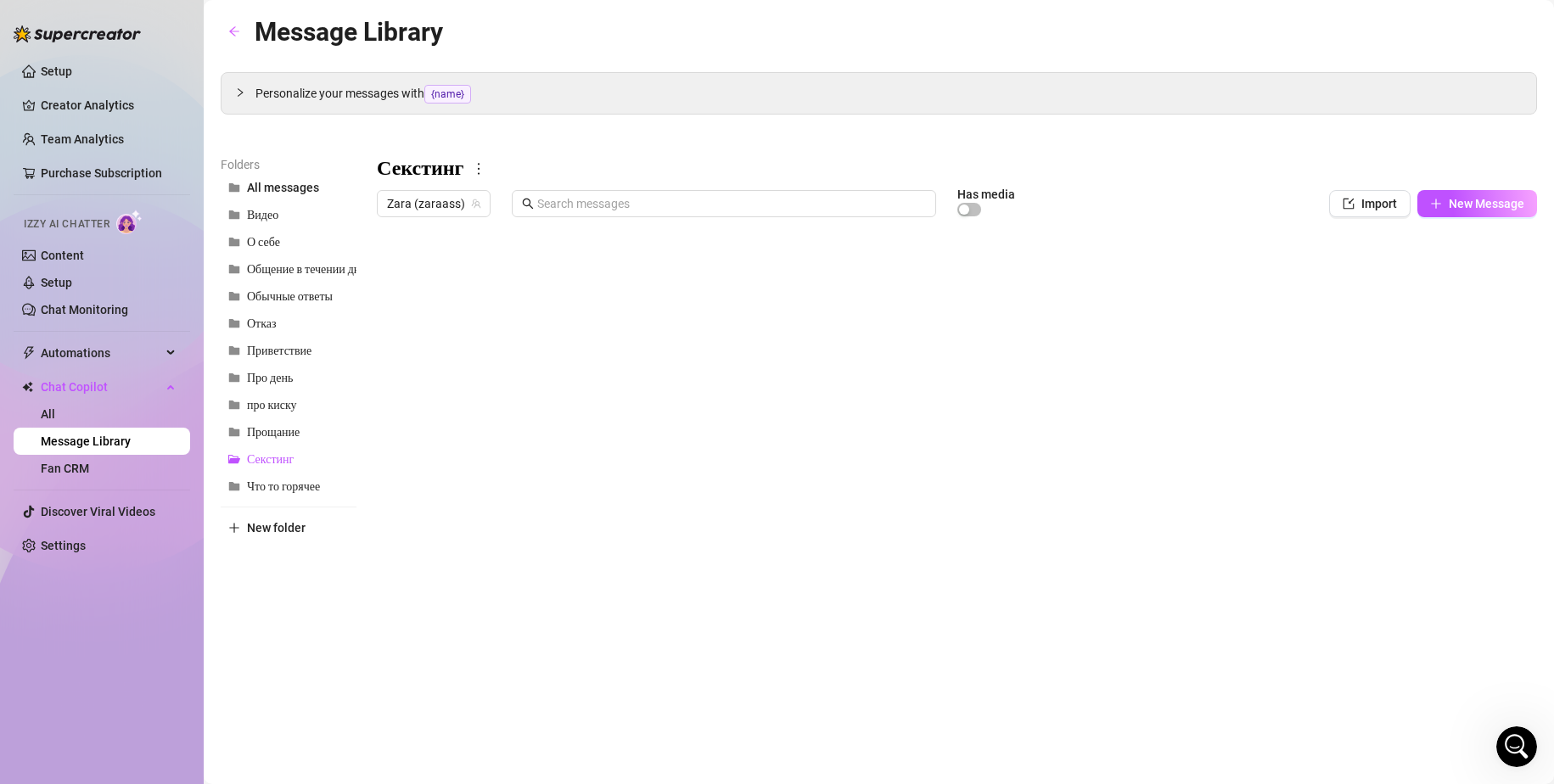
click at [750, 454] on div at bounding box center [956, 414] width 1160 height 378
click at [270, 217] on span "Видео" at bounding box center [263, 215] width 31 height 14
click at [669, 276] on div at bounding box center [956, 414] width 1160 height 378
click at [704, 274] on div at bounding box center [956, 414] width 1160 height 378
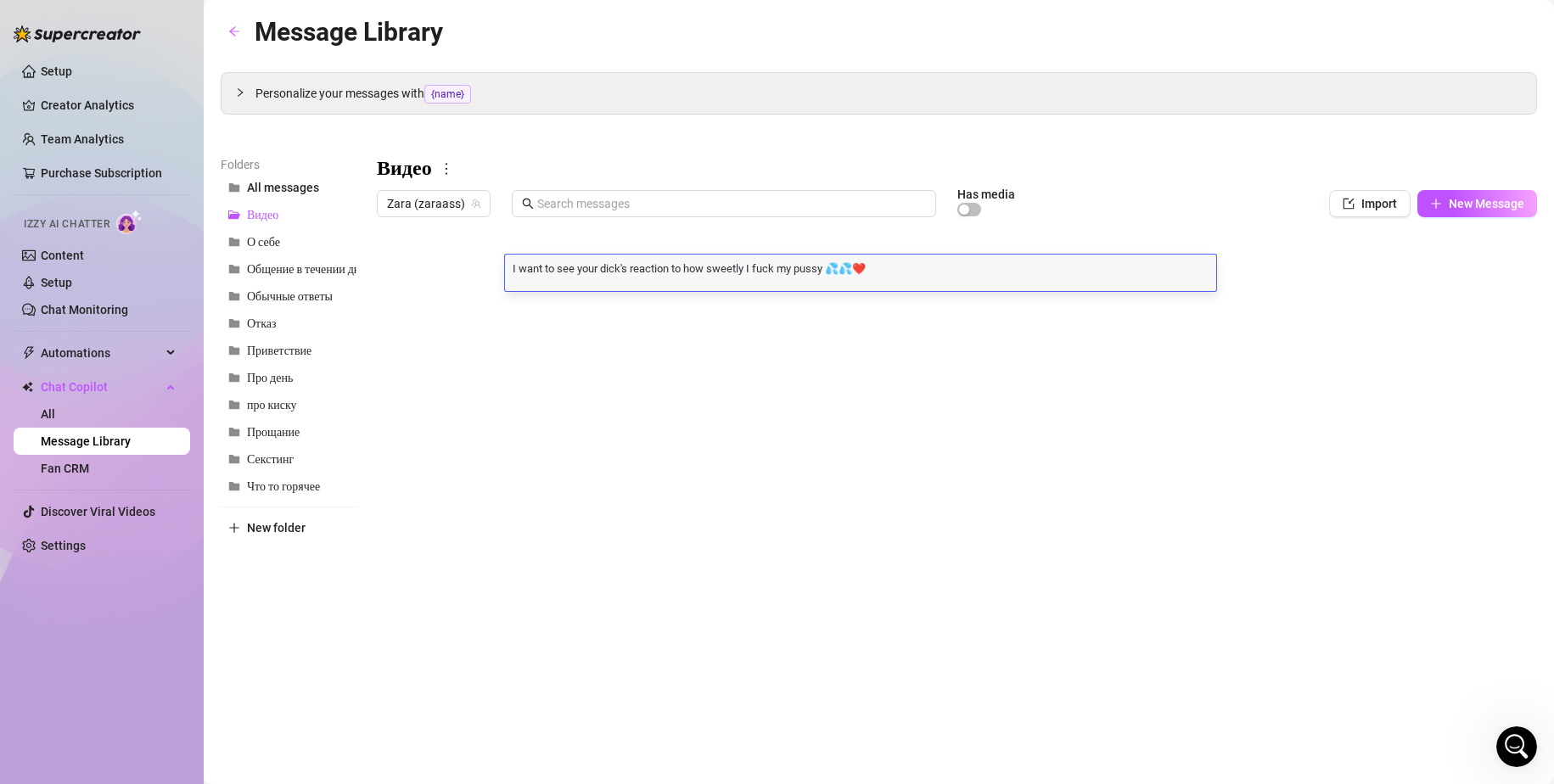
scroll to position [1, 0]
